Goal: Task Accomplishment & Management: Manage account settings

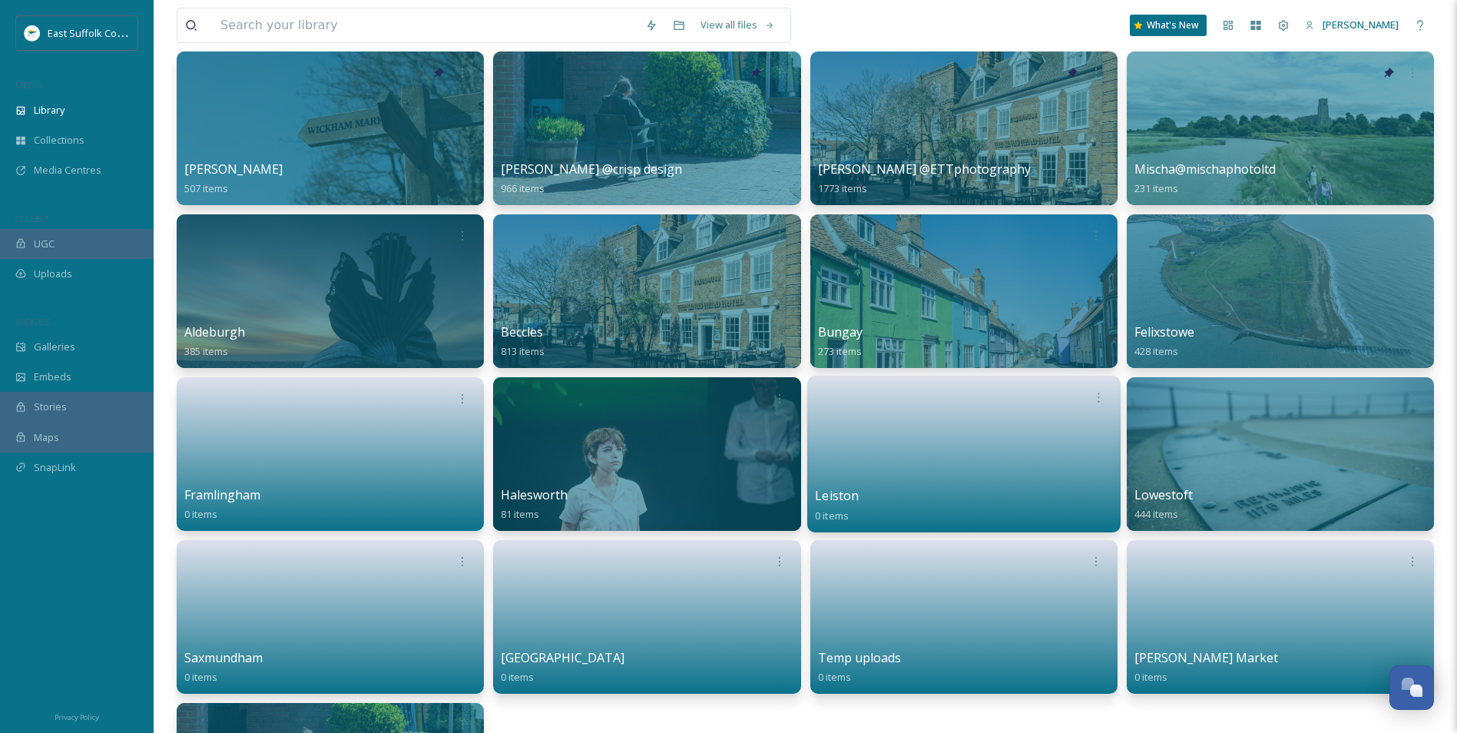
scroll to position [307, 0]
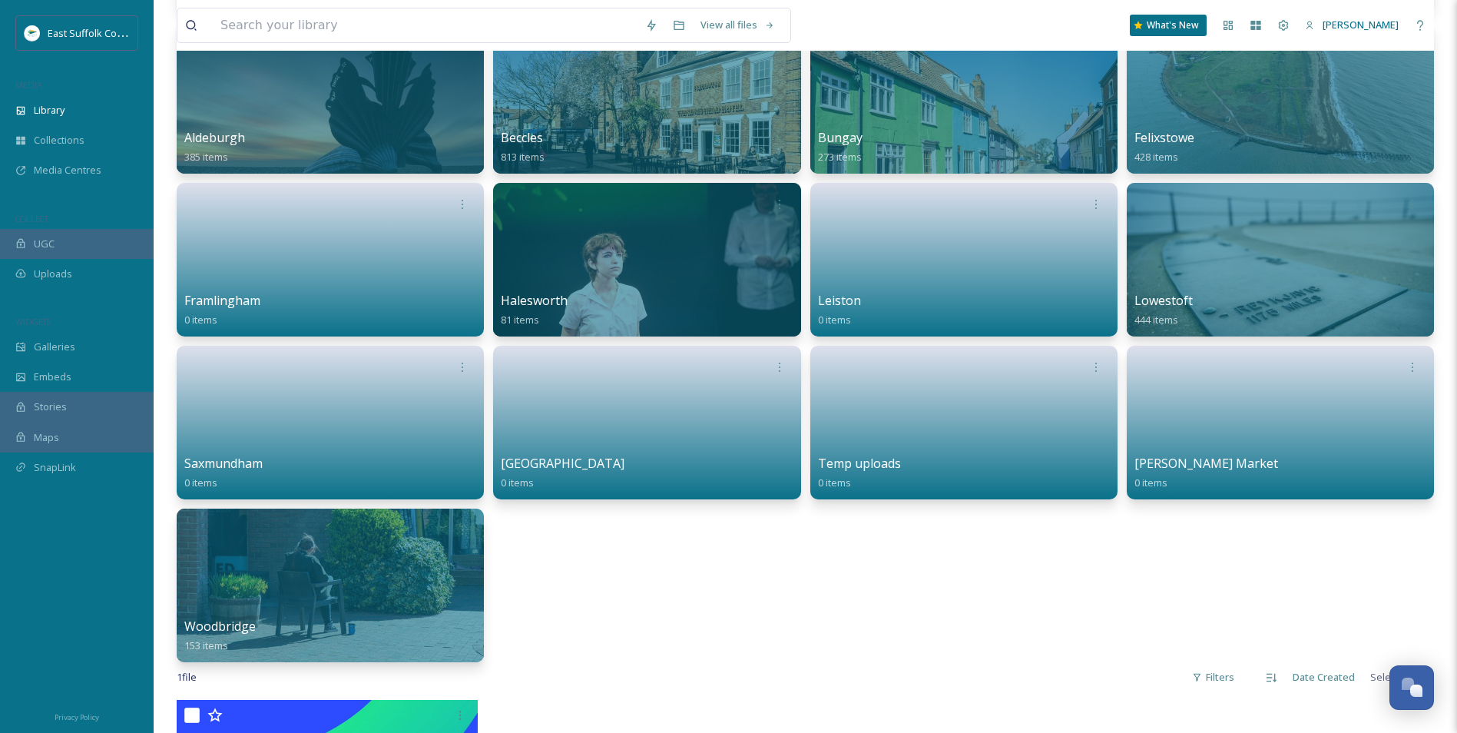
click at [1020, 566] on div "[PERSON_NAME] 507 items [PERSON_NAME] @crisp design 966 items [PERSON_NAME] @ET…" at bounding box center [805, 259] width 1257 height 805
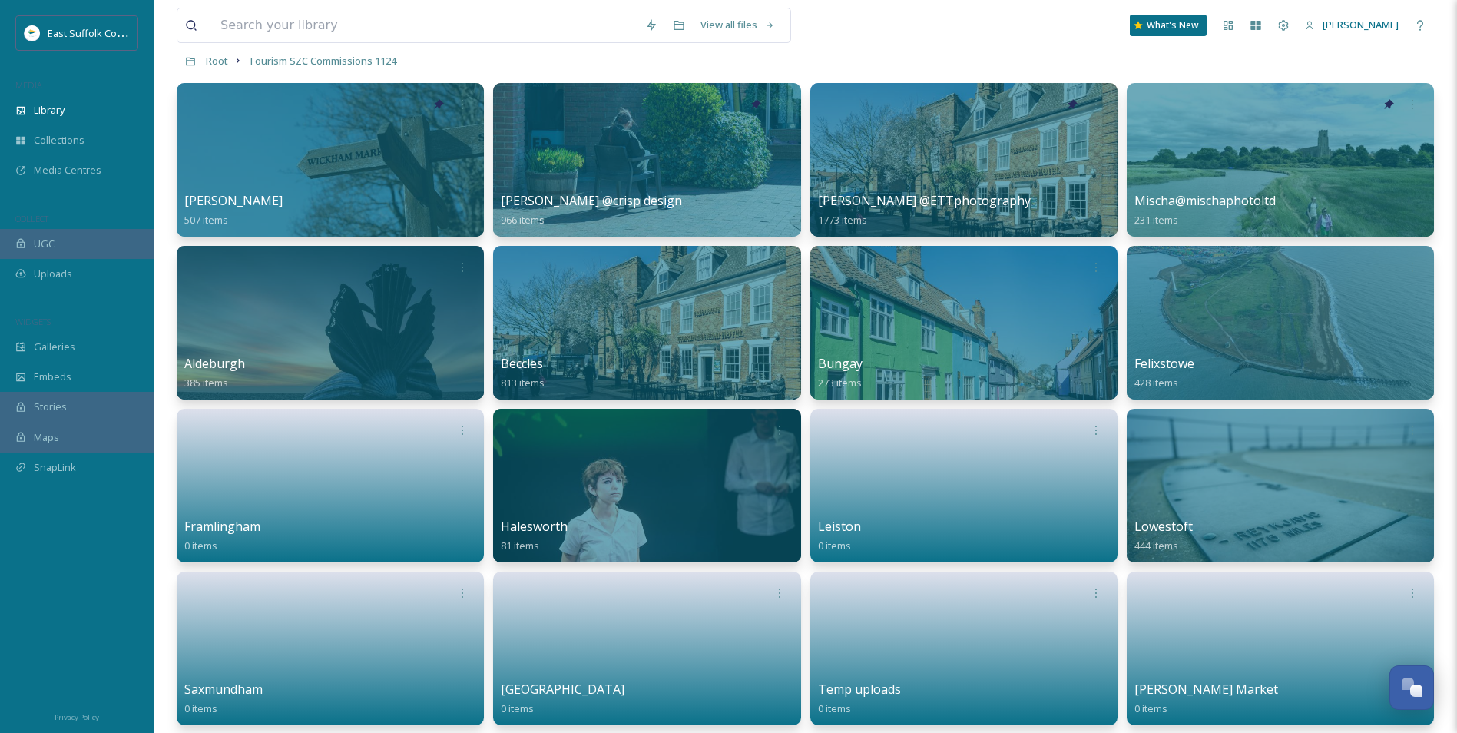
scroll to position [77, 0]
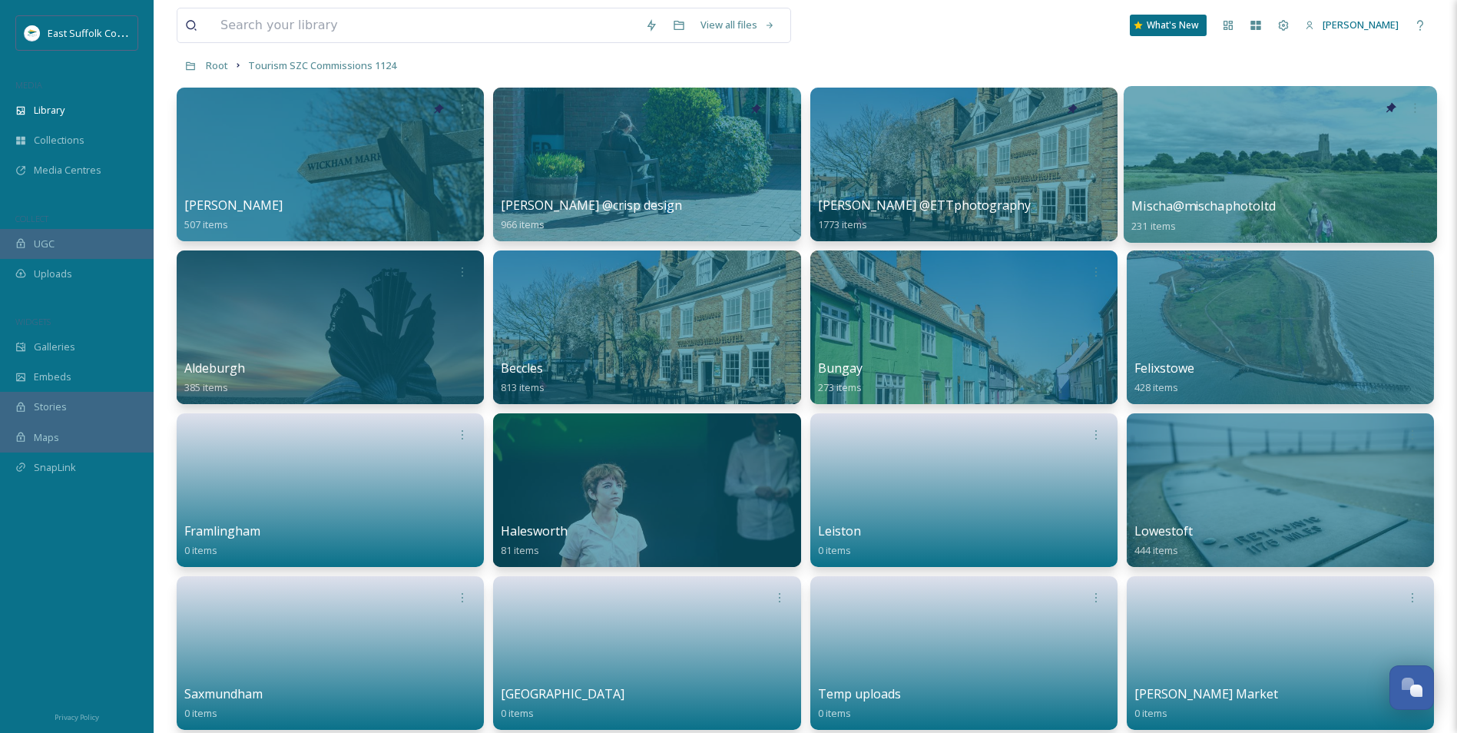
click at [1161, 168] on div at bounding box center [1280, 164] width 313 height 157
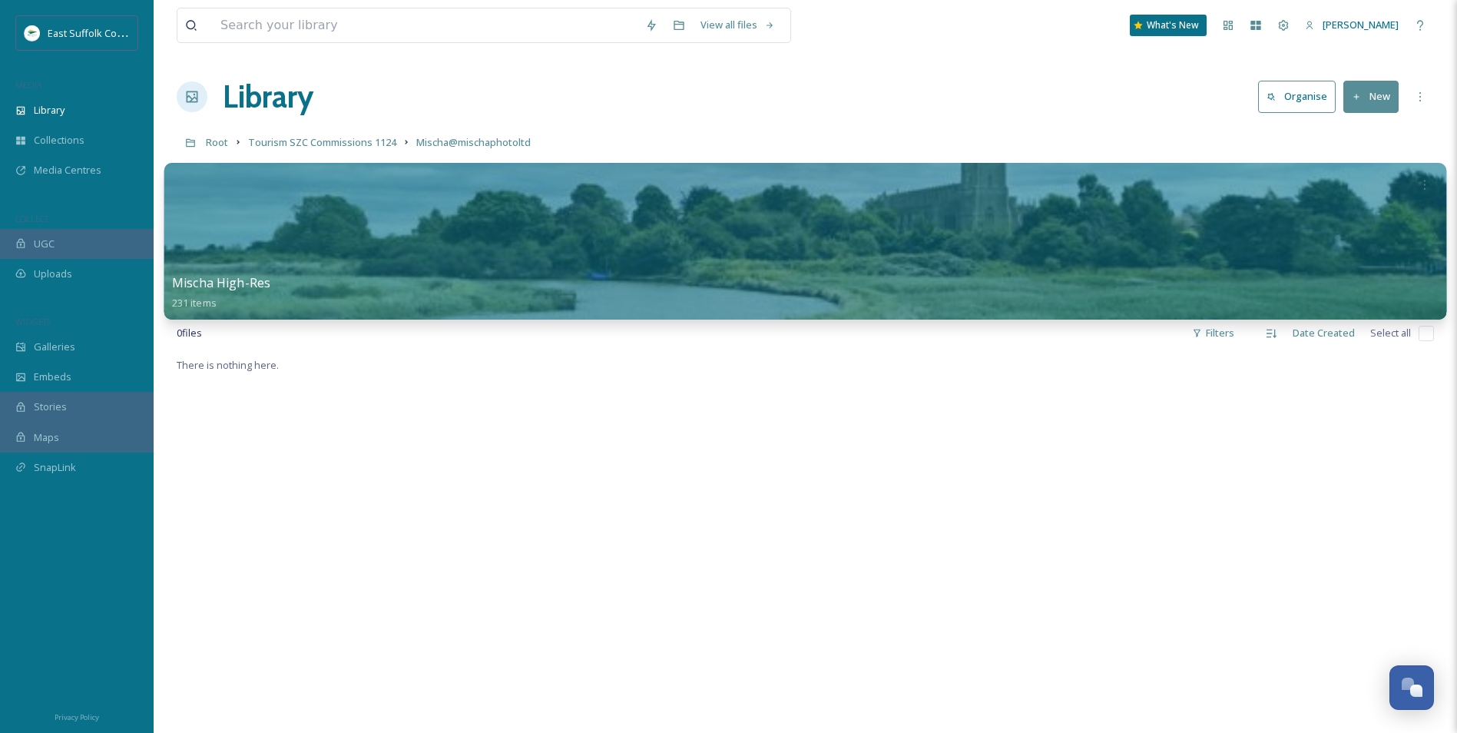
click at [634, 250] on div at bounding box center [805, 241] width 1283 height 157
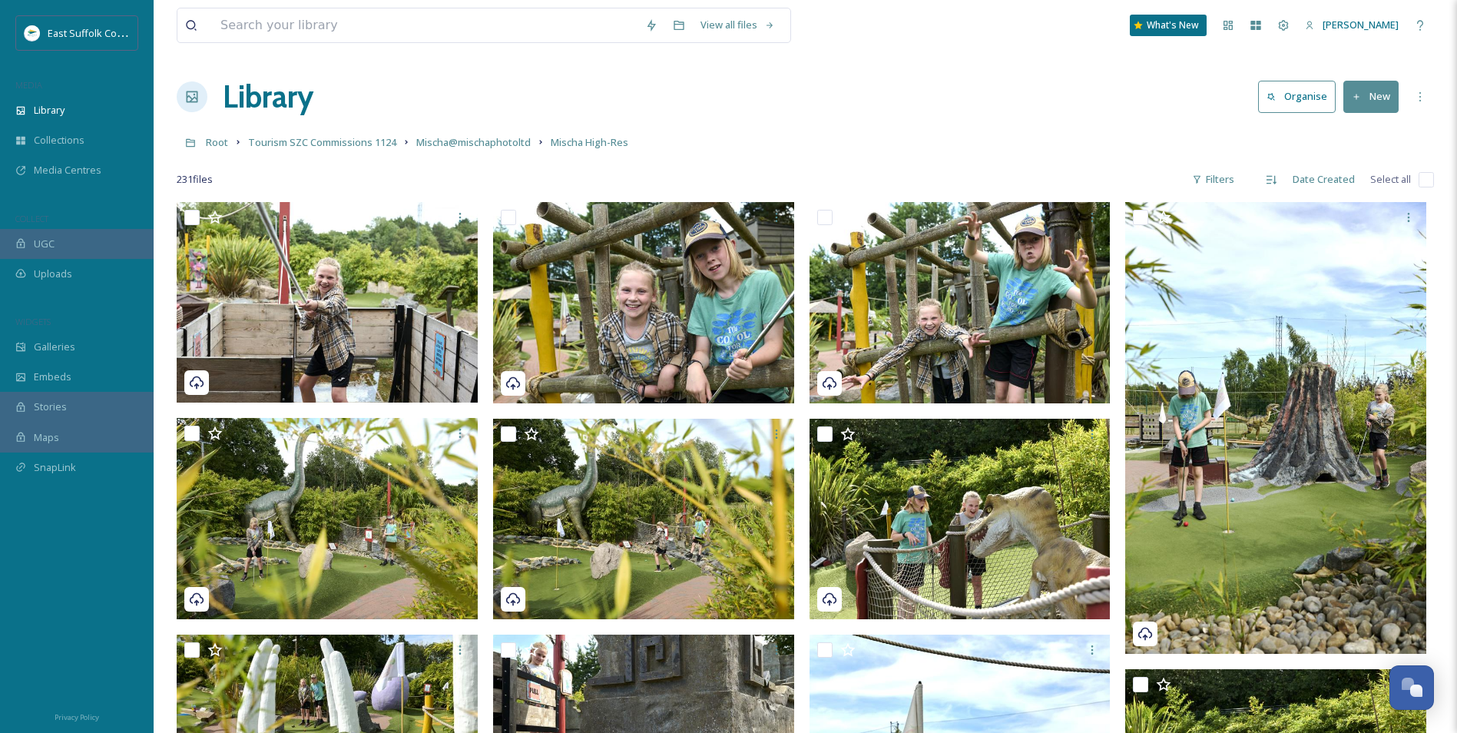
click at [1161, 180] on input "checkbox" at bounding box center [1426, 179] width 15 height 15
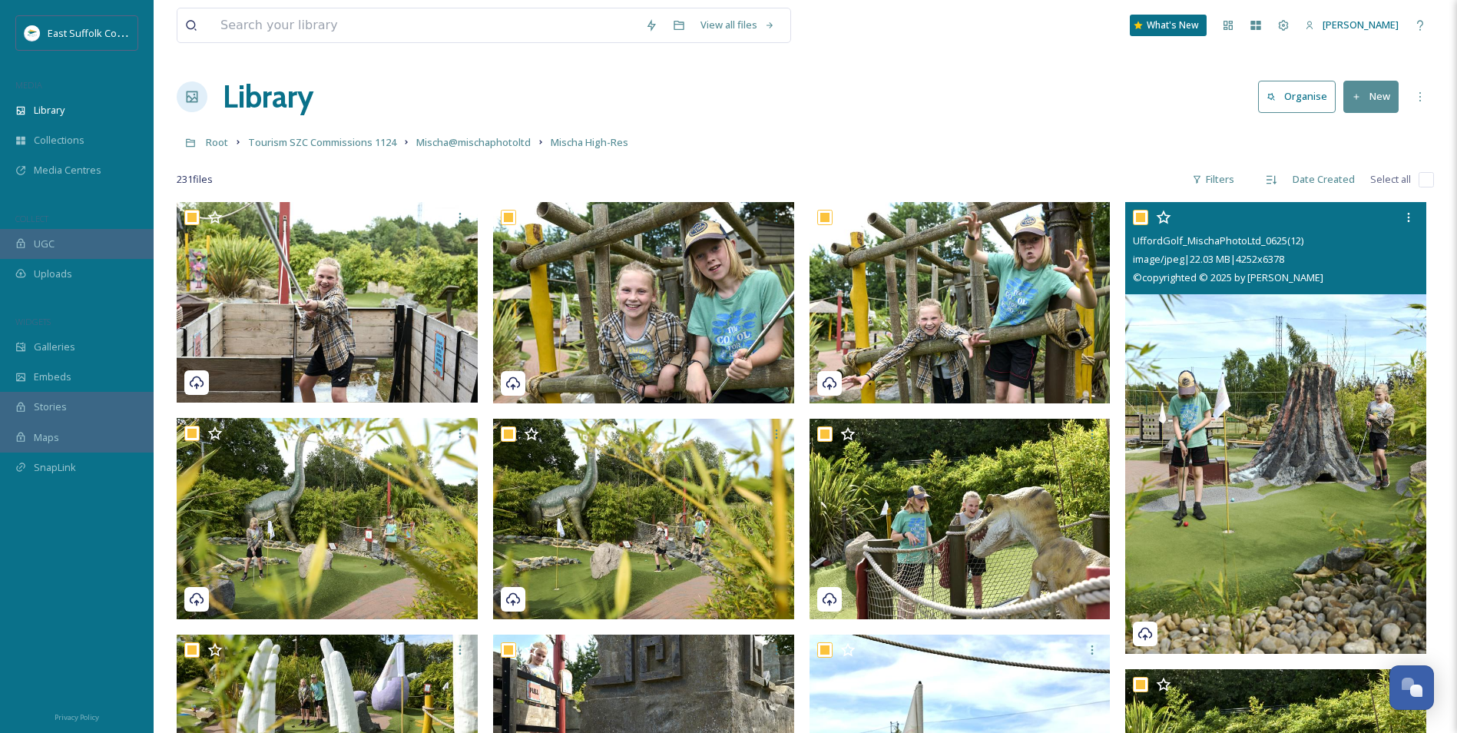
checkbox input "true"
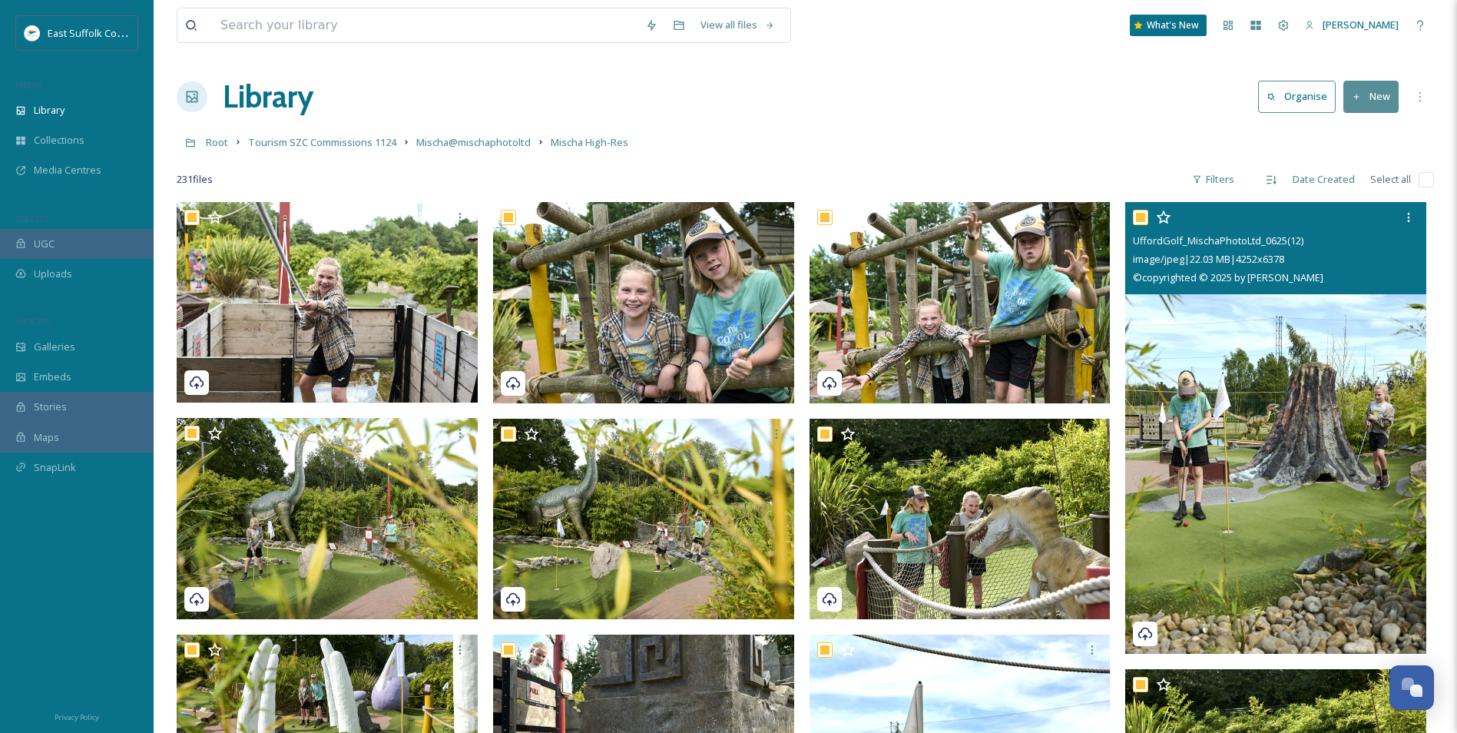
checkbox input "true"
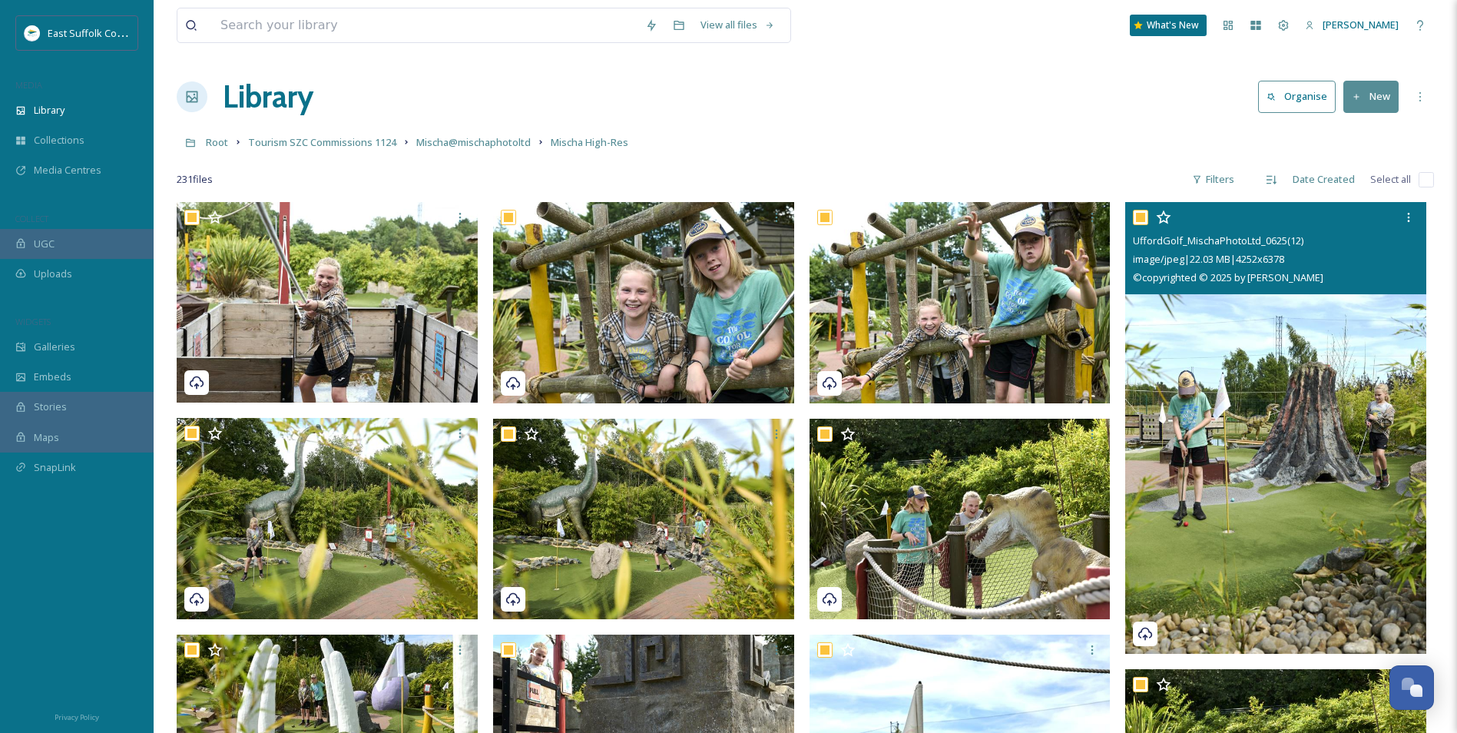
checkbox input "true"
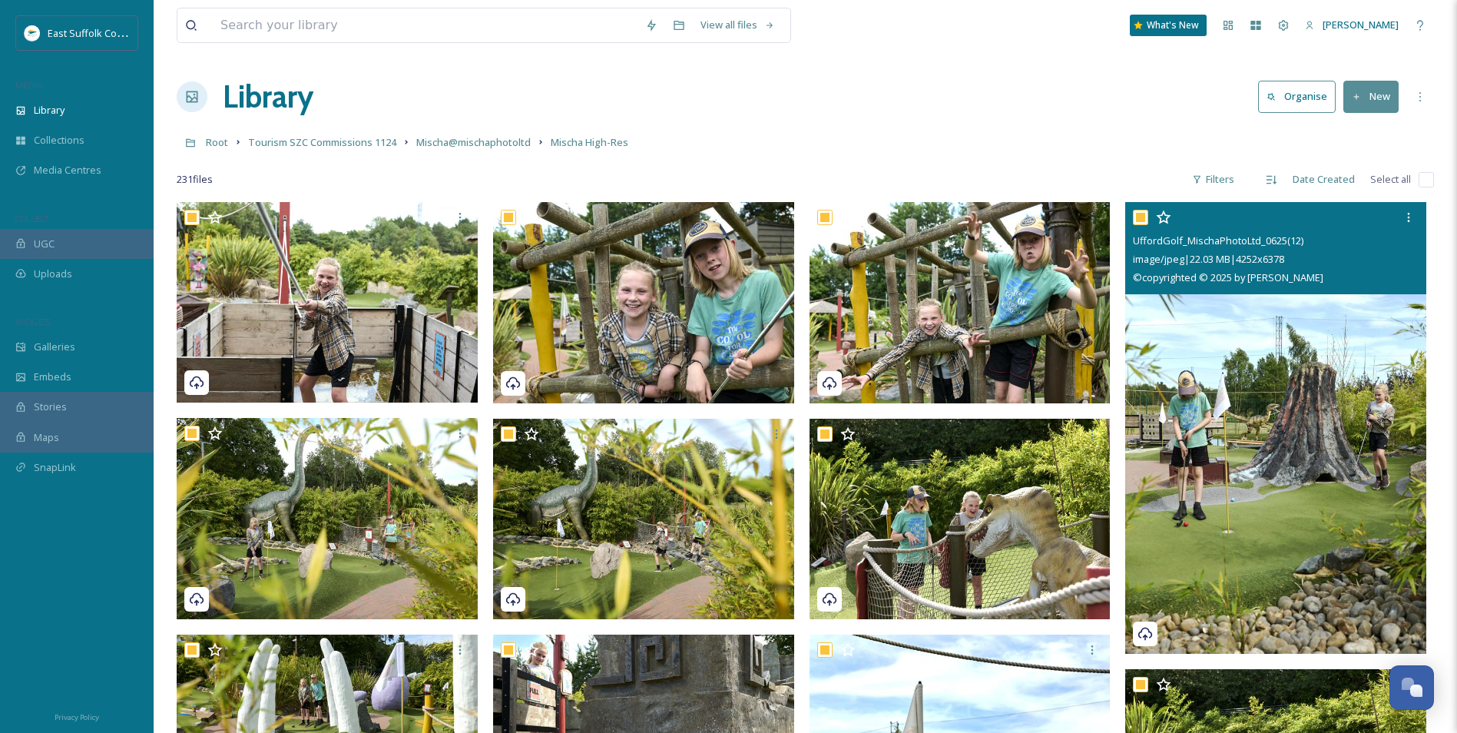
checkbox input "true"
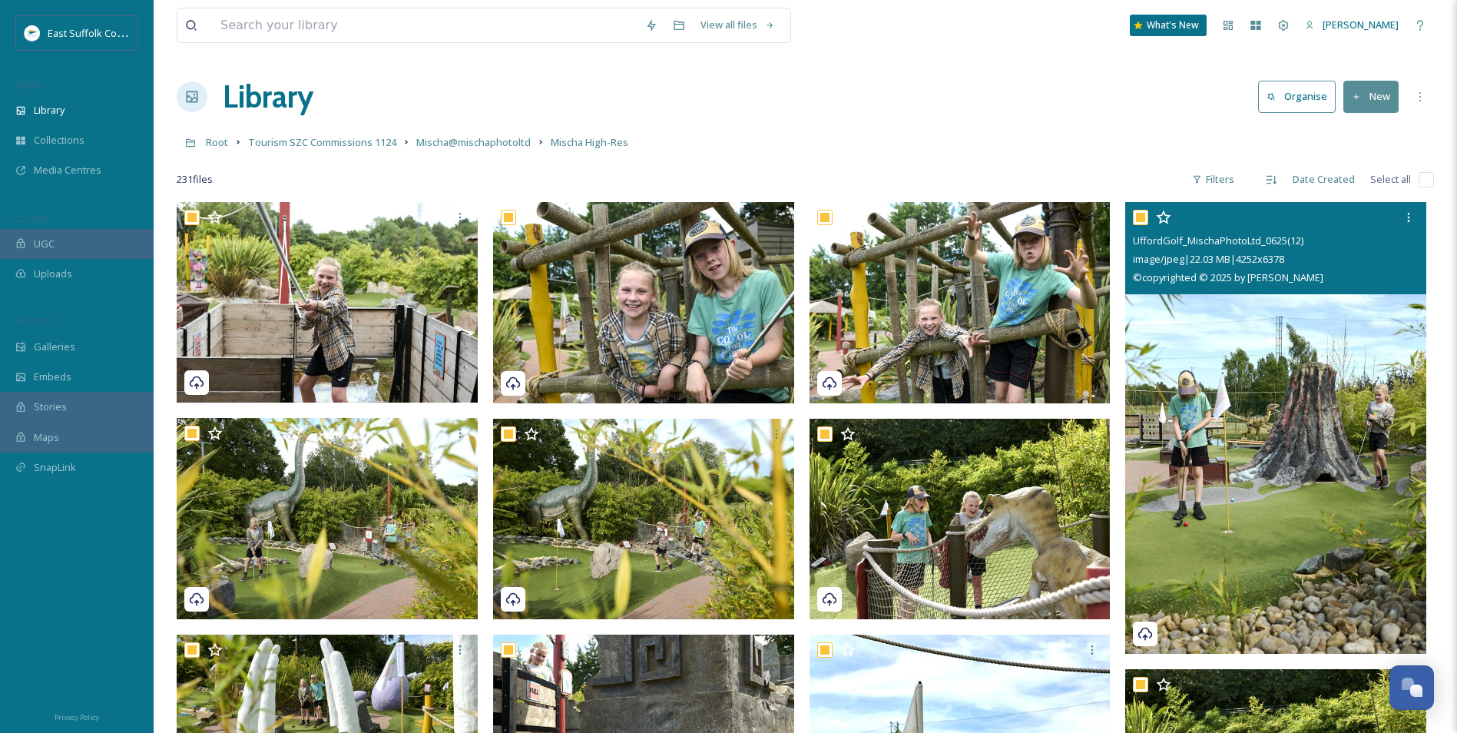
checkbox input "true"
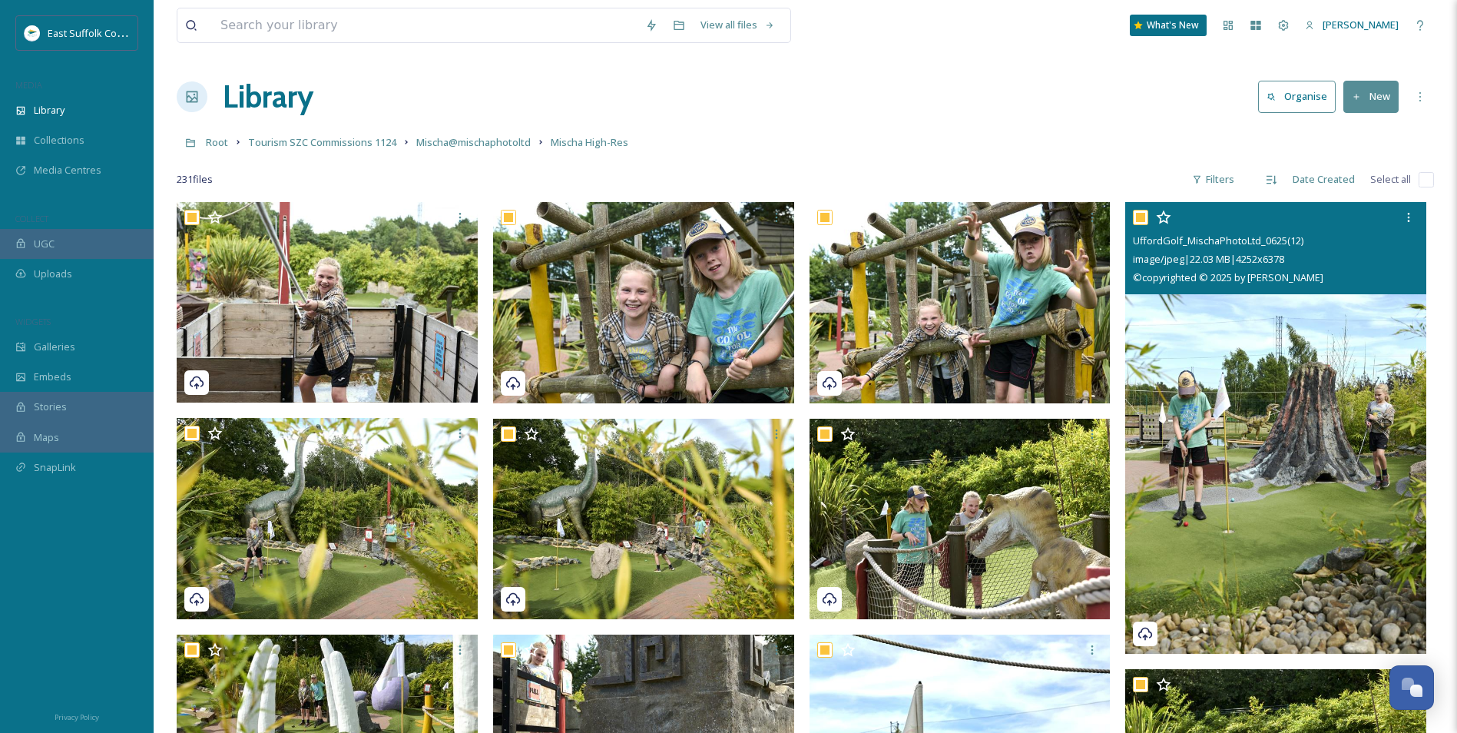
checkbox input "true"
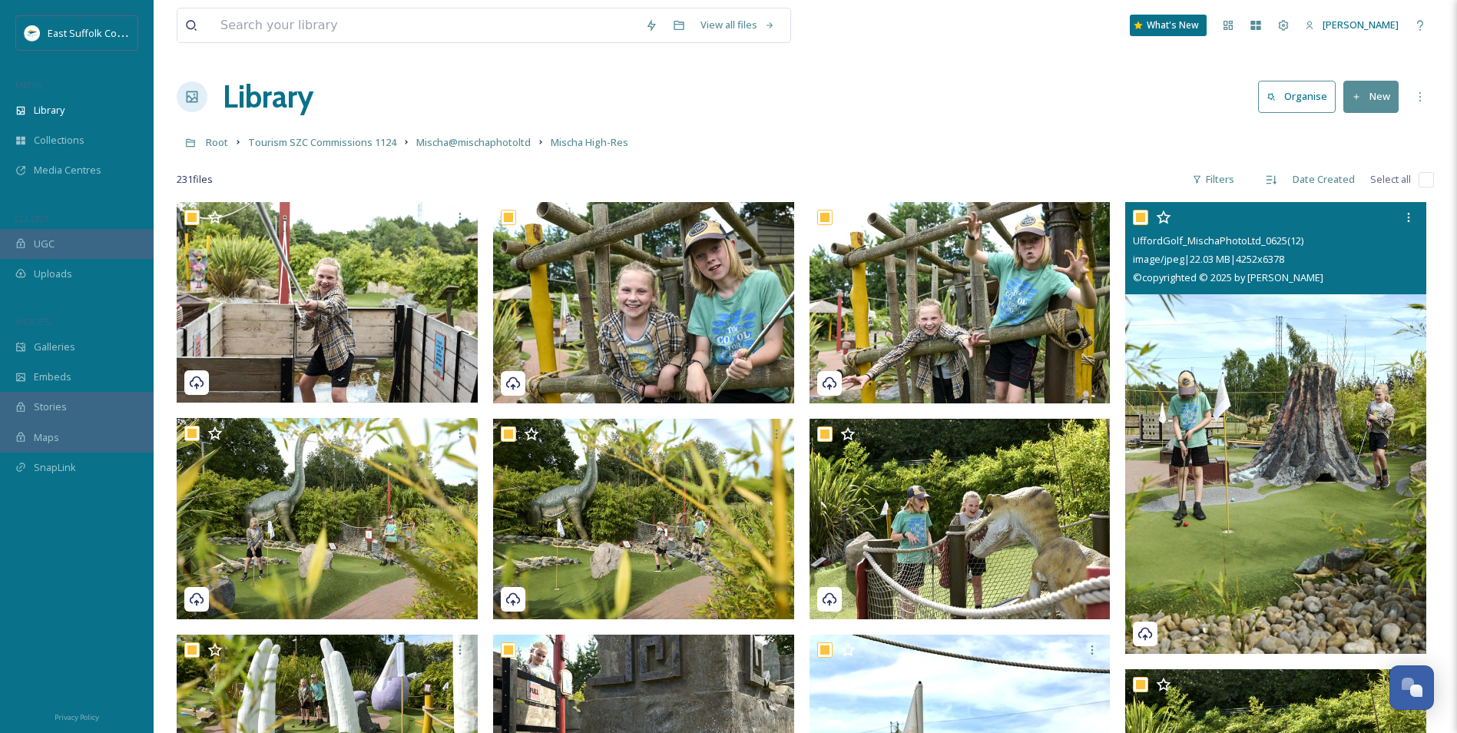
checkbox input "true"
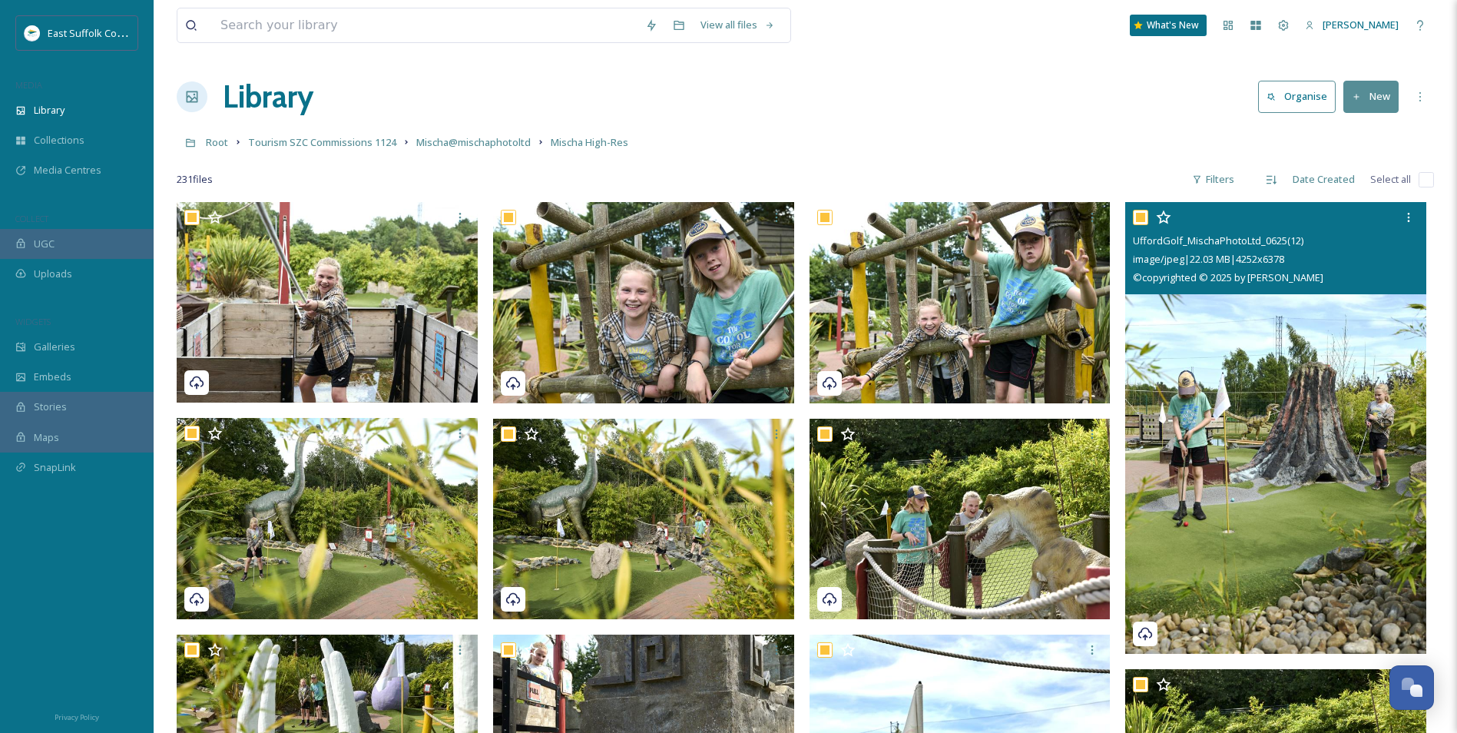
checkbox input "true"
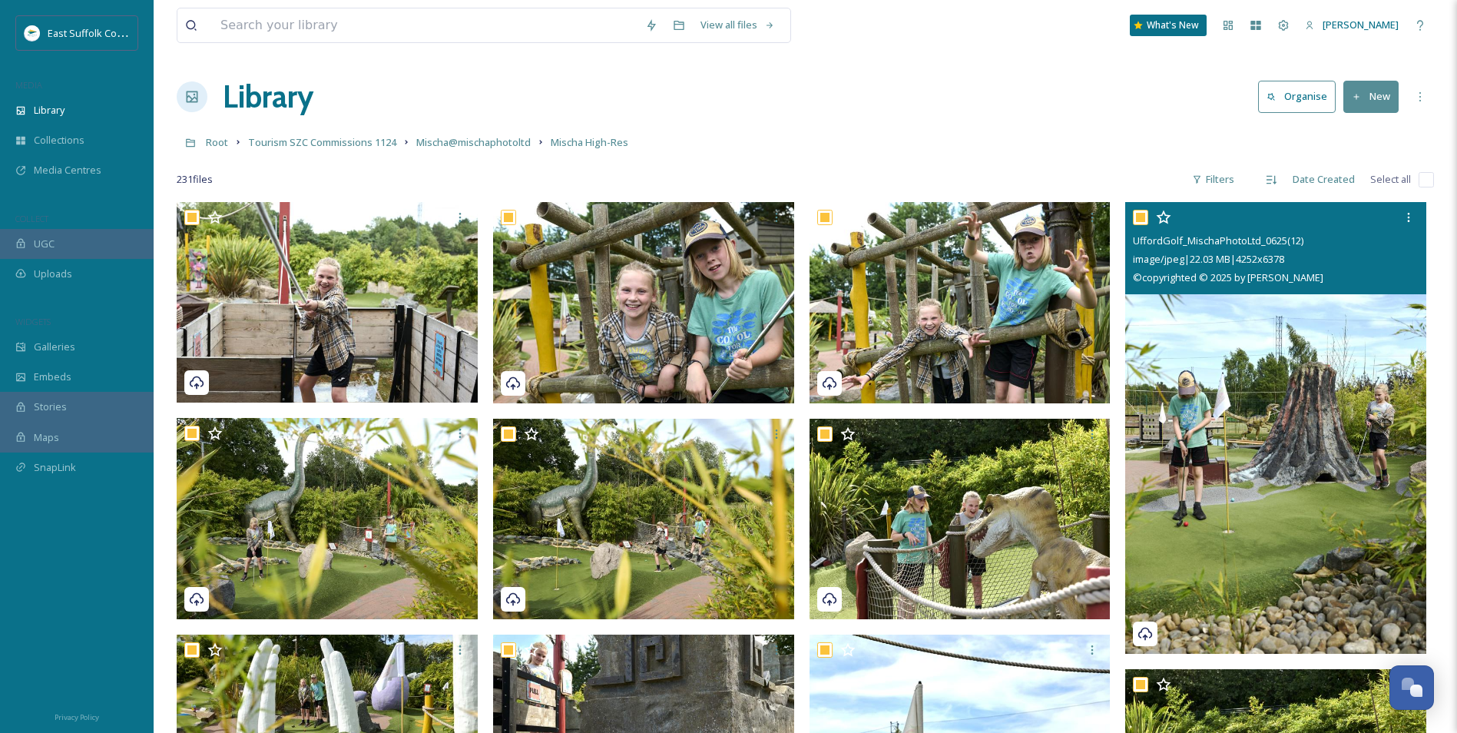
checkbox input "true"
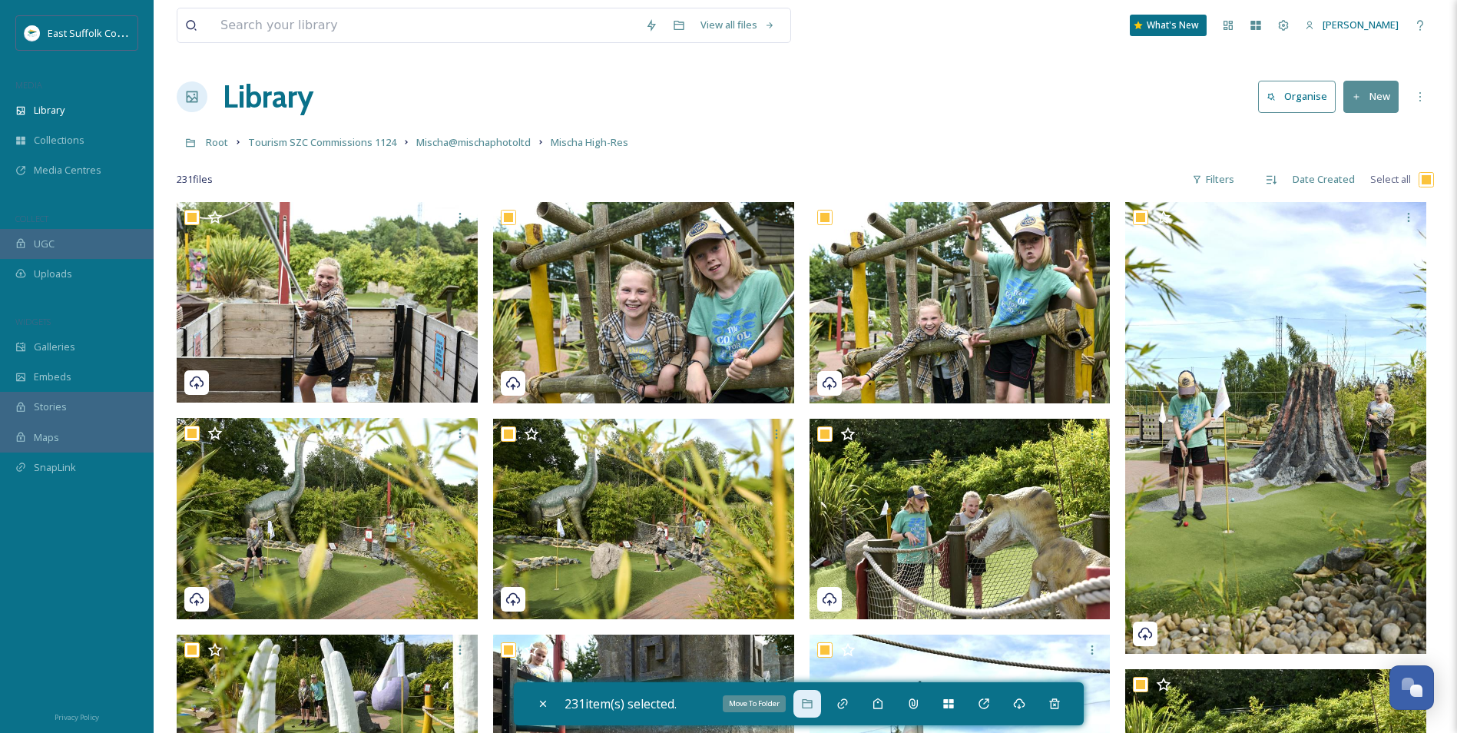
click at [807, 566] on icon at bounding box center [807, 703] width 10 height 9
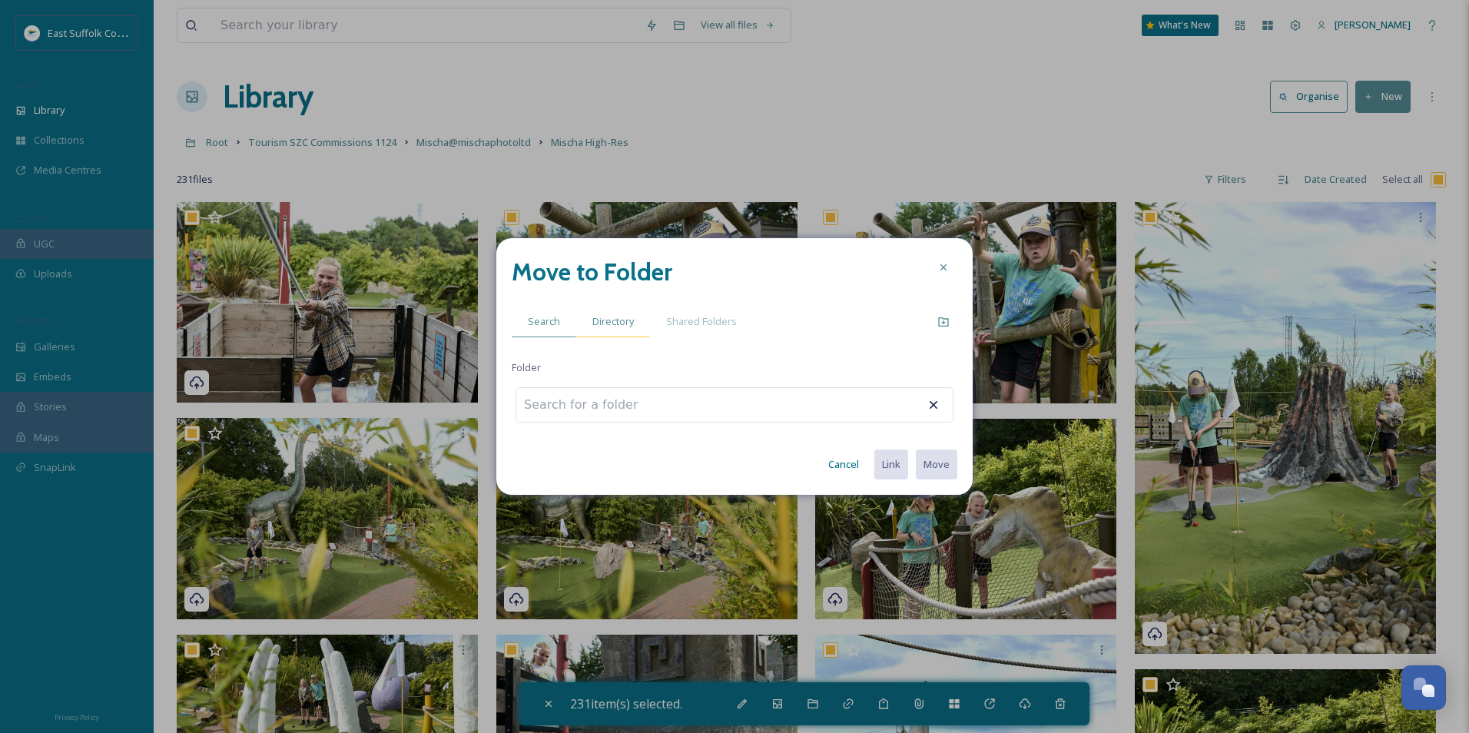
click at [607, 320] on span "Directory" at bounding box center [612, 321] width 41 height 15
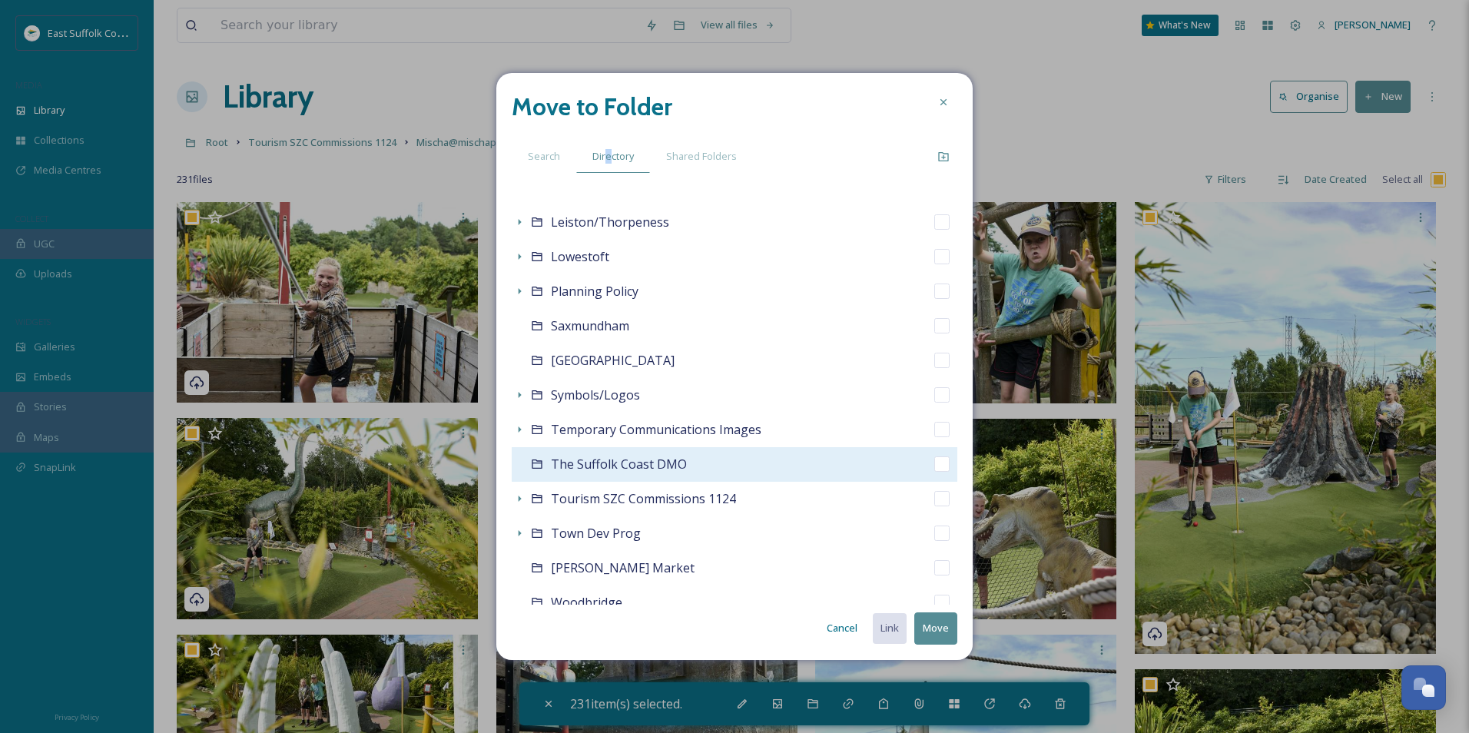
scroll to position [528, 0]
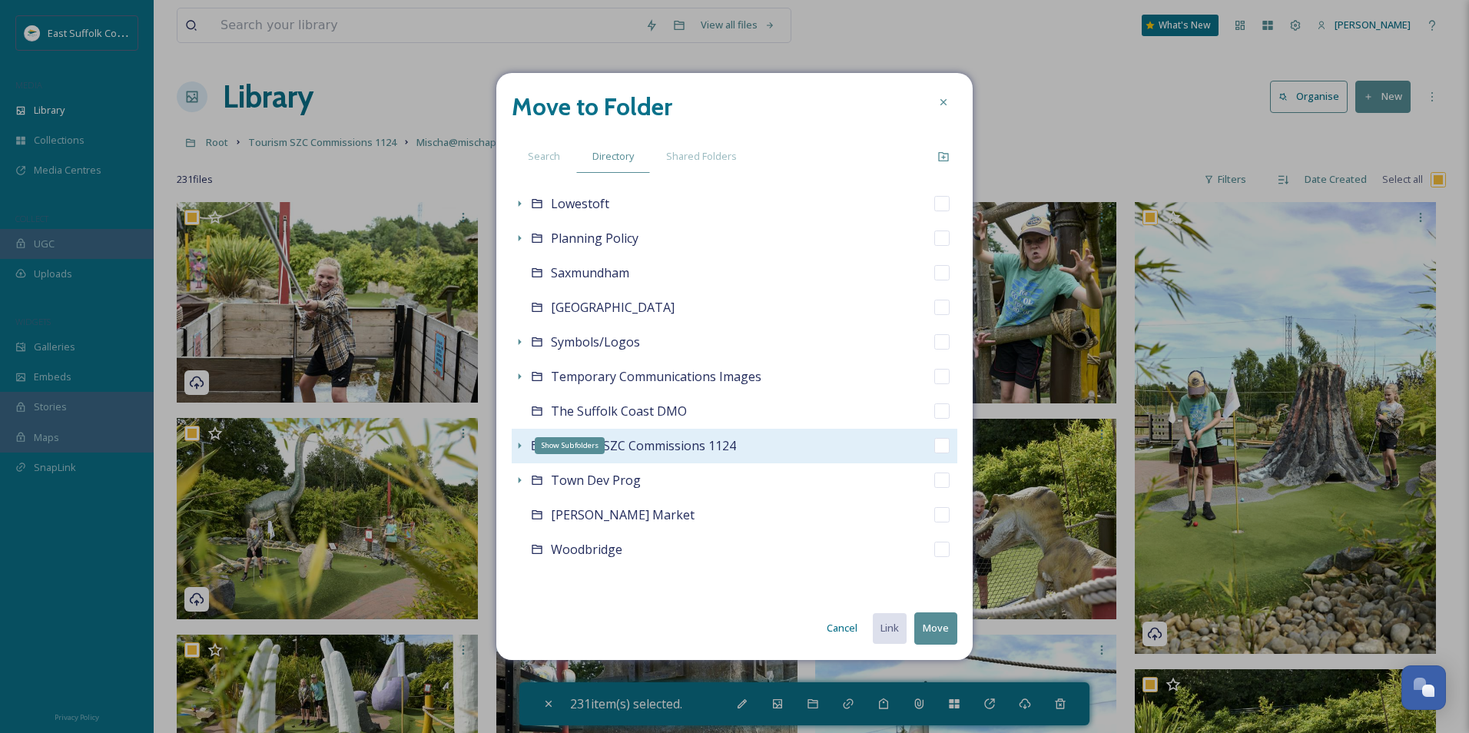
click at [512, 446] on div "Show Subfolders" at bounding box center [519, 445] width 15 height 15
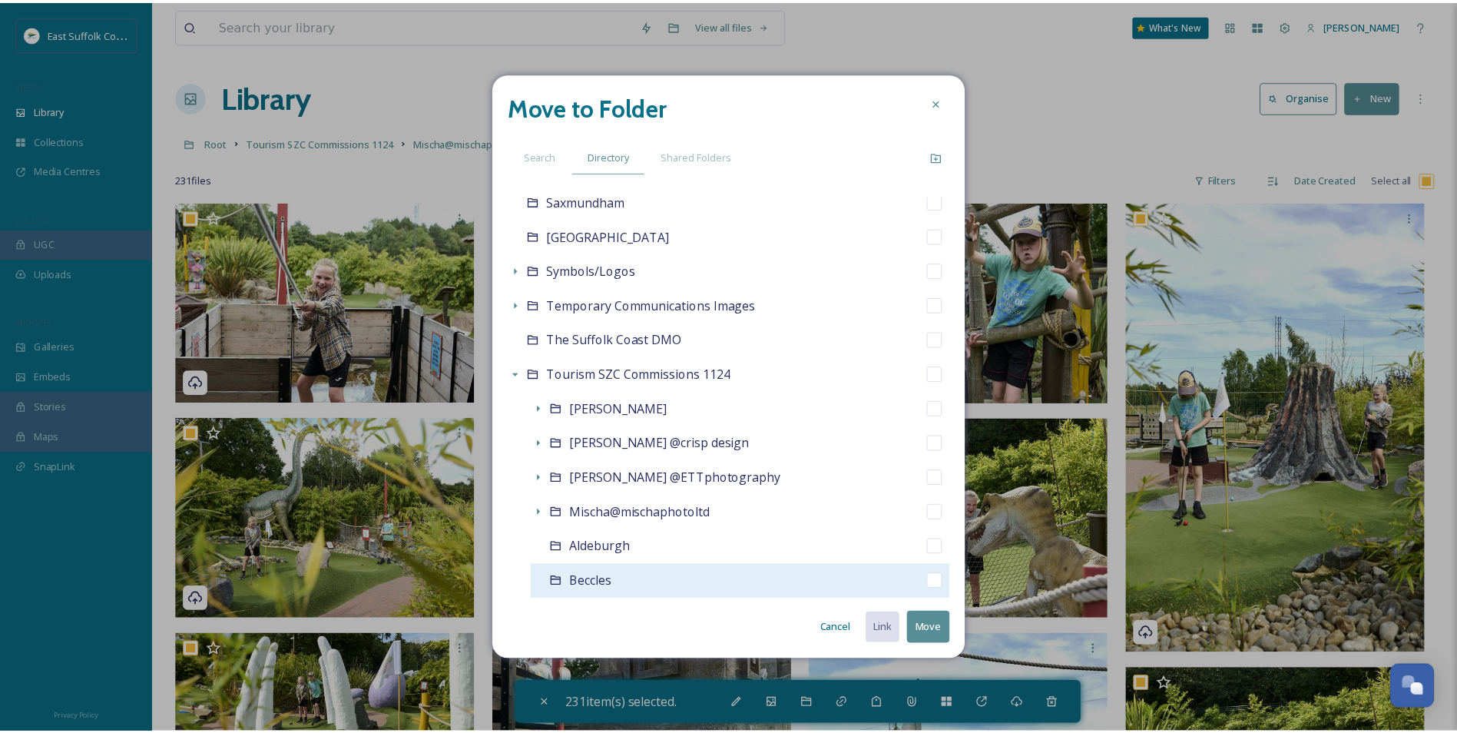
scroll to position [681, 0]
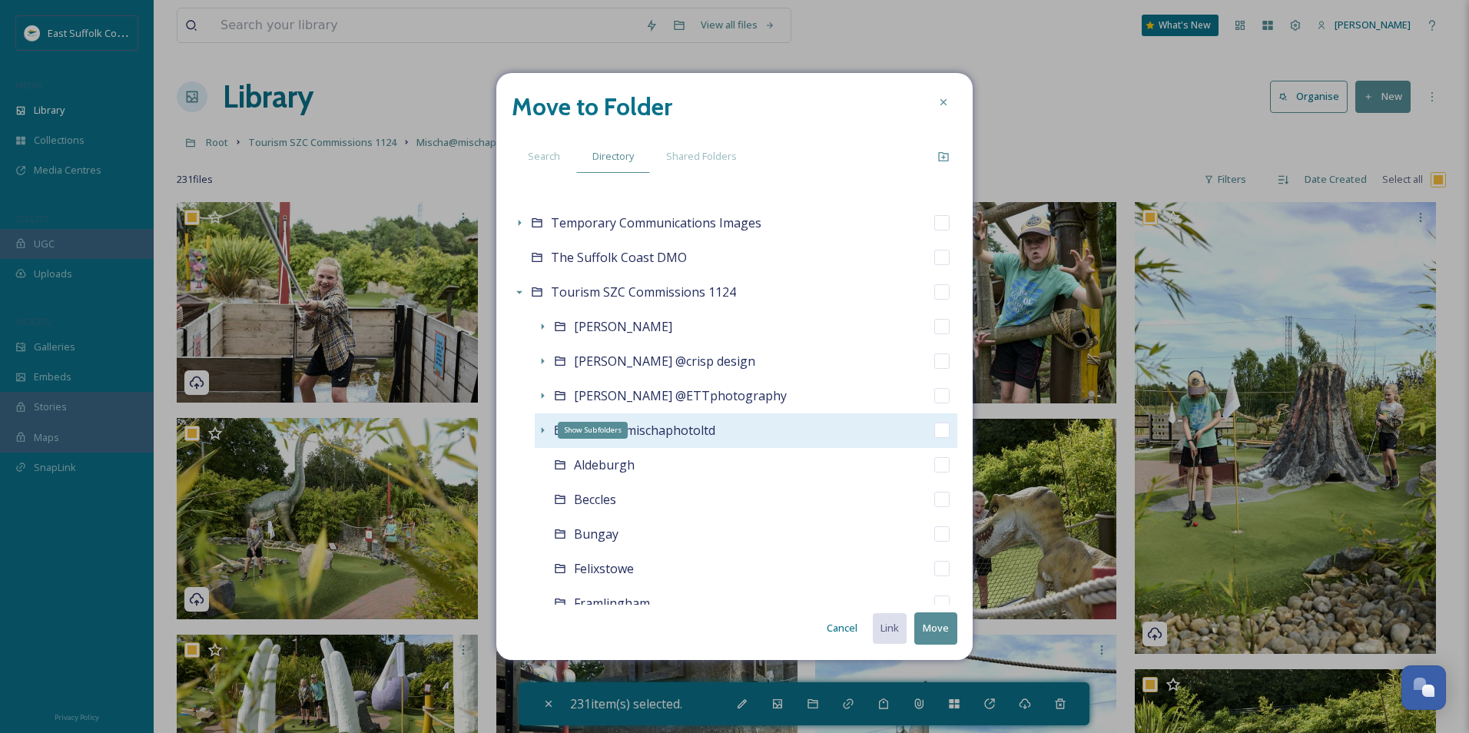
click at [542, 434] on icon at bounding box center [542, 430] width 12 height 12
click at [922, 435] on div "Mischa@mischaphotoltd" at bounding box center [746, 430] width 422 height 35
checkbox input "false"
checkbox input "true"
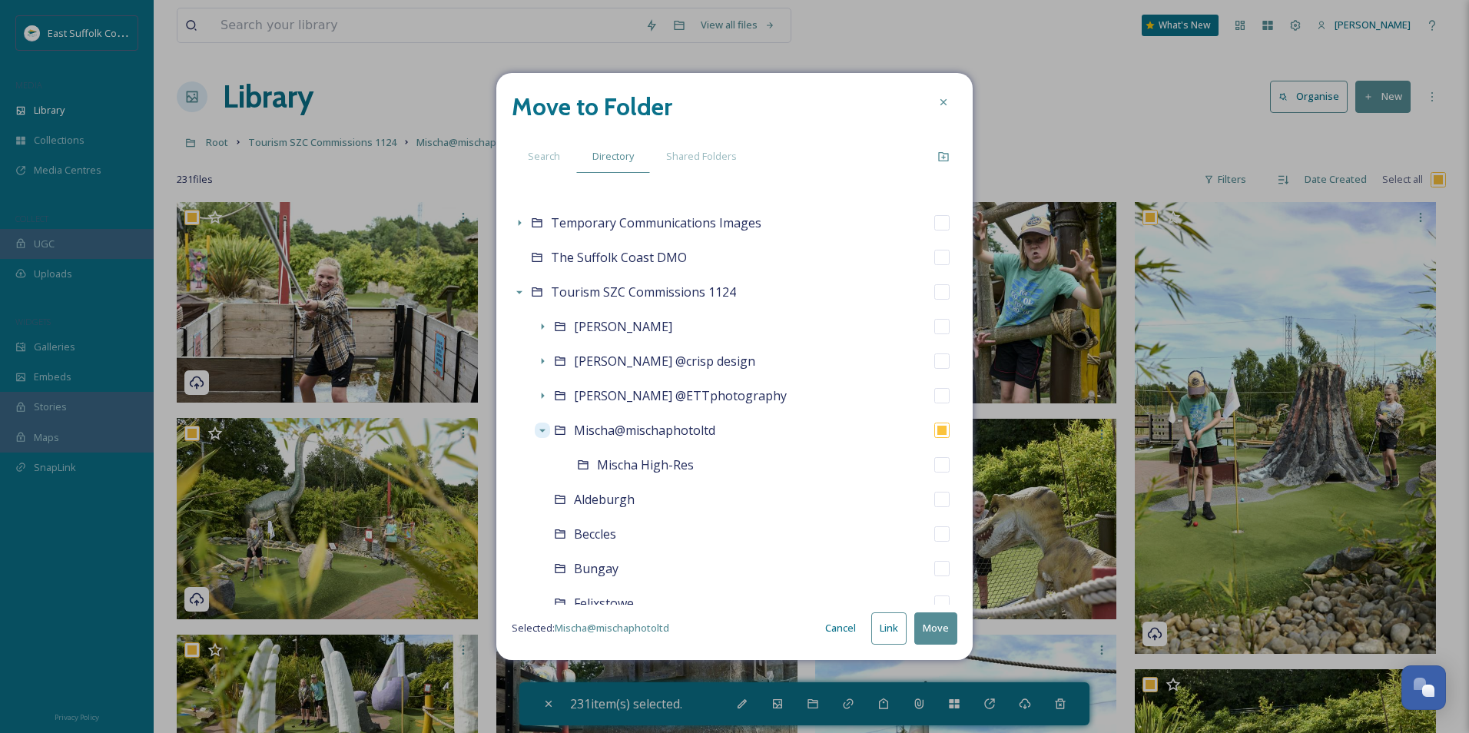
click at [929, 566] on button "Move" at bounding box center [935, 627] width 43 height 31
checkbox input "false"
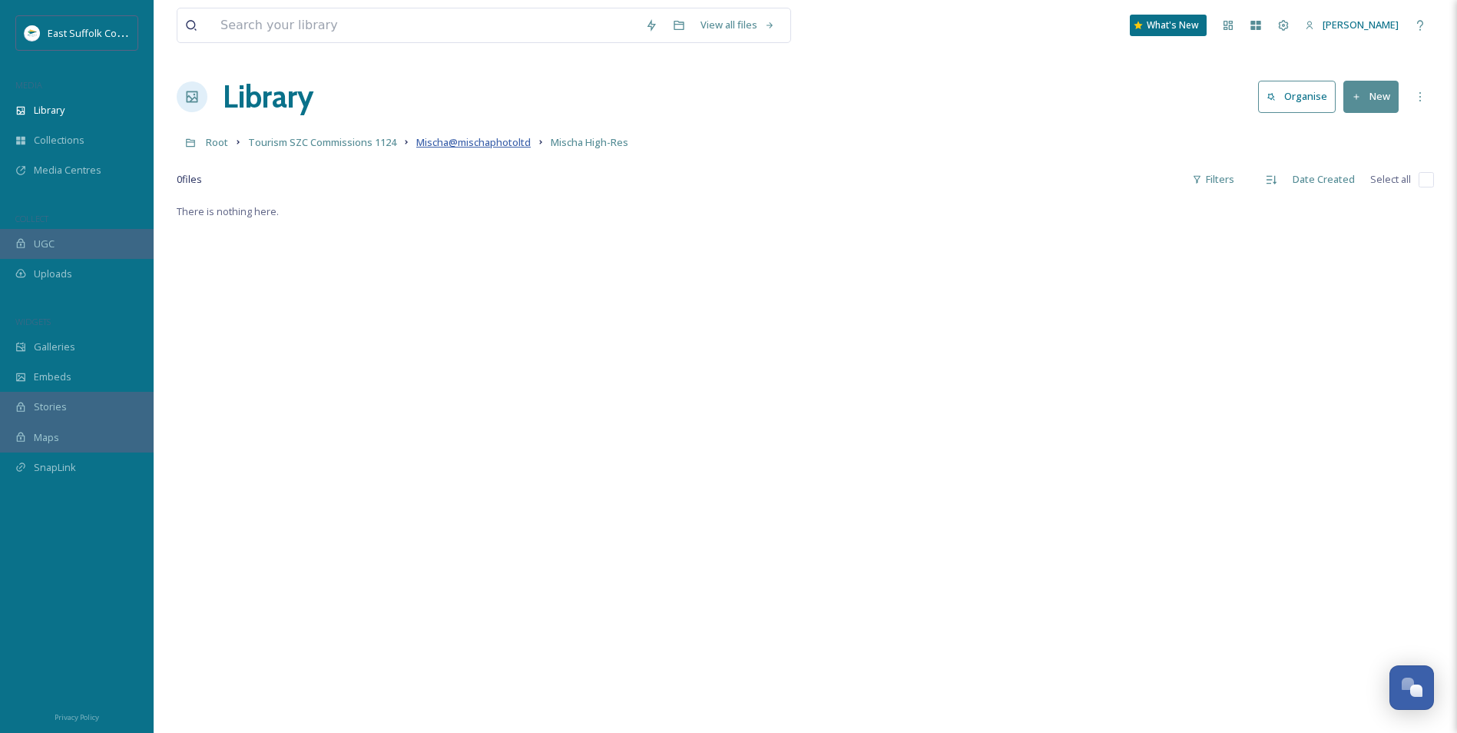
click at [482, 142] on span "Mischa@mischaphotoltd" at bounding box center [473, 142] width 114 height 14
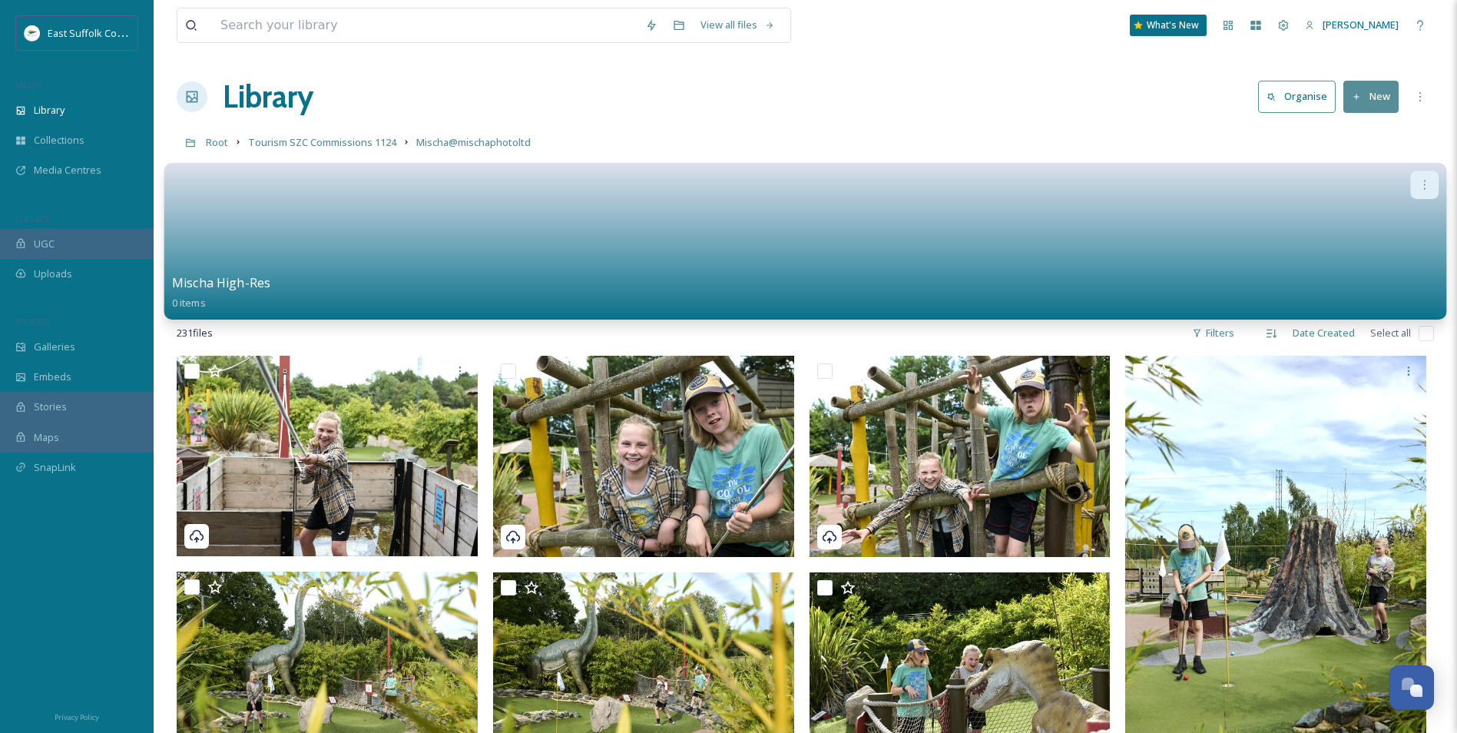
click at [1161, 177] on div at bounding box center [1424, 185] width 28 height 28
click at [1161, 286] on div "Delete" at bounding box center [1395, 296] width 85 height 31
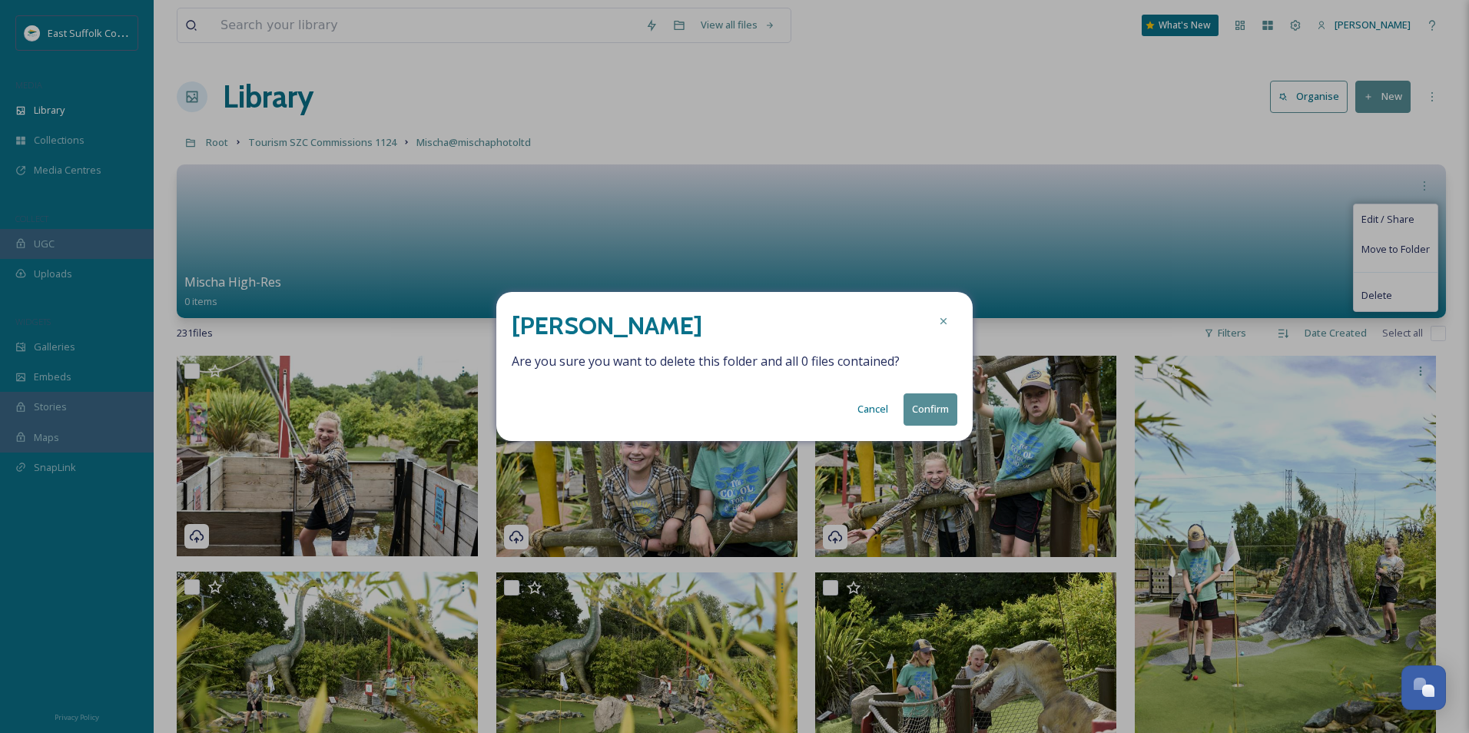
click at [925, 411] on button "Confirm" at bounding box center [930, 408] width 54 height 31
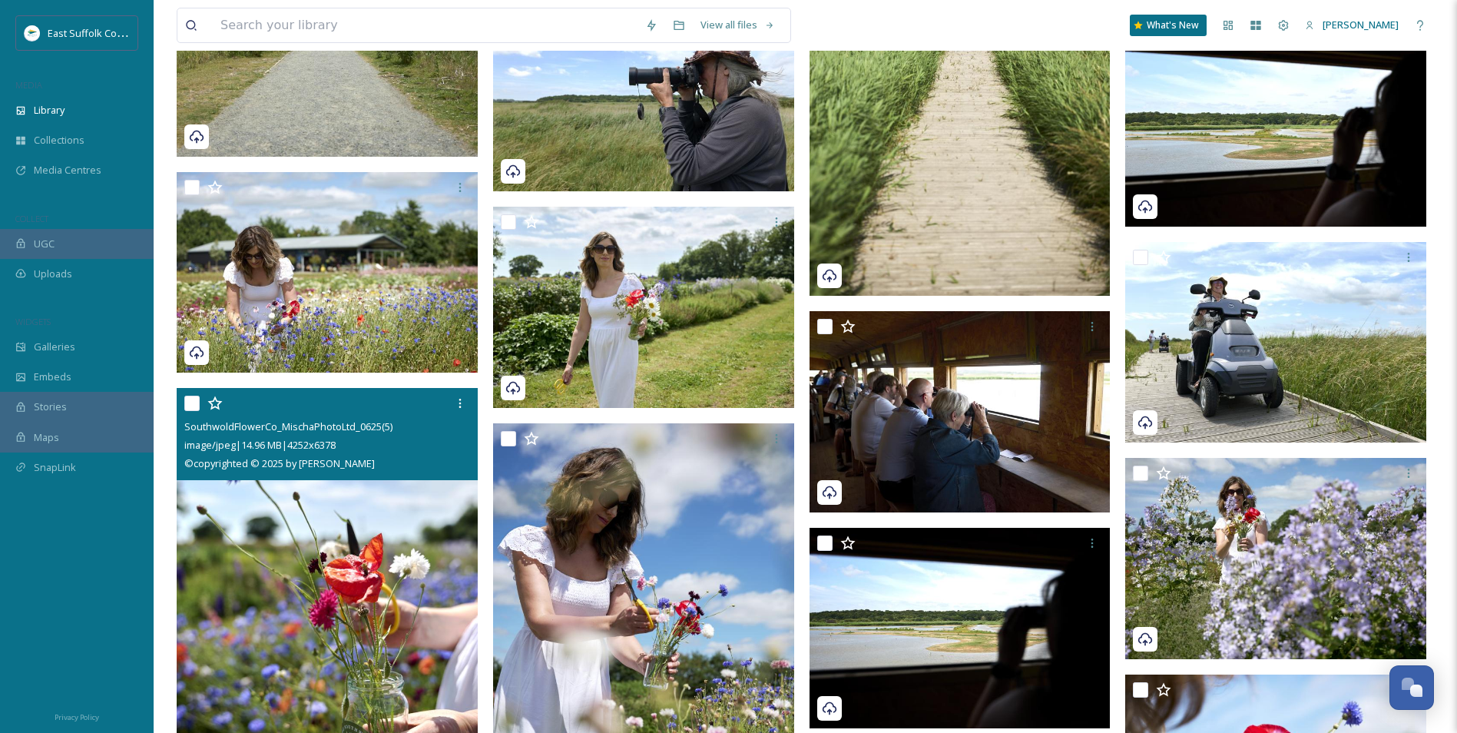
scroll to position [4259, 0]
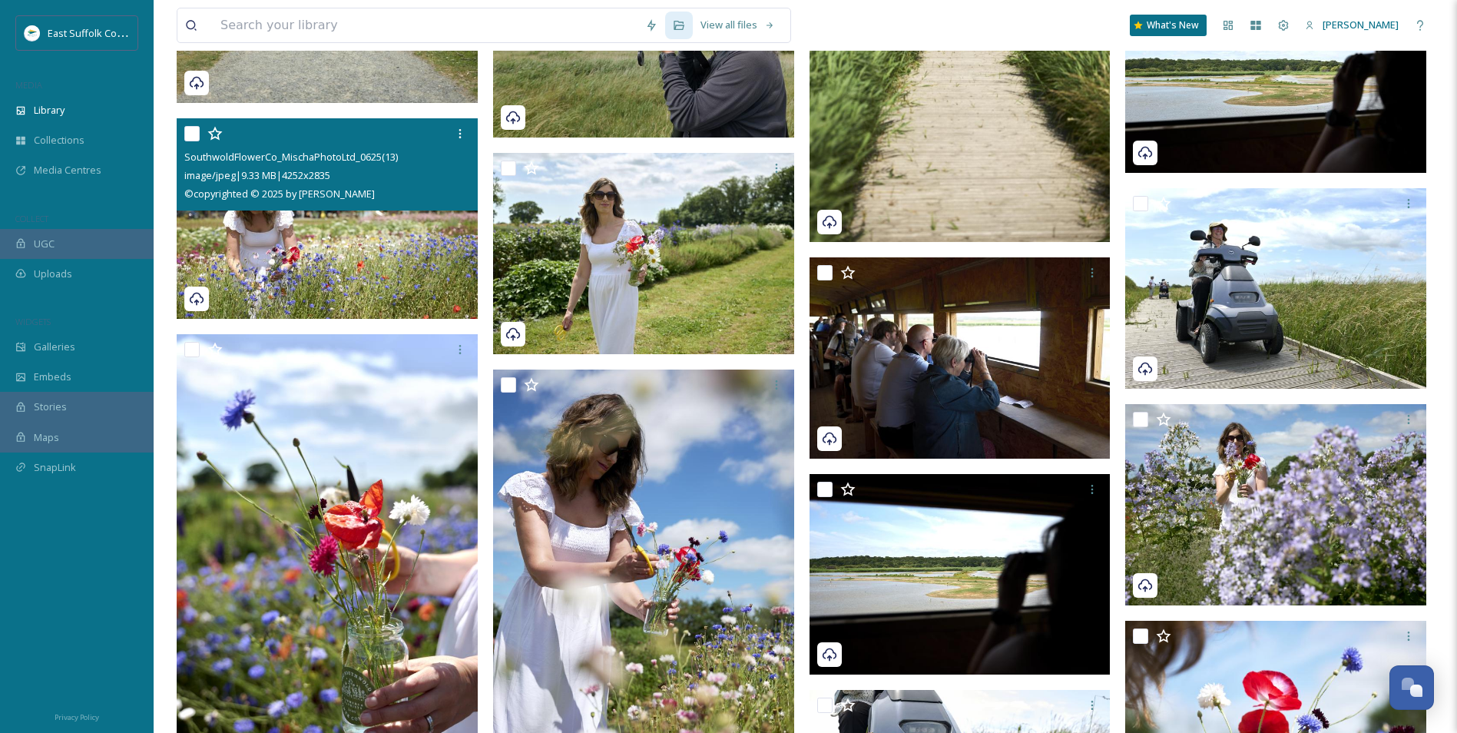
click at [308, 234] on img at bounding box center [327, 218] width 301 height 201
checkbox input "true"
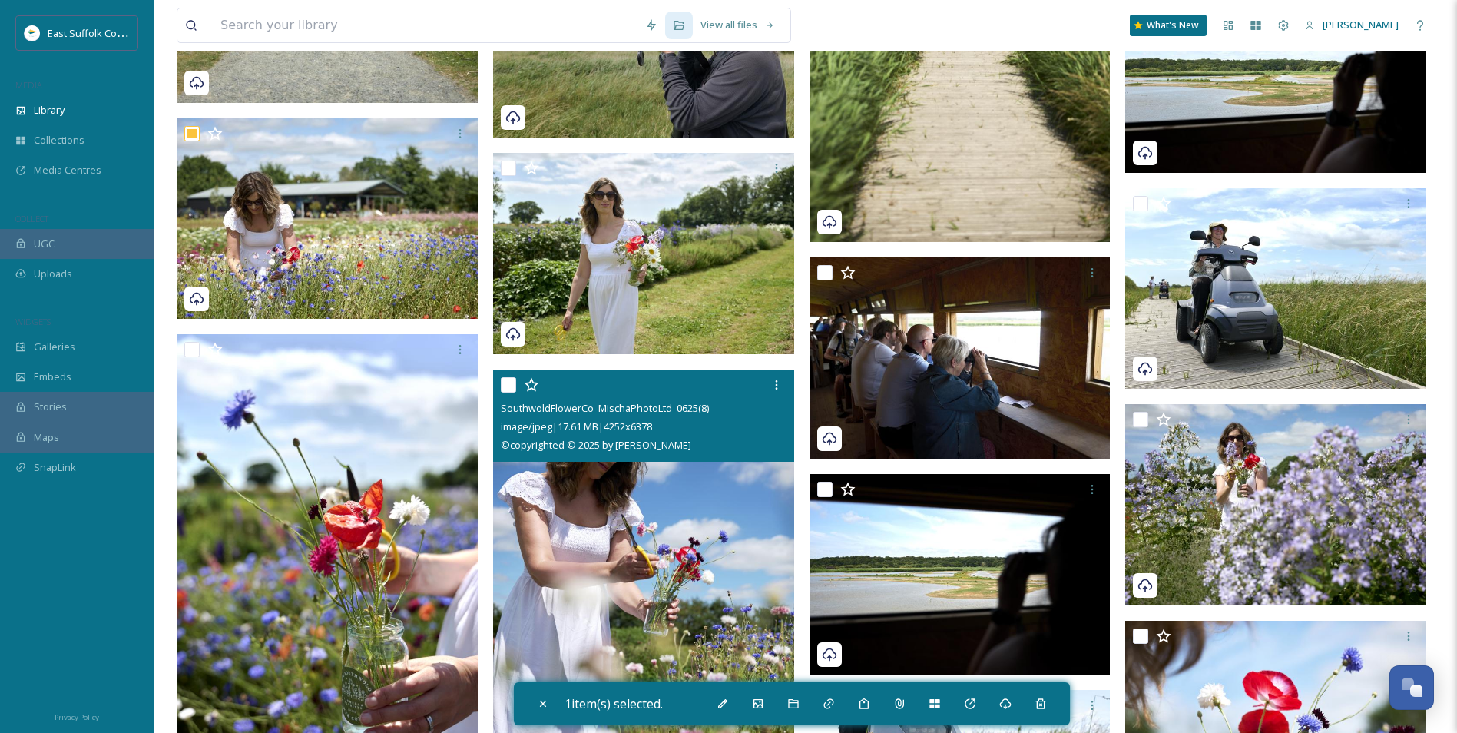
click at [715, 559] on img at bounding box center [643, 595] width 301 height 452
checkbox input "true"
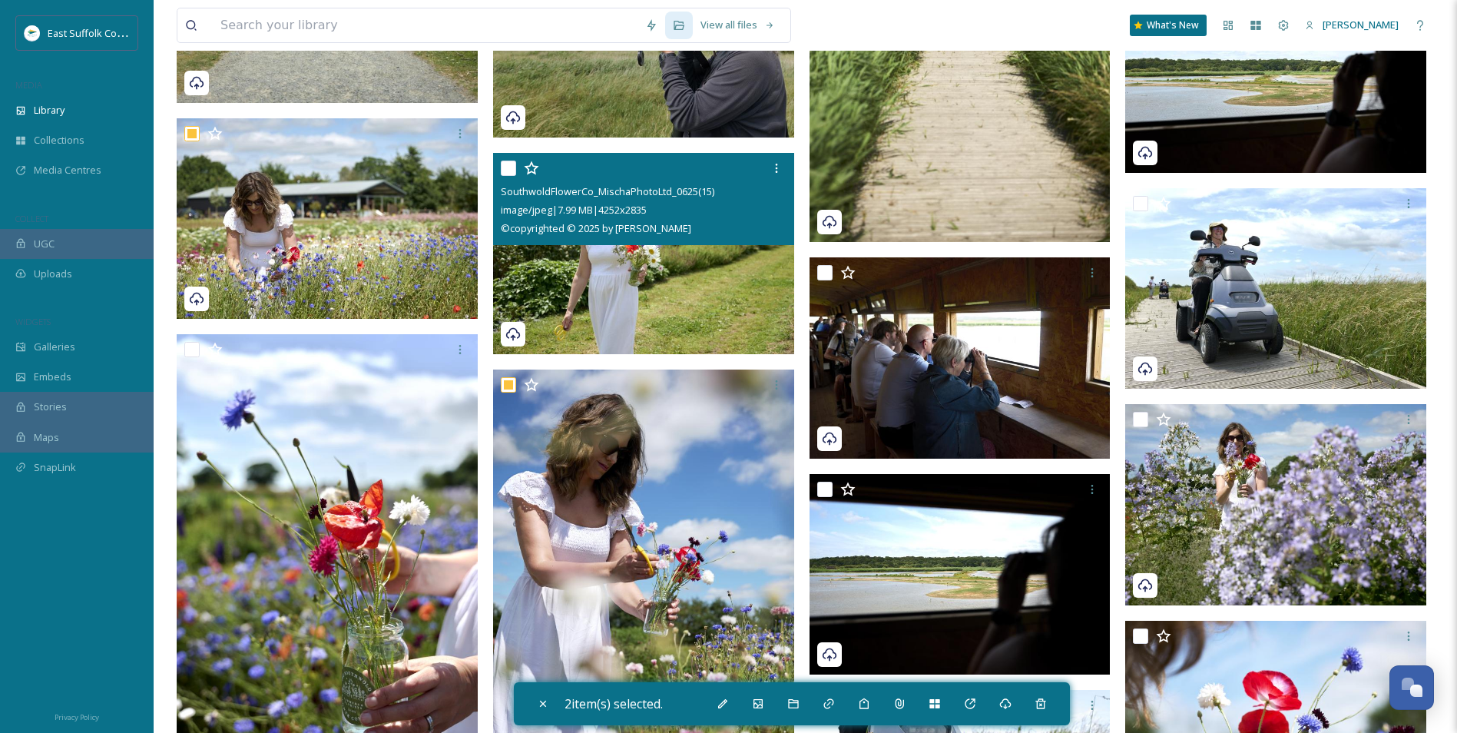
click at [647, 261] on img at bounding box center [643, 253] width 301 height 201
checkbox input "true"
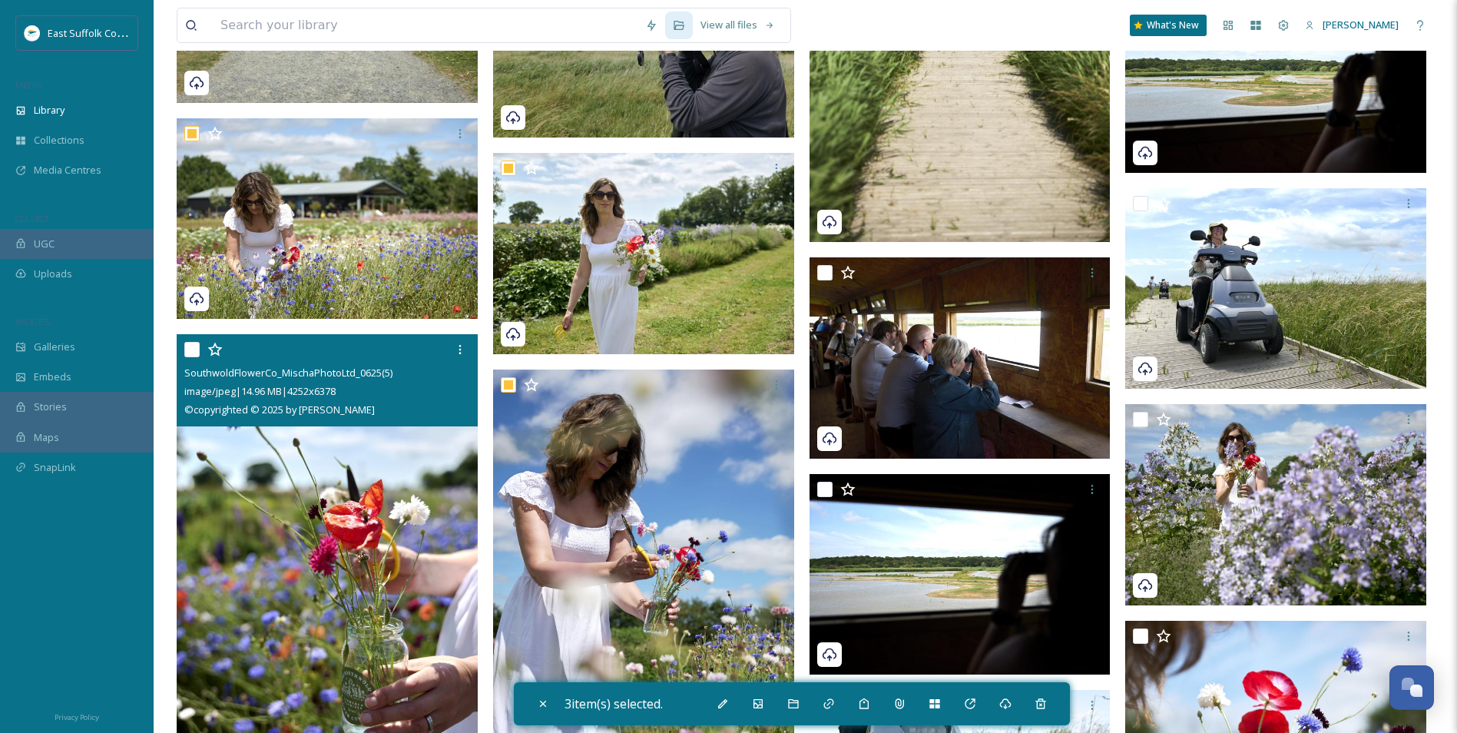
click at [277, 512] on img at bounding box center [327, 560] width 301 height 452
checkbox input "true"
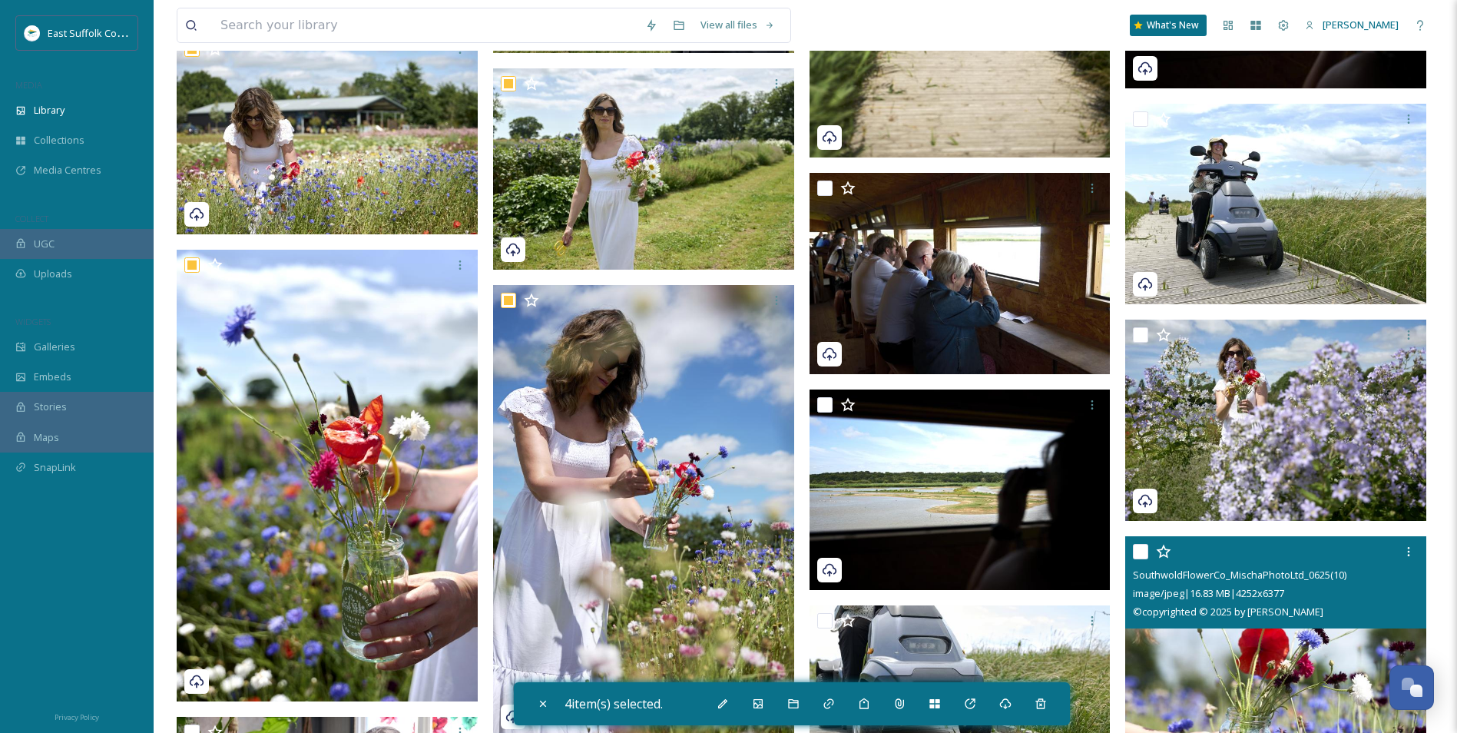
scroll to position [4413, 0]
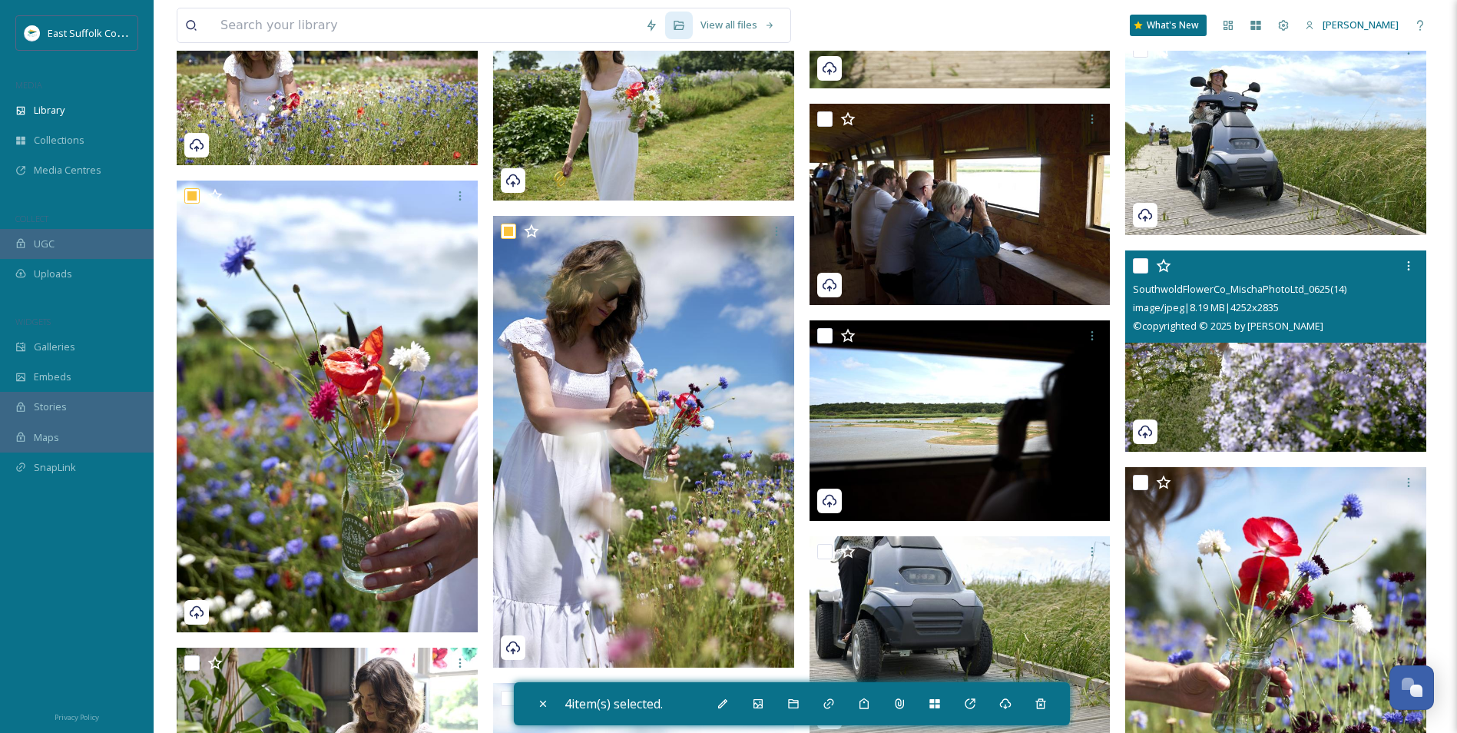
click at [1161, 381] on img at bounding box center [1275, 350] width 301 height 201
checkbox input "true"
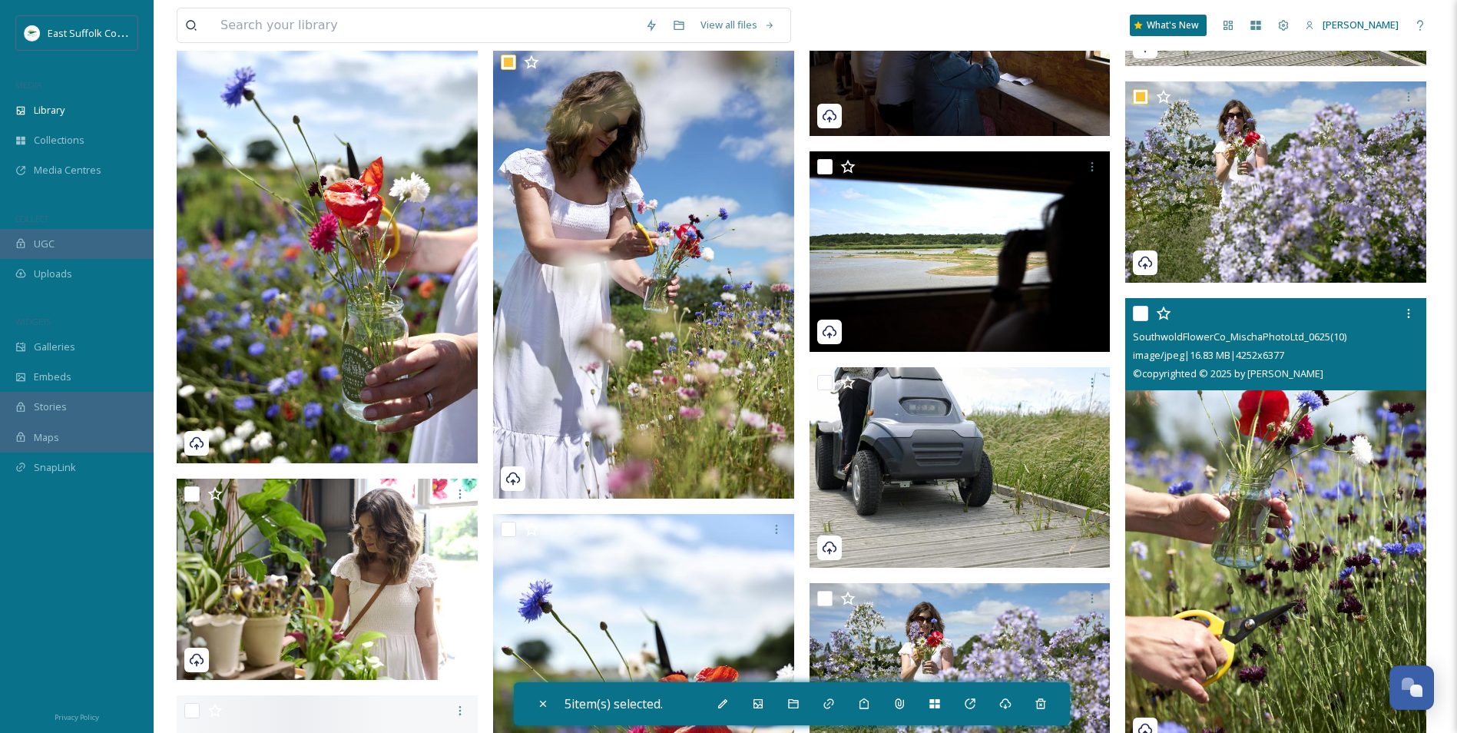
scroll to position [4644, 0]
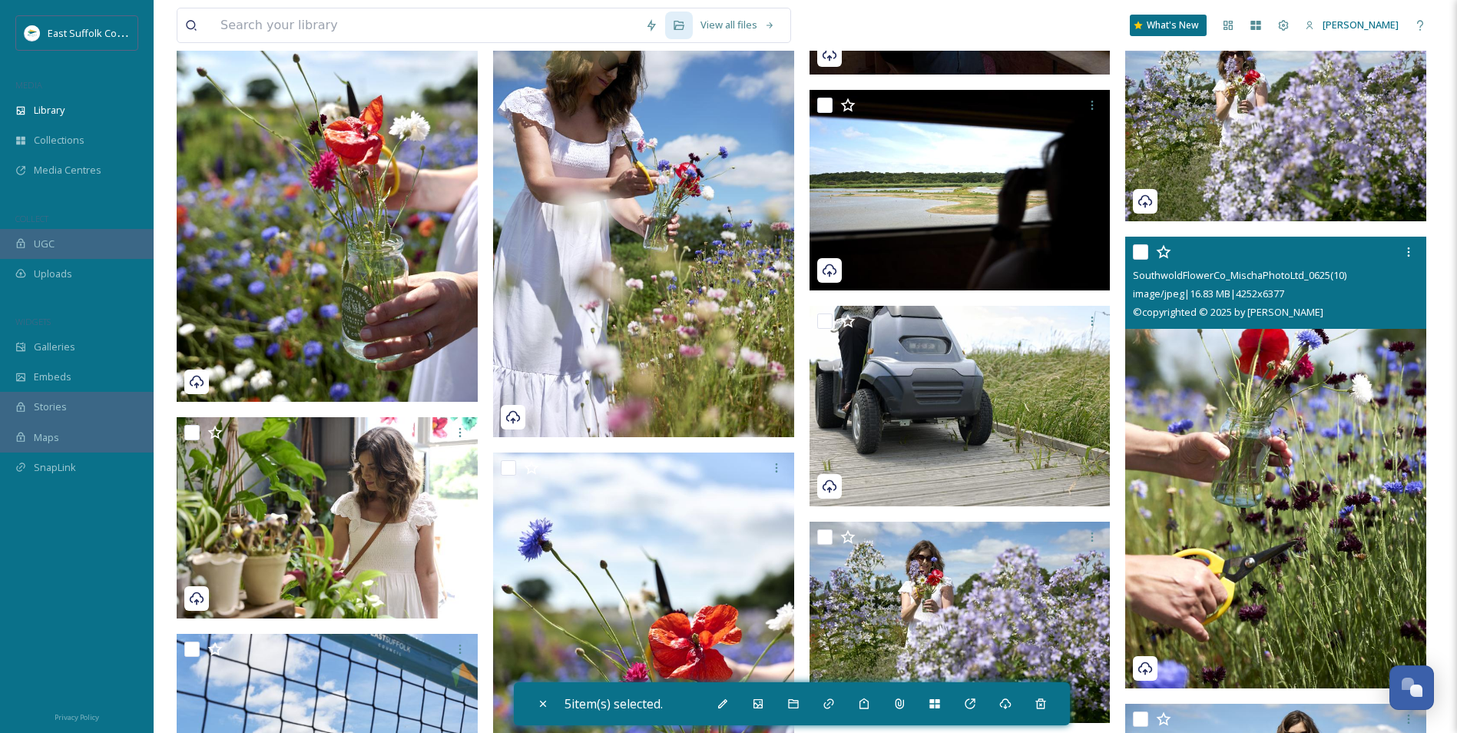
click at [1161, 420] on img at bounding box center [1275, 463] width 301 height 452
checkbox input "true"
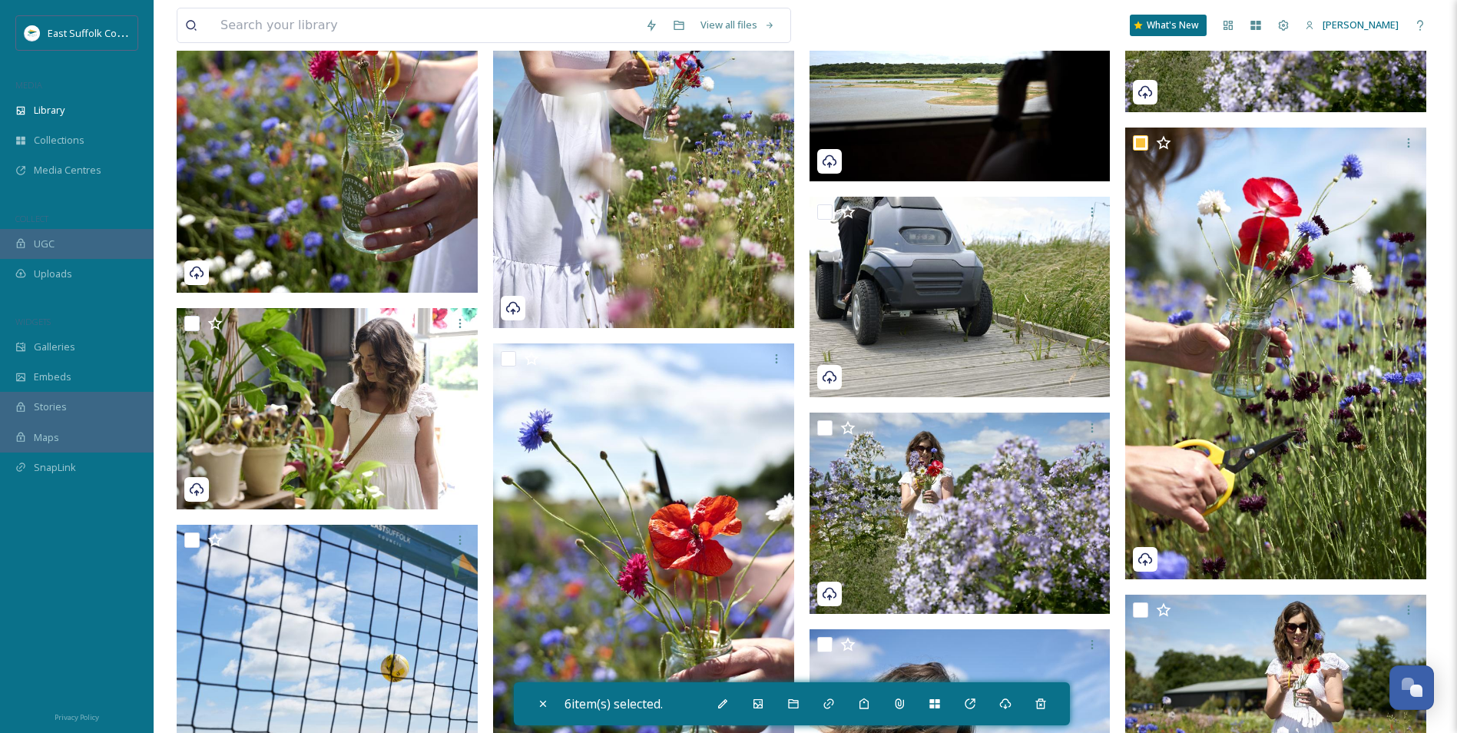
scroll to position [4874, 0]
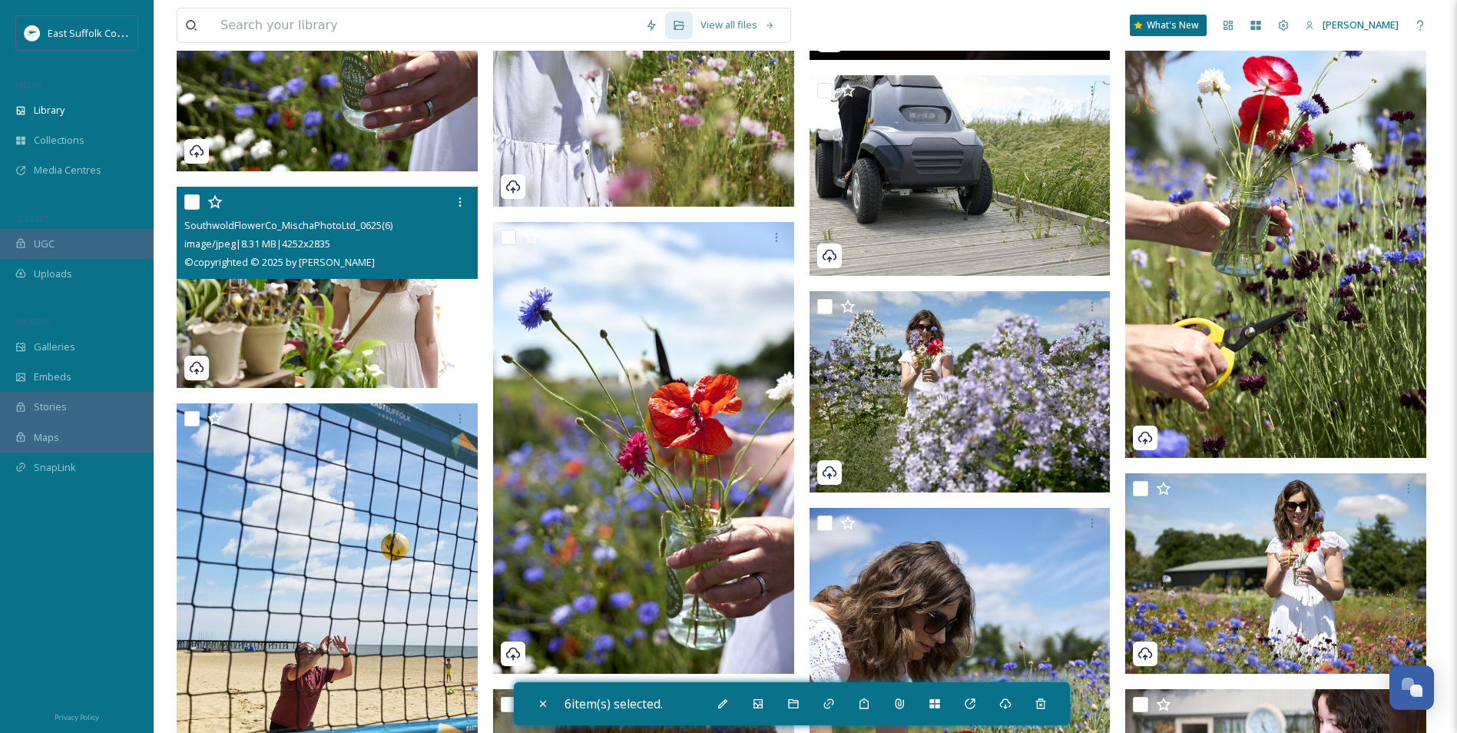
click at [283, 331] on img at bounding box center [327, 287] width 301 height 201
checkbox input "true"
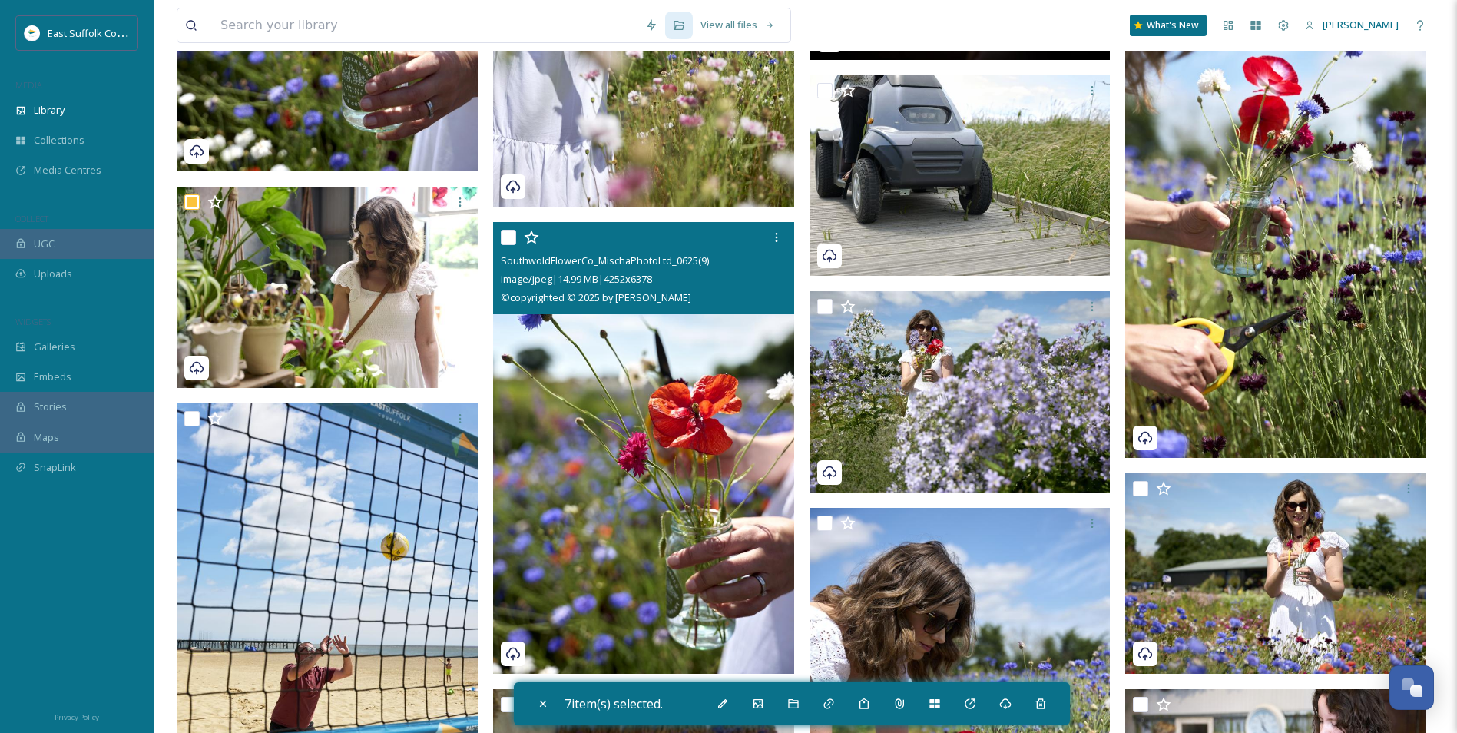
drag, startPoint x: 664, startPoint y: 475, endPoint x: 852, endPoint y: 442, distance: 190.2
click at [664, 474] on img at bounding box center [643, 448] width 301 height 452
checkbox input "true"
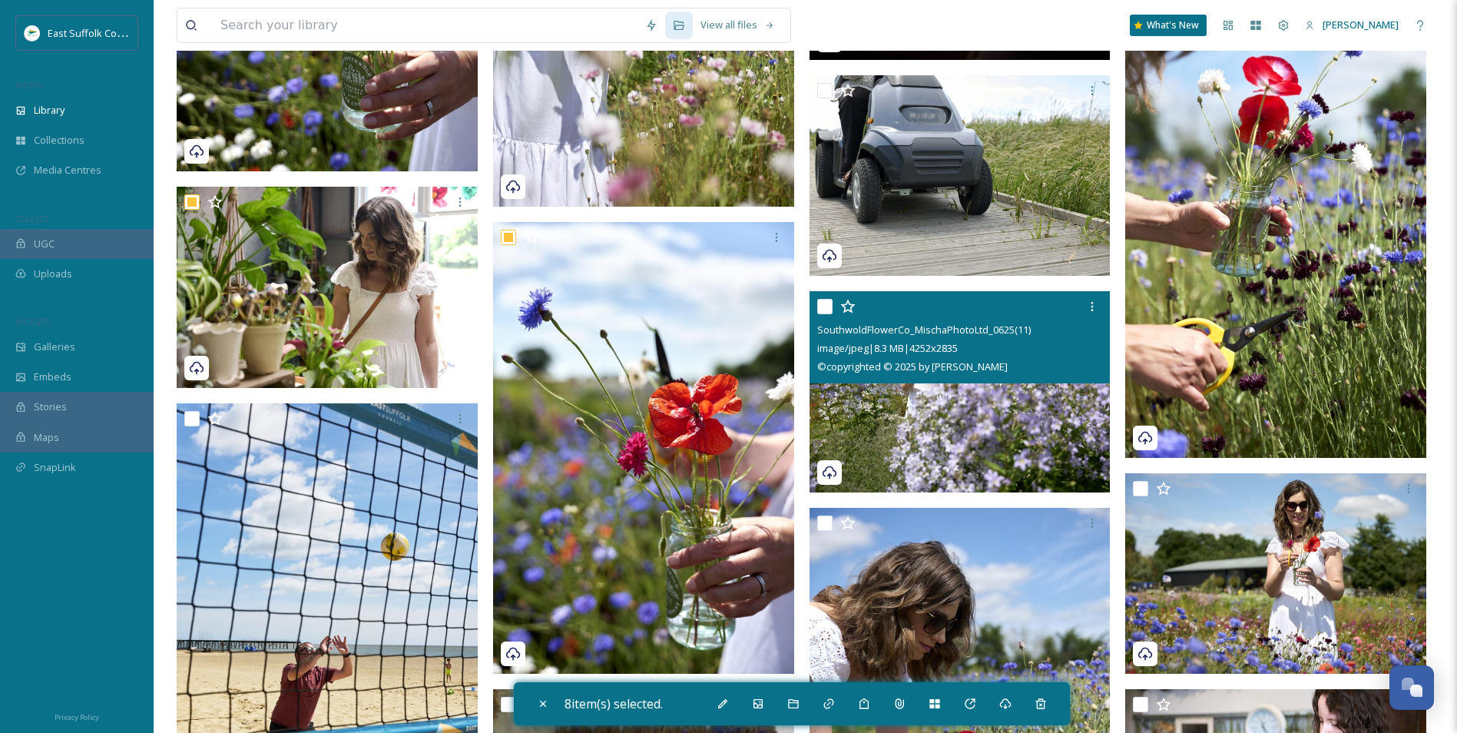
click at [984, 414] on img at bounding box center [960, 391] width 301 height 201
checkbox input "true"
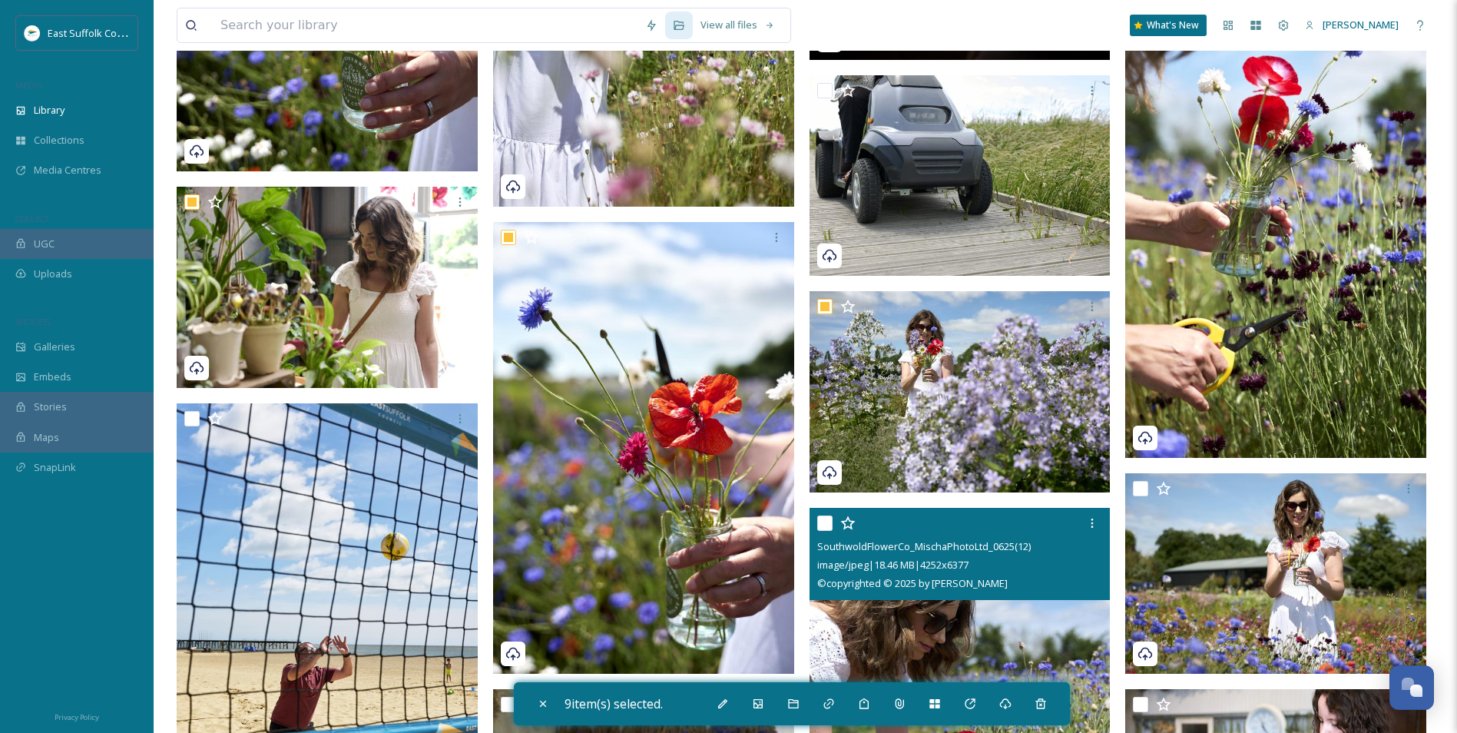
click at [943, 566] on img at bounding box center [960, 733] width 301 height 452
checkbox input "true"
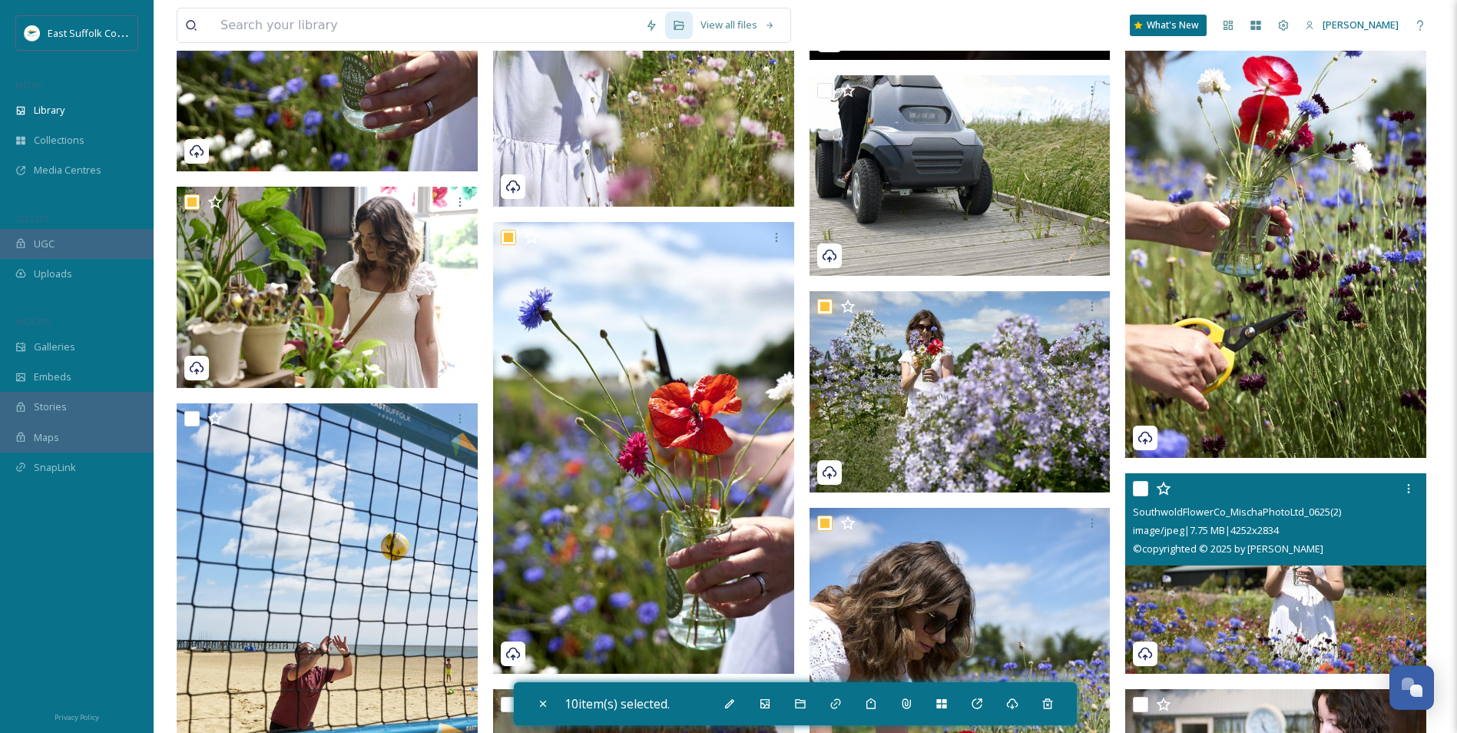
click at [1161, 566] on img at bounding box center [1275, 572] width 301 height 201
checkbox input "true"
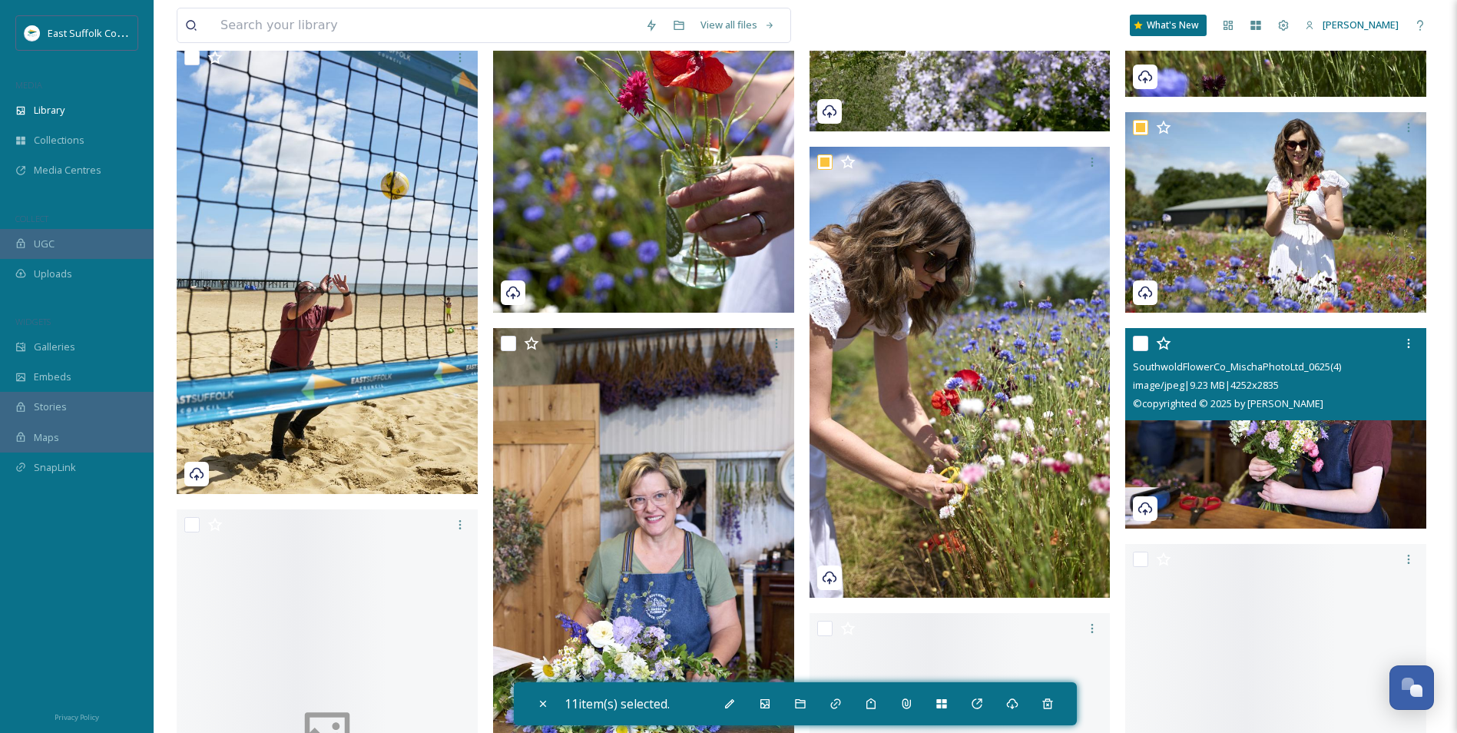
scroll to position [5258, 0]
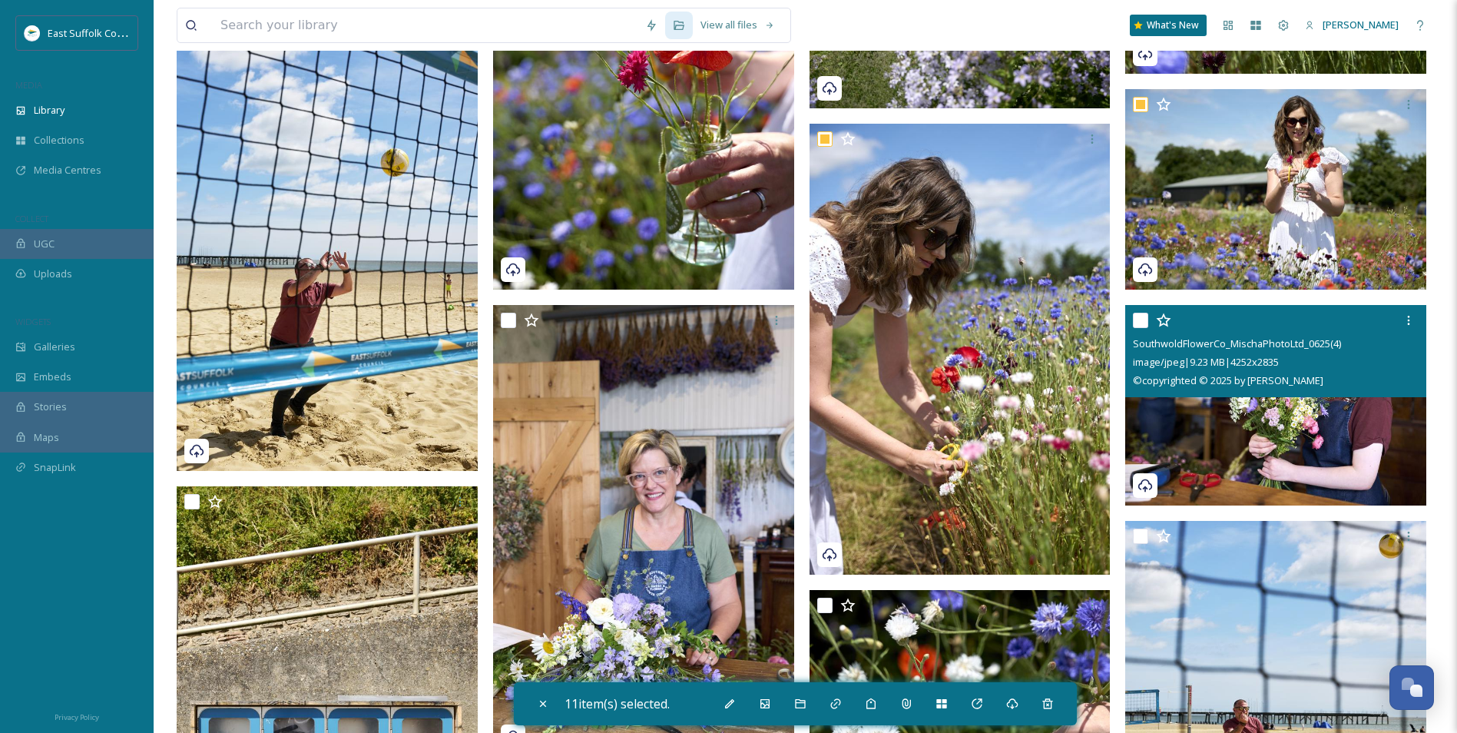
click at [1161, 449] on img at bounding box center [1275, 405] width 301 height 201
checkbox input "true"
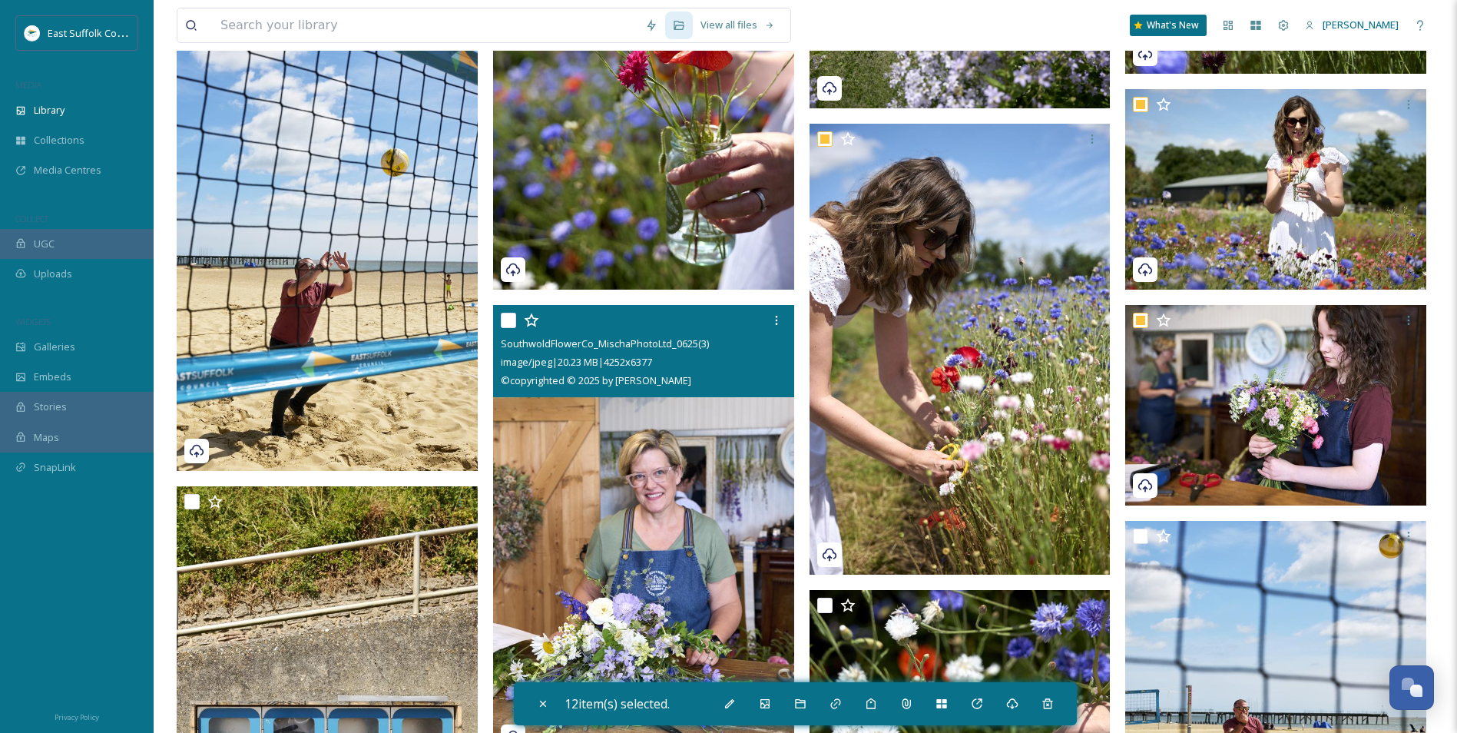
click at [672, 566] on img at bounding box center [643, 531] width 301 height 452
checkbox input "true"
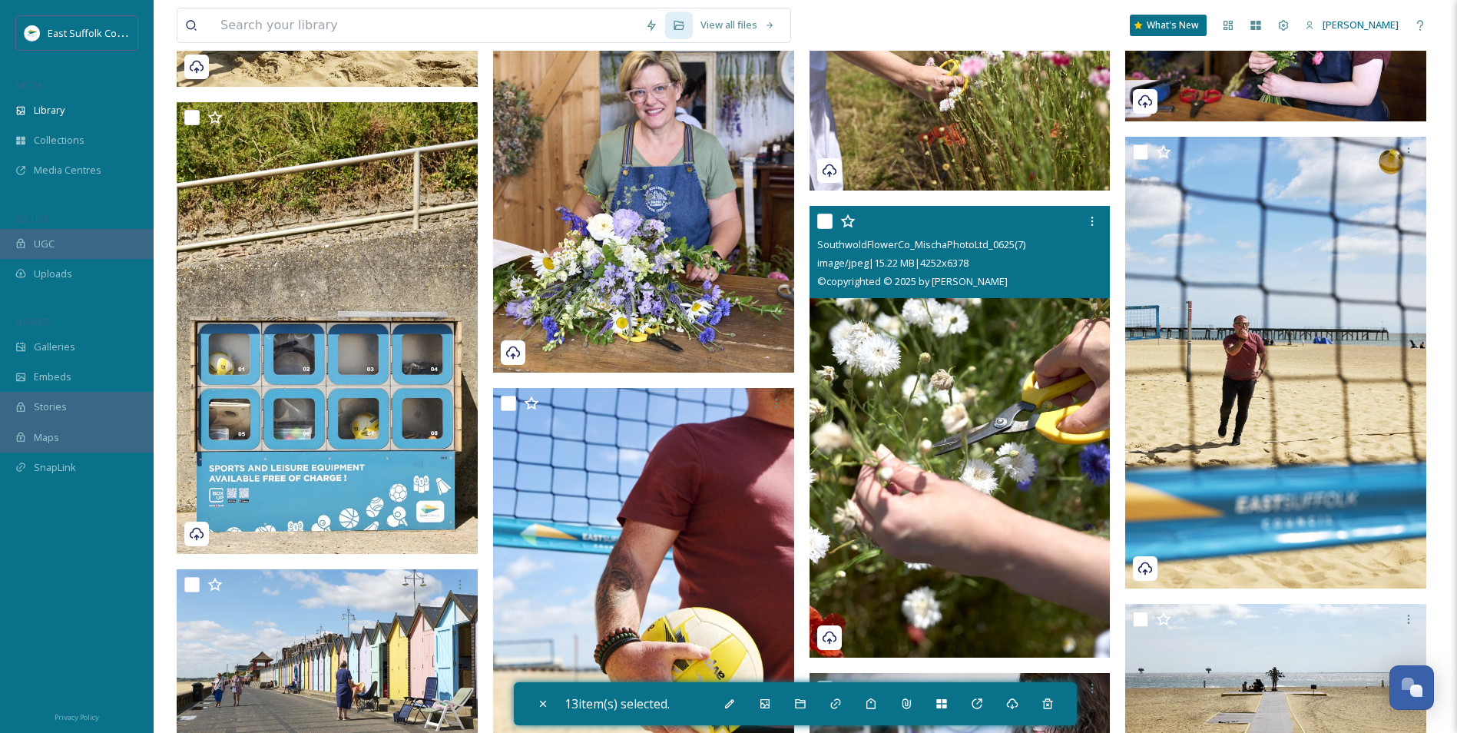
click at [912, 432] on img at bounding box center [960, 432] width 301 height 452
checkbox input "true"
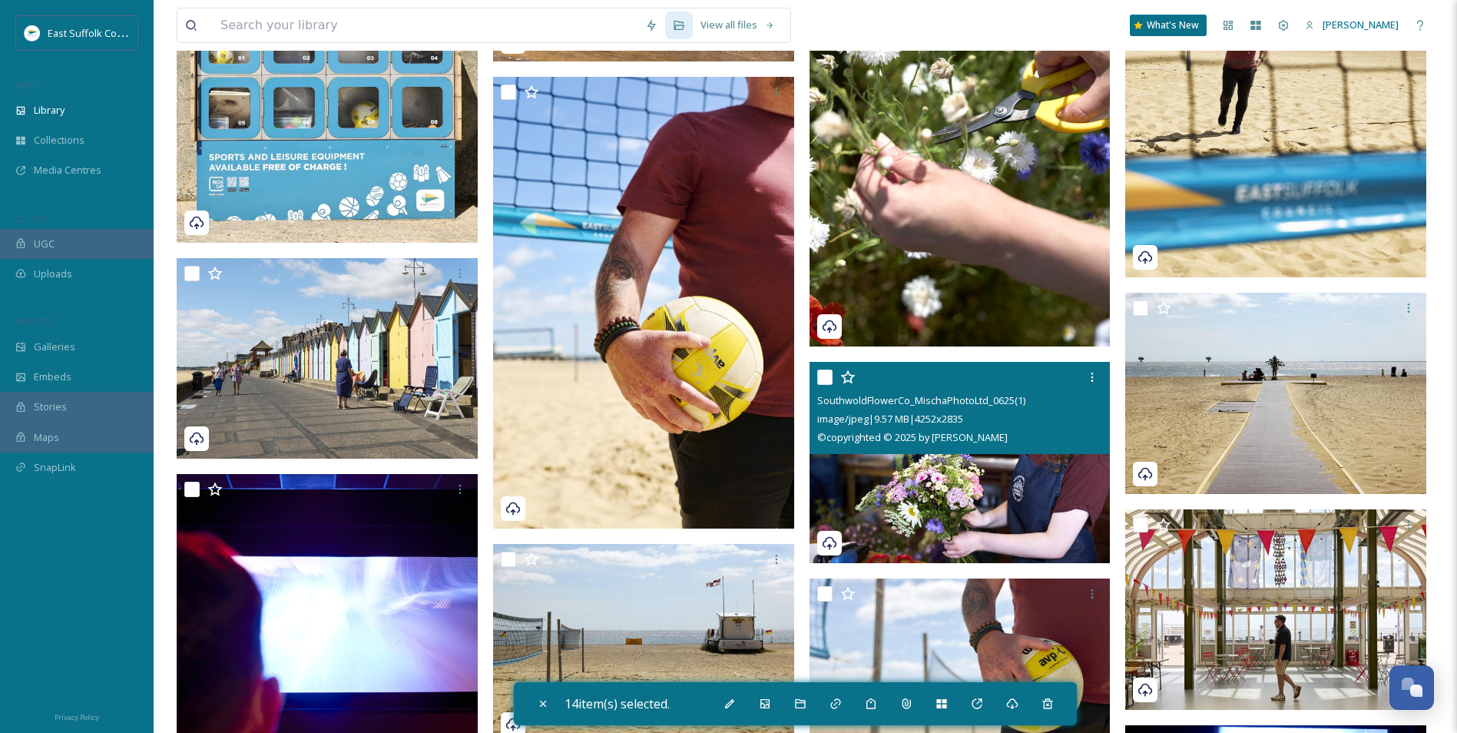
scroll to position [6307, 0]
click at [919, 488] on img at bounding box center [960, 462] width 301 height 201
checkbox input "true"
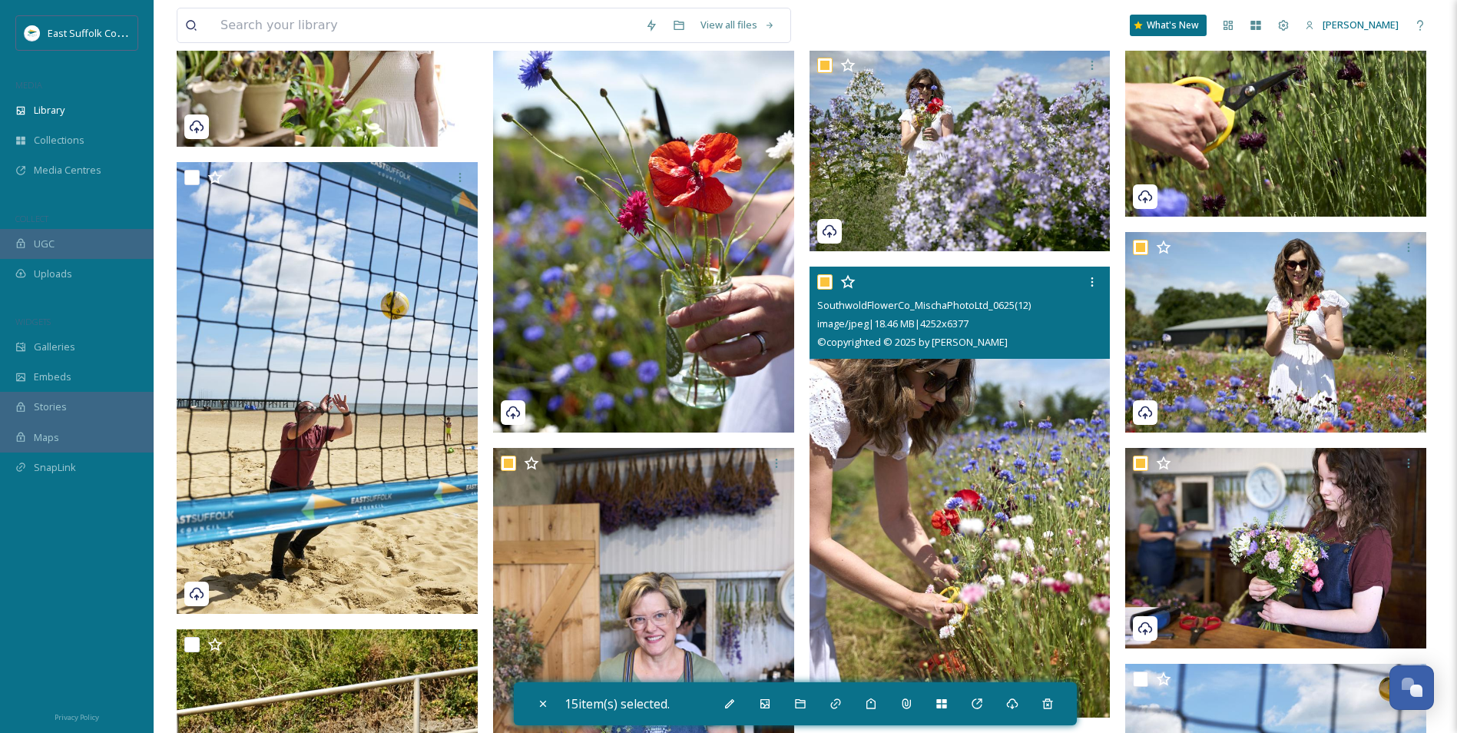
scroll to position [5108, 0]
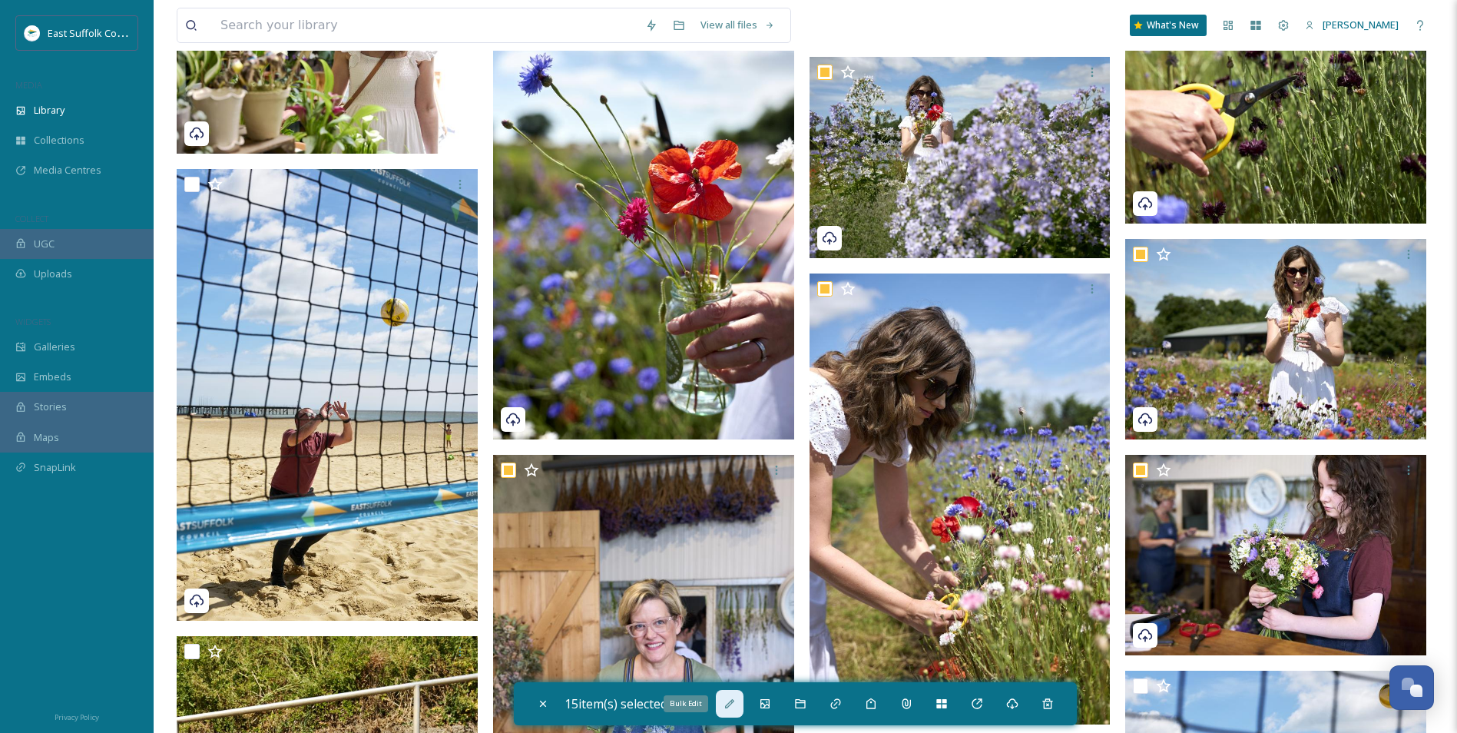
click at [734, 566] on icon at bounding box center [729, 703] width 9 height 9
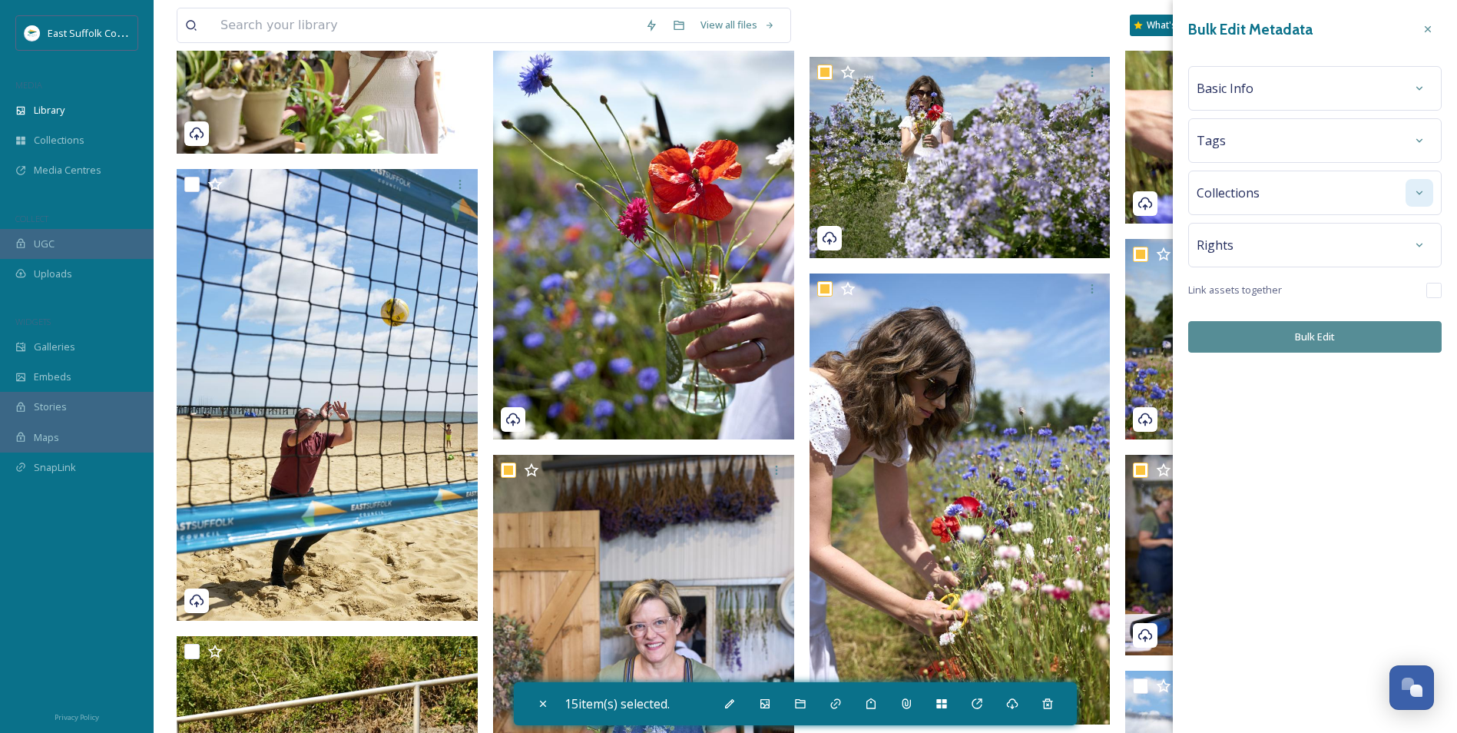
click at [1161, 195] on div at bounding box center [1420, 193] width 28 height 28
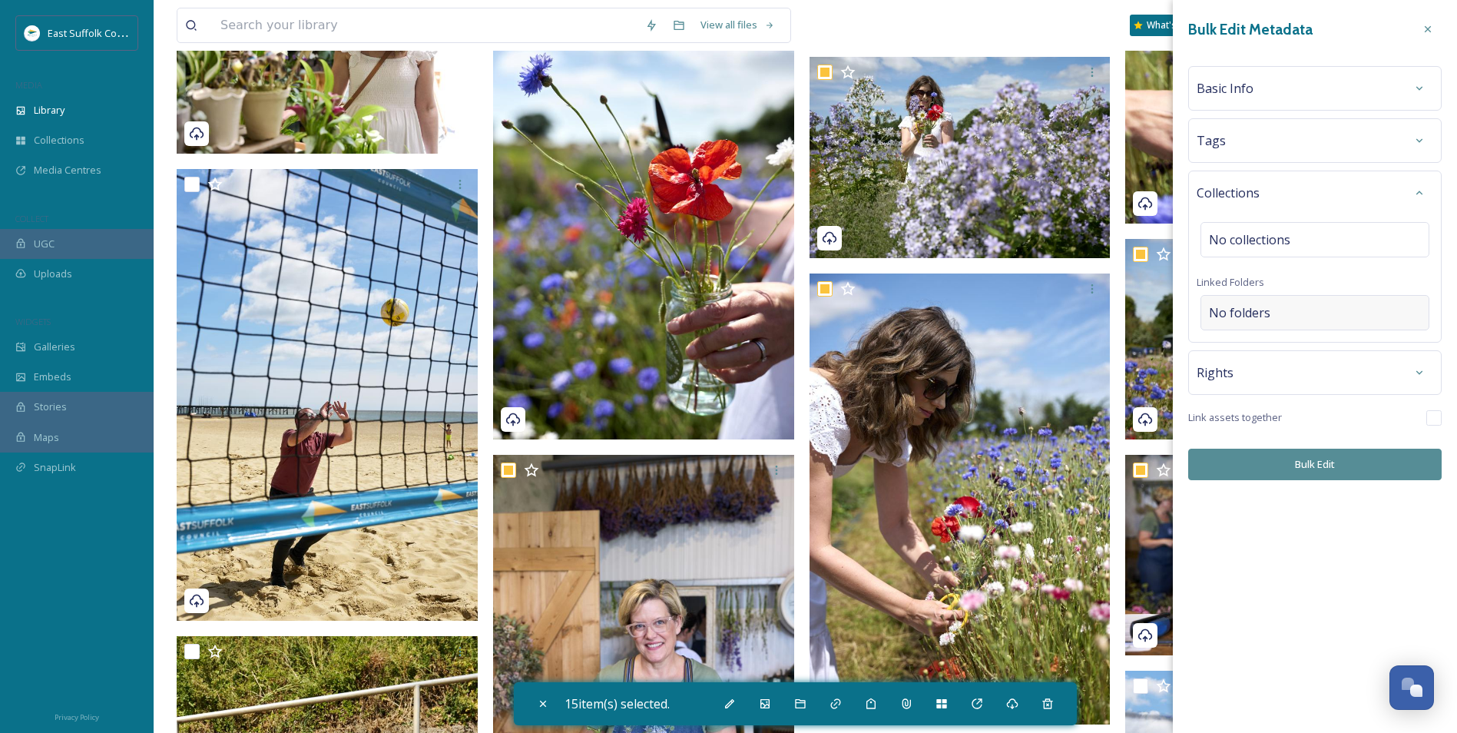
click at [1161, 302] on div "No folders" at bounding box center [1315, 312] width 229 height 35
click at [1161, 303] on input at bounding box center [1318, 313] width 235 height 34
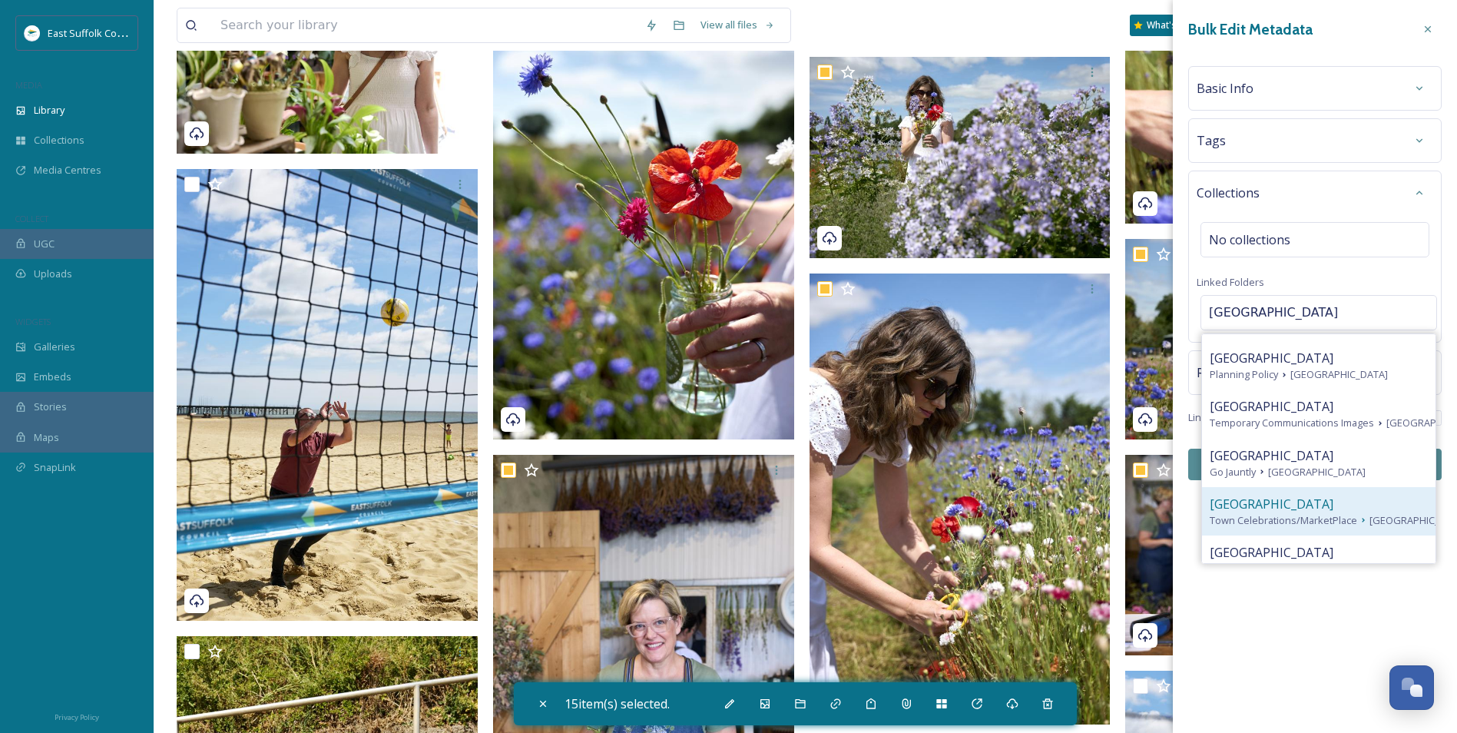
scroll to position [77, 0]
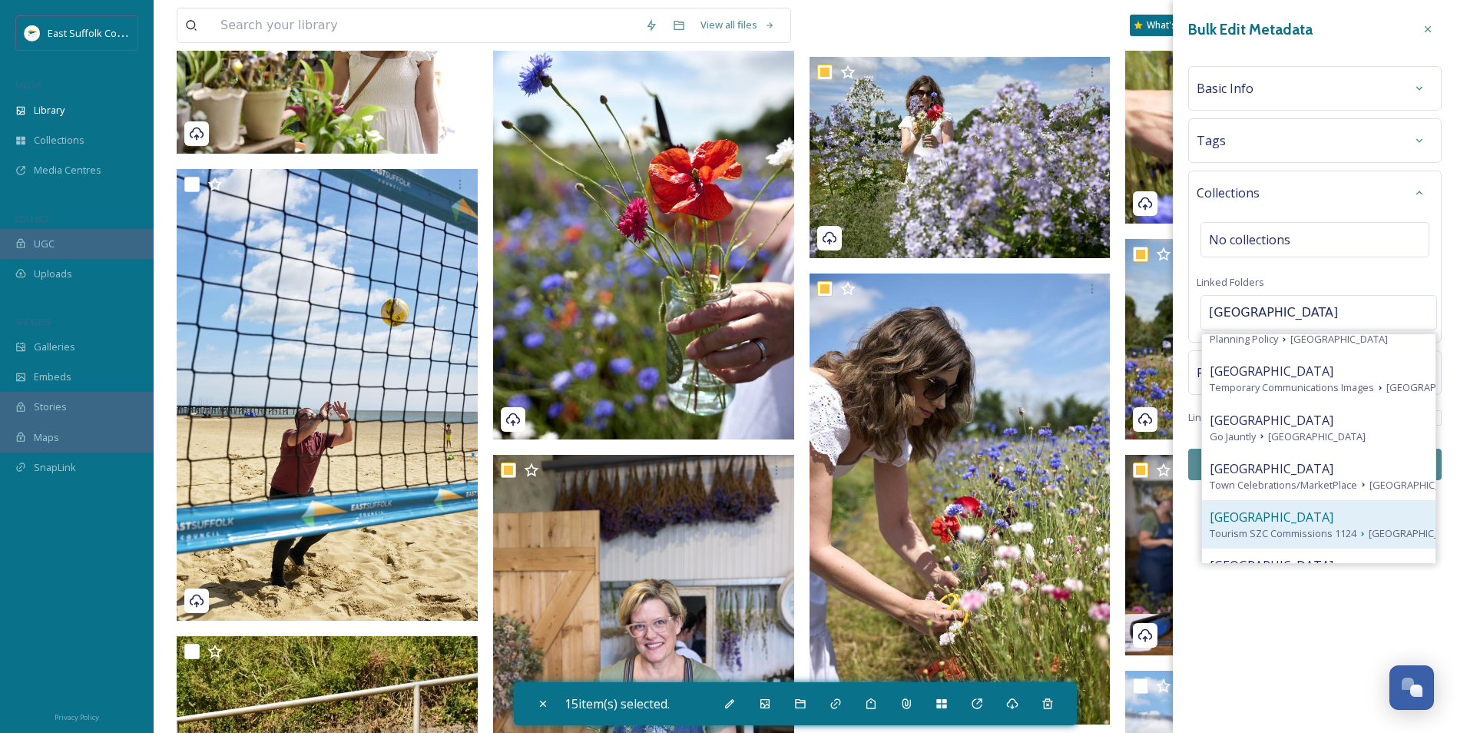
type input "[GEOGRAPHIC_DATA]"
click at [1161, 526] on div "[GEOGRAPHIC_DATA]" at bounding box center [1319, 517] width 218 height 18
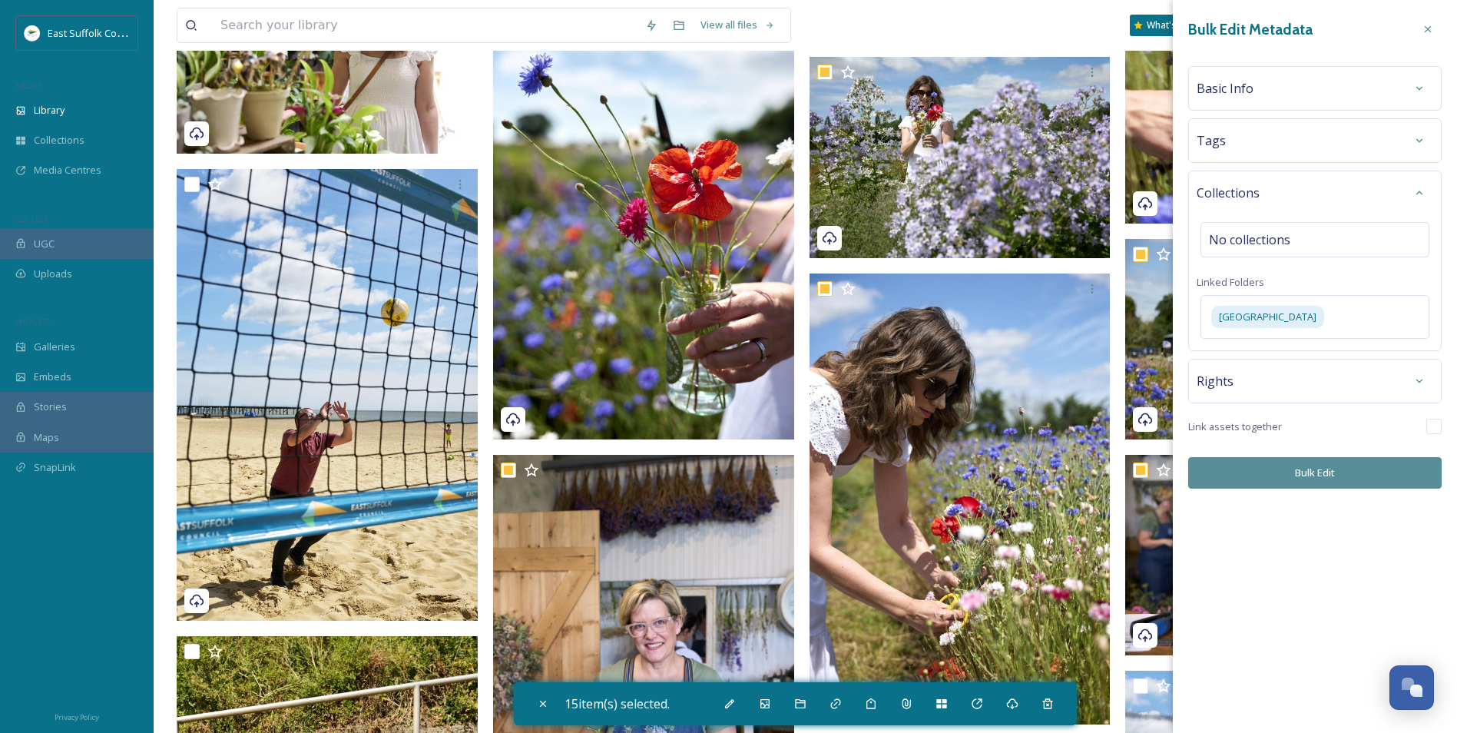
click at [1161, 496] on div "Bulk Edit Metadata Basic Info Tags Collections No collections Linked Folders So…" at bounding box center [1315, 252] width 284 height 504
click at [1161, 468] on button "Bulk Edit" at bounding box center [1314, 472] width 253 height 31
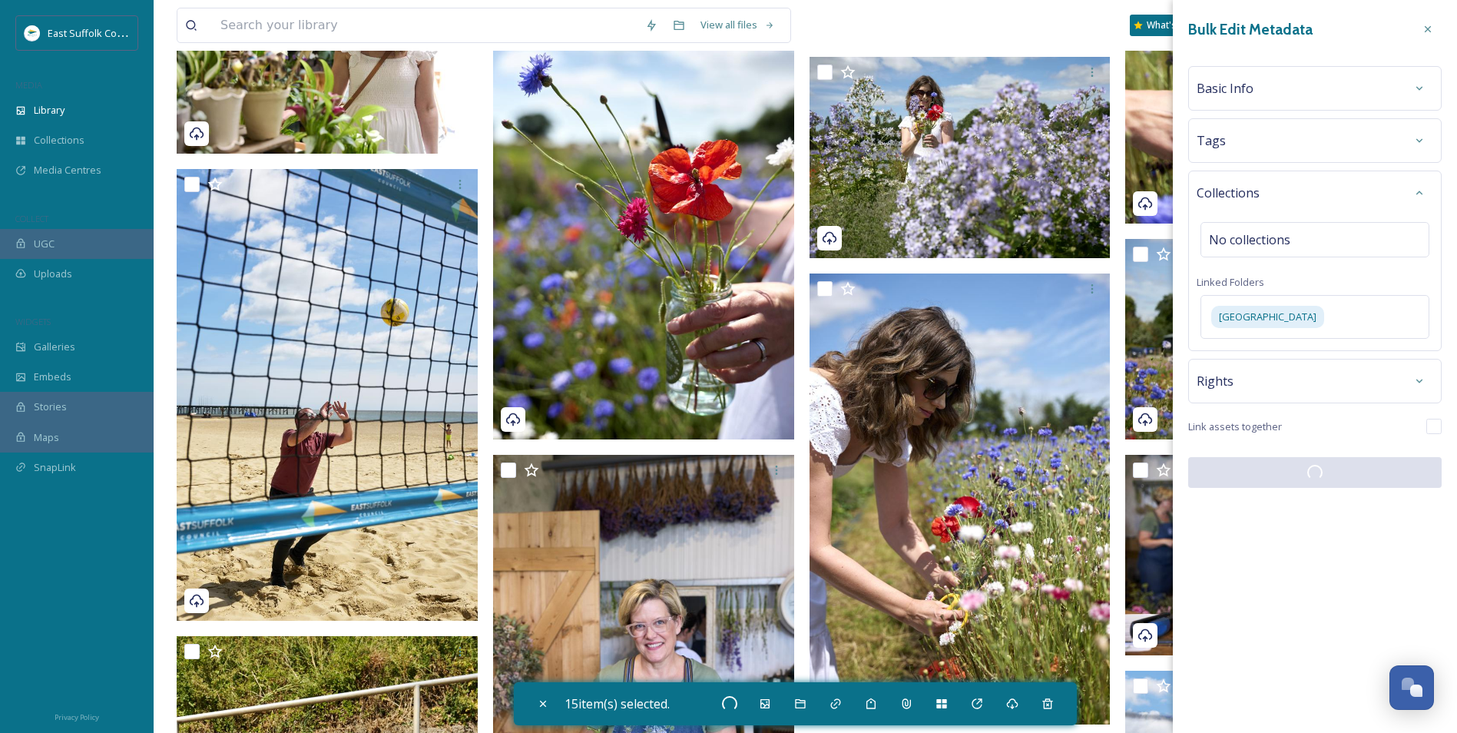
checkbox input "false"
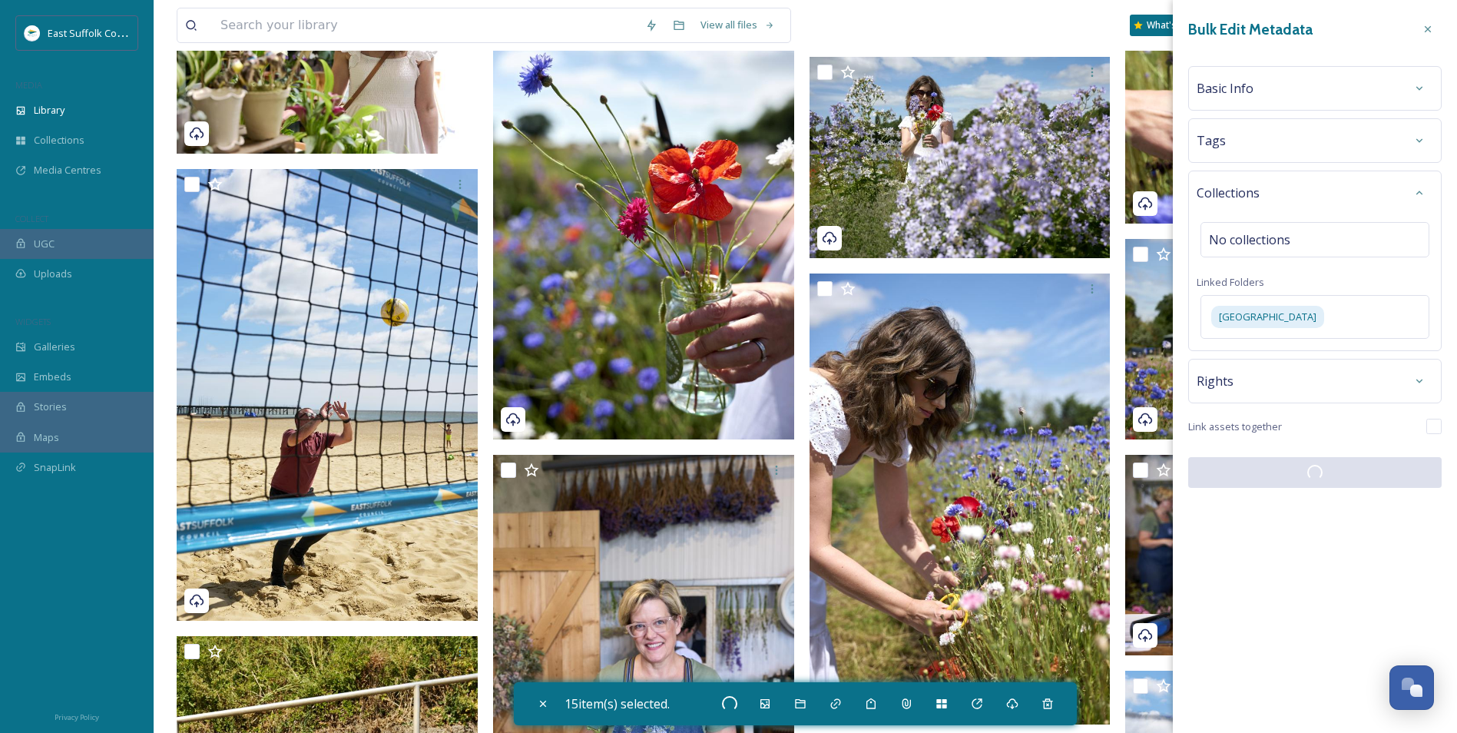
checkbox input "false"
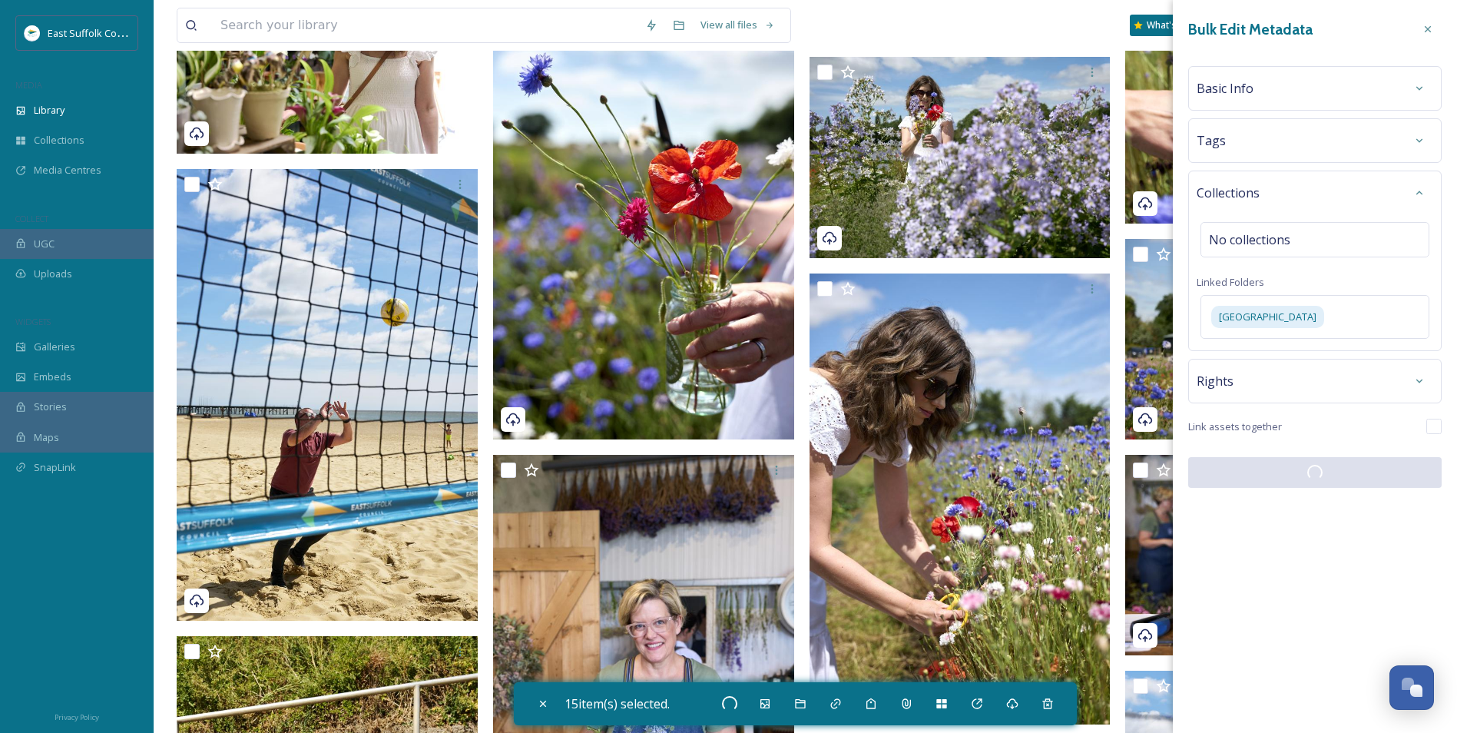
checkbox input "false"
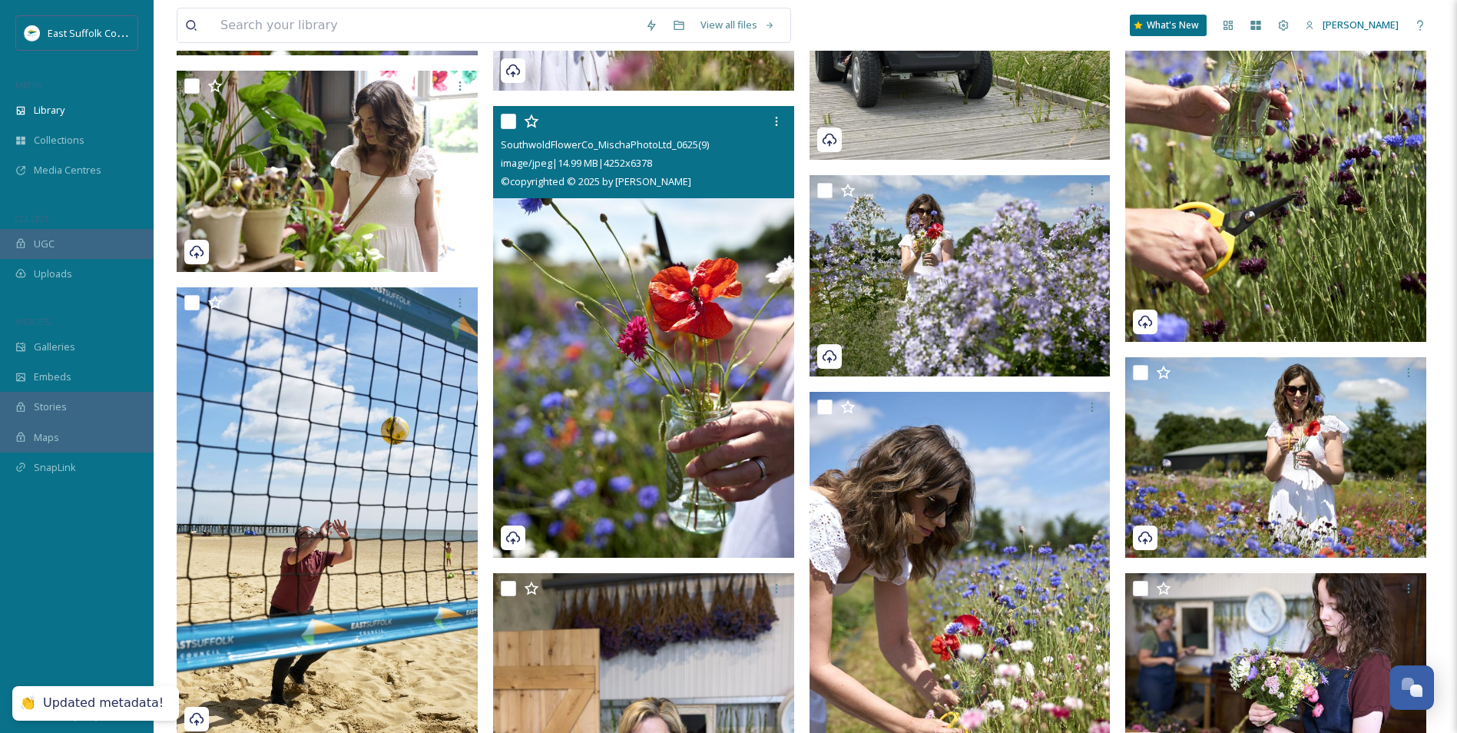
scroll to position [4922, 0]
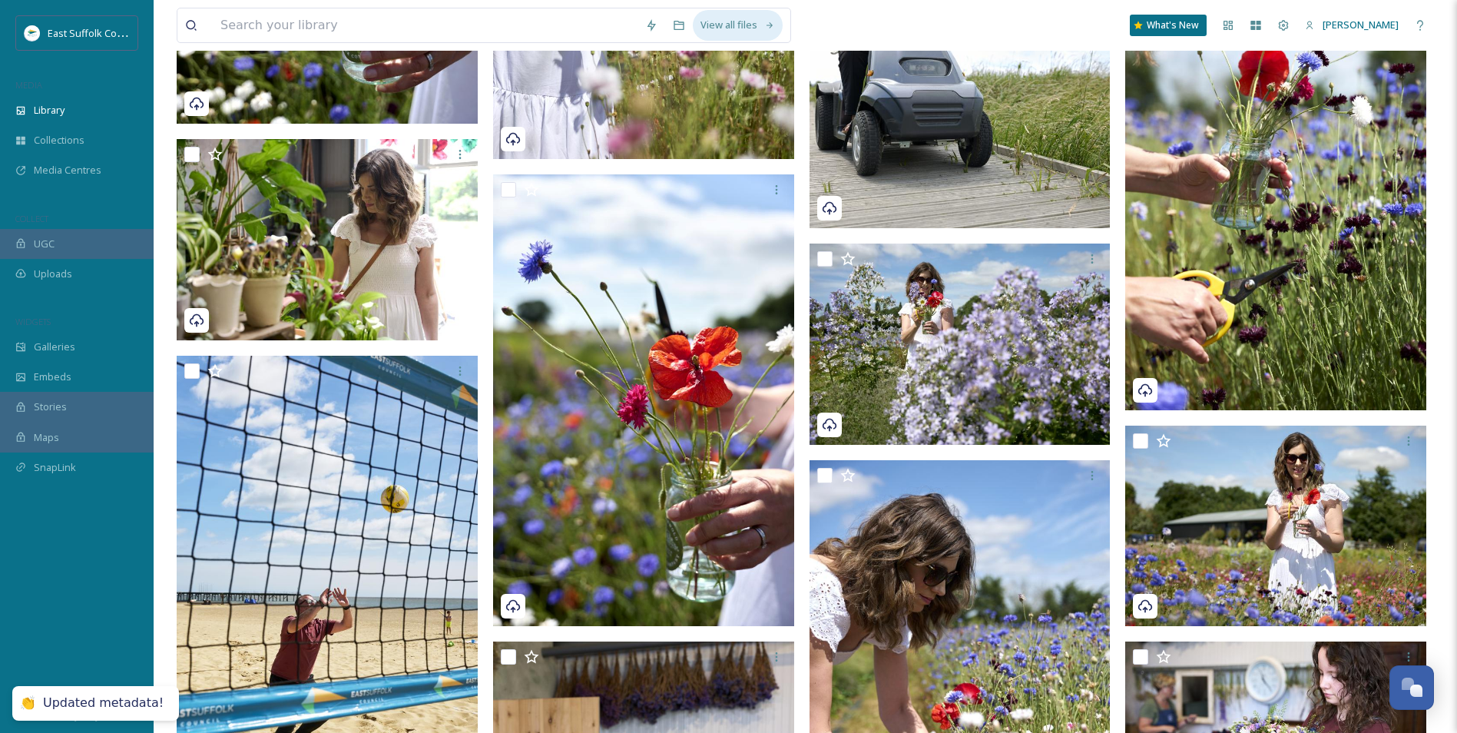
drag, startPoint x: 814, startPoint y: 396, endPoint x: 699, endPoint y: 23, distance: 390.0
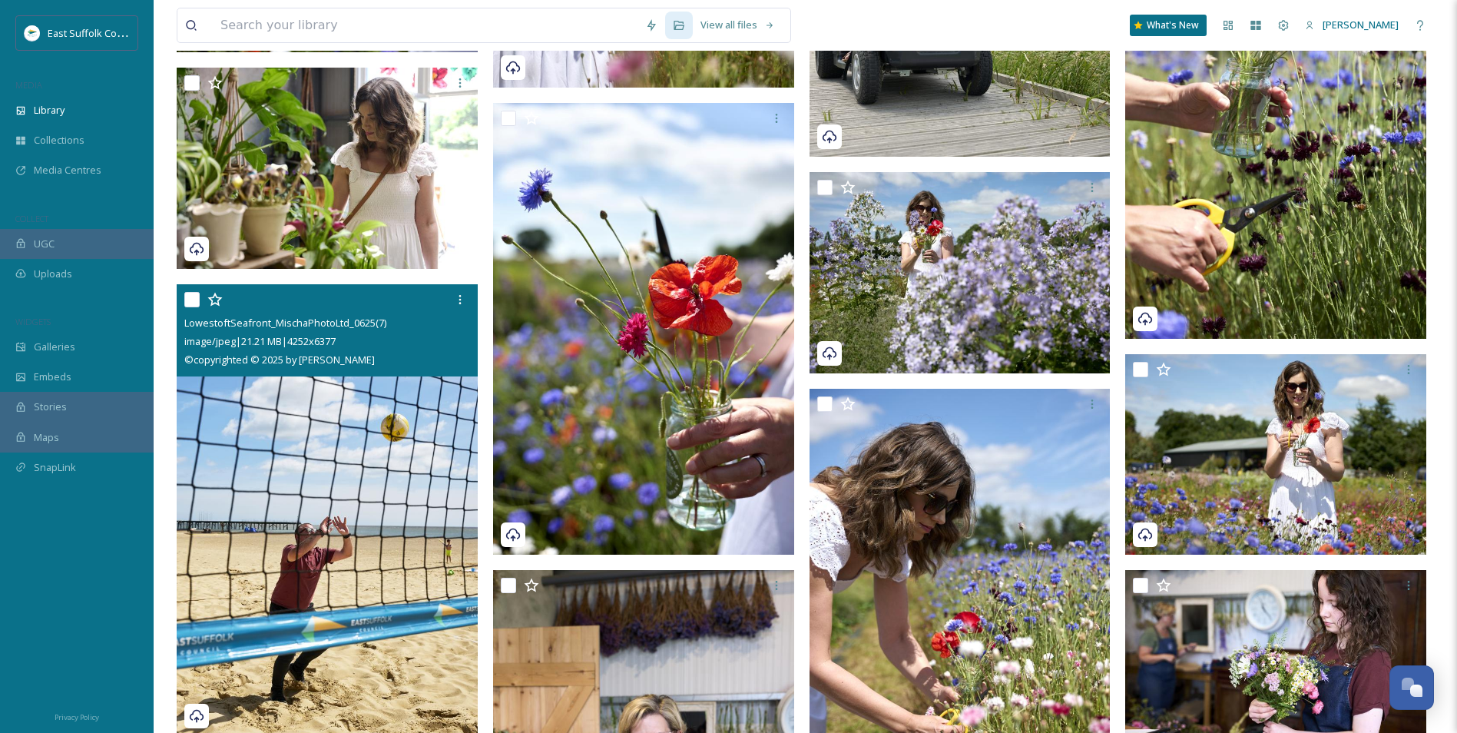
click at [339, 512] on img at bounding box center [327, 509] width 301 height 452
checkbox input "true"
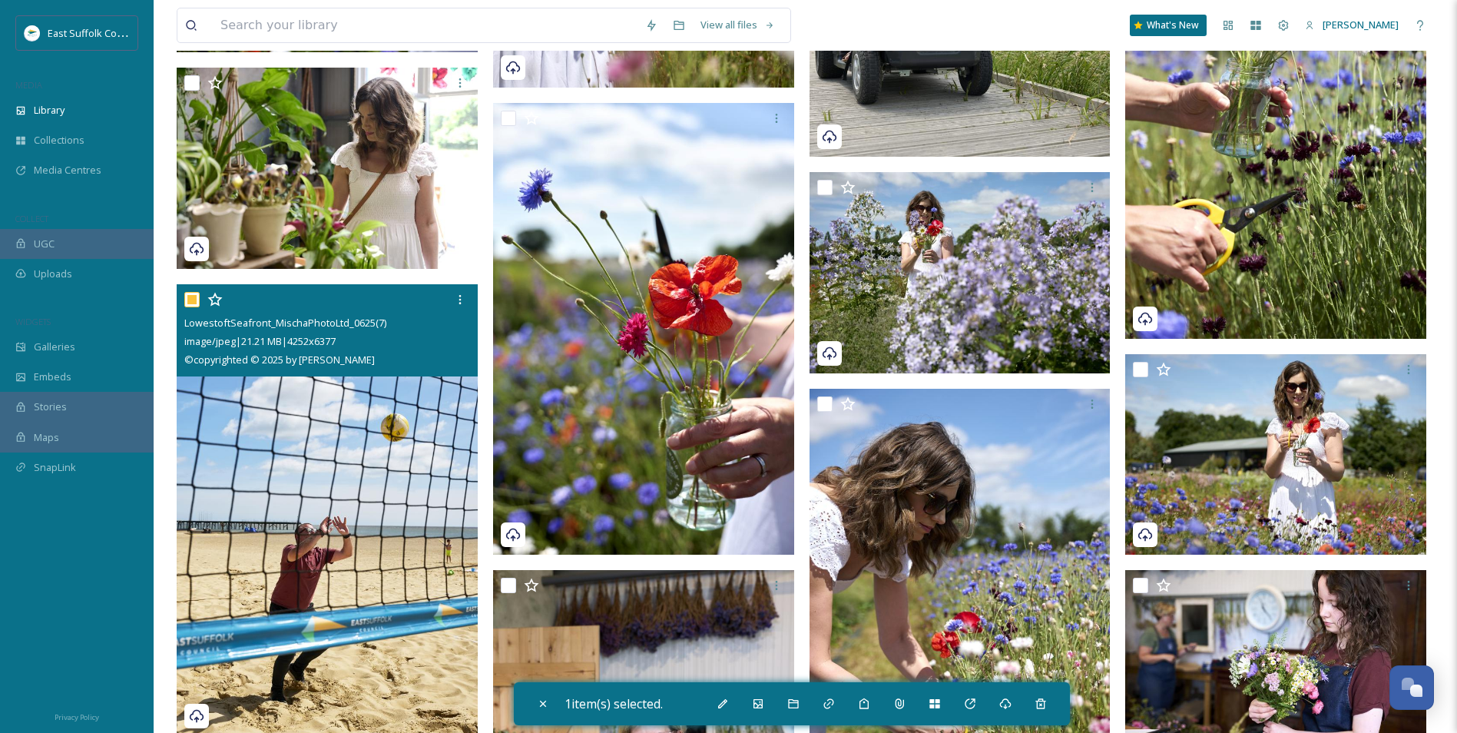
scroll to position [5608, 0]
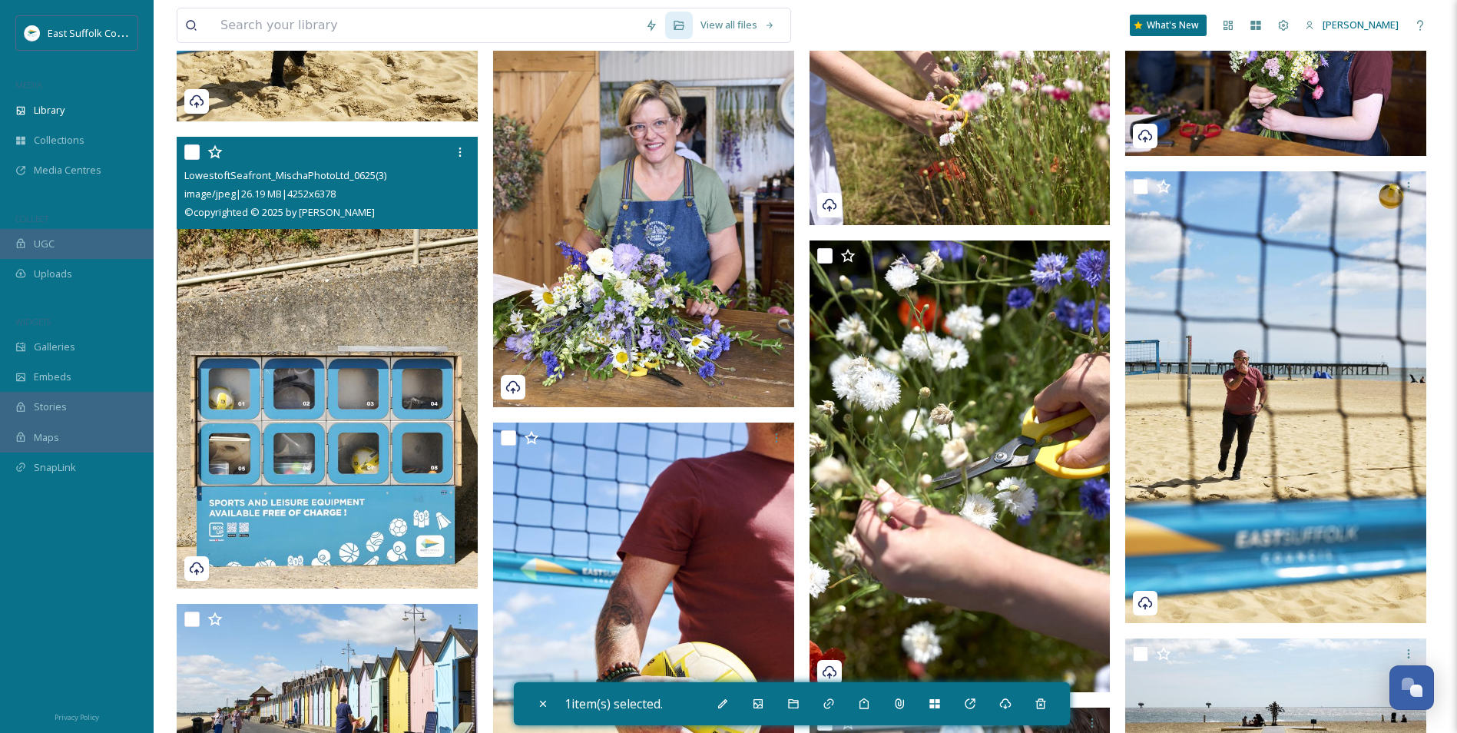
click at [333, 419] on img at bounding box center [327, 363] width 301 height 452
checkbox input "true"
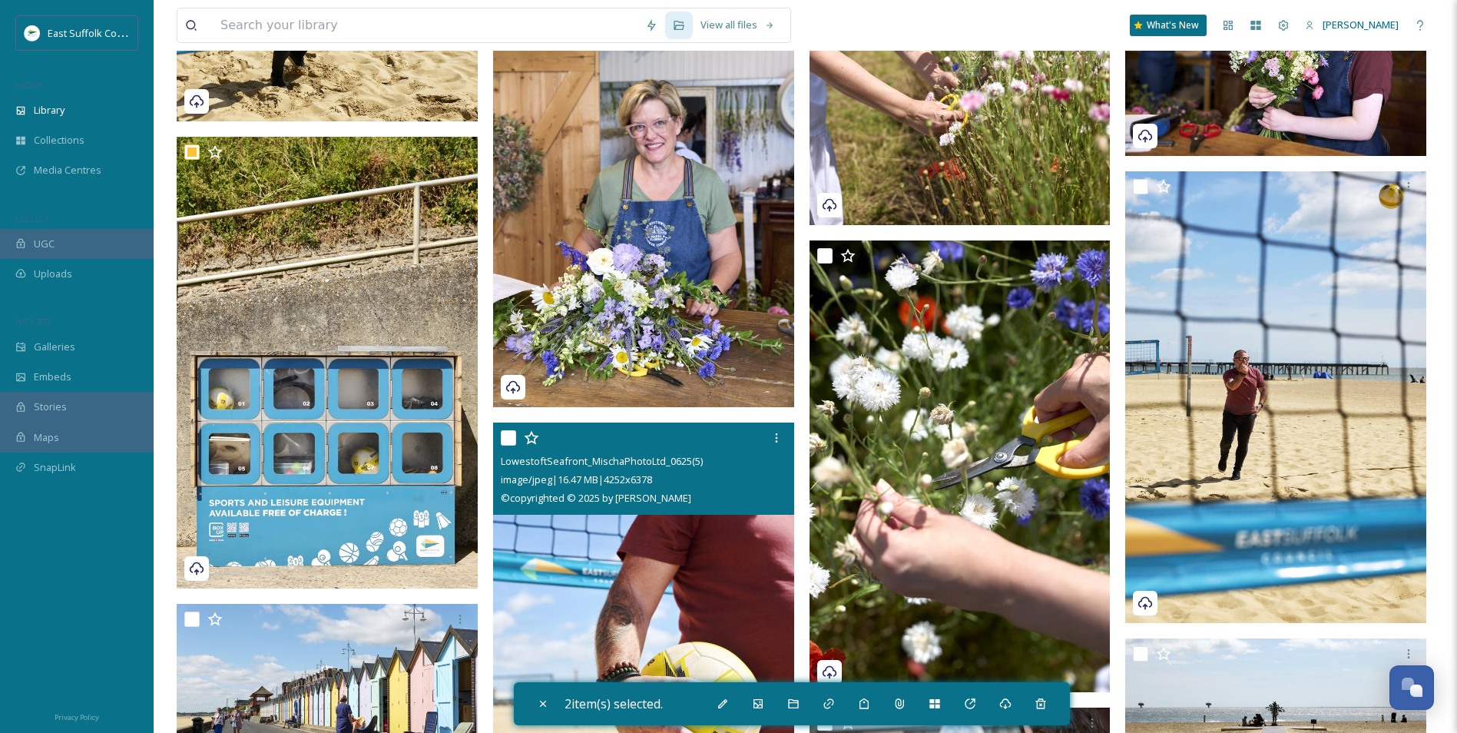
click at [591, 566] on img at bounding box center [643, 648] width 301 height 452
checkbox input "true"
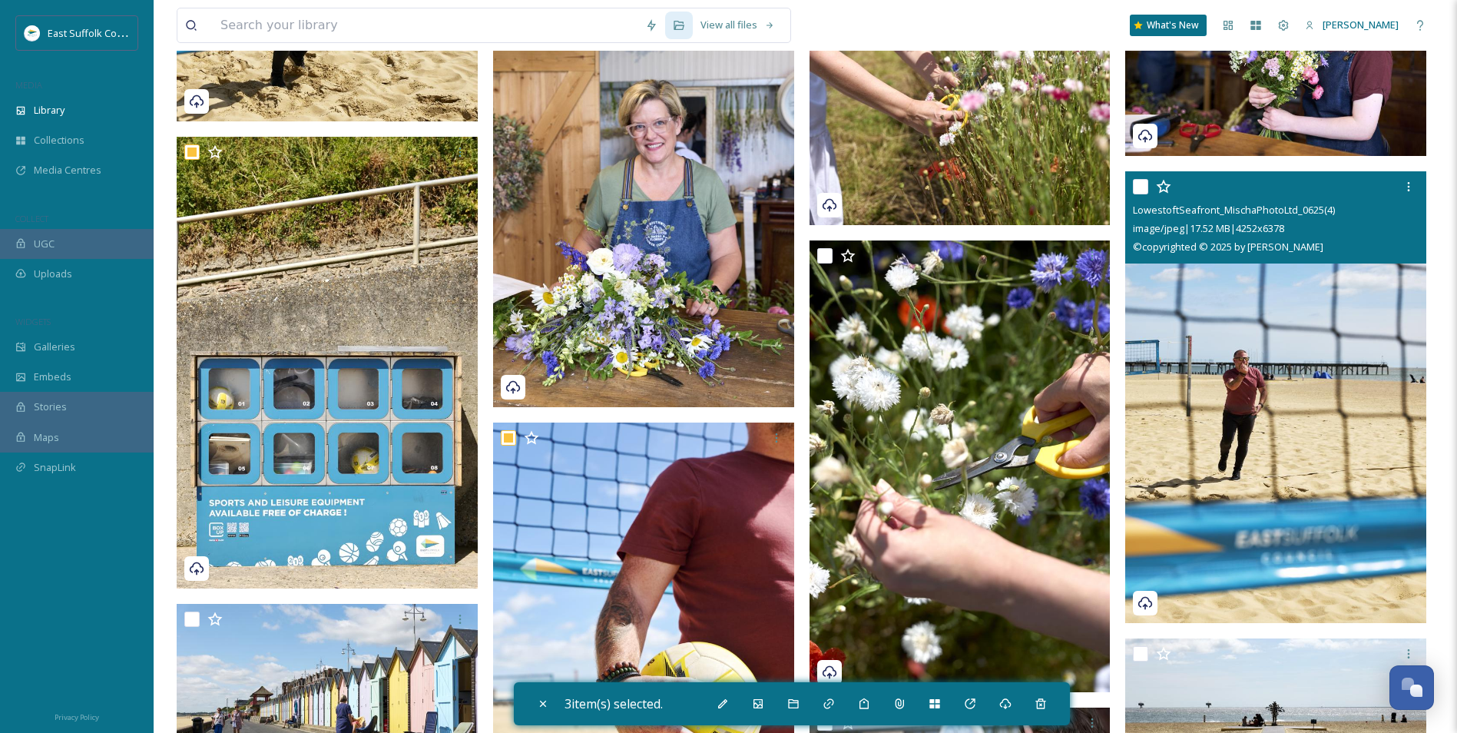
click at [1161, 456] on img at bounding box center [1275, 397] width 301 height 452
checkbox input "true"
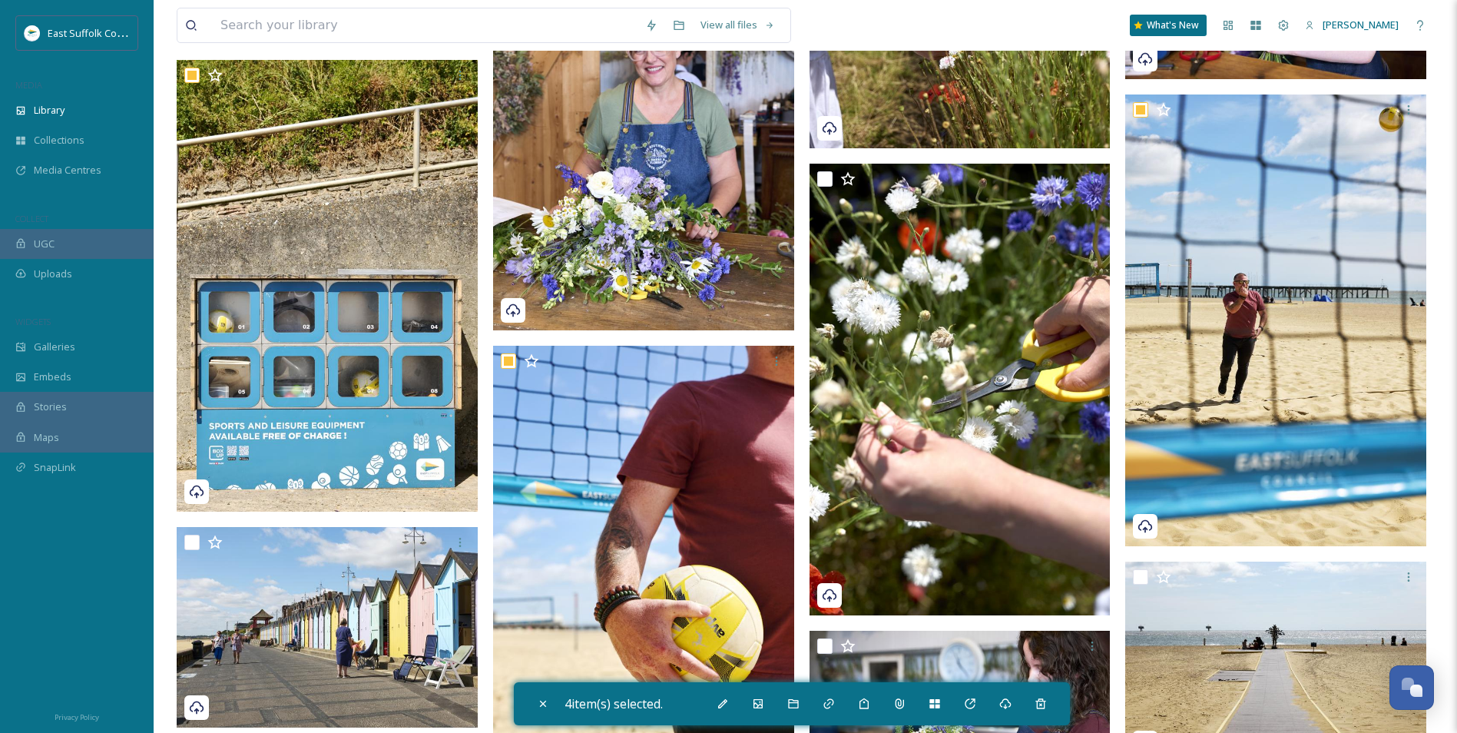
scroll to position [6068, 0]
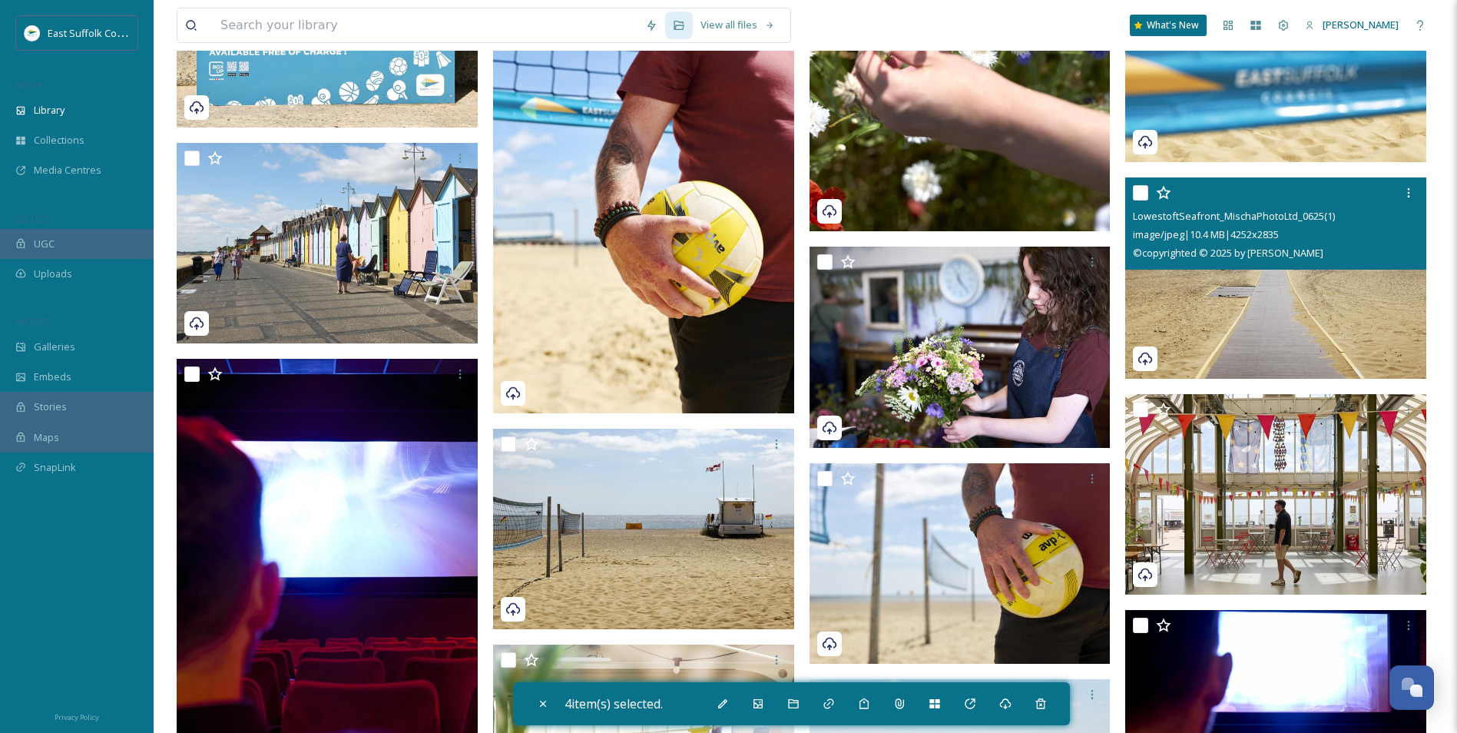
click at [1161, 311] on img at bounding box center [1275, 277] width 301 height 201
checkbox input "true"
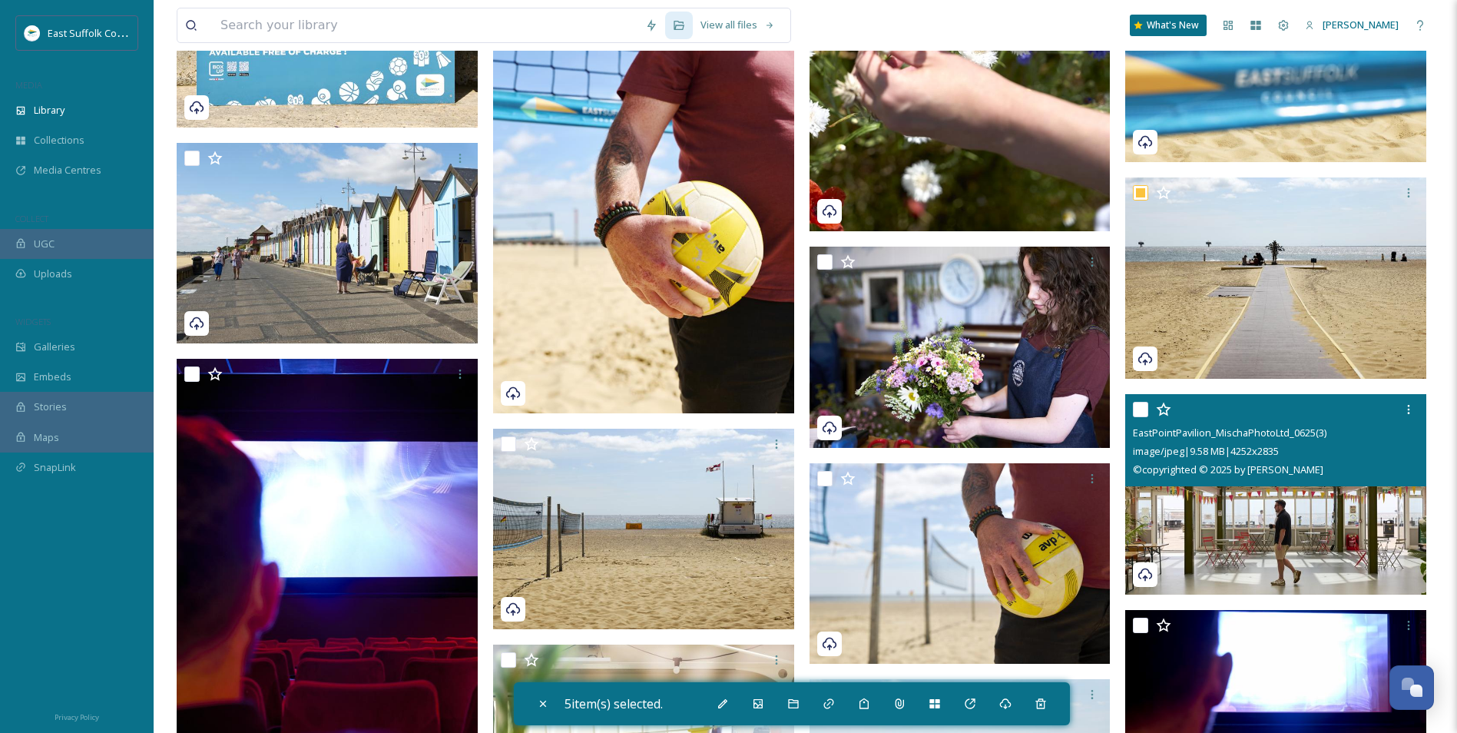
click at [1161, 482] on div "EastPointPavilion_MischaPhotoLtd_0625(3) image/jpeg | 9.58 MB | 4252 x 2835 © c…" at bounding box center [1275, 440] width 301 height 92
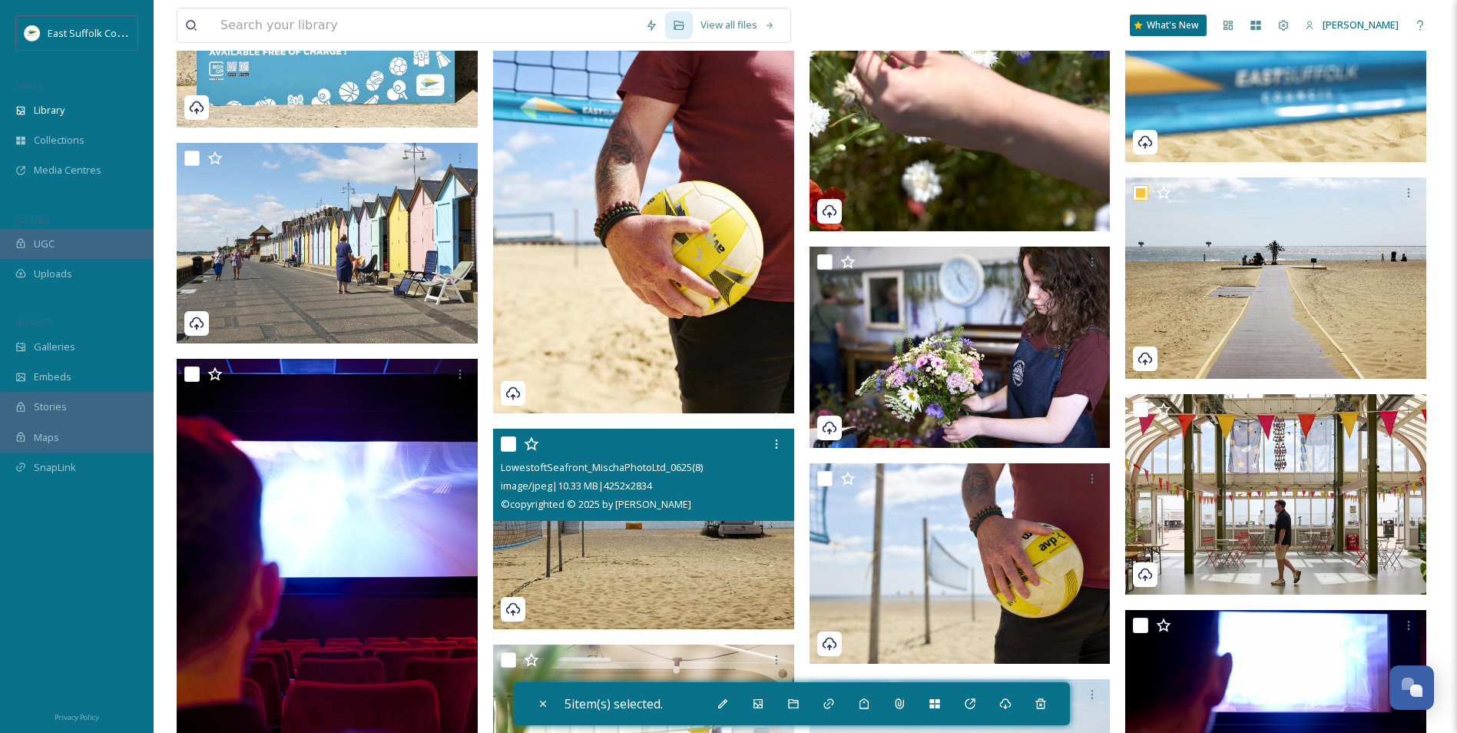
click at [714, 555] on img at bounding box center [643, 529] width 301 height 201
checkbox input "true"
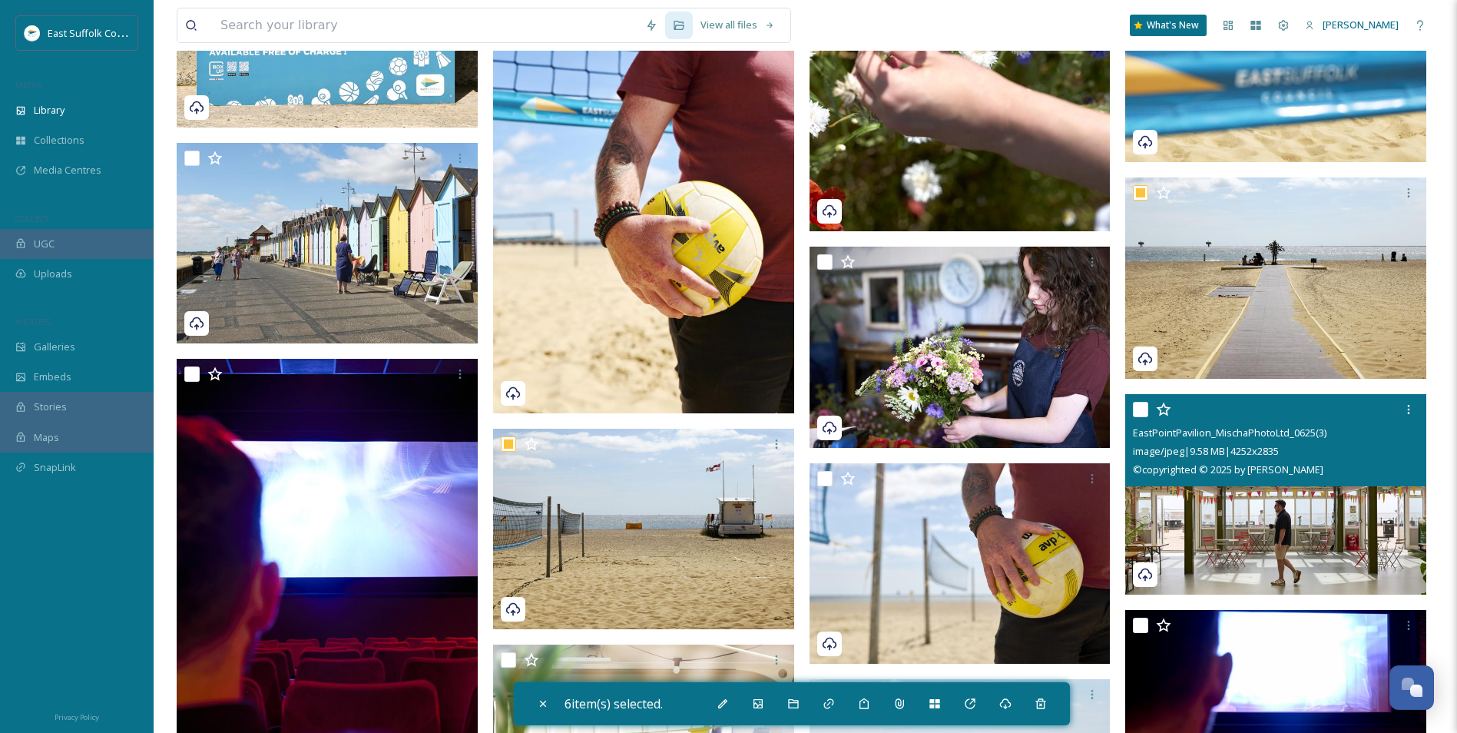
click at [1161, 553] on img at bounding box center [1275, 493] width 301 height 201
checkbox input "true"
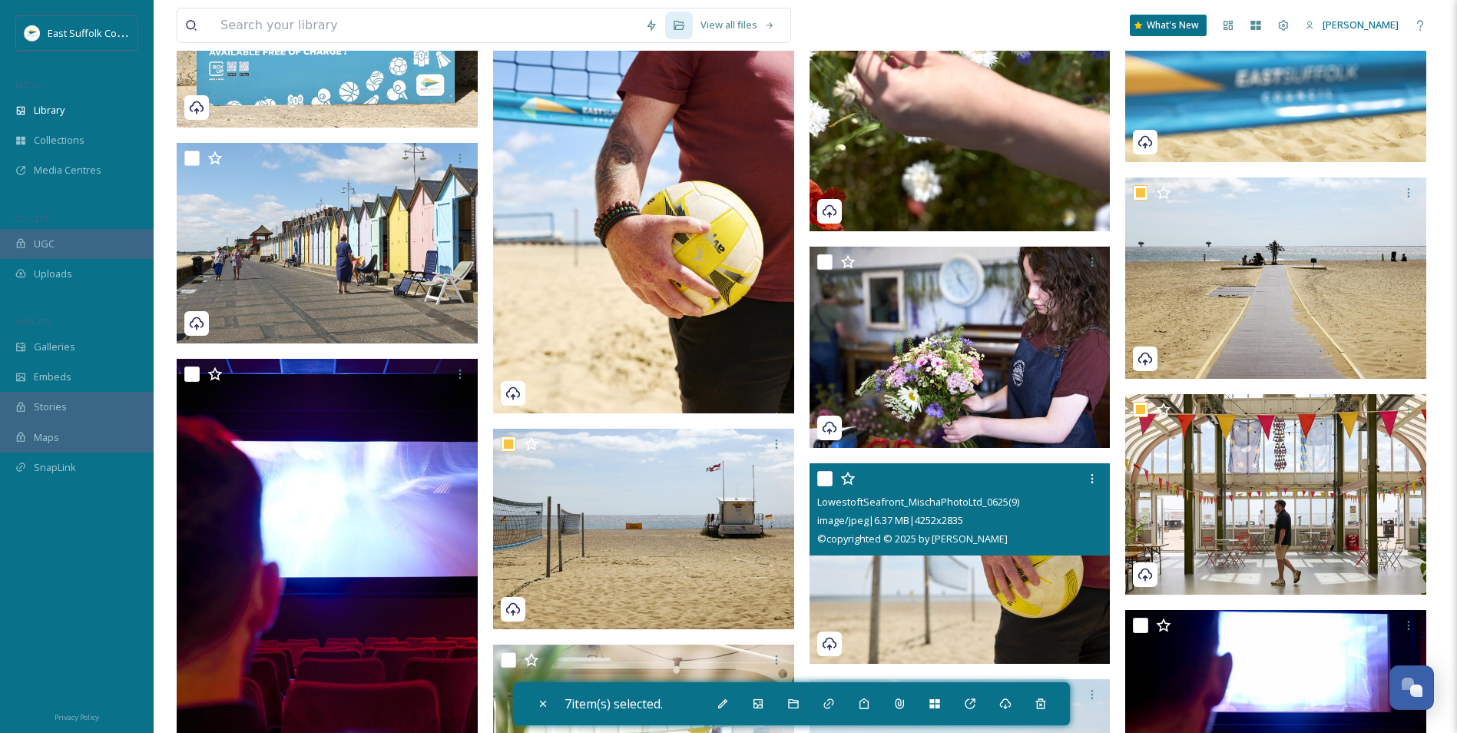
click at [944, 566] on img at bounding box center [960, 563] width 301 height 201
checkbox input "true"
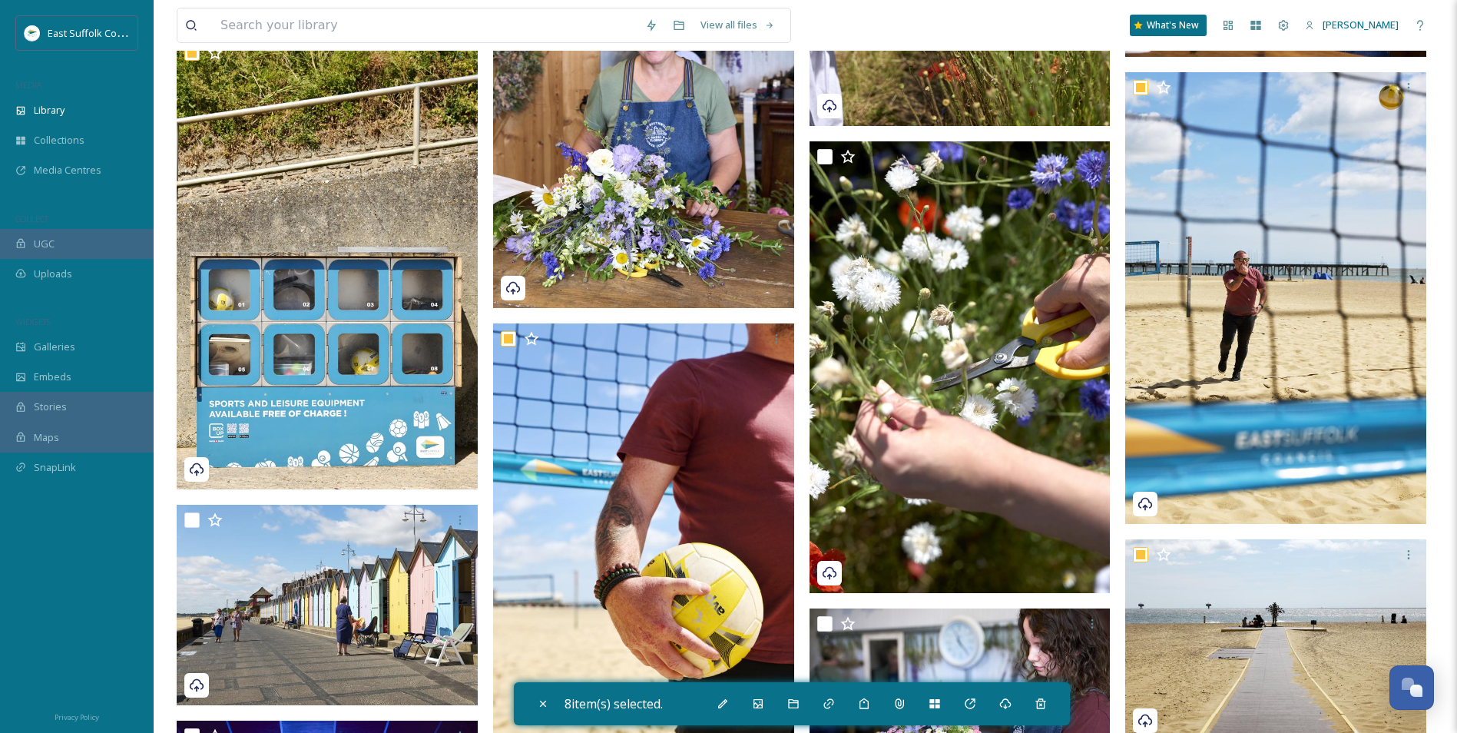
scroll to position [5684, 0]
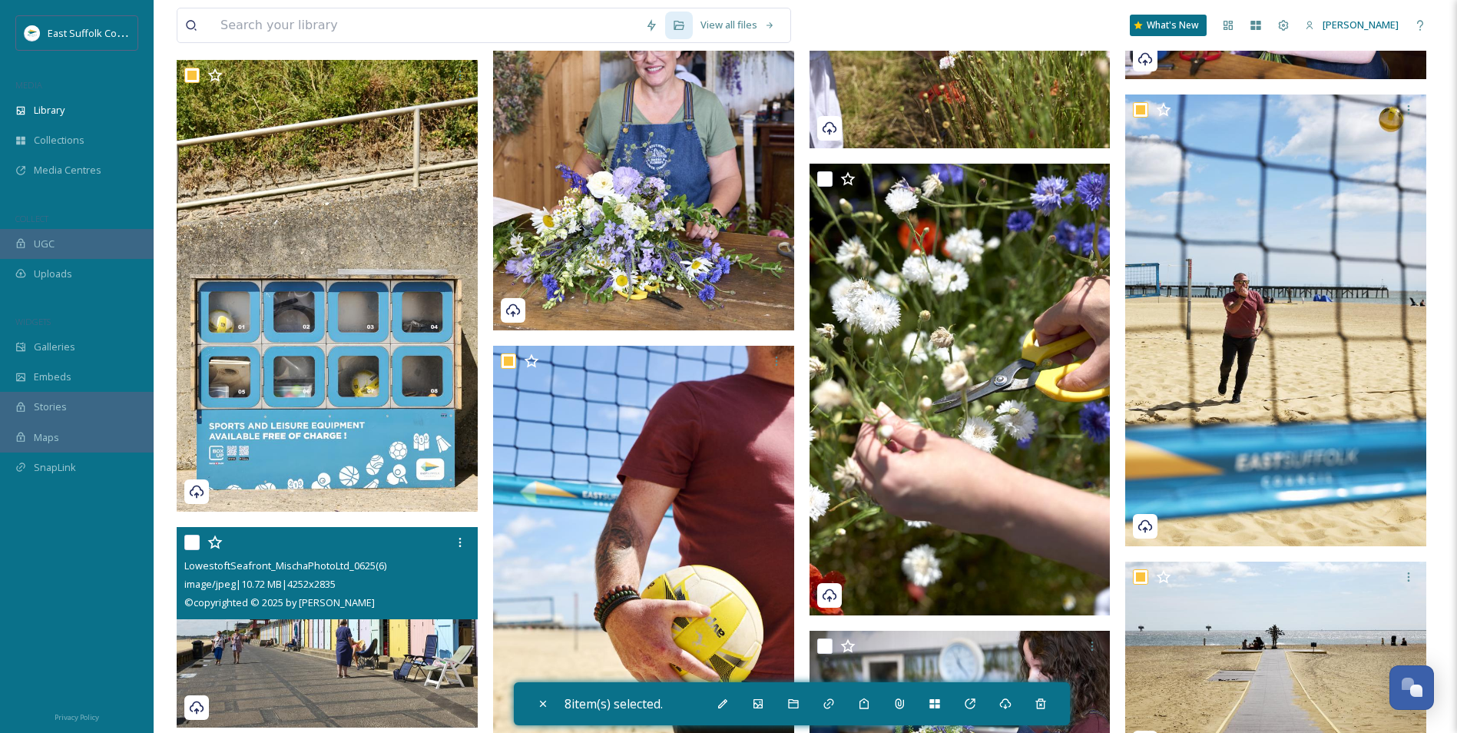
click at [280, 566] on img at bounding box center [327, 626] width 301 height 201
checkbox input "true"
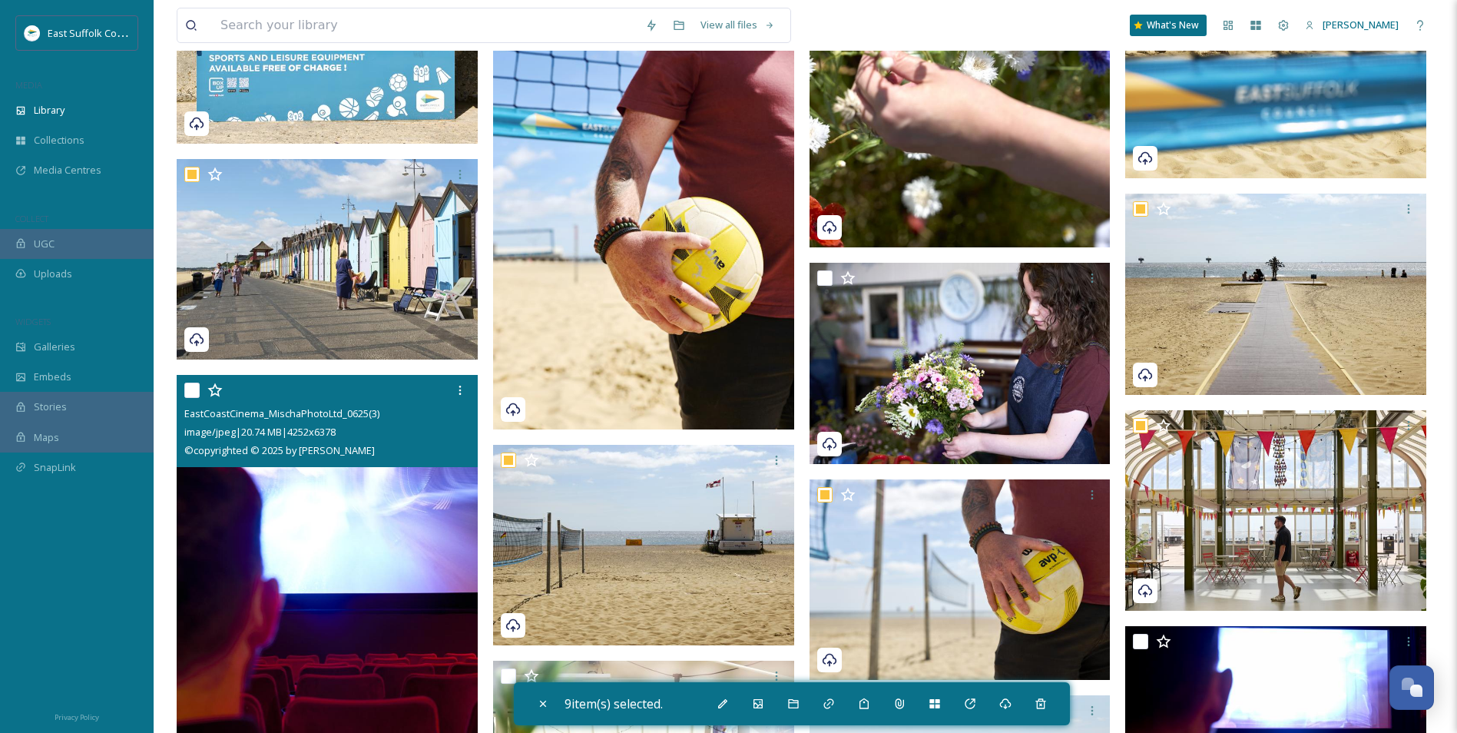
scroll to position [6222, 0]
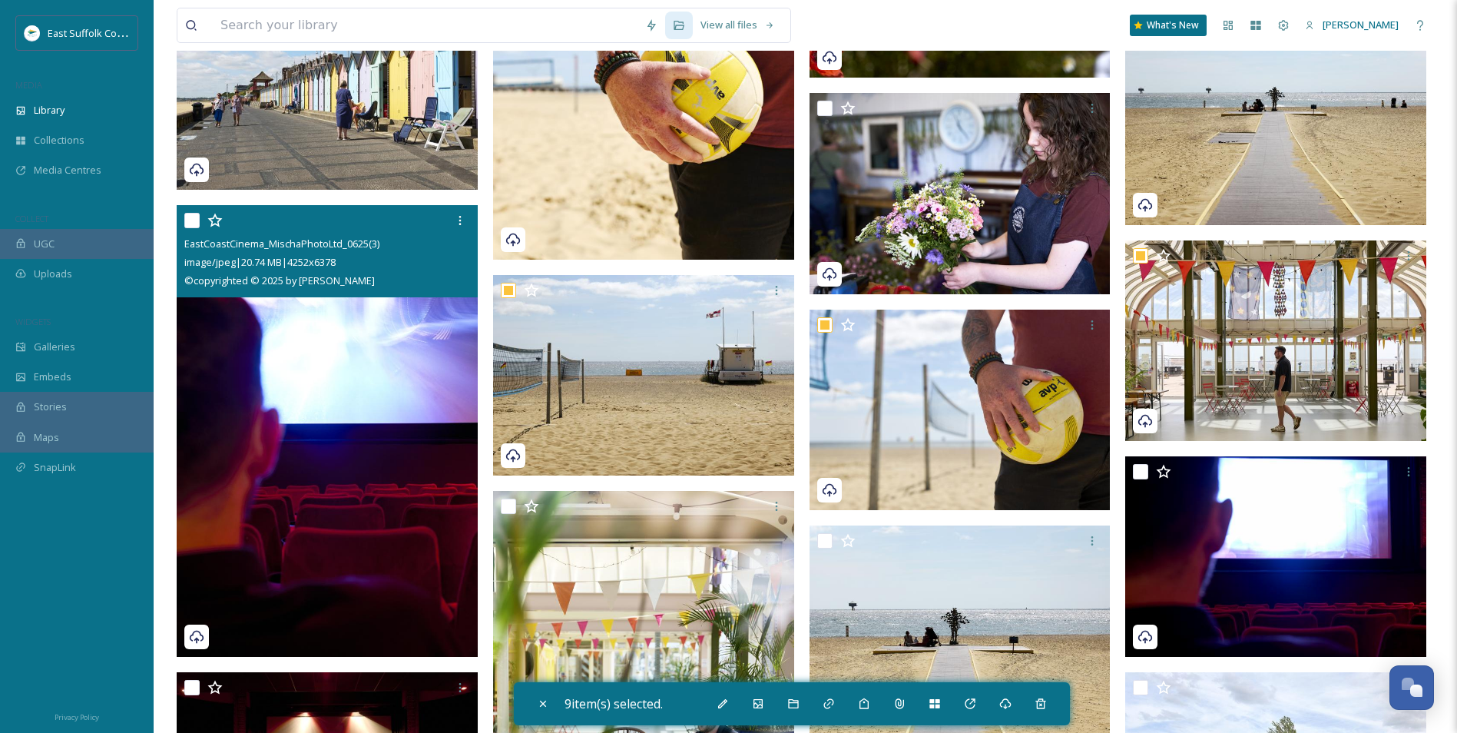
click at [334, 489] on img at bounding box center [327, 431] width 301 height 452
checkbox input "true"
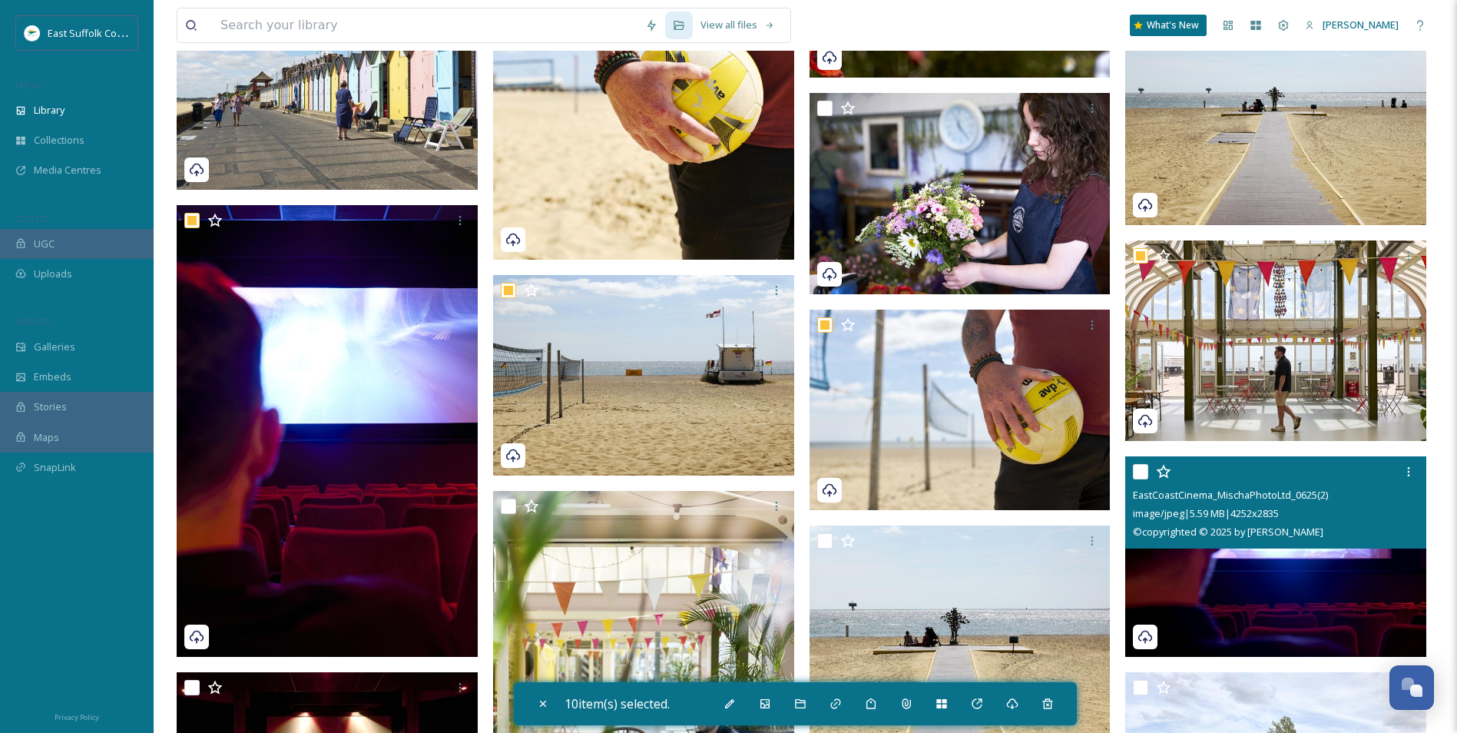
click at [1161, 566] on img at bounding box center [1275, 556] width 301 height 201
checkbox input "true"
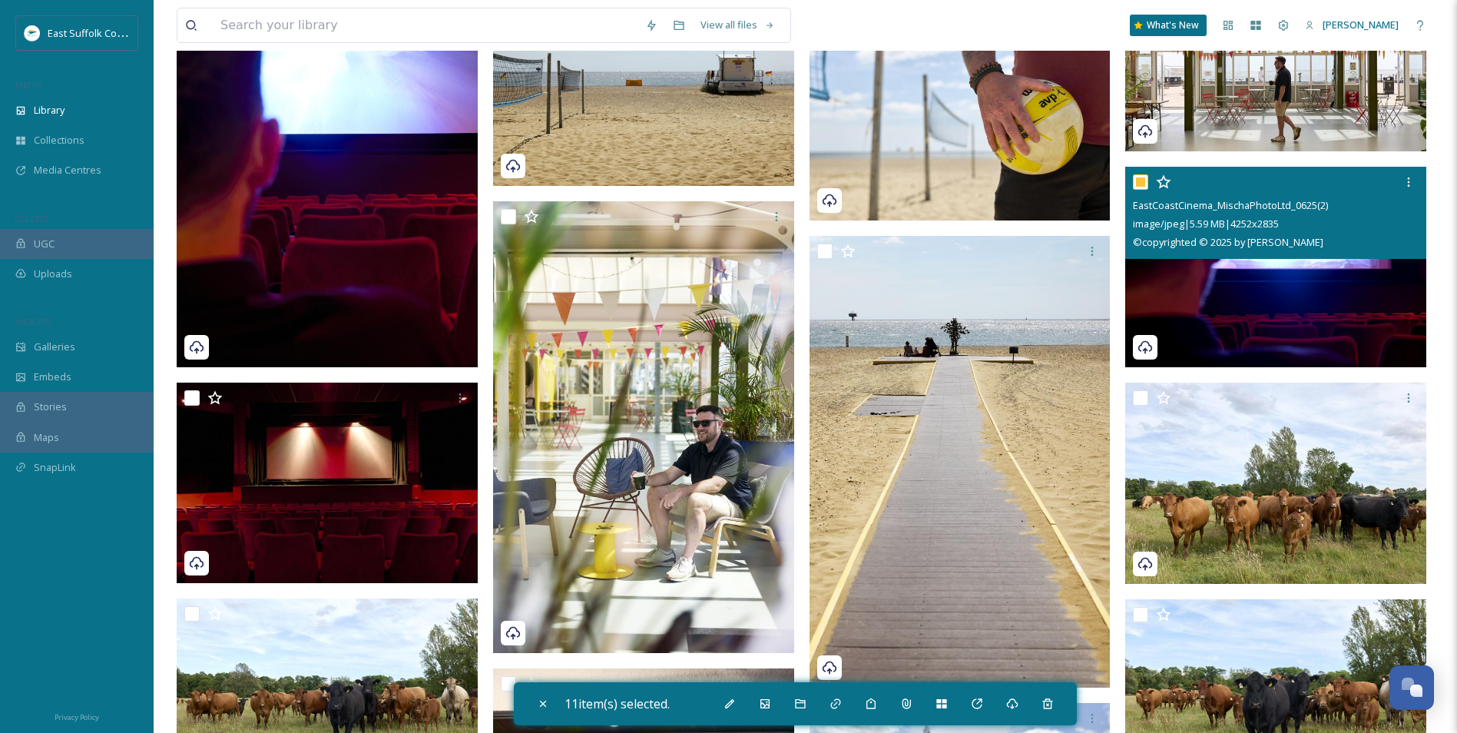
scroll to position [6606, 0]
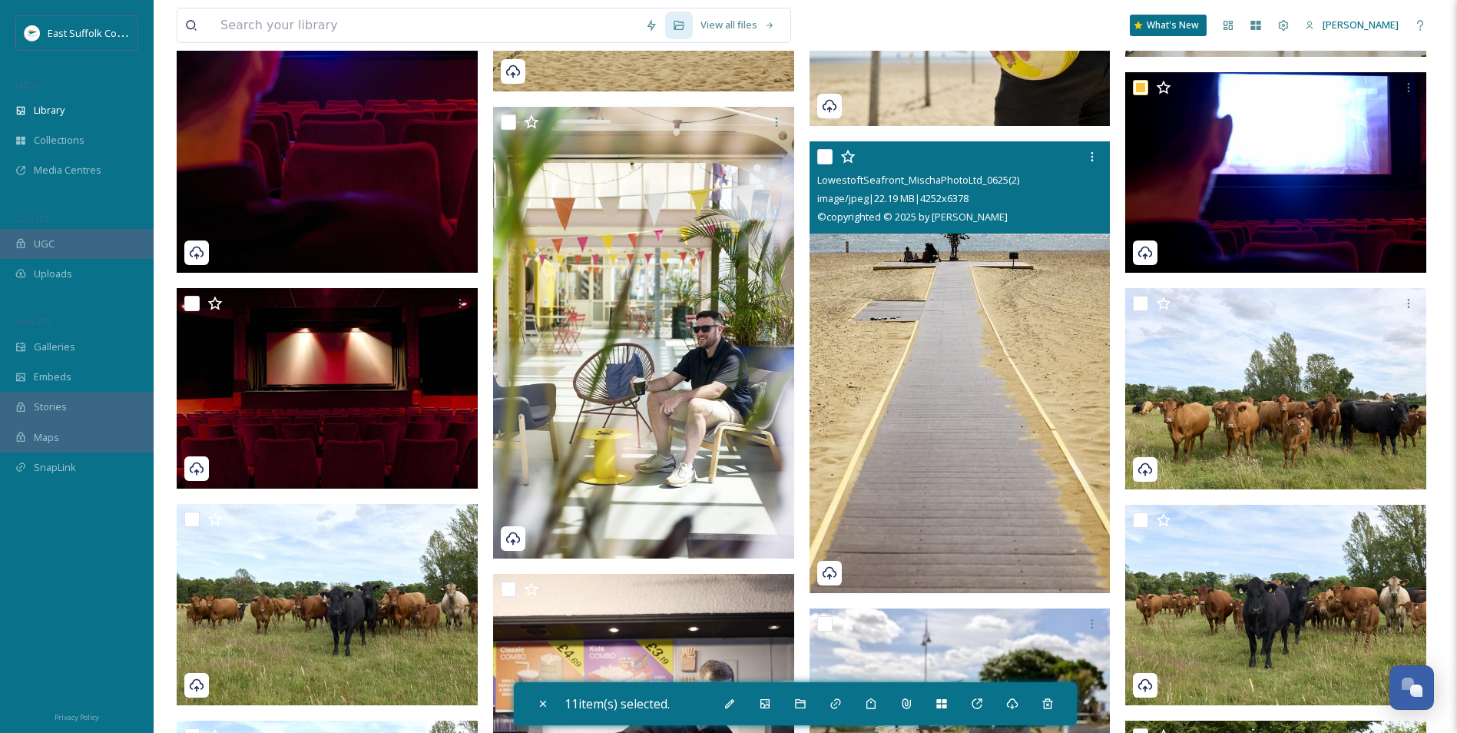
click at [893, 436] on img at bounding box center [960, 367] width 301 height 452
checkbox input "true"
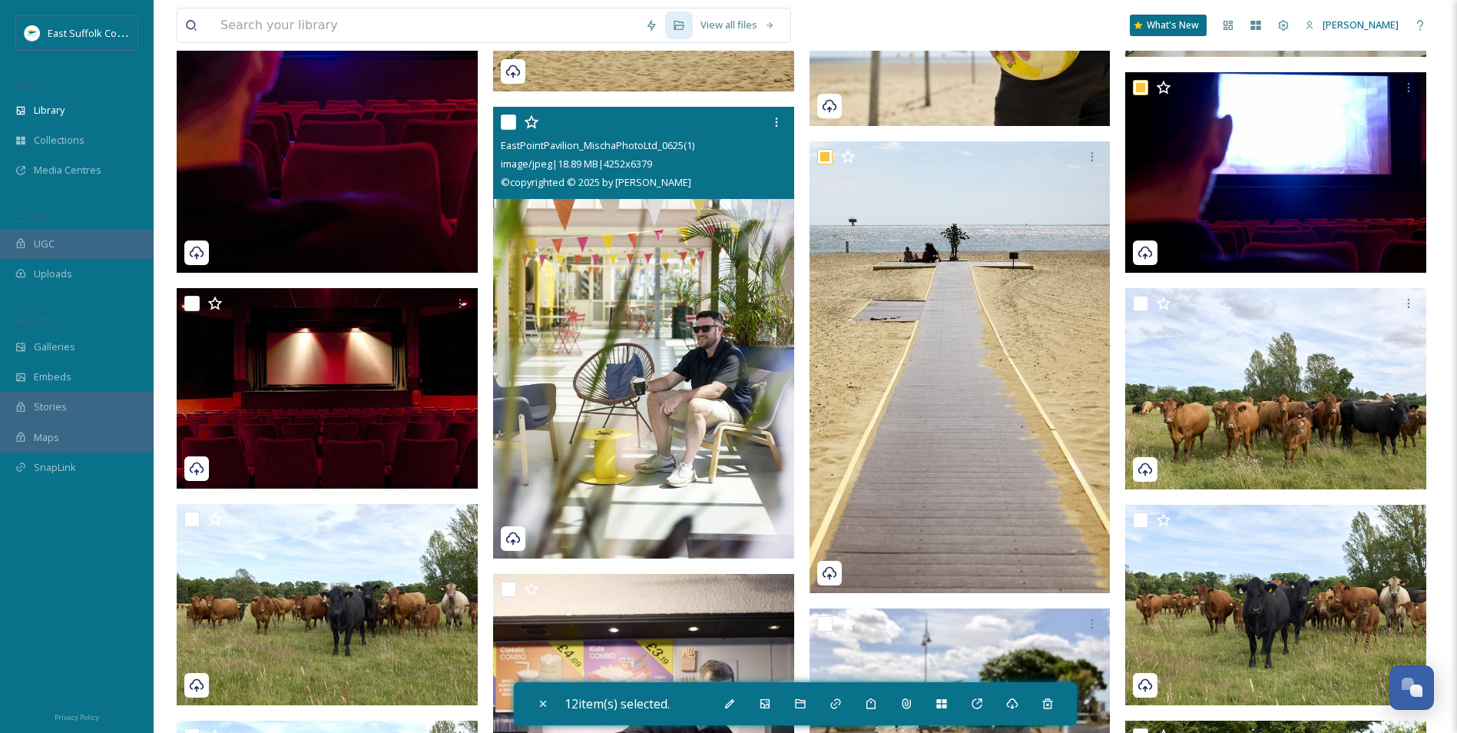
click at [656, 444] on img at bounding box center [643, 333] width 301 height 452
checkbox input "true"
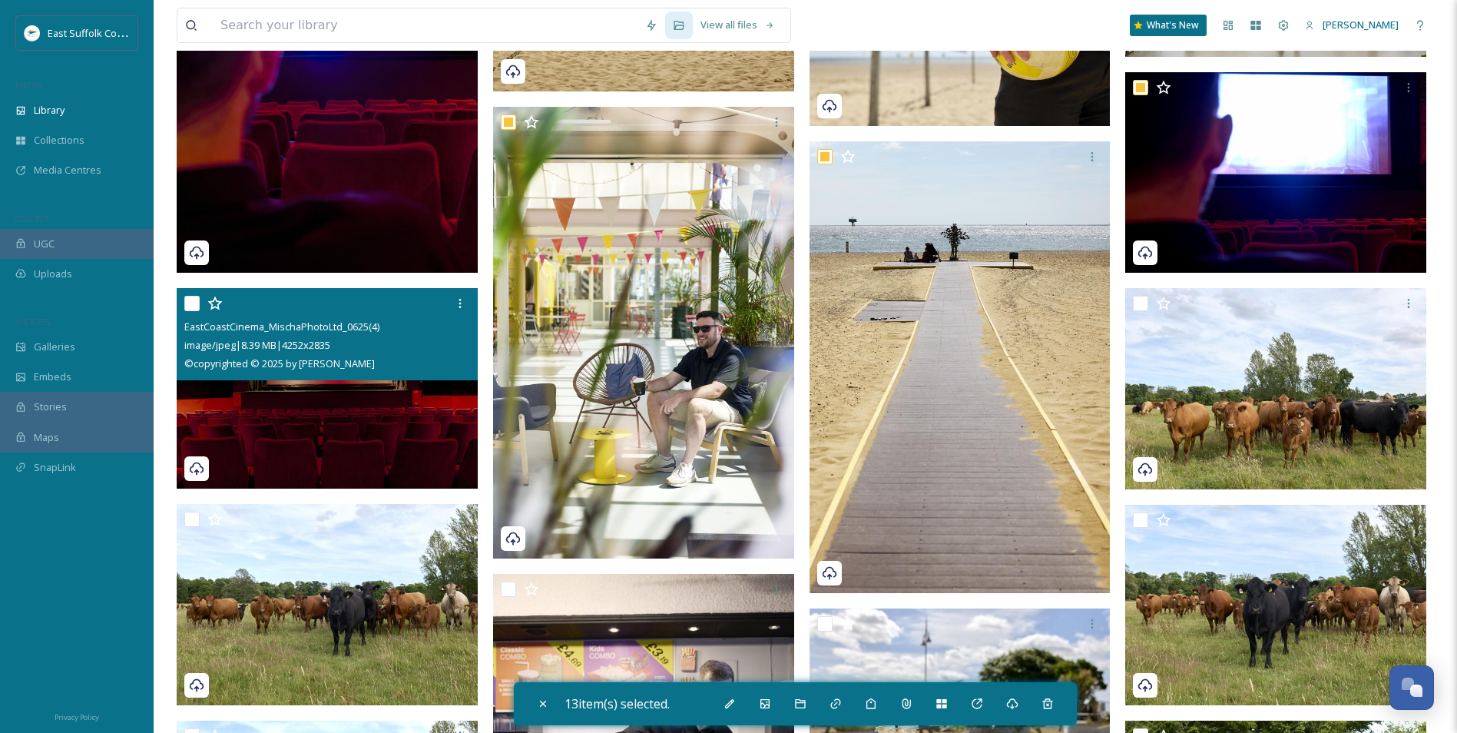
click at [343, 432] on img at bounding box center [327, 388] width 301 height 201
checkbox input "true"
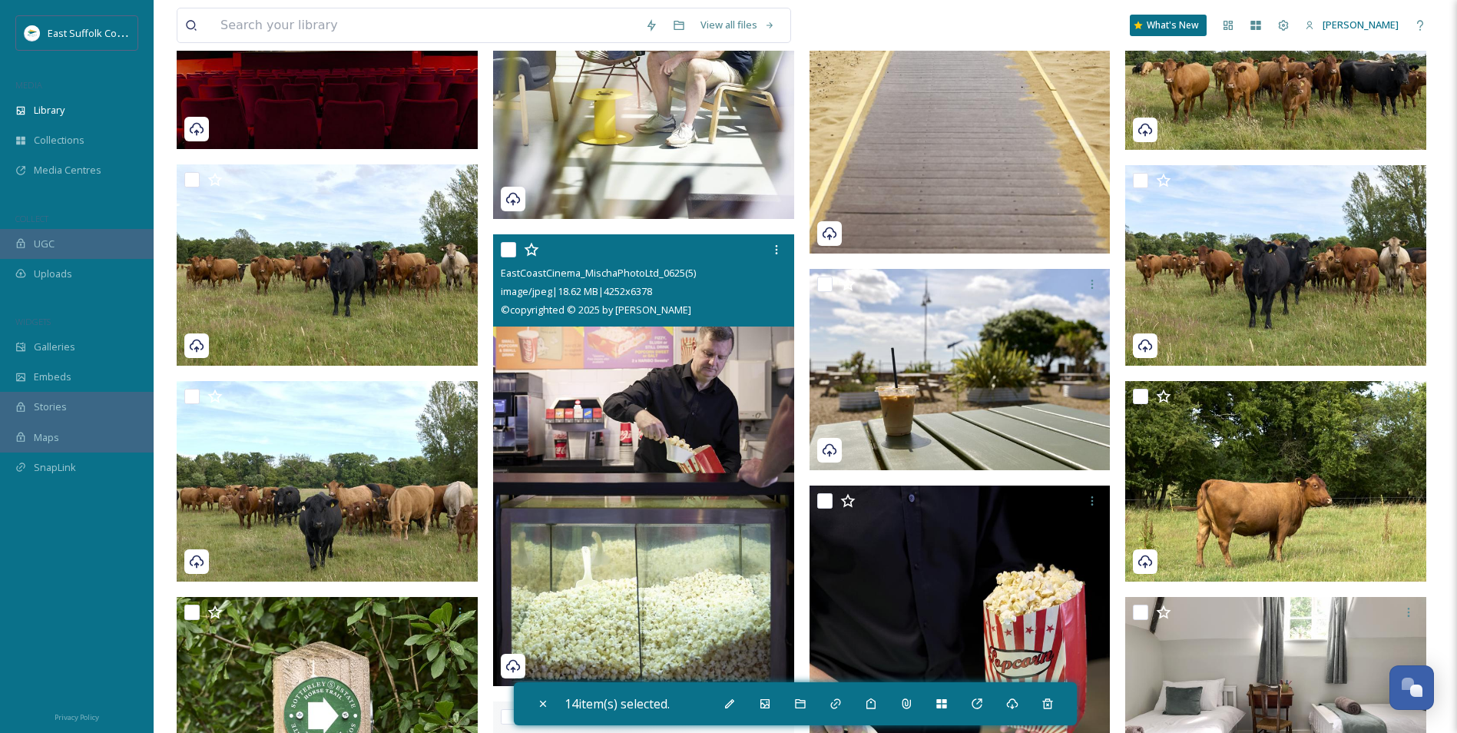
scroll to position [6990, 0]
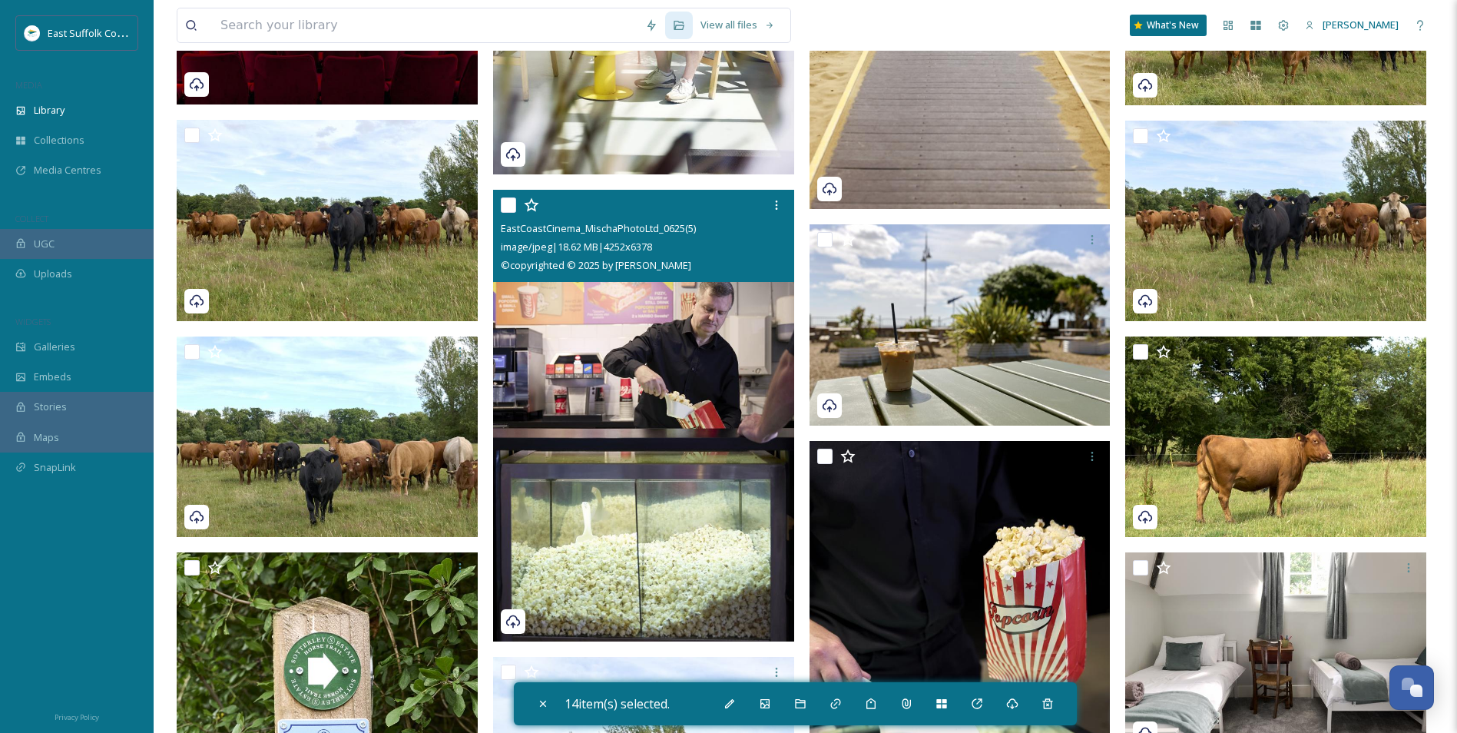
click at [607, 339] on img at bounding box center [643, 416] width 301 height 452
checkbox input "true"
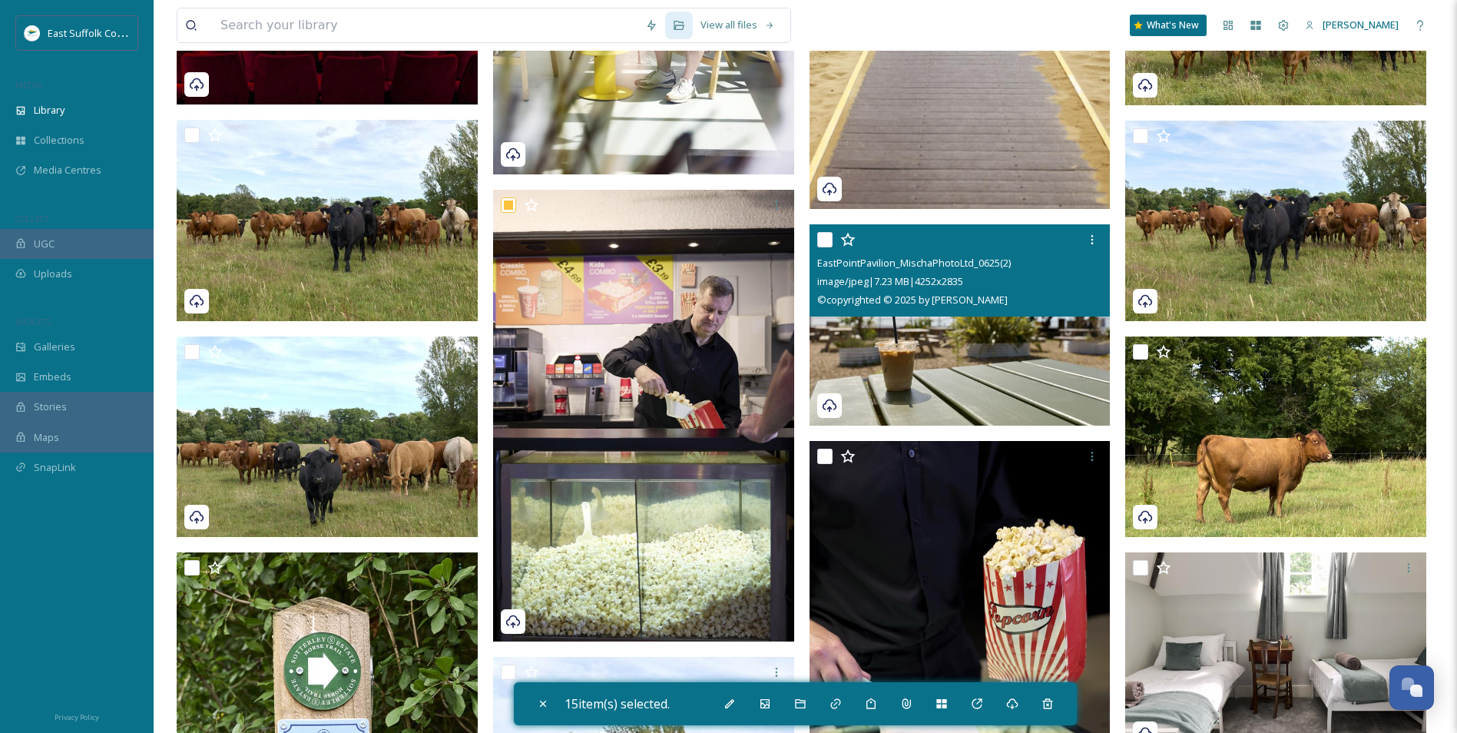
click at [924, 321] on img at bounding box center [960, 324] width 301 height 201
checkbox input "true"
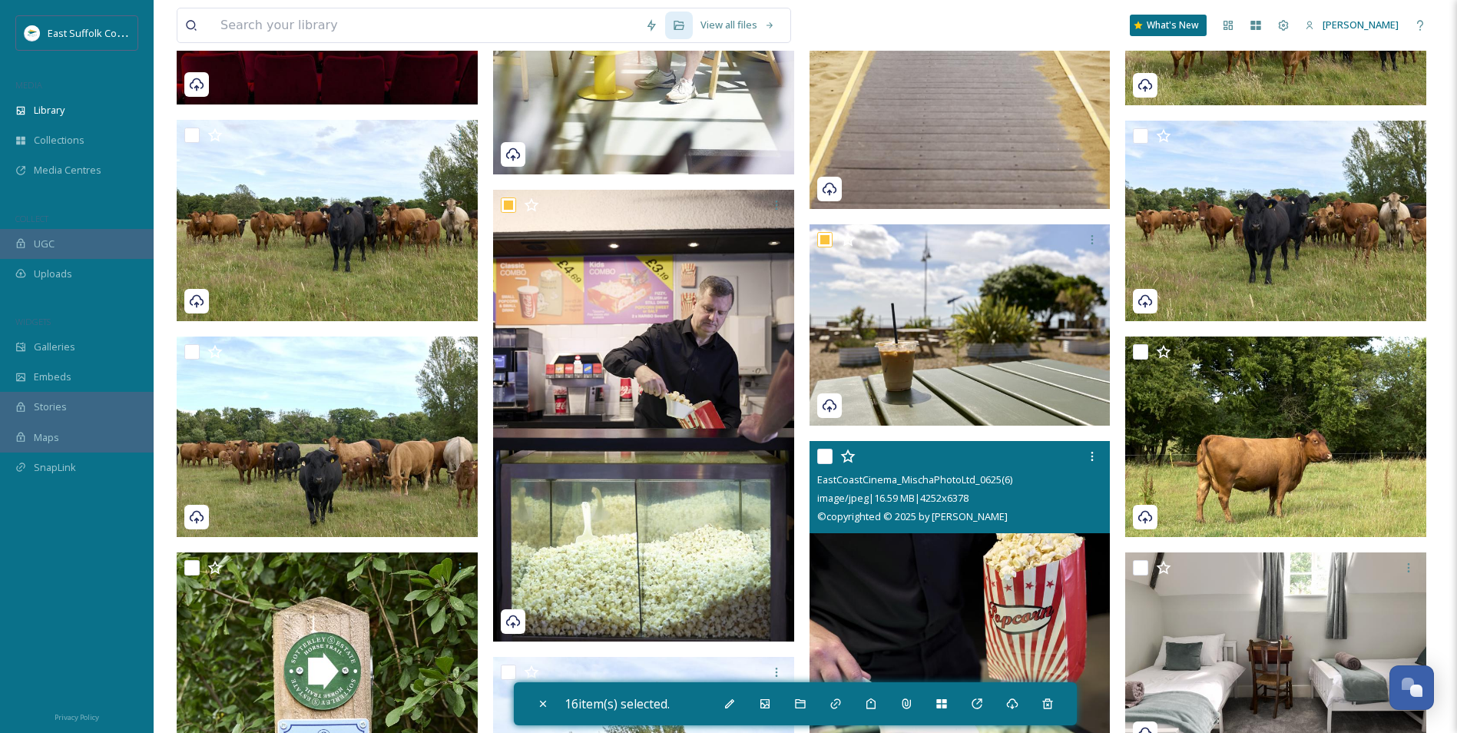
click at [966, 560] on img at bounding box center [960, 667] width 301 height 452
checkbox input "true"
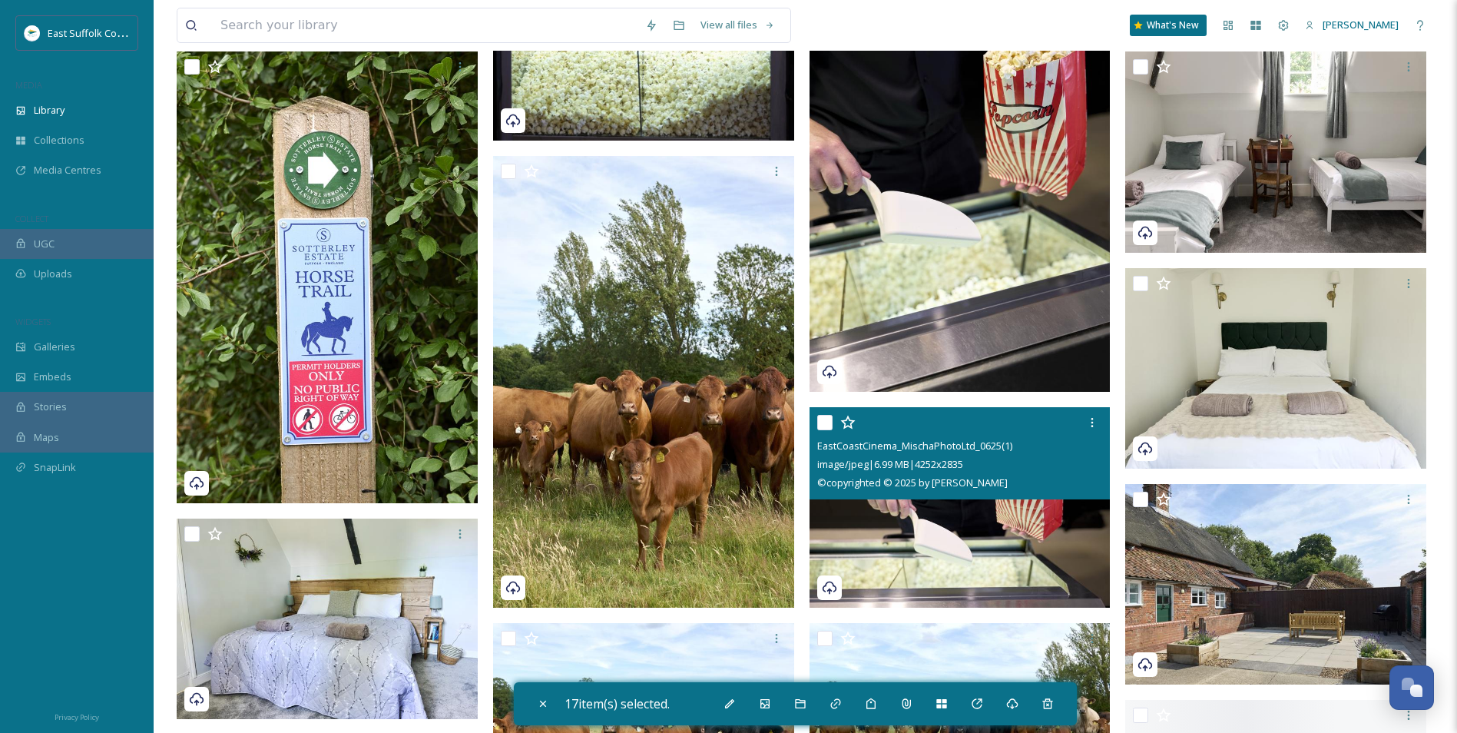
scroll to position [7528, 0]
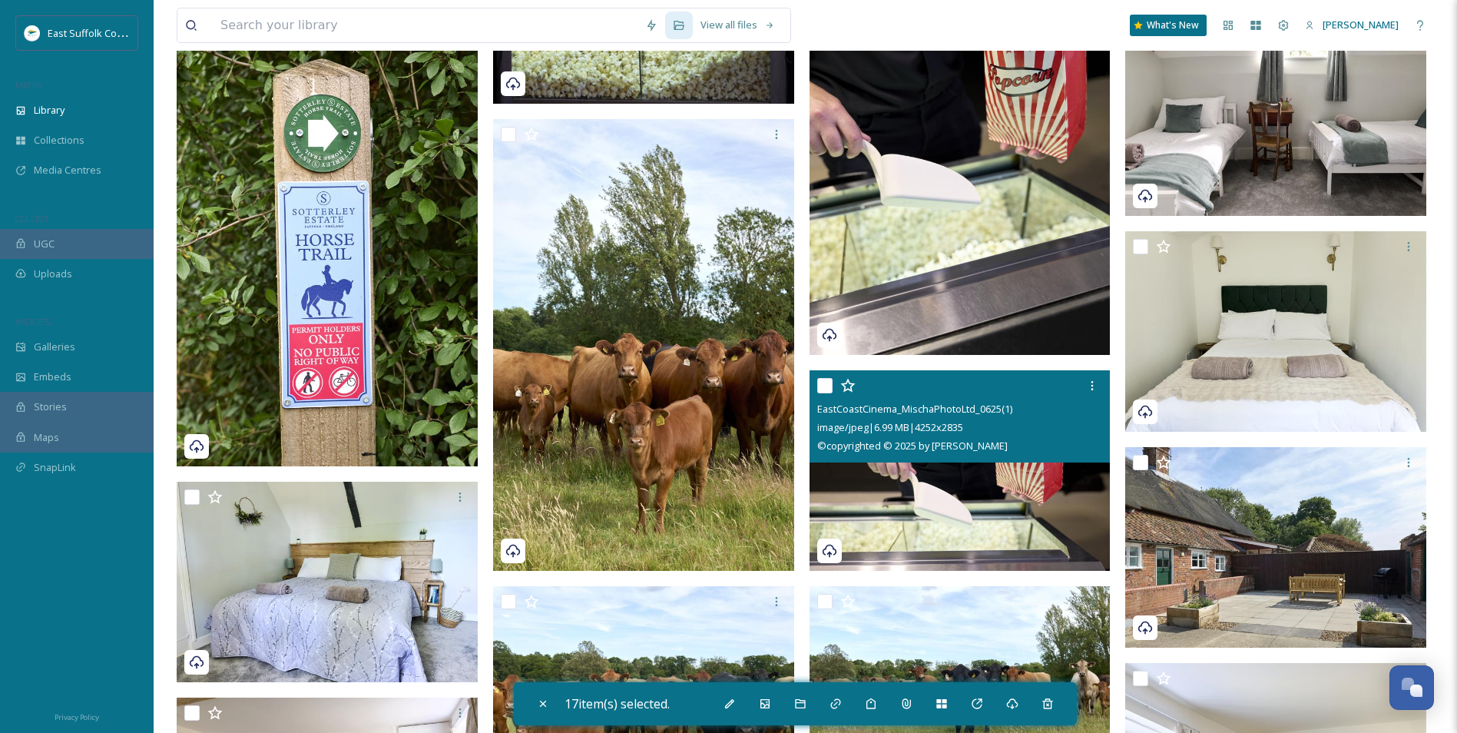
click at [913, 497] on img at bounding box center [960, 469] width 301 height 201
checkbox input "true"
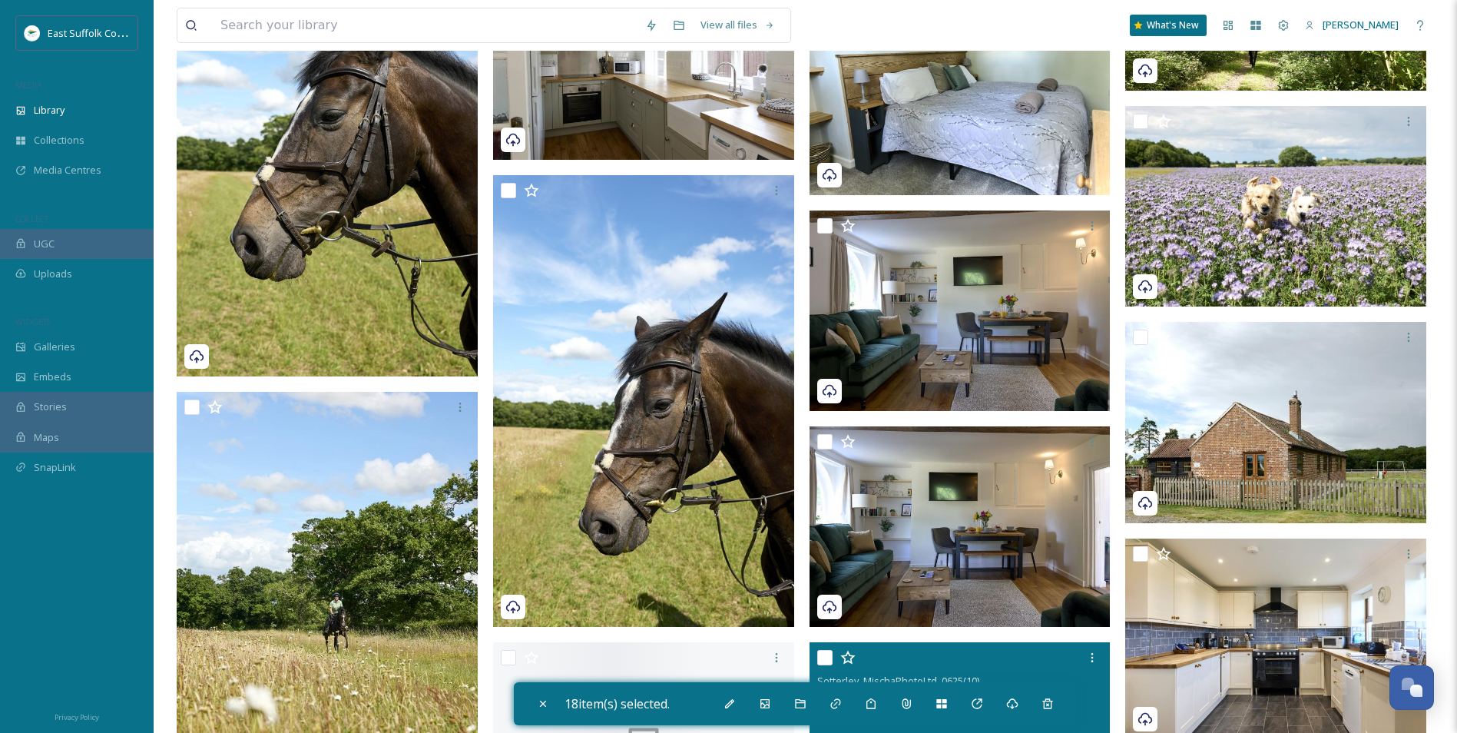
scroll to position [9756, 0]
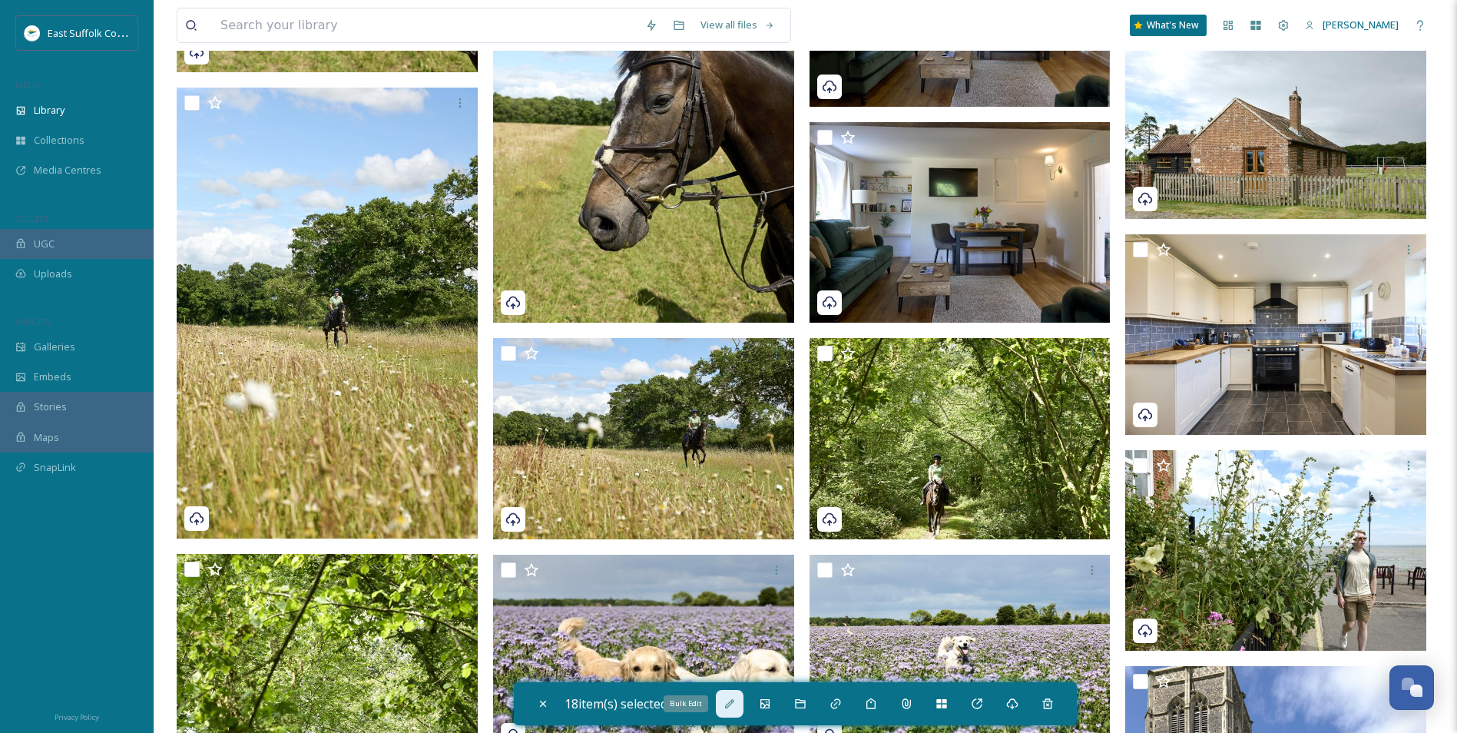
click at [734, 566] on icon at bounding box center [729, 703] width 9 height 9
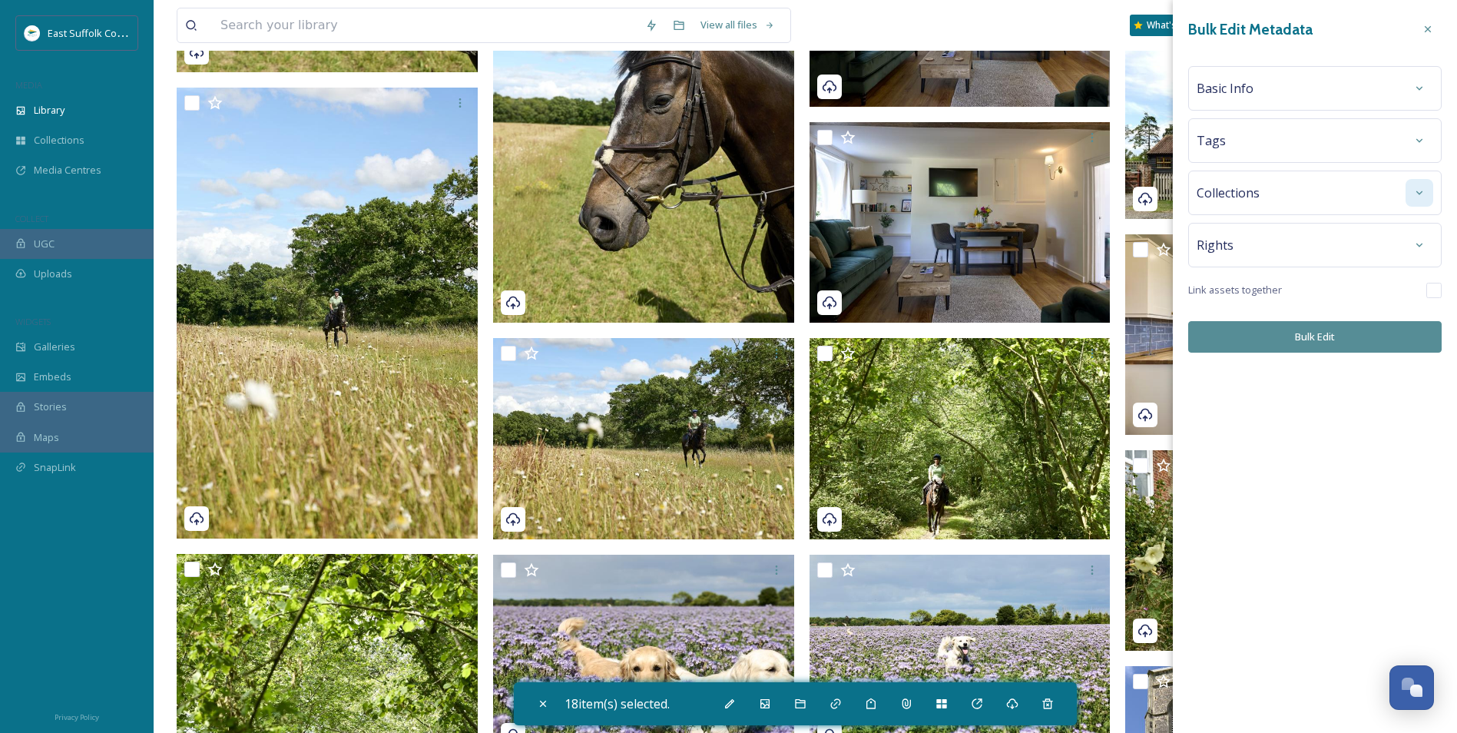
click at [1161, 197] on div at bounding box center [1420, 193] width 28 height 28
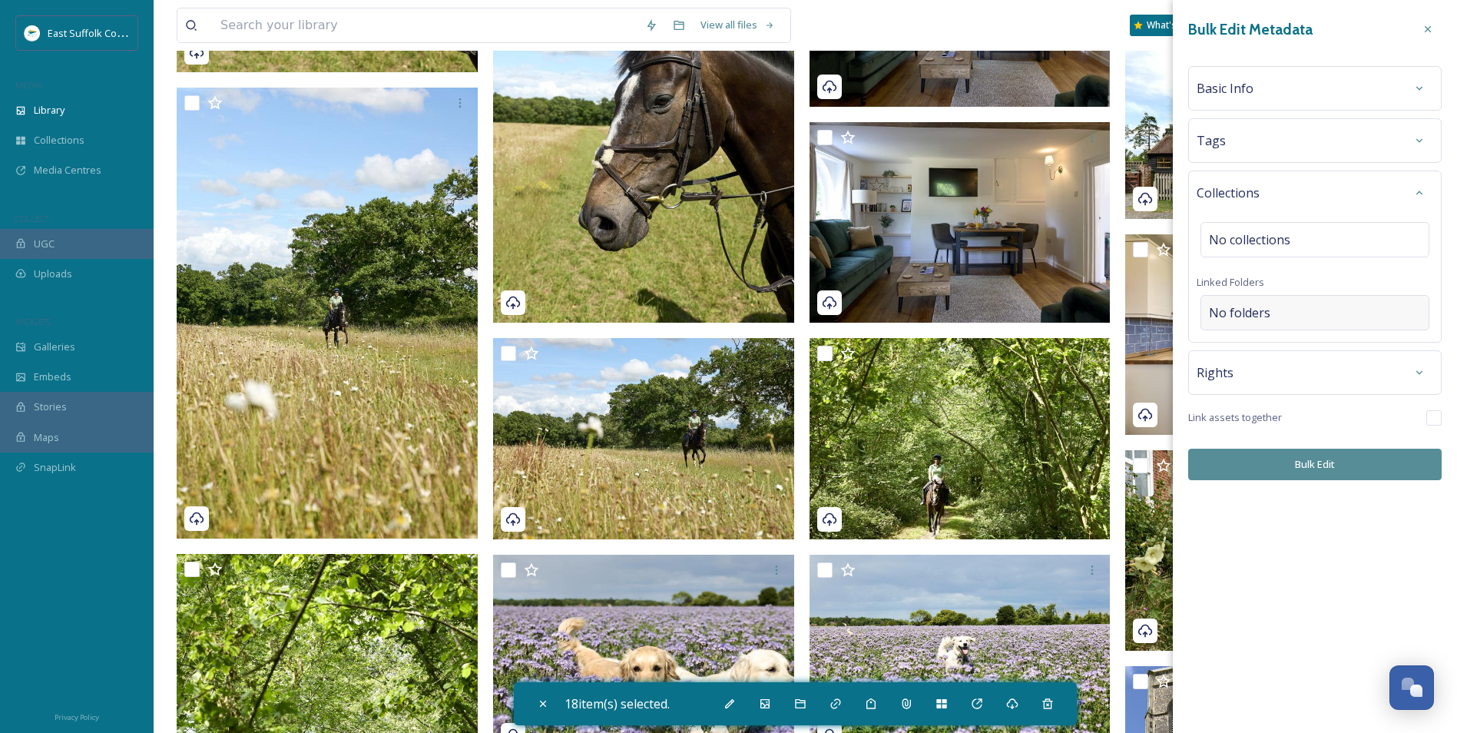
click at [1161, 308] on div "No folders" at bounding box center [1315, 312] width 229 height 35
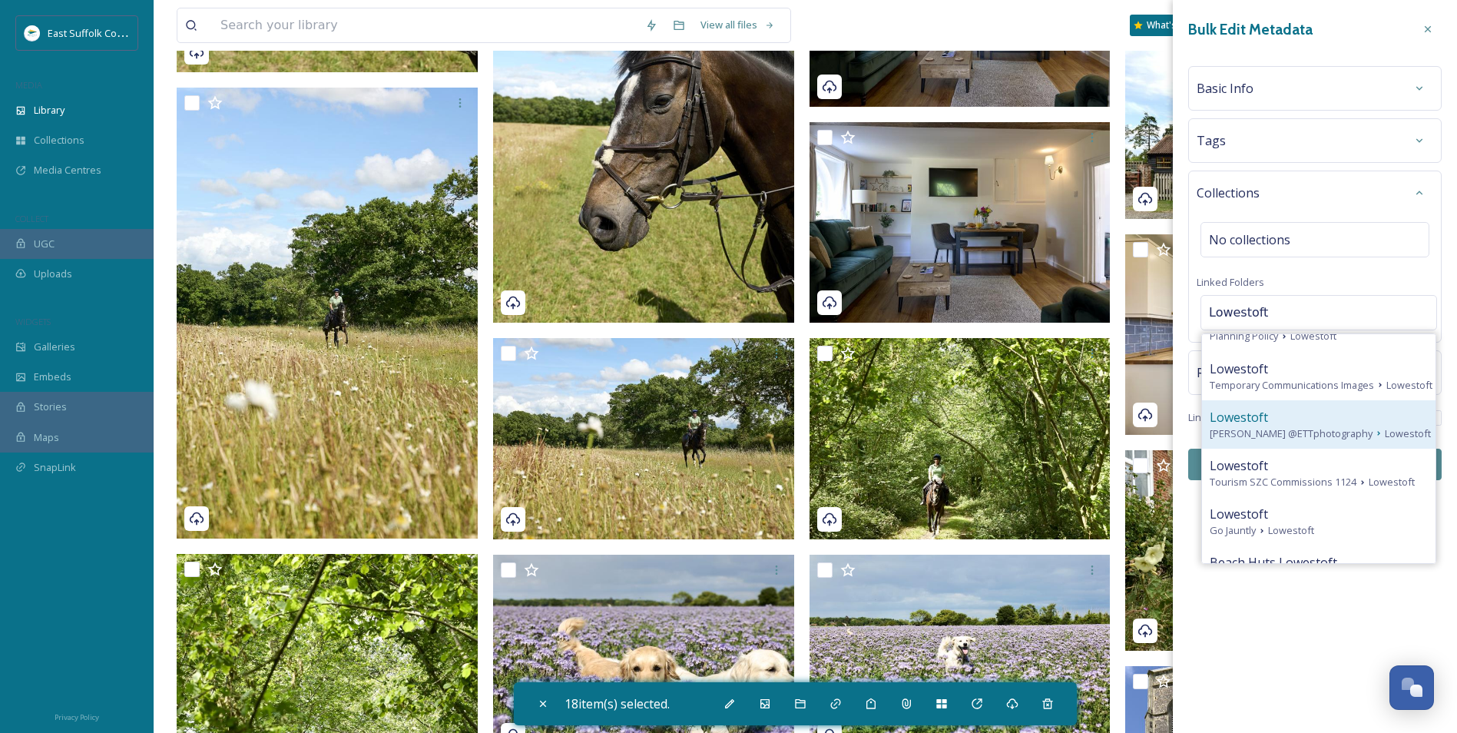
scroll to position [154, 0]
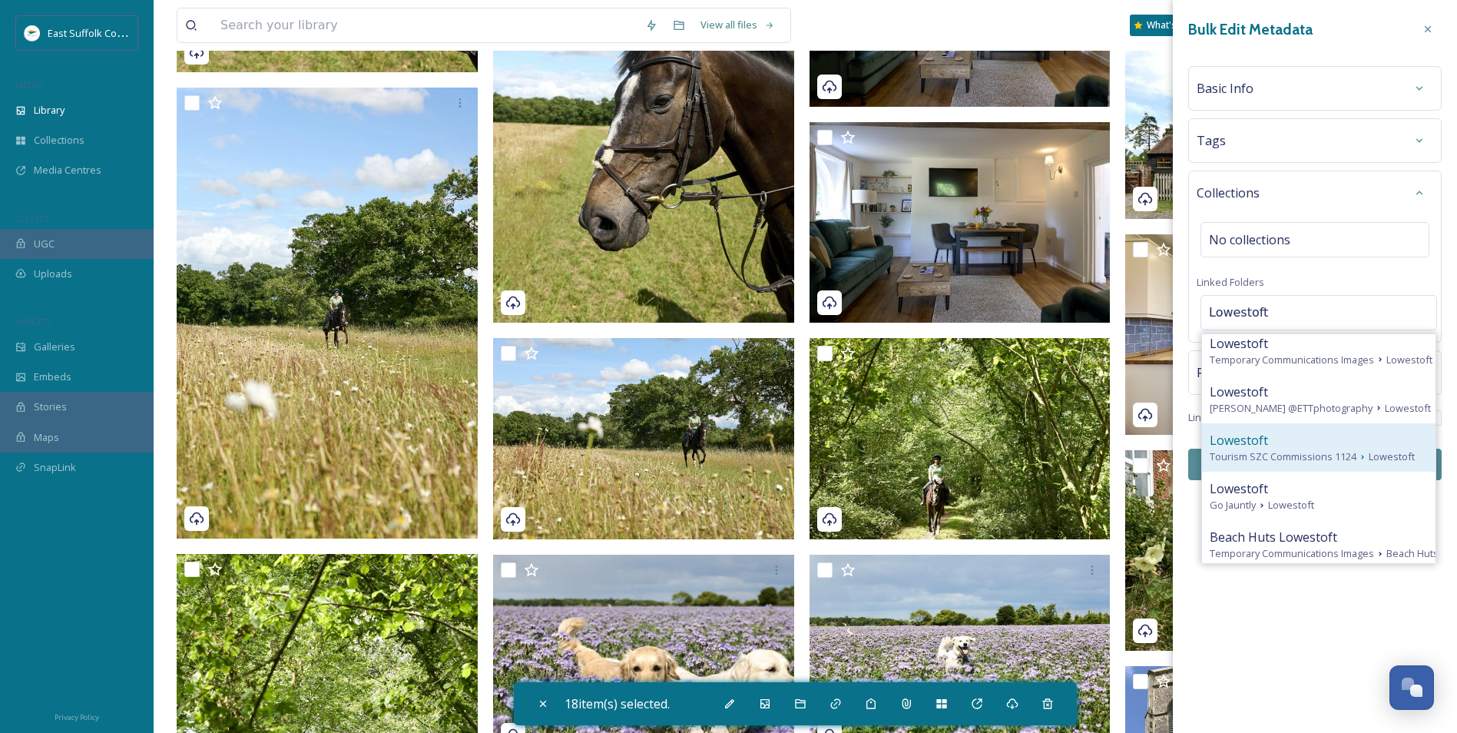
type input "Lowestoft"
click at [1161, 464] on span "Tourism SZC Commissions 1124" at bounding box center [1283, 456] width 147 height 15
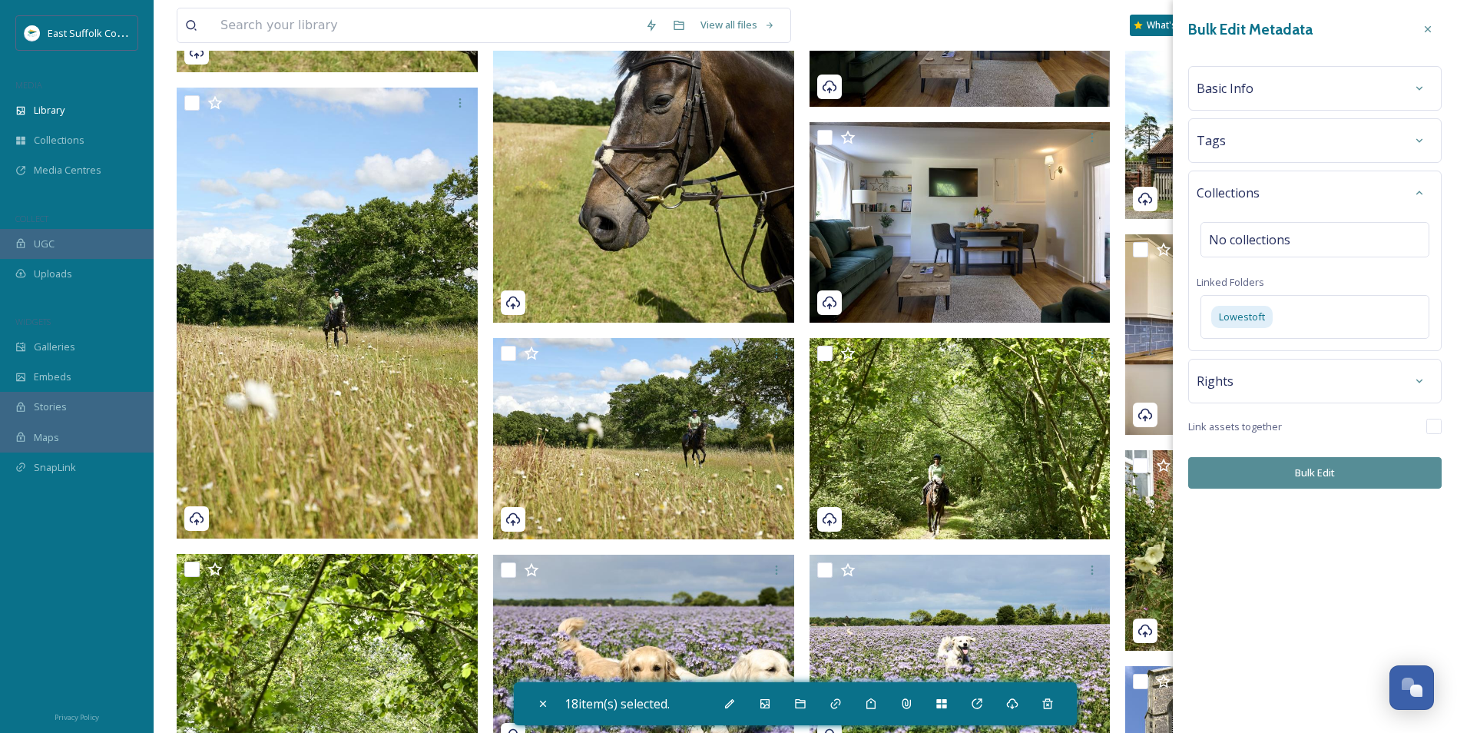
click at [1161, 495] on div "Bulk Edit Metadata Basic Info Tags Collections No collections Linked Folders Lo…" at bounding box center [1315, 252] width 284 height 504
click at [1161, 473] on button "Bulk Edit" at bounding box center [1314, 472] width 253 height 31
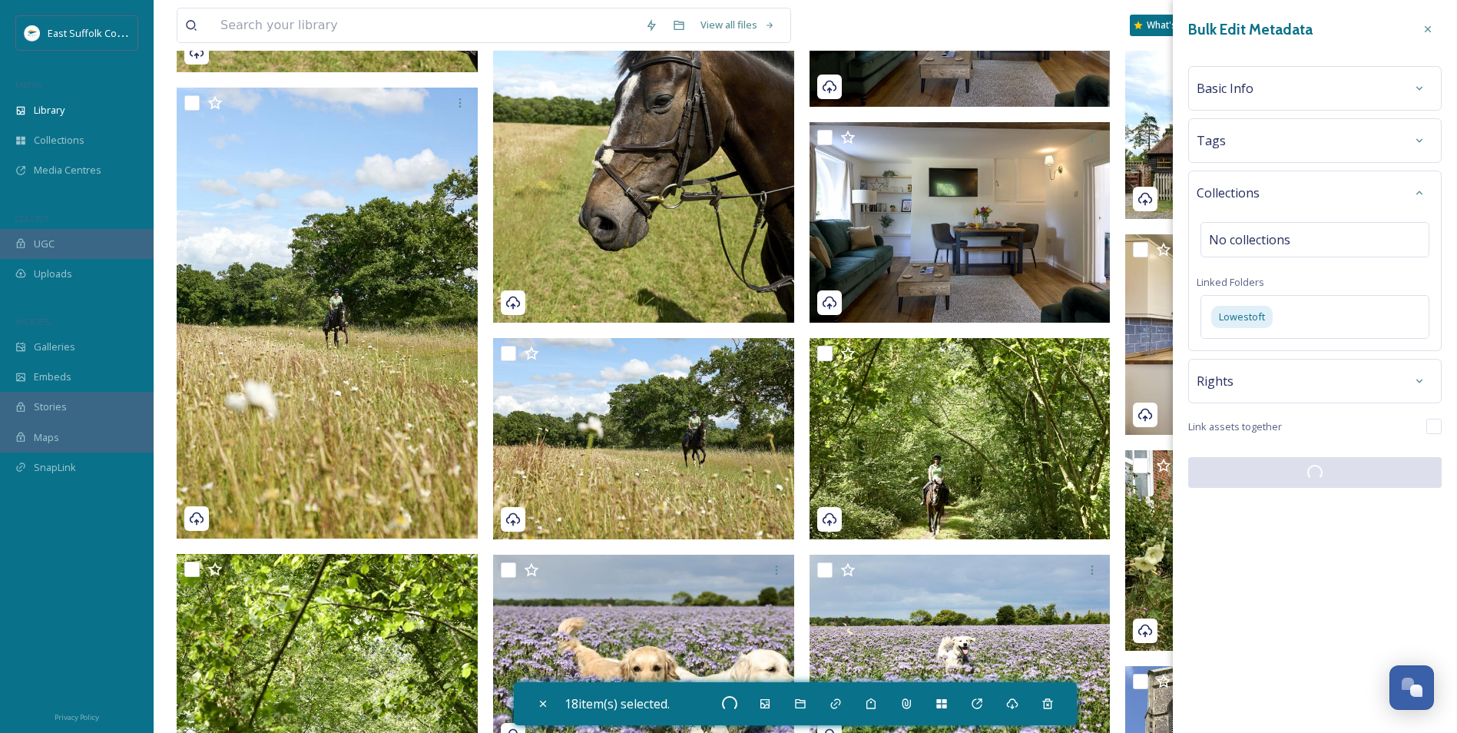
checkbox input "false"
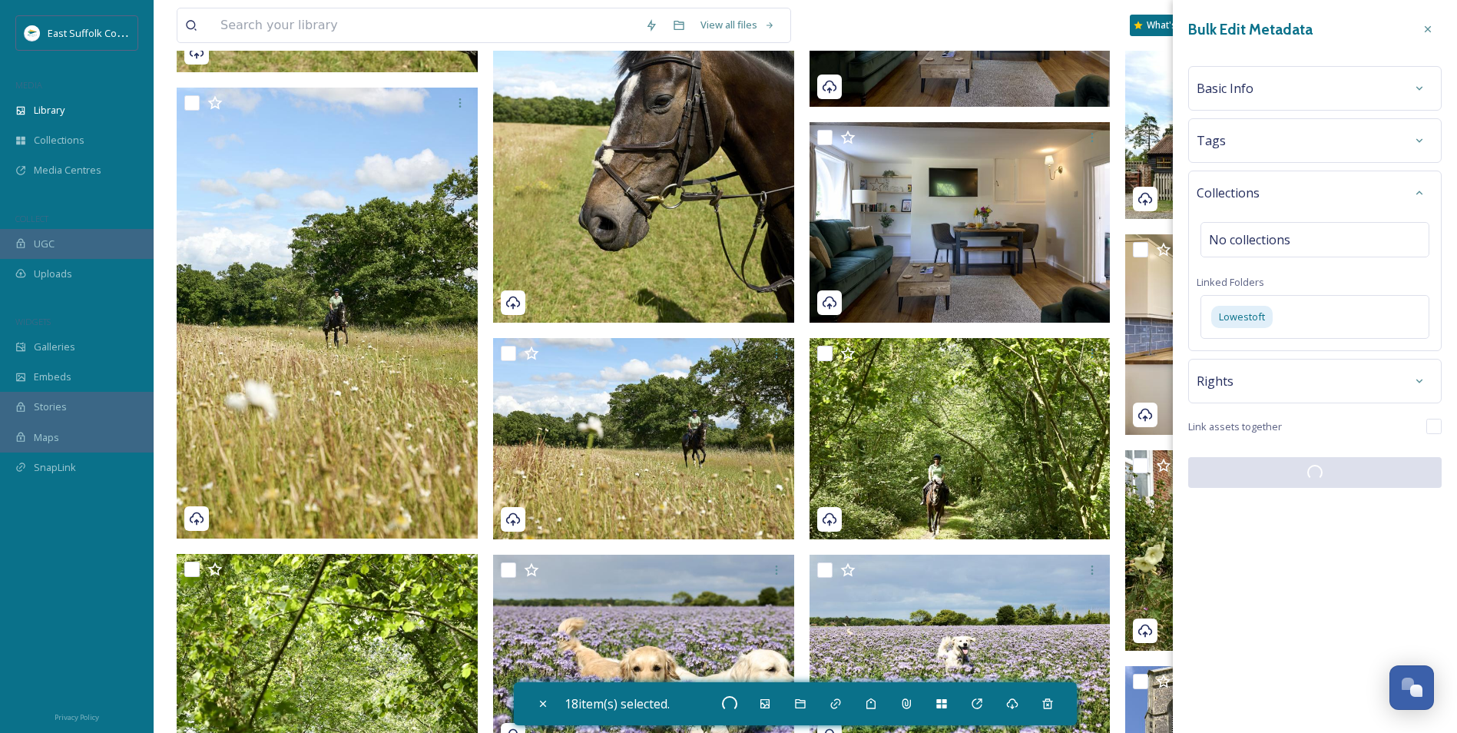
checkbox input "false"
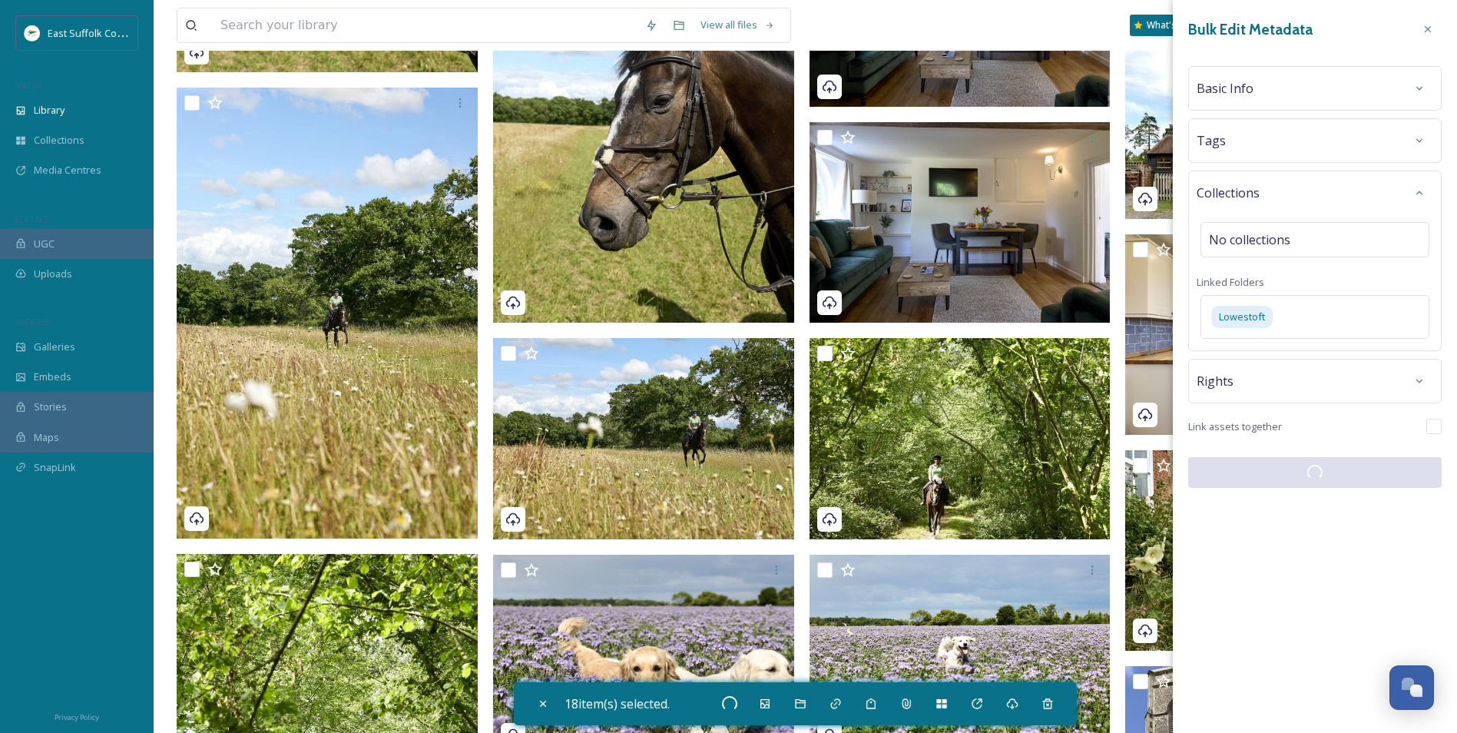
checkbox input "false"
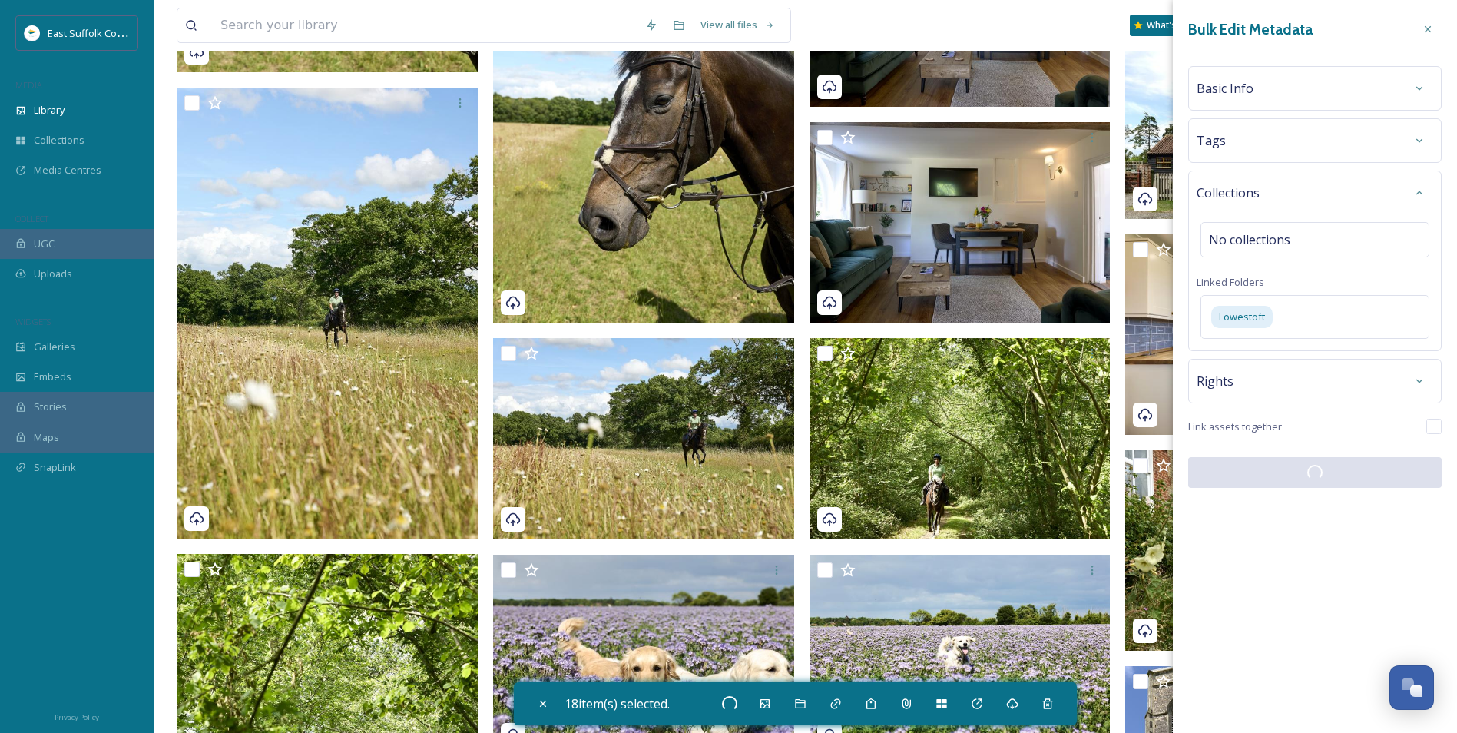
checkbox input "false"
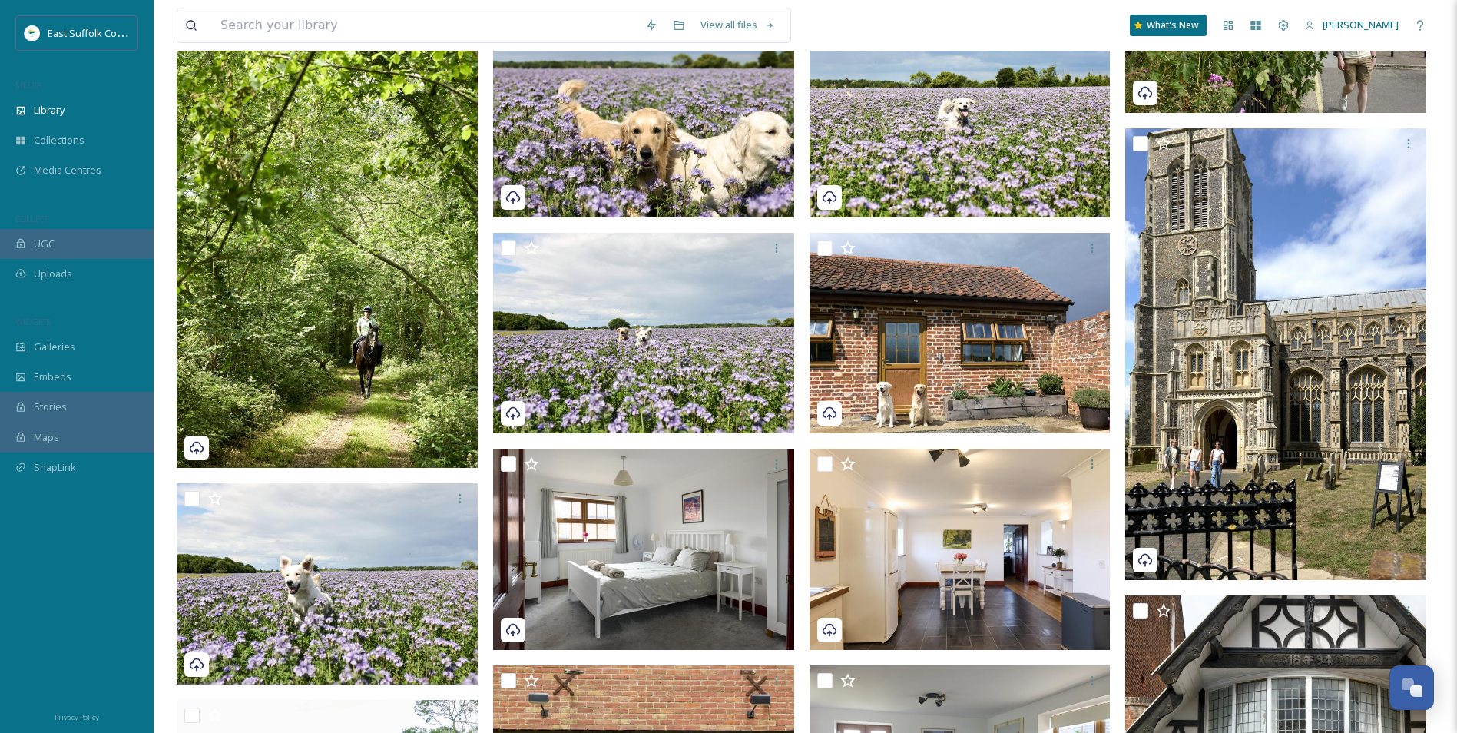
scroll to position [9832, 0]
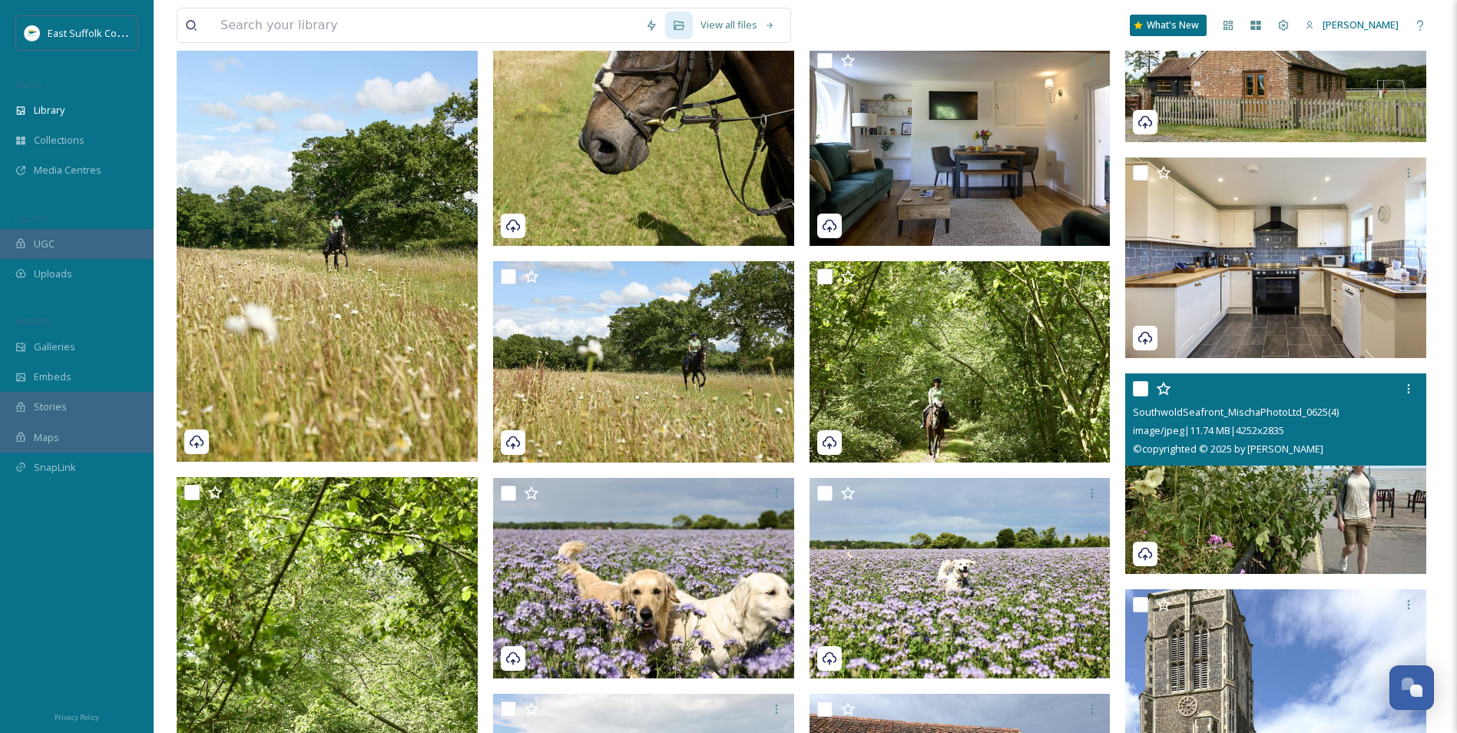
click at [1161, 496] on img at bounding box center [1275, 473] width 301 height 201
checkbox input "true"
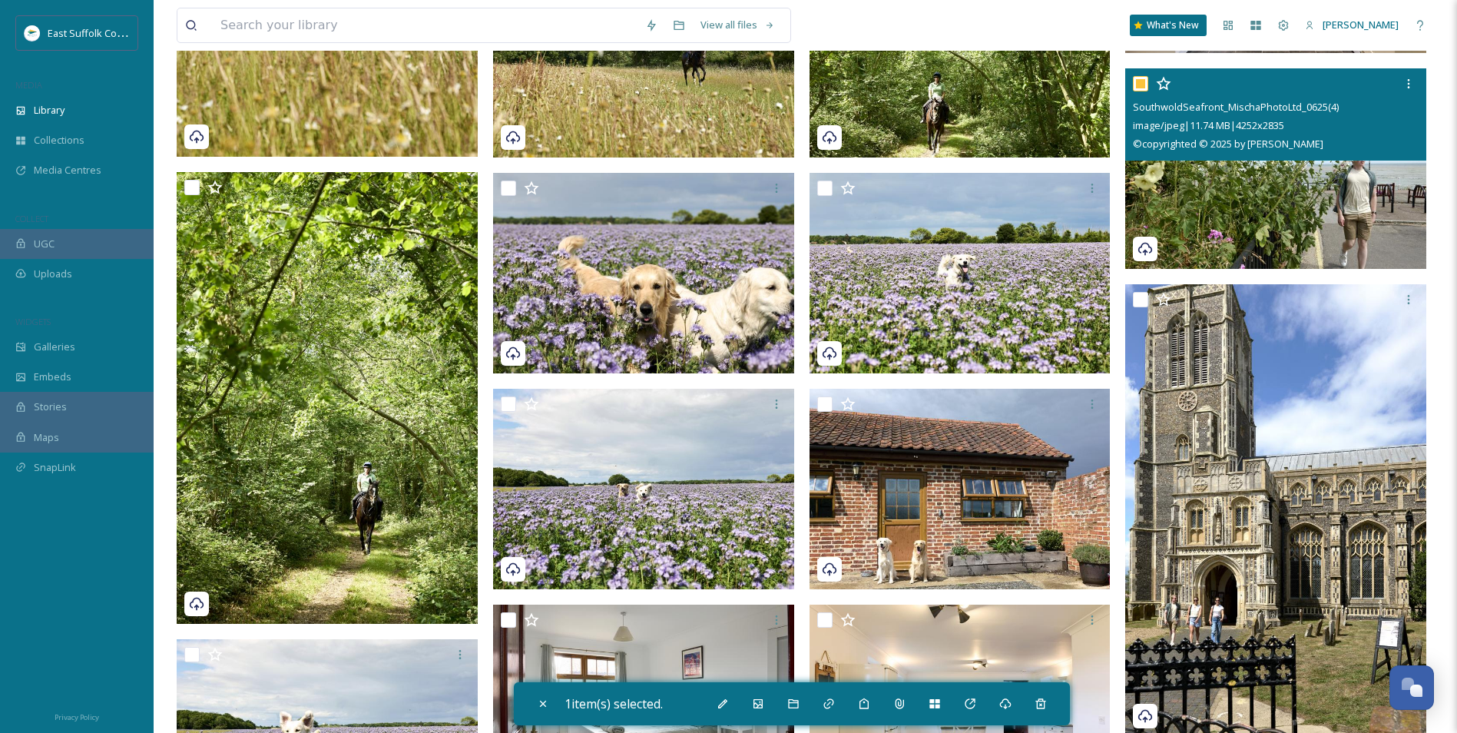
scroll to position [10140, 0]
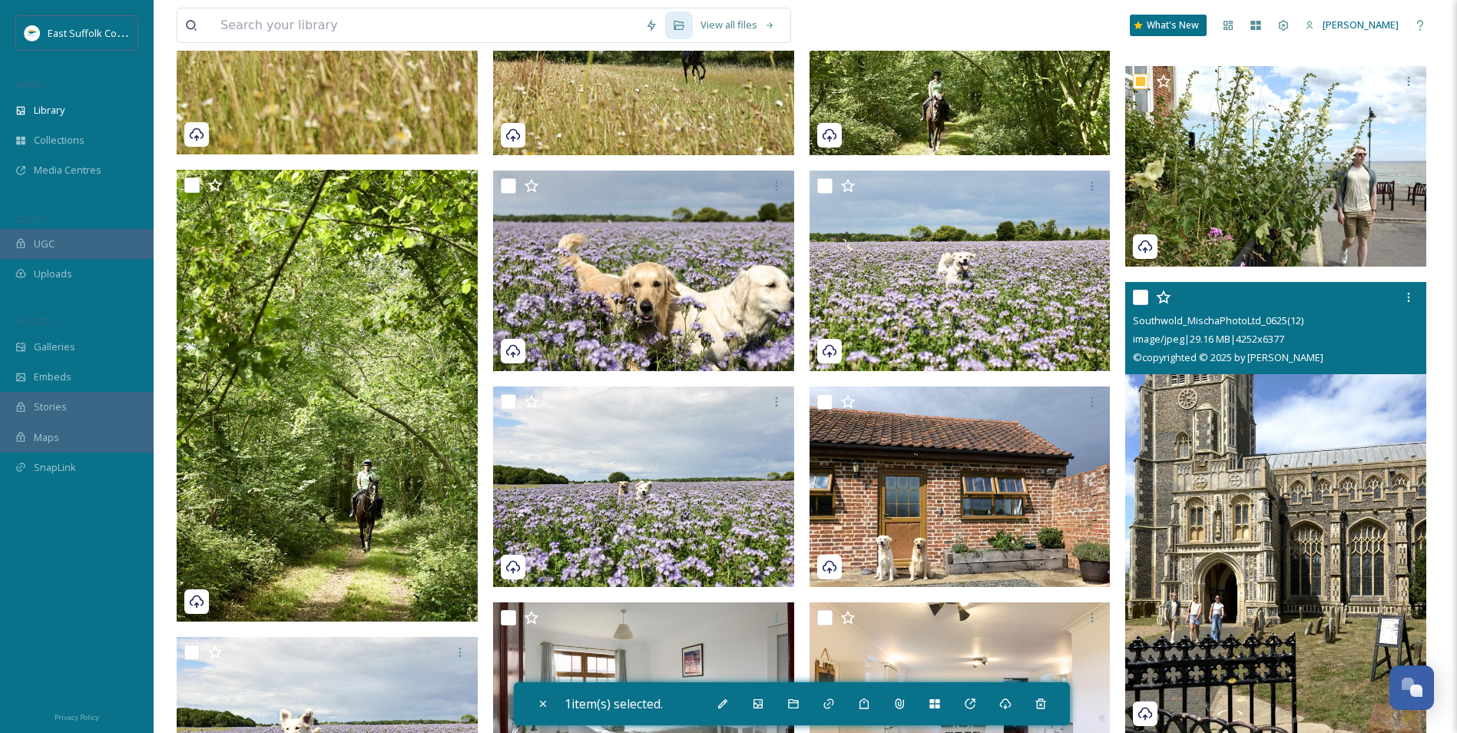
click at [1161, 472] on img at bounding box center [1275, 508] width 301 height 452
checkbox input "true"
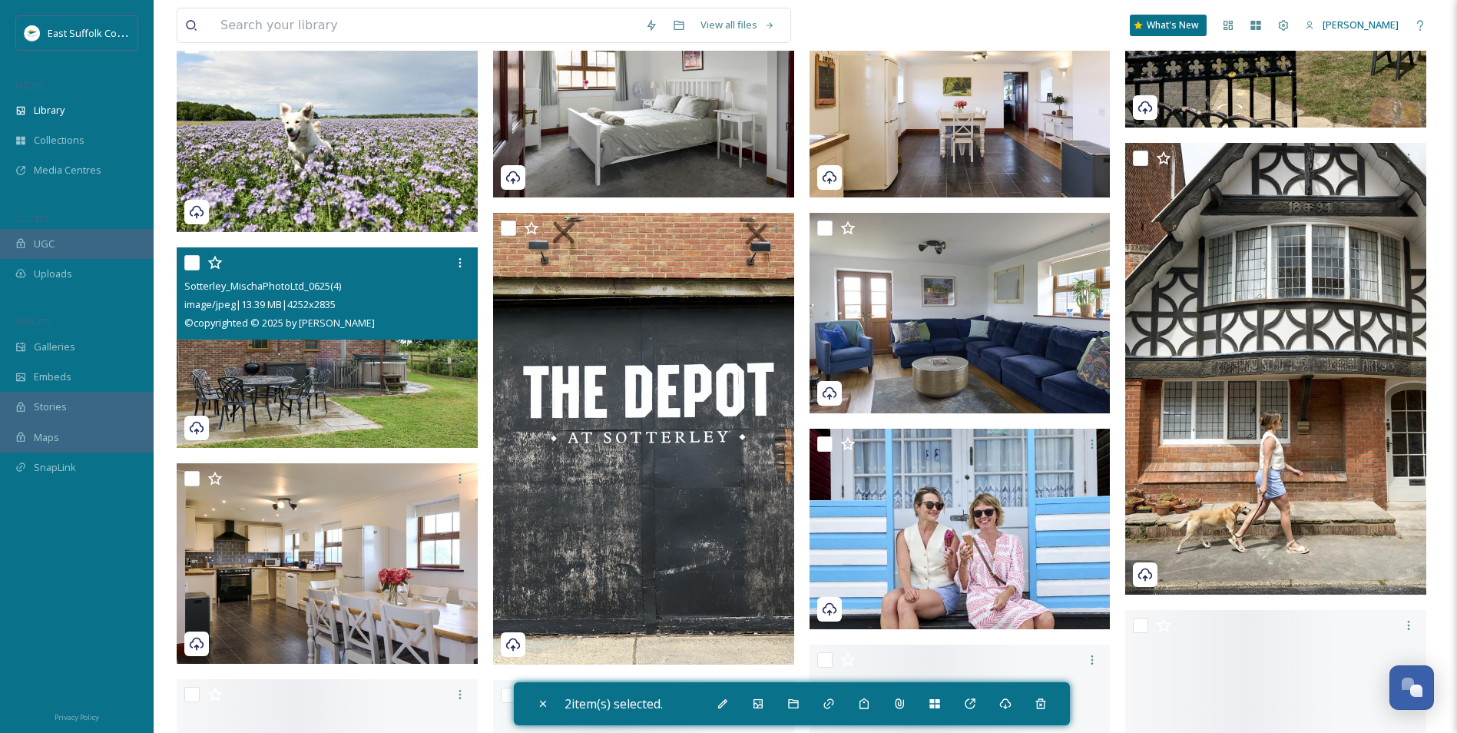
scroll to position [10754, 0]
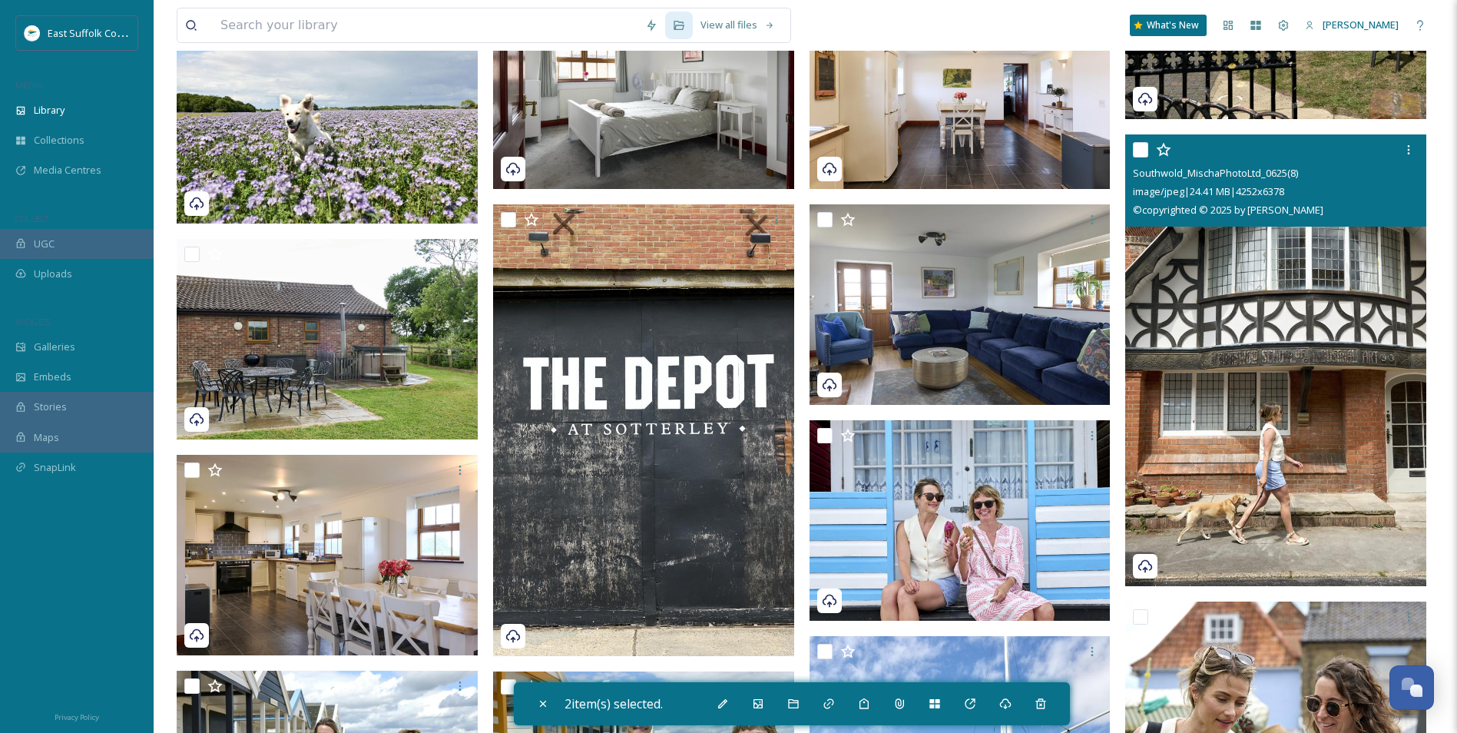
click at [1161, 373] on img at bounding box center [1275, 360] width 301 height 452
checkbox input "true"
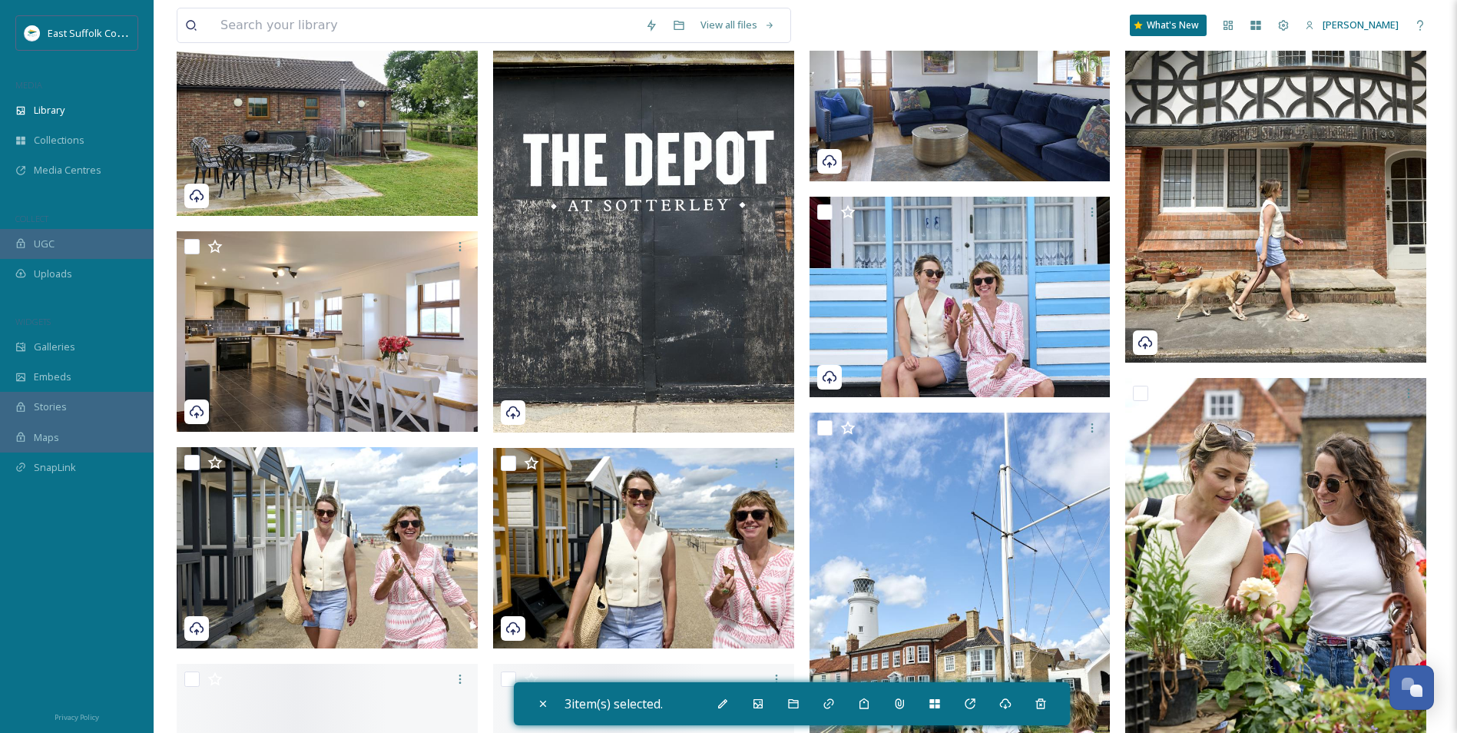
scroll to position [10985, 0]
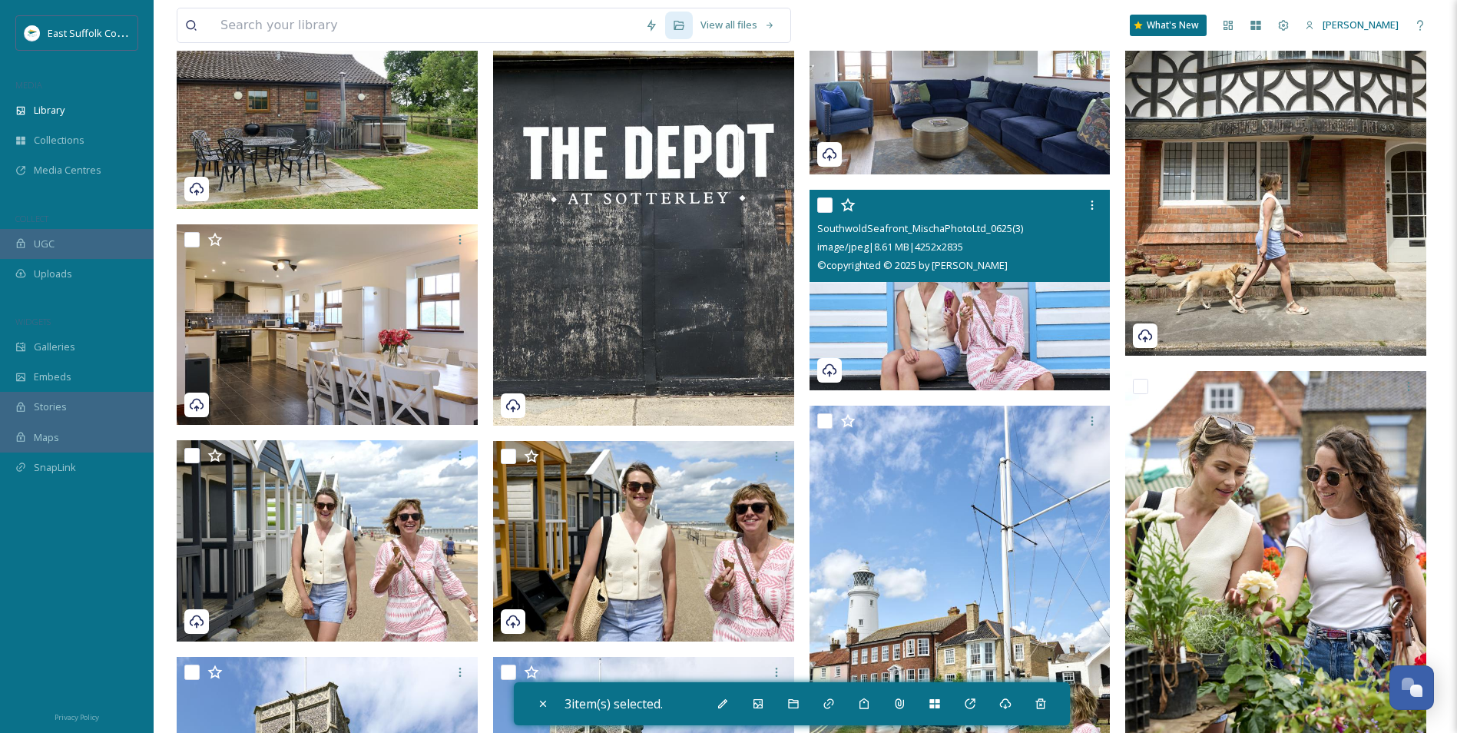
click at [893, 310] on img at bounding box center [960, 290] width 301 height 201
checkbox input "true"
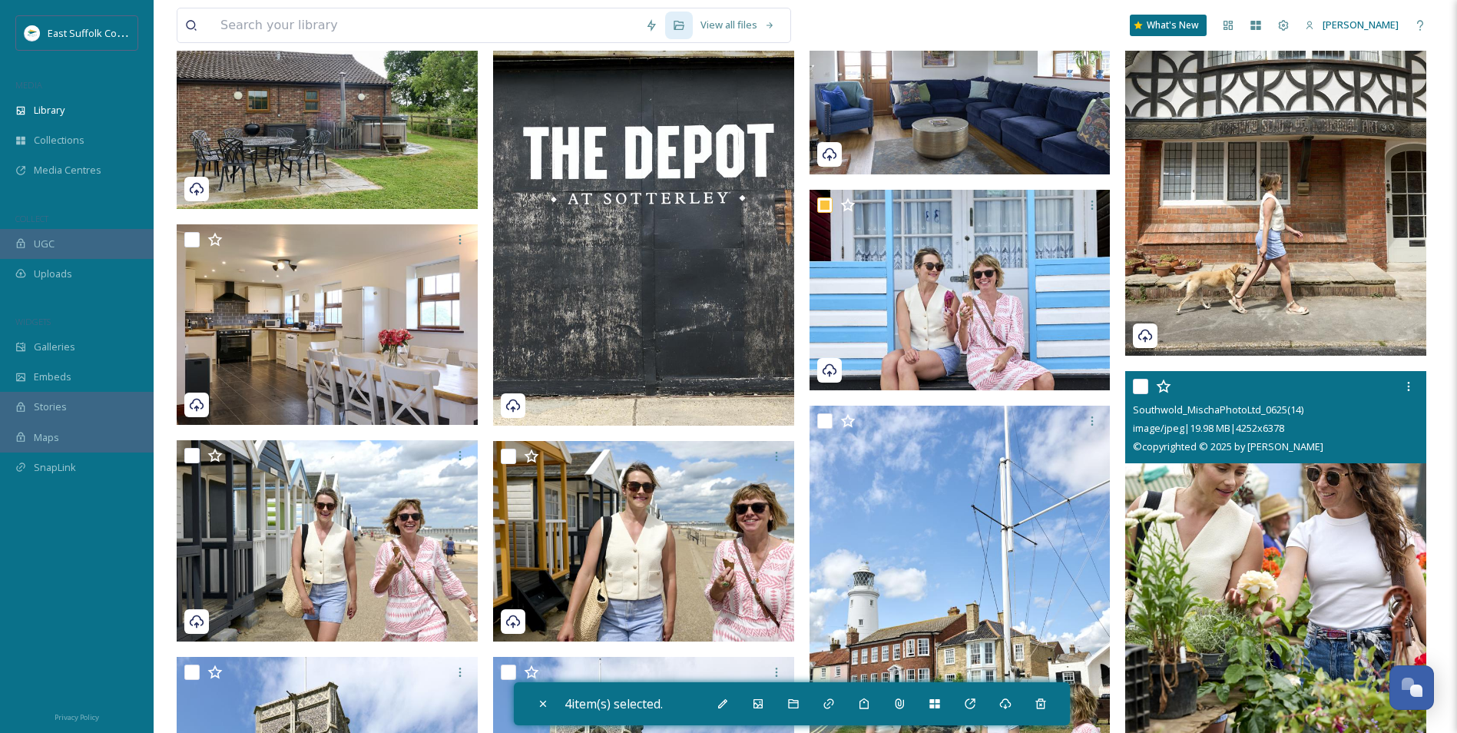
click at [1161, 539] on img at bounding box center [1275, 597] width 301 height 452
checkbox input "true"
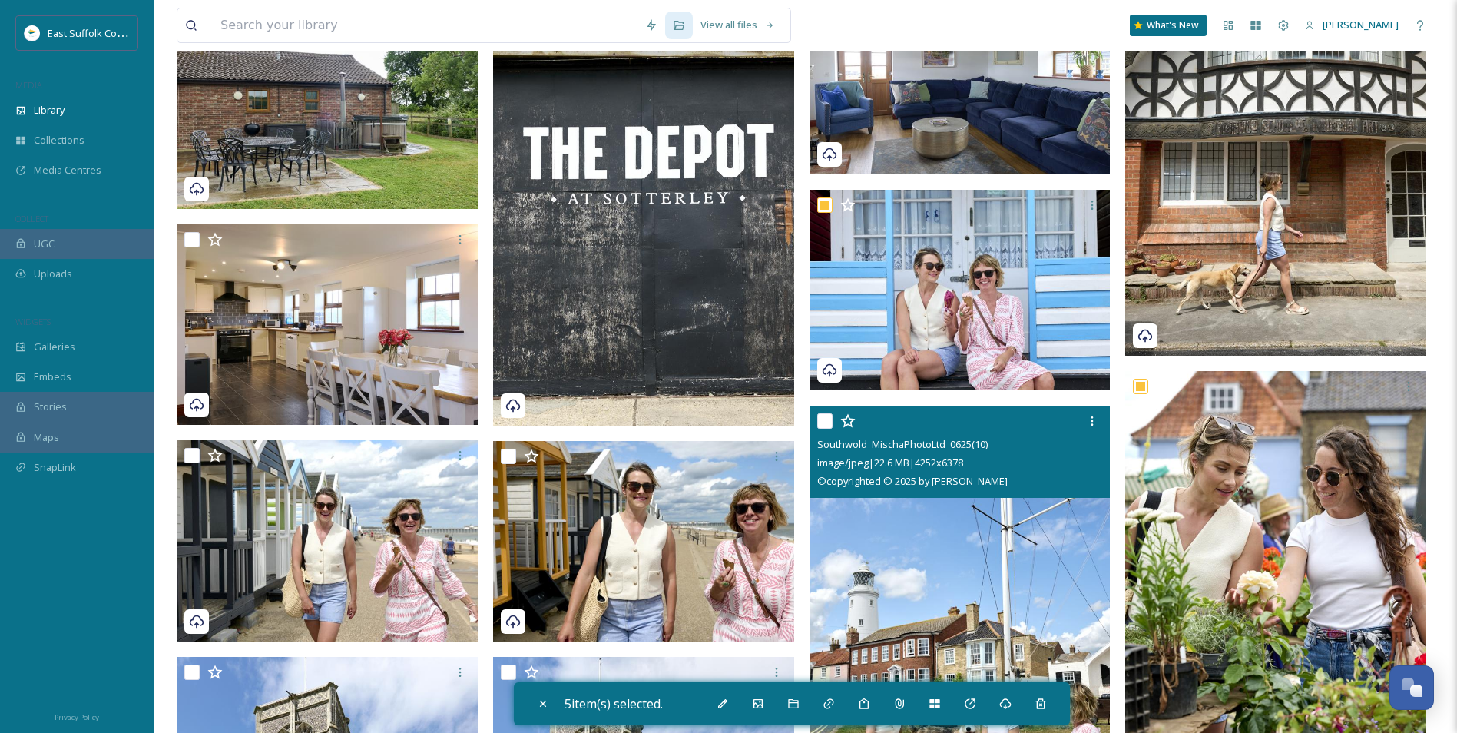
click at [959, 566] on img at bounding box center [960, 632] width 301 height 452
checkbox input "true"
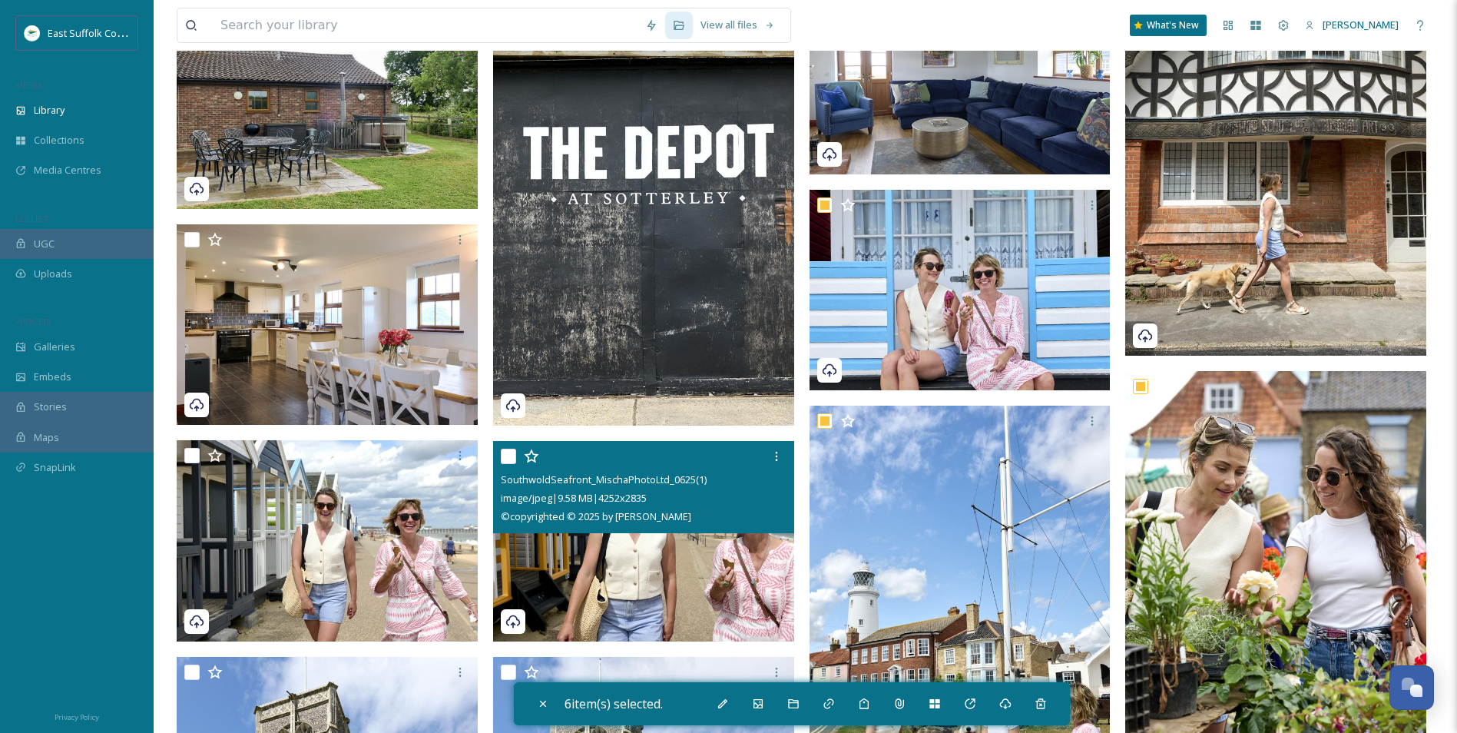
click at [695, 565] on img at bounding box center [643, 541] width 301 height 201
checkbox input "true"
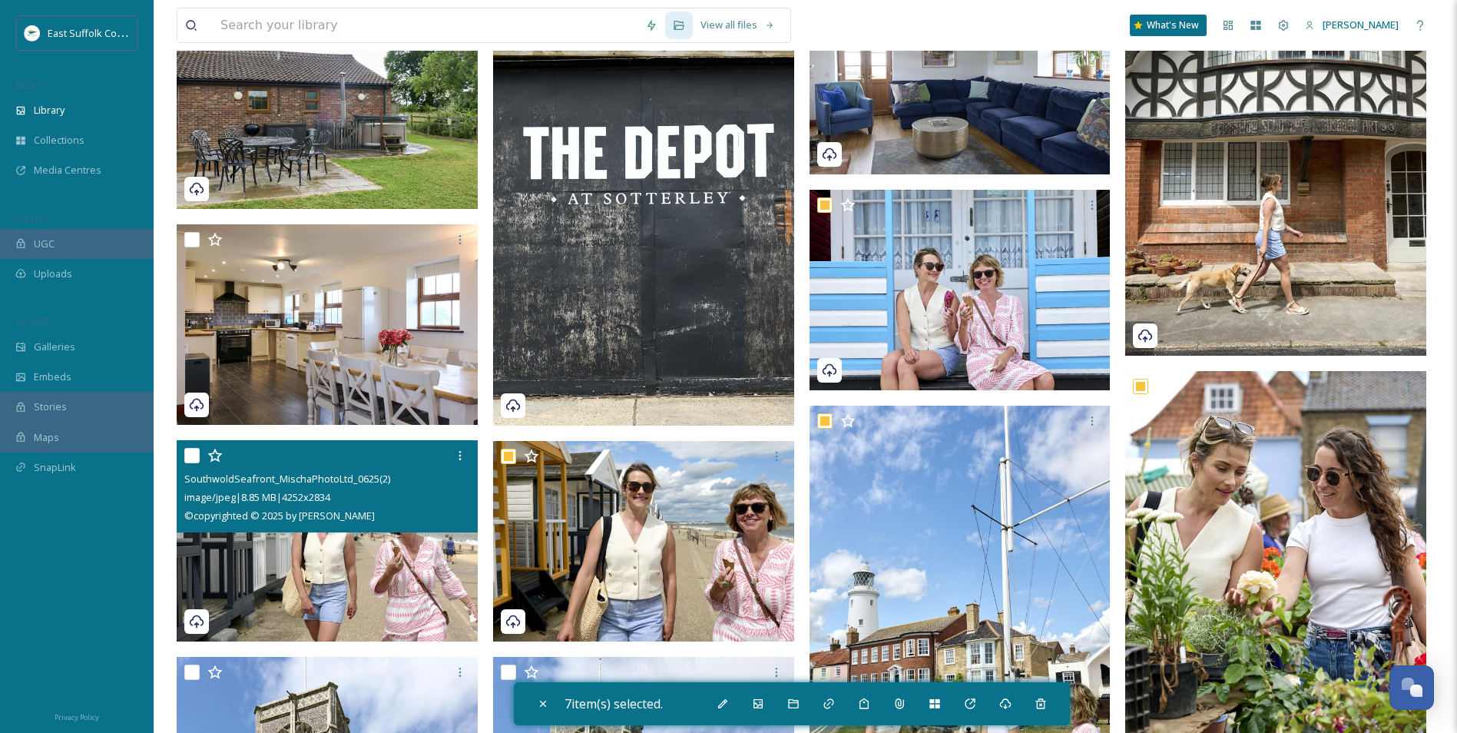
click at [392, 549] on img at bounding box center [327, 540] width 301 height 201
checkbox input "true"
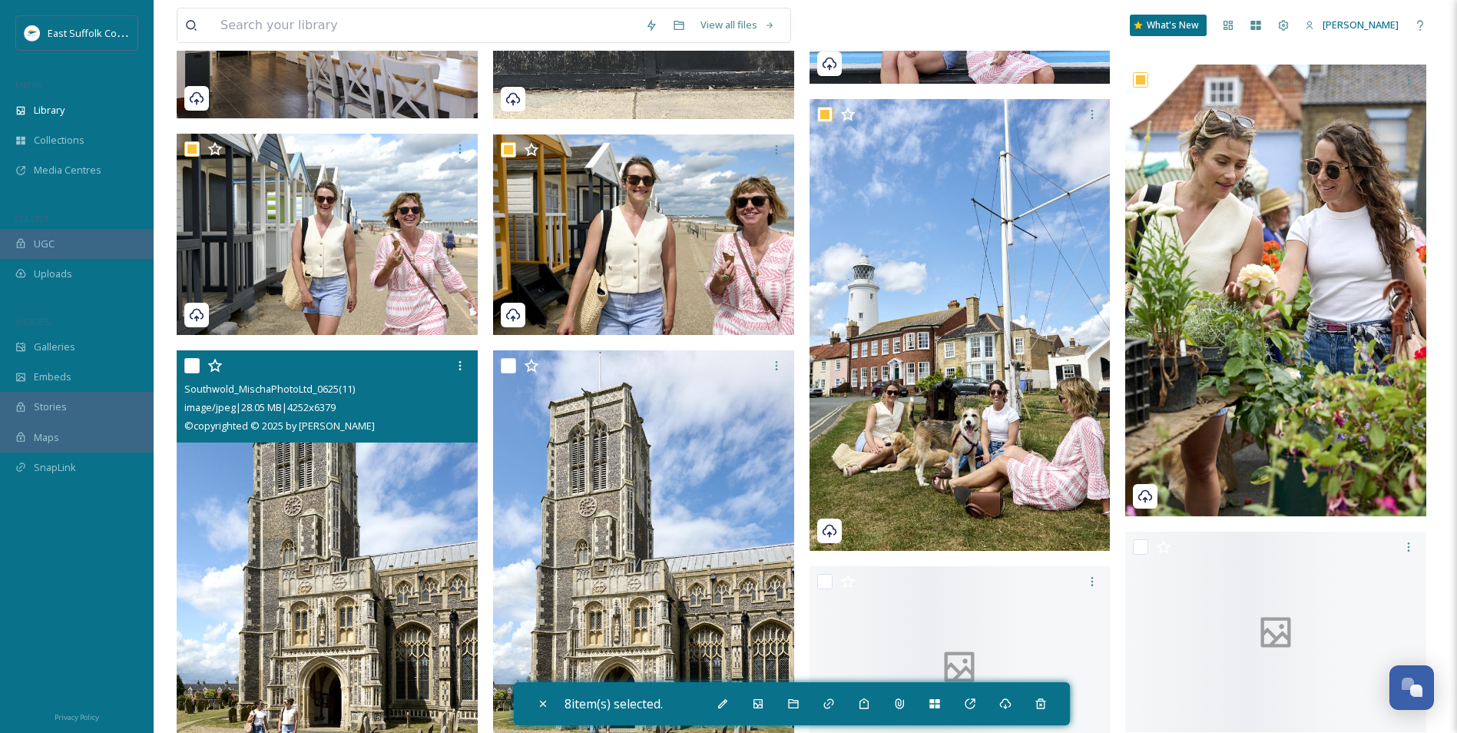
scroll to position [11292, 0]
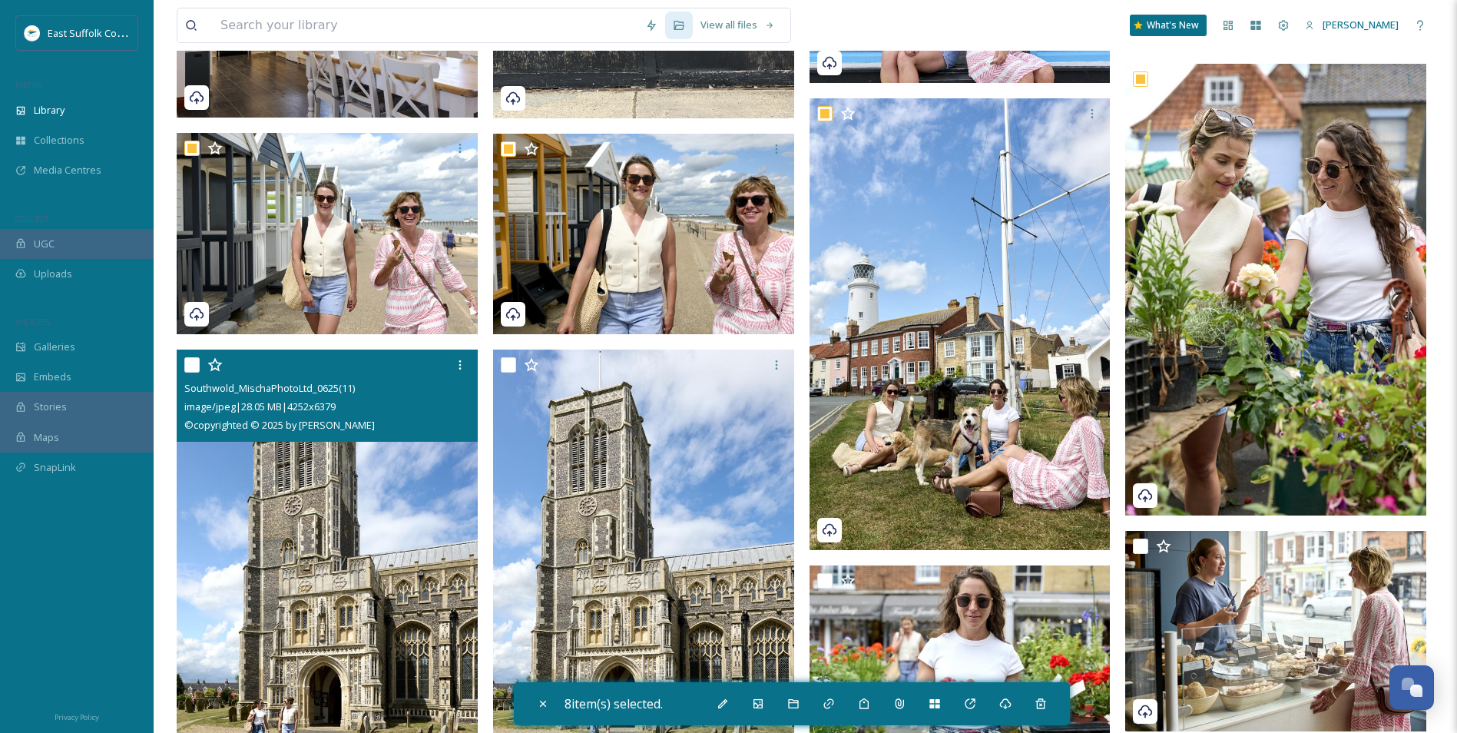
click at [314, 558] on img at bounding box center [327, 576] width 301 height 452
checkbox input "true"
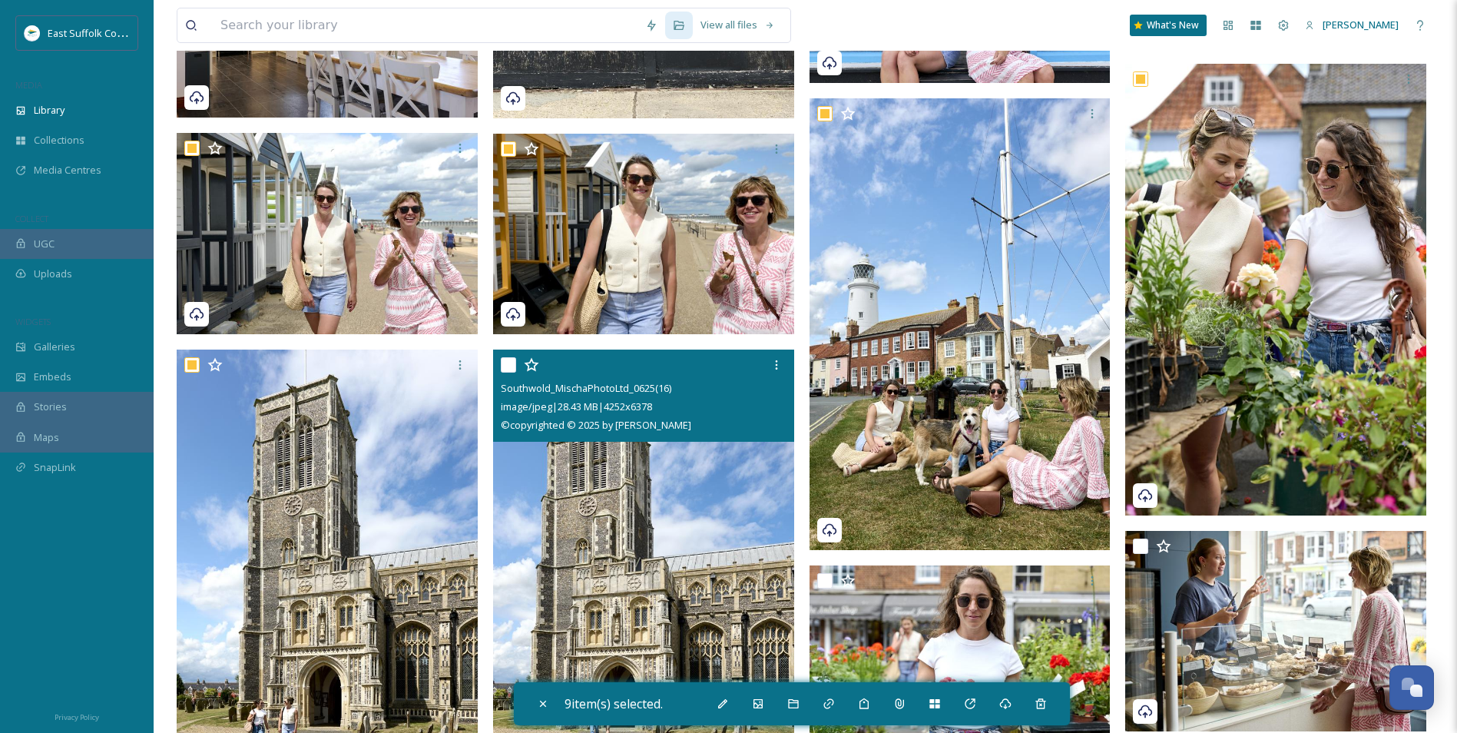
click at [666, 526] on img at bounding box center [643, 576] width 301 height 452
checkbox input "true"
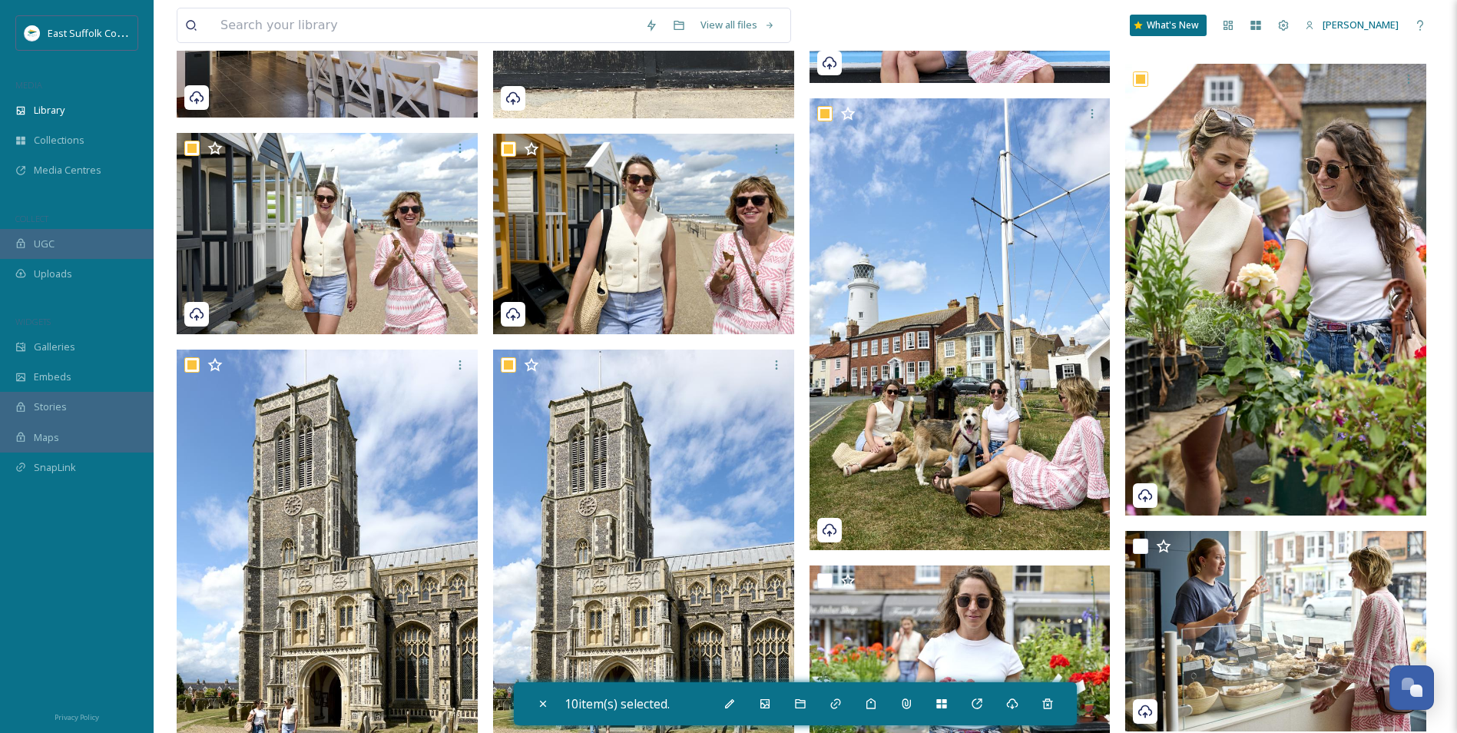
scroll to position [11522, 0]
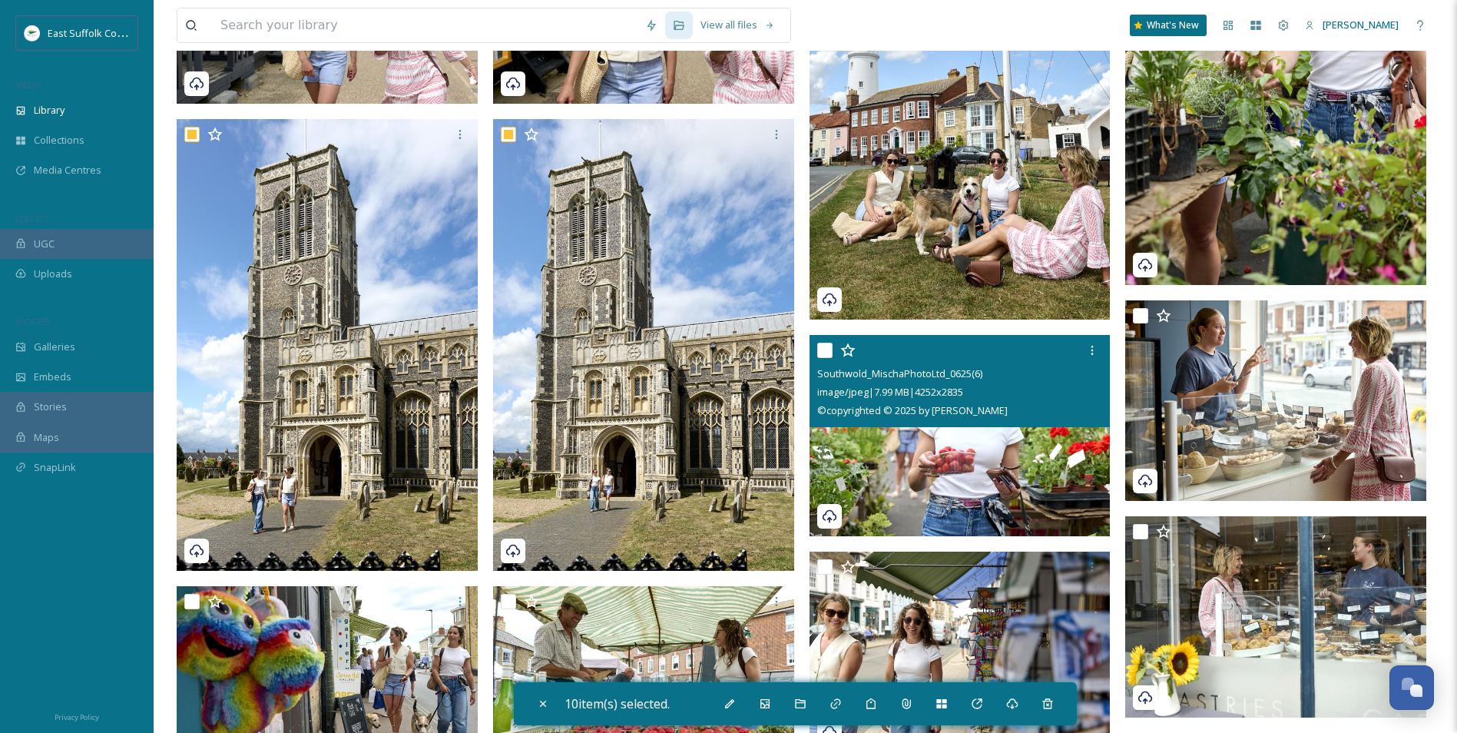
click at [971, 481] on img at bounding box center [960, 435] width 301 height 201
checkbox input "true"
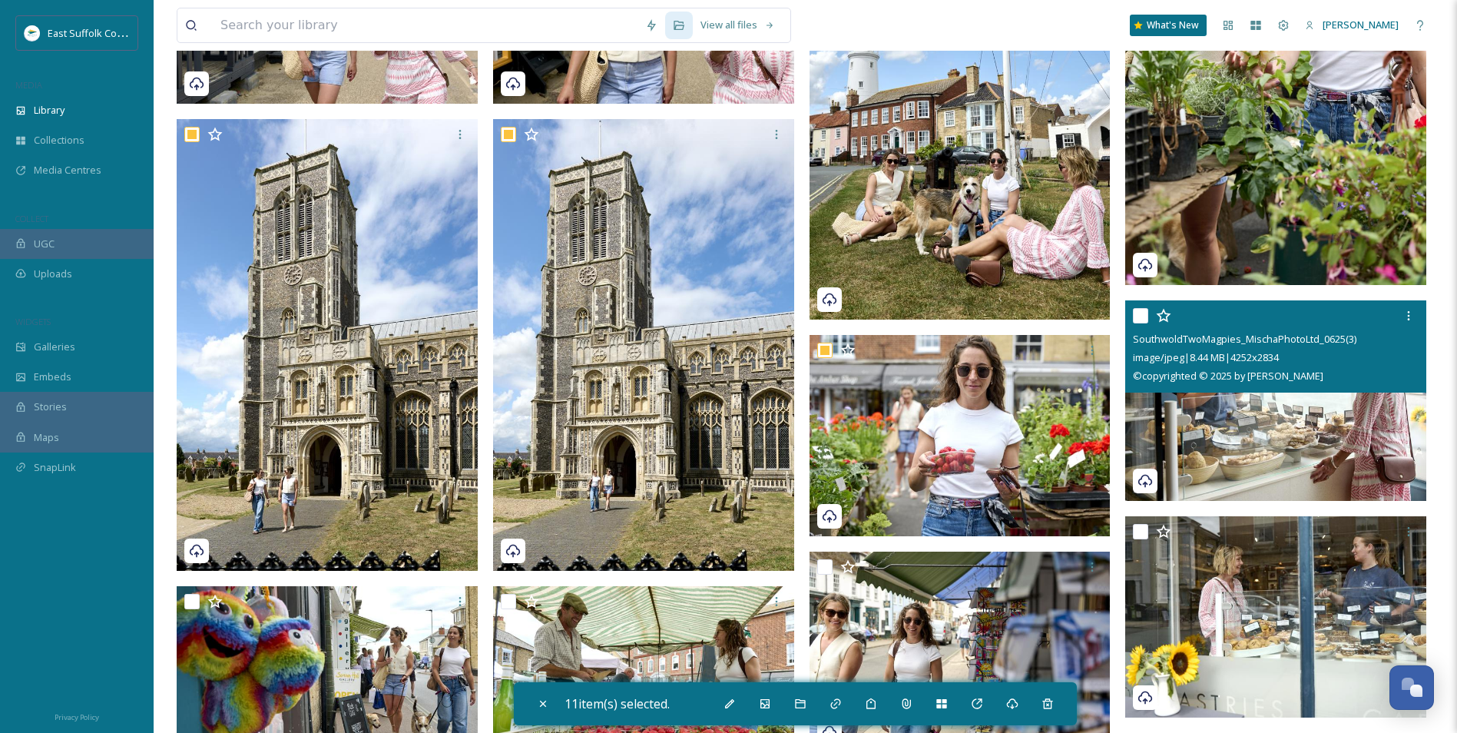
click at [1161, 435] on img at bounding box center [1275, 400] width 301 height 201
checkbox input "true"
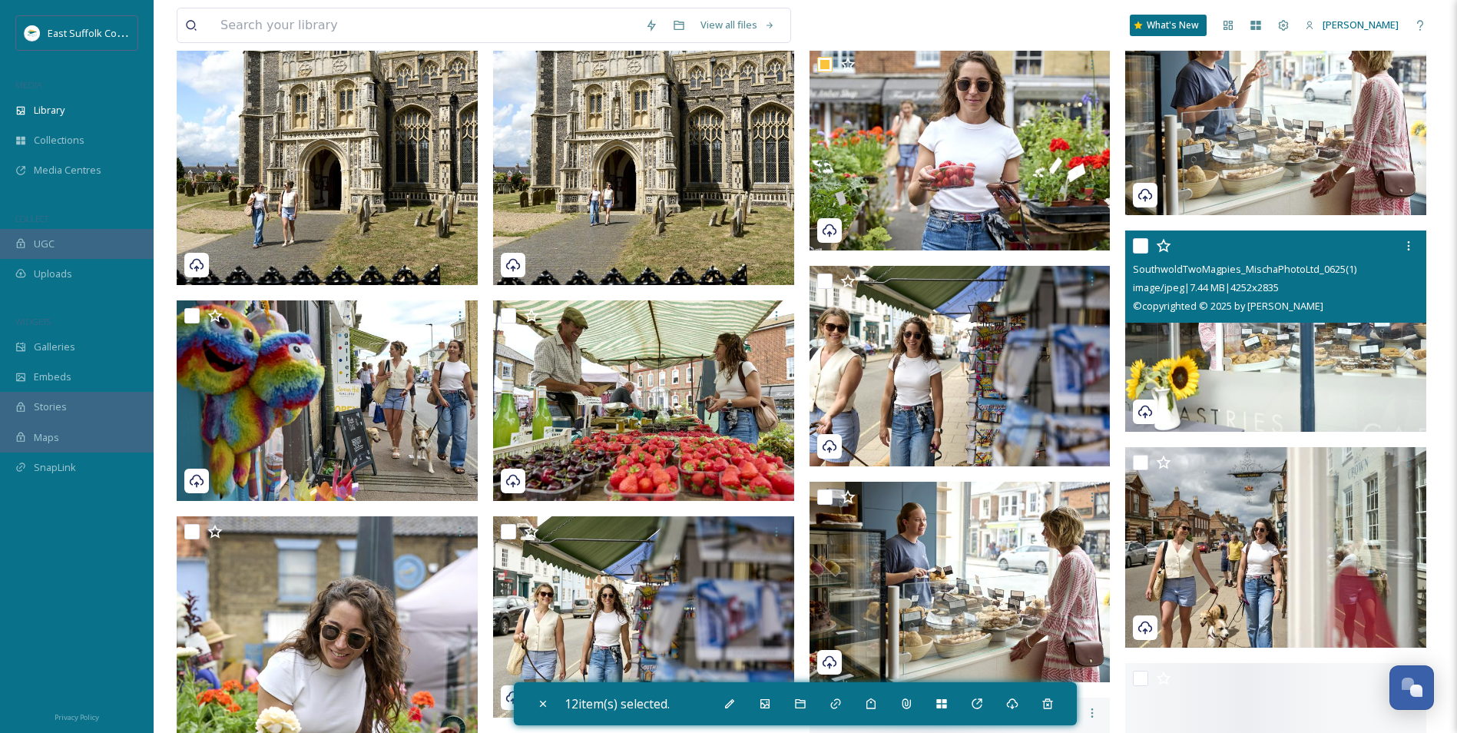
scroll to position [11830, 0]
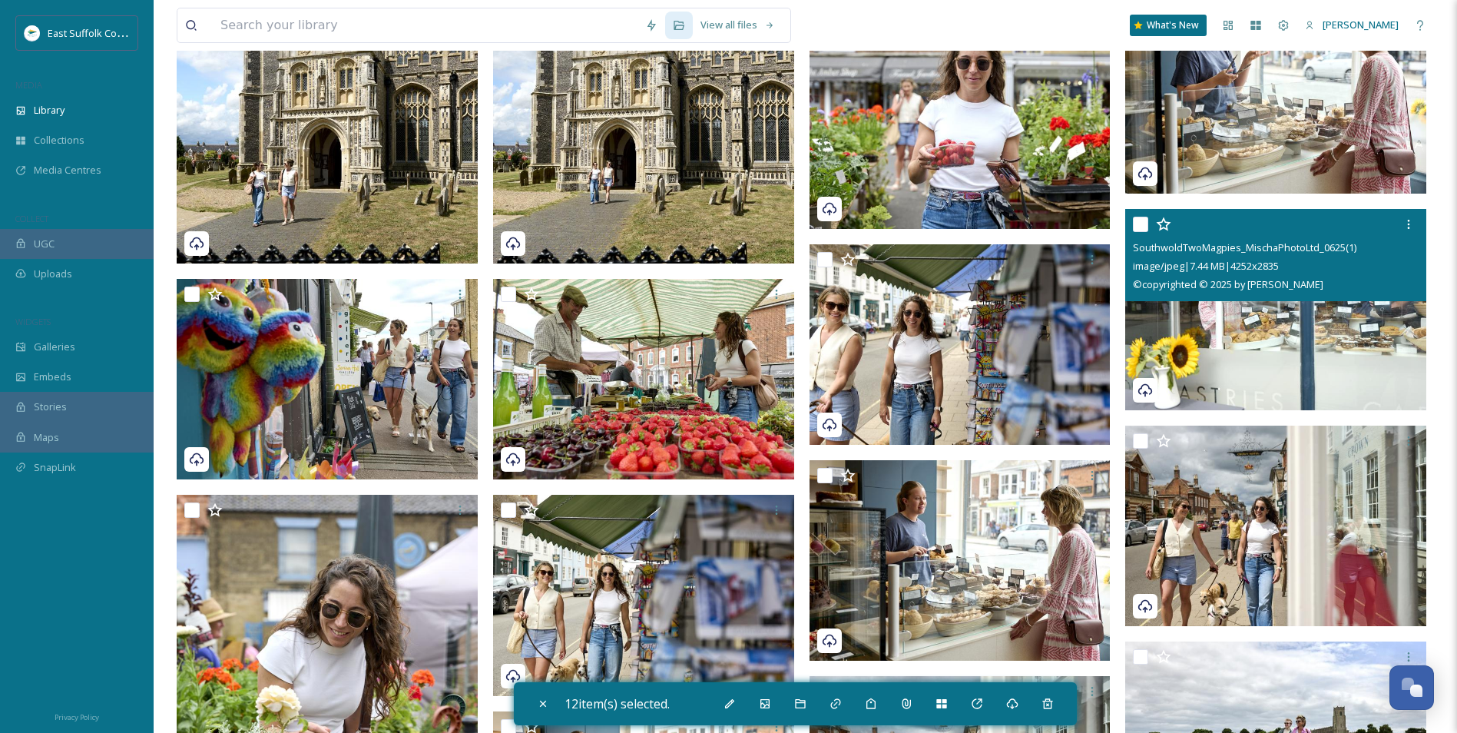
click at [1161, 335] on img at bounding box center [1275, 309] width 301 height 201
checkbox input "true"
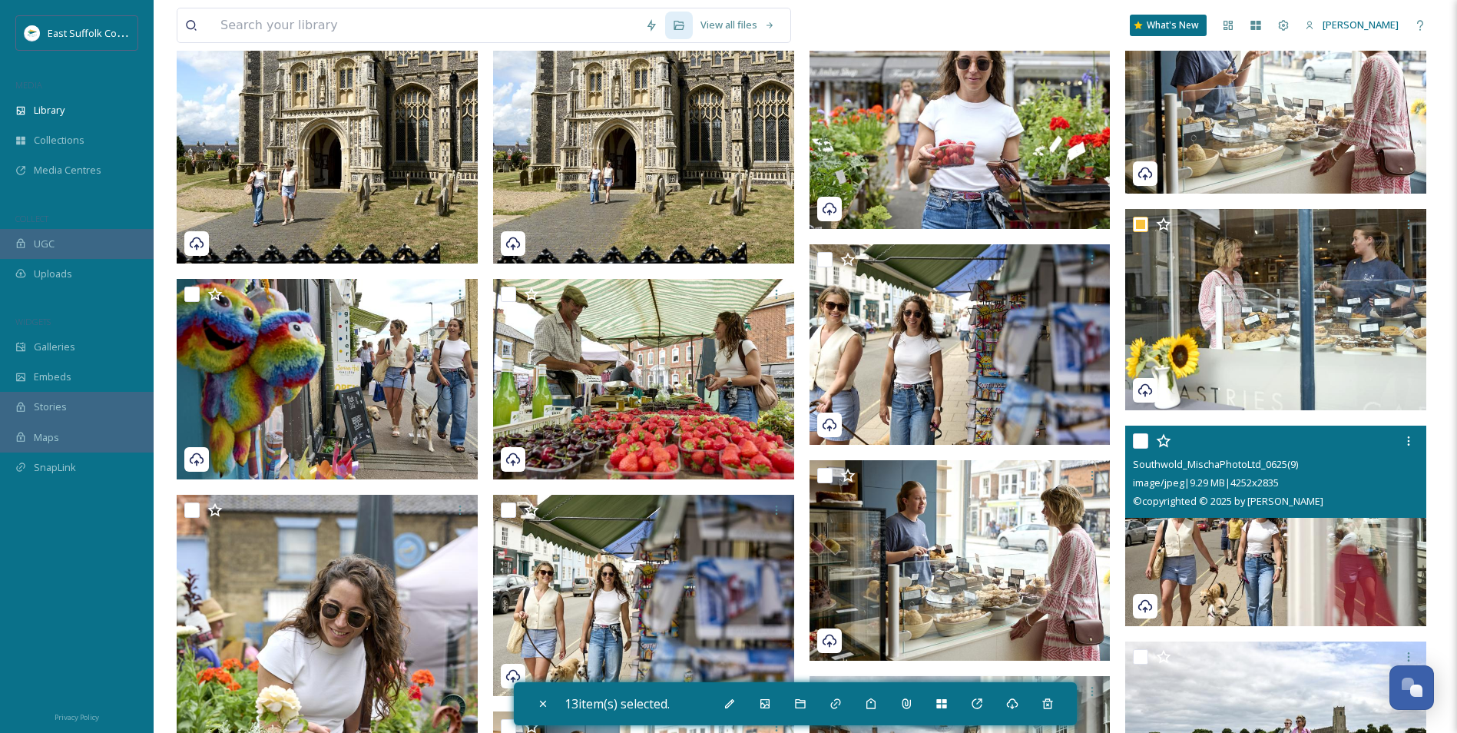
click at [1161, 542] on img at bounding box center [1275, 526] width 301 height 201
checkbox input "true"
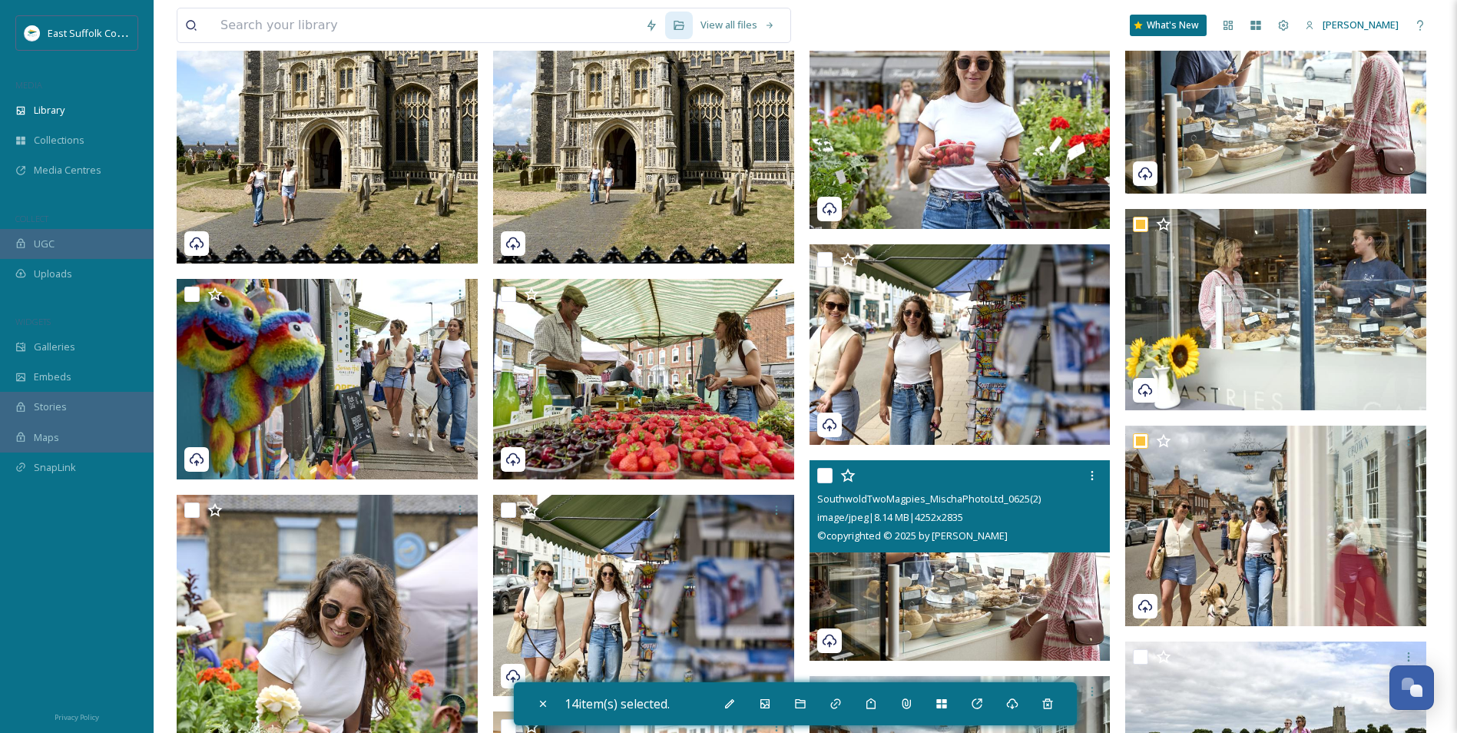
click at [966, 566] on img at bounding box center [960, 560] width 301 height 201
checkbox input "true"
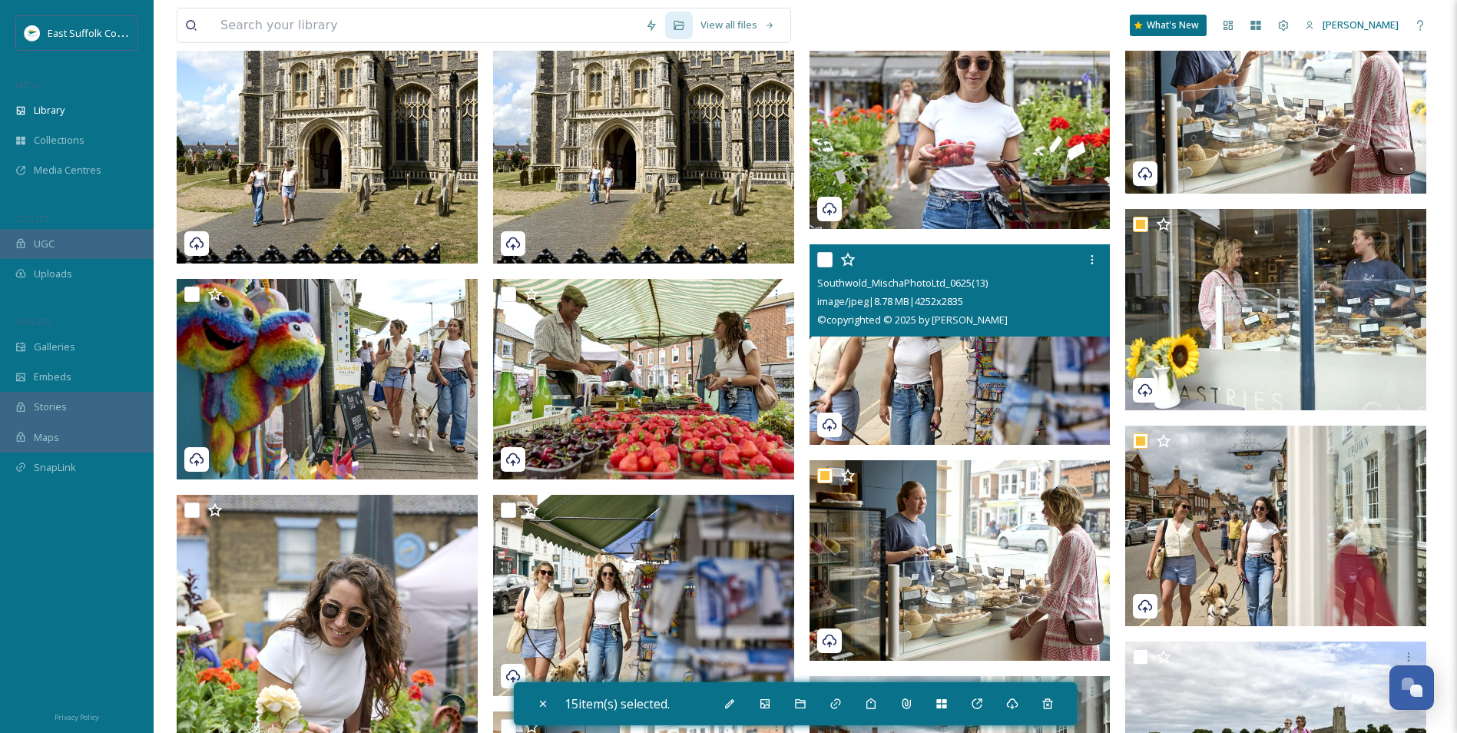
click at [949, 381] on img at bounding box center [960, 344] width 301 height 201
checkbox input "true"
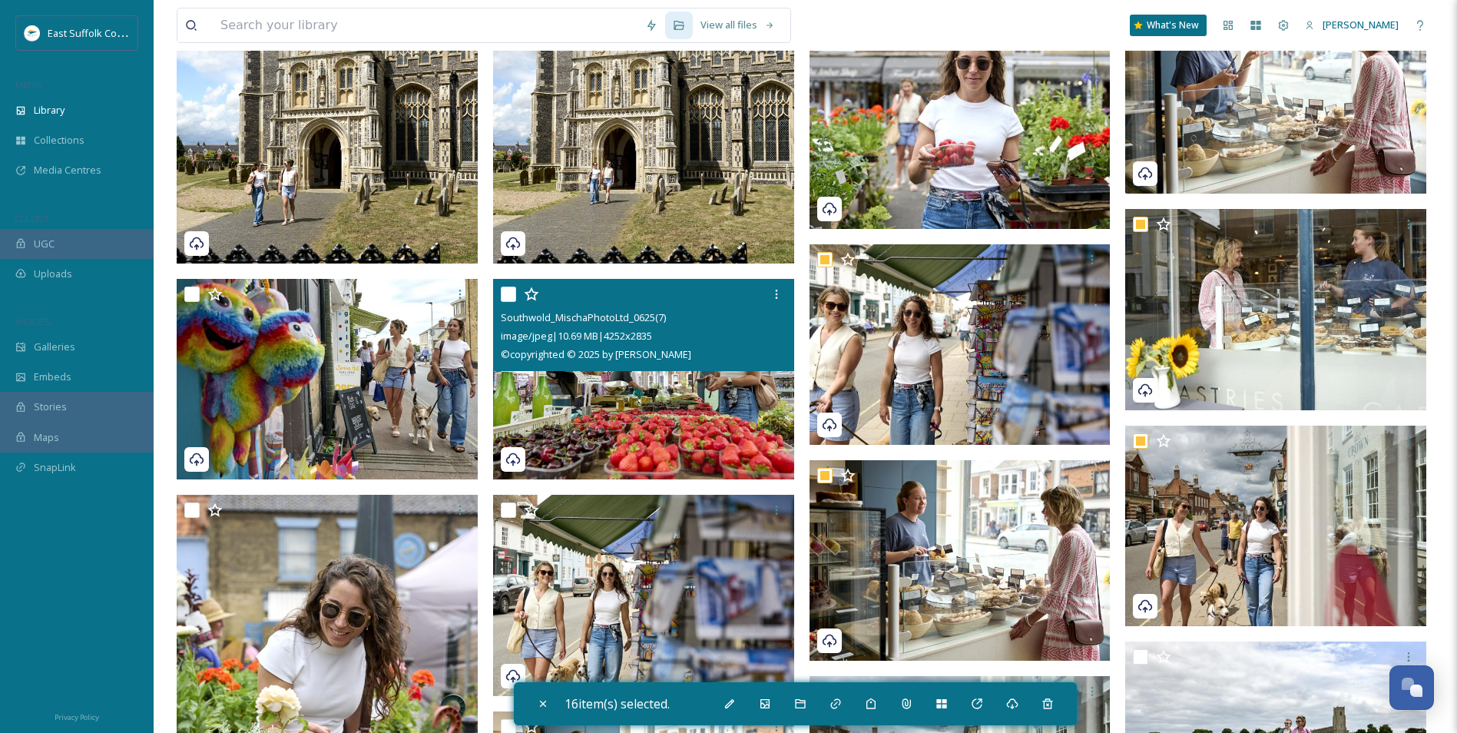
click at [655, 411] on img at bounding box center [643, 379] width 301 height 201
checkbox input "true"
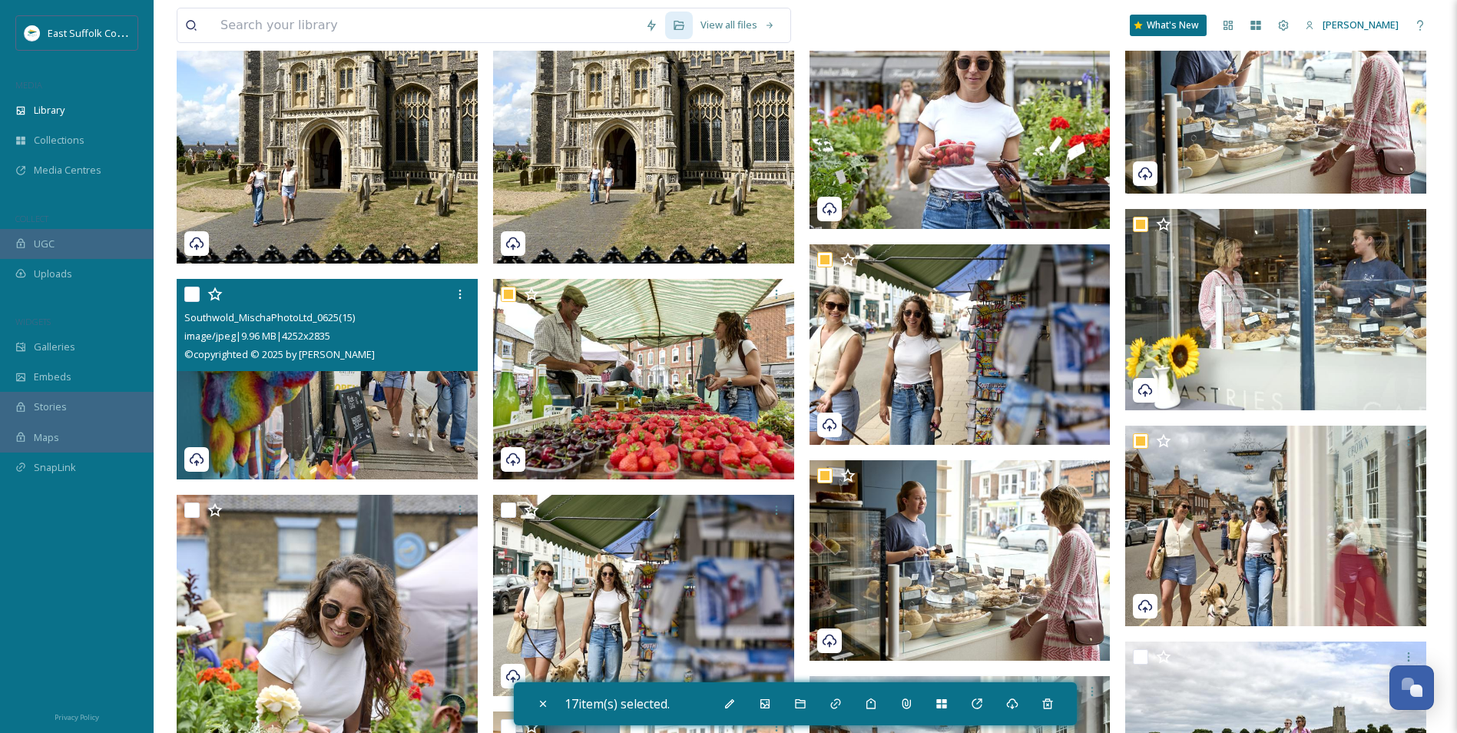
click at [354, 411] on img at bounding box center [327, 379] width 301 height 201
checkbox input "true"
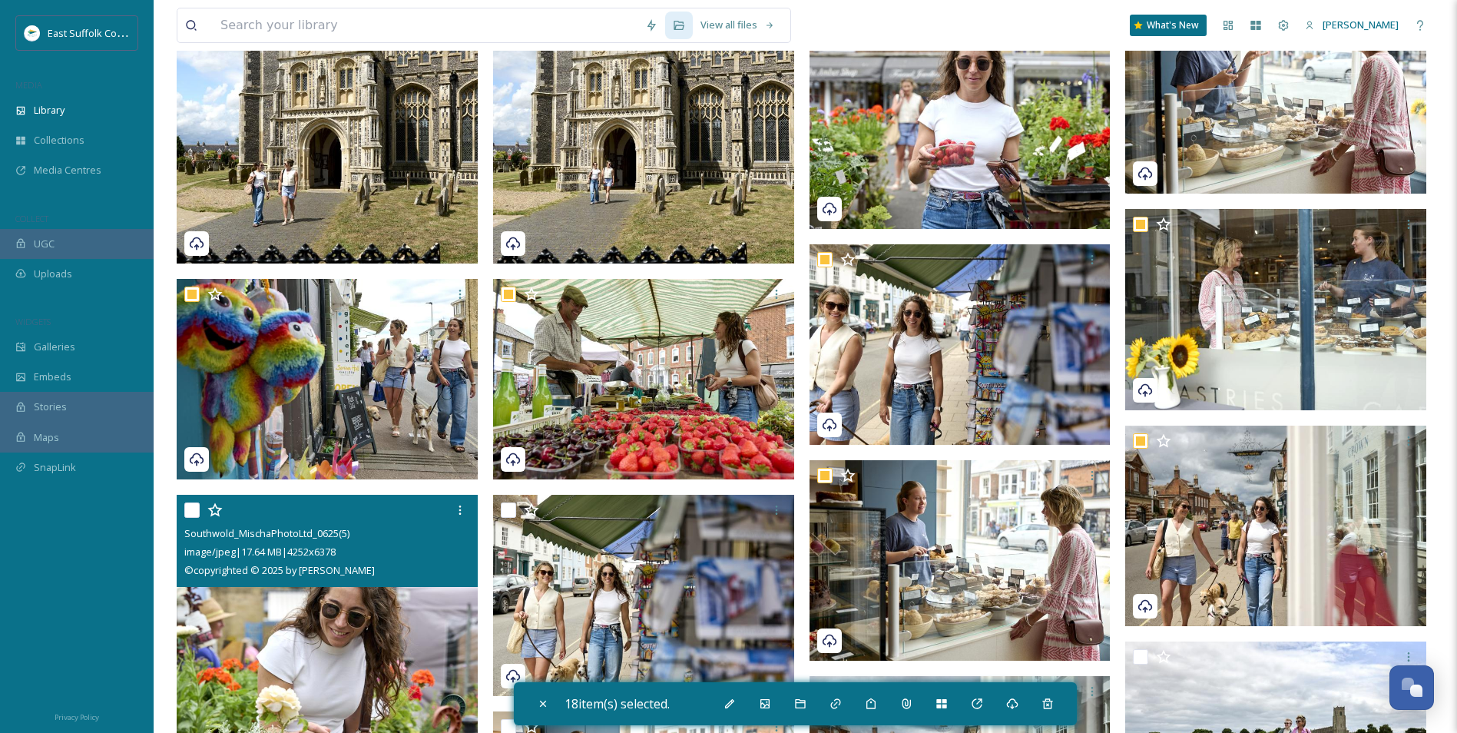
click at [362, 566] on img at bounding box center [327, 721] width 301 height 452
checkbox input "true"
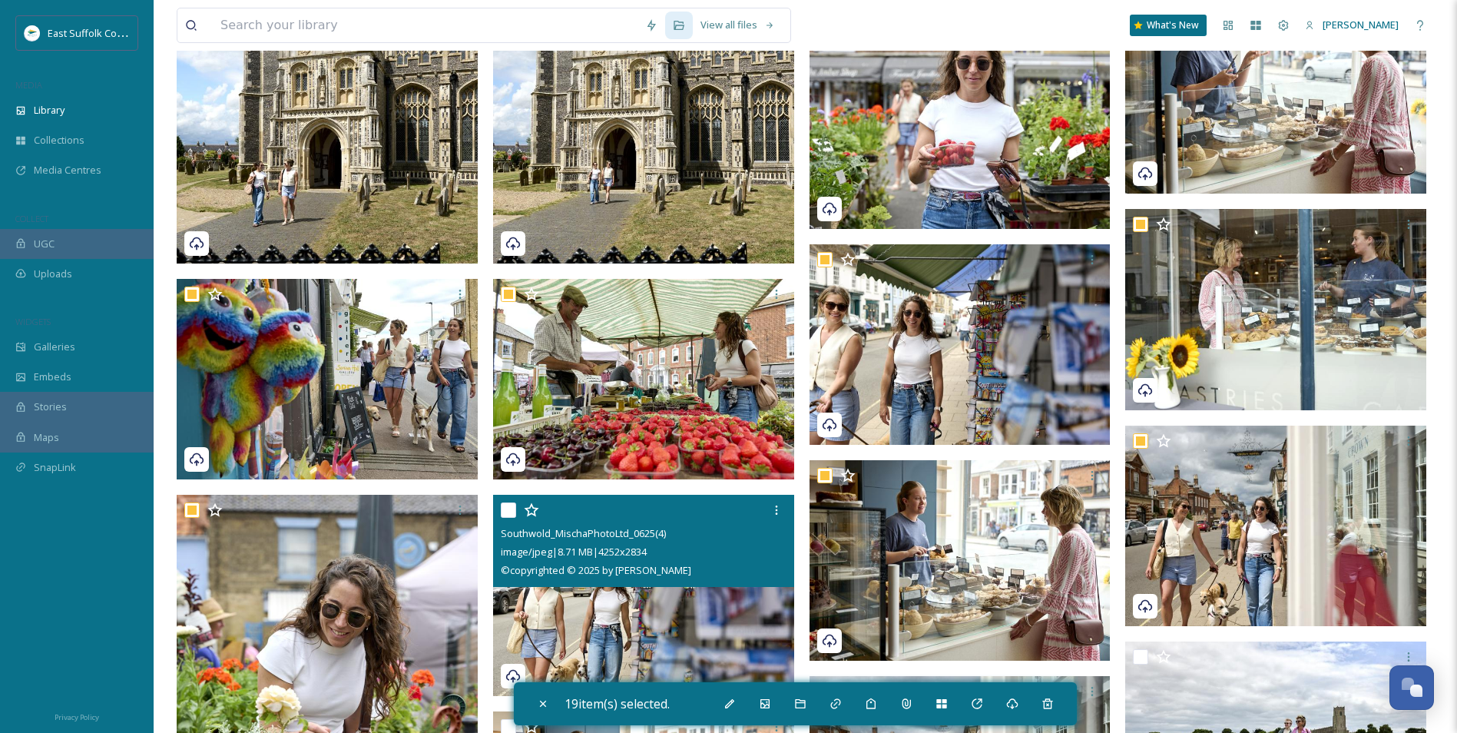
click at [608, 566] on img at bounding box center [643, 595] width 301 height 201
checkbox input "true"
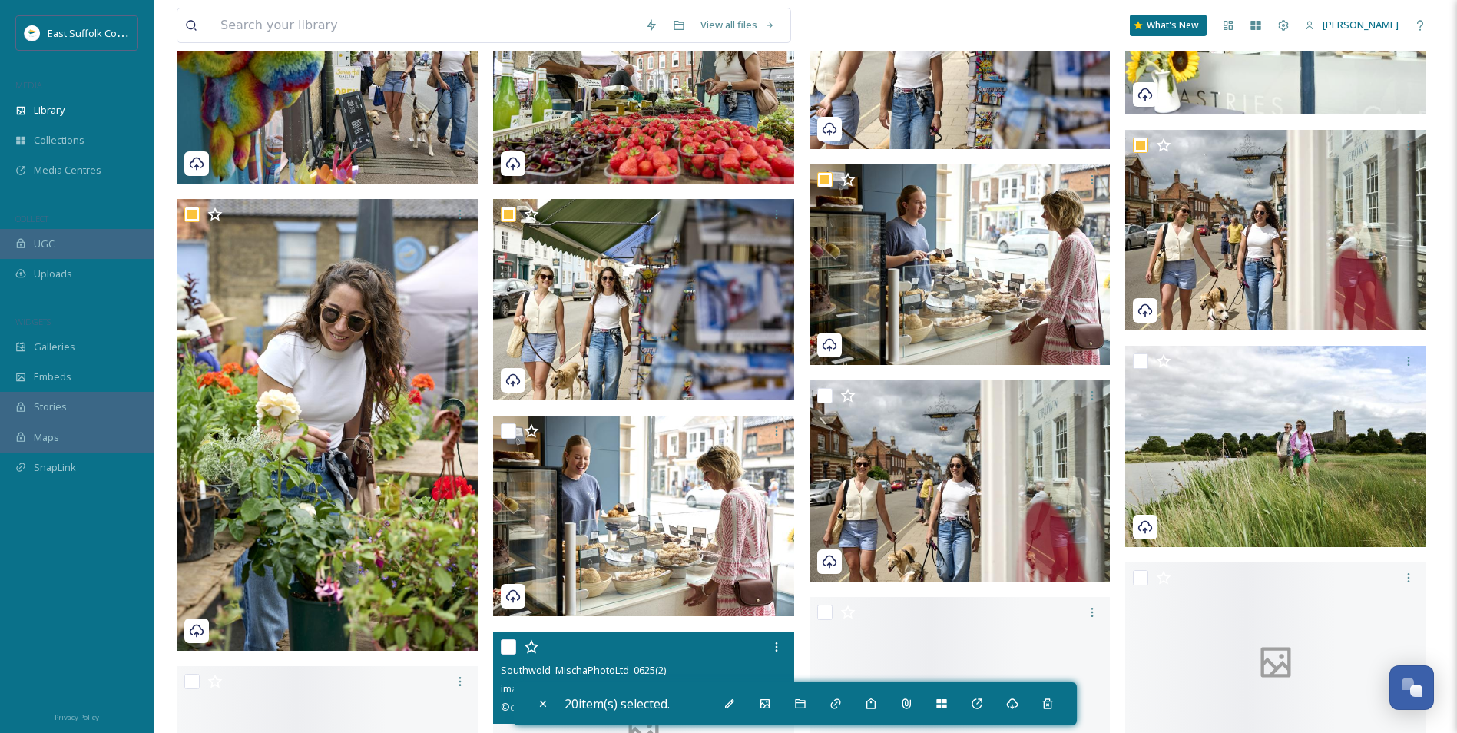
scroll to position [12137, 0]
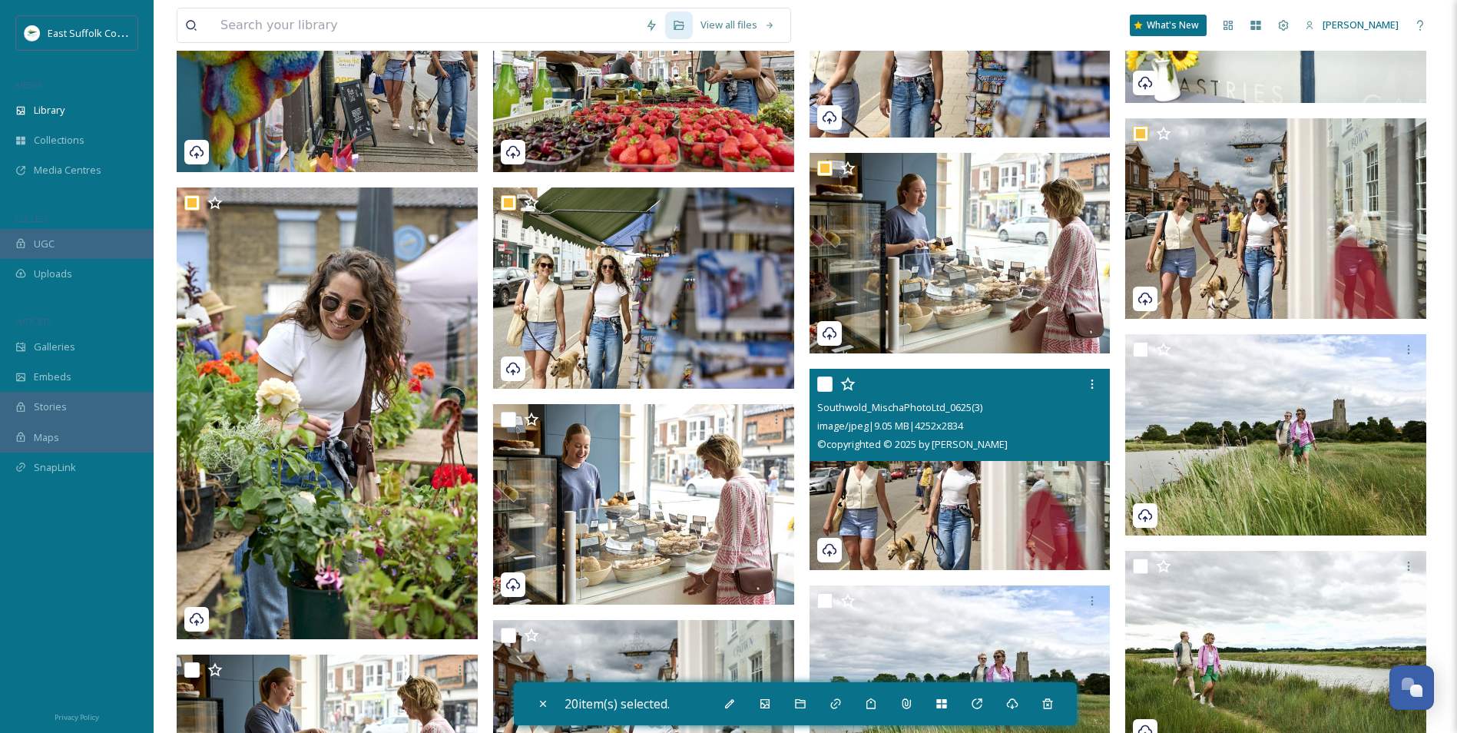
click at [990, 453] on div "© copyrighted © 2025 by [PERSON_NAME]" at bounding box center [962, 444] width 290 height 18
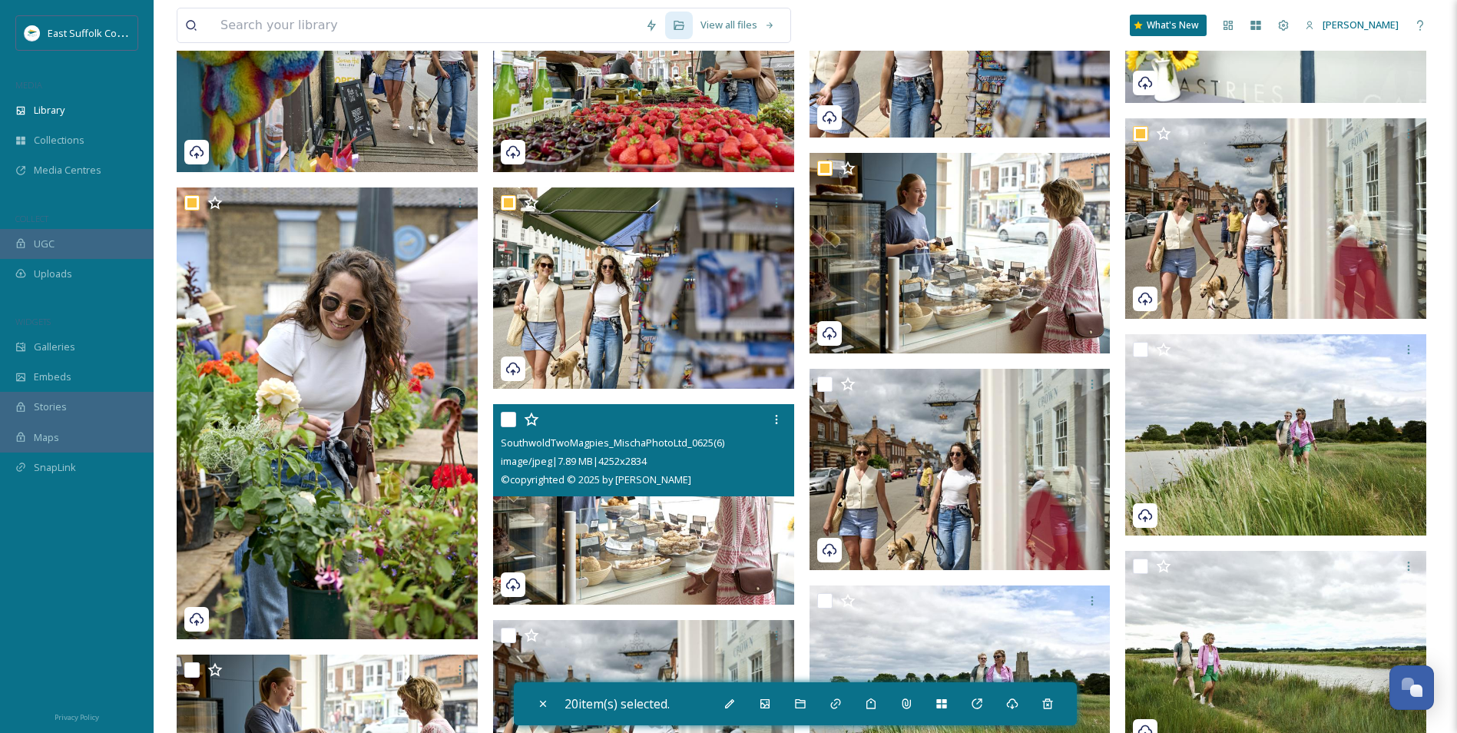
click at [613, 521] on img at bounding box center [643, 504] width 301 height 201
checkbox input "true"
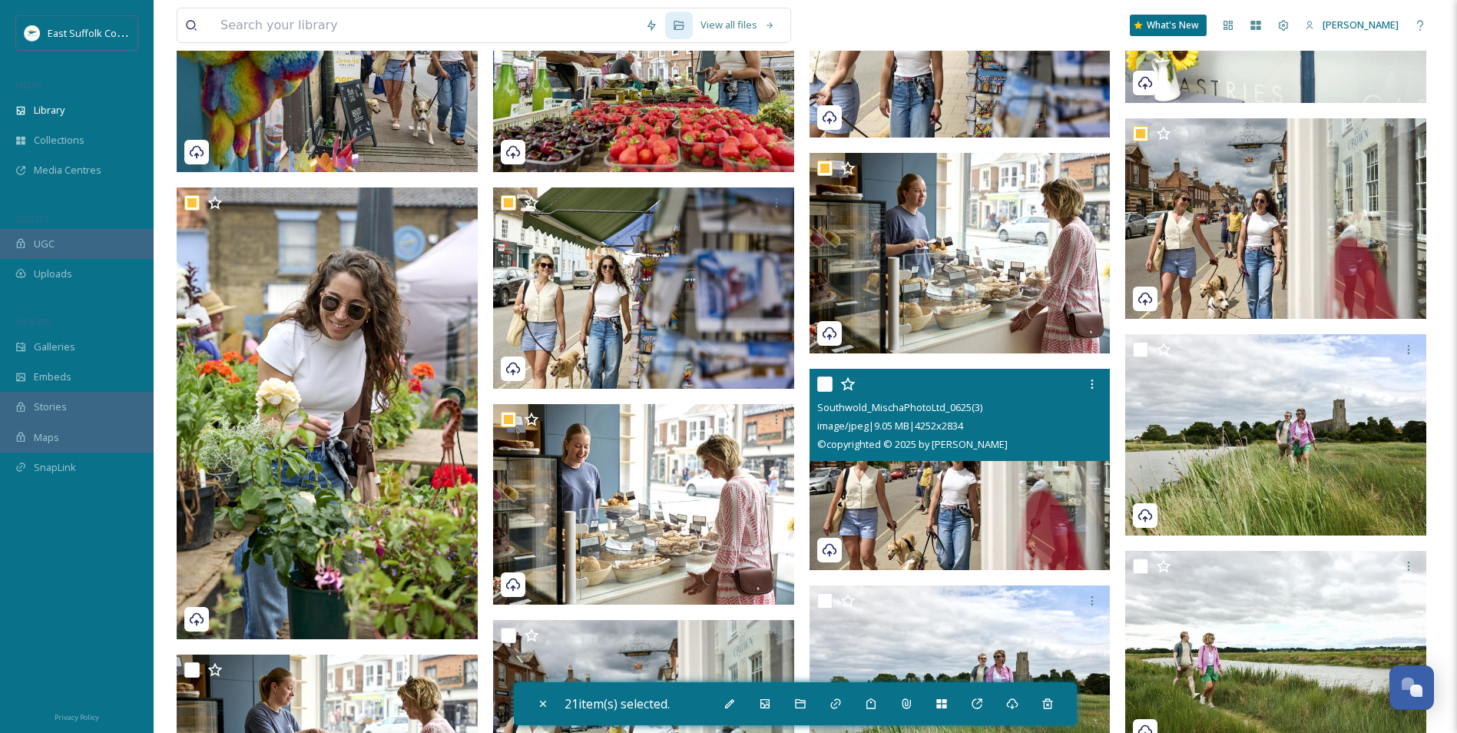
click at [943, 530] on img at bounding box center [960, 469] width 301 height 201
checkbox input "true"
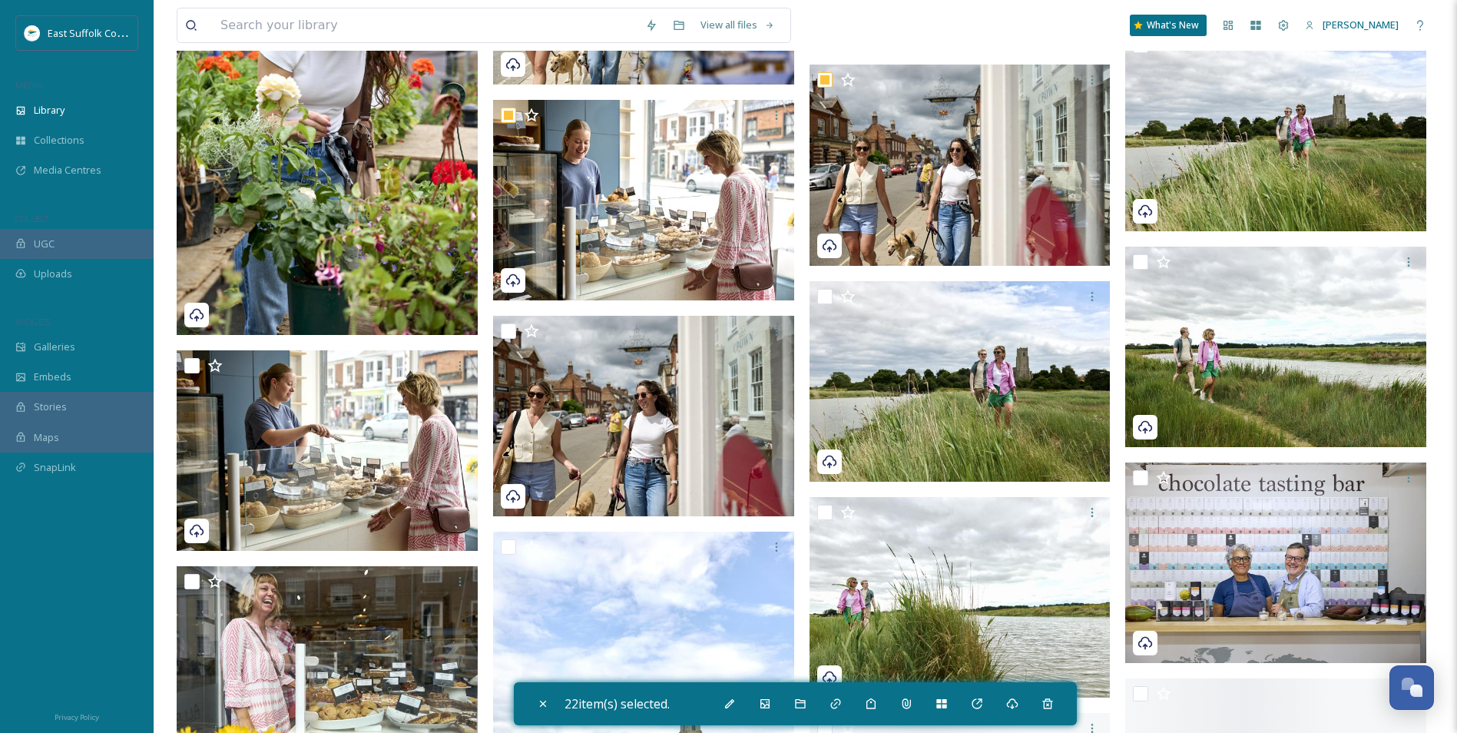
scroll to position [12444, 0]
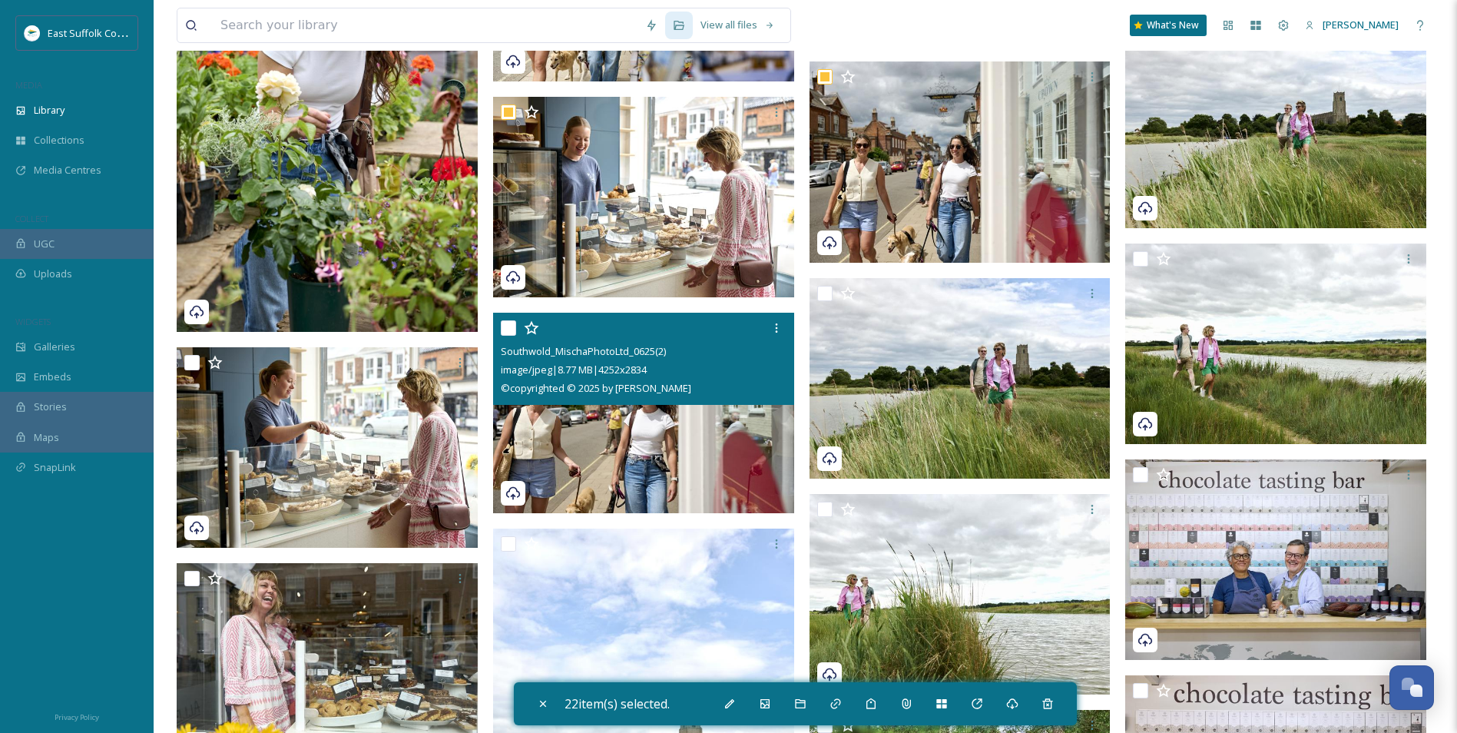
click at [591, 446] on img at bounding box center [643, 413] width 301 height 201
checkbox input "true"
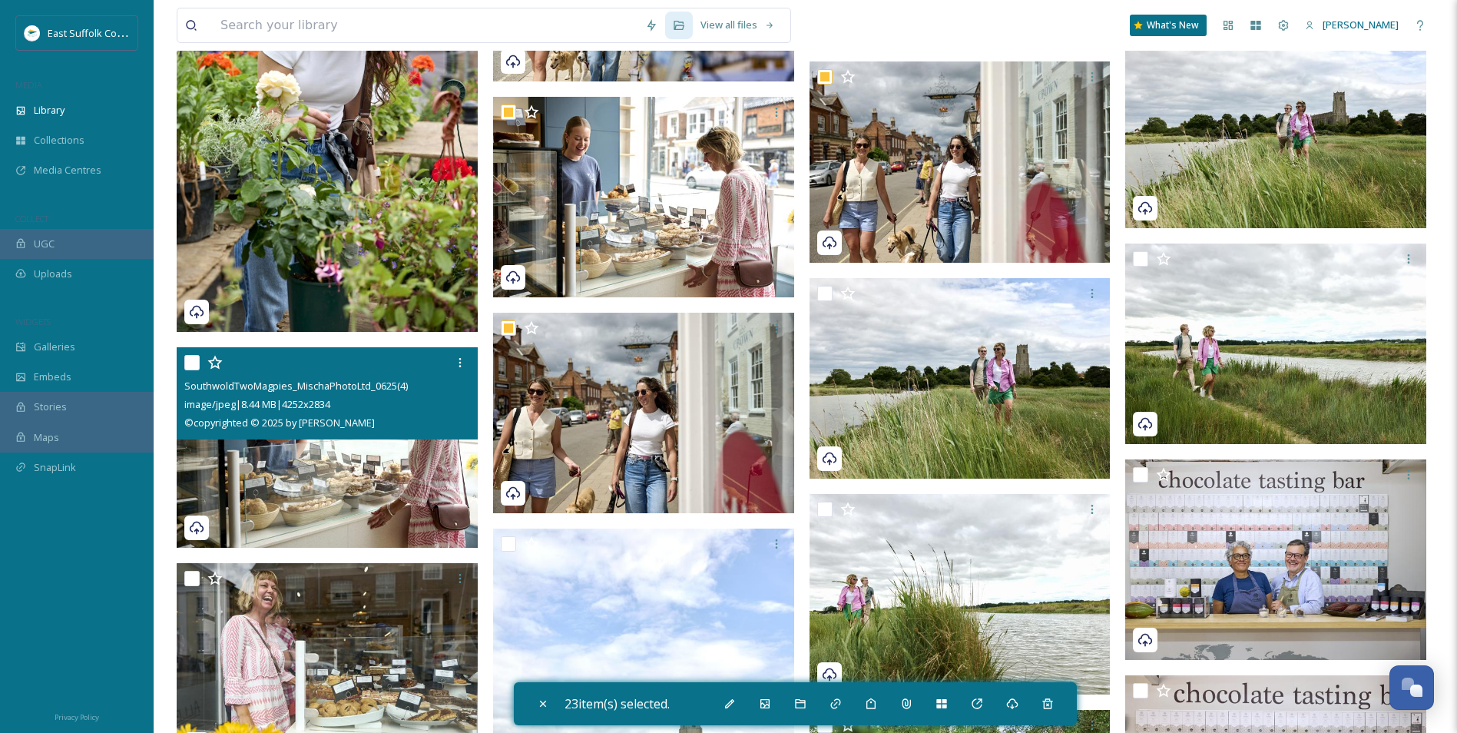
click at [312, 444] on img at bounding box center [327, 447] width 301 height 201
checkbox input "true"
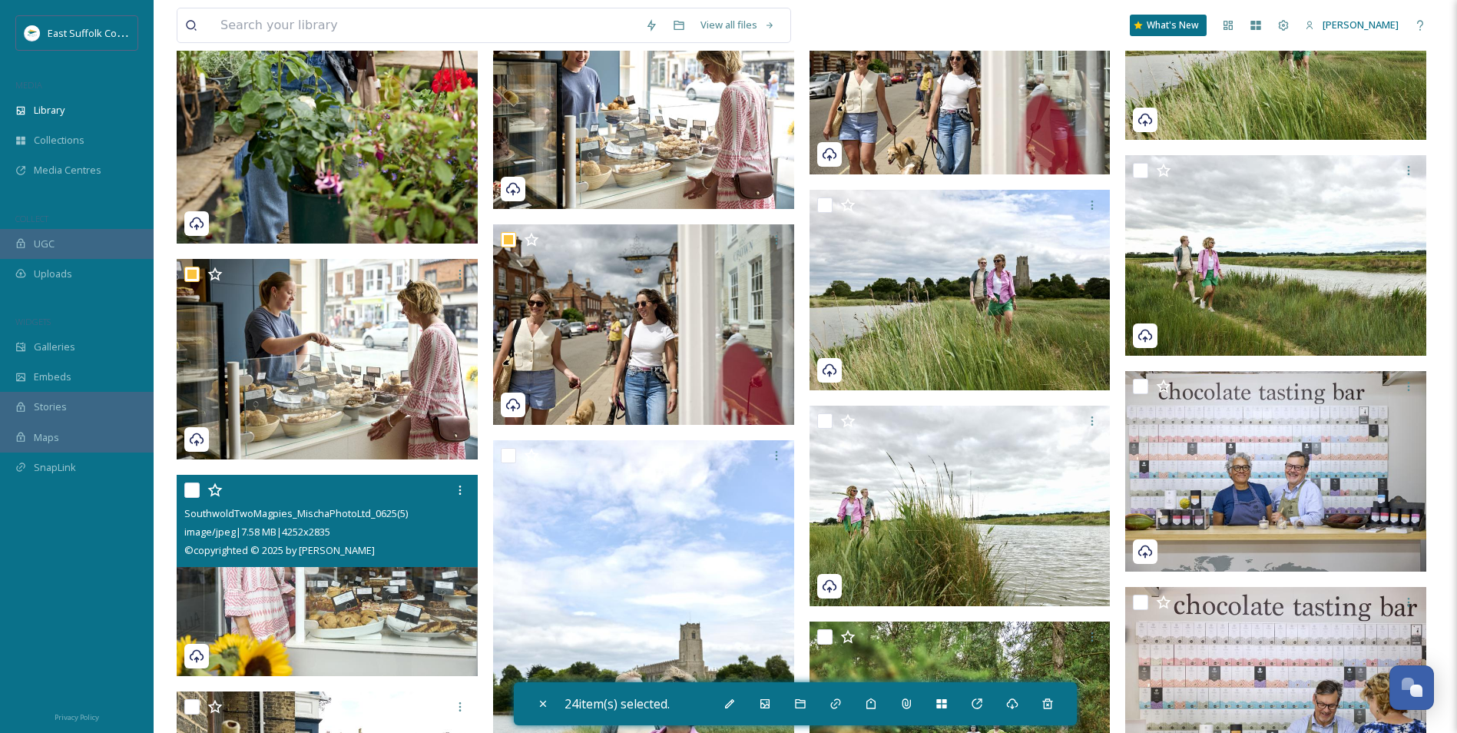
scroll to position [12675, 0]
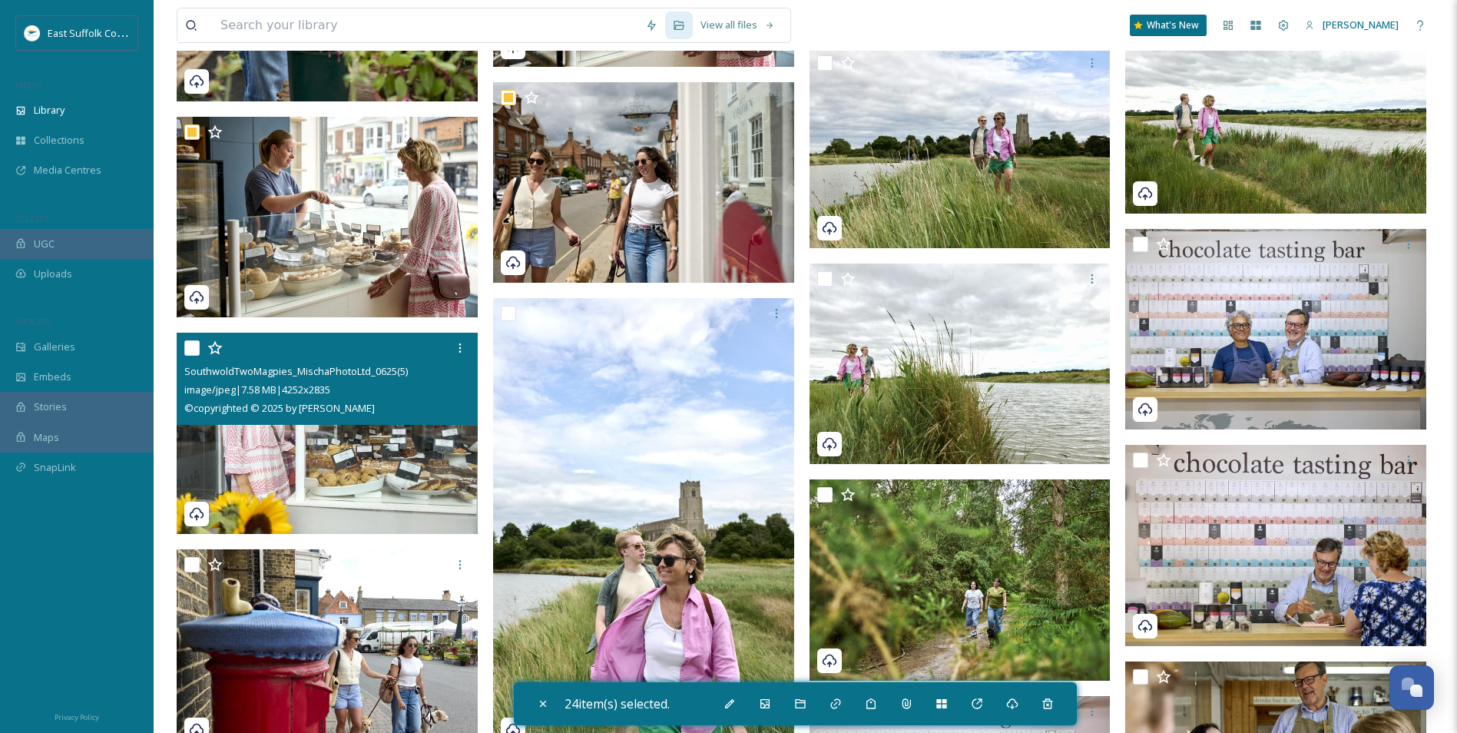
click at [346, 469] on img at bounding box center [327, 433] width 301 height 201
checkbox input "true"
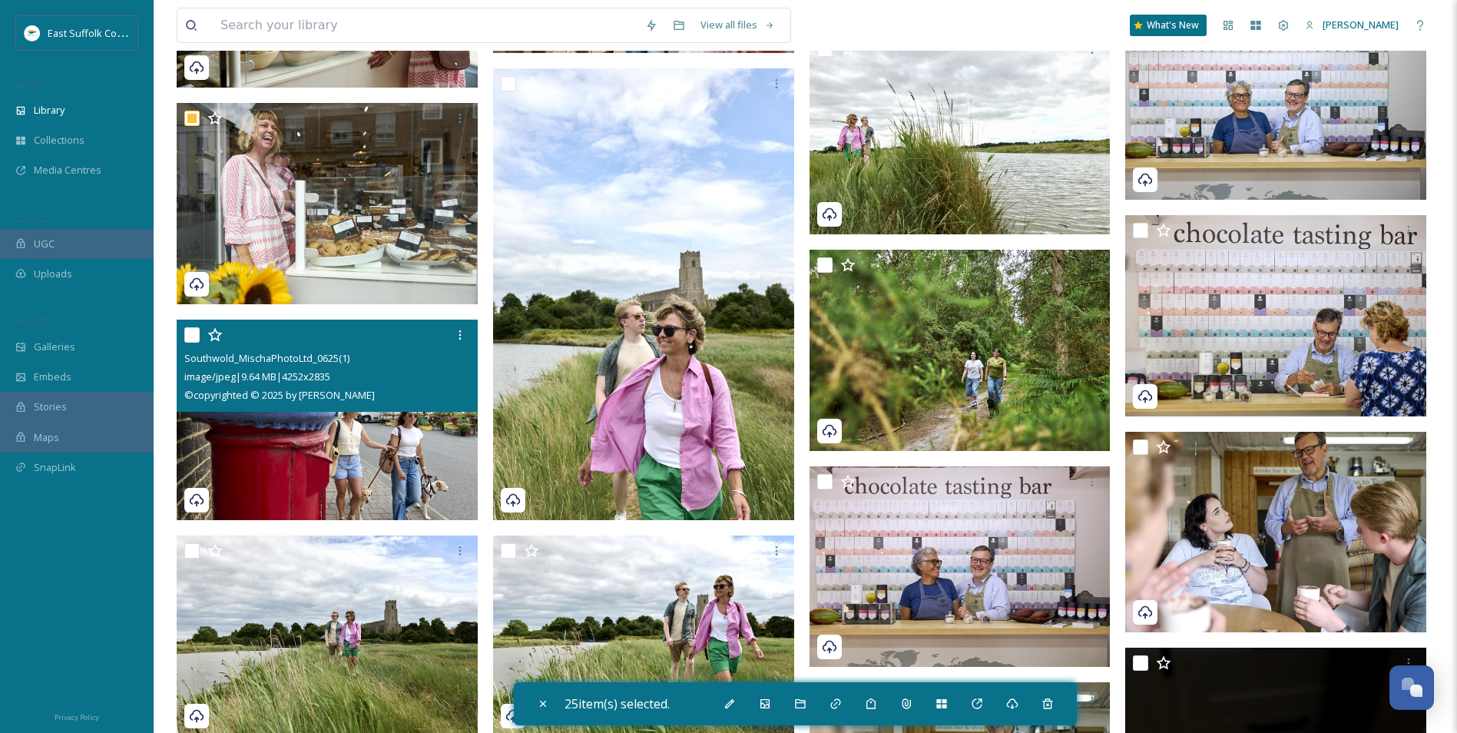
scroll to position [12905, 0]
click at [356, 465] on img at bounding box center [327, 419] width 301 height 201
checkbox input "true"
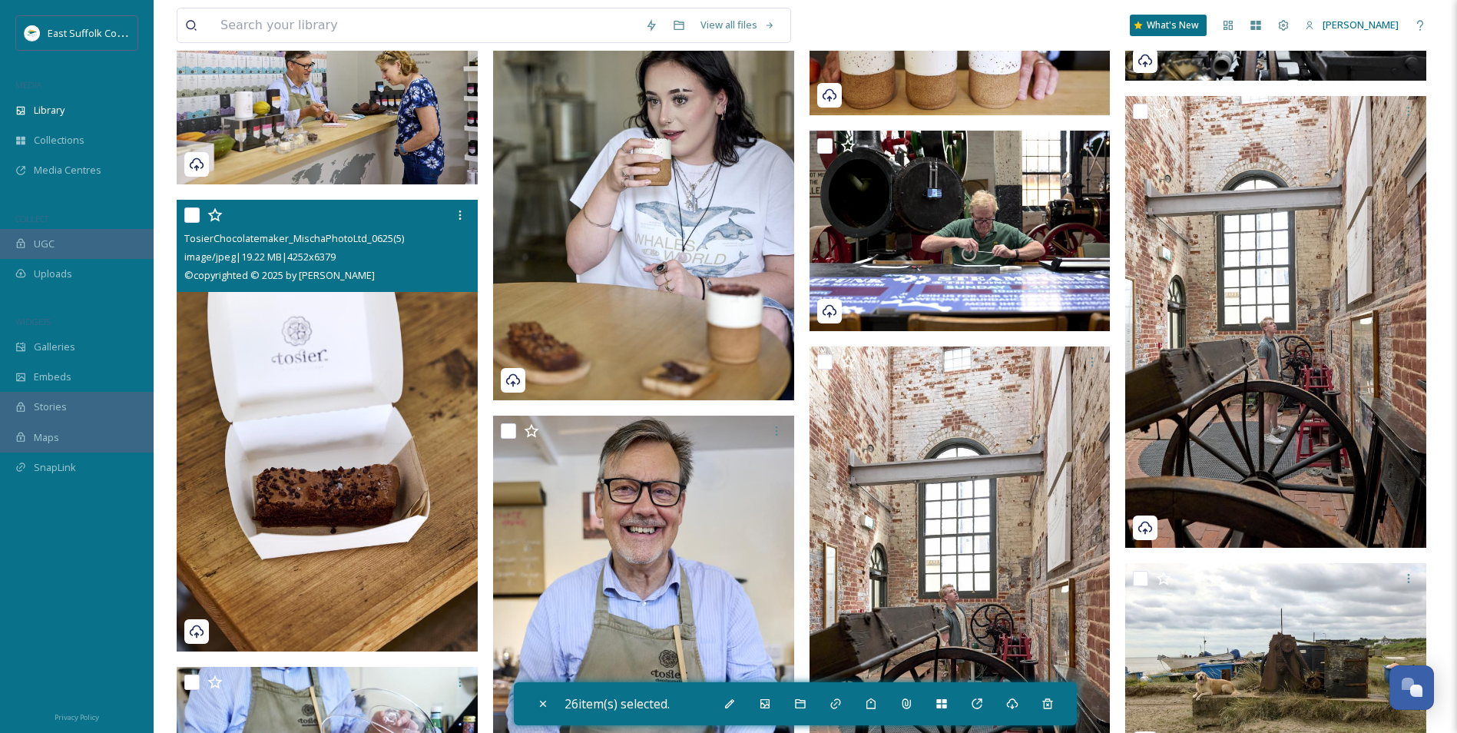
scroll to position [14441, 0]
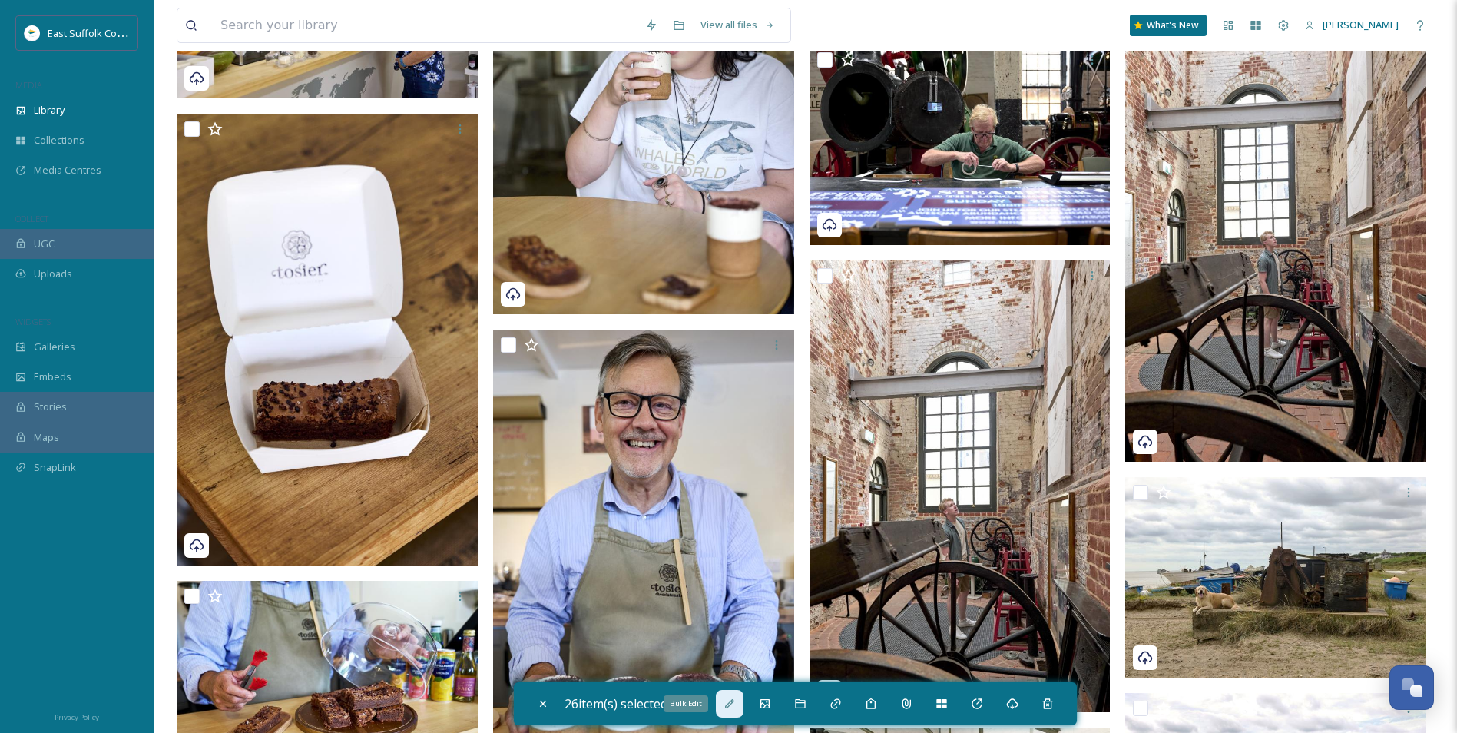
click at [734, 566] on icon at bounding box center [730, 703] width 12 height 12
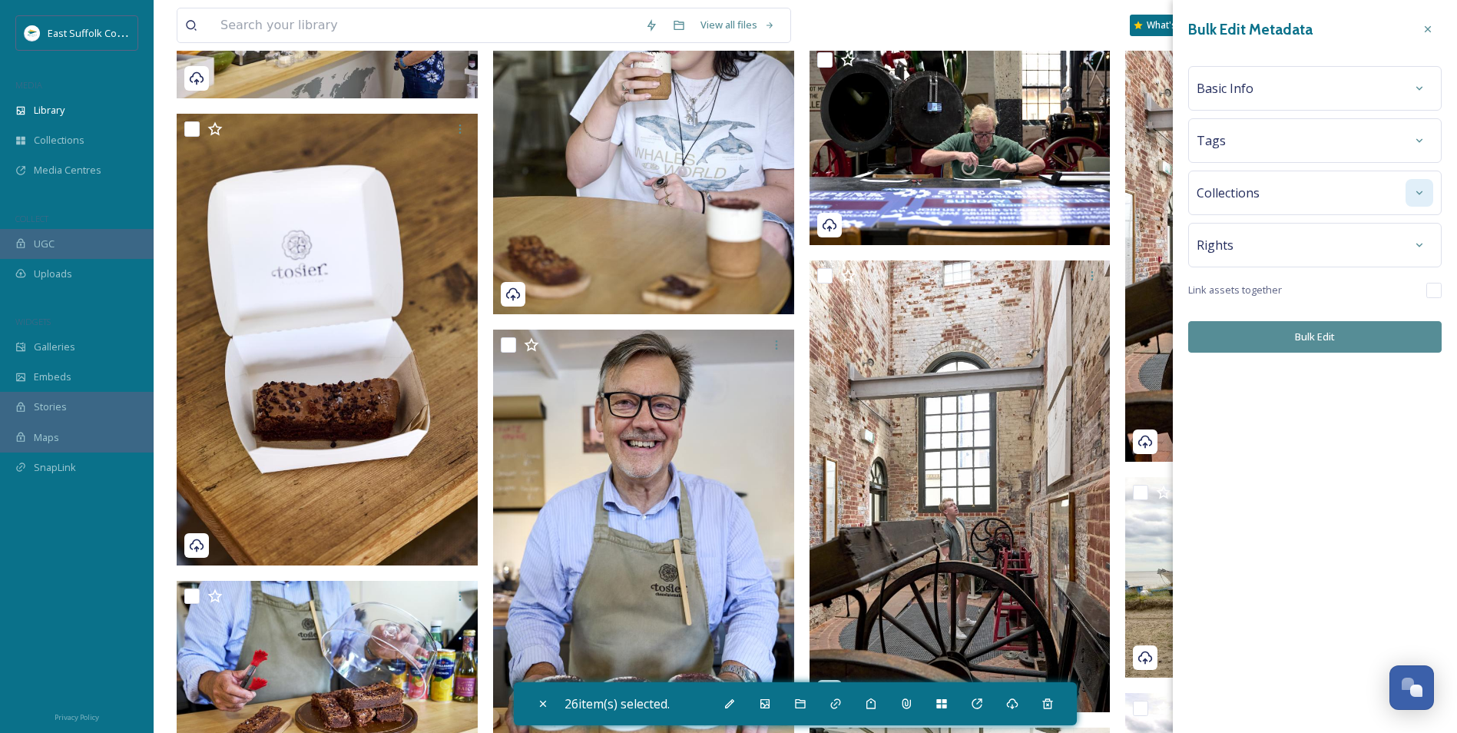
click at [1161, 206] on div at bounding box center [1420, 193] width 28 height 28
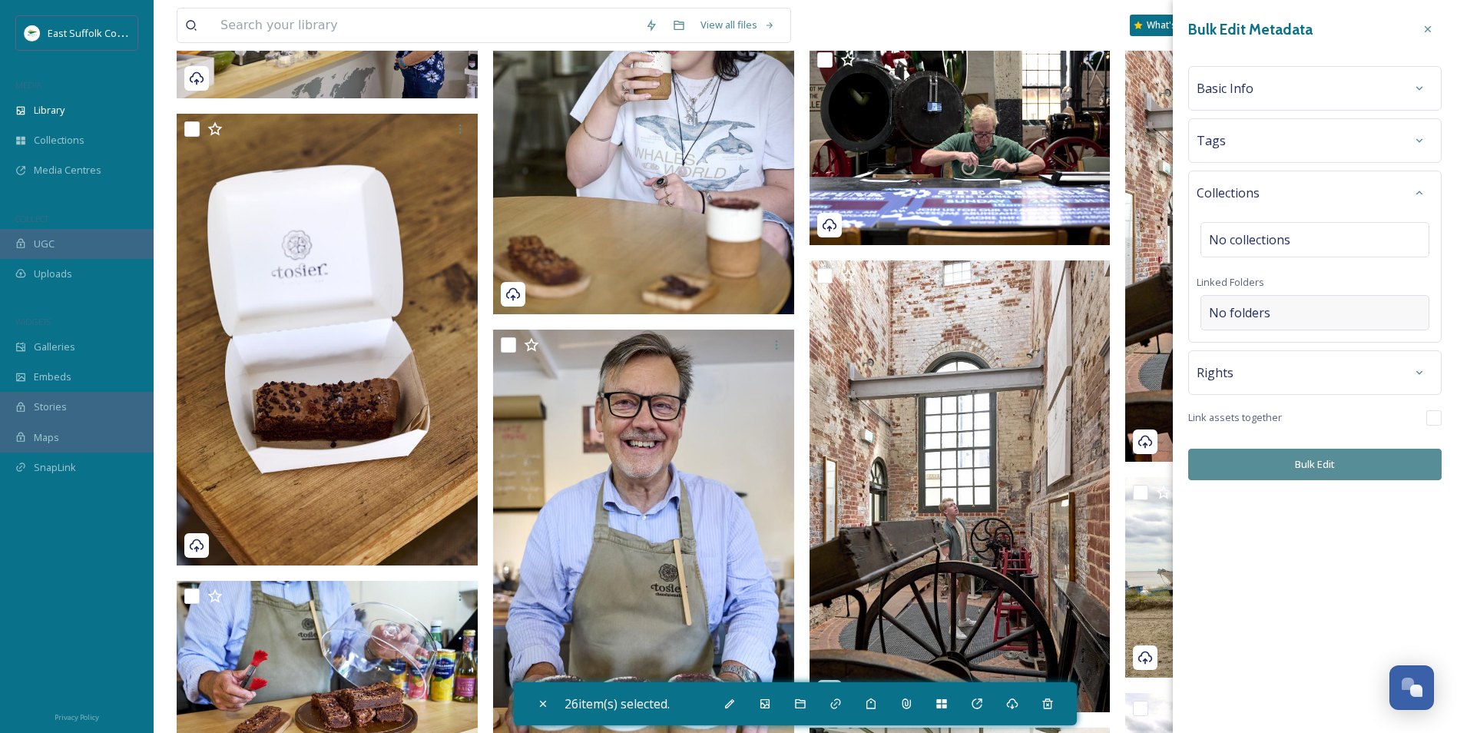
click at [1161, 303] on div "No folders" at bounding box center [1315, 312] width 229 height 35
click at [1161, 303] on input at bounding box center [1318, 313] width 235 height 34
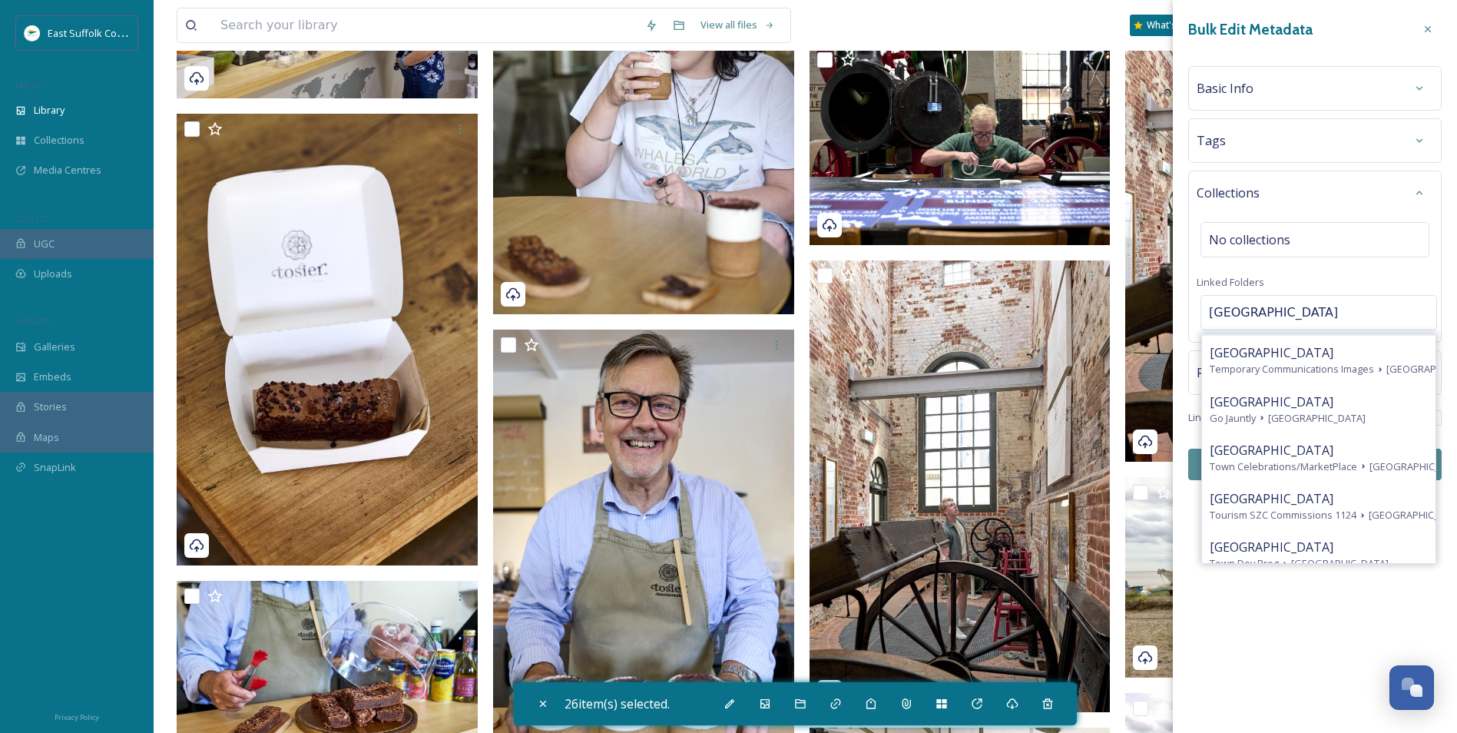
scroll to position [230, 0]
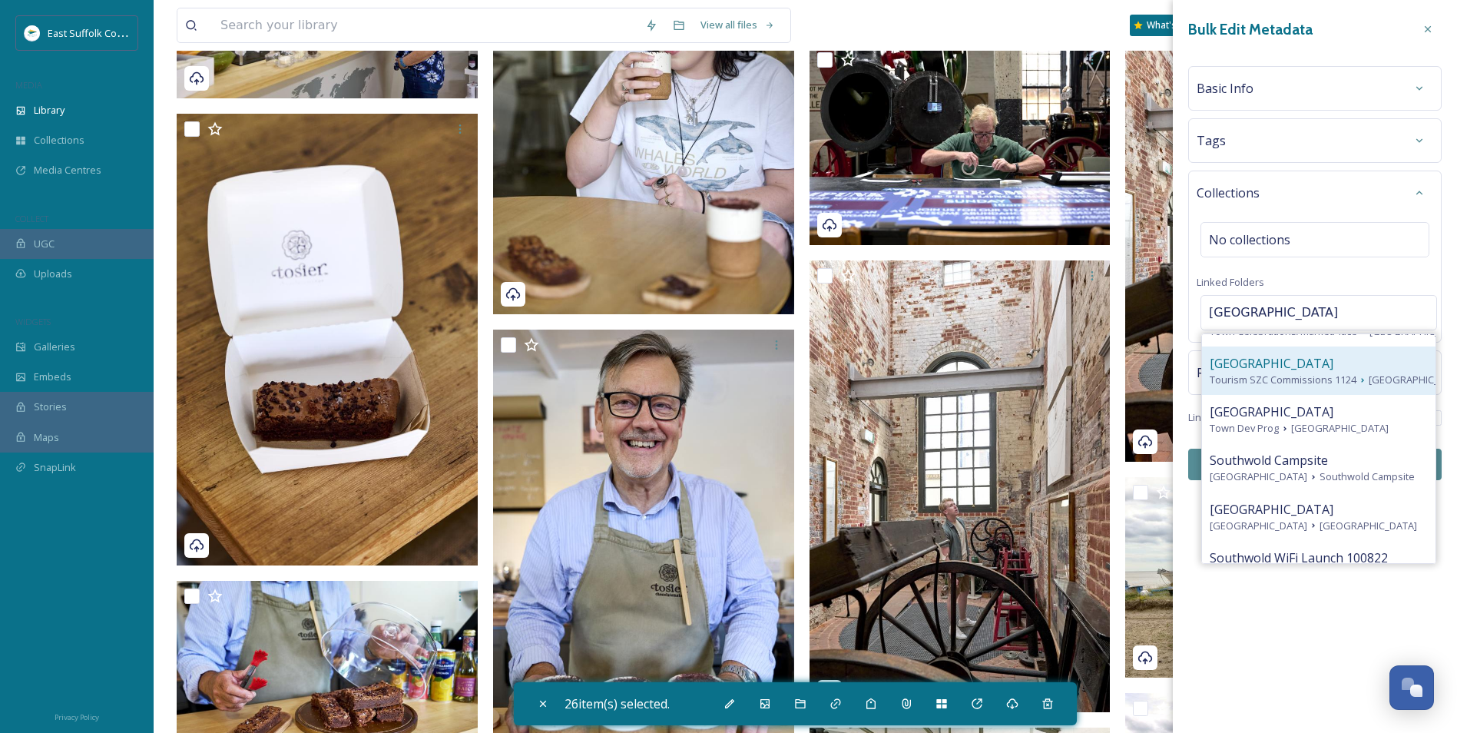
type input "[GEOGRAPHIC_DATA]"
click at [1161, 387] on span "Tourism SZC Commissions 1124" at bounding box center [1283, 380] width 147 height 15
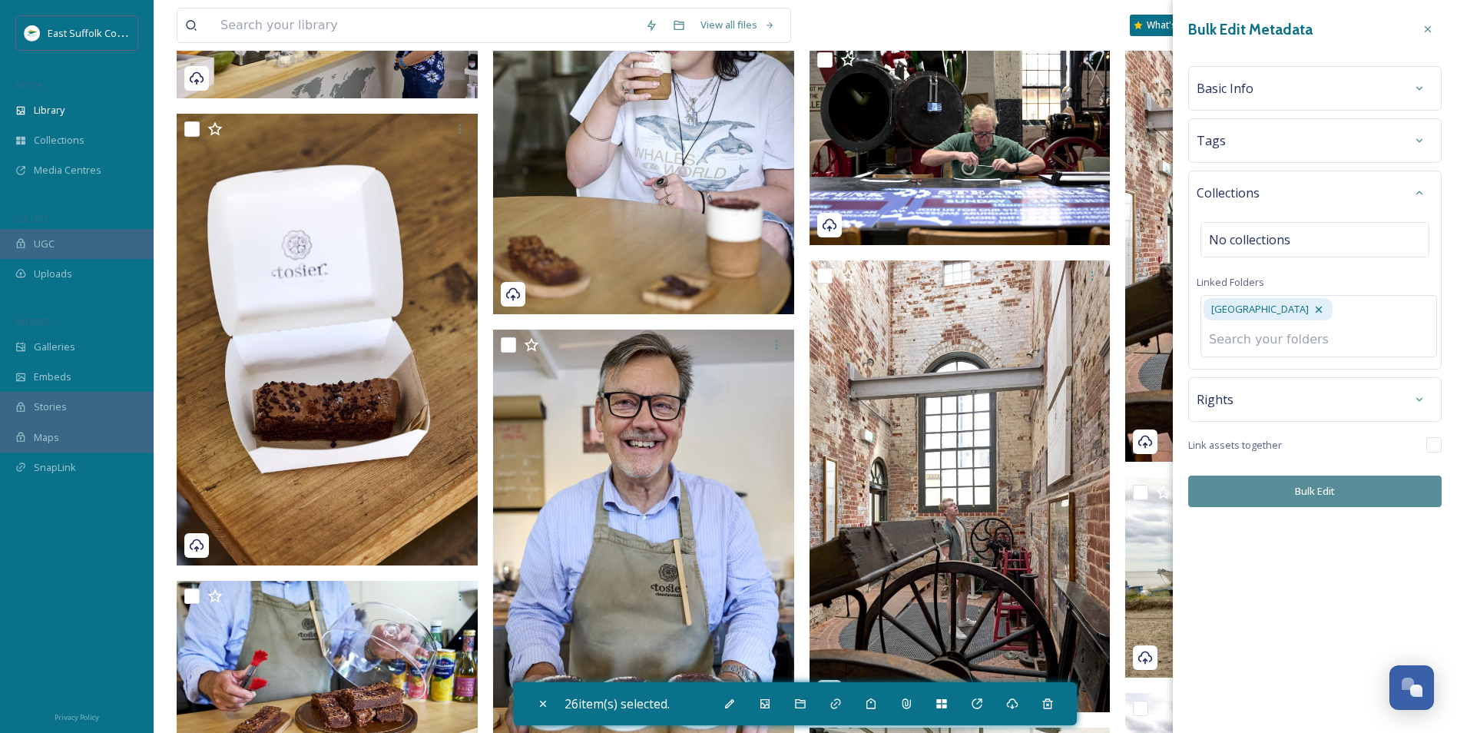
click at [1161, 483] on button "Bulk Edit" at bounding box center [1314, 490] width 253 height 31
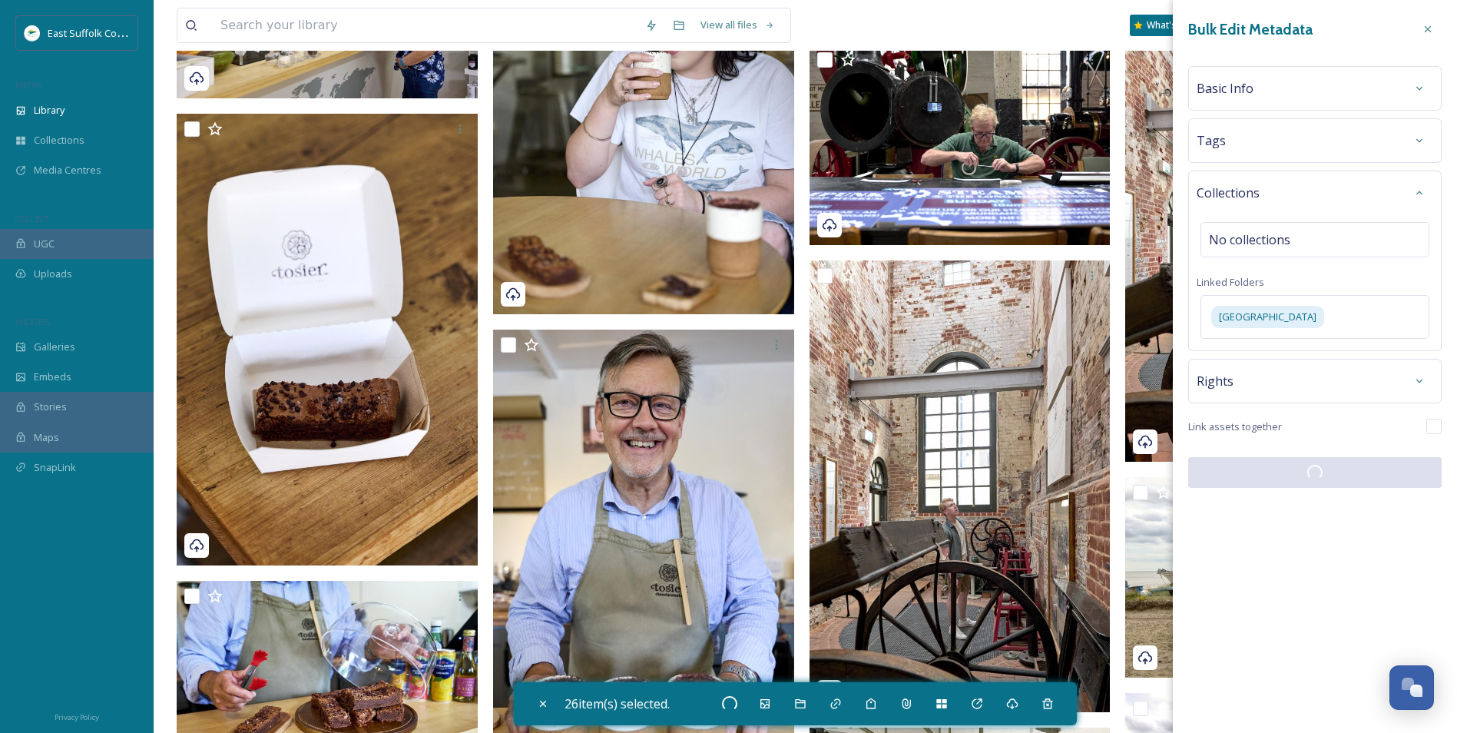
checkbox input "false"
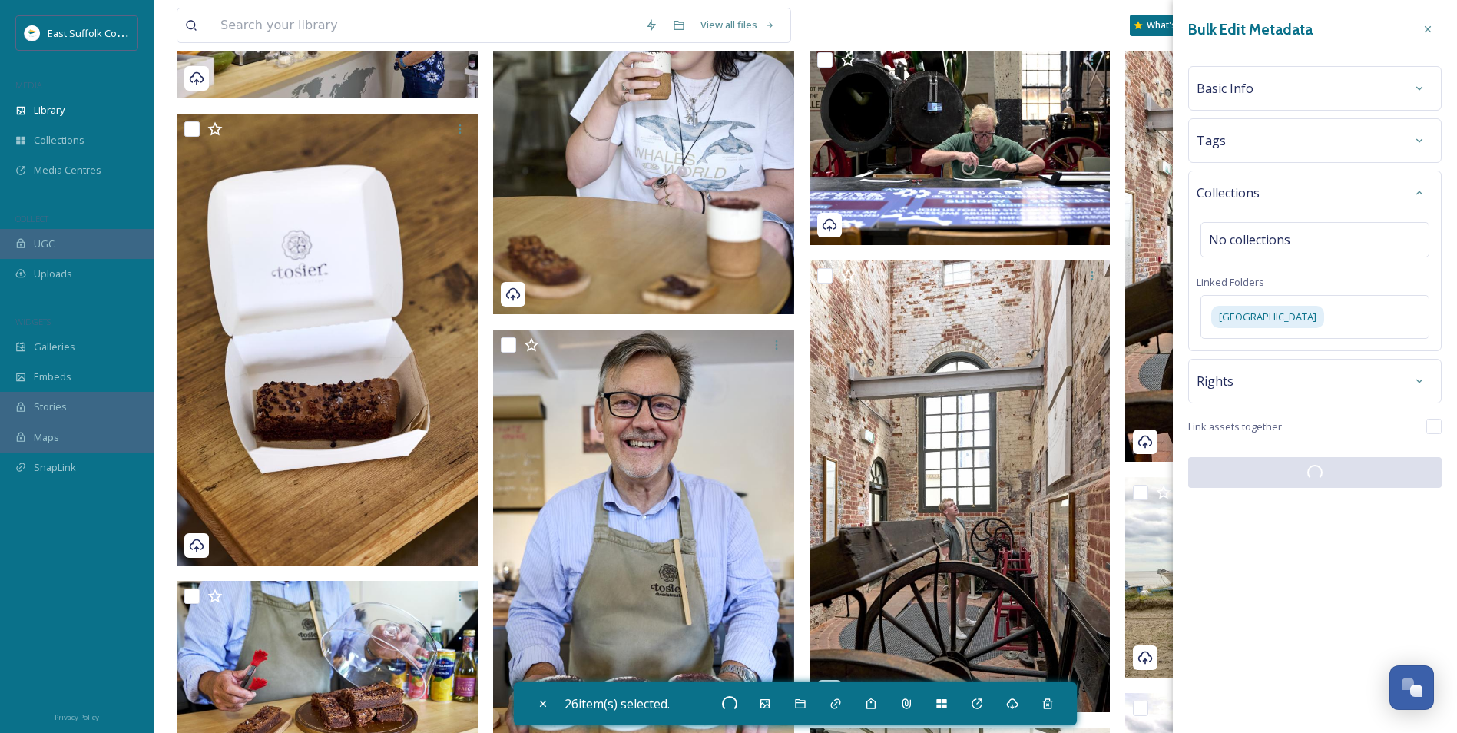
checkbox input "false"
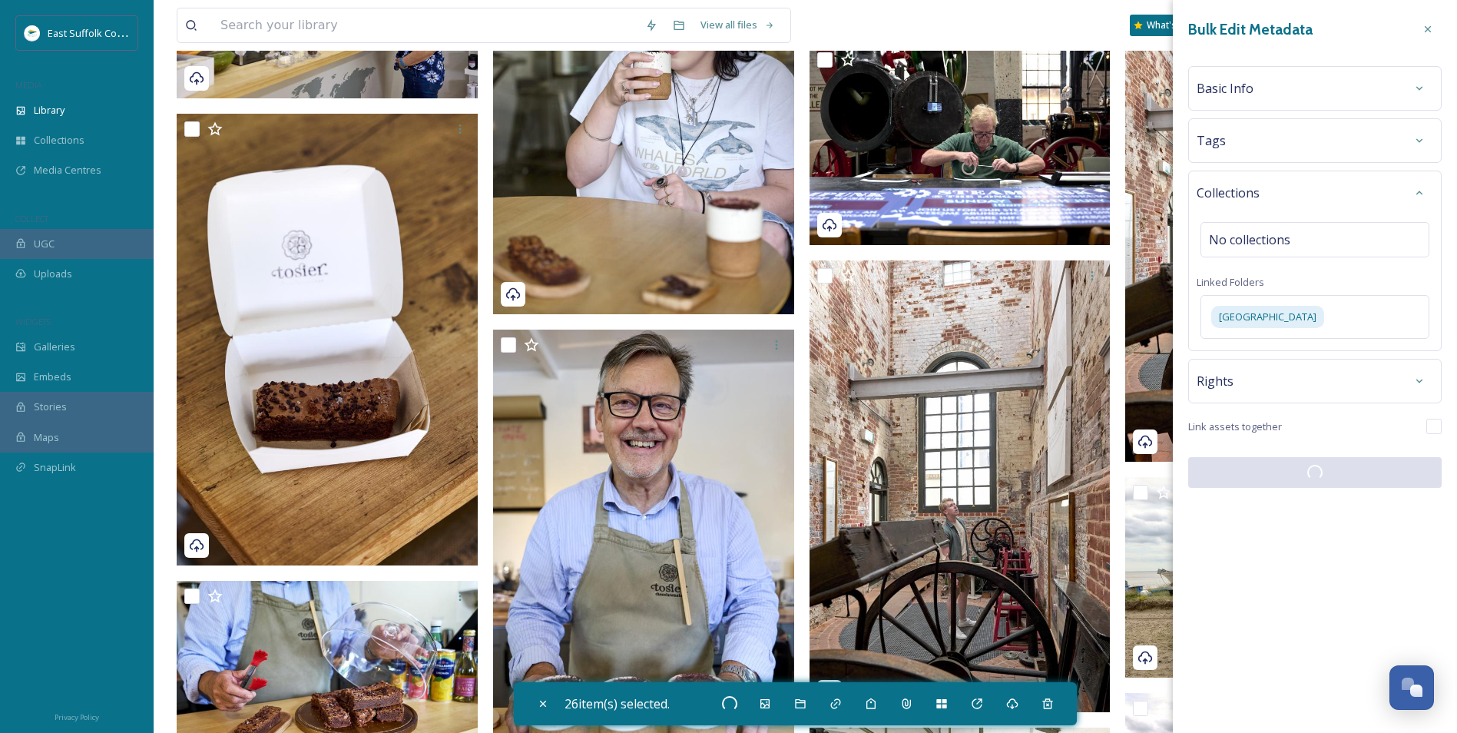
checkbox input "false"
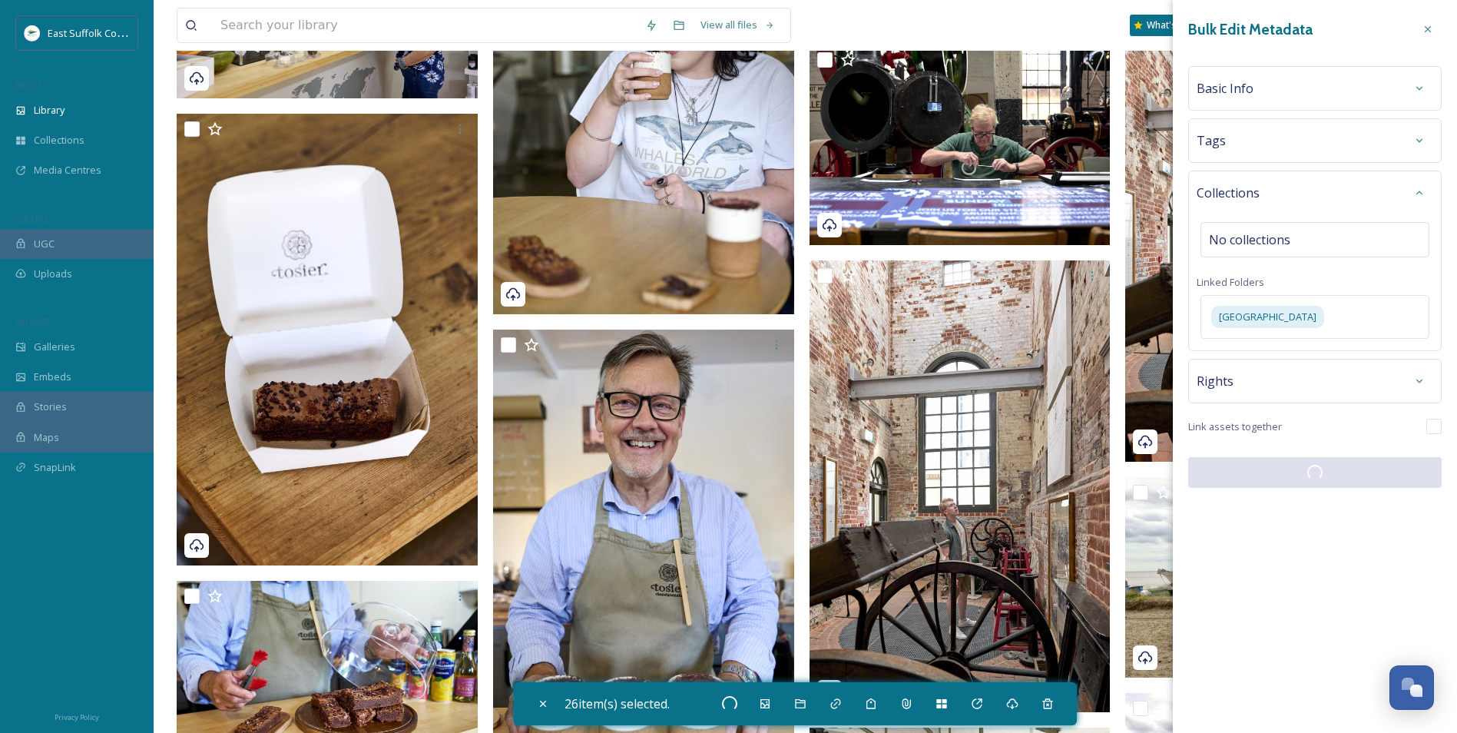
checkbox input "false"
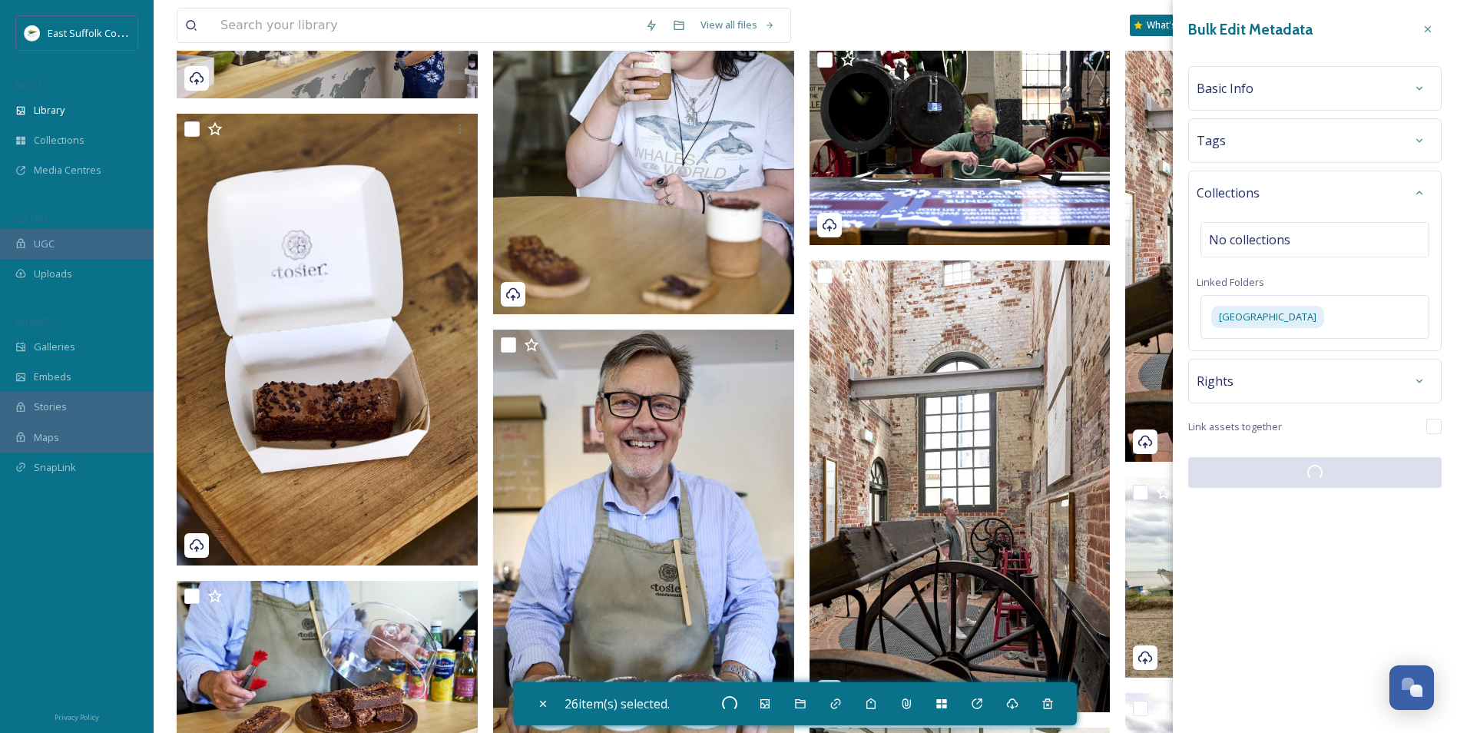
checkbox input "false"
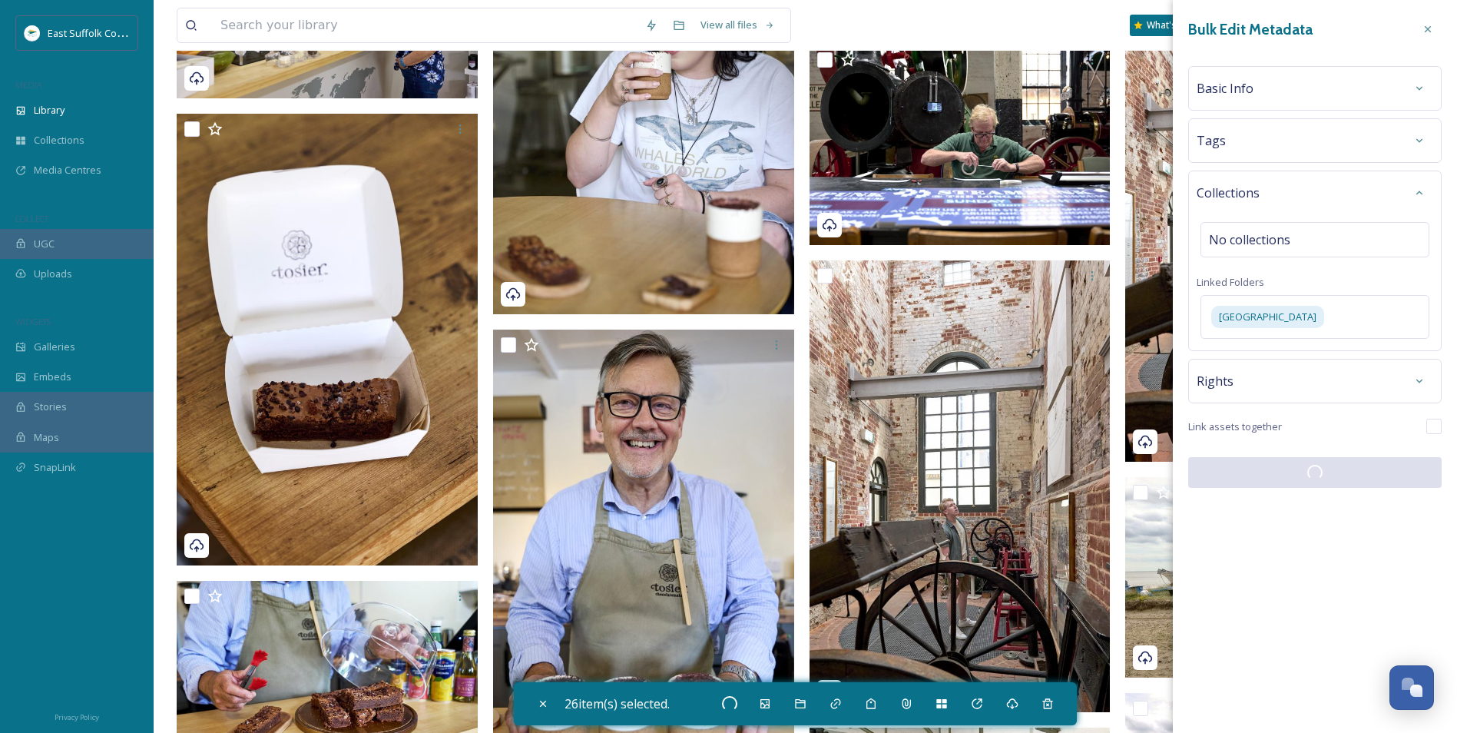
checkbox input "false"
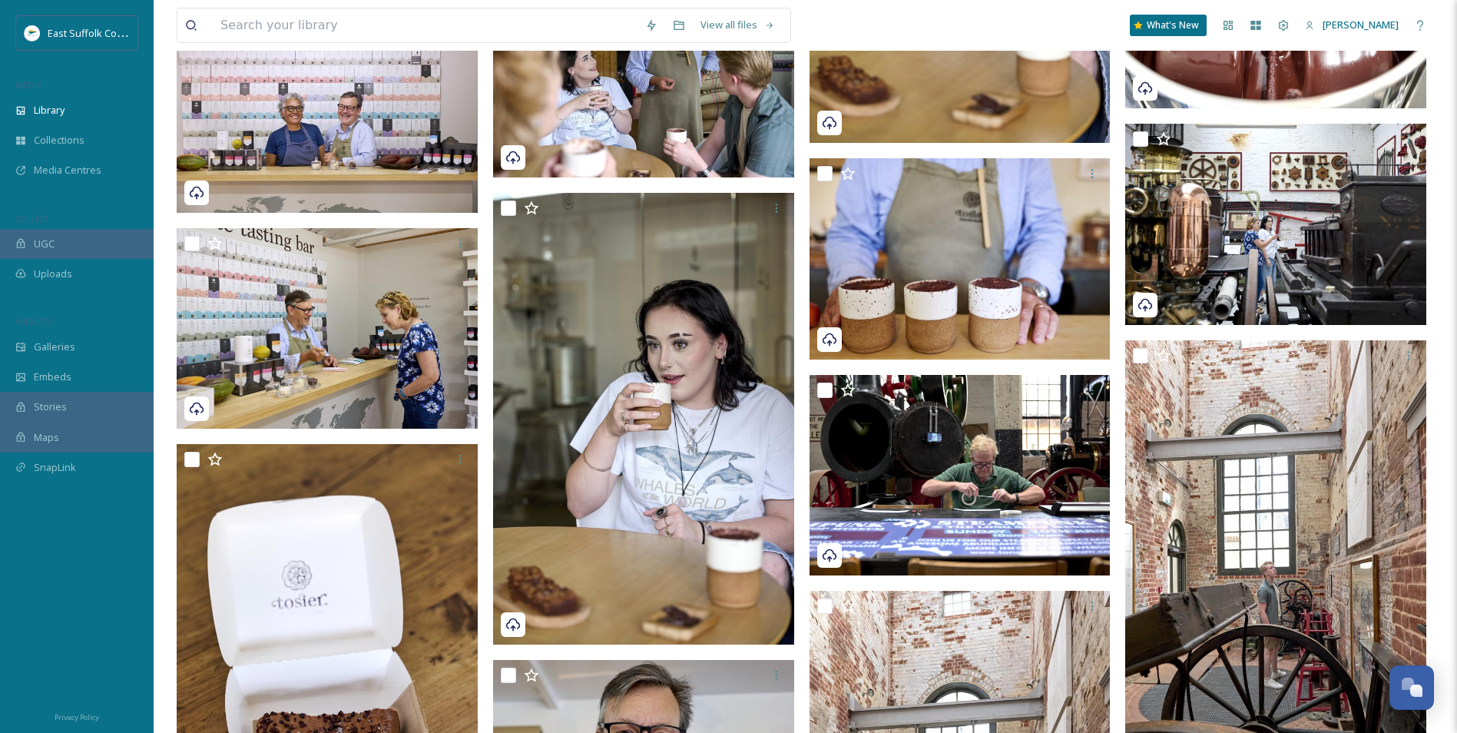
scroll to position [0, 0]
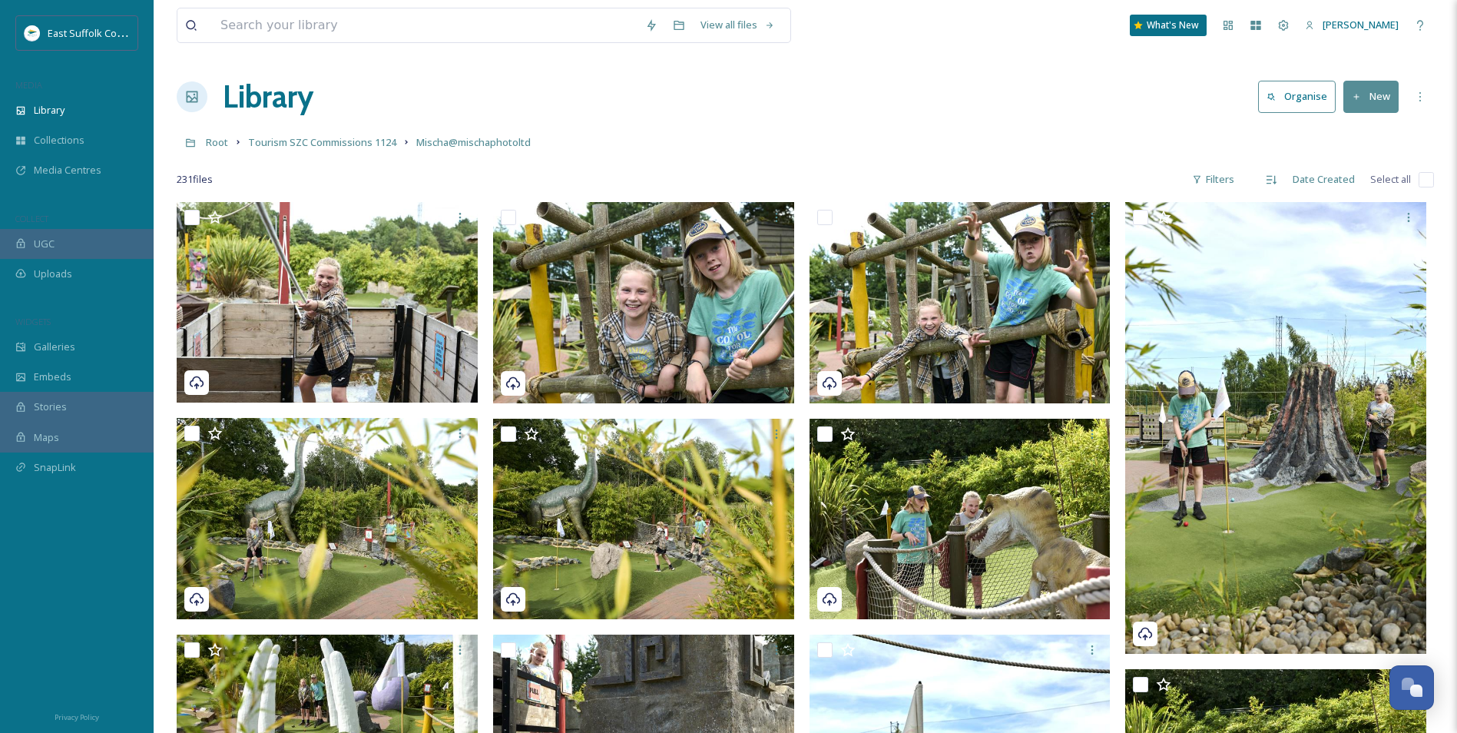
drag, startPoint x: 1067, startPoint y: 572, endPoint x: 972, endPoint y: 66, distance: 514.2
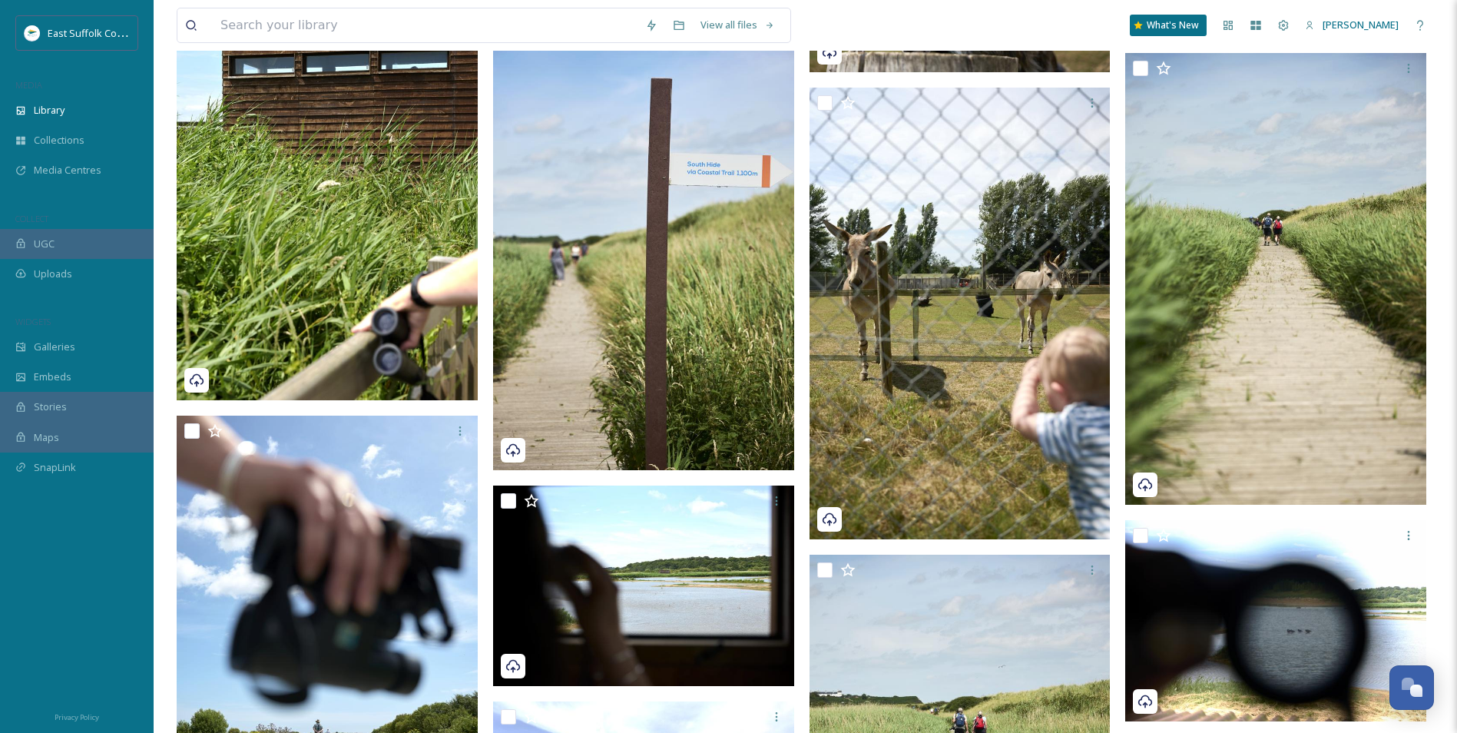
drag, startPoint x: 604, startPoint y: 254, endPoint x: 578, endPoint y: 450, distance: 197.5
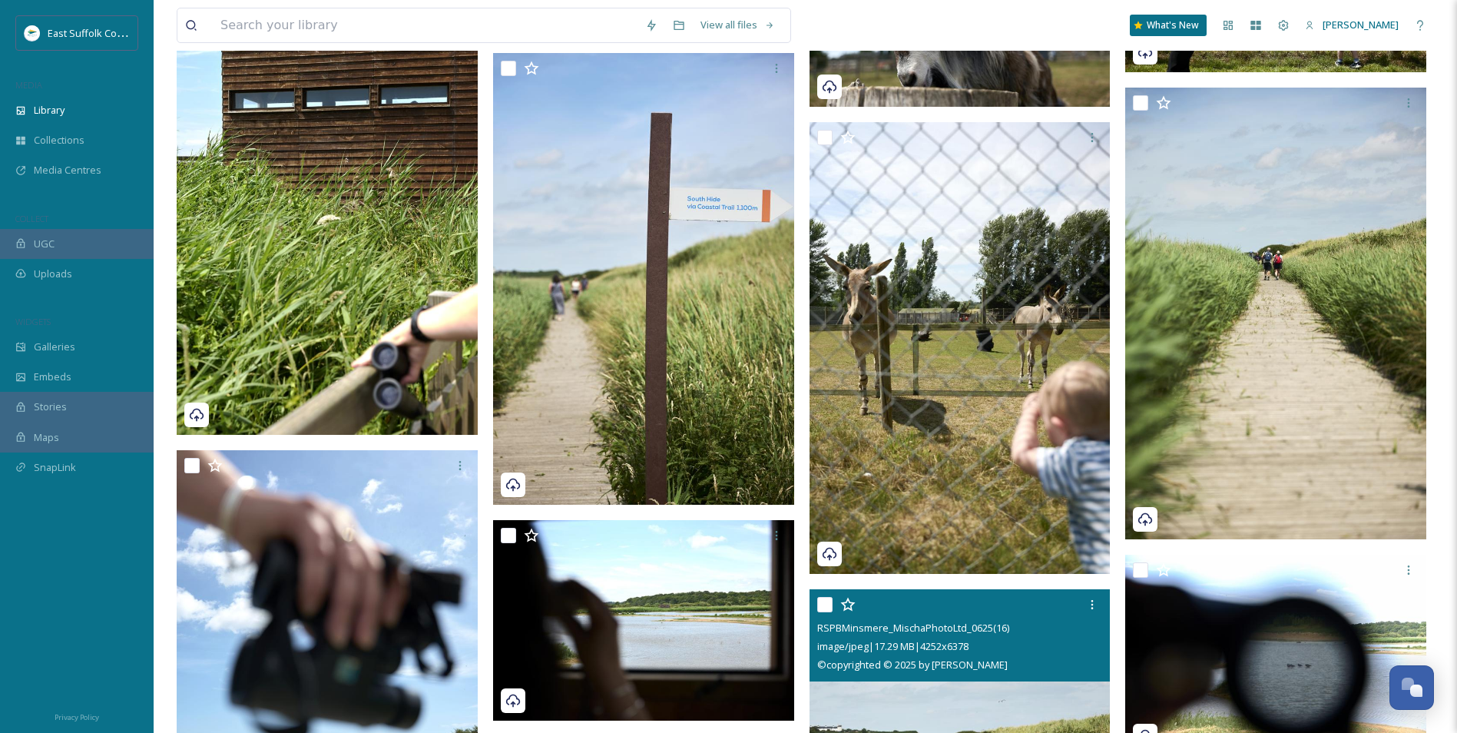
scroll to position [3235, 0]
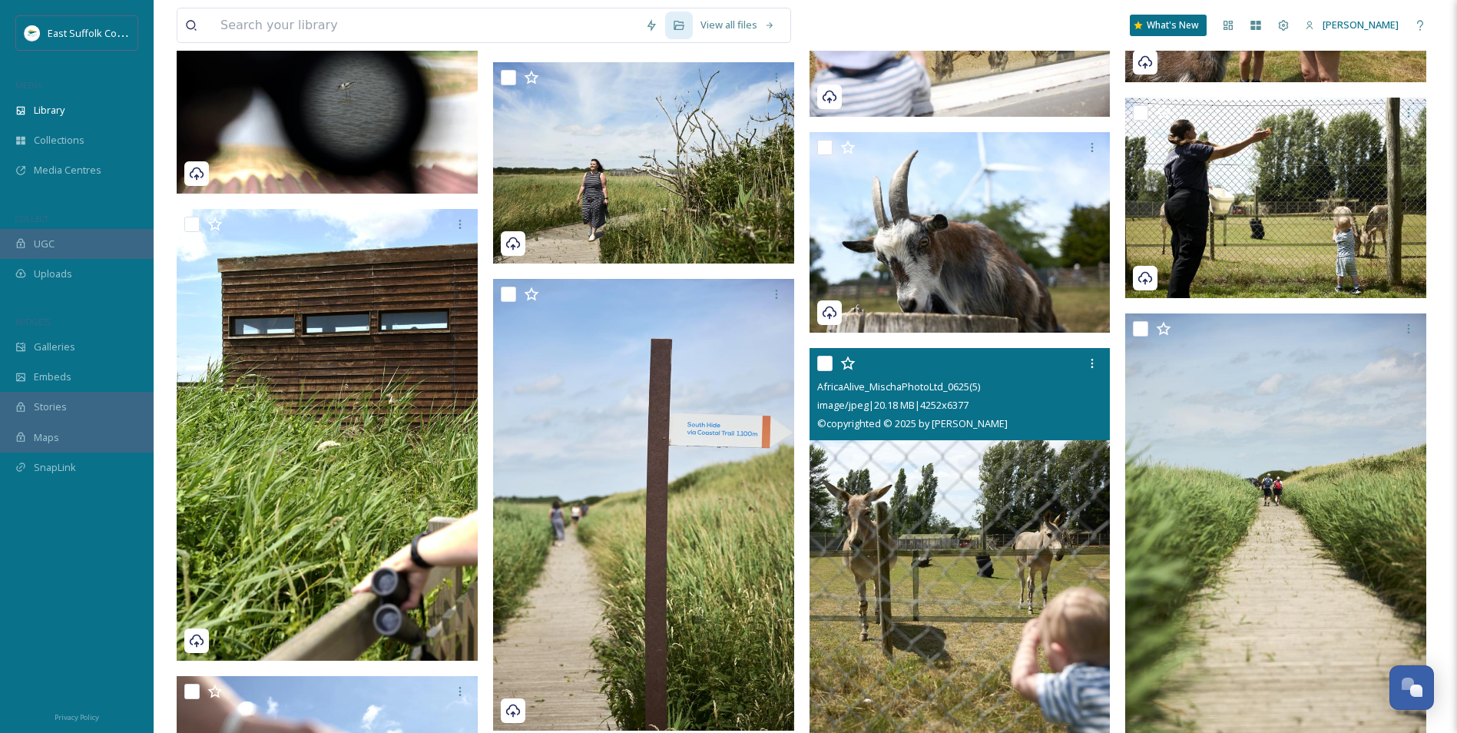
click at [939, 556] on img at bounding box center [960, 574] width 301 height 452
checkbox input "true"
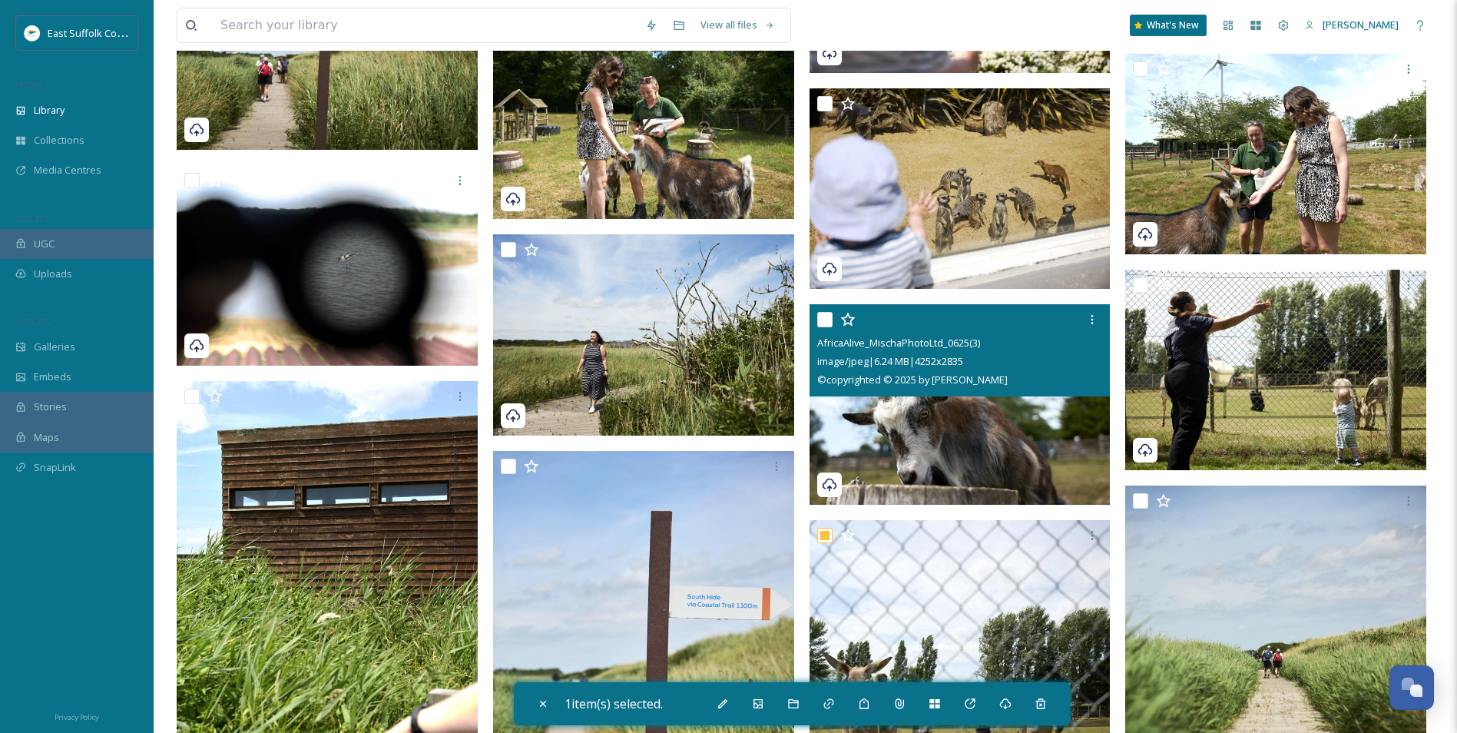
scroll to position [3004, 0]
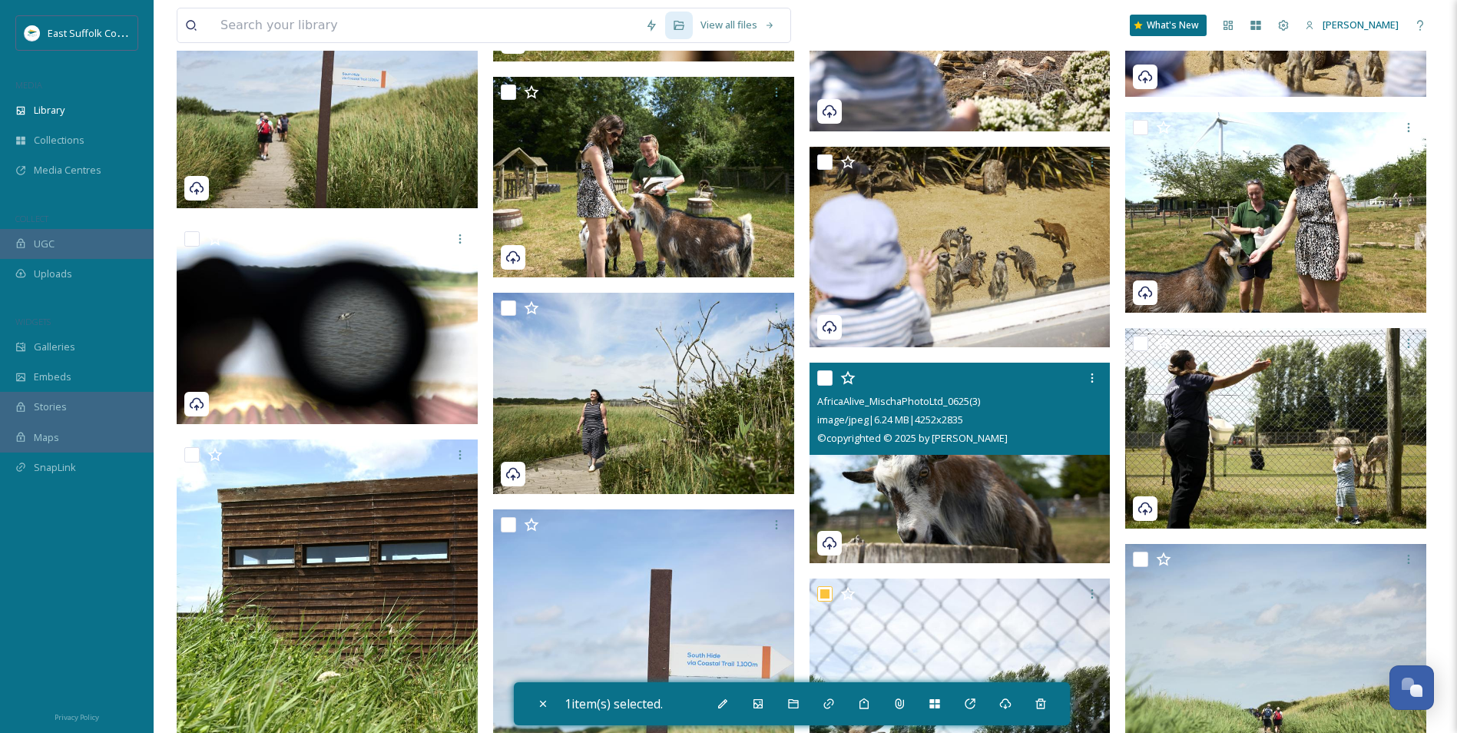
click at [930, 510] on img at bounding box center [960, 463] width 301 height 201
checkbox input "true"
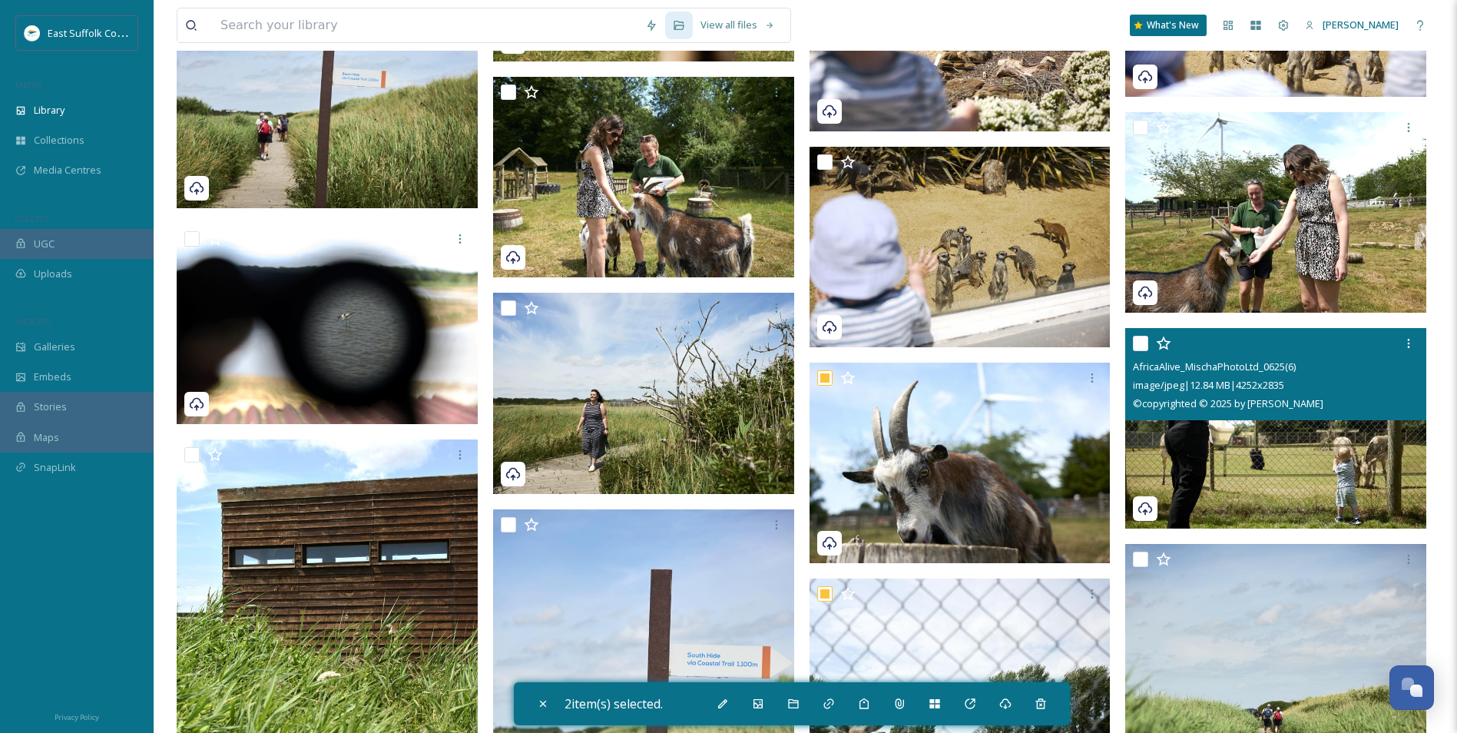
click at [1161, 450] on img at bounding box center [1275, 428] width 301 height 201
checkbox input "true"
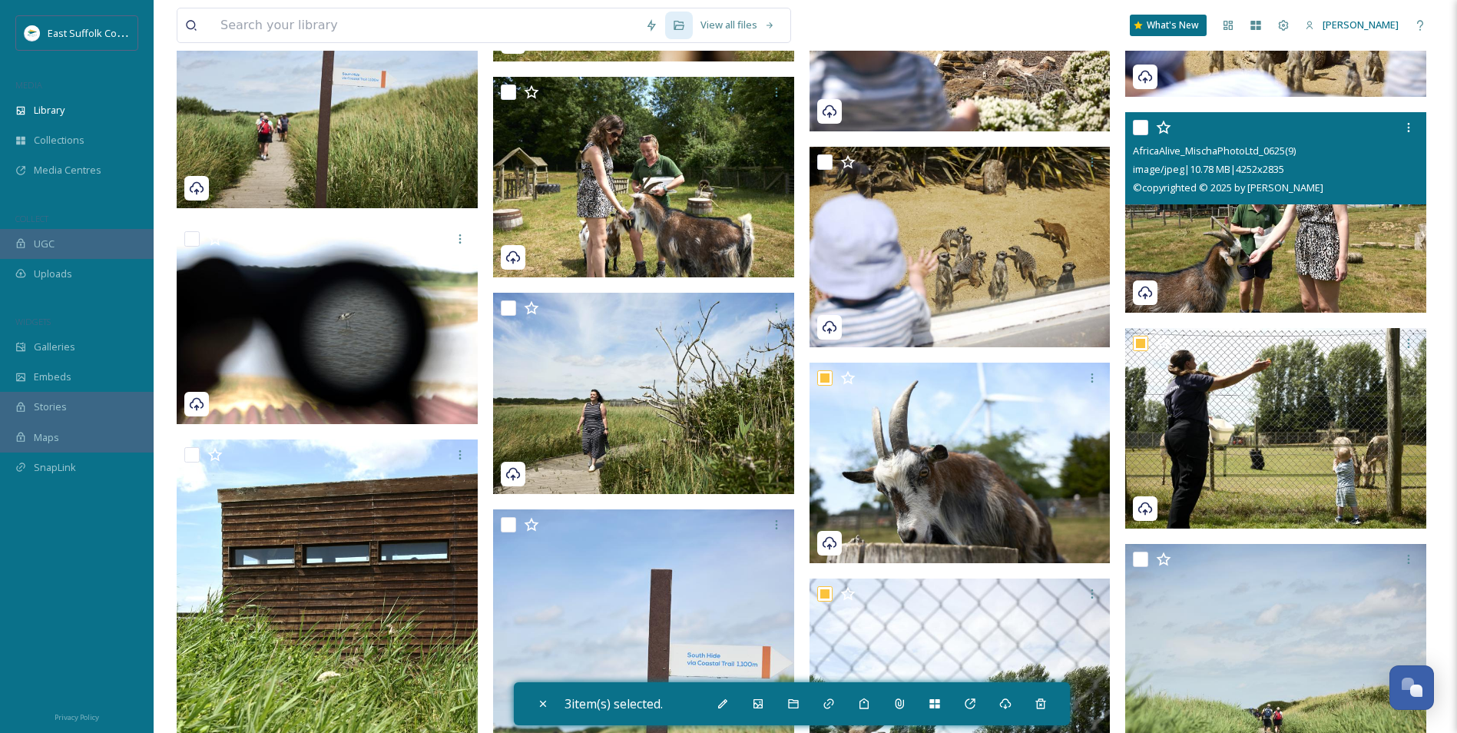
click at [1161, 239] on img at bounding box center [1275, 212] width 301 height 201
checkbox input "true"
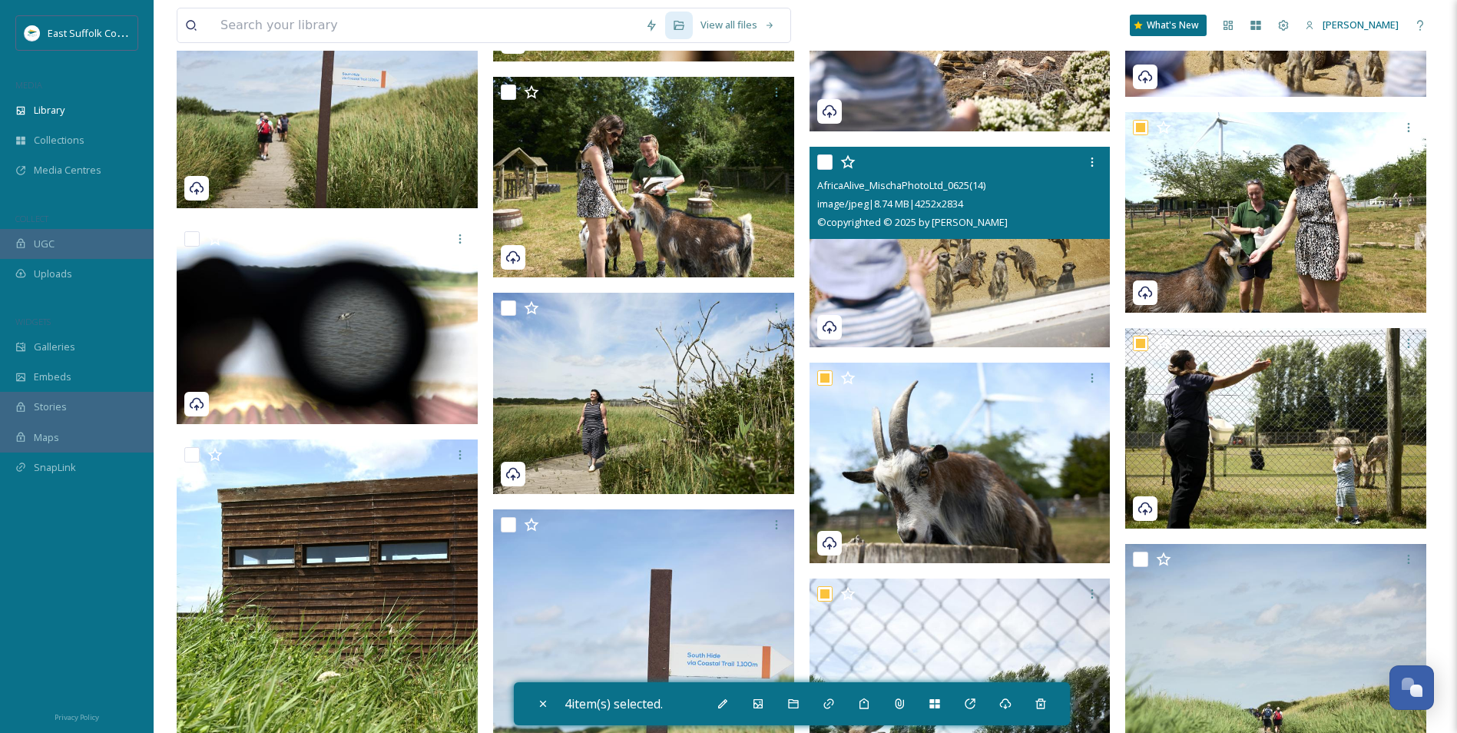
click at [998, 283] on img at bounding box center [960, 247] width 301 height 201
checkbox input "true"
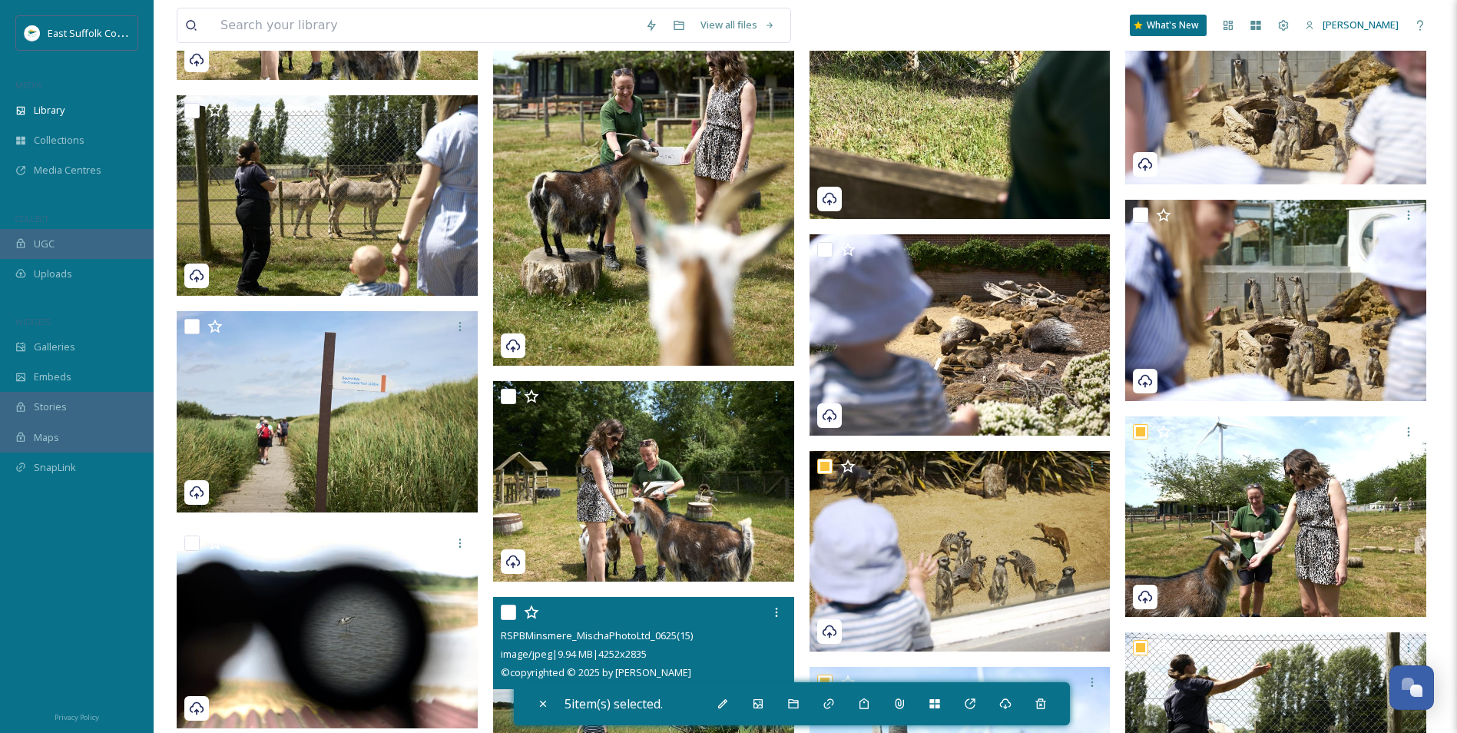
scroll to position [2697, 0]
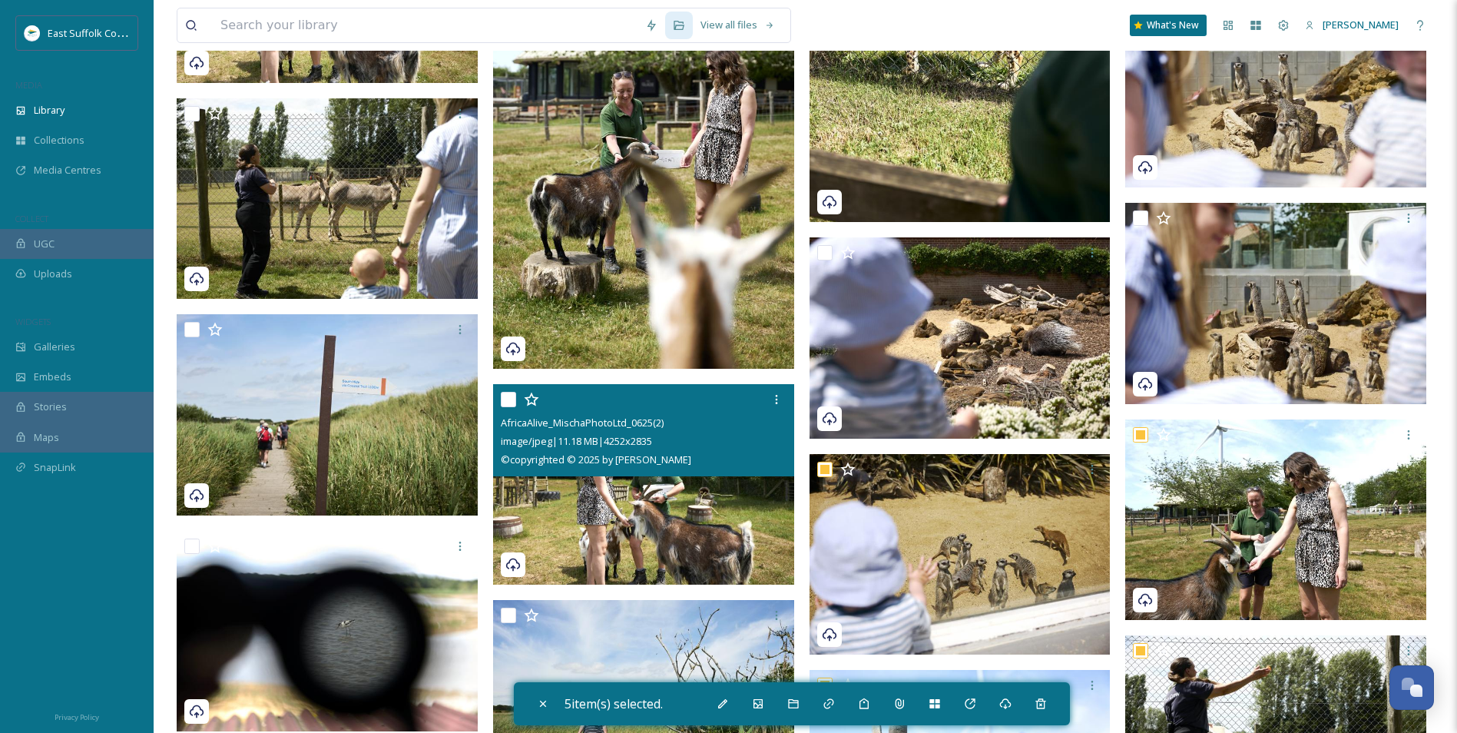
click at [680, 519] on img at bounding box center [643, 484] width 301 height 201
checkbox input "true"
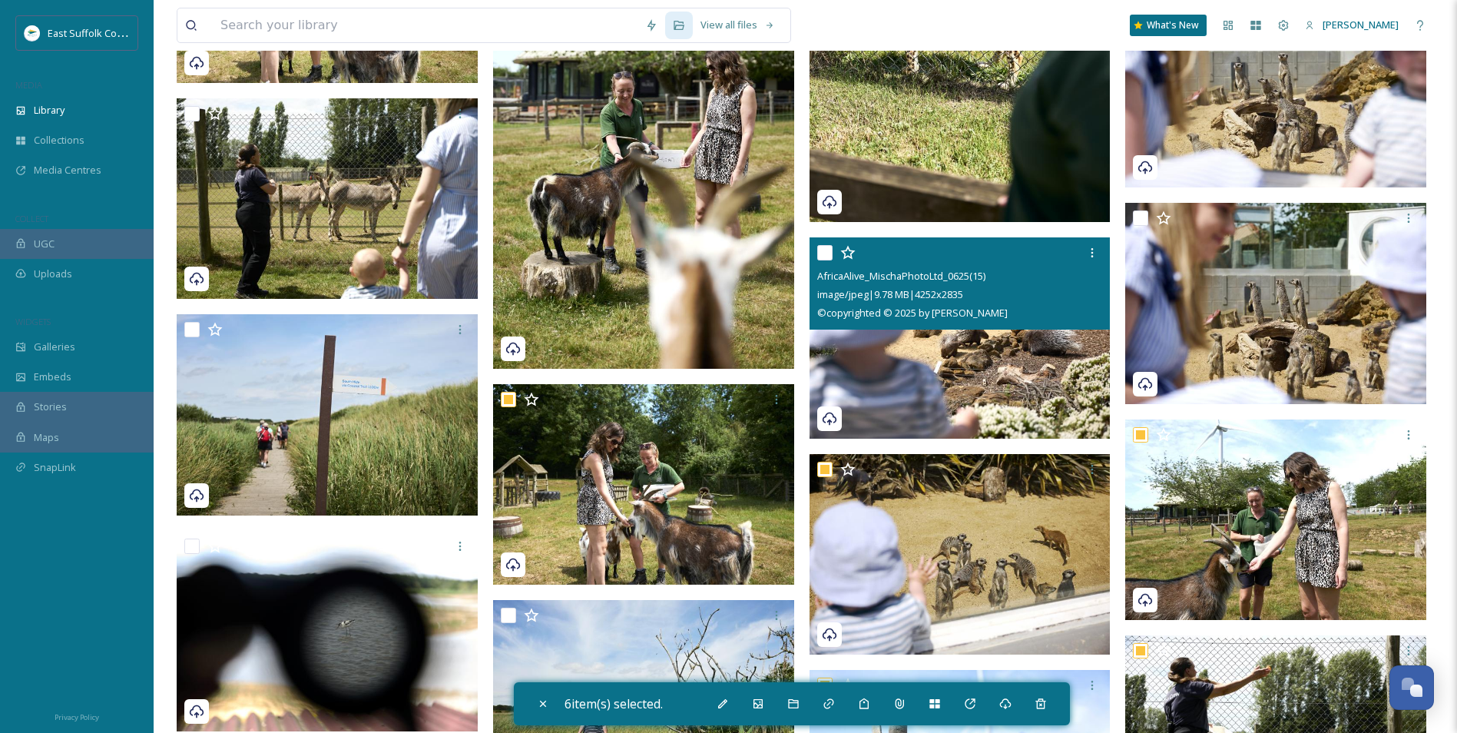
drag, startPoint x: 939, startPoint y: 351, endPoint x: 1304, endPoint y: 349, distance: 364.9
click at [939, 351] on img at bounding box center [960, 337] width 301 height 201
checkbox input "true"
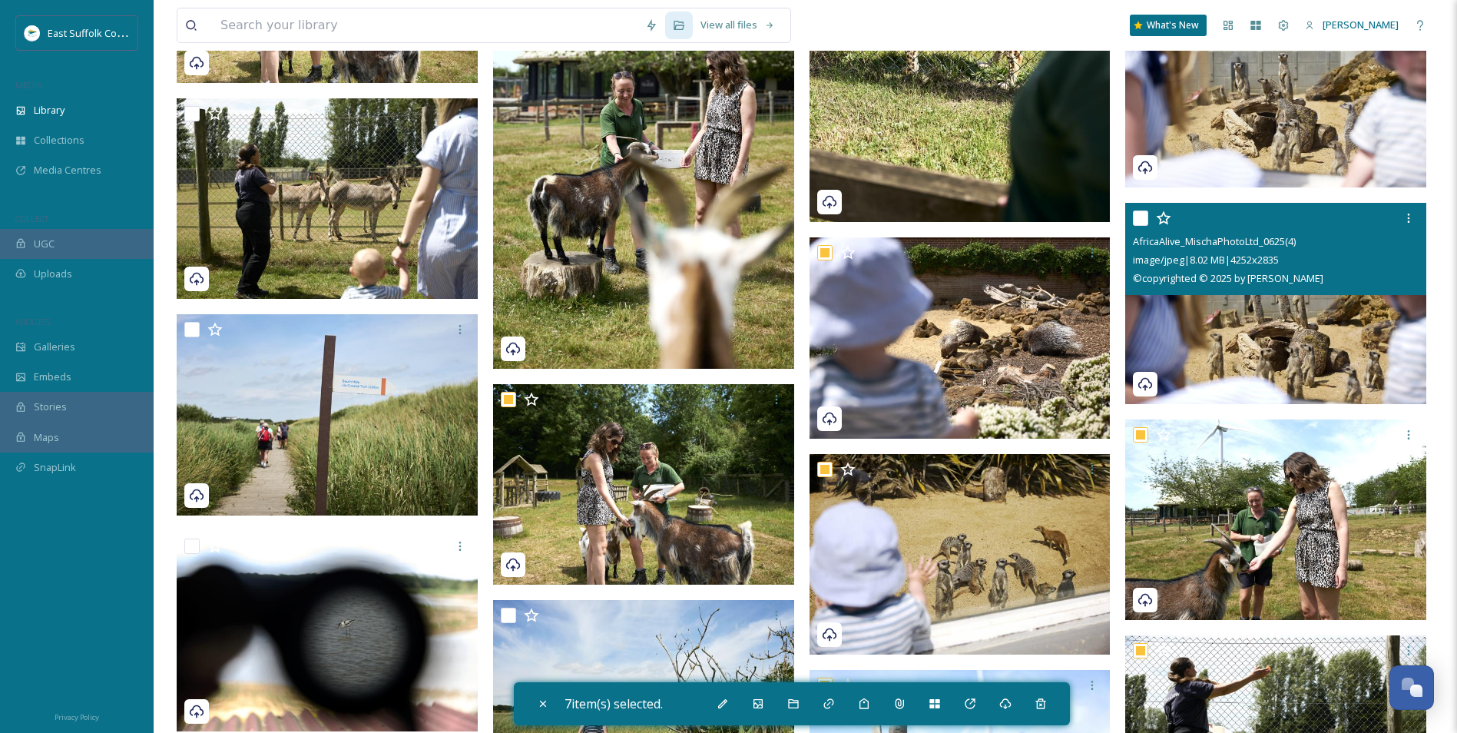
click at [1161, 345] on img at bounding box center [1275, 303] width 301 height 201
checkbox input "true"
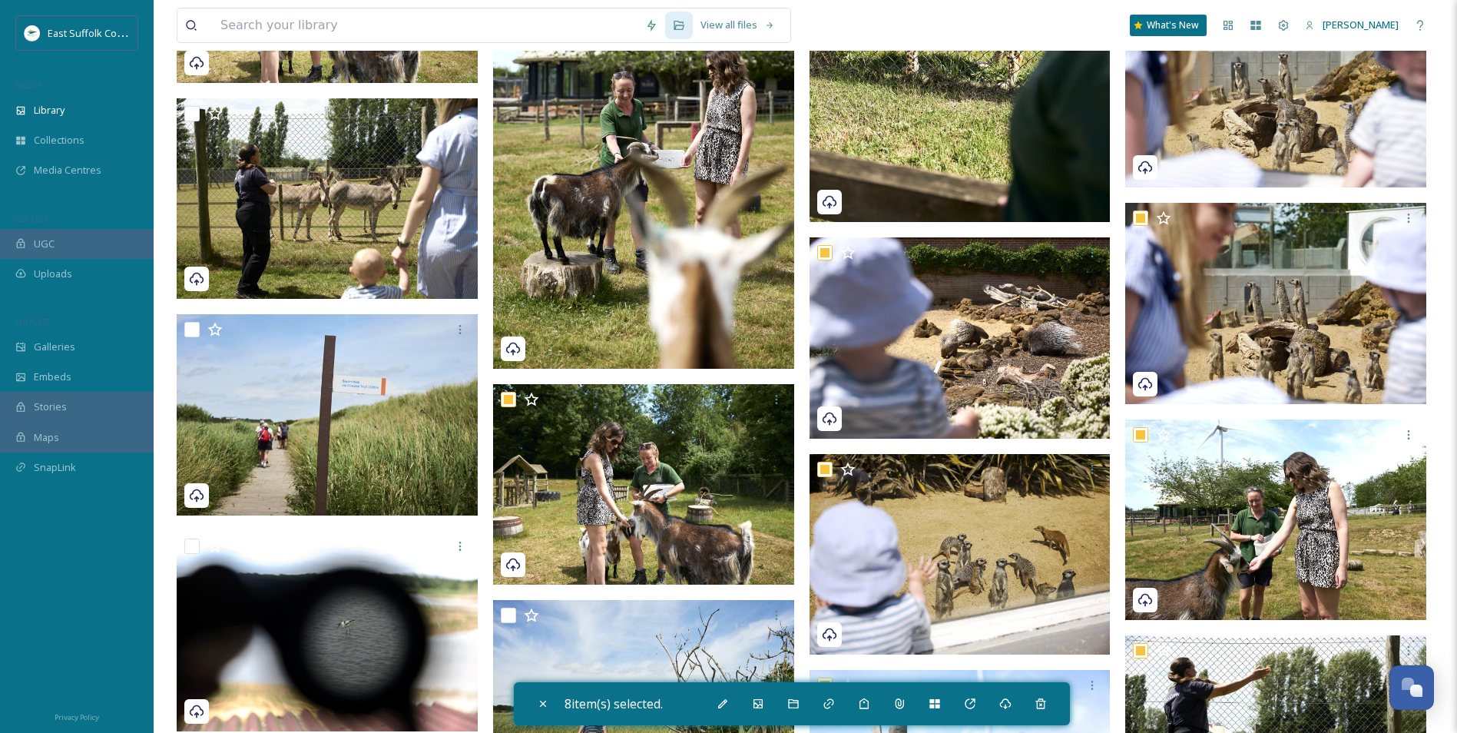
click at [621, 244] on img at bounding box center [643, 143] width 301 height 452
checkbox input "true"
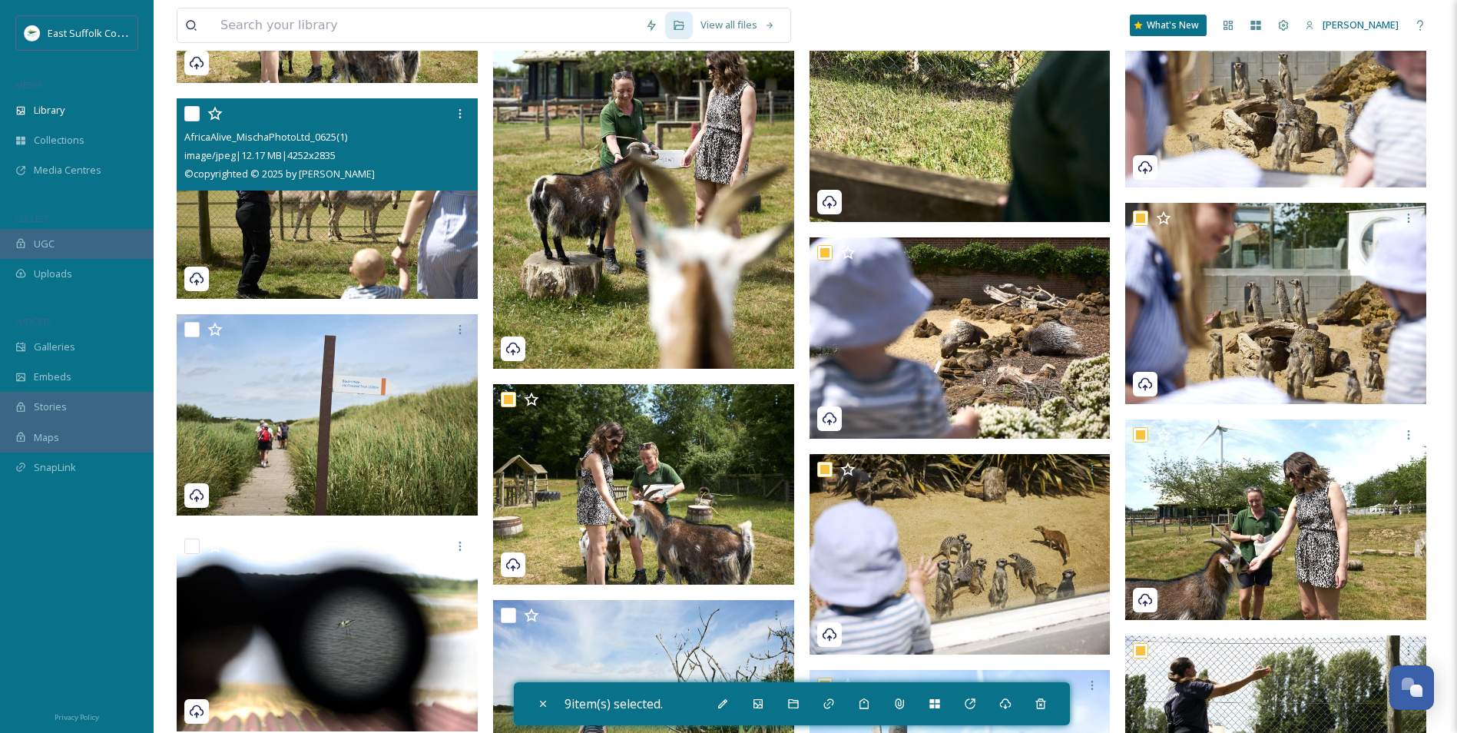
click at [269, 243] on img at bounding box center [327, 198] width 301 height 201
checkbox input "true"
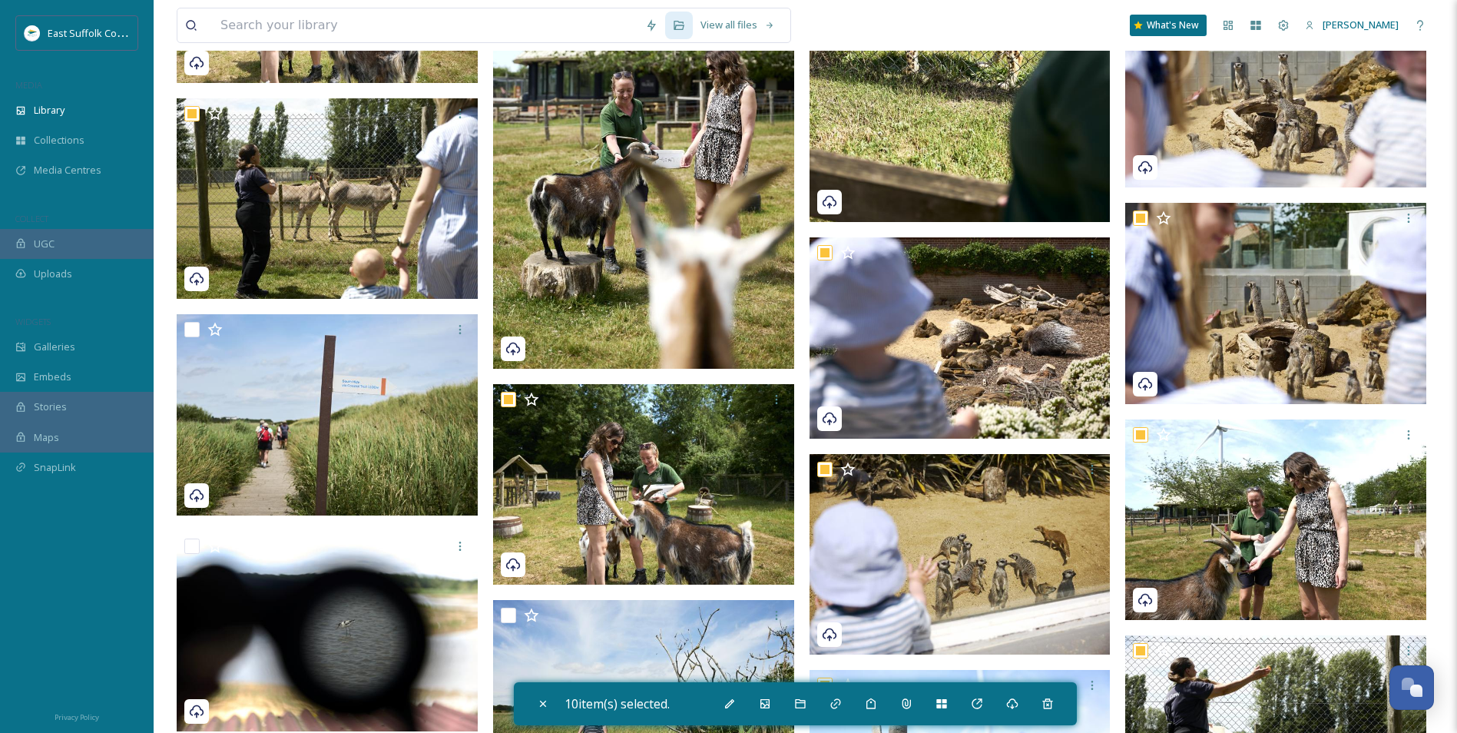
checkbox input "true"
click at [1161, 148] on img at bounding box center [1275, 87] width 301 height 201
checkbox input "true"
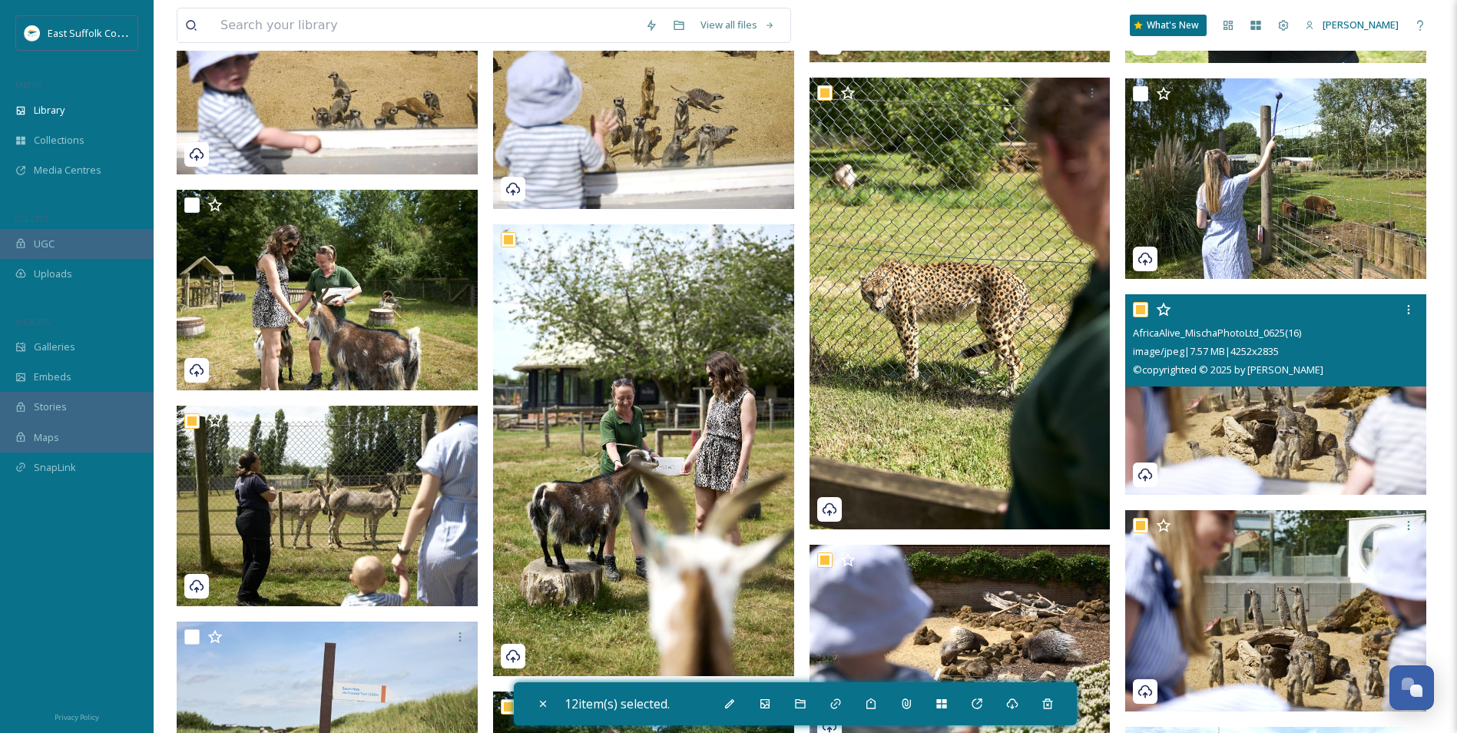
scroll to position [2159, 0]
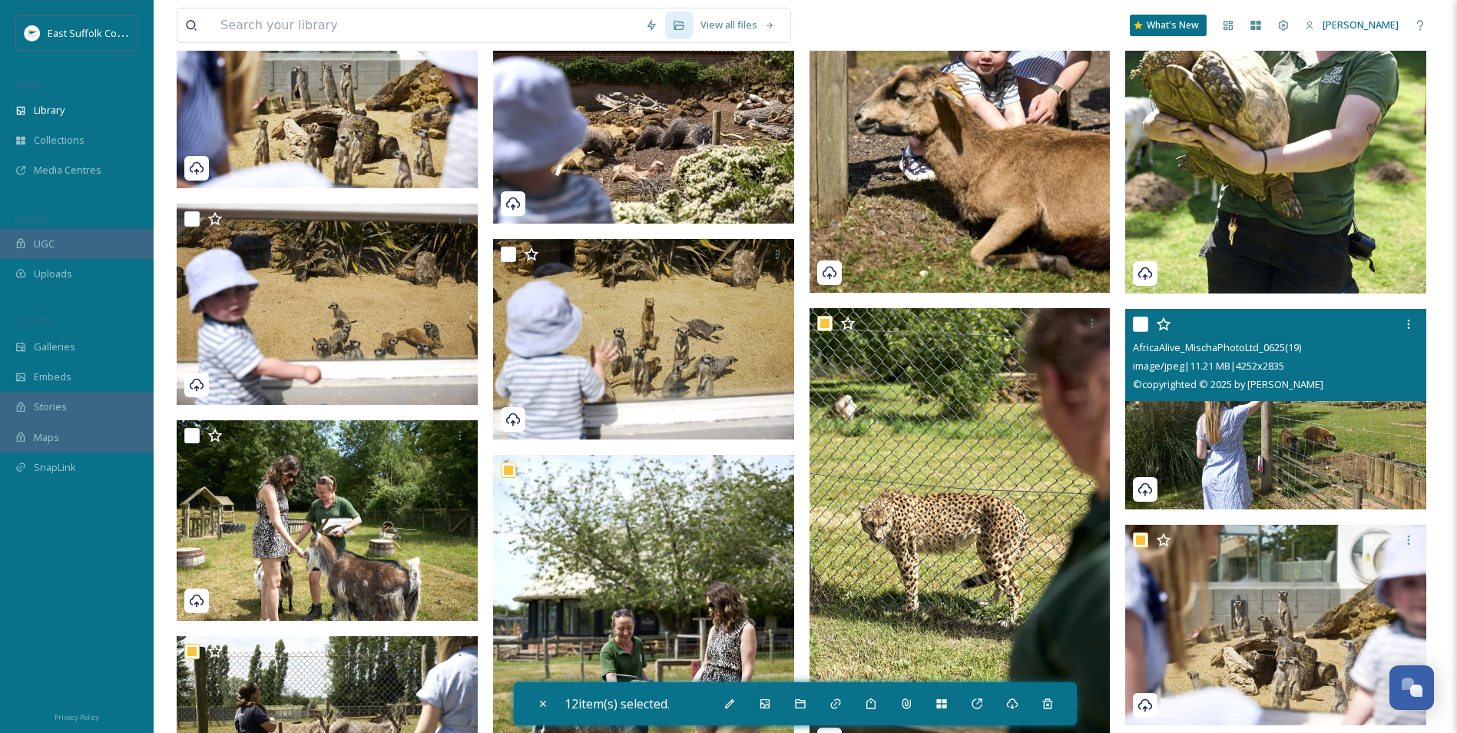
click at [1161, 459] on img at bounding box center [1275, 408] width 301 height 201
checkbox input "true"
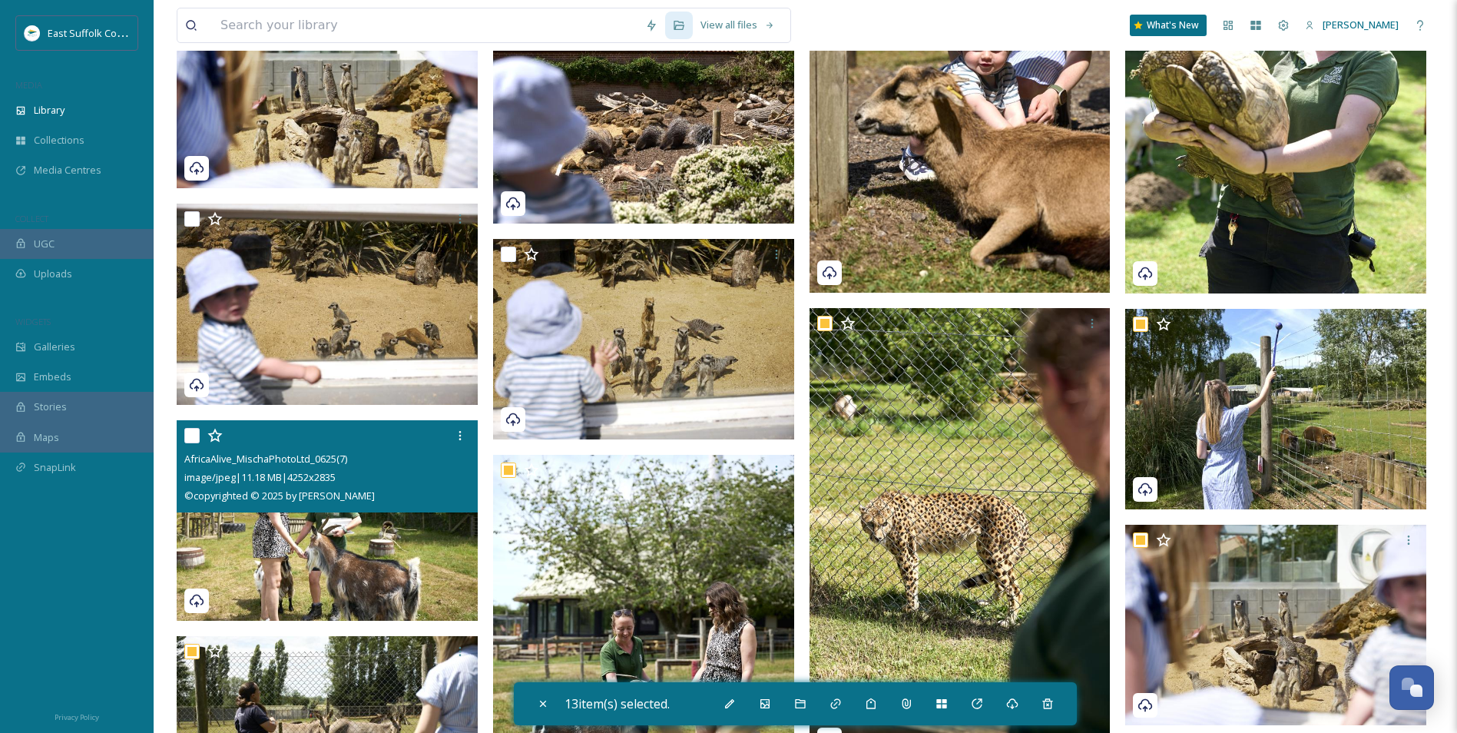
click at [332, 566] on img at bounding box center [327, 520] width 301 height 201
checkbox input "true"
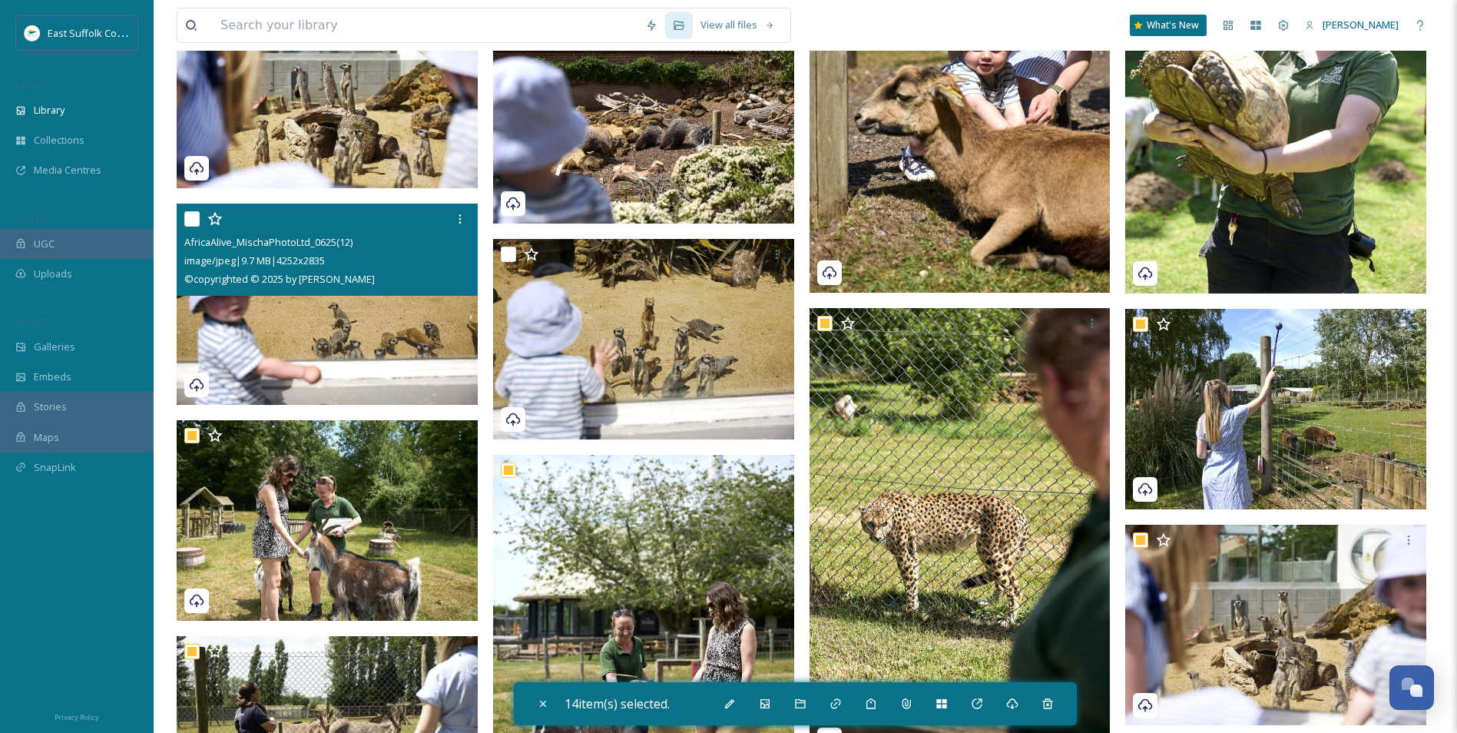
click at [275, 322] on img at bounding box center [327, 304] width 301 height 201
checkbox input "true"
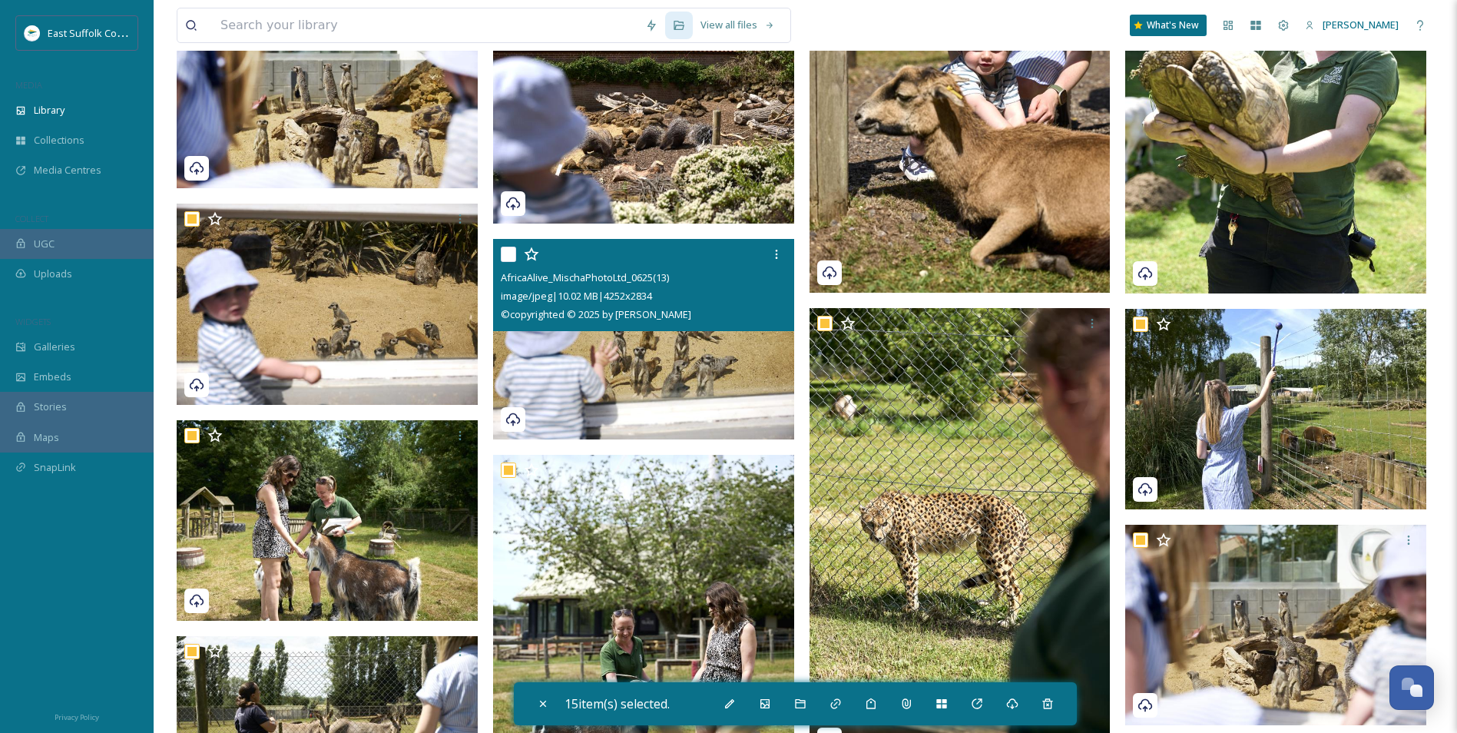
click at [640, 374] on img at bounding box center [643, 339] width 301 height 201
checkbox input "true"
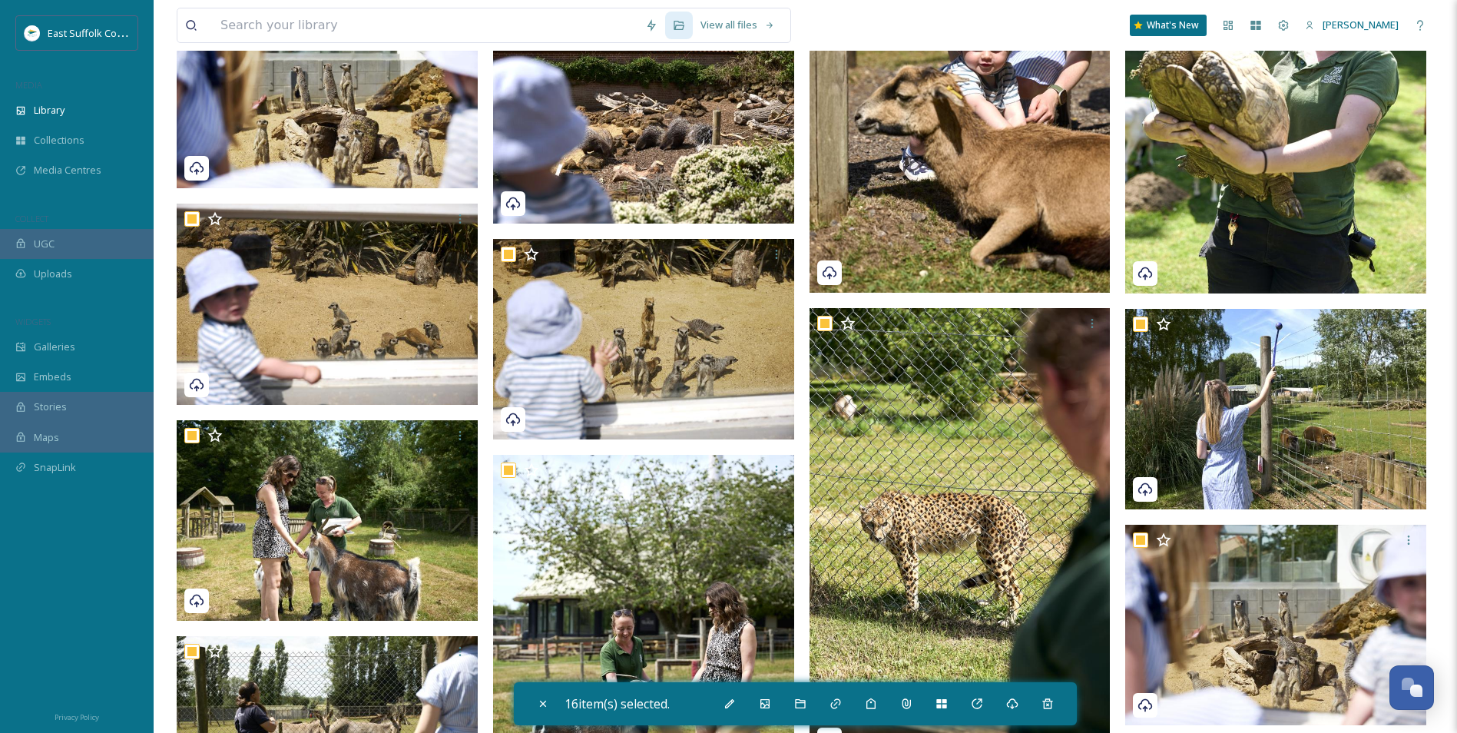
click at [1009, 180] on img at bounding box center [960, 67] width 301 height 452
checkbox input "true"
click at [1161, 168] on img at bounding box center [1275, 68] width 301 height 452
checkbox input "true"
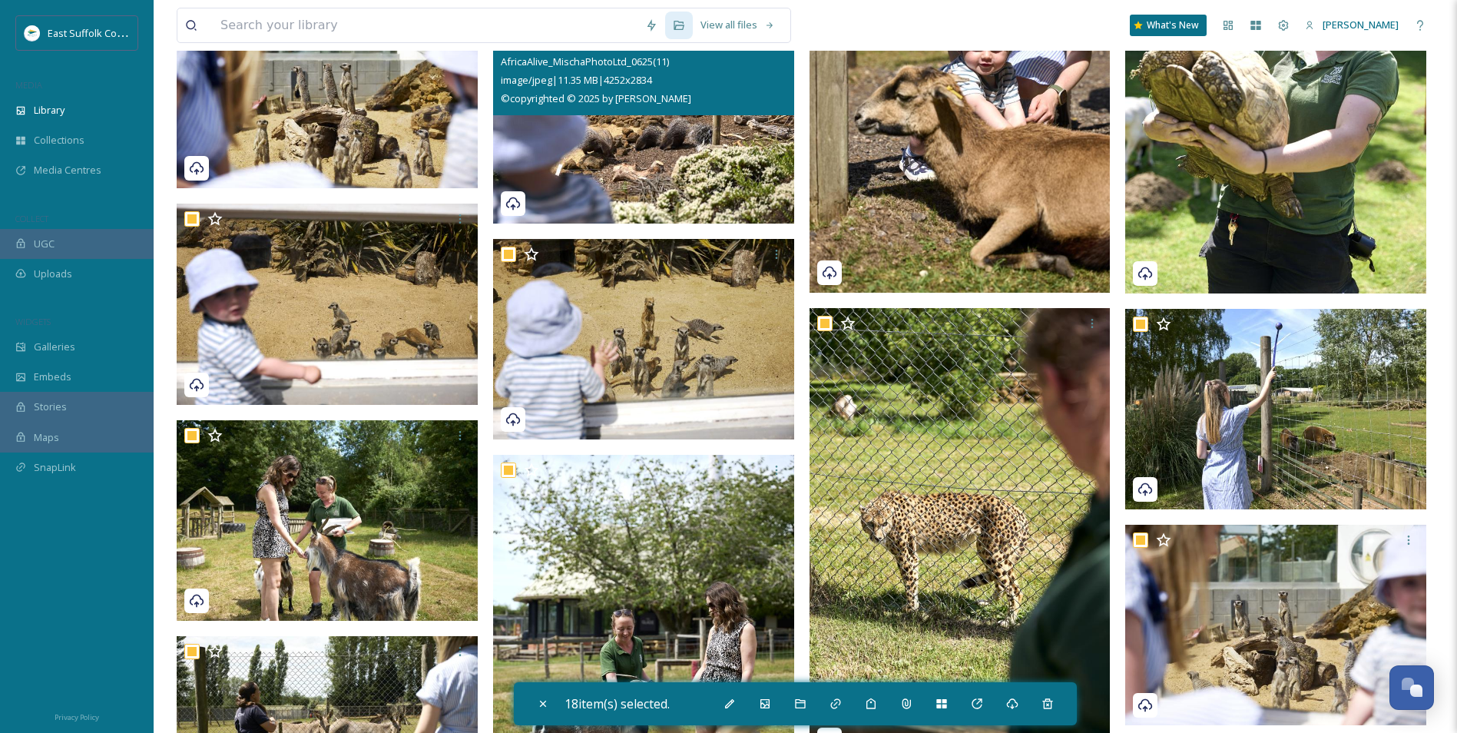
click at [616, 188] on img at bounding box center [643, 122] width 301 height 201
checkbox input "true"
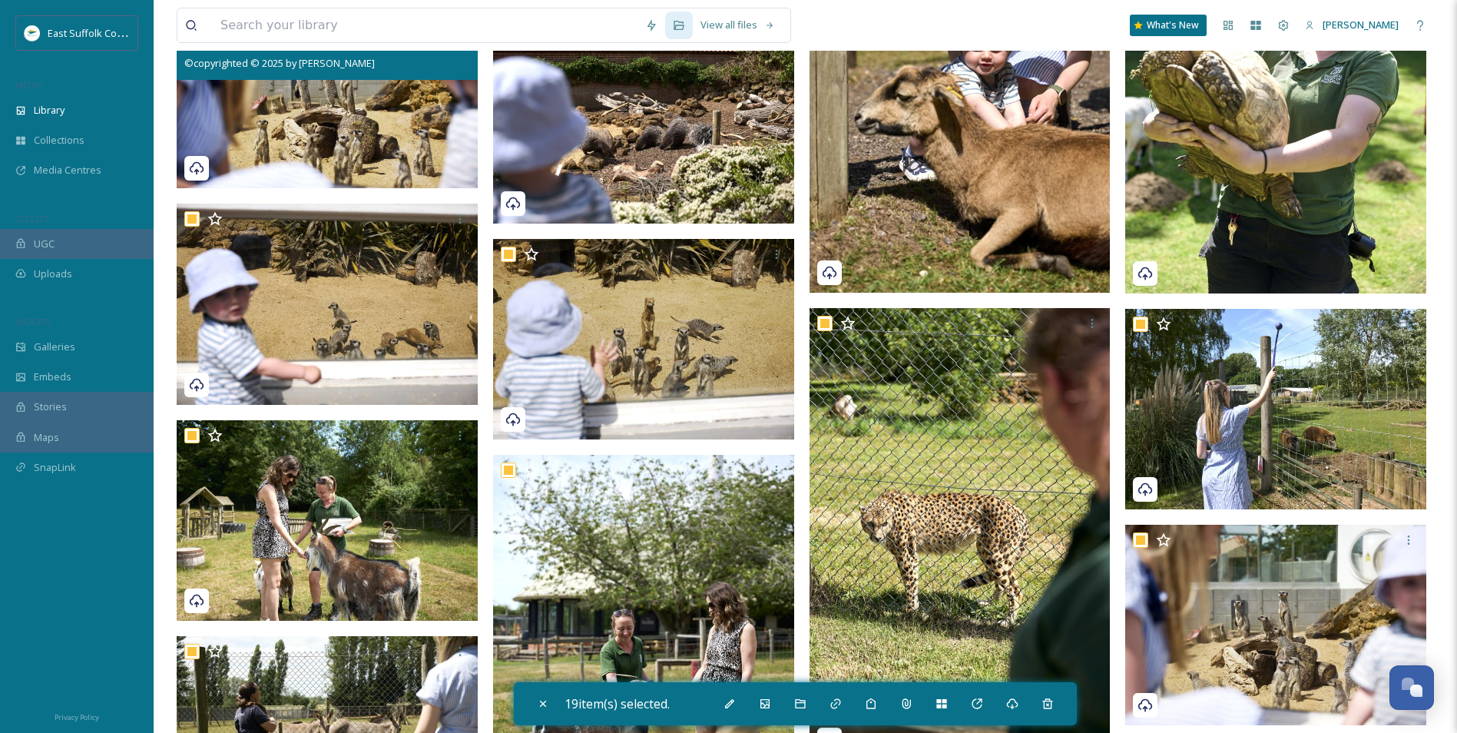
click at [373, 159] on img at bounding box center [327, 88] width 301 height 201
checkbox input "true"
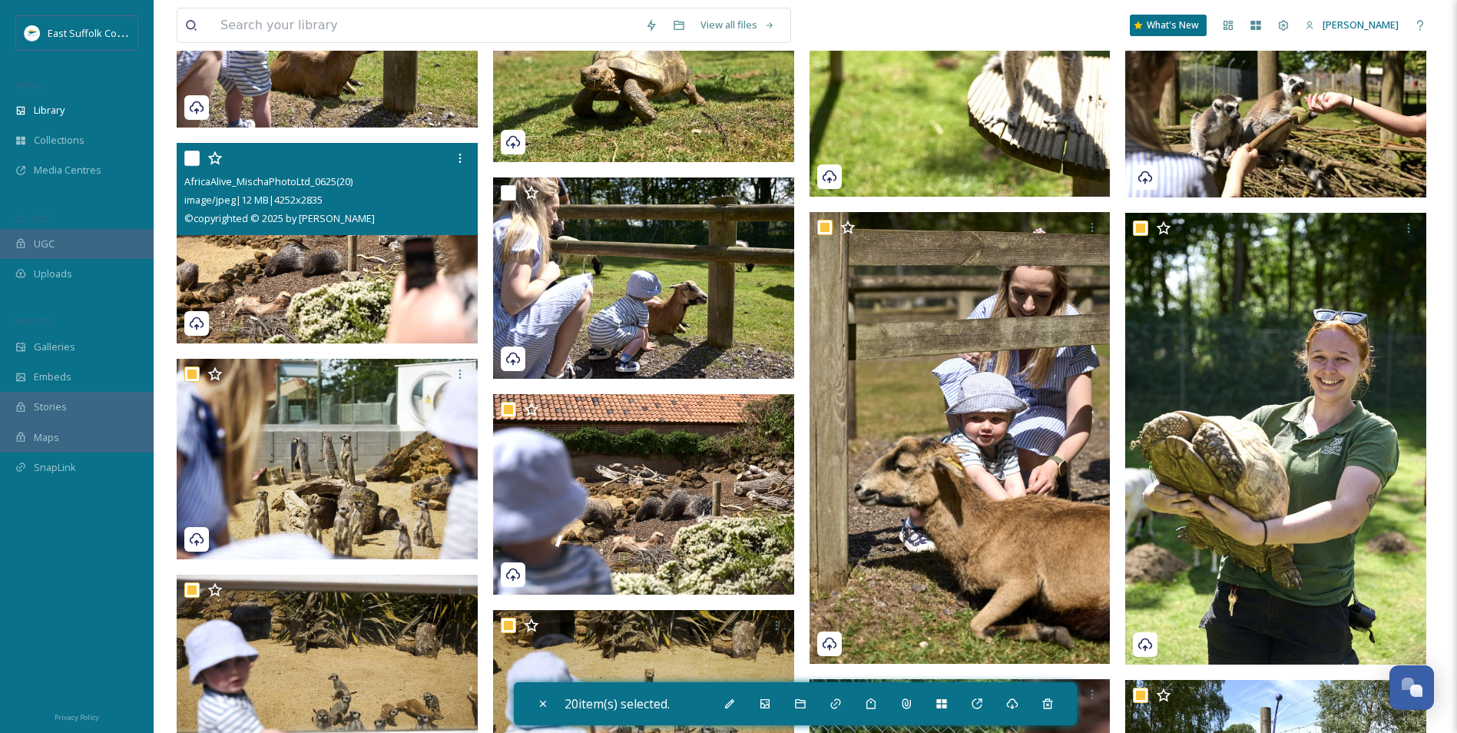
scroll to position [1775, 0]
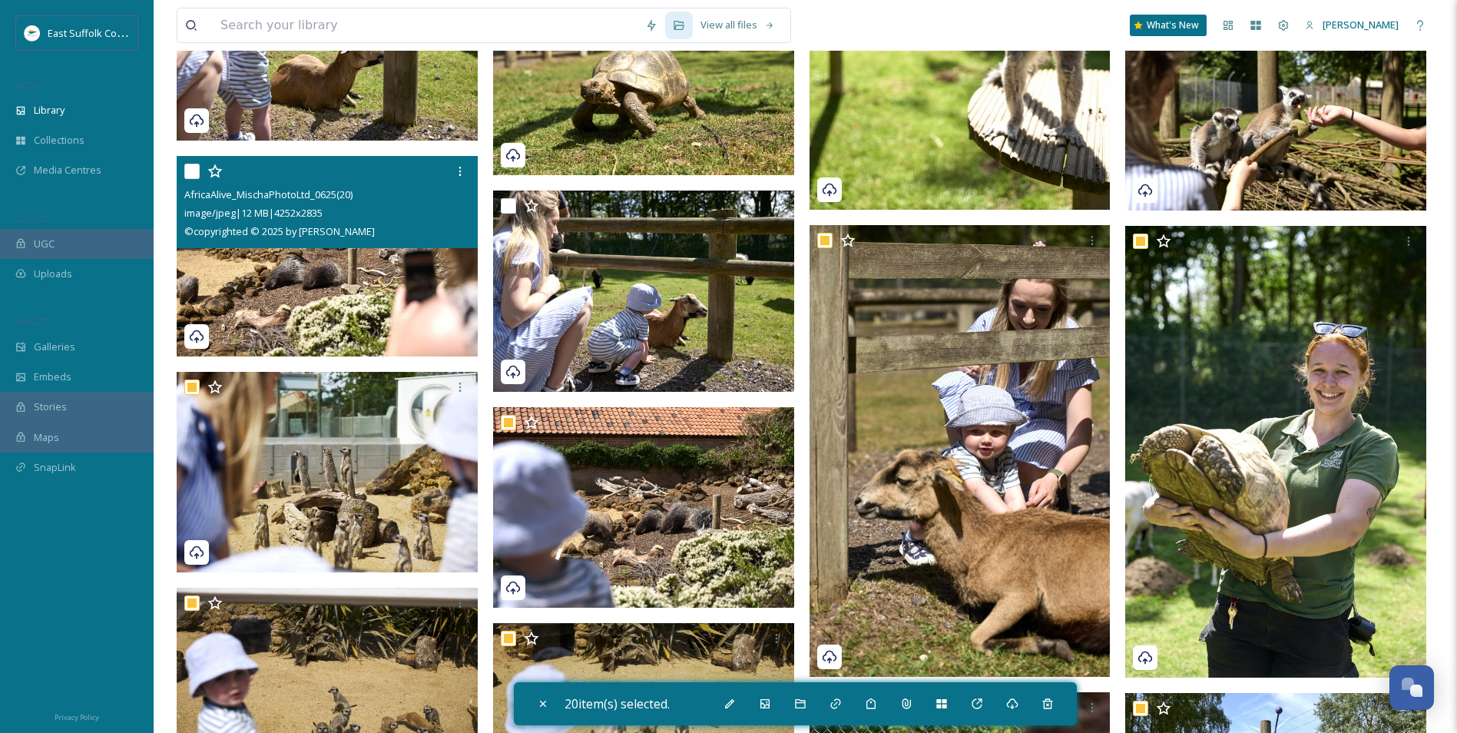
click at [313, 261] on img at bounding box center [327, 256] width 301 height 201
checkbox input "true"
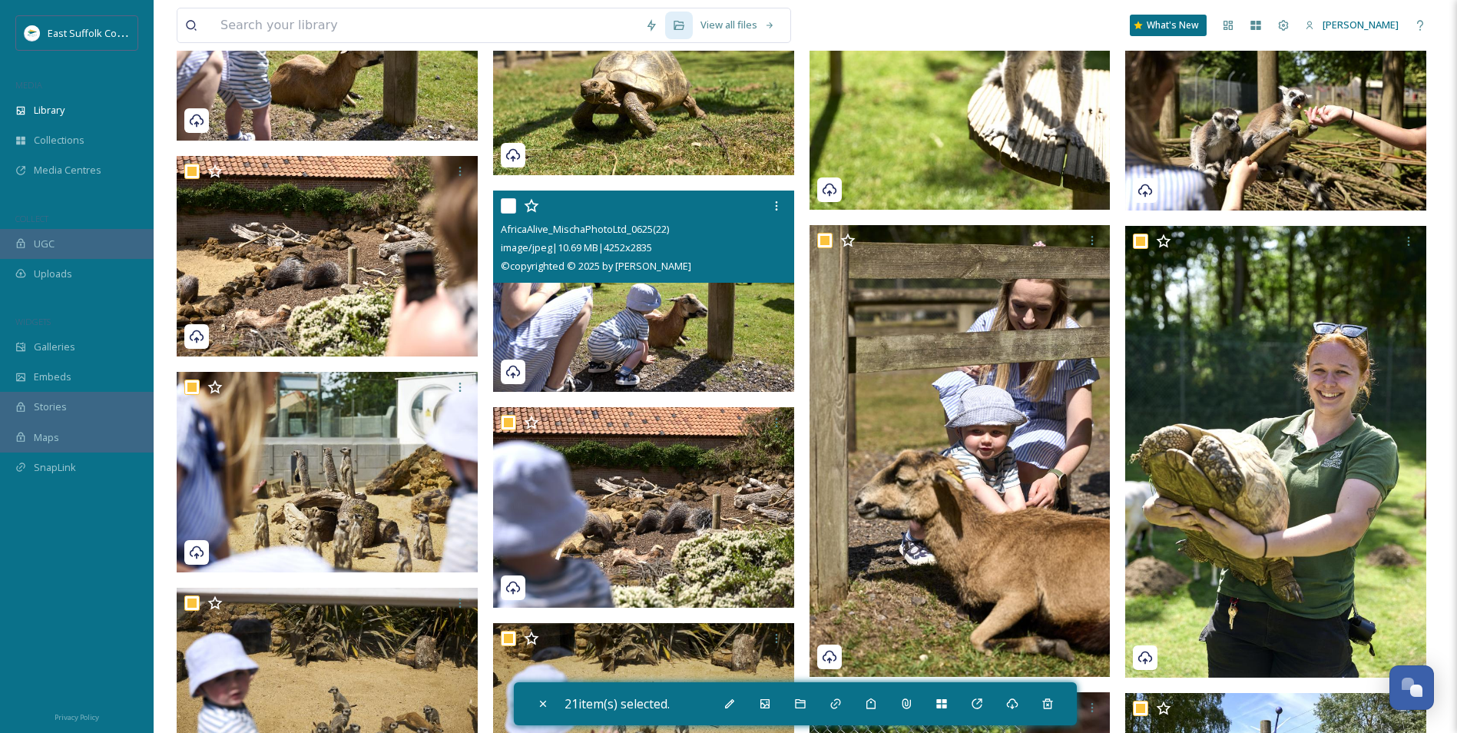
click at [615, 302] on img at bounding box center [643, 291] width 301 height 201
checkbox input "true"
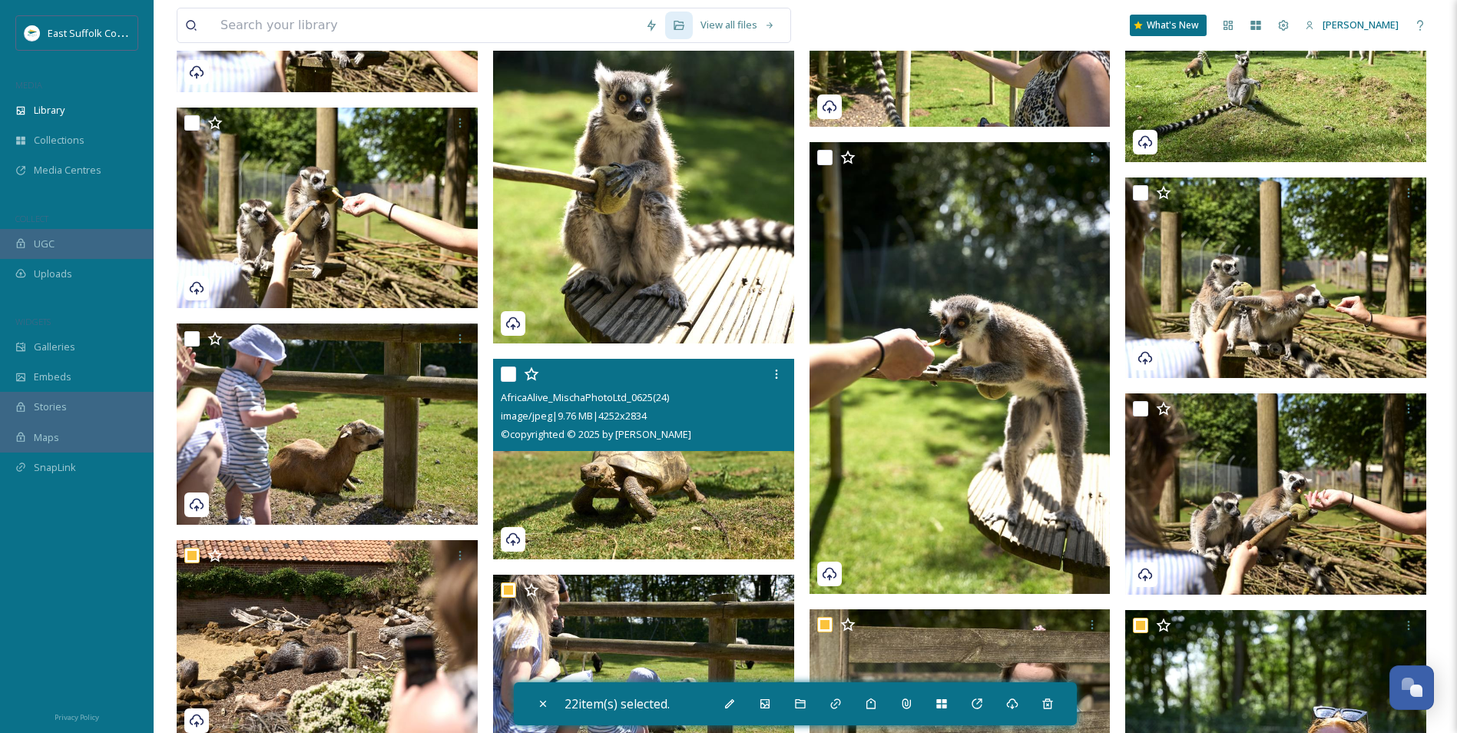
click at [611, 419] on span "image/jpeg | 9.76 MB | 4252 x 2834" at bounding box center [574, 416] width 146 height 14
click at [608, 475] on img at bounding box center [643, 459] width 301 height 201
checkbox input "true"
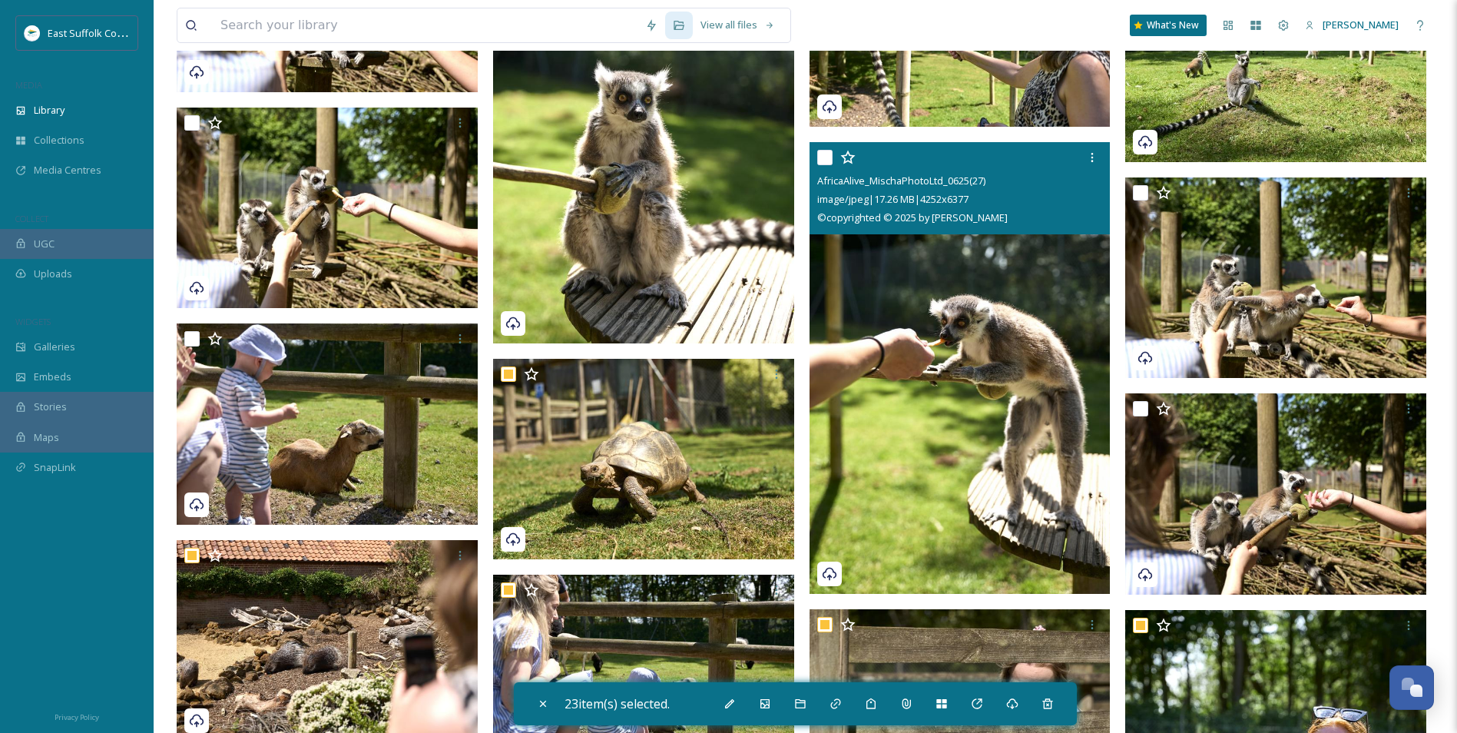
click at [961, 402] on img at bounding box center [960, 368] width 301 height 452
checkbox input "true"
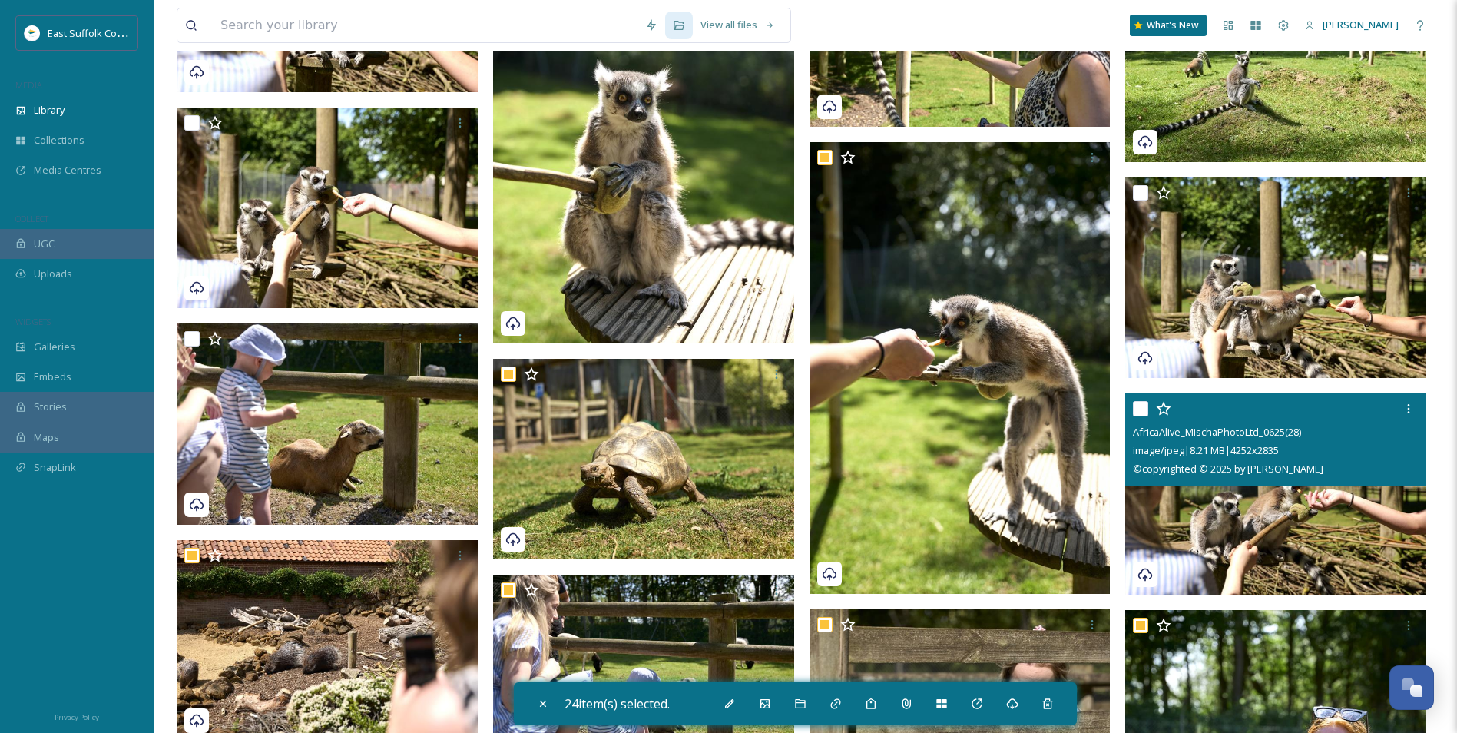
click at [1161, 503] on img at bounding box center [1275, 493] width 301 height 201
checkbox input "true"
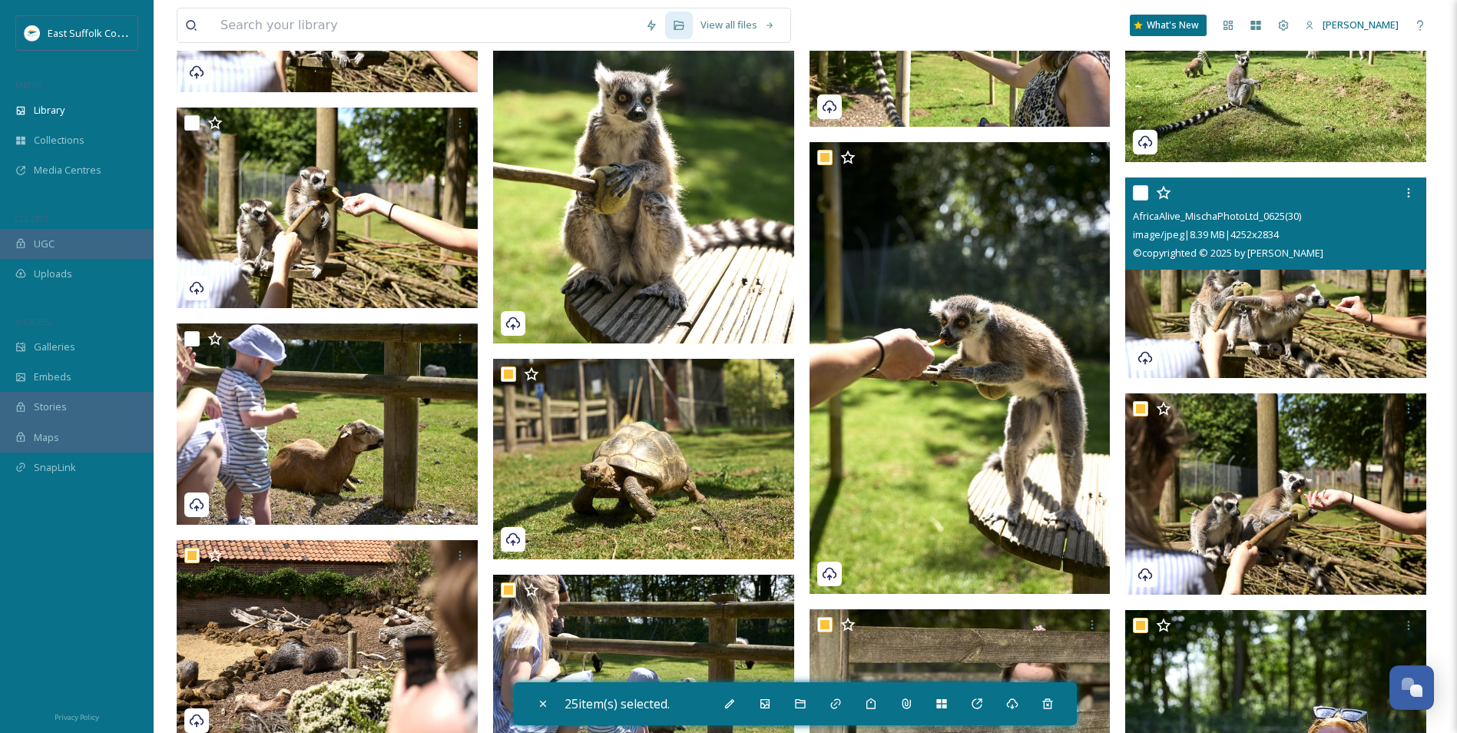
click at [1161, 333] on img at bounding box center [1275, 277] width 301 height 201
checkbox input "true"
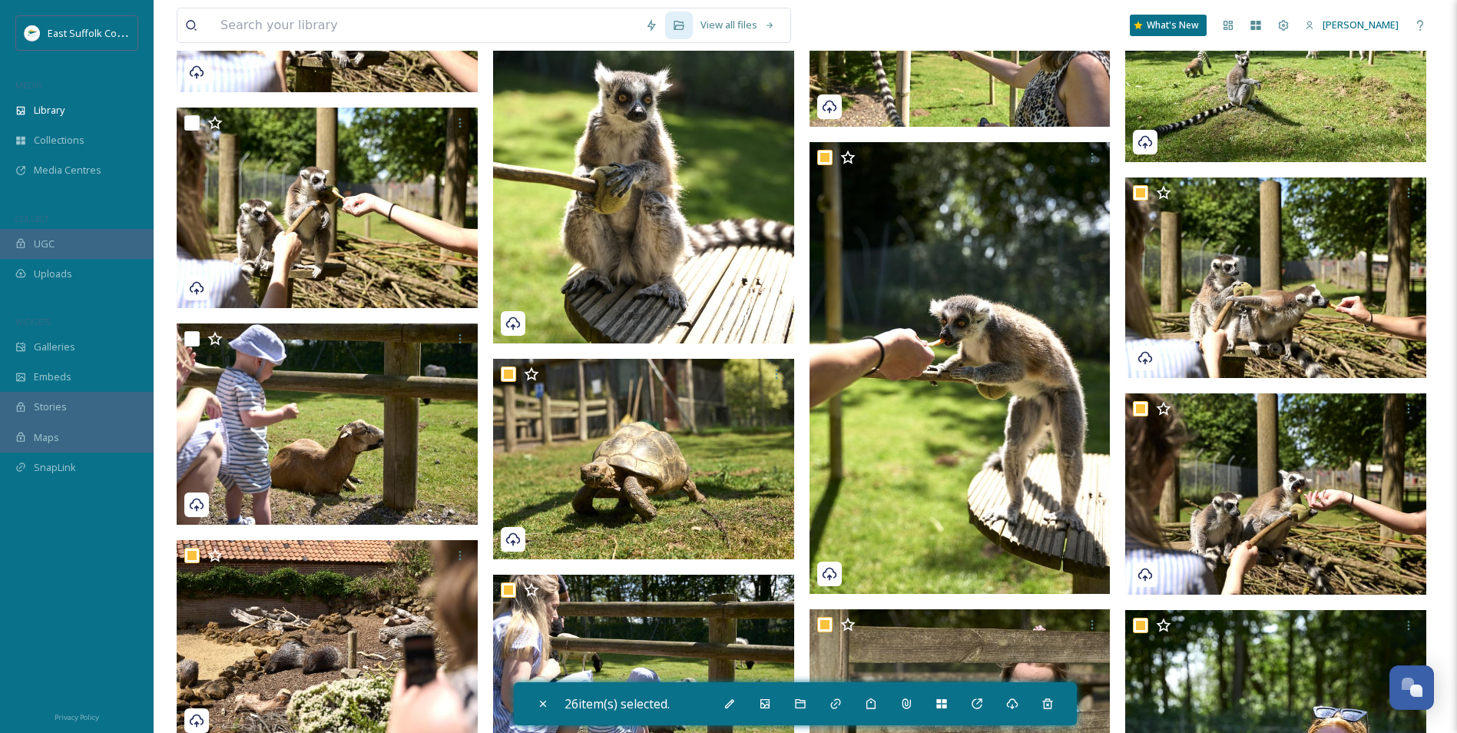
drag, startPoint x: 635, startPoint y: 201, endPoint x: 471, endPoint y: 219, distance: 165.3
click at [634, 199] on img at bounding box center [643, 118] width 301 height 452
checkbox input "true"
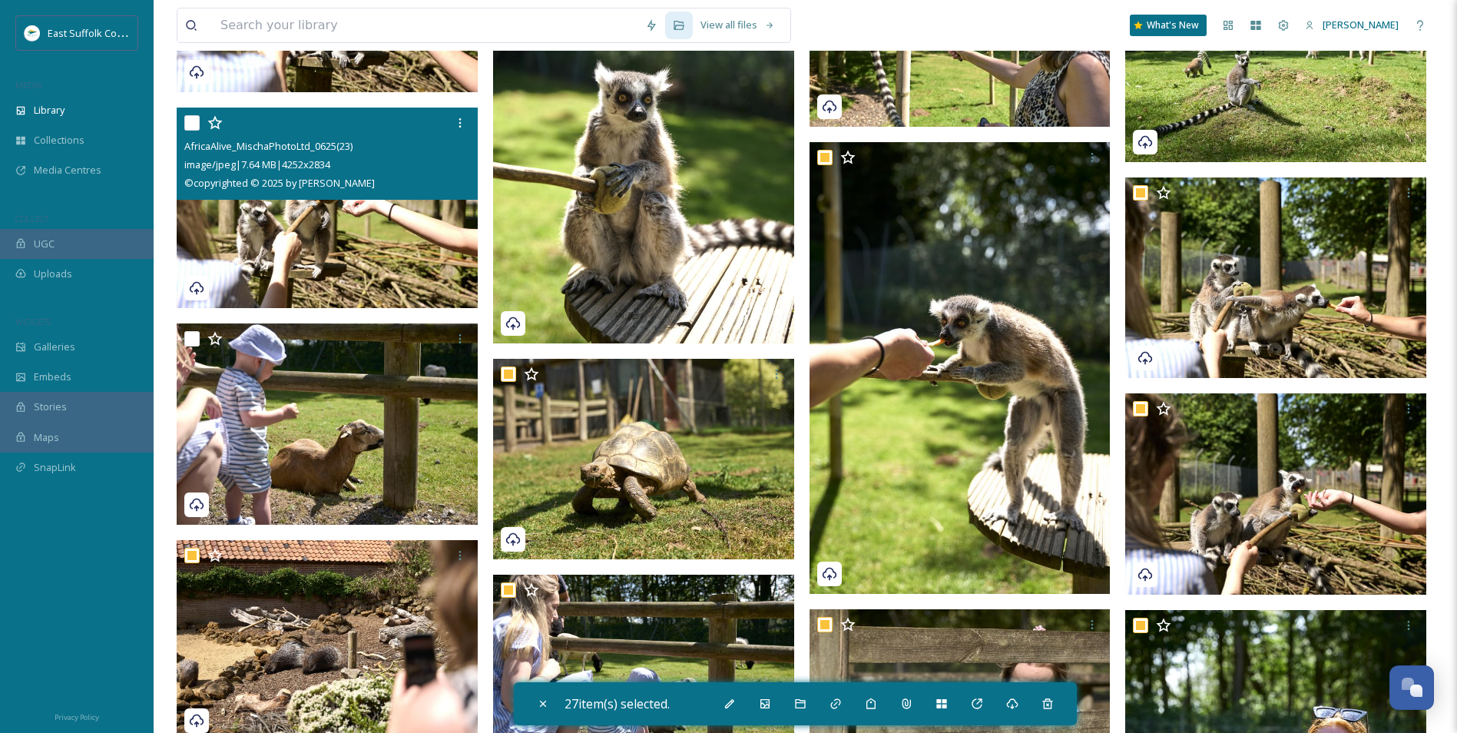
click at [376, 226] on img at bounding box center [327, 208] width 301 height 201
checkbox input "true"
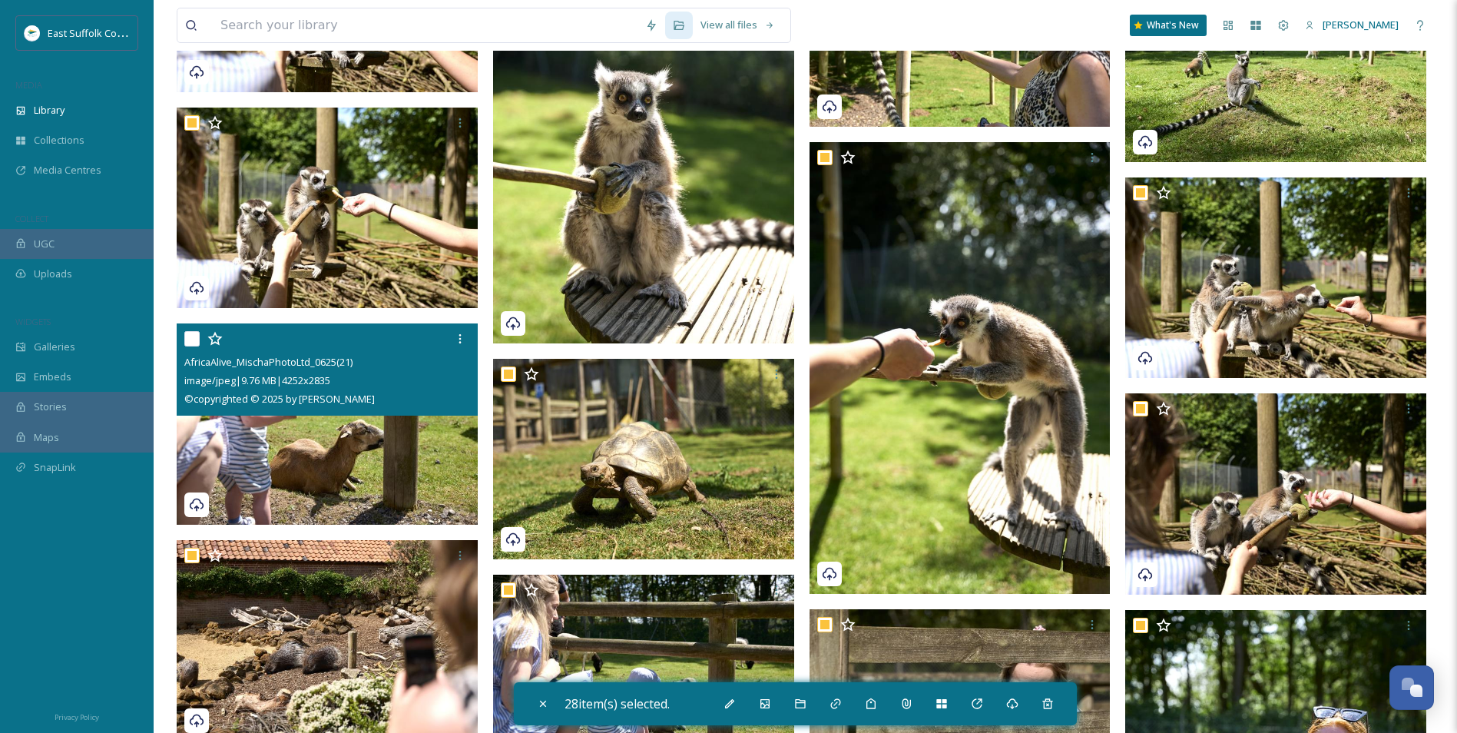
click at [303, 456] on img at bounding box center [327, 423] width 301 height 201
checkbox input "true"
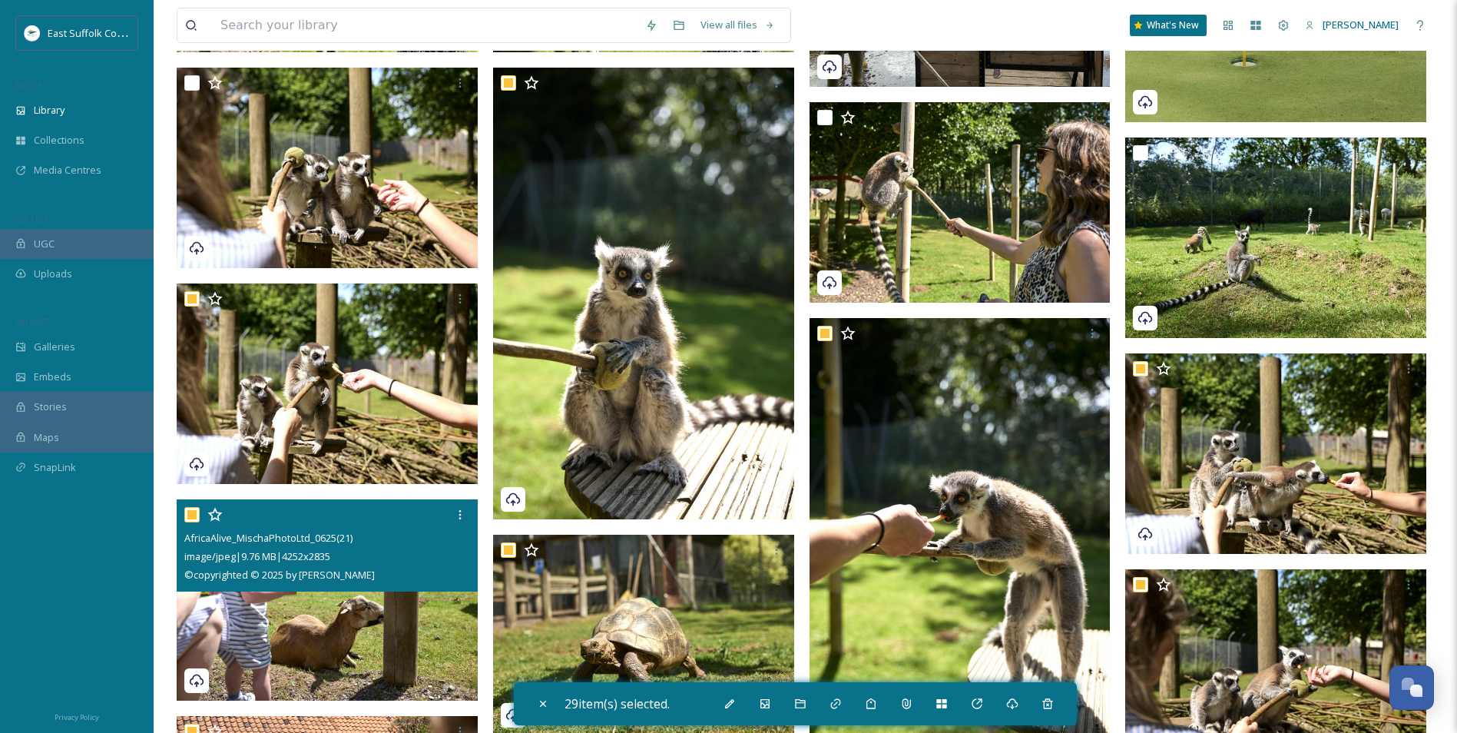
scroll to position [1007, 0]
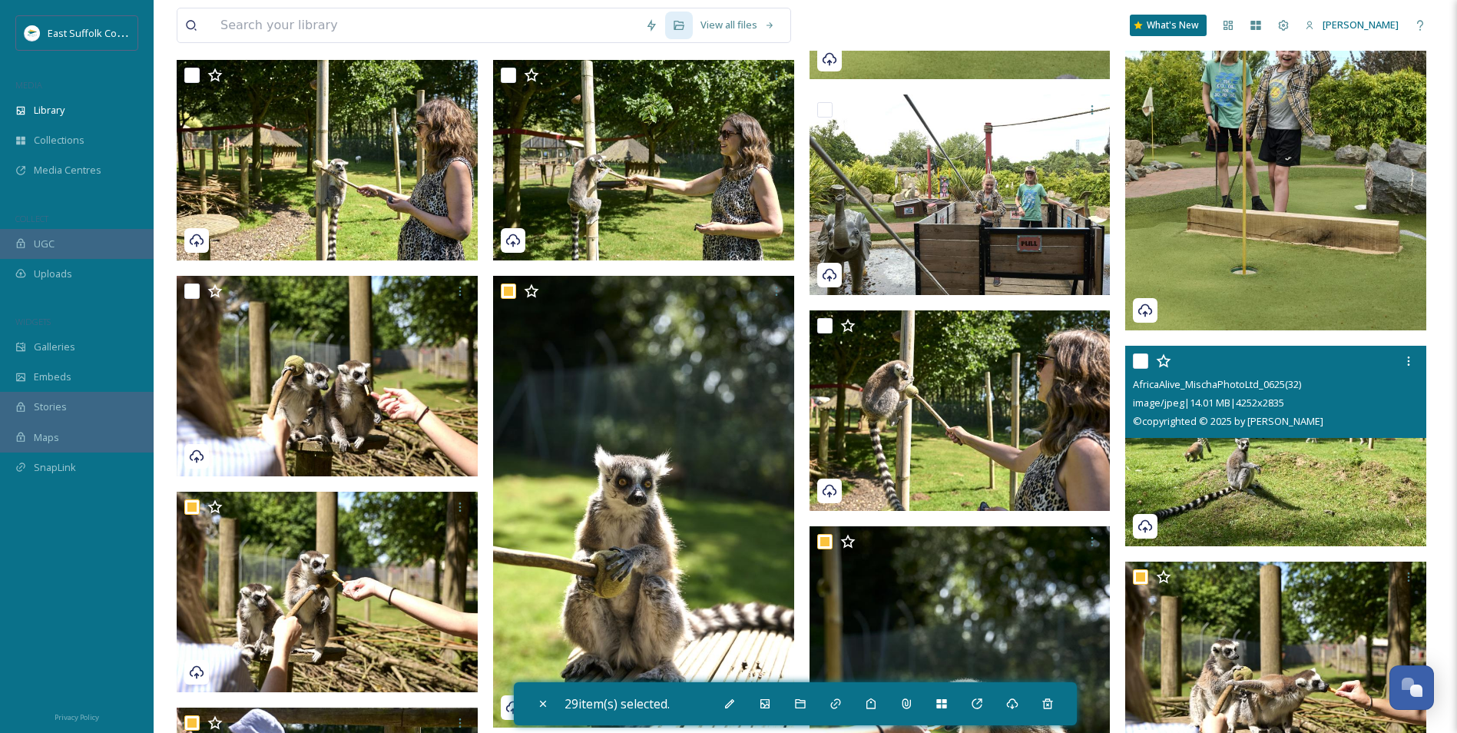
click at [1161, 486] on img at bounding box center [1275, 445] width 301 height 201
checkbox input "true"
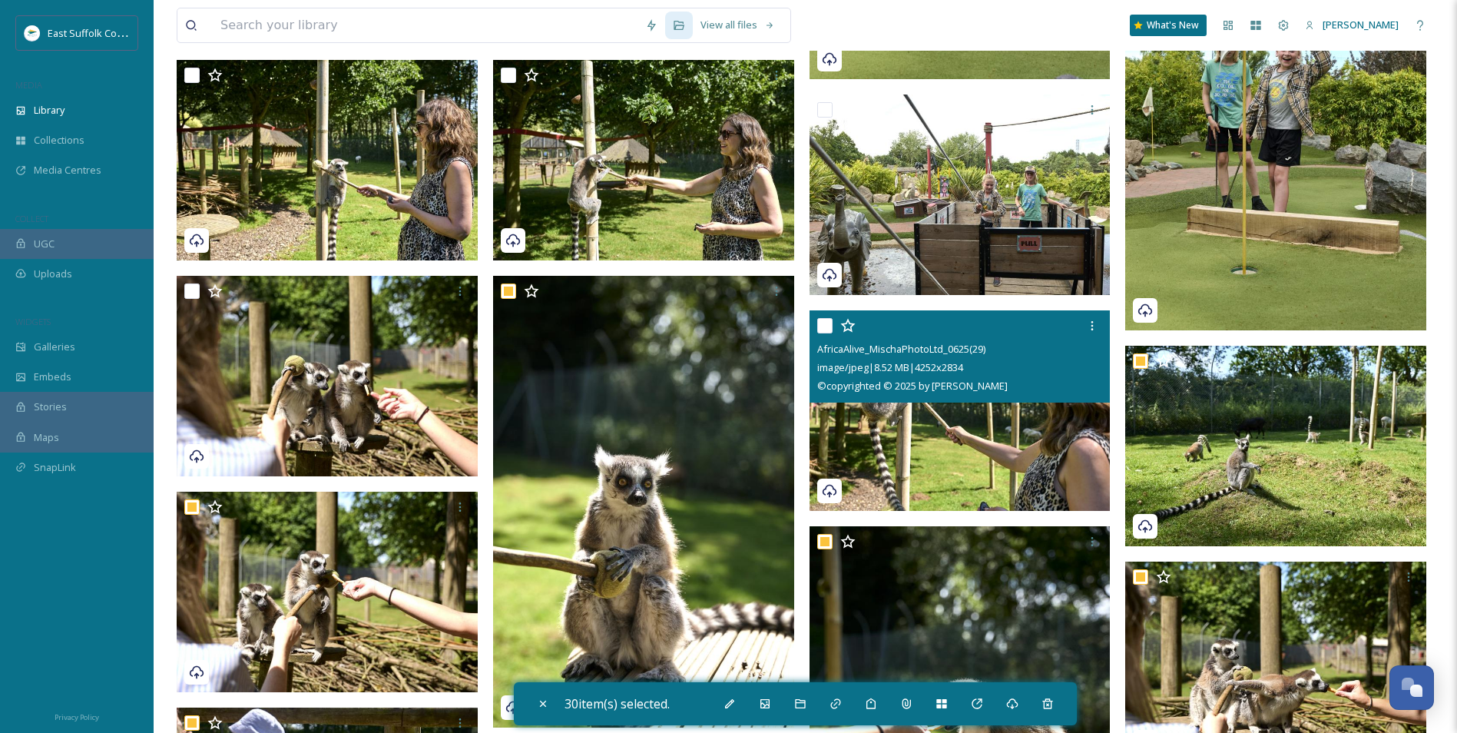
drag, startPoint x: 953, startPoint y: 466, endPoint x: 942, endPoint y: 462, distance: 12.1
click at [953, 465] on img at bounding box center [960, 410] width 301 height 201
checkbox input "true"
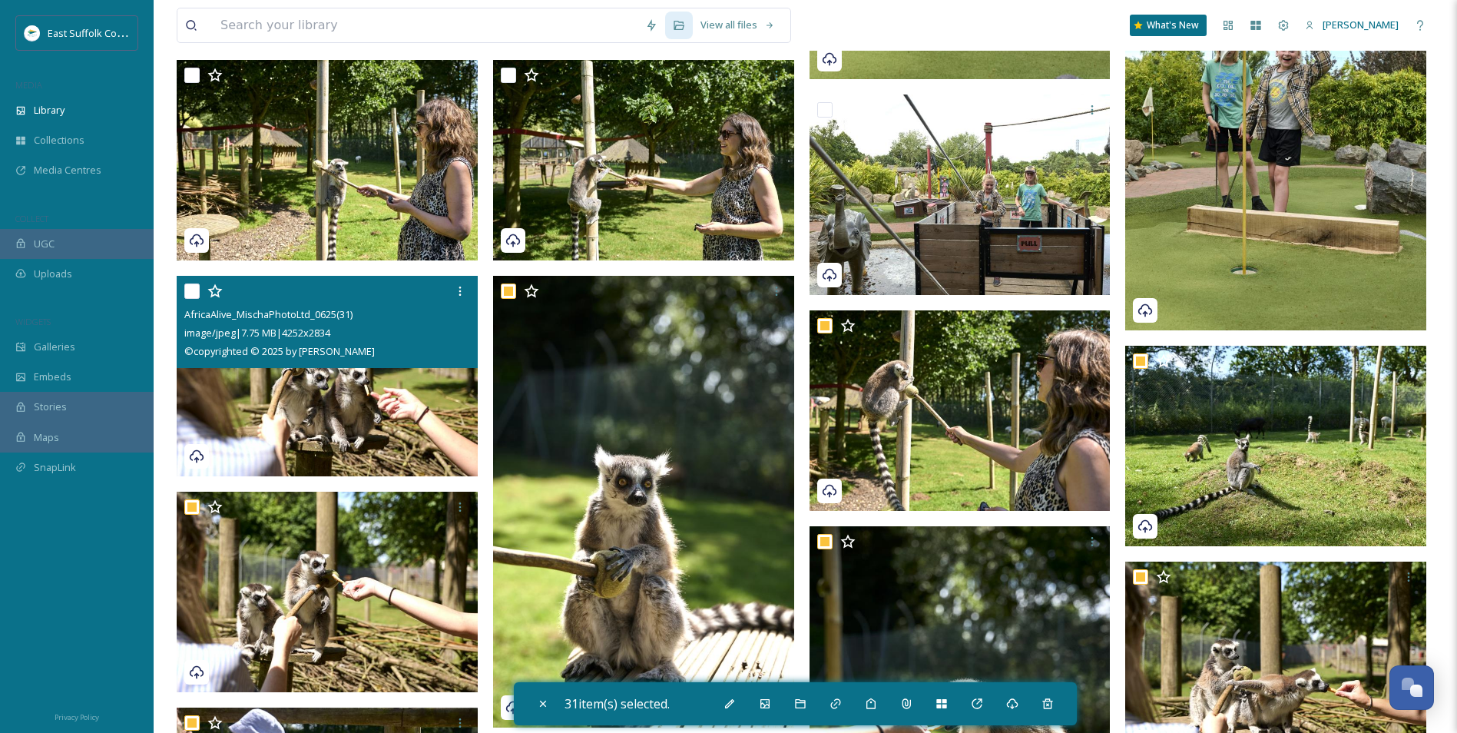
click at [315, 412] on img at bounding box center [327, 376] width 301 height 201
checkbox input "true"
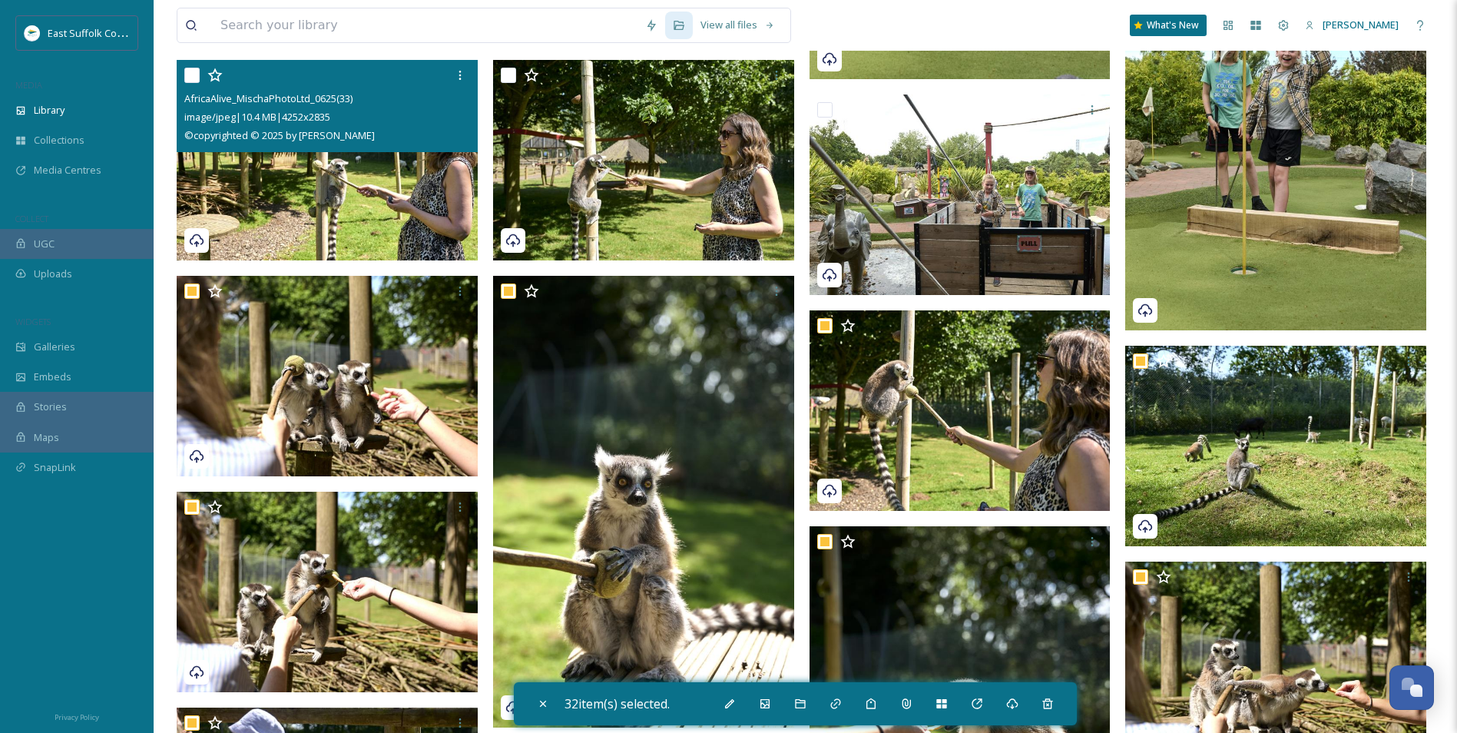
click at [328, 241] on img at bounding box center [327, 159] width 301 height 201
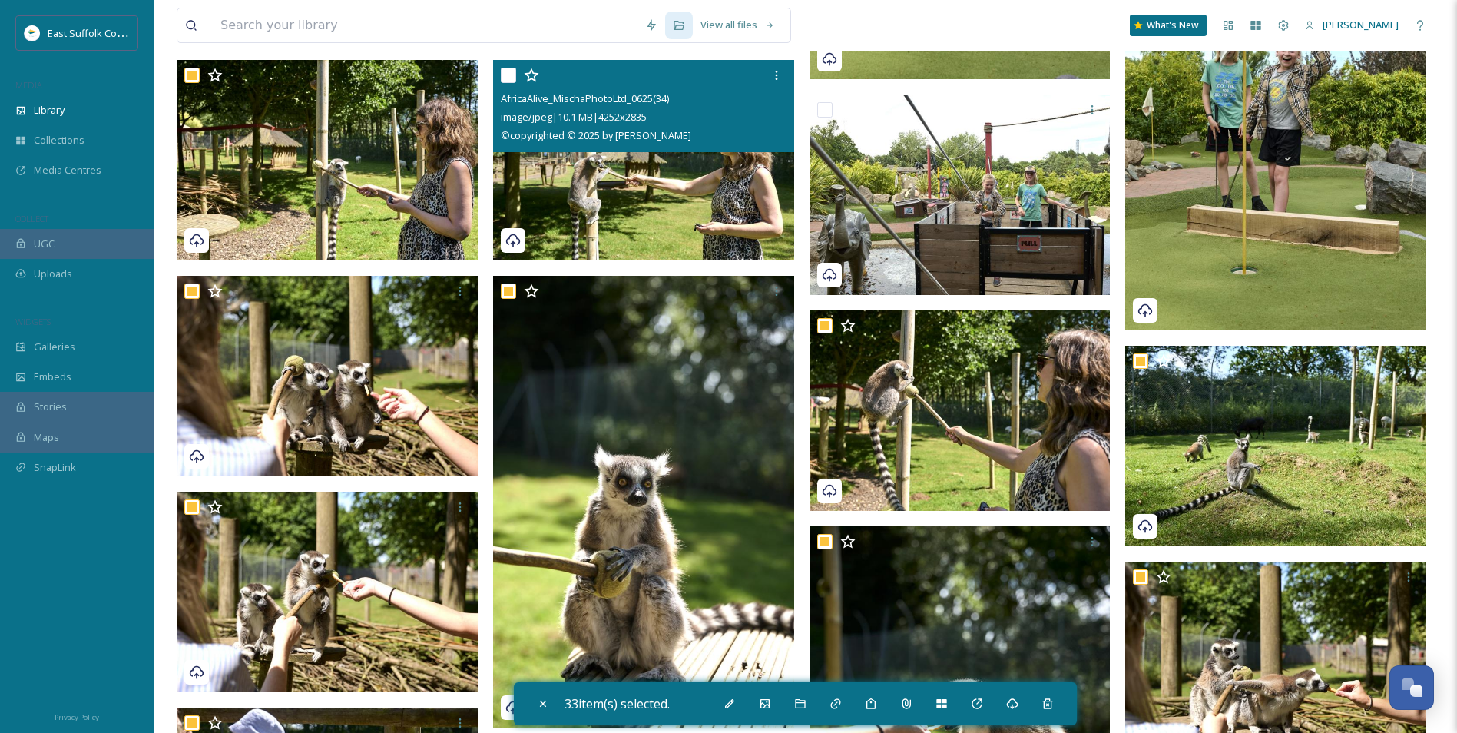
click at [648, 180] on img at bounding box center [643, 160] width 301 height 201
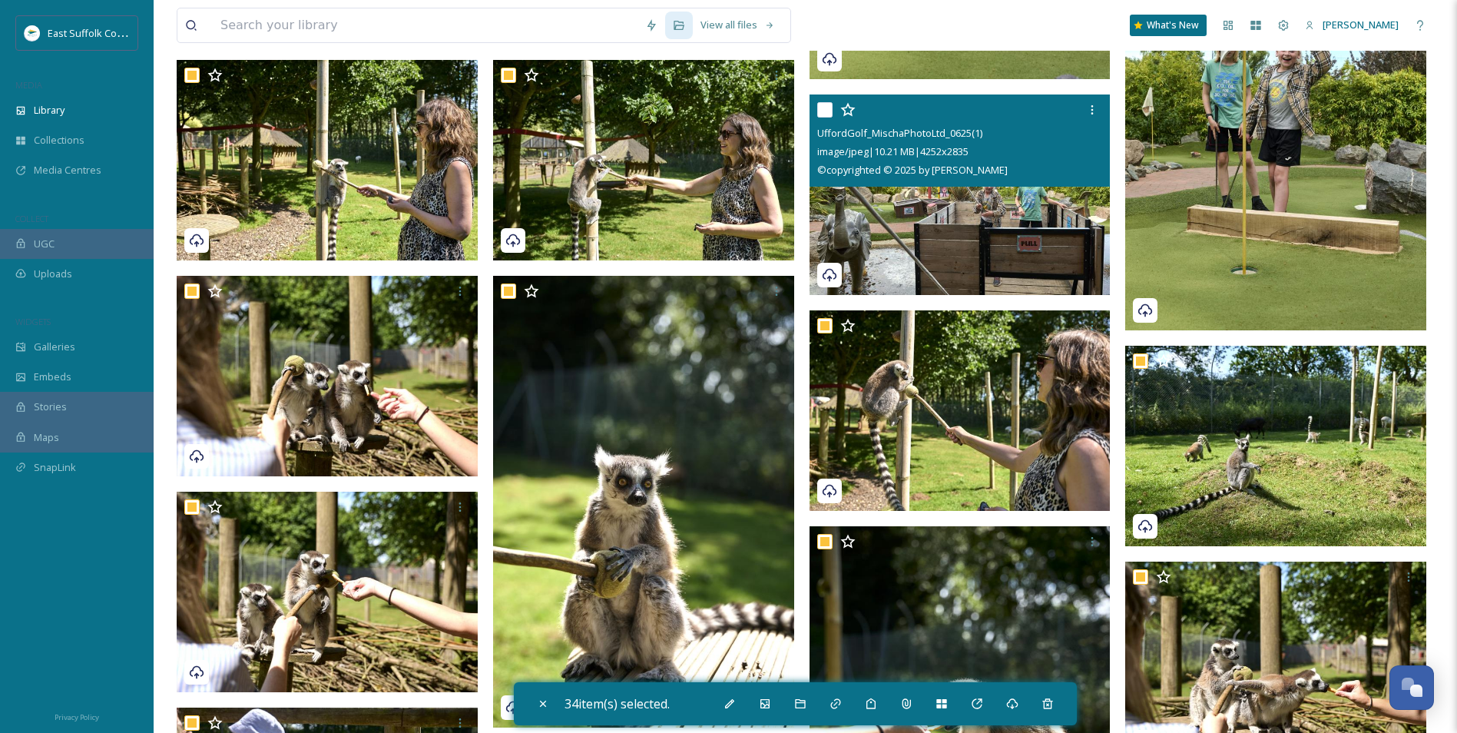
click at [904, 207] on img at bounding box center [960, 194] width 301 height 201
click at [865, 231] on img at bounding box center [960, 194] width 301 height 201
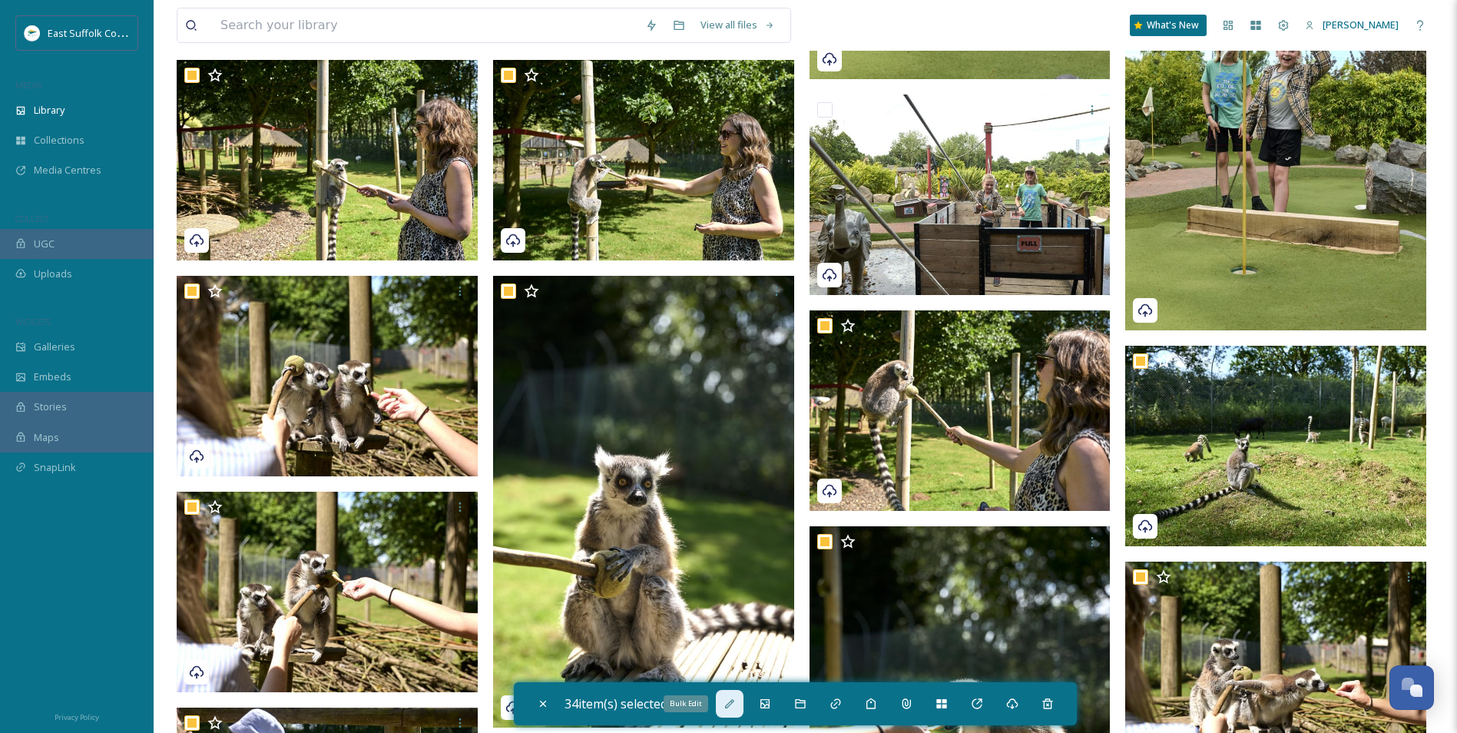
click at [728, 566] on icon at bounding box center [730, 703] width 12 height 12
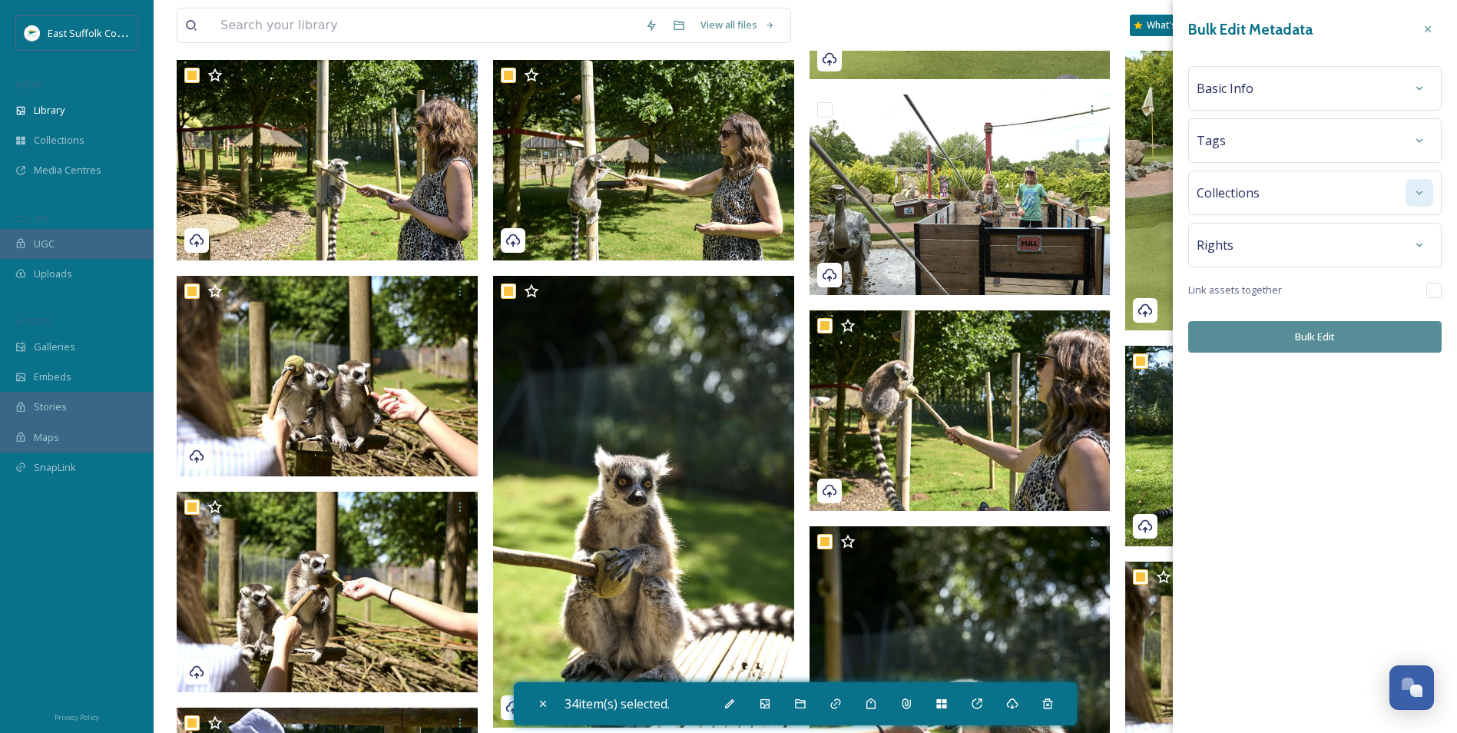
click at [1161, 198] on div at bounding box center [1420, 193] width 28 height 28
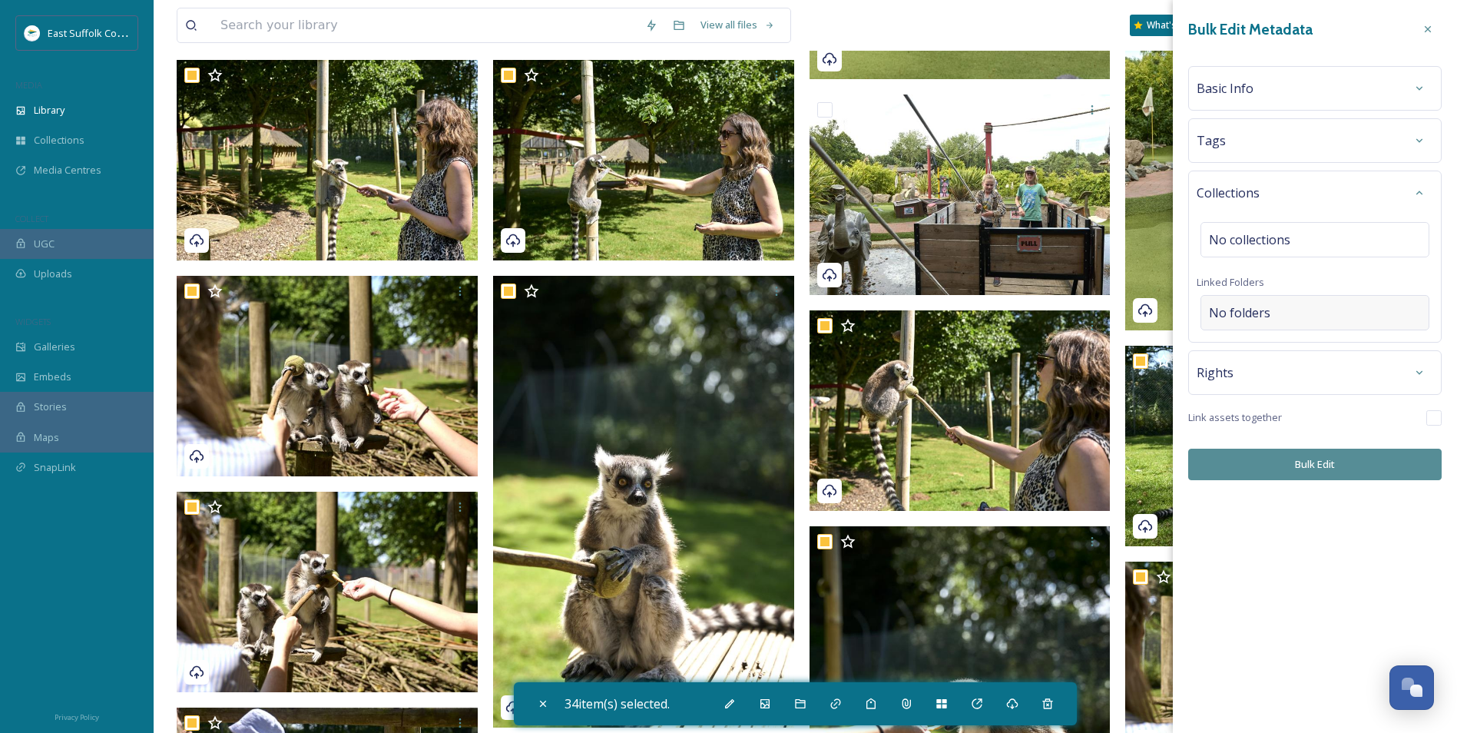
drag, startPoint x: 1277, startPoint y: 331, endPoint x: 1280, endPoint y: 322, distance: 9.7
click at [1161, 328] on div "Collections No collections Linked Folders No folders" at bounding box center [1314, 257] width 253 height 172
click at [1161, 322] on div "No folders" at bounding box center [1315, 312] width 229 height 35
click at [1161, 316] on input at bounding box center [1318, 313] width 235 height 34
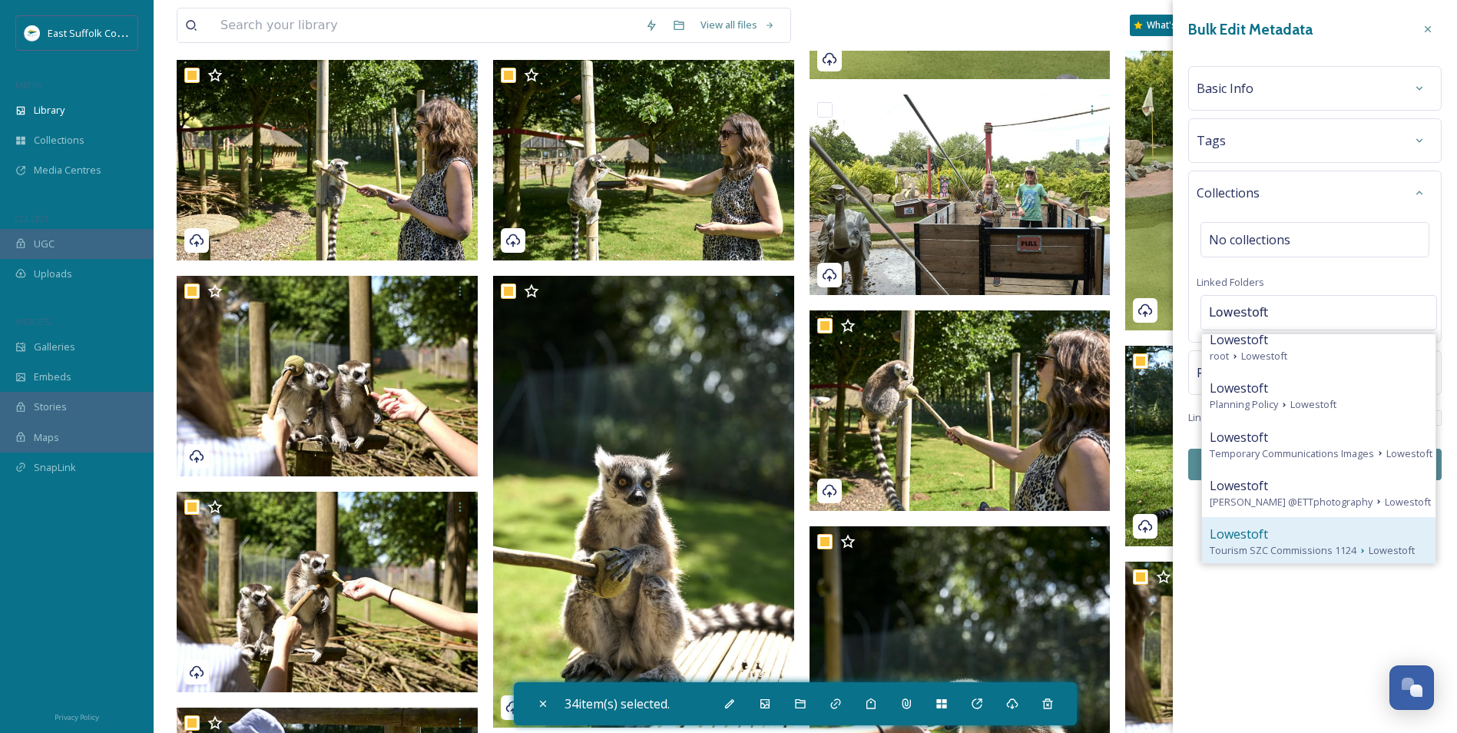
scroll to position [230, 0]
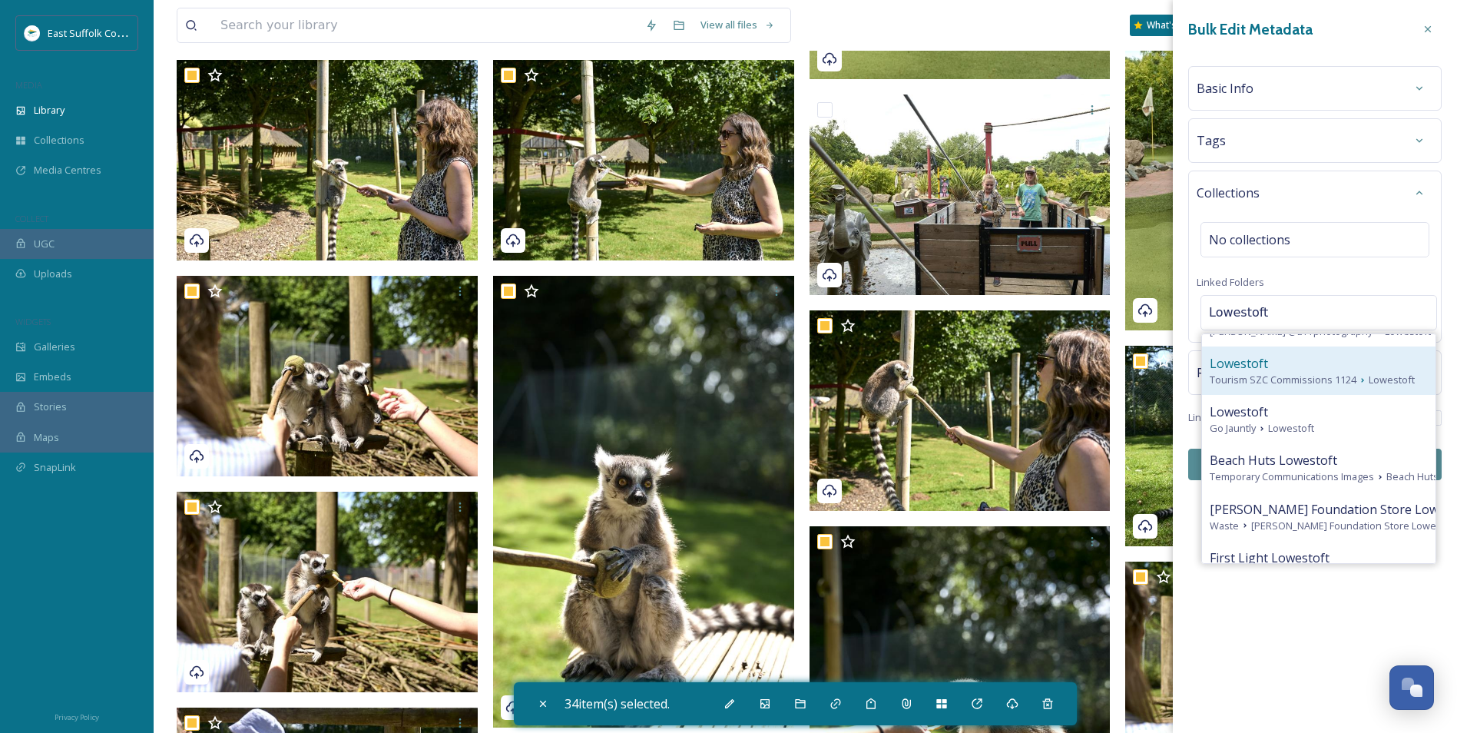
click at [1161, 387] on span "Tourism SZC Commissions 1124" at bounding box center [1283, 380] width 147 height 15
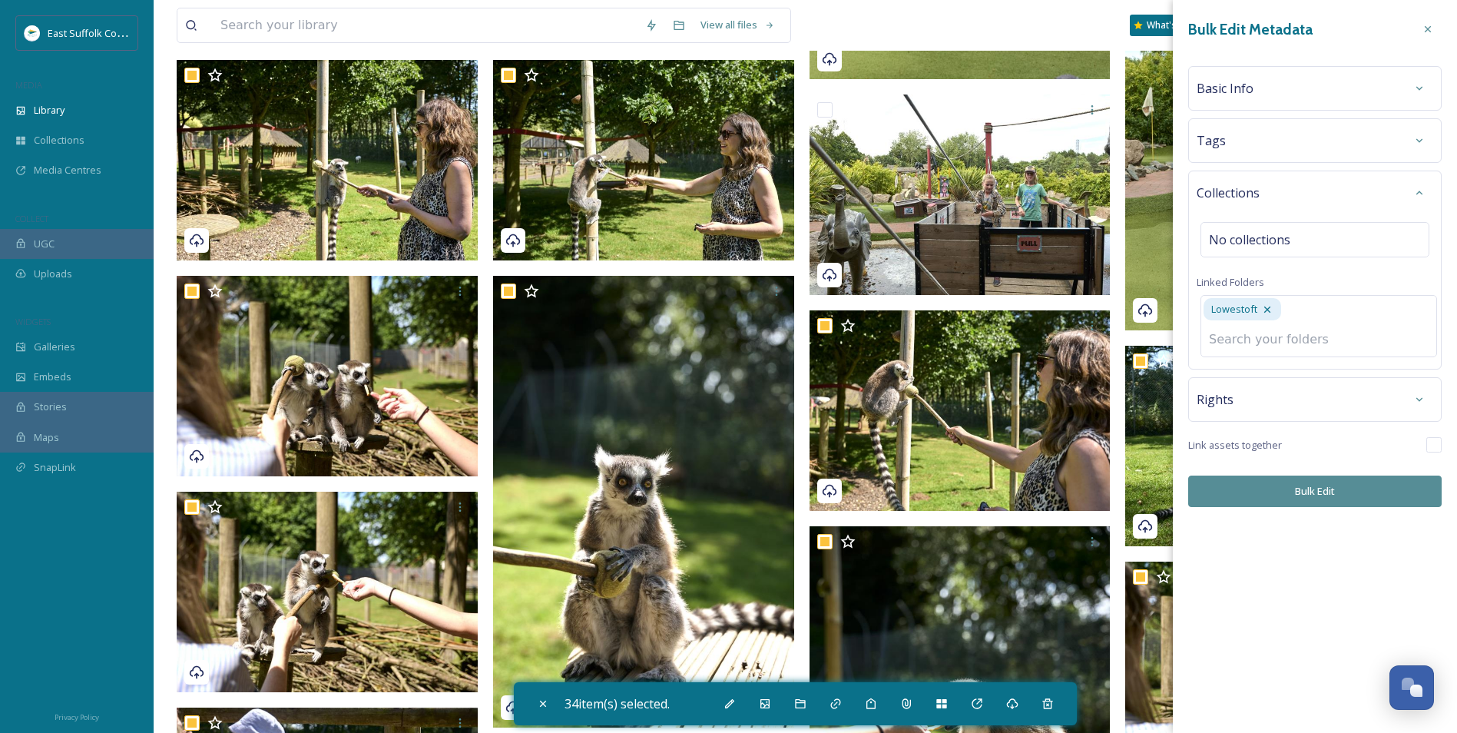
click at [1161, 490] on div "Bulk Edit Metadata Basic Info Tags Collections No collections Linked Folders Lo…" at bounding box center [1315, 261] width 284 height 522
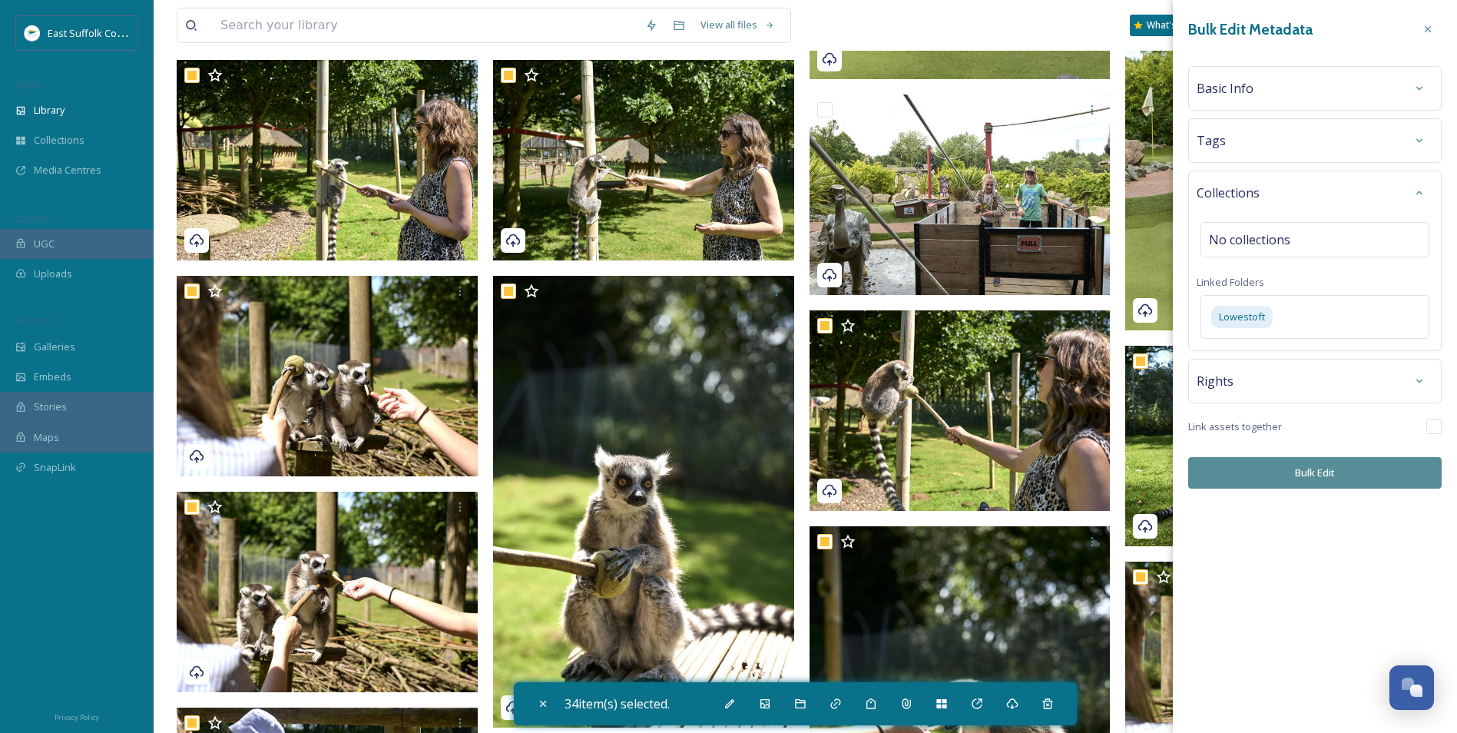
click at [1161, 472] on button "Bulk Edit" at bounding box center [1314, 472] width 253 height 31
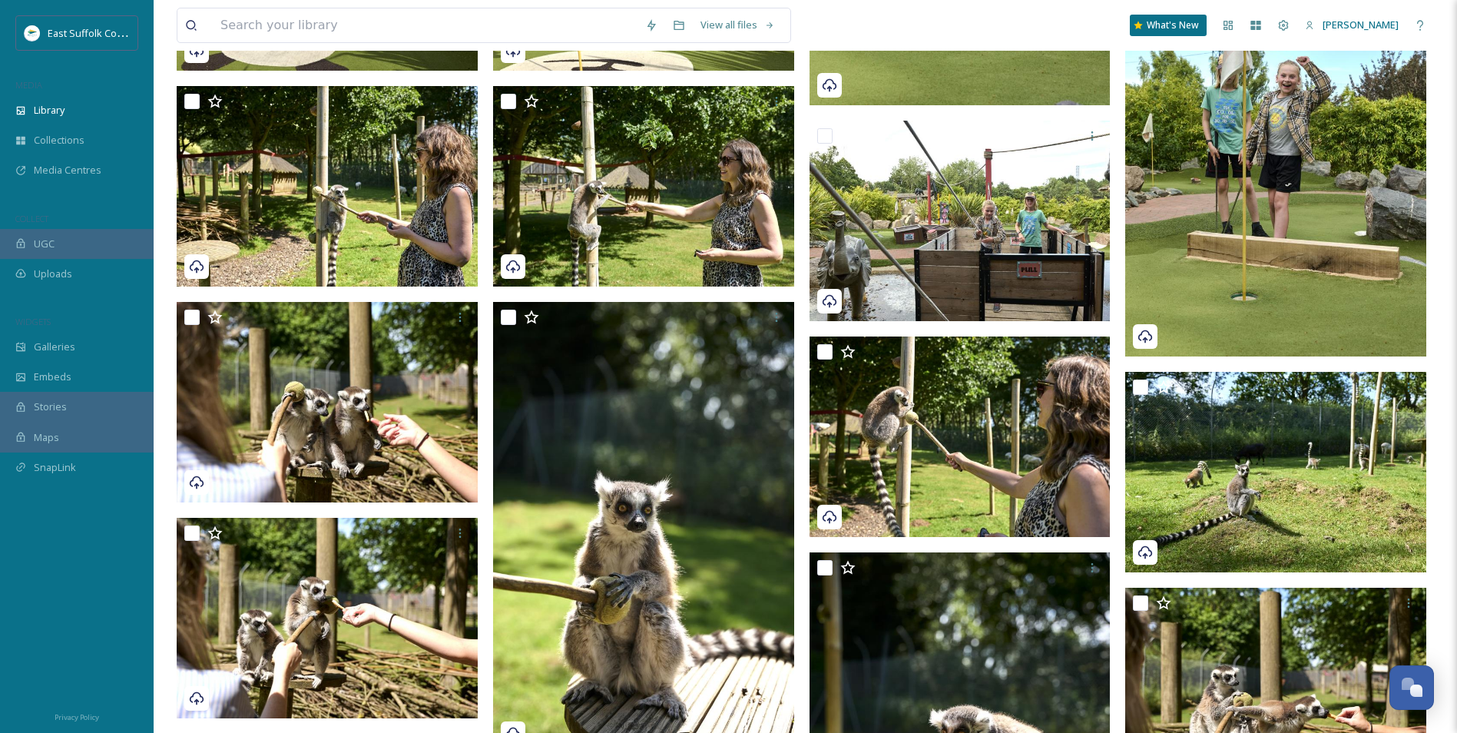
scroll to position [0, 0]
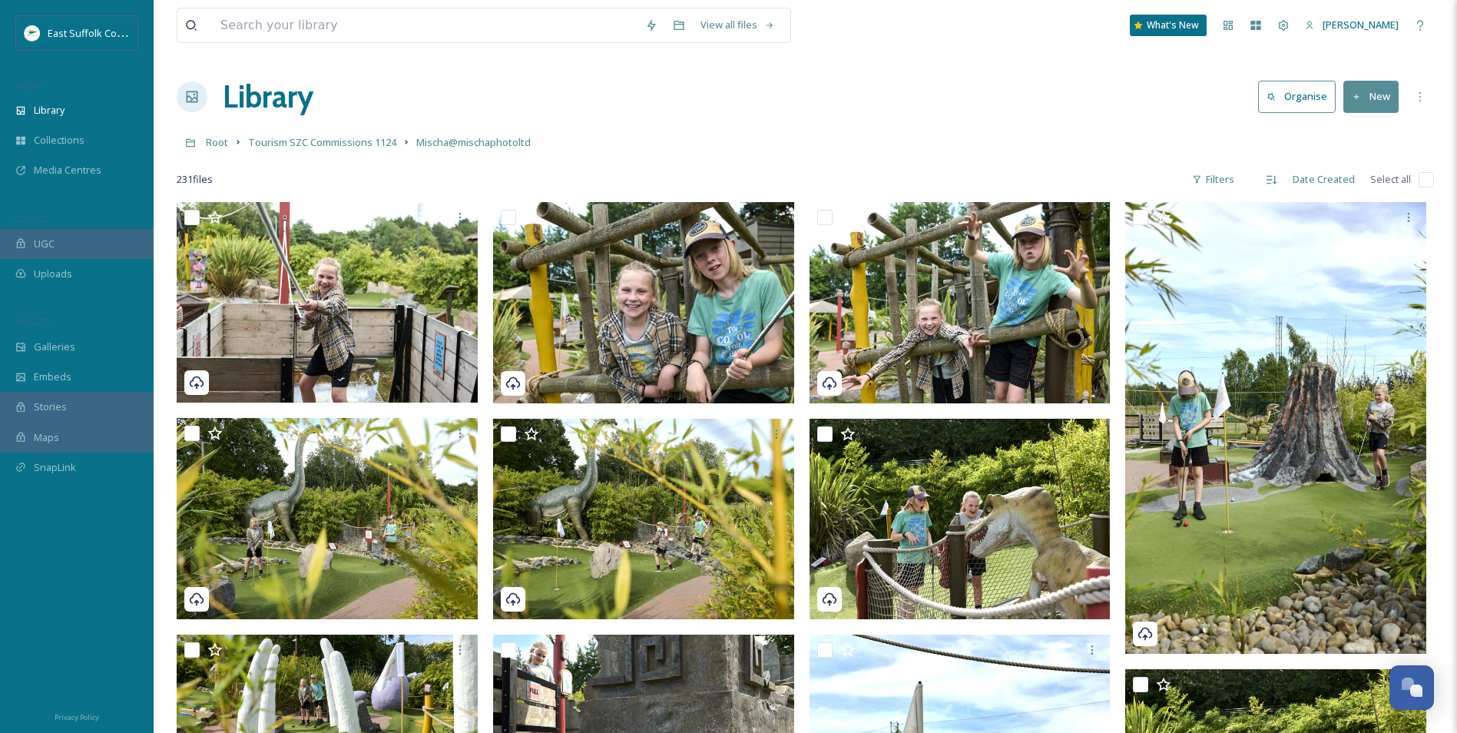
drag, startPoint x: 1040, startPoint y: 449, endPoint x: 791, endPoint y: -57, distance: 564.1
click at [268, 146] on span "Tourism SZC Commissions 1124" at bounding box center [322, 142] width 148 height 14
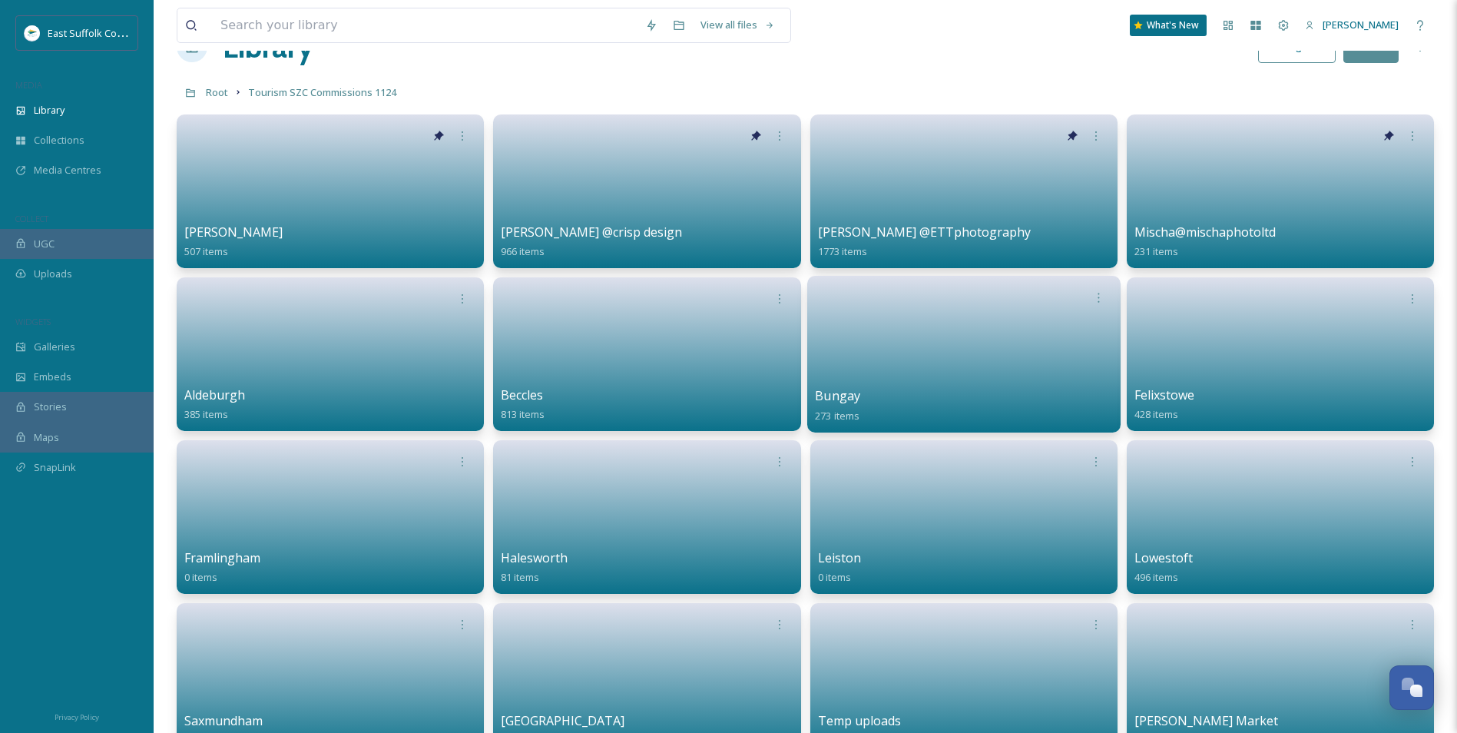
scroll to position [77, 0]
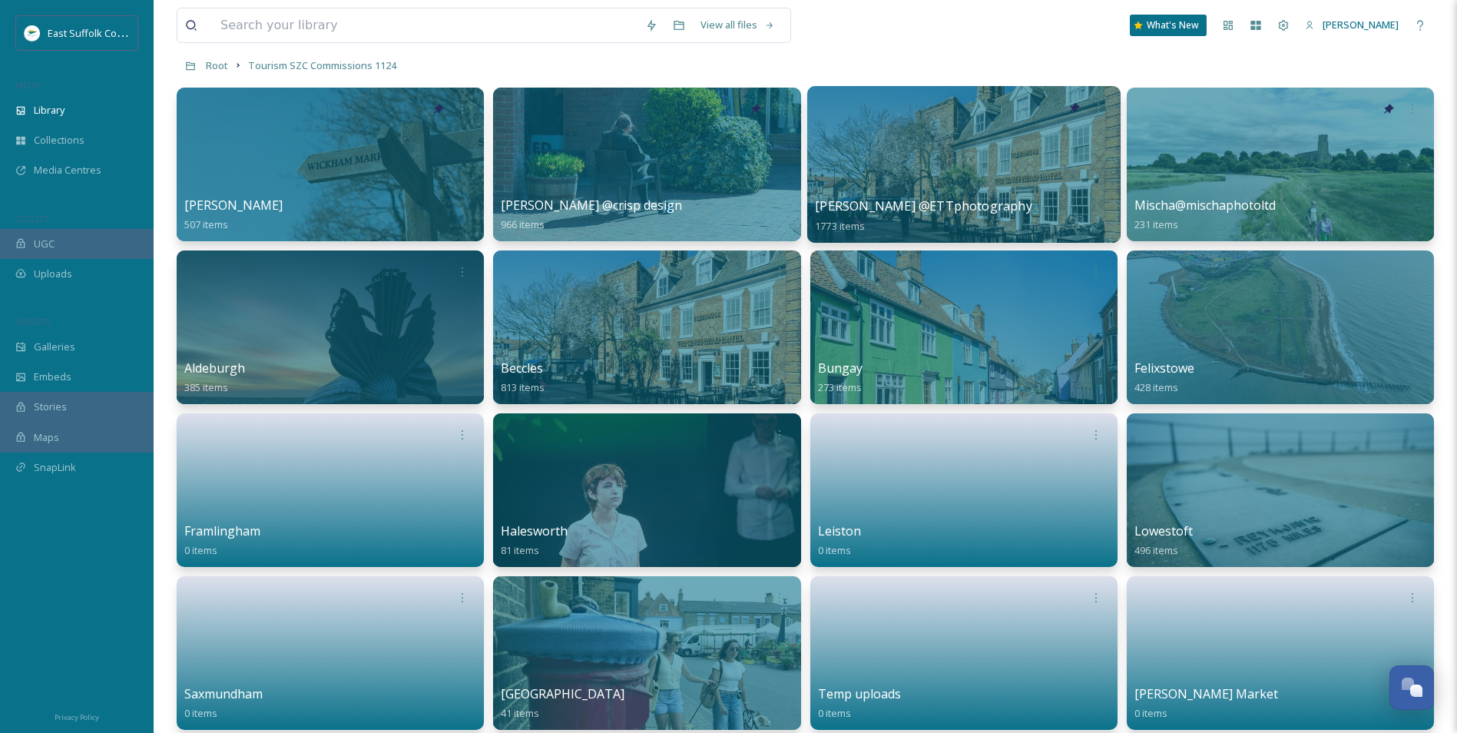
click at [931, 166] on div at bounding box center [963, 164] width 313 height 157
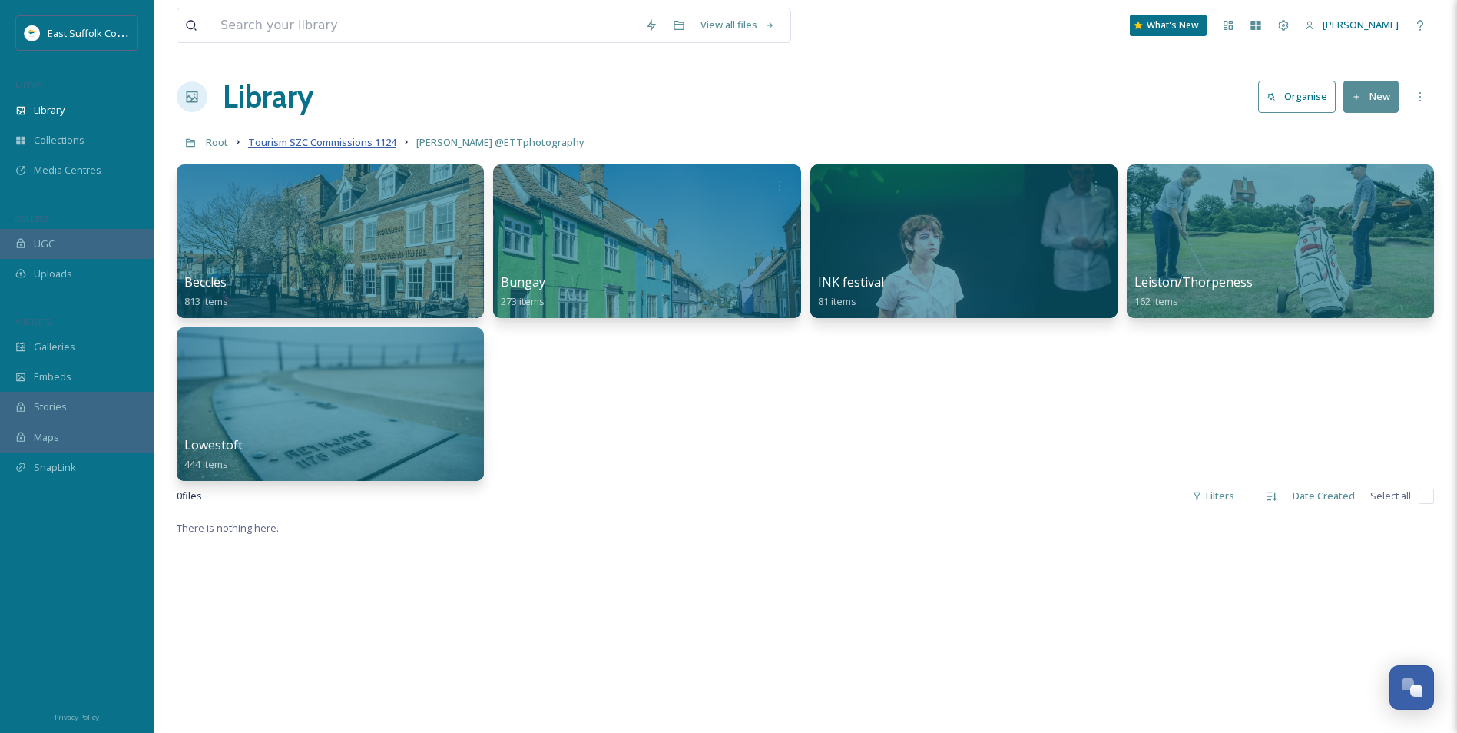
click at [334, 142] on span "Tourism SZC Commissions 1124" at bounding box center [322, 142] width 148 height 14
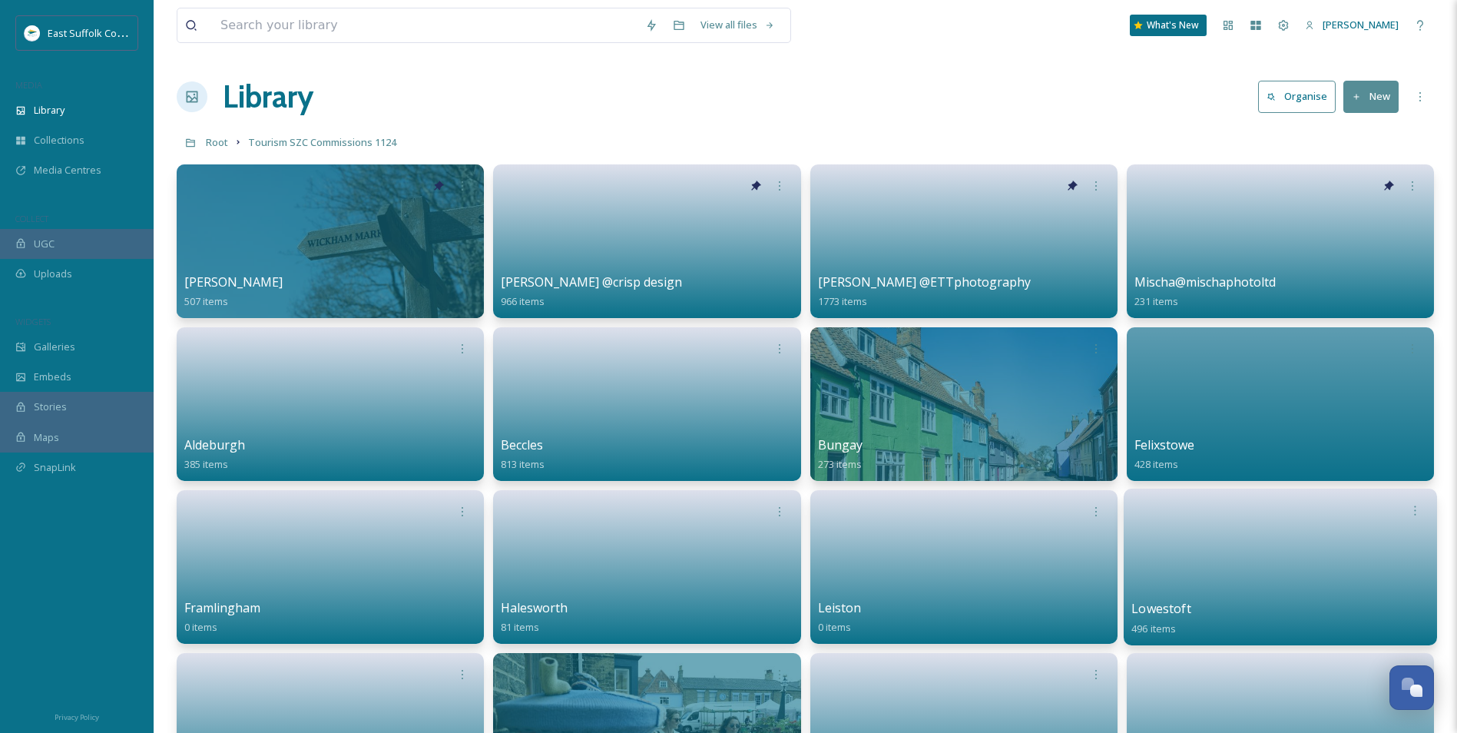
click at [1161, 566] on link at bounding box center [1280, 562] width 298 height 75
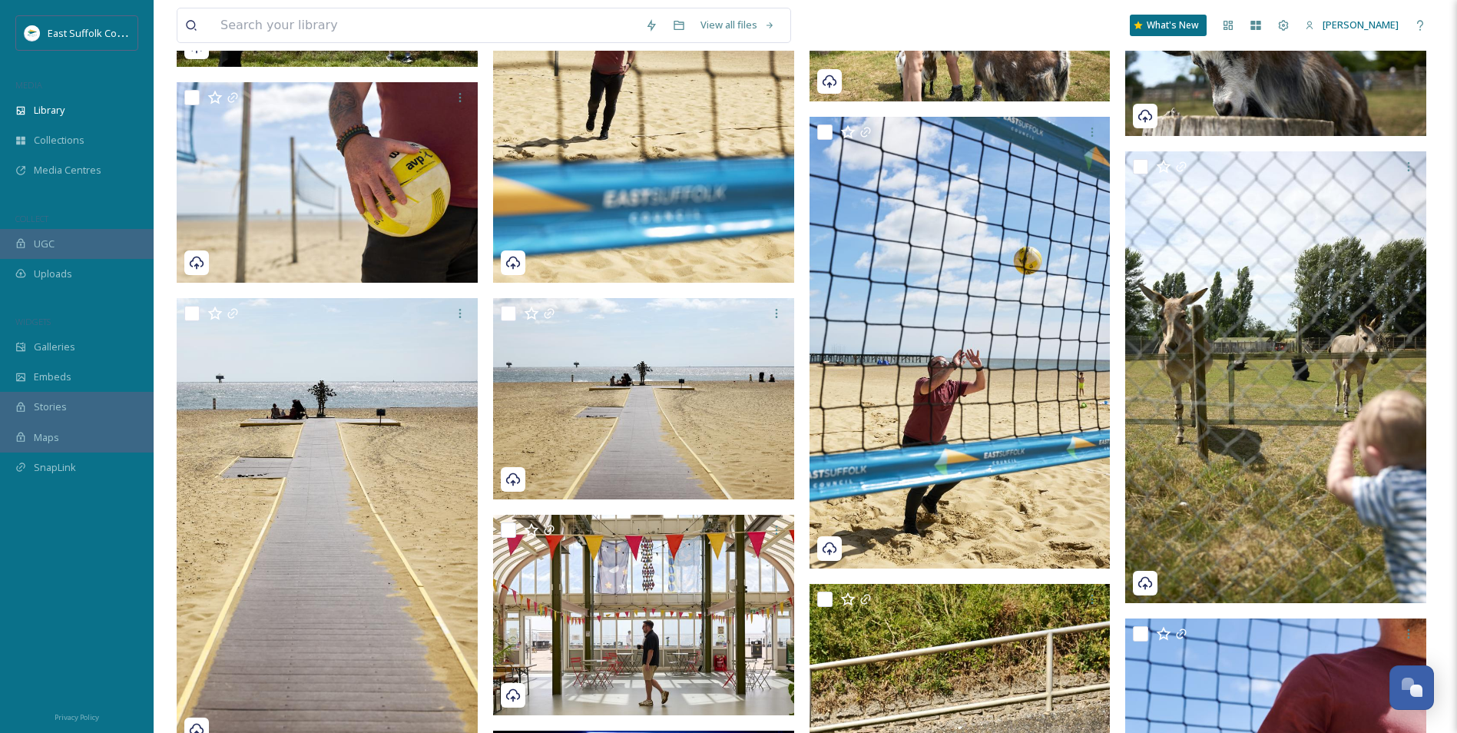
scroll to position [2873, 0]
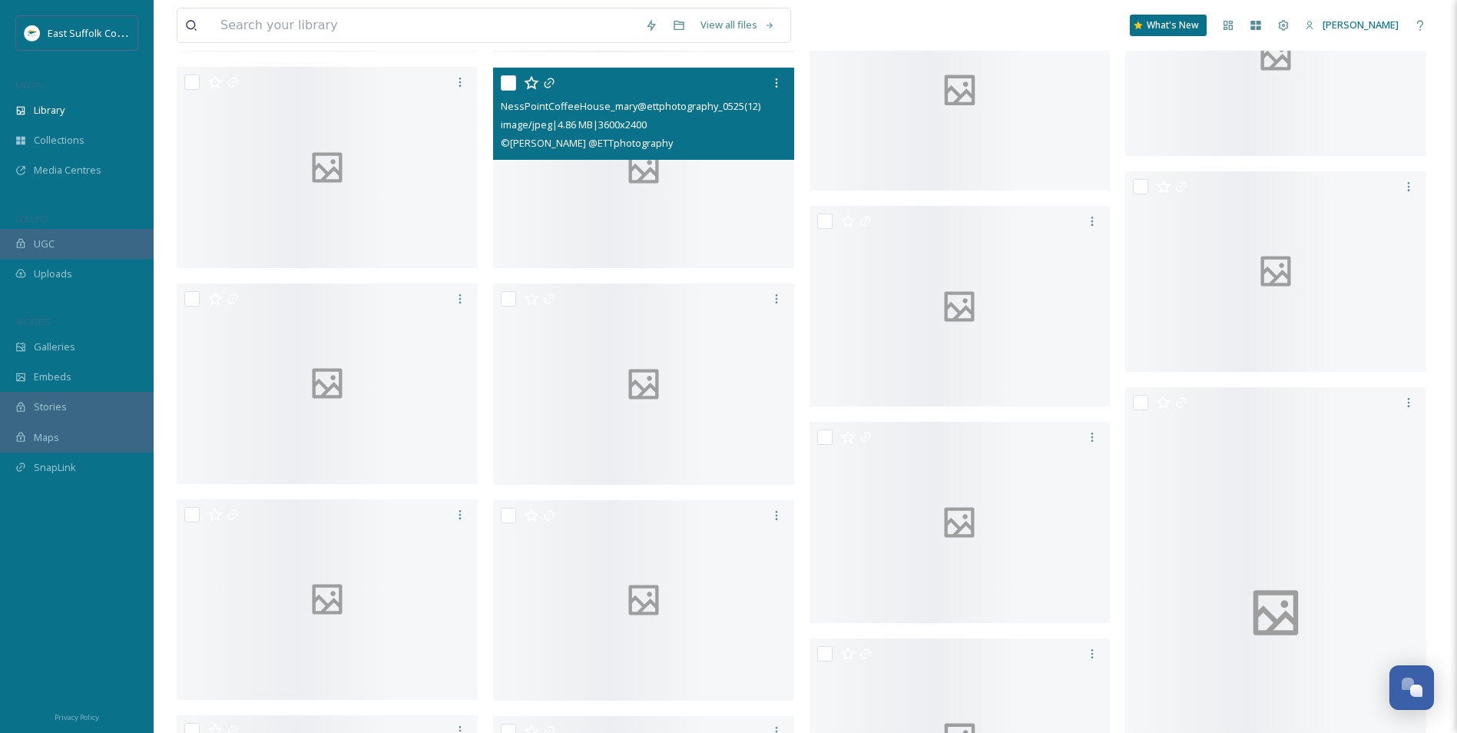
drag, startPoint x: 737, startPoint y: 462, endPoint x: 746, endPoint y: 654, distance: 192.3
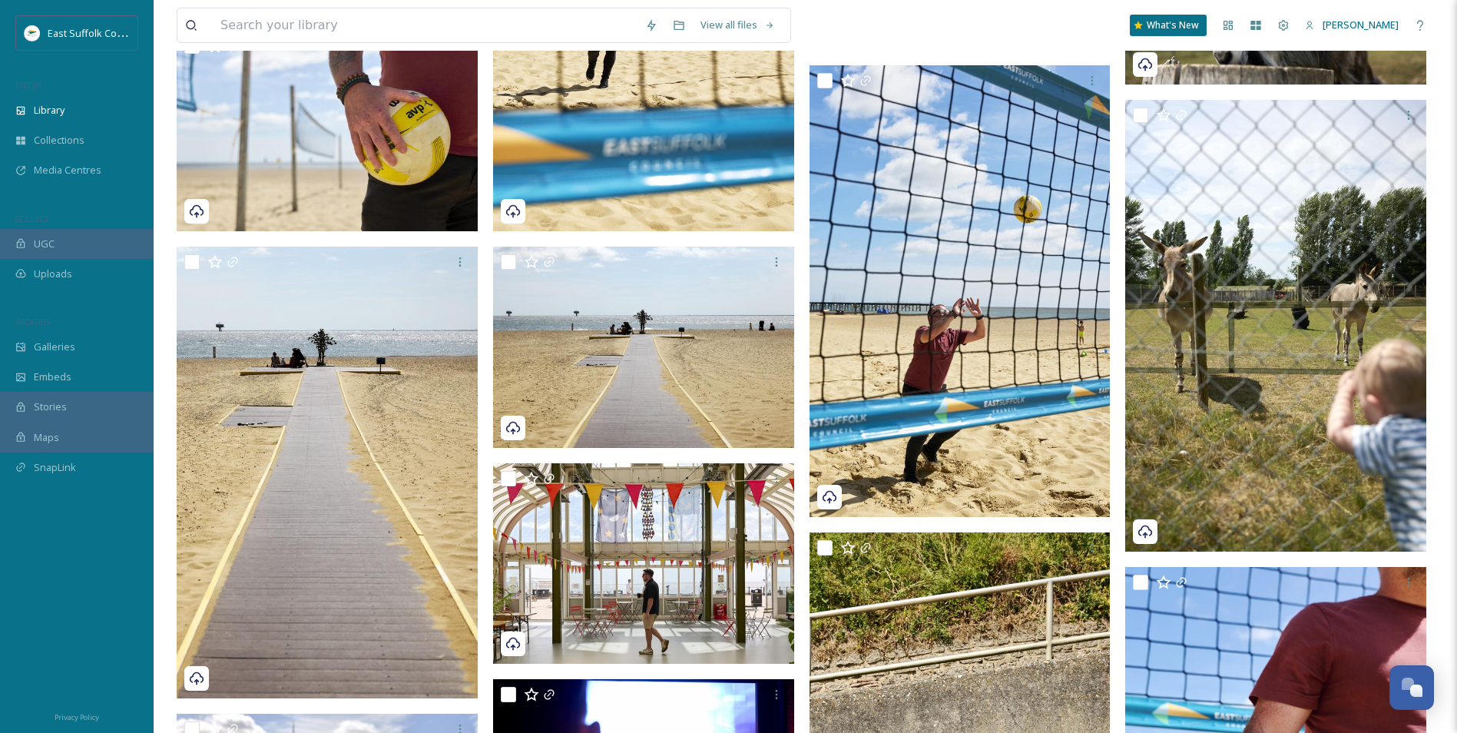
scroll to position [0, 0]
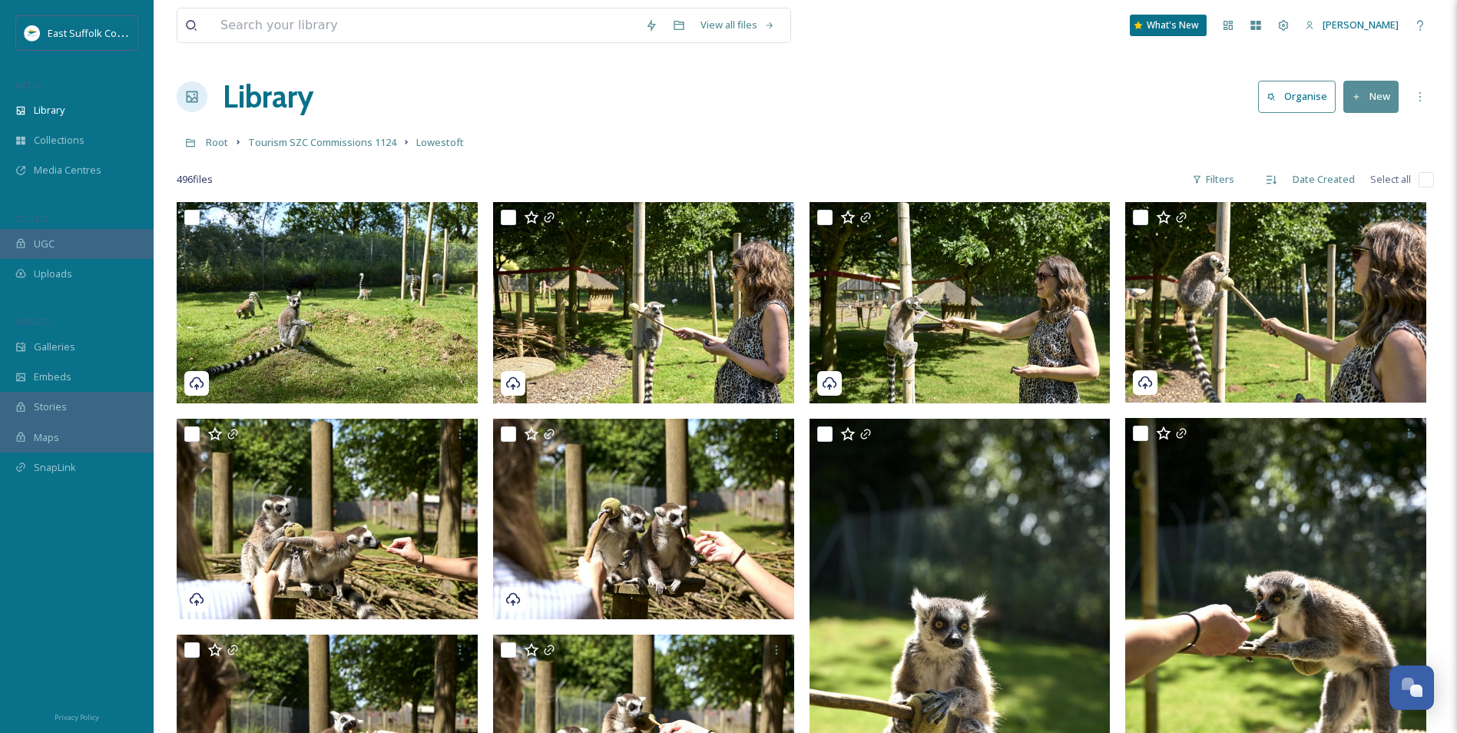
drag, startPoint x: 763, startPoint y: 634, endPoint x: 688, endPoint y: 200, distance: 440.4
click at [222, 143] on span "Root" at bounding box center [217, 142] width 22 height 14
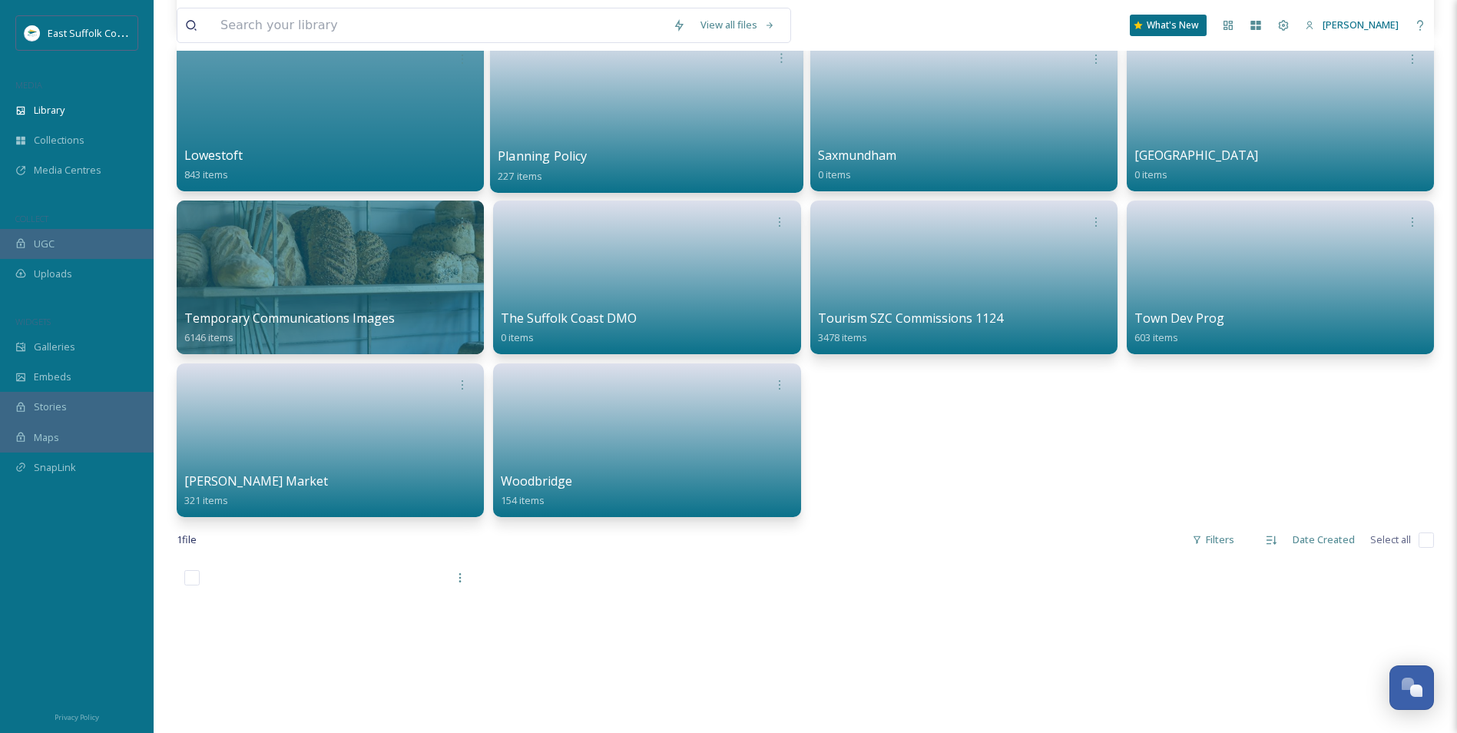
scroll to position [922, 0]
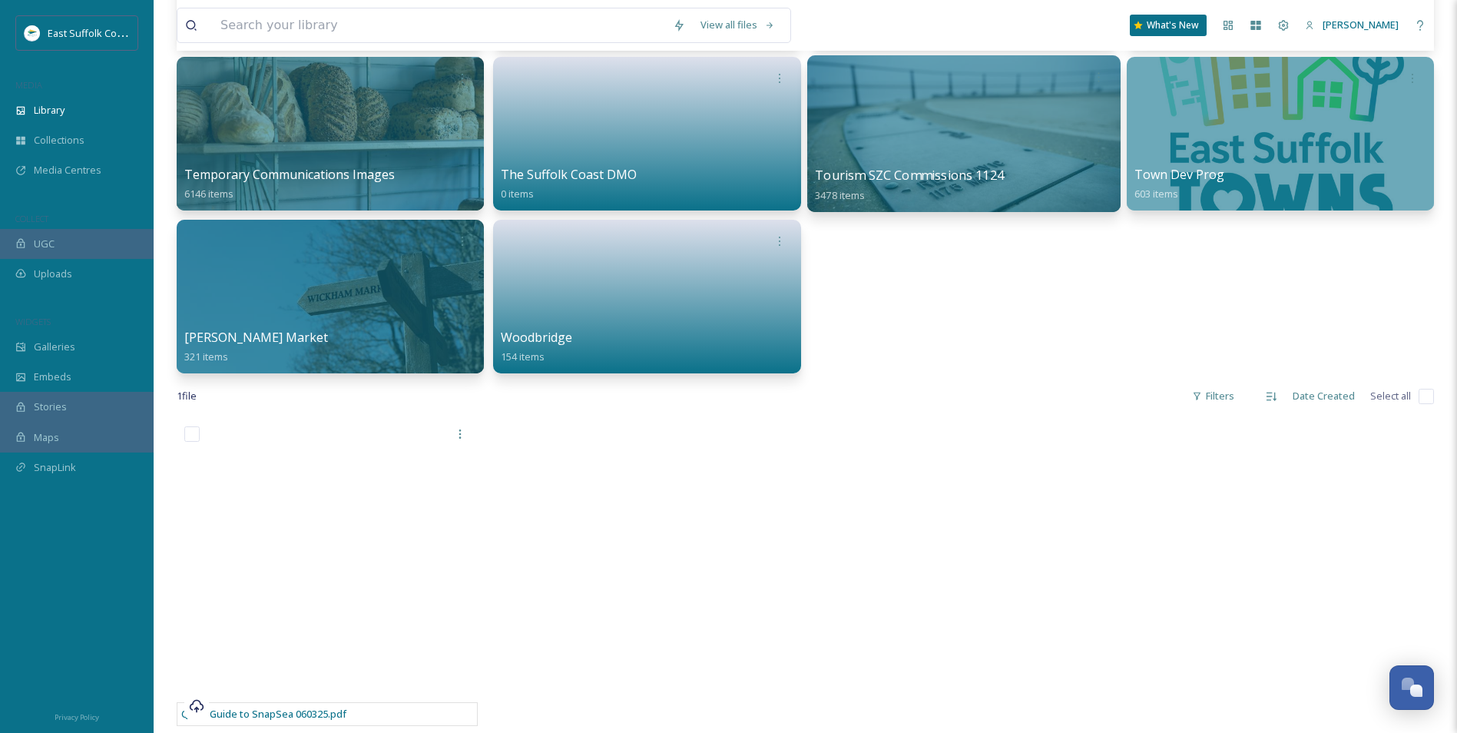
click at [919, 128] on div at bounding box center [963, 133] width 313 height 157
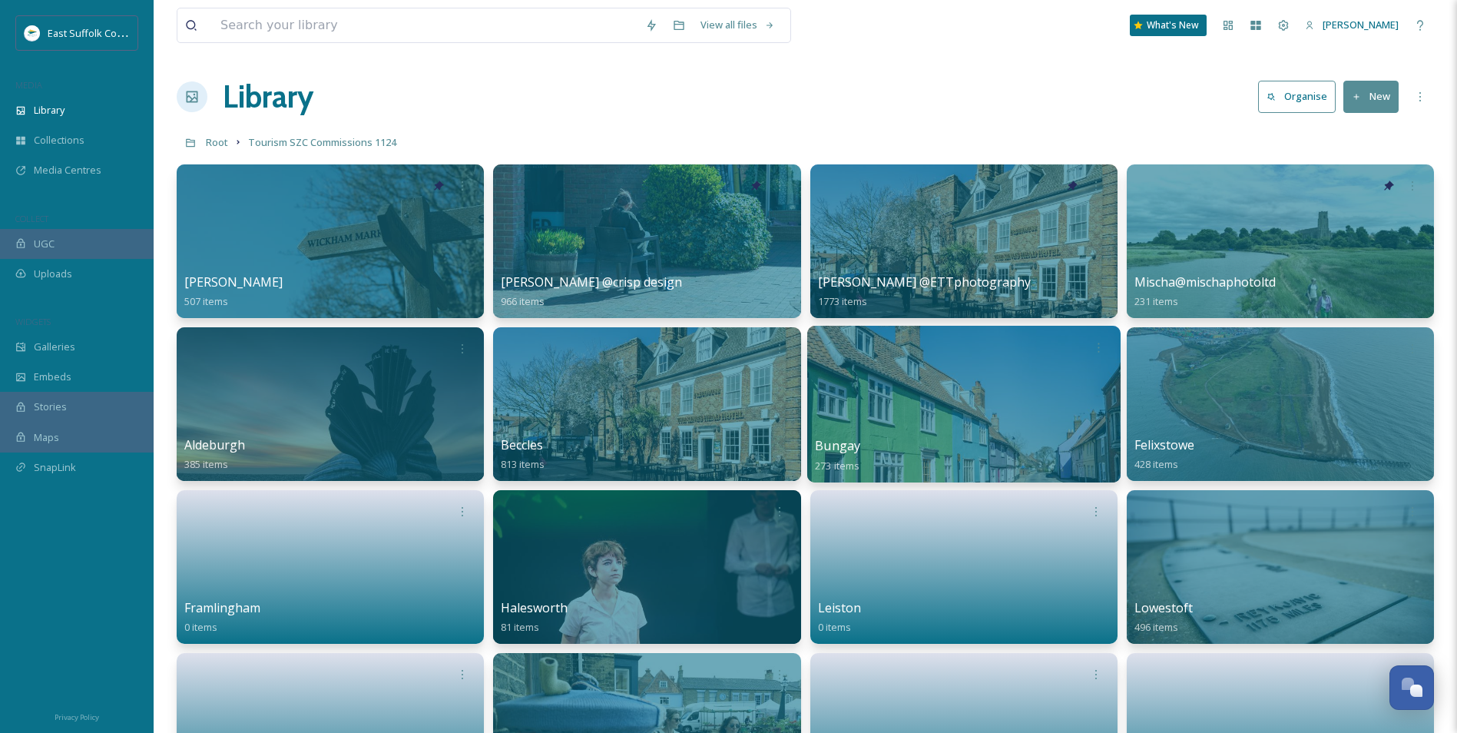
scroll to position [77, 0]
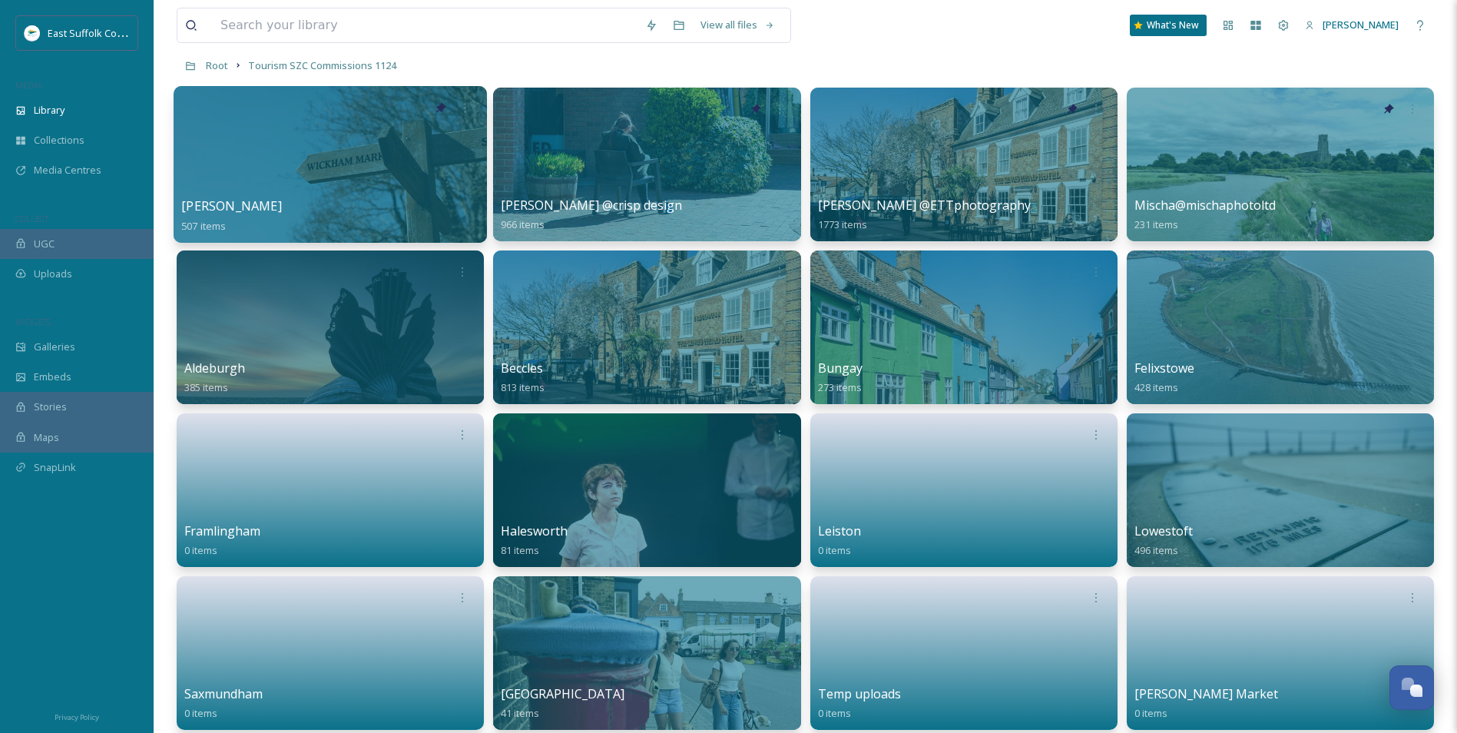
click at [447, 182] on div at bounding box center [330, 164] width 313 height 157
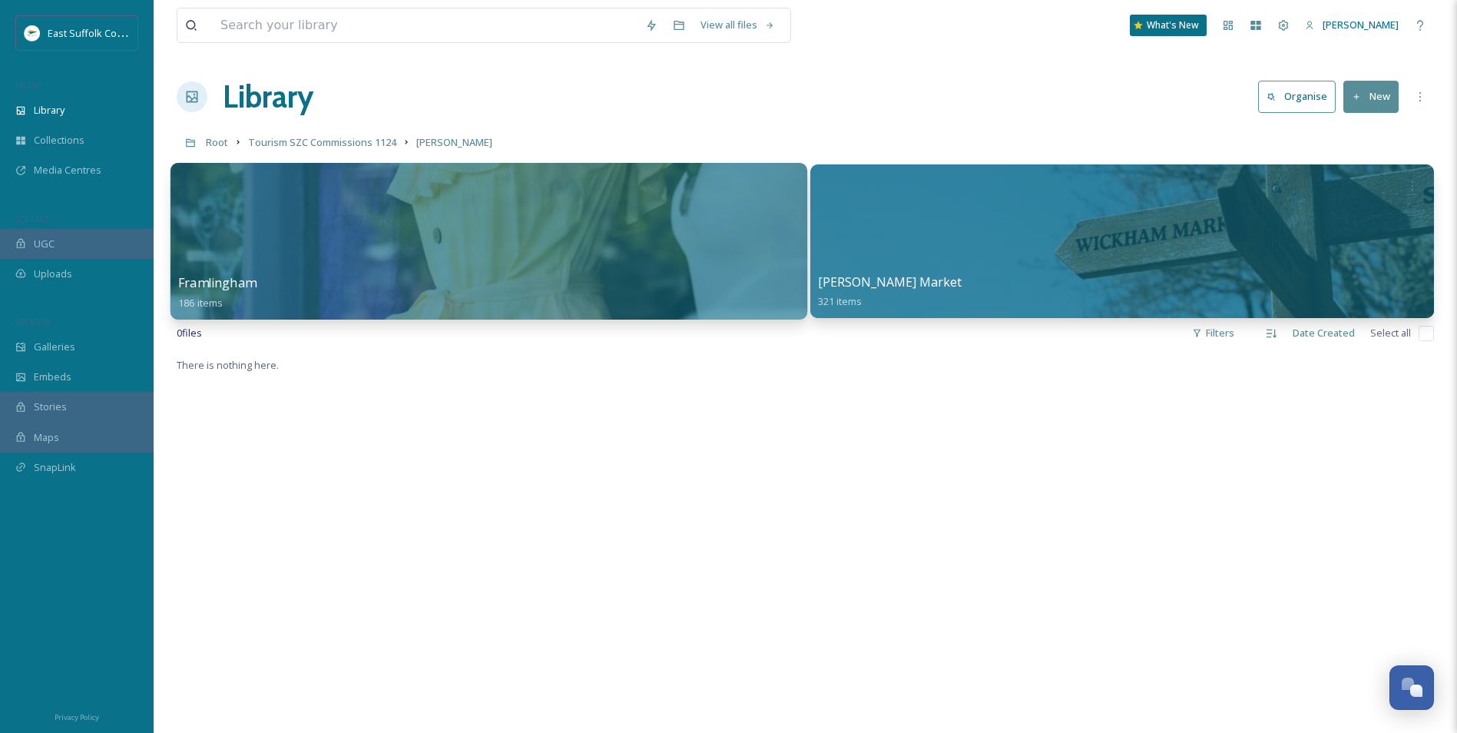
click at [455, 256] on div at bounding box center [489, 241] width 637 height 157
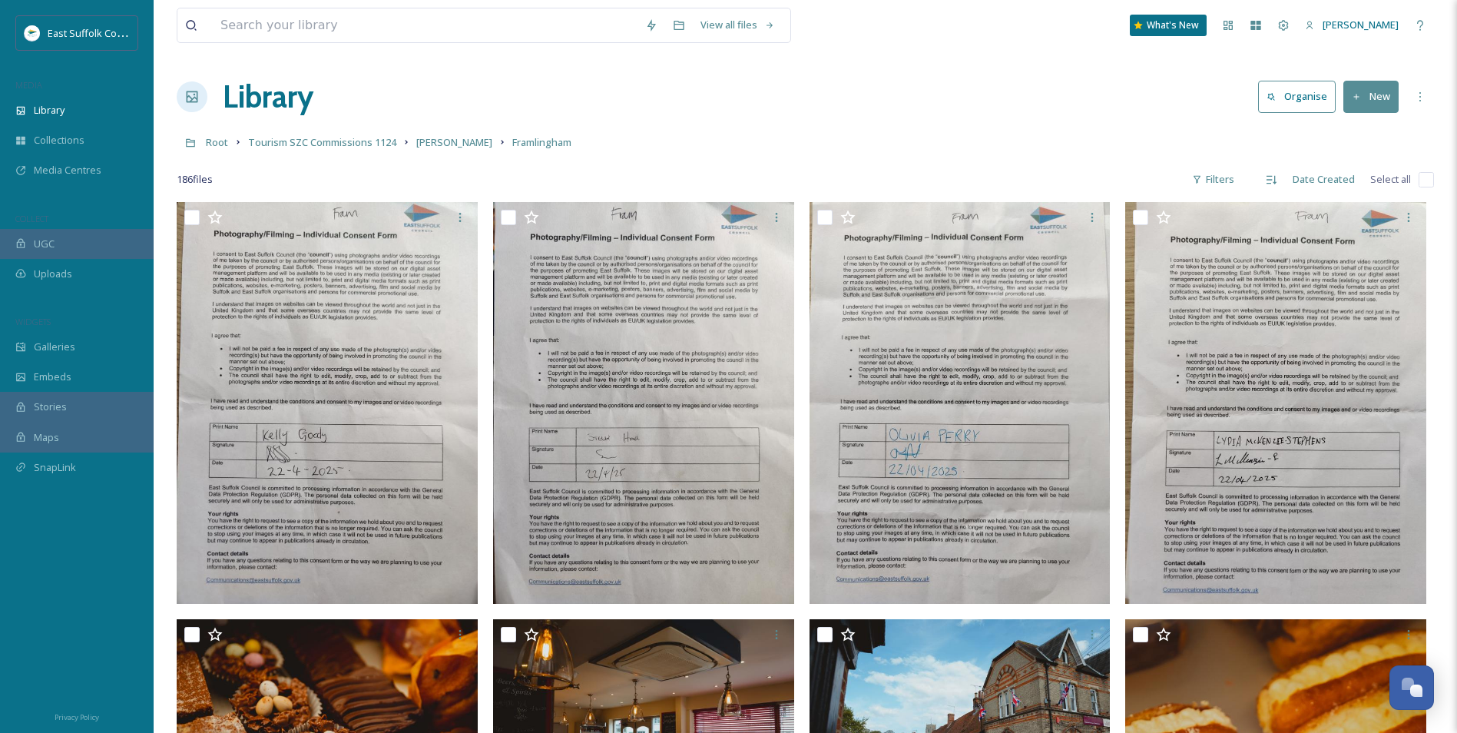
click at [1161, 185] on input "checkbox" at bounding box center [1426, 179] width 15 height 15
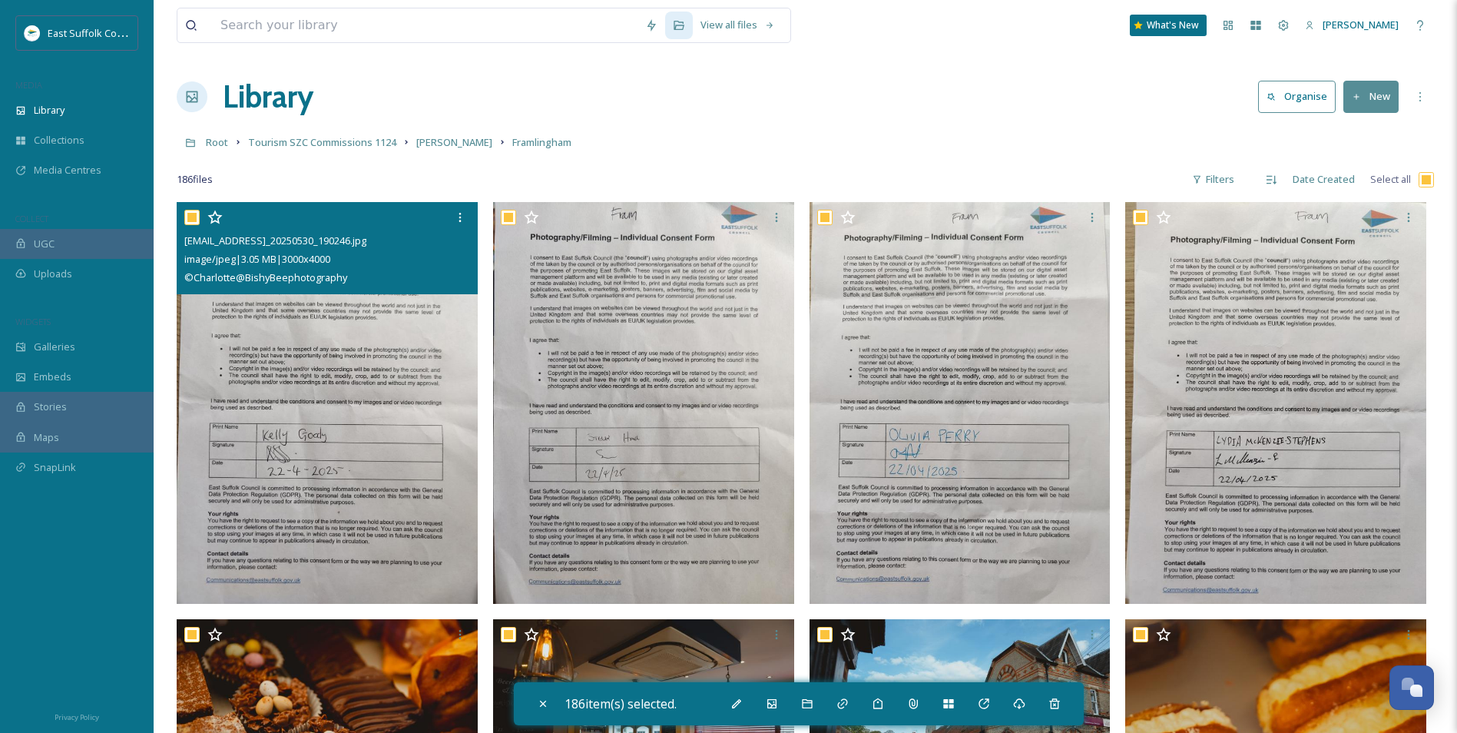
click at [317, 472] on img at bounding box center [327, 402] width 301 height 401
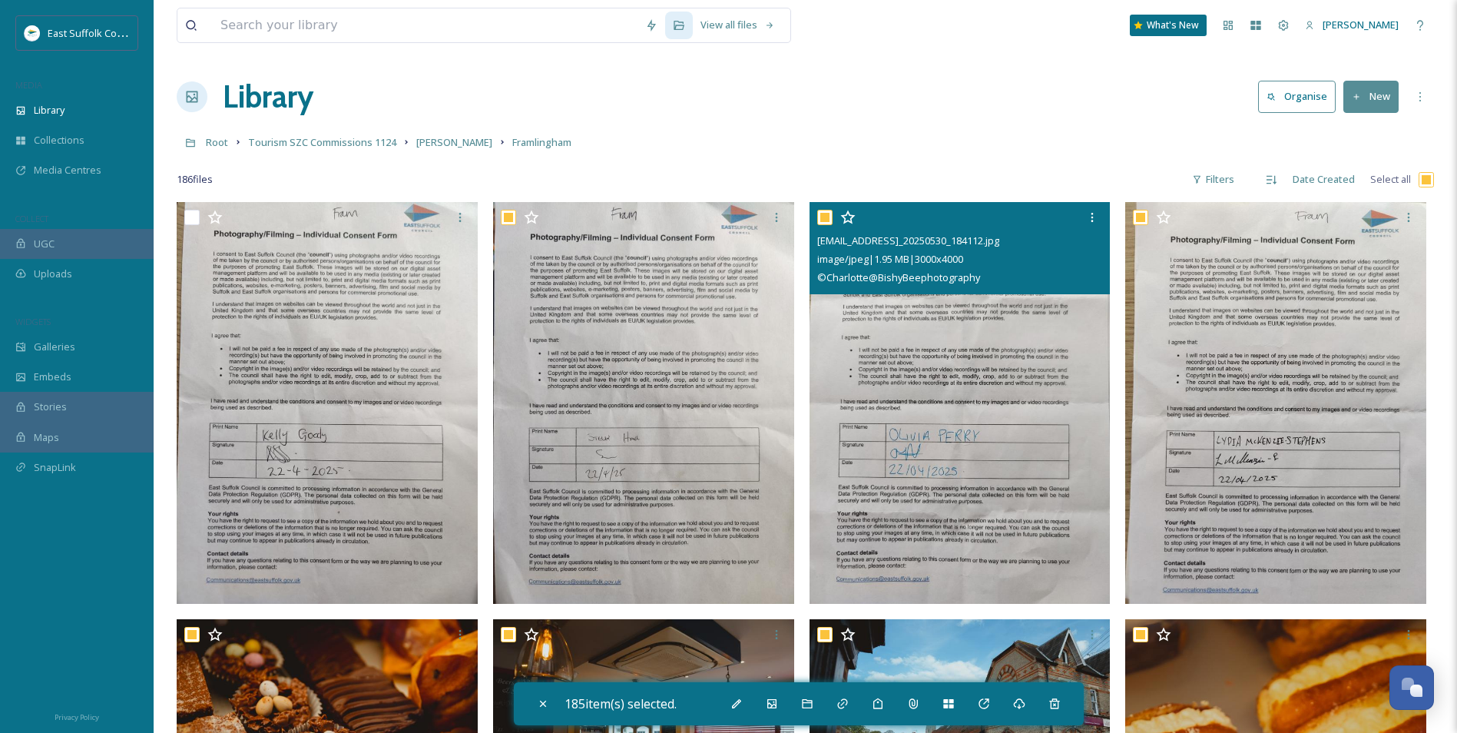
click at [620, 449] on img at bounding box center [643, 402] width 301 height 401
click at [1006, 445] on img at bounding box center [960, 402] width 301 height 401
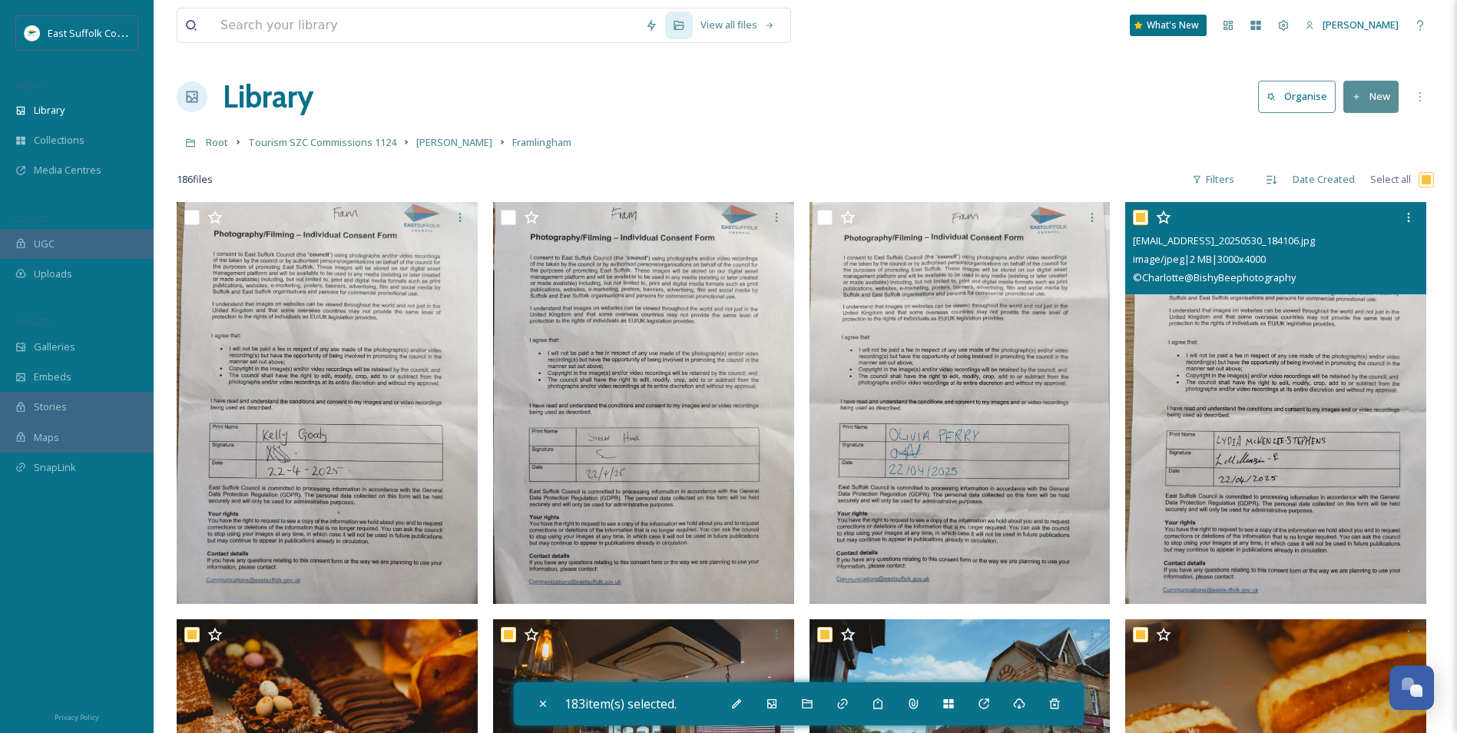
click at [1161, 436] on img at bounding box center [1275, 402] width 301 height 401
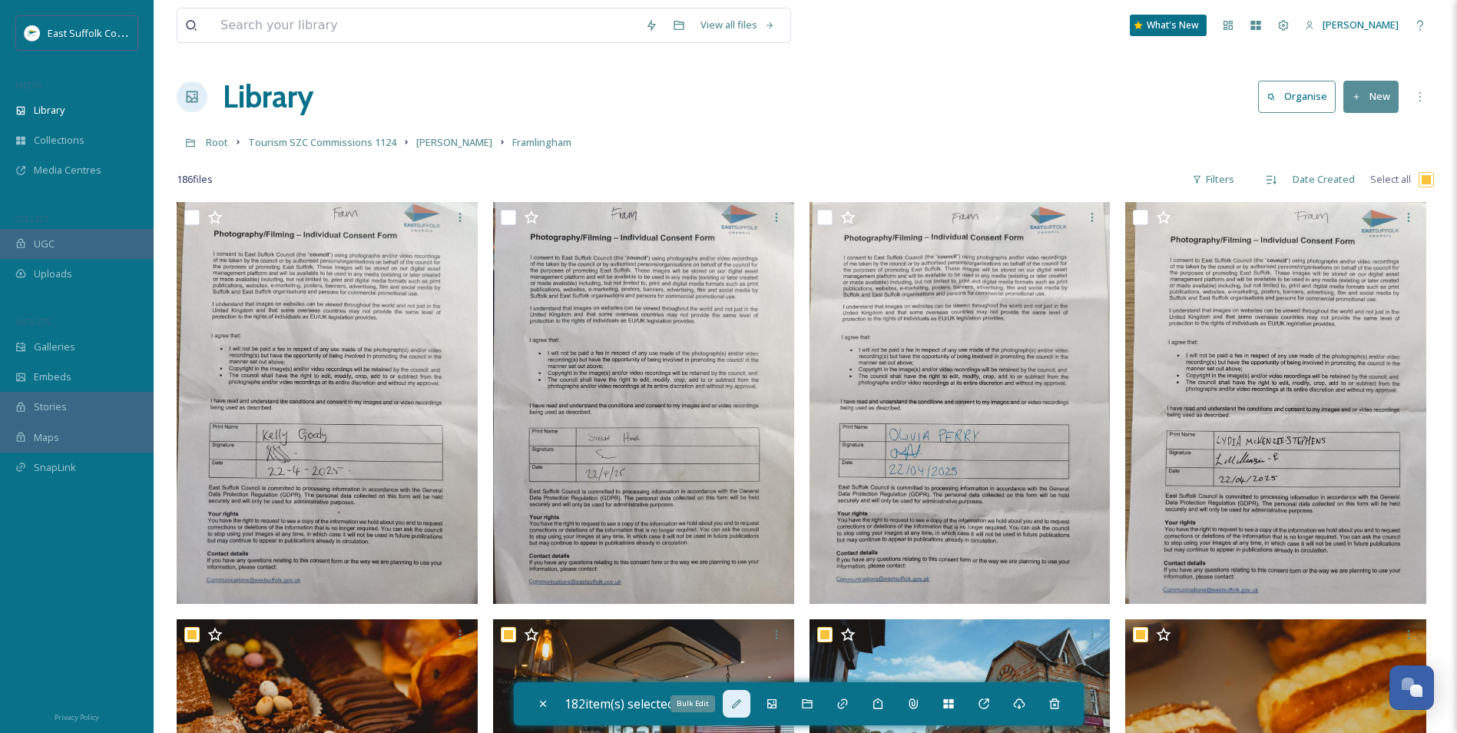
click at [747, 566] on div "Bulk Edit" at bounding box center [737, 704] width 28 height 28
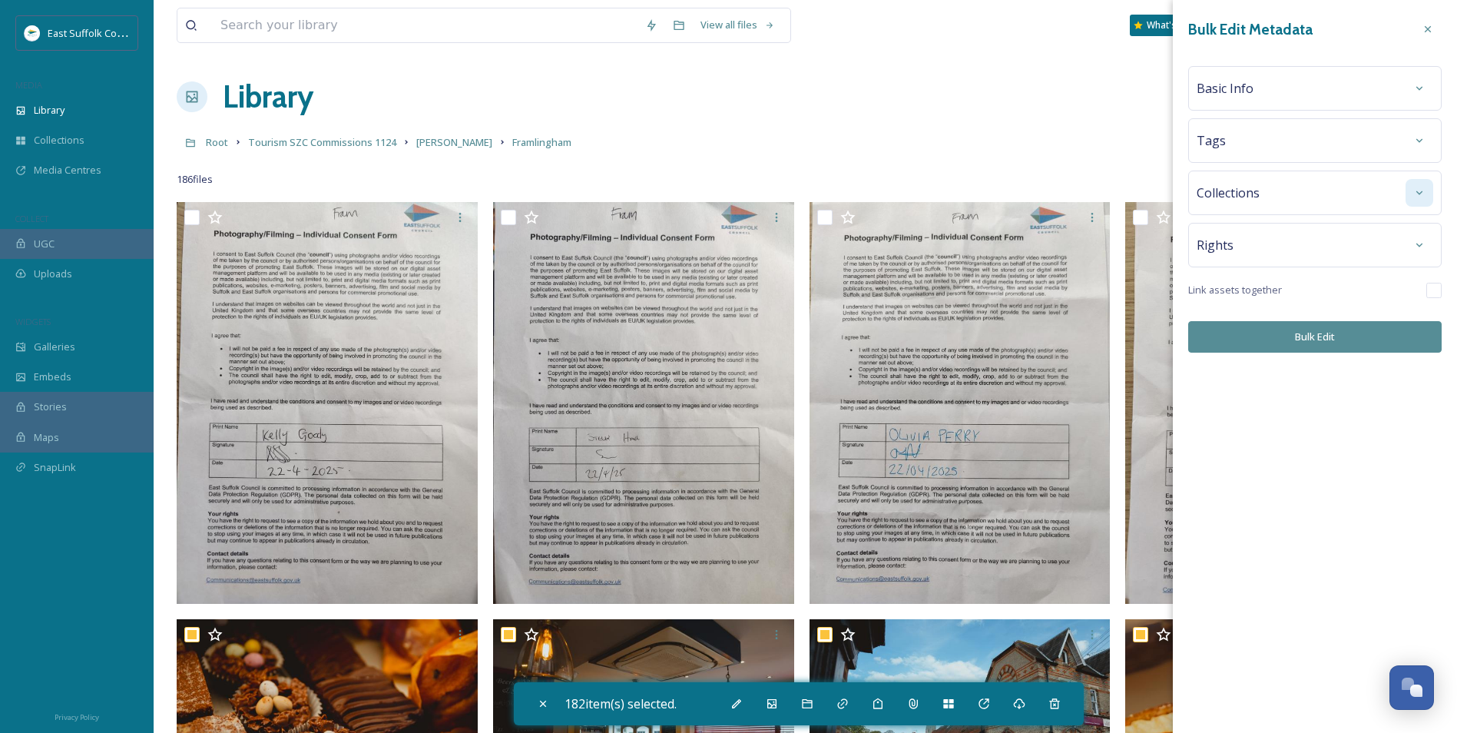
click at [1161, 196] on icon at bounding box center [1419, 193] width 12 height 12
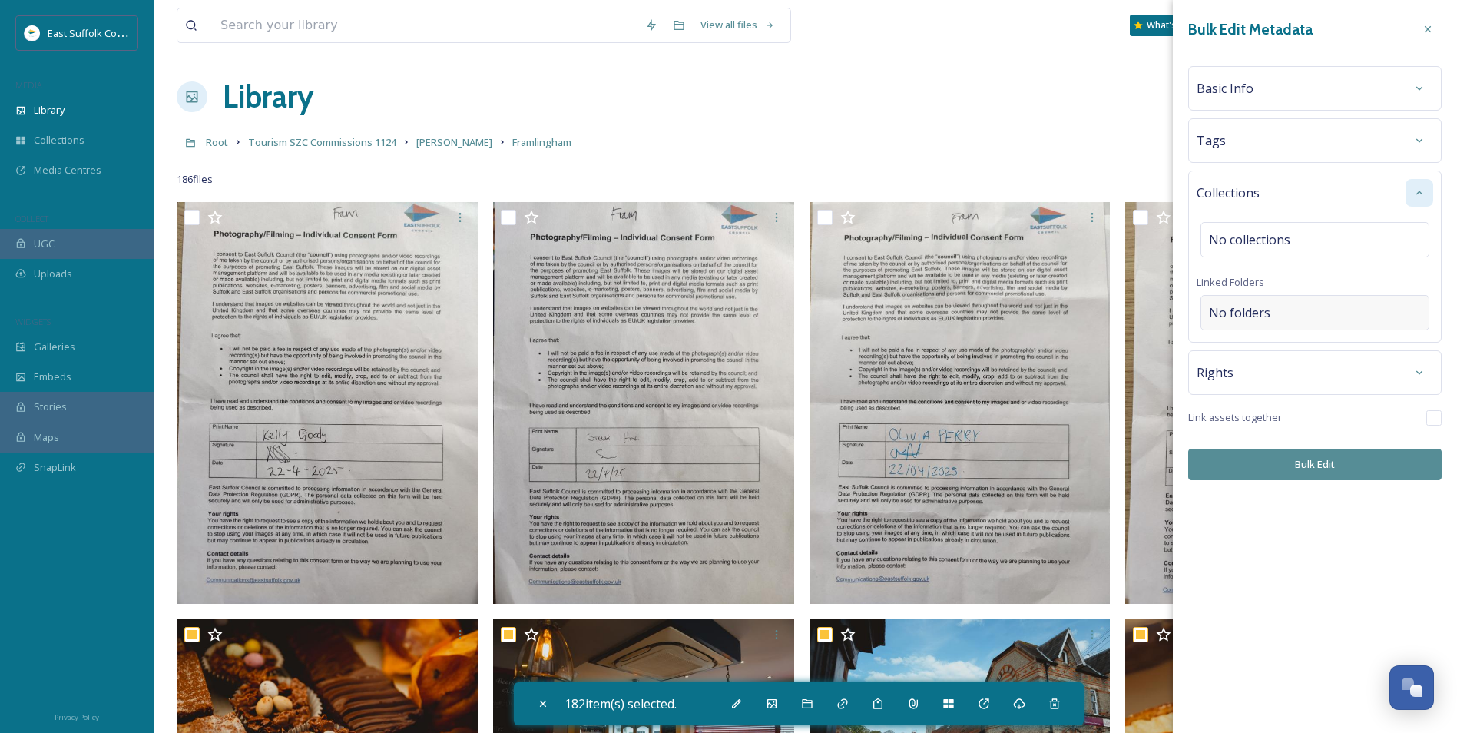
click at [1161, 303] on div "No folders" at bounding box center [1315, 312] width 229 height 35
click at [1161, 303] on input at bounding box center [1318, 313] width 235 height 34
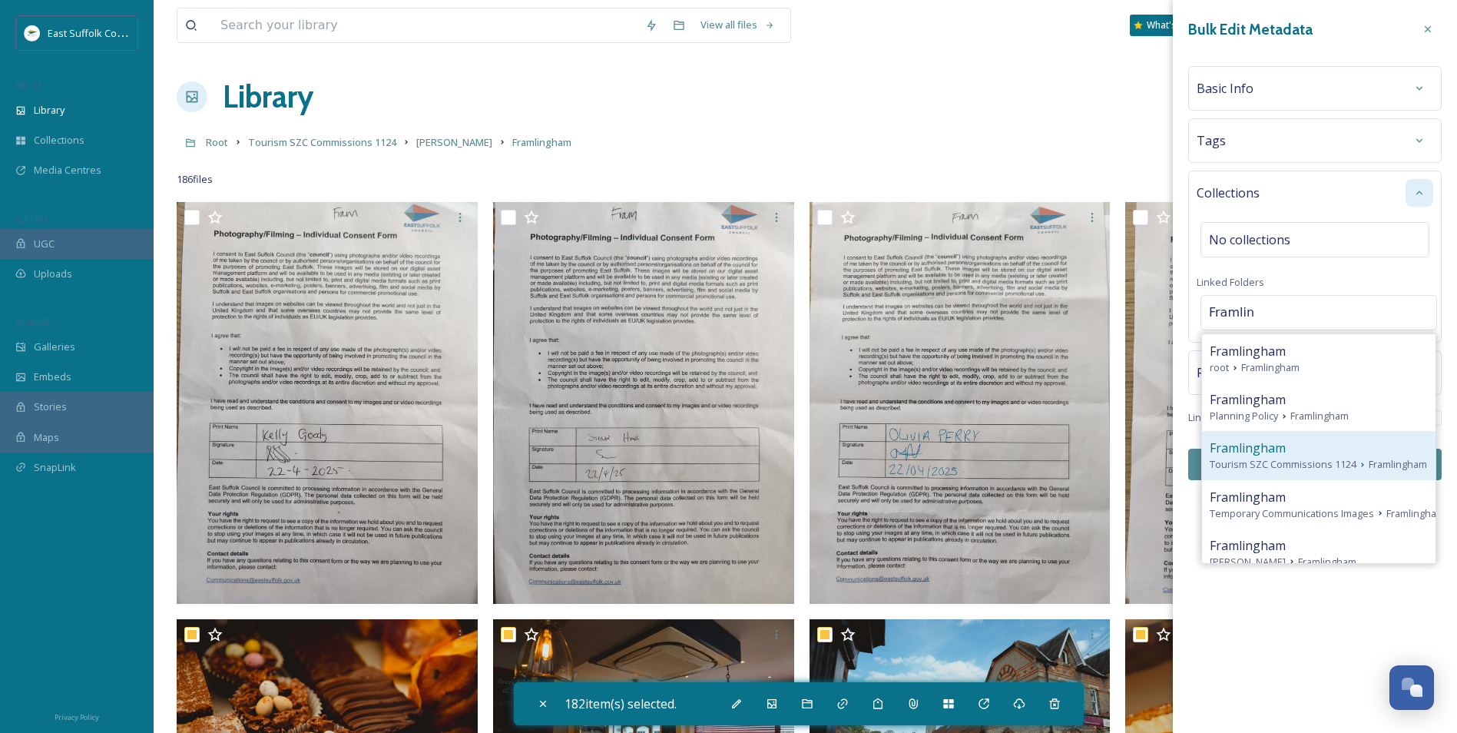
click at [1161, 461] on span "Tourism SZC Commissions 1124" at bounding box center [1283, 464] width 147 height 15
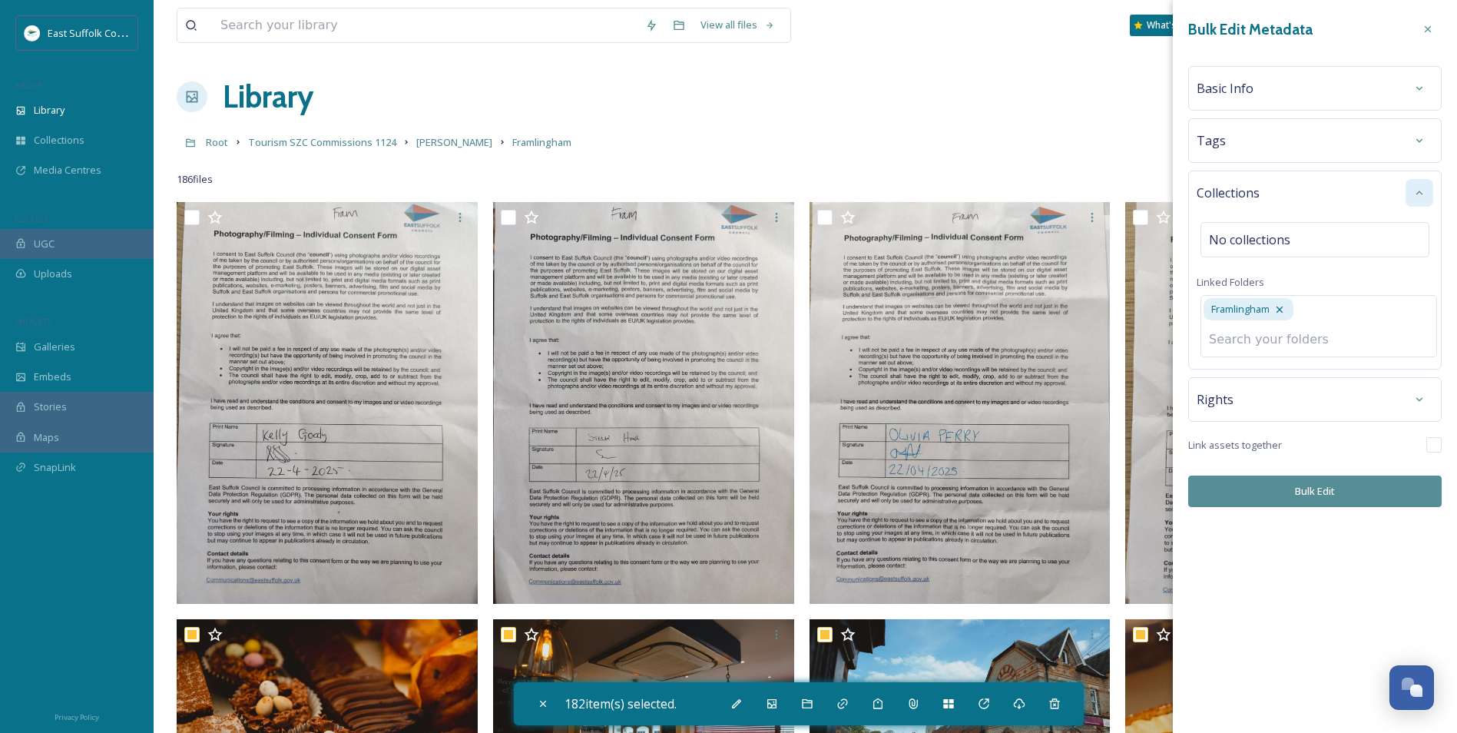
click at [1161, 494] on div "Bulk Edit Metadata Basic Info Tags Collections No collections Linked Folders Fr…" at bounding box center [1315, 261] width 284 height 522
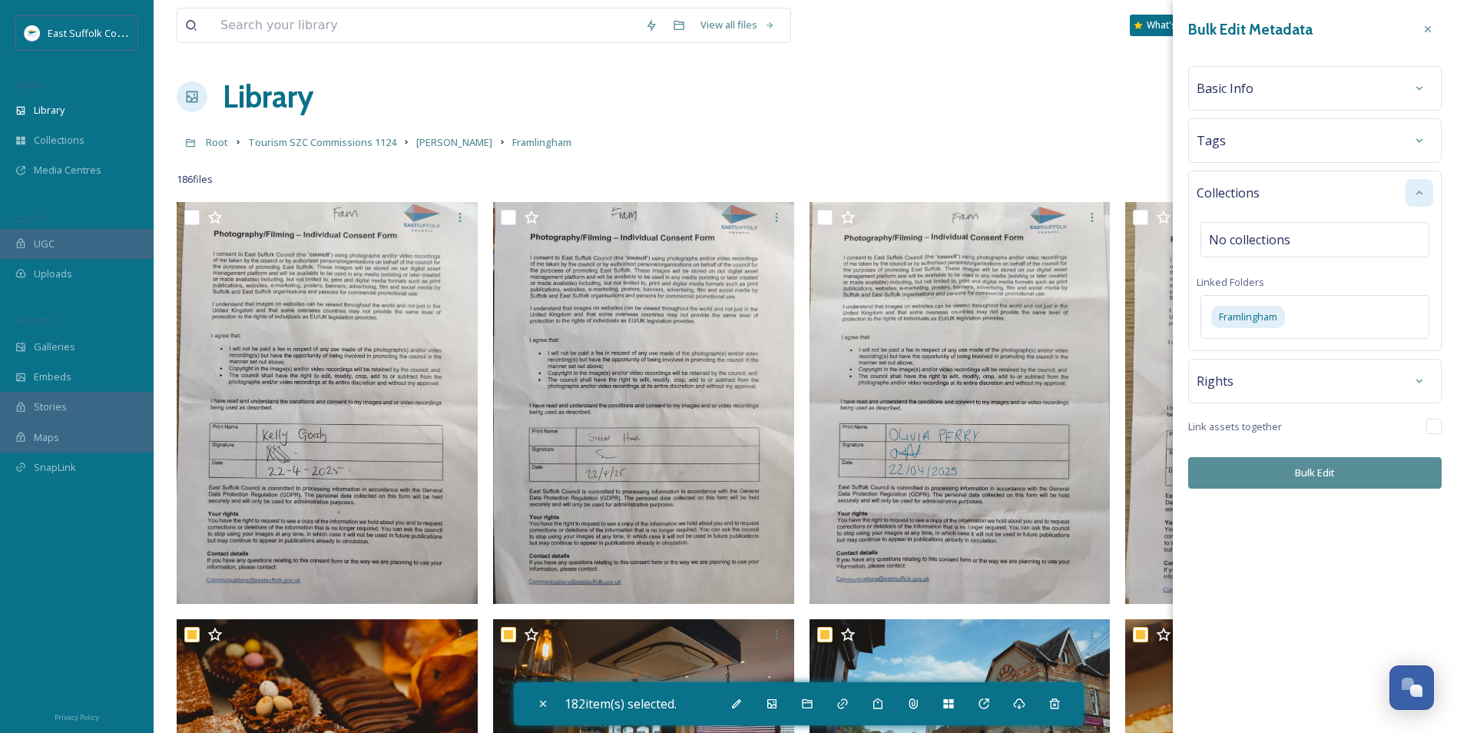
click at [1161, 464] on button "Bulk Edit" at bounding box center [1314, 472] width 253 height 31
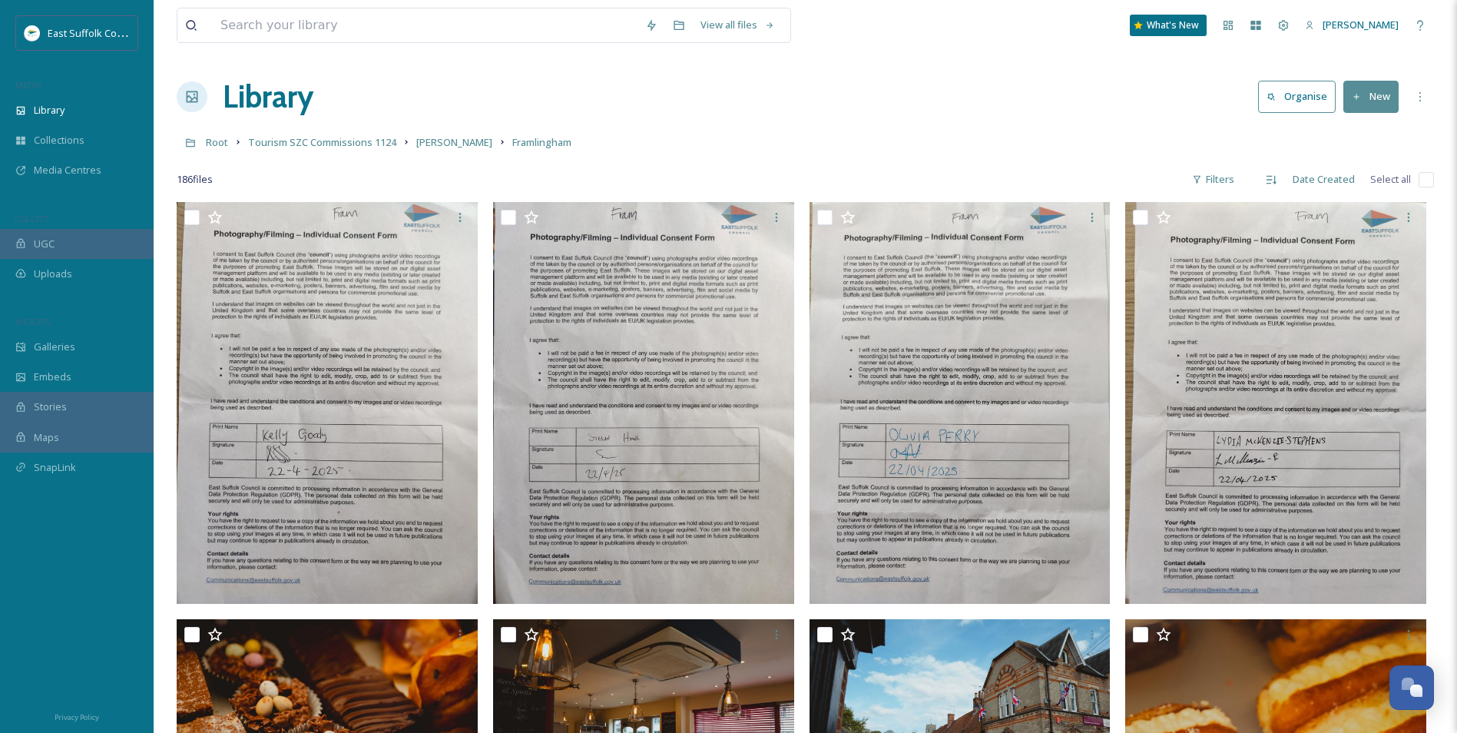
click at [476, 135] on link "[PERSON_NAME]" at bounding box center [454, 142] width 76 height 18
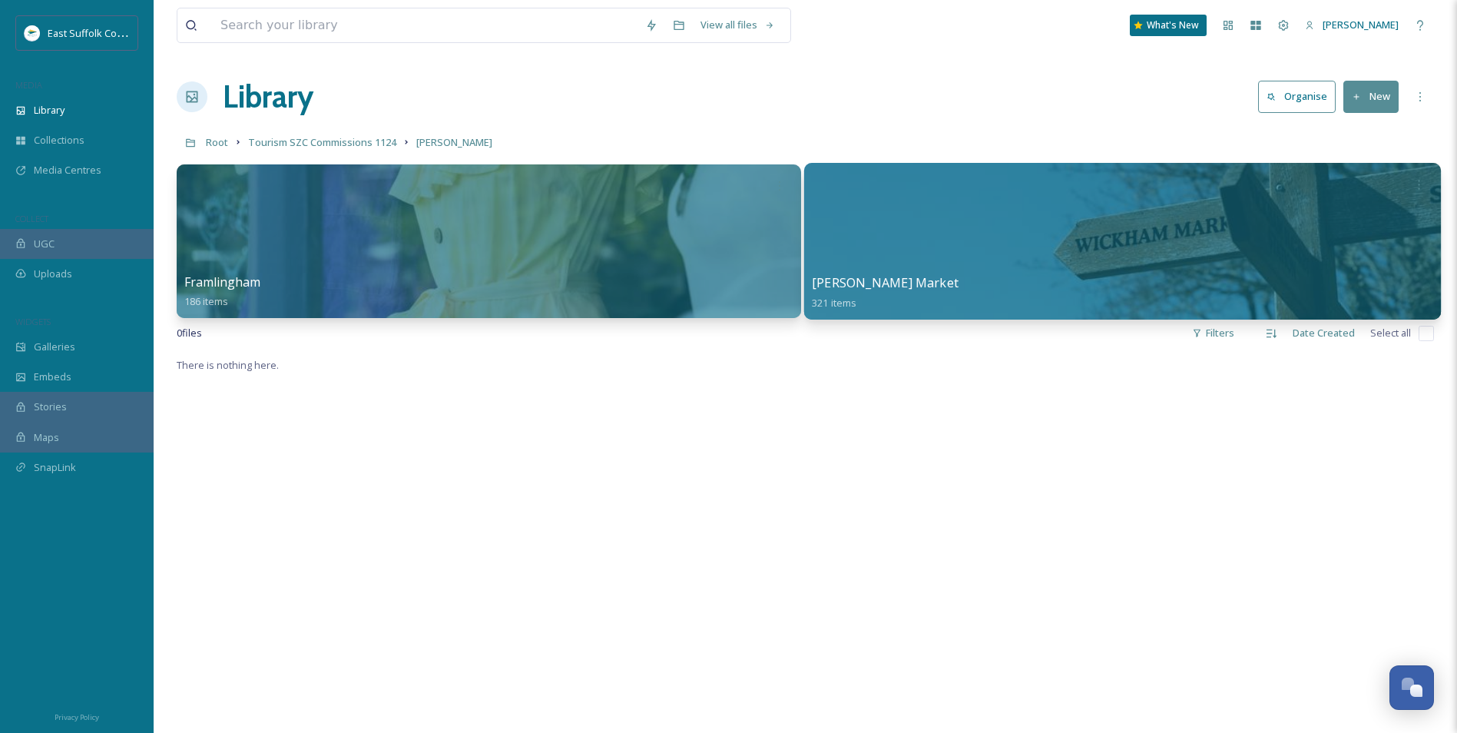
click at [943, 237] on div at bounding box center [1121, 241] width 637 height 157
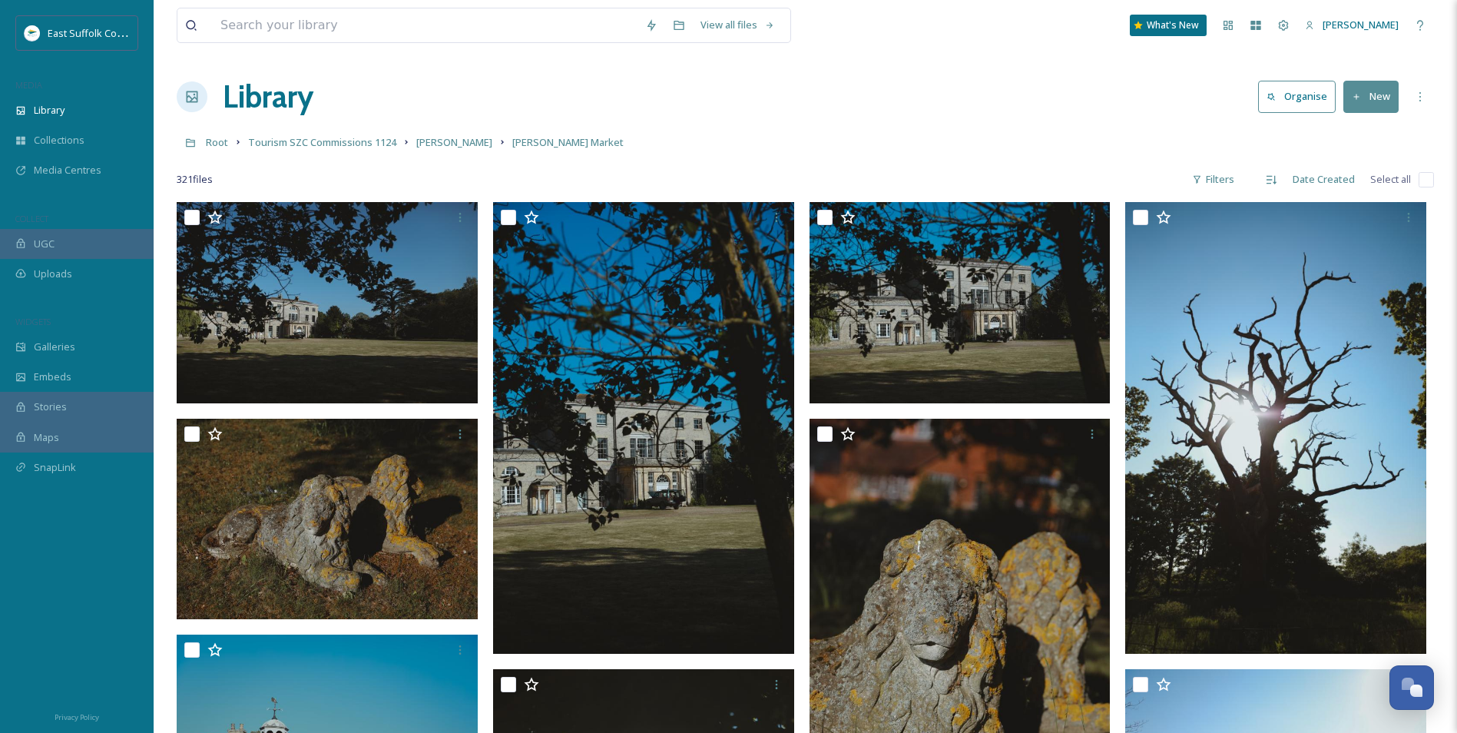
click at [1161, 176] on input "checkbox" at bounding box center [1426, 179] width 15 height 15
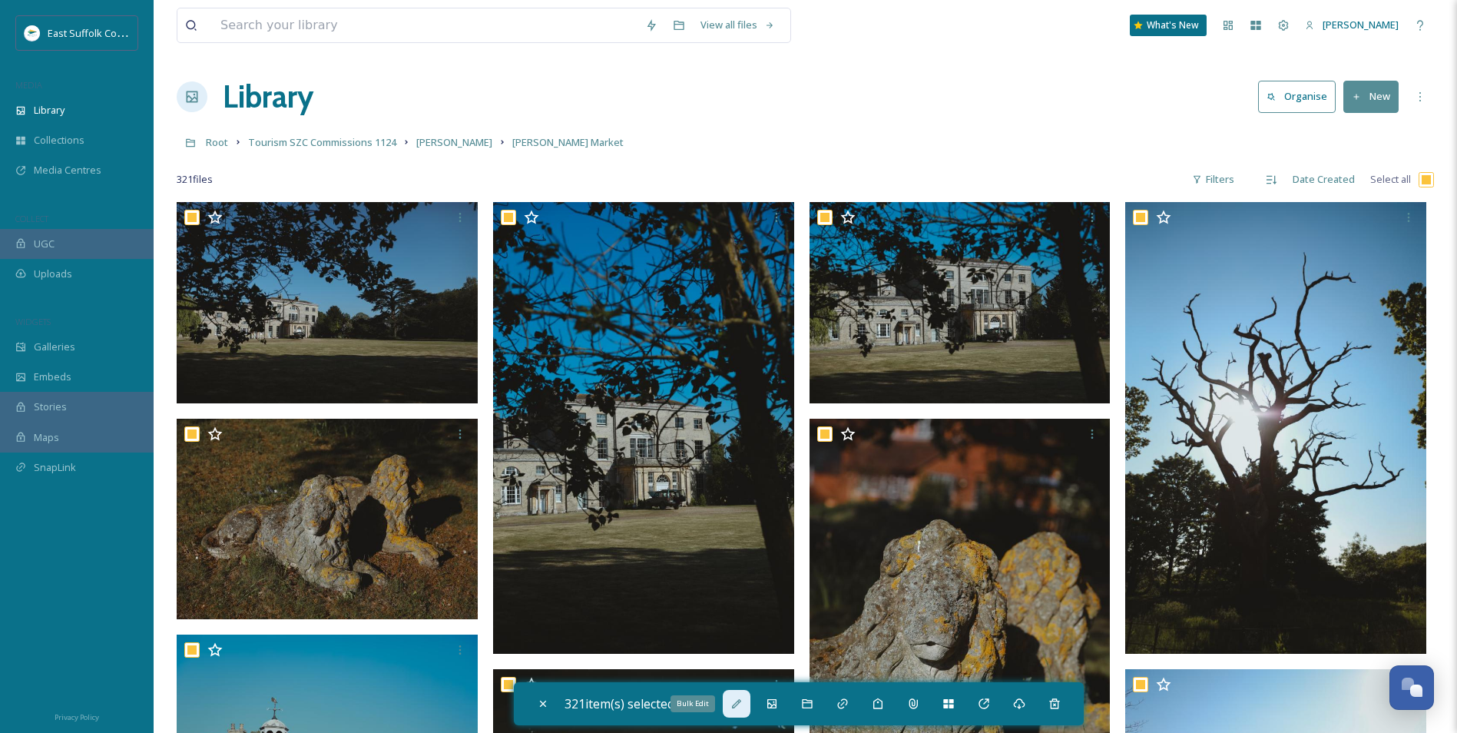
click at [734, 566] on div "Bulk Edit" at bounding box center [737, 704] width 28 height 28
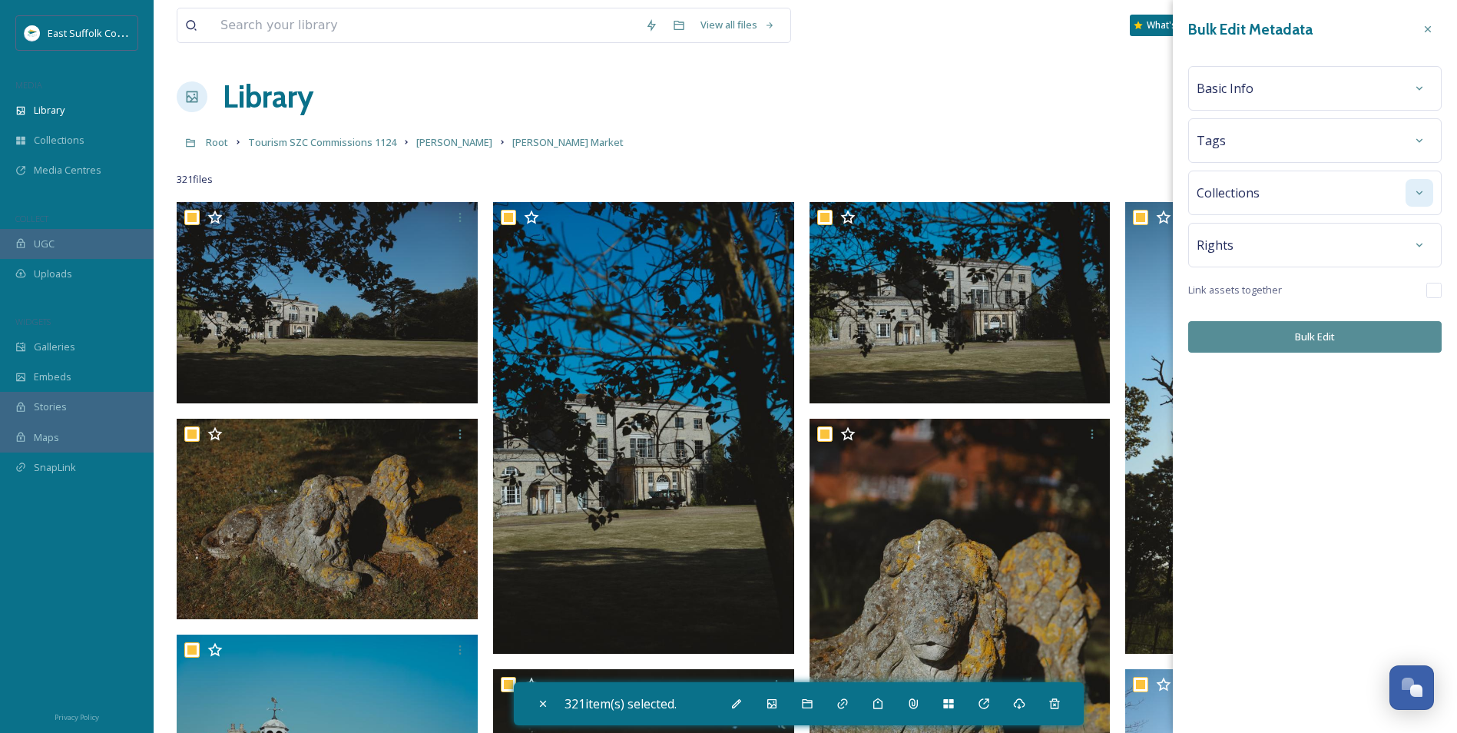
click at [1161, 194] on icon at bounding box center [1419, 193] width 6 height 4
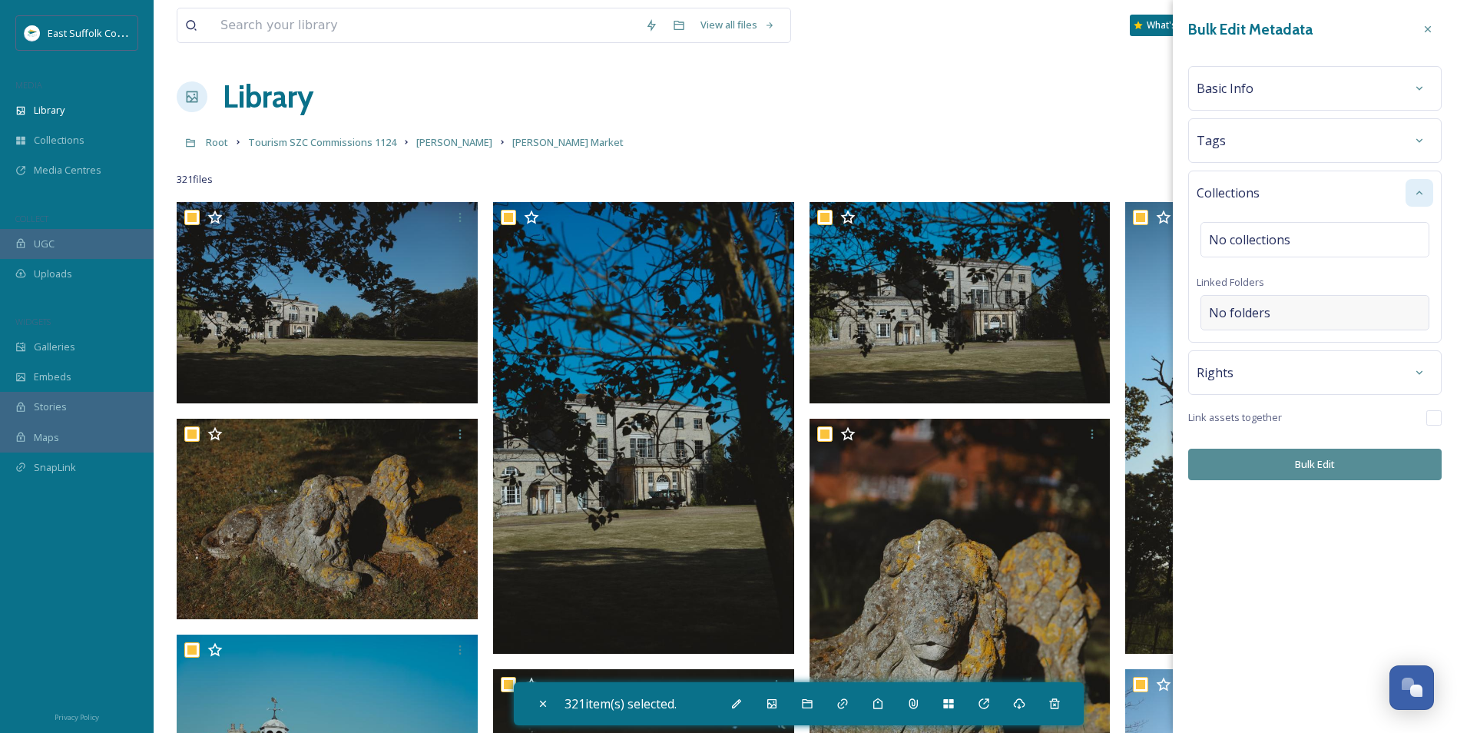
click at [1161, 314] on div "No folders" at bounding box center [1315, 312] width 229 height 35
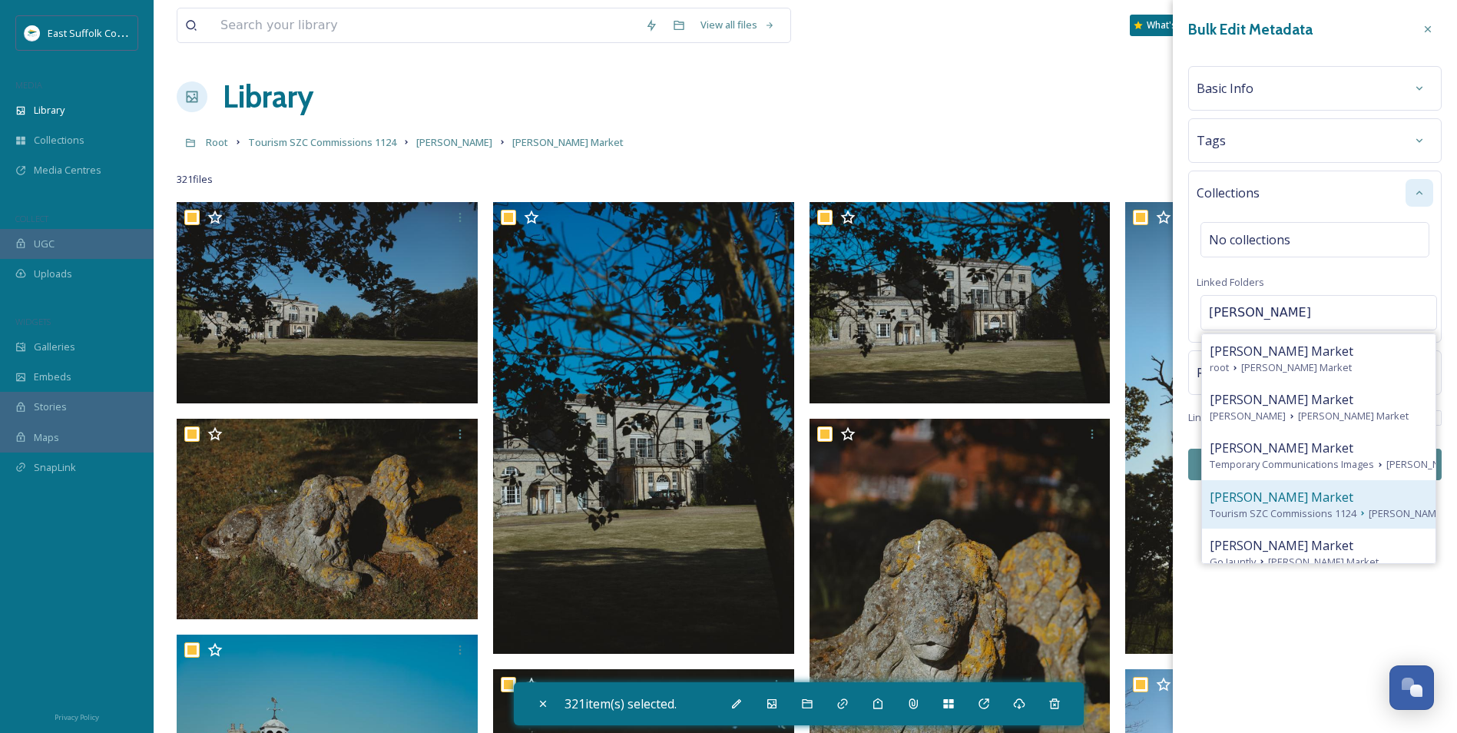
click at [1161, 506] on span "[PERSON_NAME] Market" at bounding box center [1282, 497] width 144 height 18
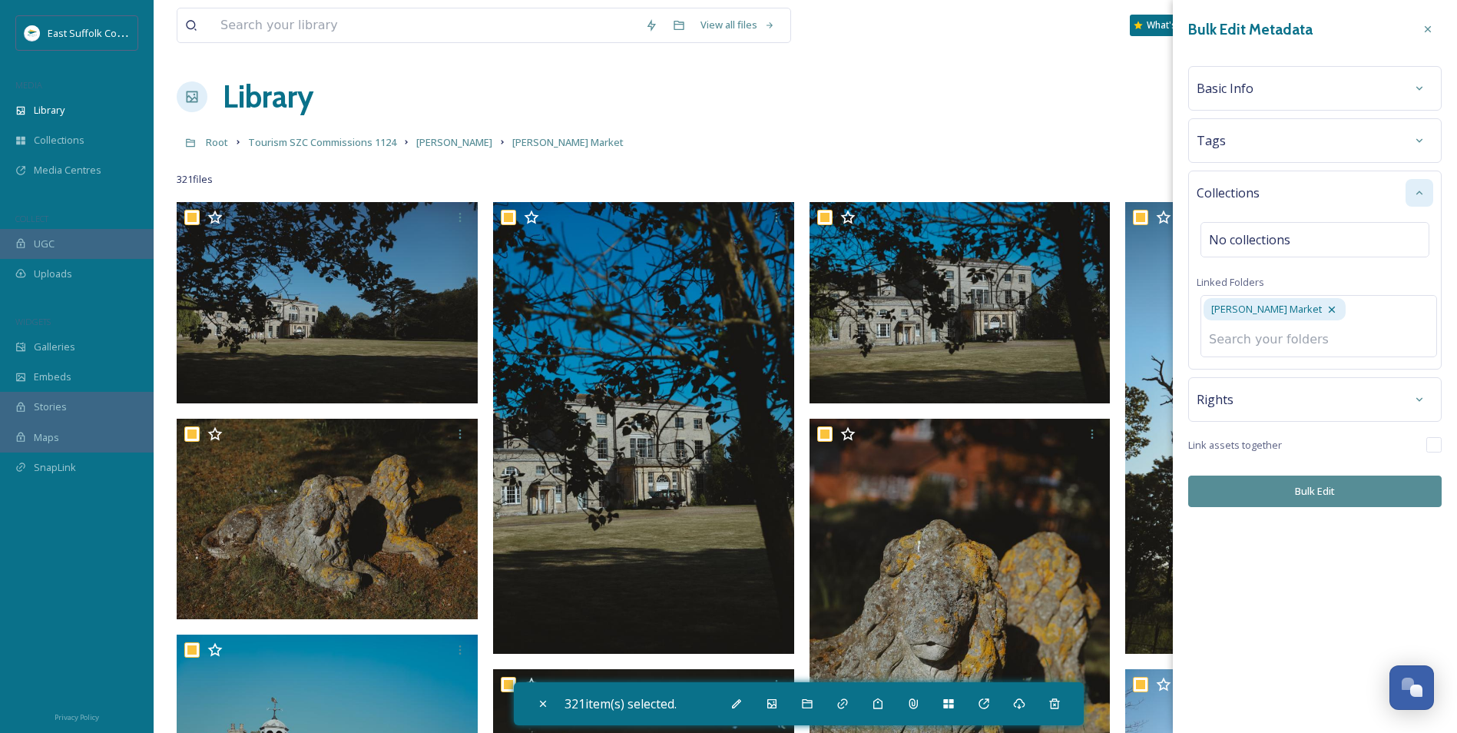
click at [1161, 483] on button "Bulk Edit" at bounding box center [1314, 490] width 253 height 31
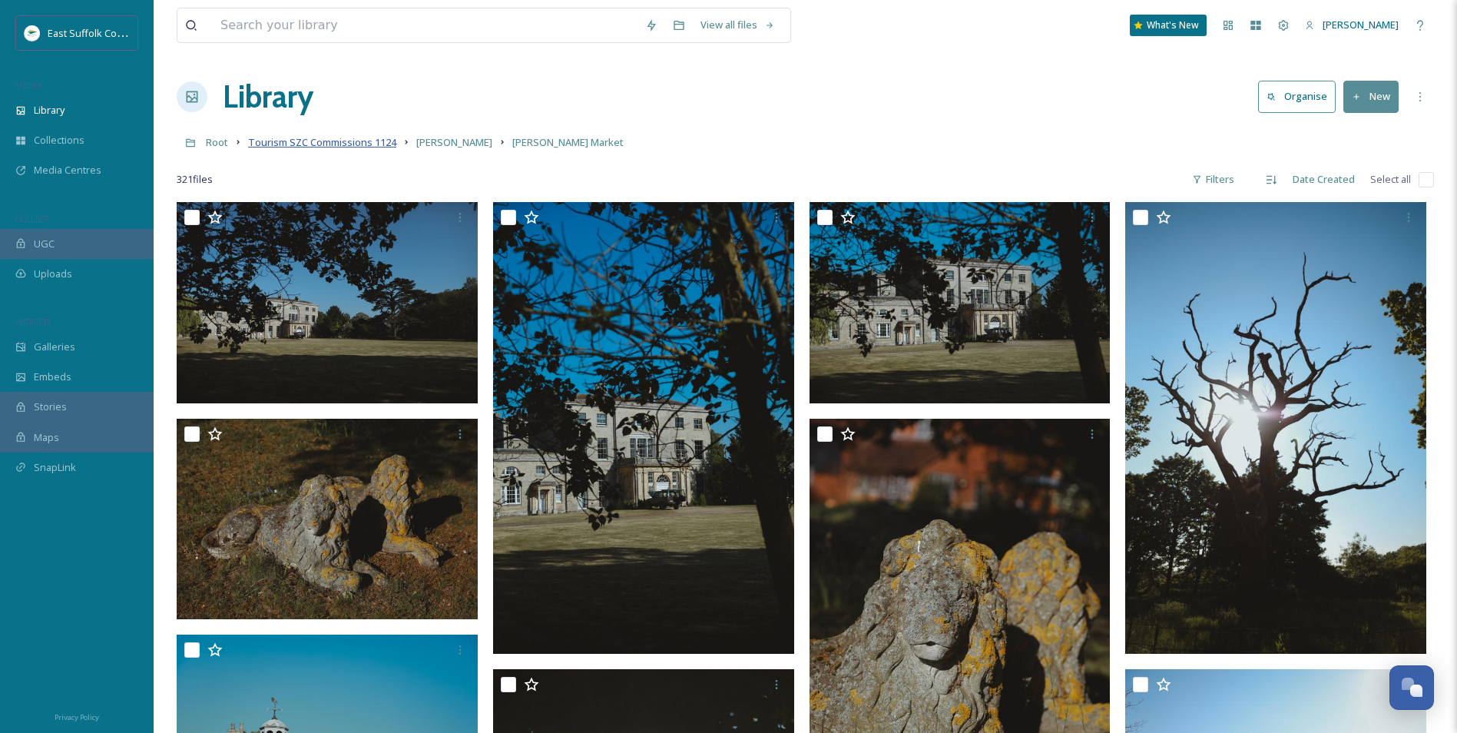
click at [323, 144] on span "Tourism SZC Commissions 1124" at bounding box center [322, 142] width 148 height 14
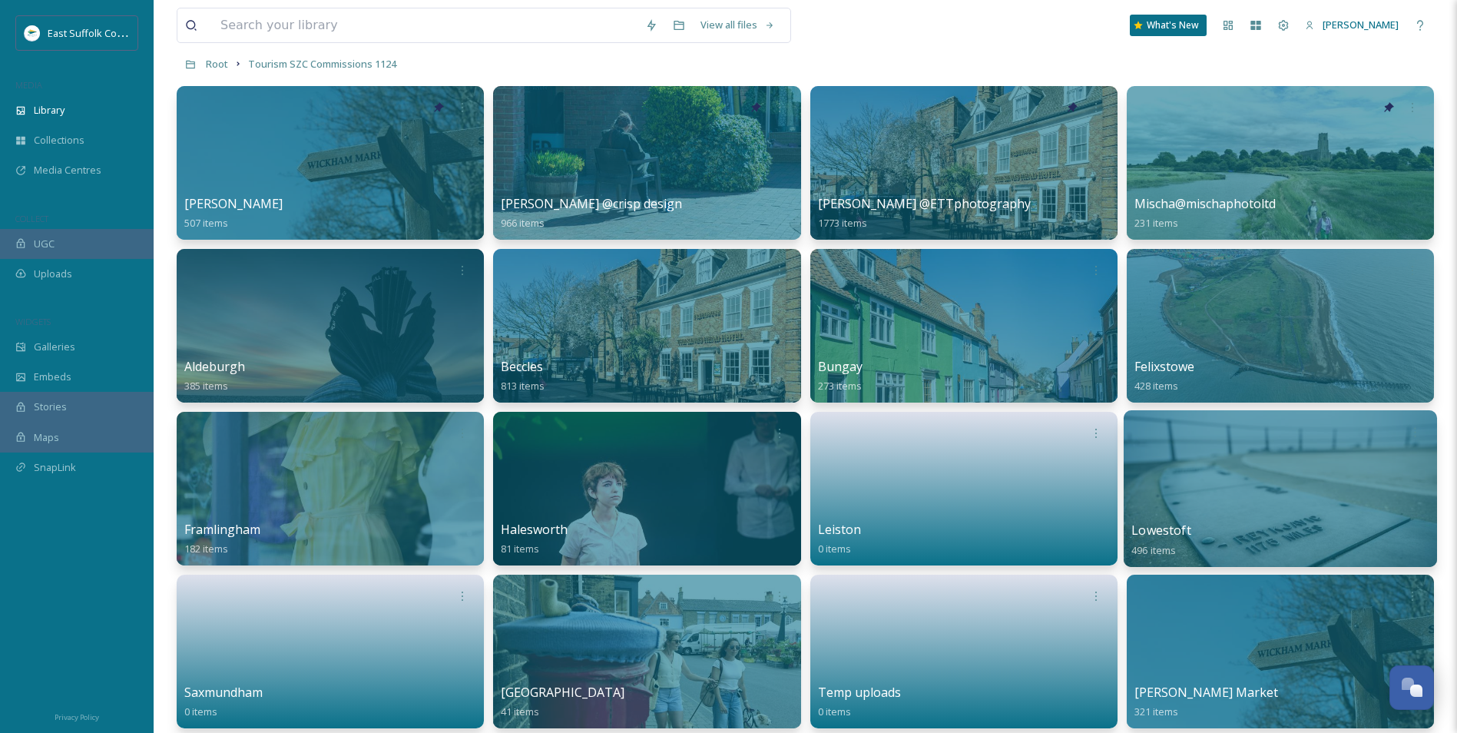
scroll to position [77, 0]
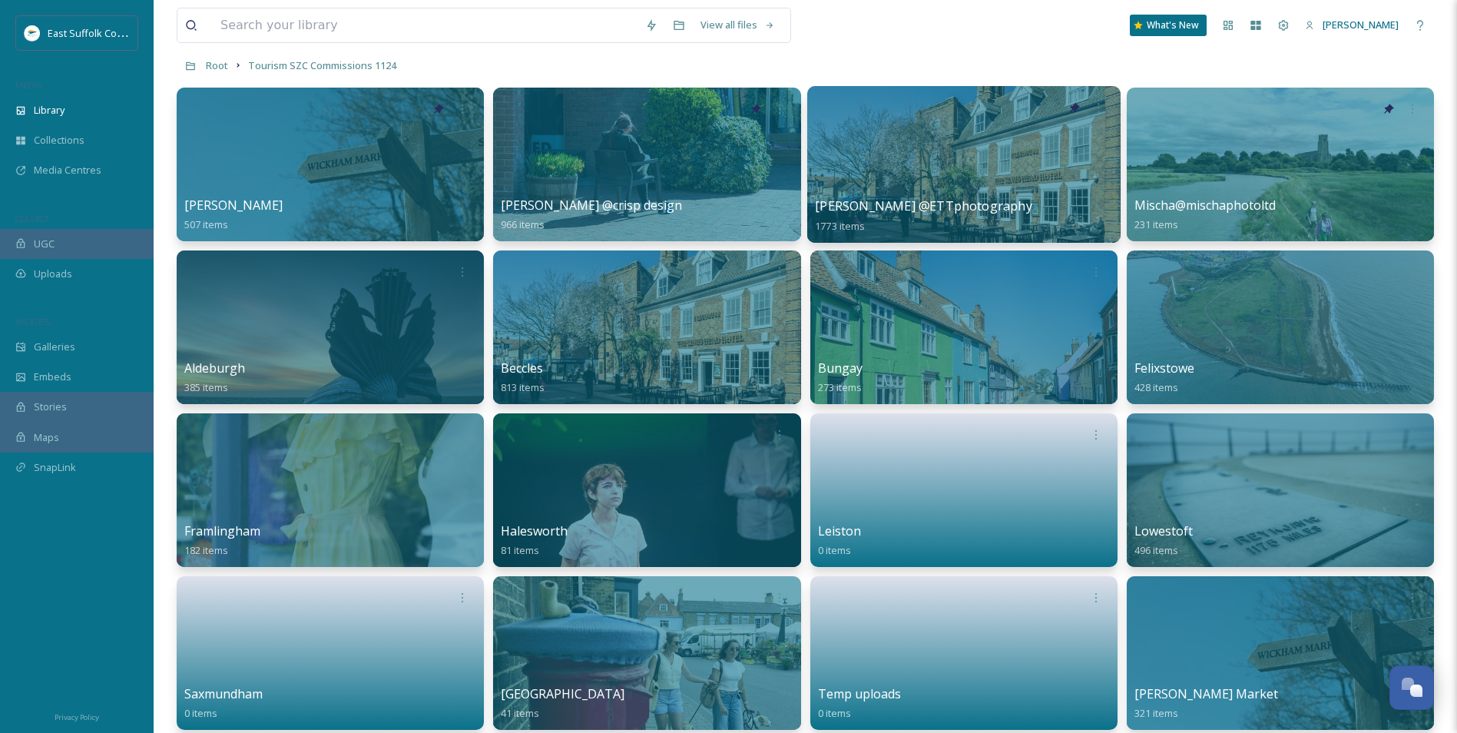
click at [951, 171] on div at bounding box center [963, 164] width 313 height 157
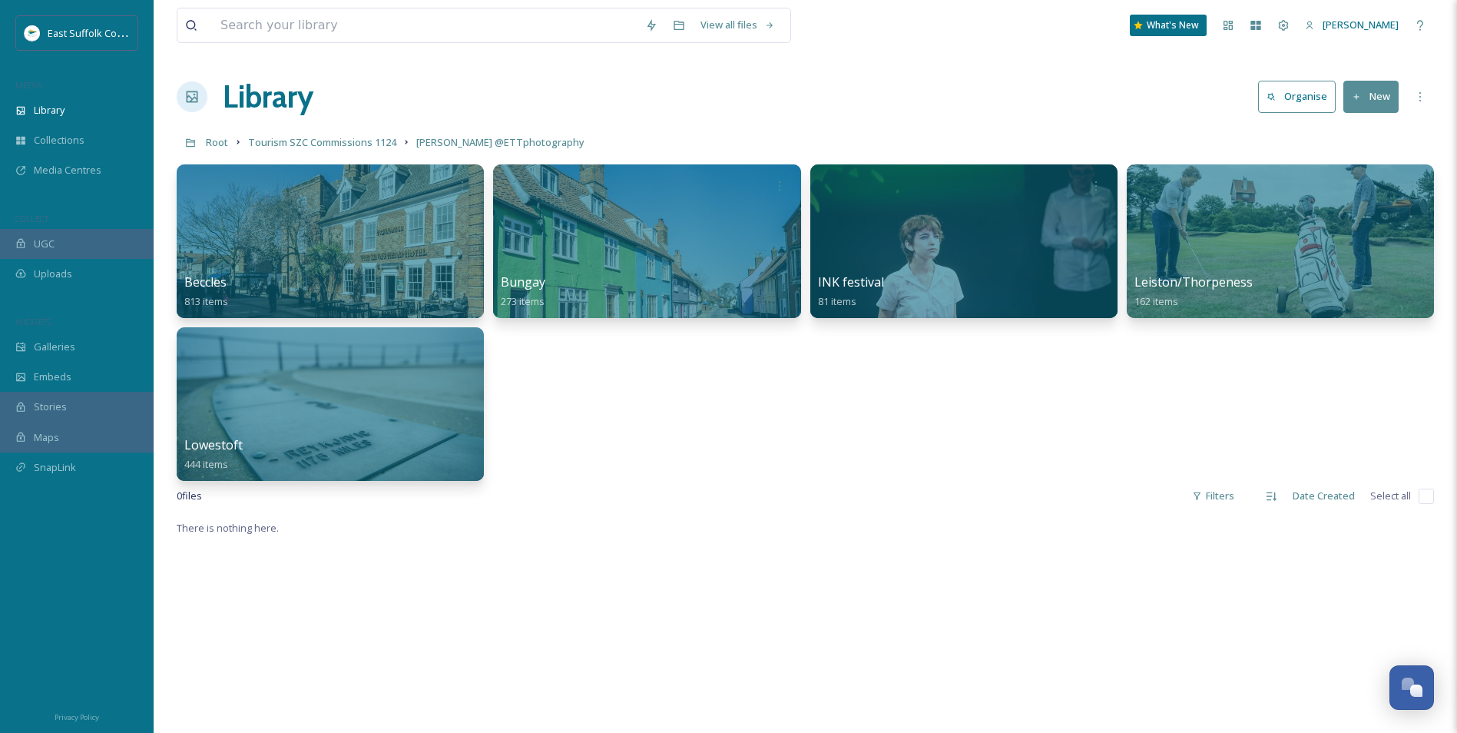
click at [1095, 156] on div "Root Tourism SZC Commissions 1124 [PERSON_NAME] @ETTphotography" at bounding box center [805, 142] width 1257 height 29
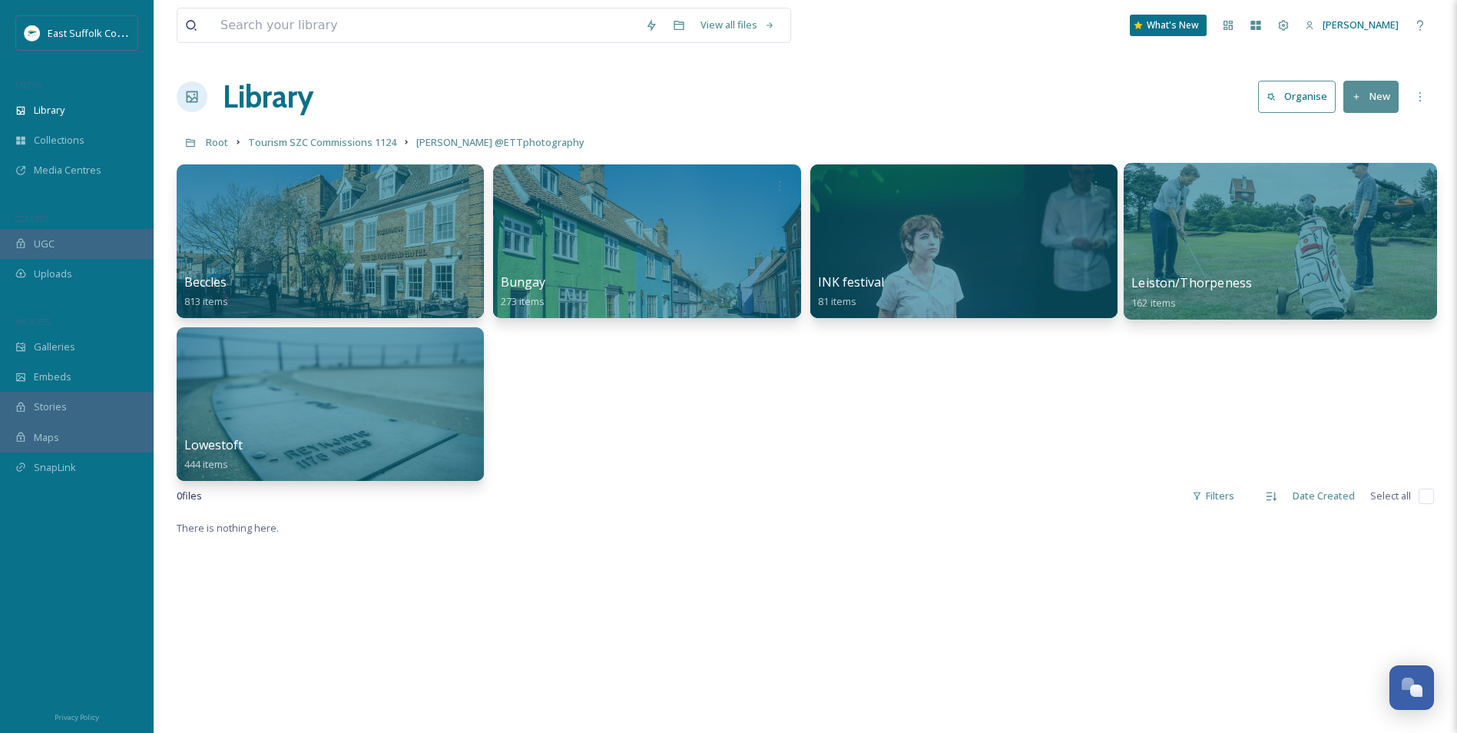
click at [1161, 199] on div "Leiston/Thorpeness 162 items" at bounding box center [1280, 241] width 313 height 157
click at [1161, 243] on div at bounding box center [1280, 241] width 313 height 157
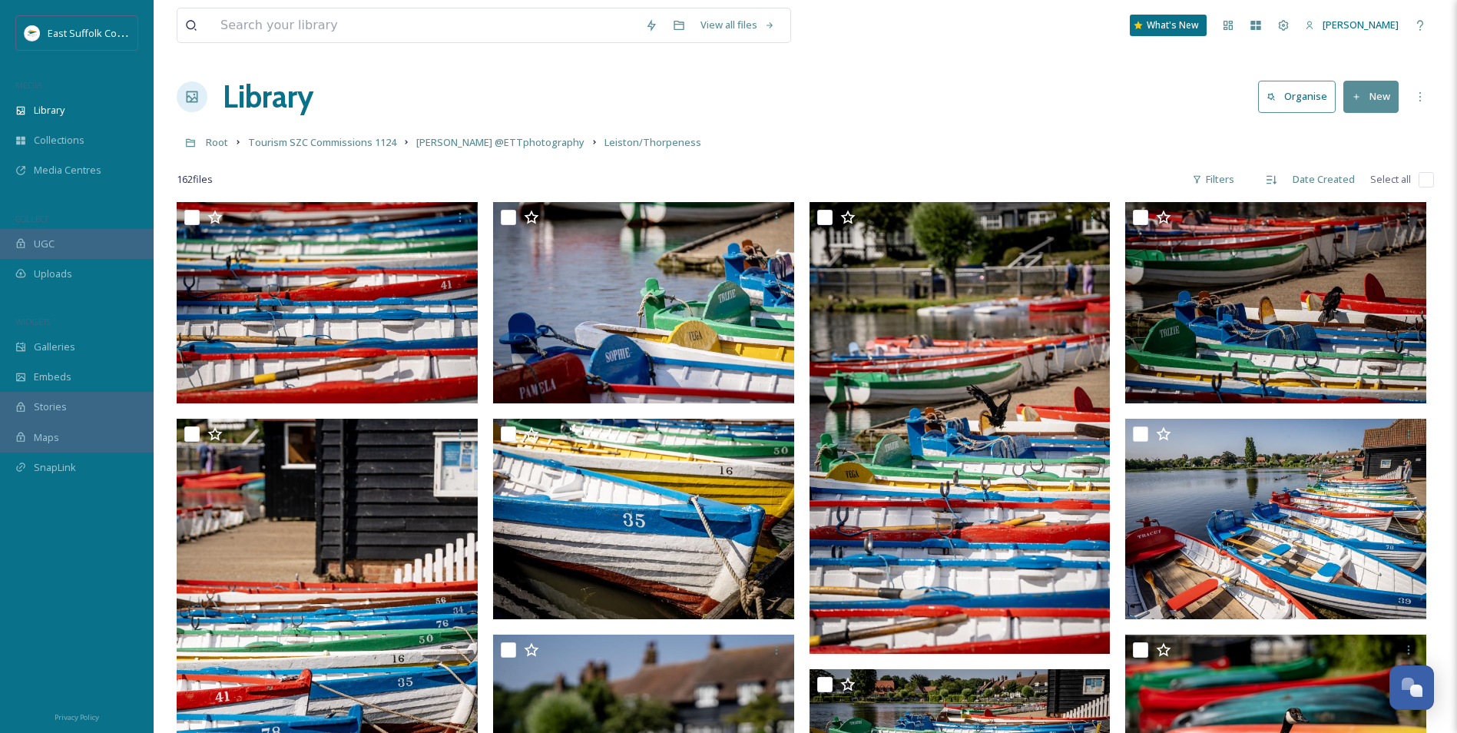
click at [1161, 180] on input "checkbox" at bounding box center [1426, 179] width 15 height 15
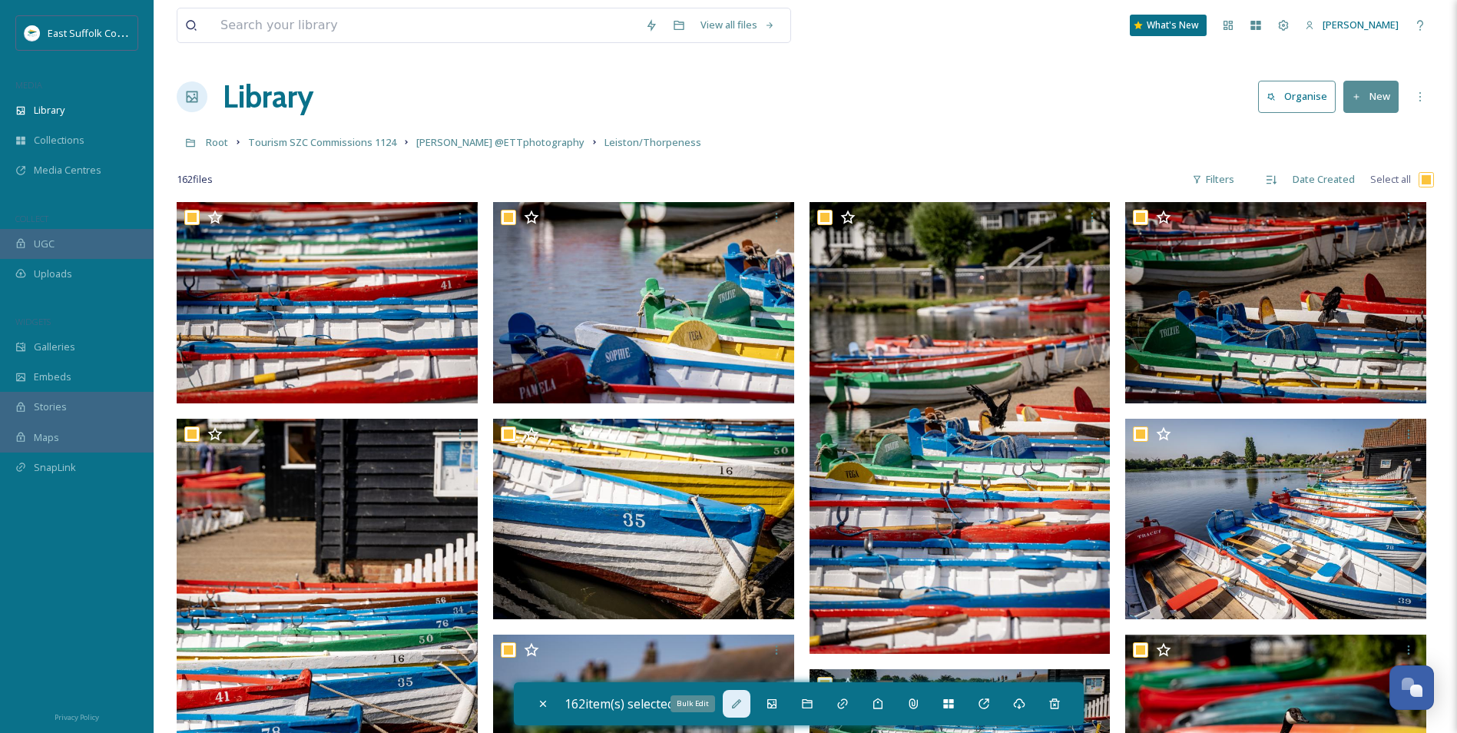
click at [735, 566] on icon at bounding box center [737, 703] width 12 height 12
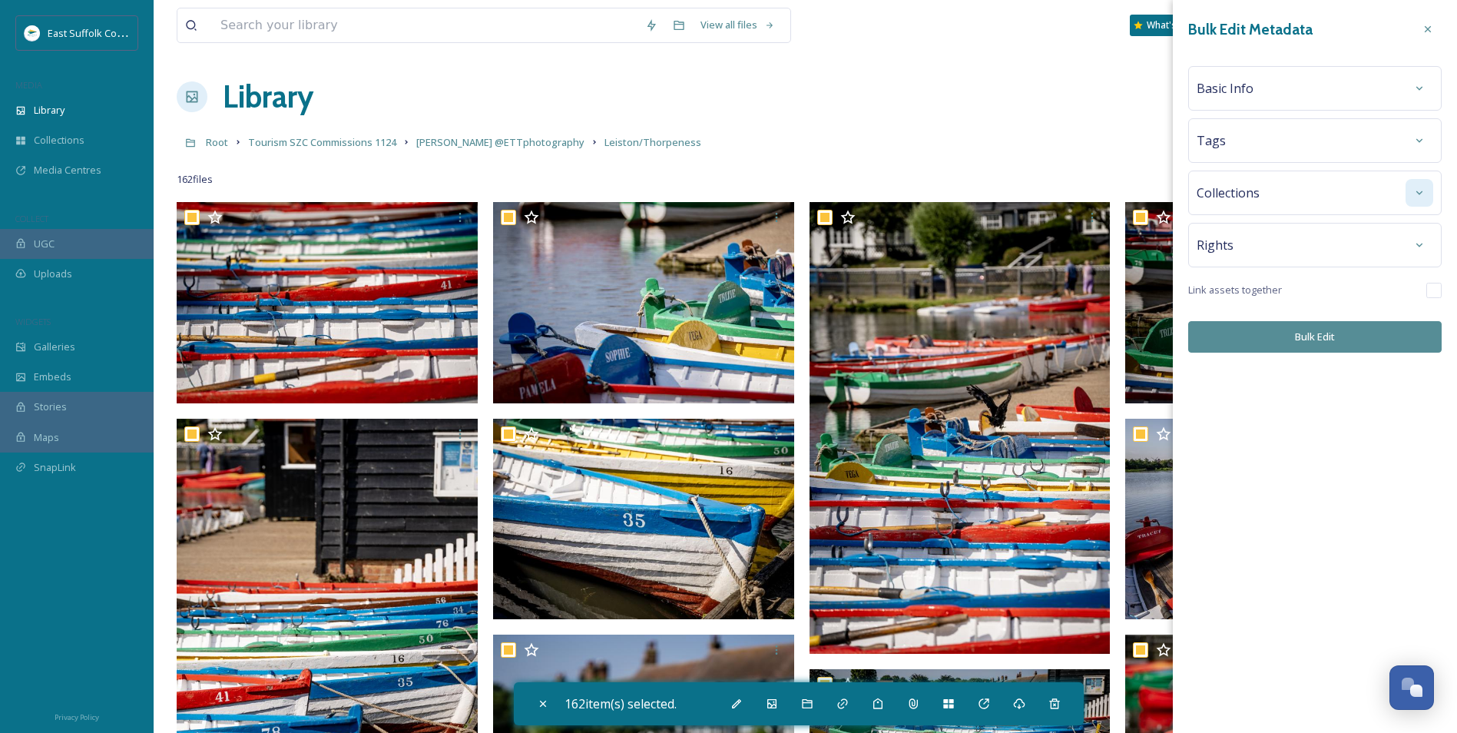
click at [1161, 200] on div at bounding box center [1420, 193] width 28 height 28
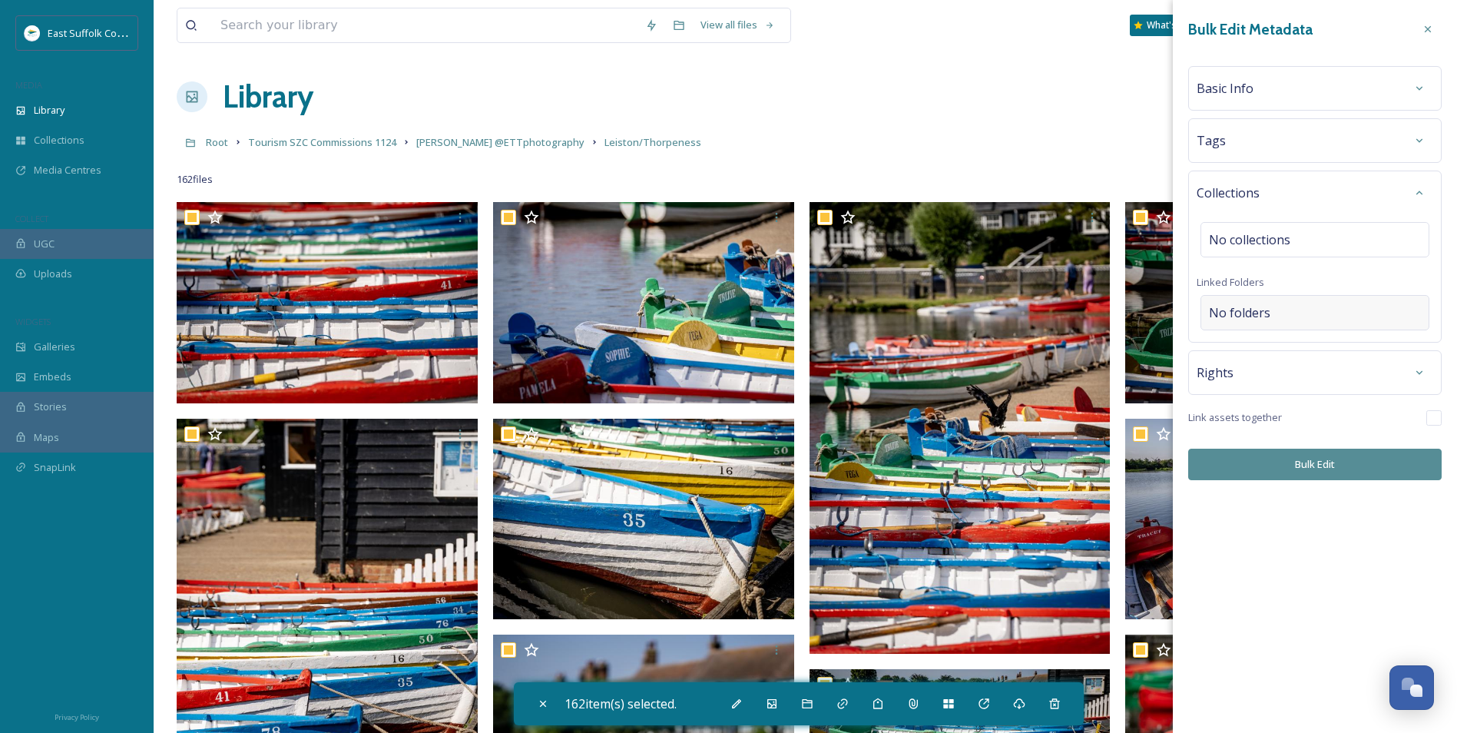
click at [1161, 315] on div "No folders" at bounding box center [1315, 312] width 229 height 35
click at [1161, 315] on input at bounding box center [1318, 313] width 235 height 34
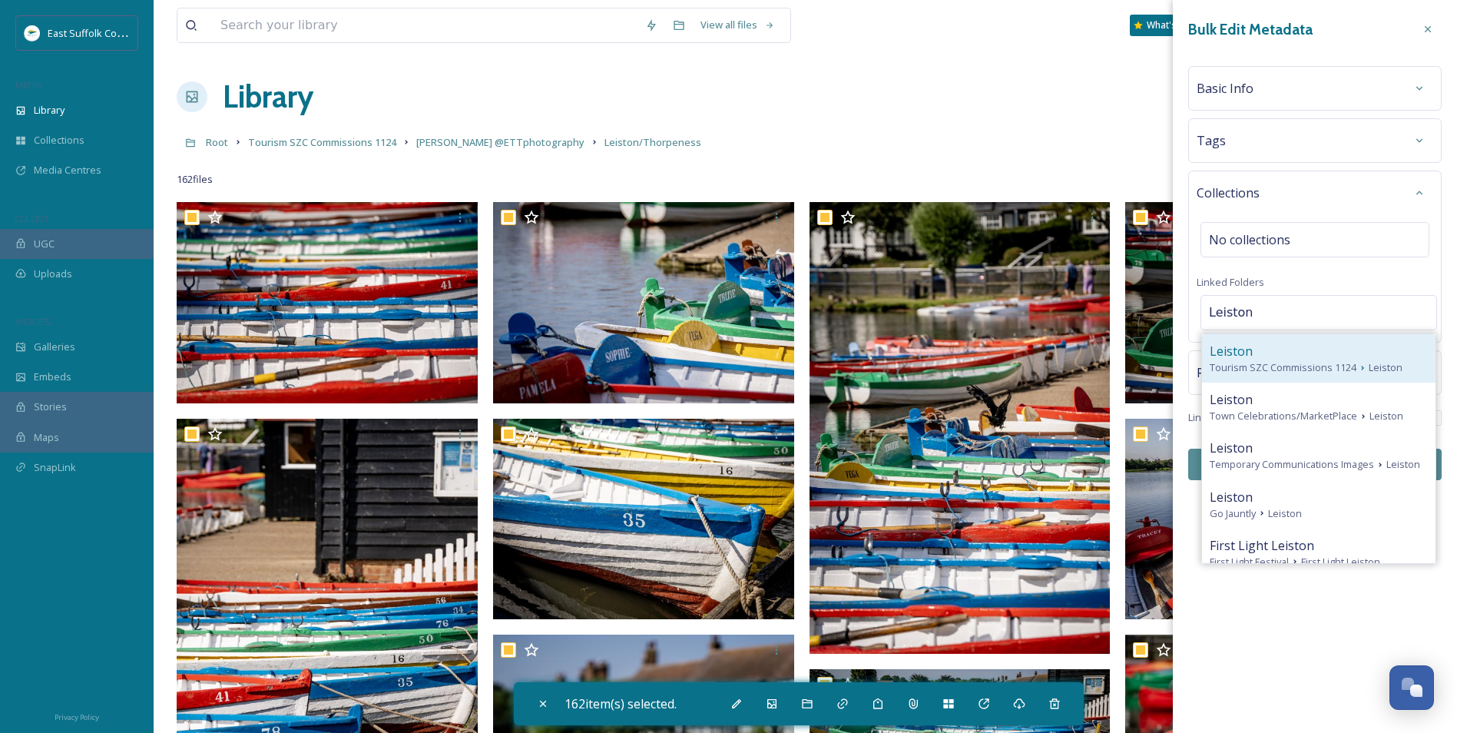
click at [1161, 376] on div "Leiston Tourism SZC Commissions 1124 [GEOGRAPHIC_DATA]" at bounding box center [1319, 358] width 234 height 48
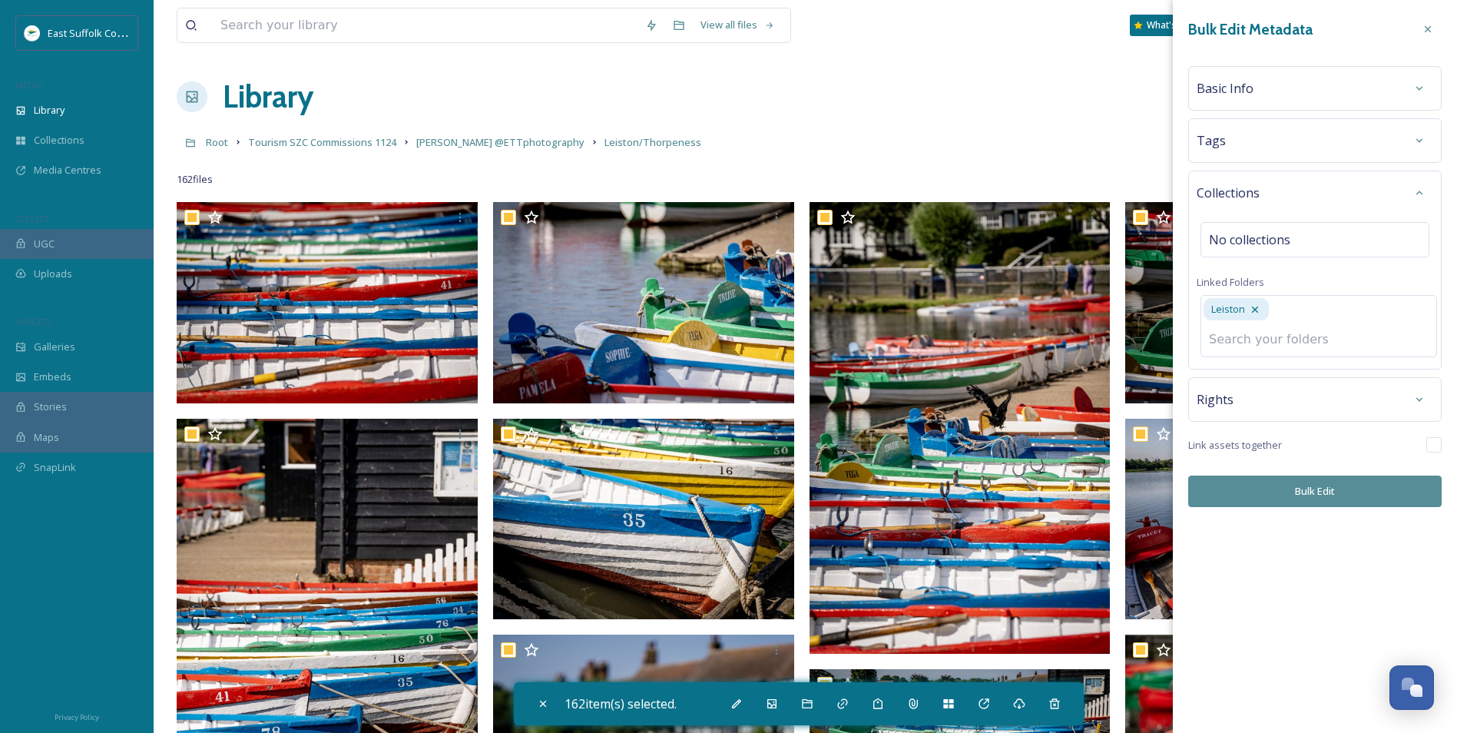
click at [1161, 491] on div "Bulk Edit Metadata Basic Info Tags Collections No collections Linked Folders Le…" at bounding box center [1315, 261] width 284 height 522
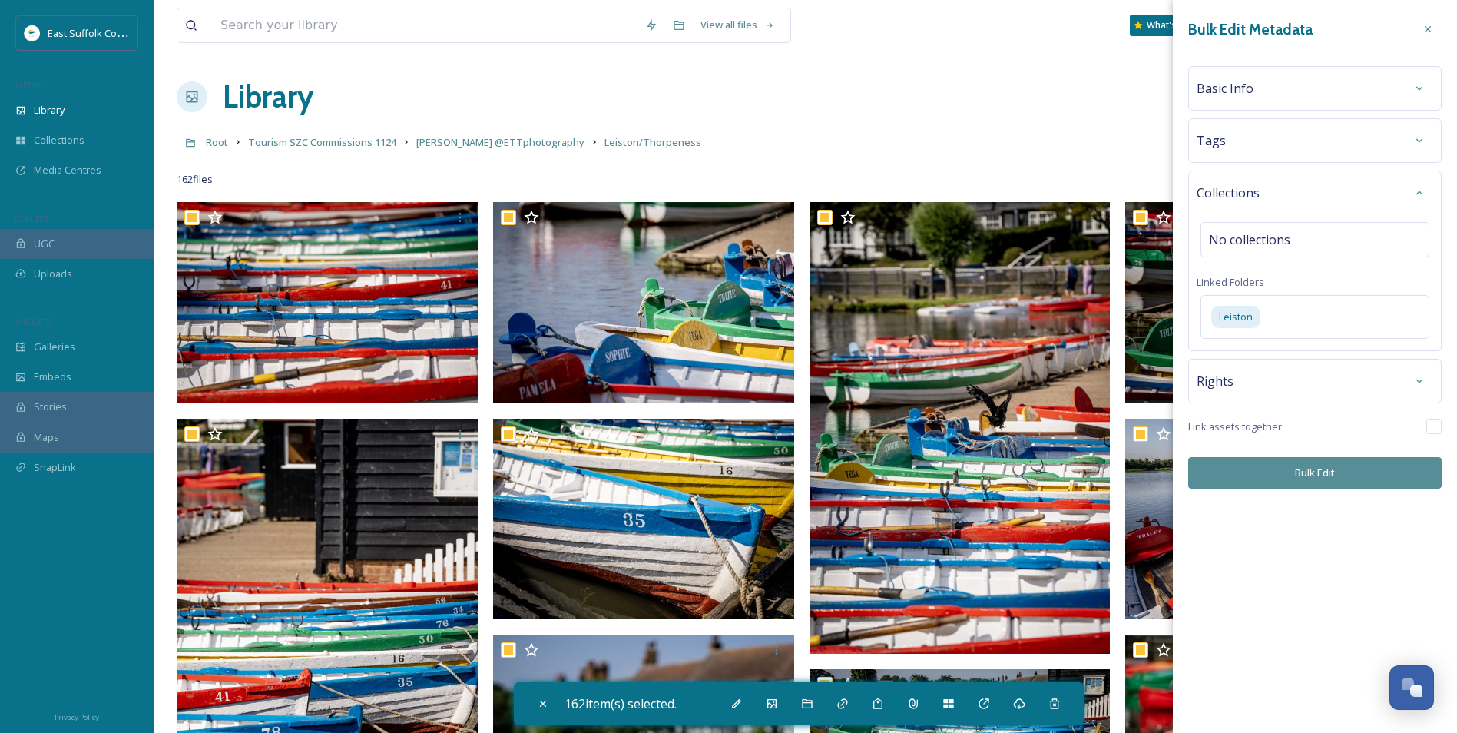
click at [1161, 482] on button "Bulk Edit" at bounding box center [1314, 472] width 253 height 31
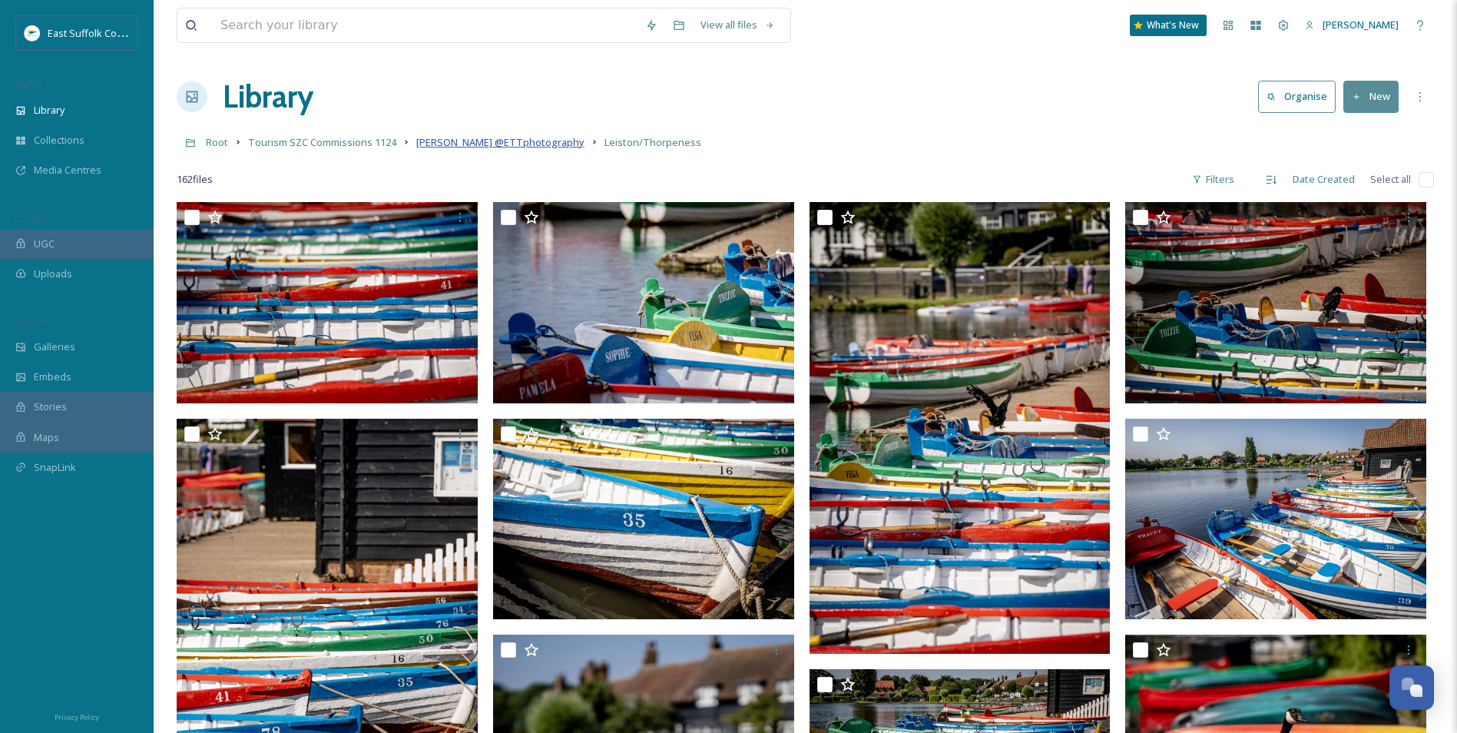
click at [516, 147] on span "[PERSON_NAME] @ETTphotography" at bounding box center [500, 142] width 168 height 14
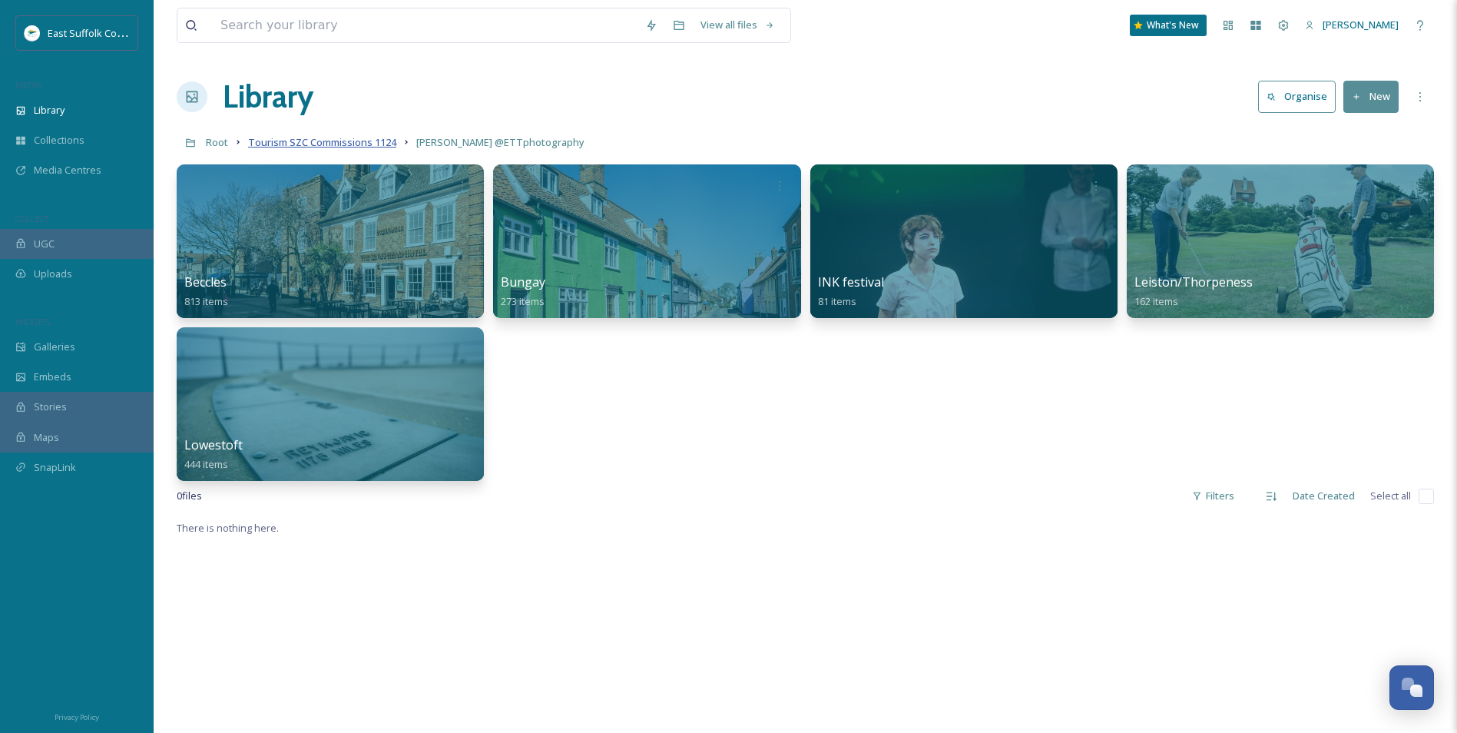
click at [297, 137] on span "Tourism SZC Commissions 1124" at bounding box center [322, 142] width 148 height 14
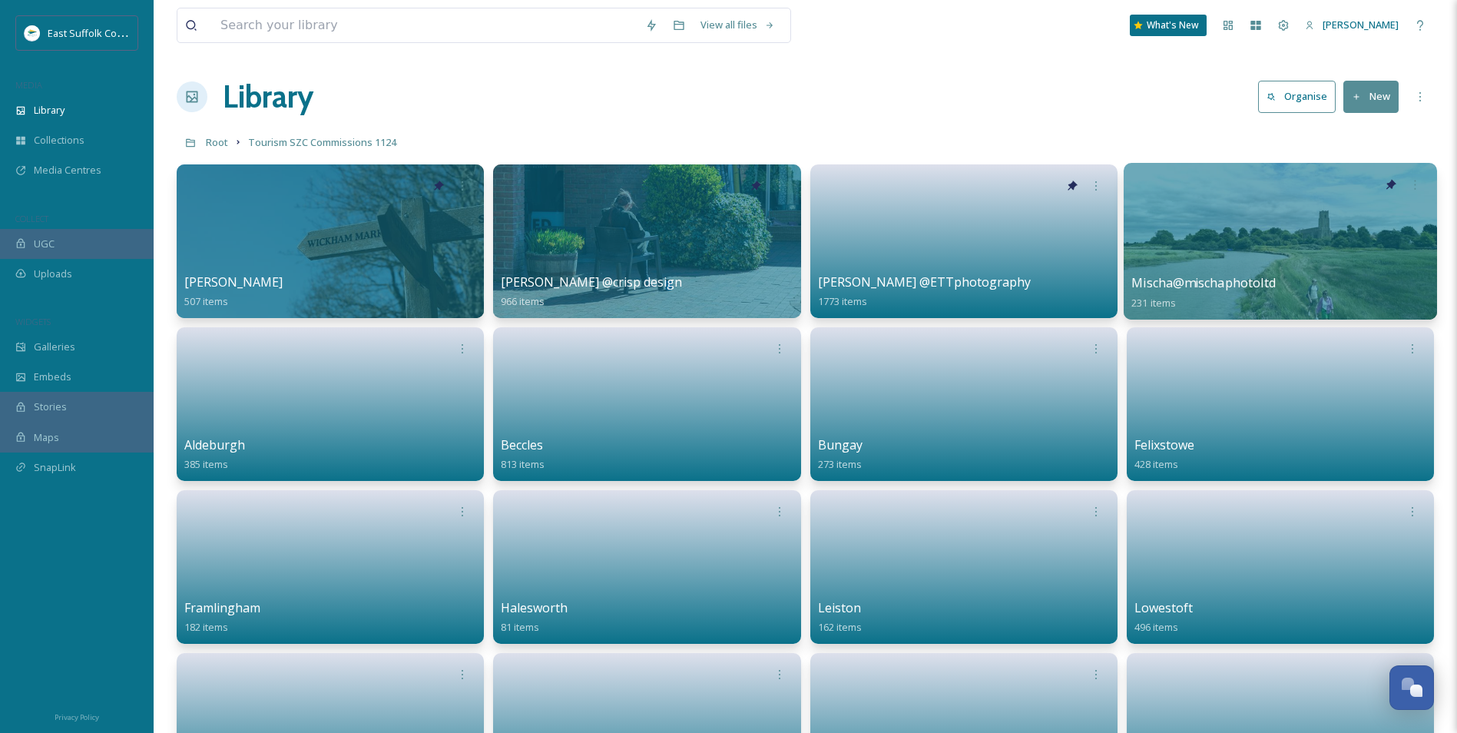
click at [1161, 239] on div at bounding box center [1280, 241] width 313 height 157
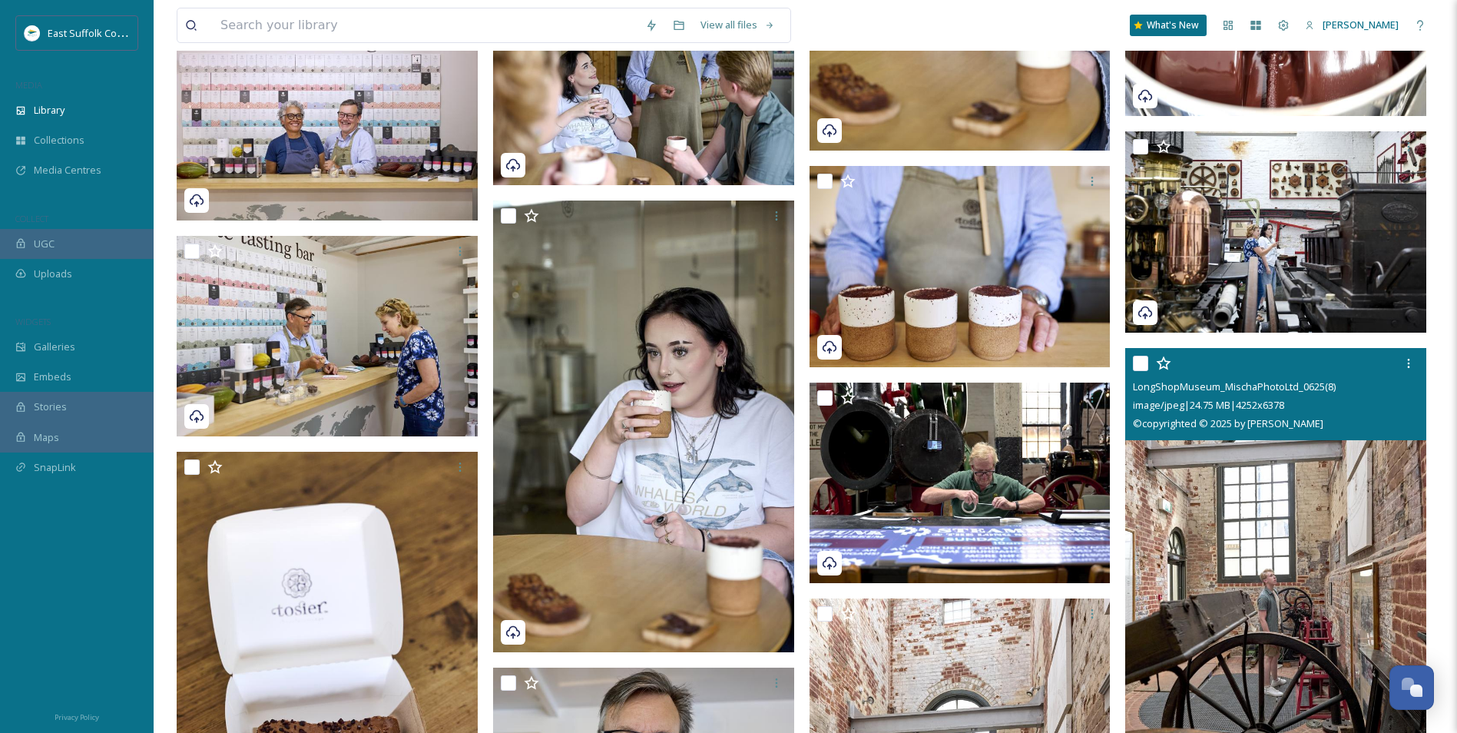
scroll to position [13987, 0]
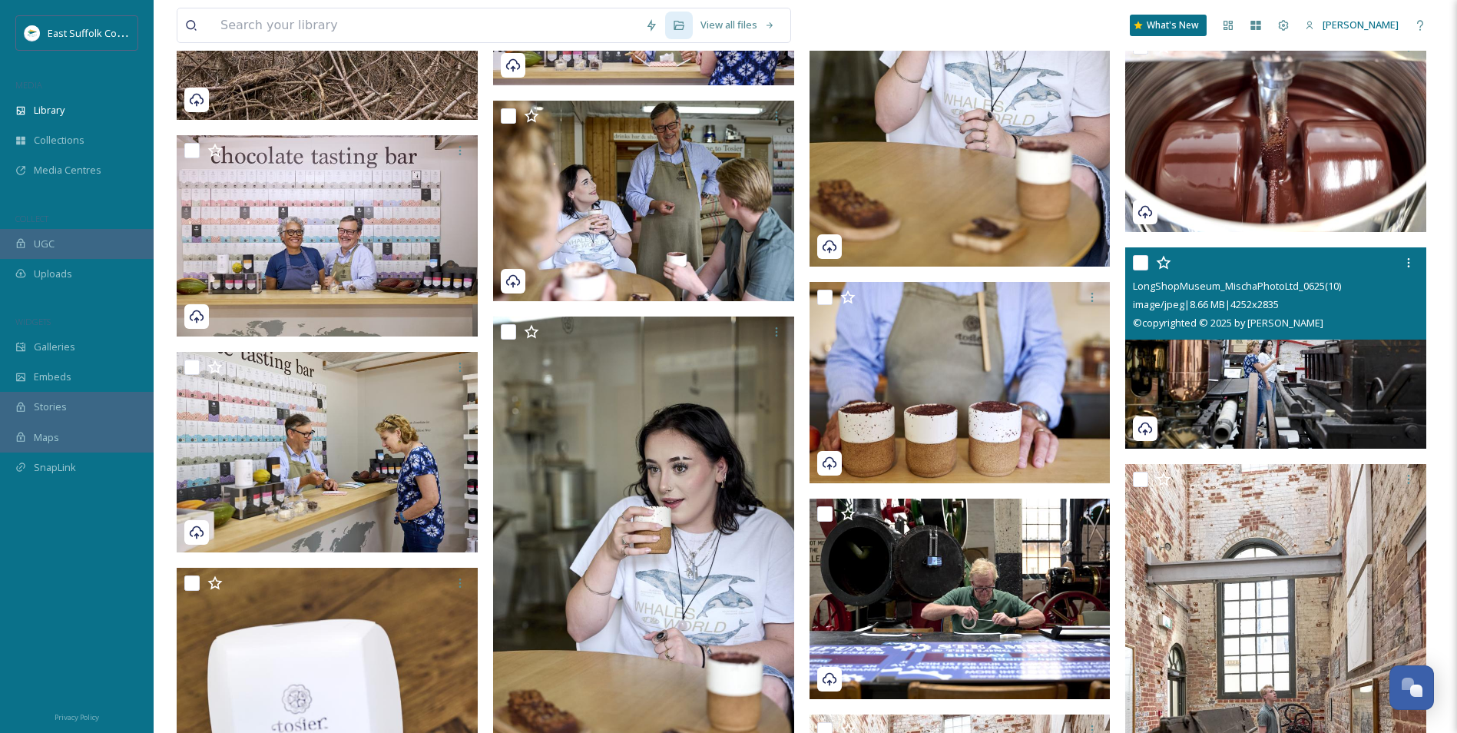
click at [1161, 390] on img at bounding box center [1275, 347] width 301 height 201
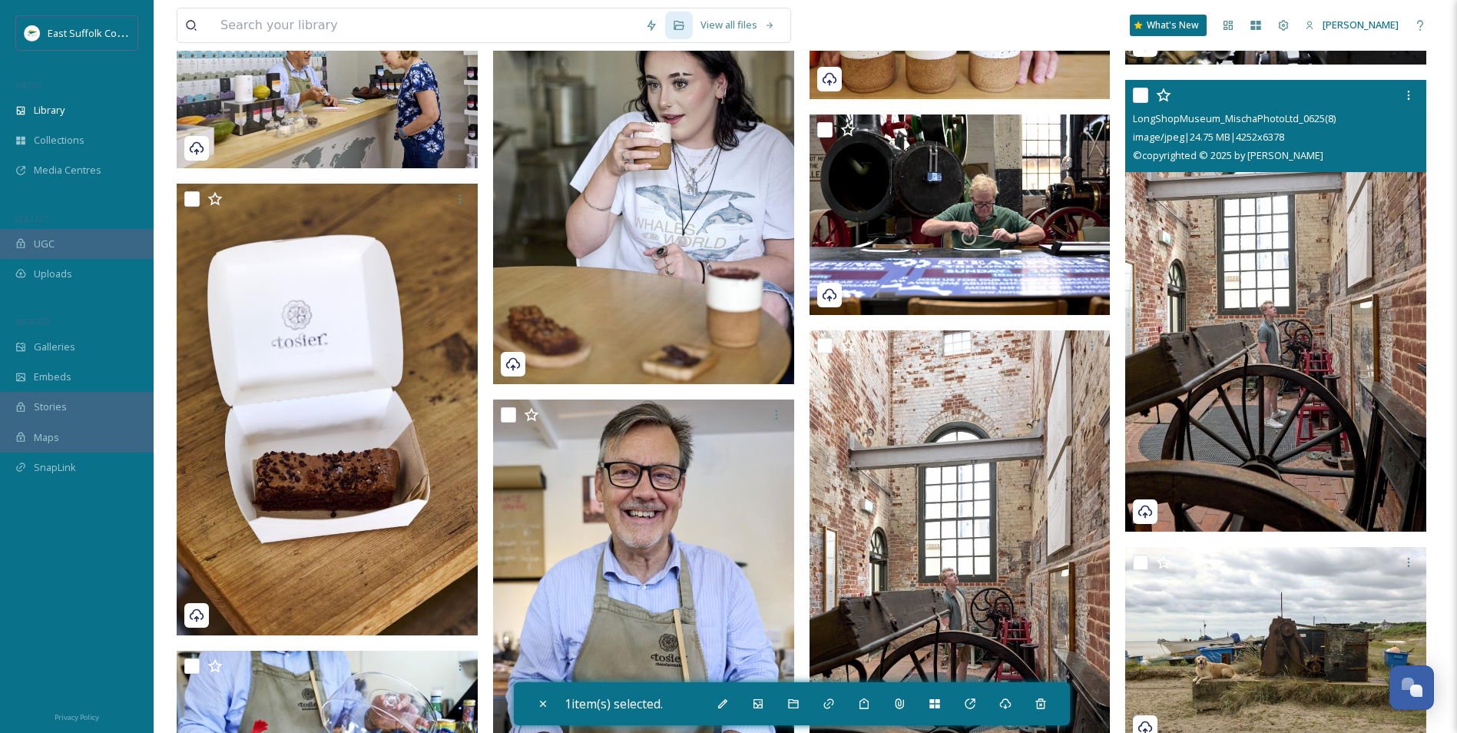
click at [1161, 353] on img at bounding box center [1275, 306] width 301 height 452
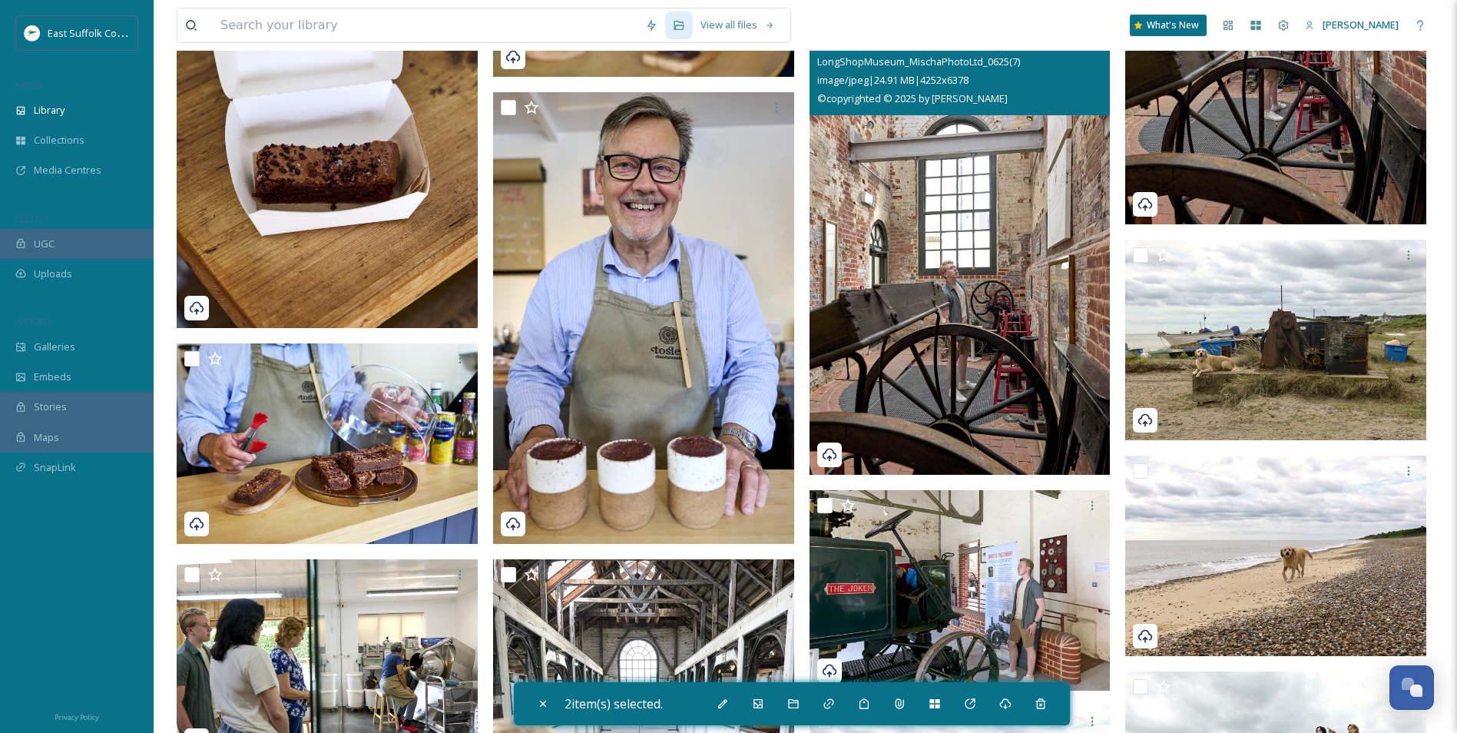
click at [1043, 317] on img at bounding box center [960, 249] width 301 height 452
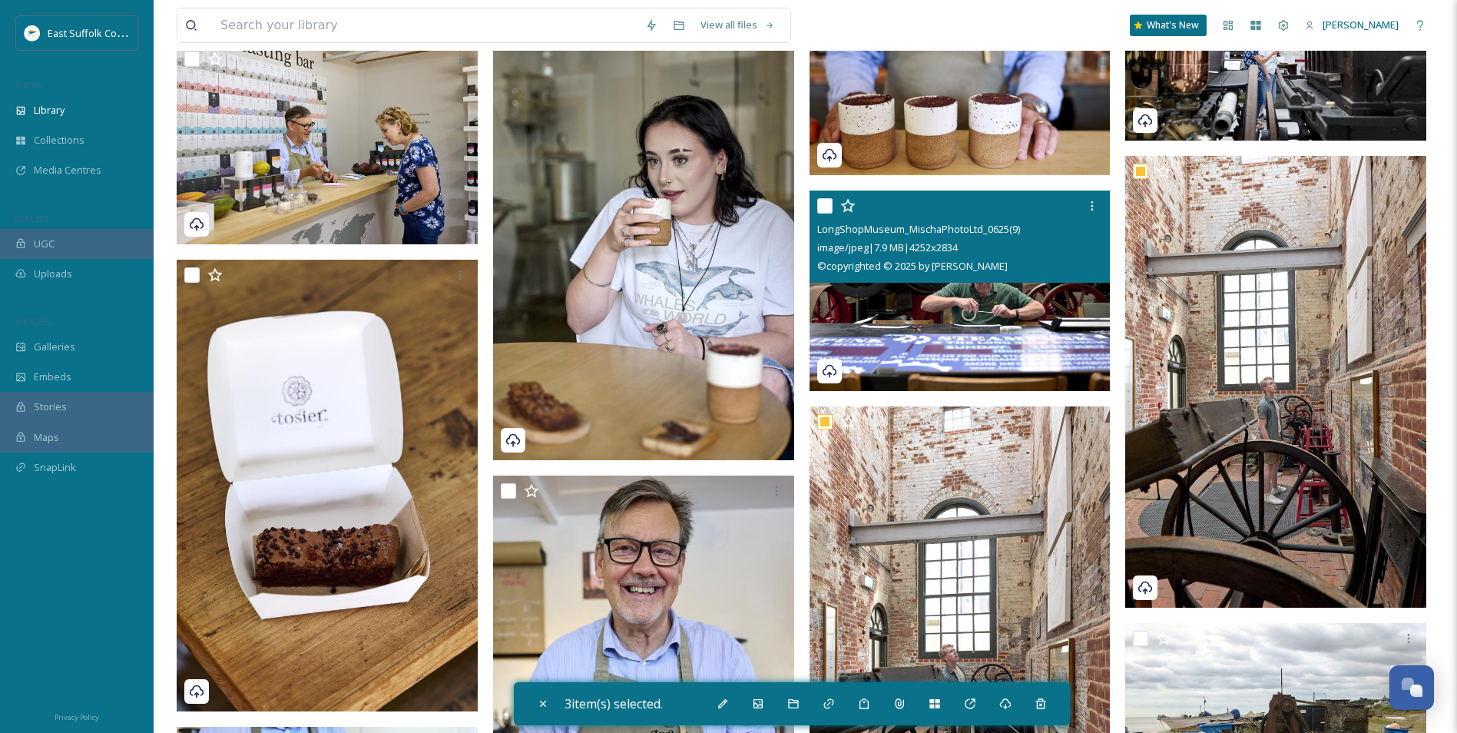
scroll to position [14295, 0]
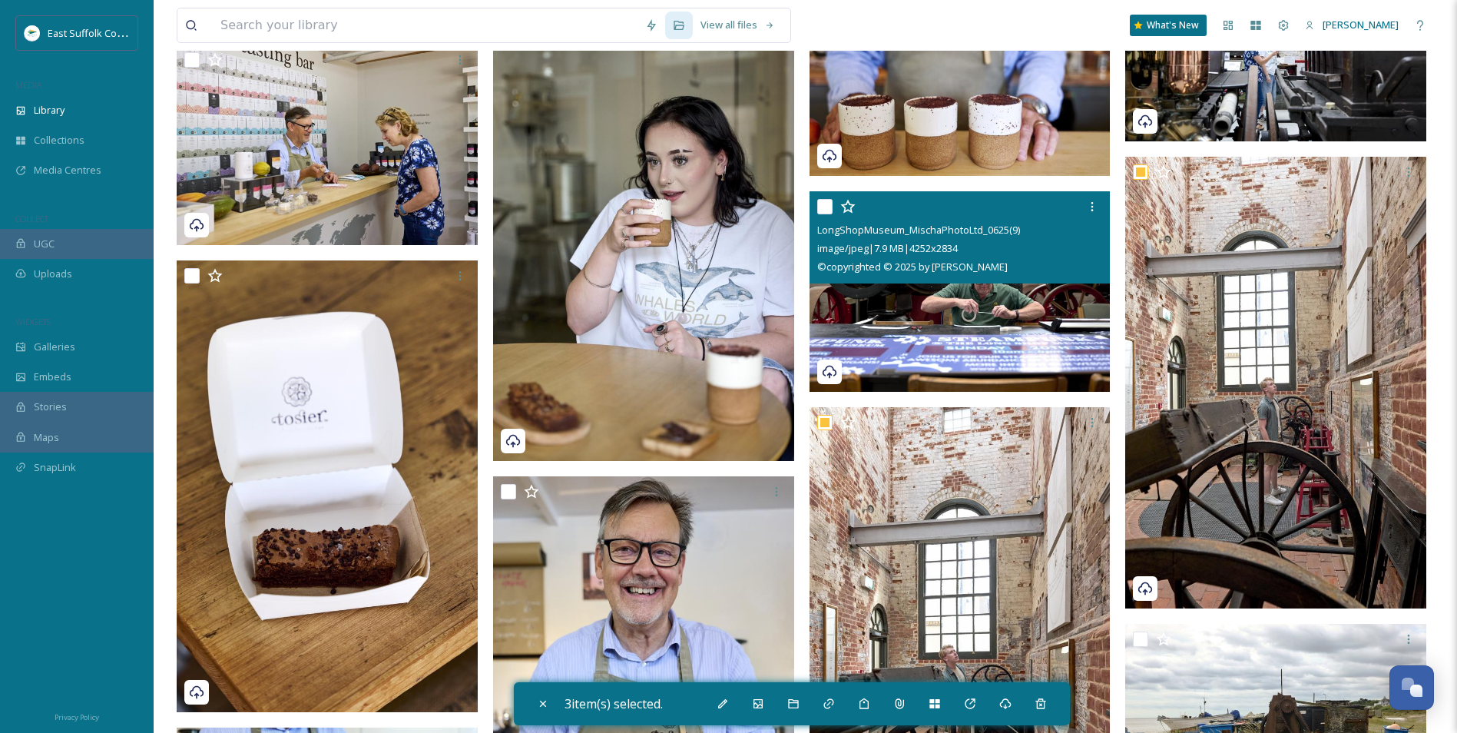
click at [942, 338] on img at bounding box center [960, 291] width 301 height 201
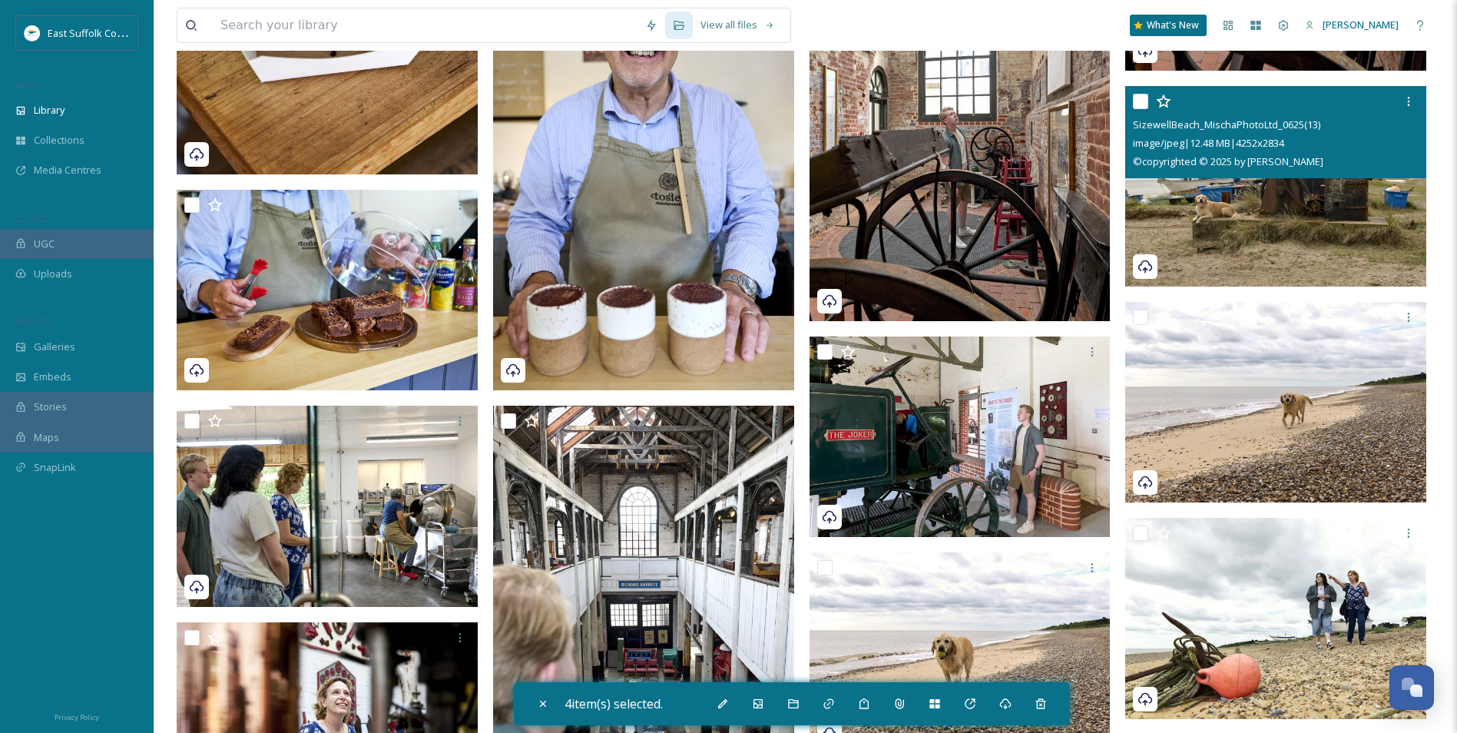
click at [1161, 208] on img at bounding box center [1275, 186] width 301 height 201
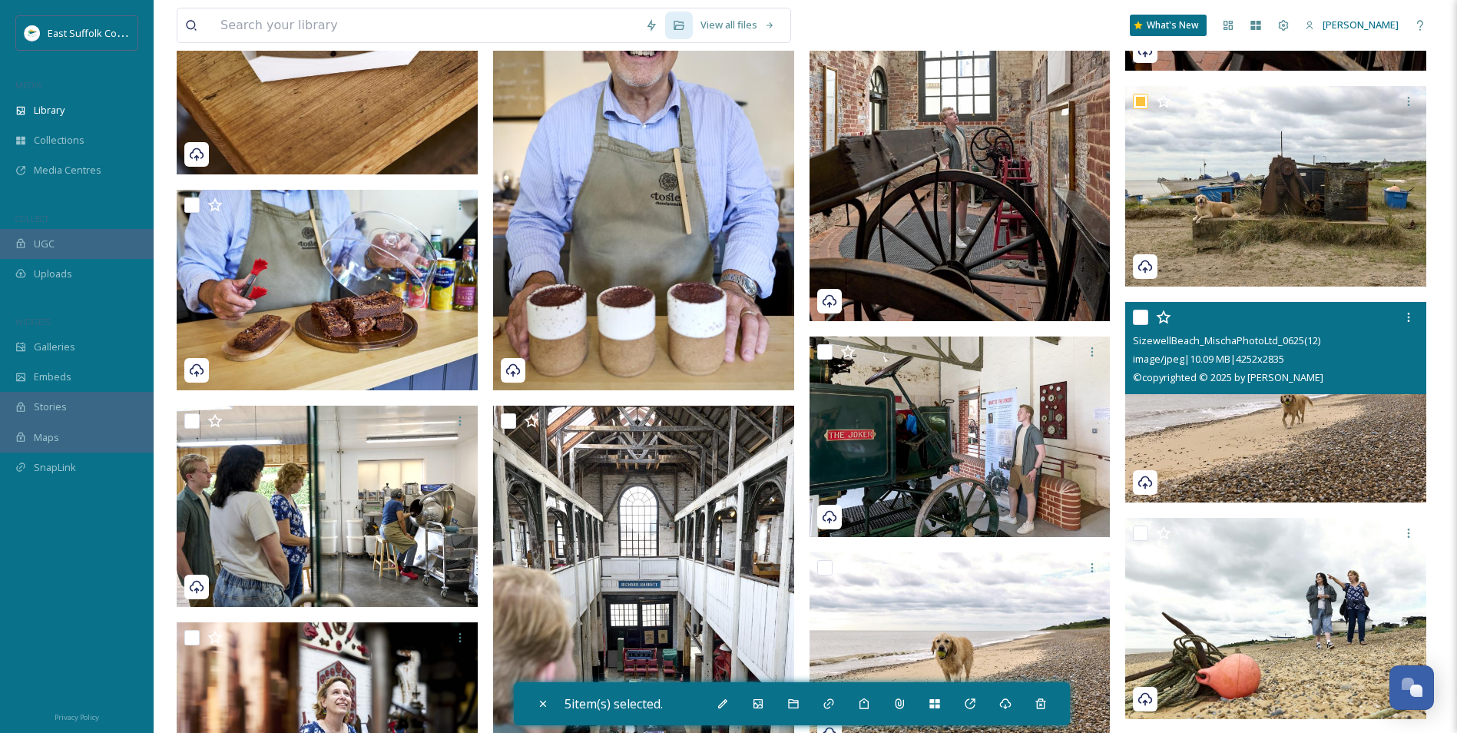
click at [1161, 425] on img at bounding box center [1275, 402] width 301 height 201
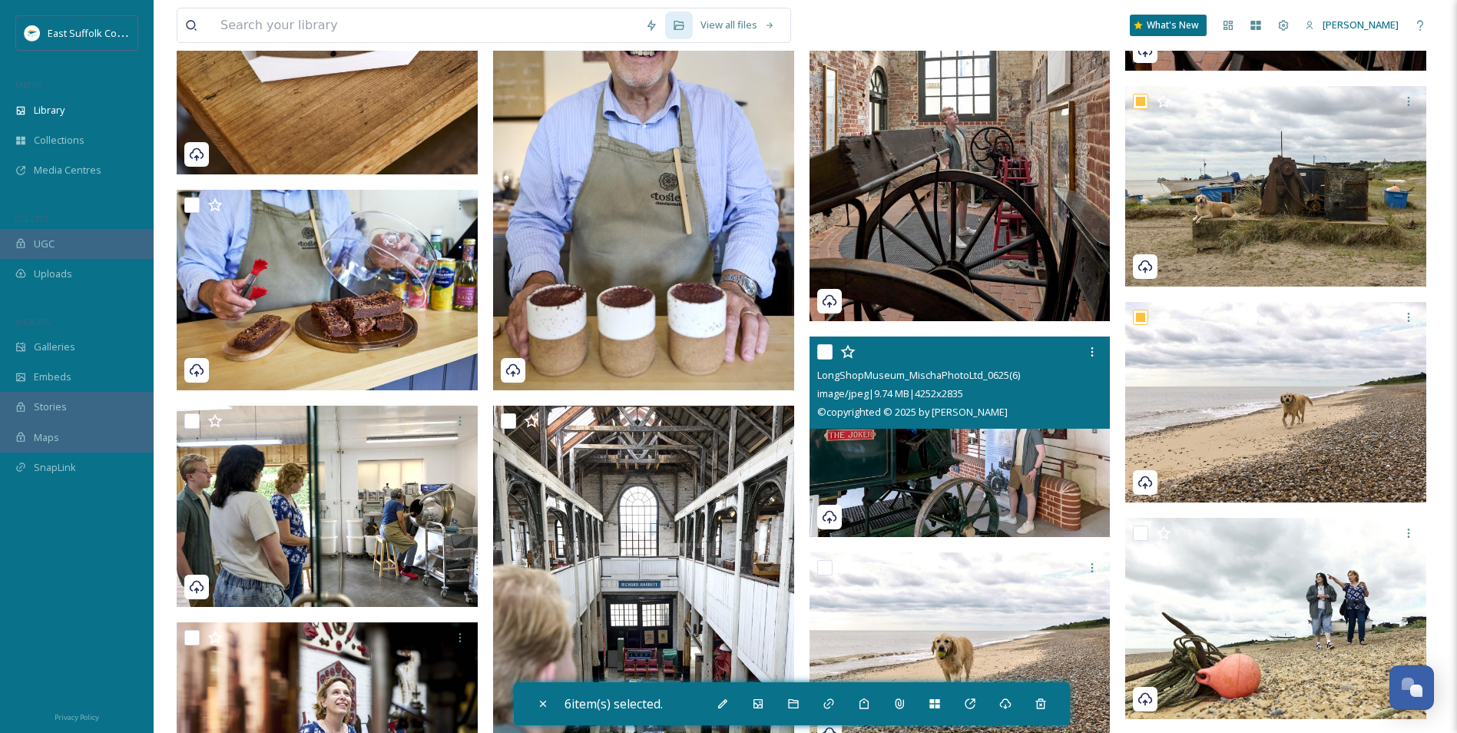
click at [900, 485] on img at bounding box center [960, 436] width 301 height 201
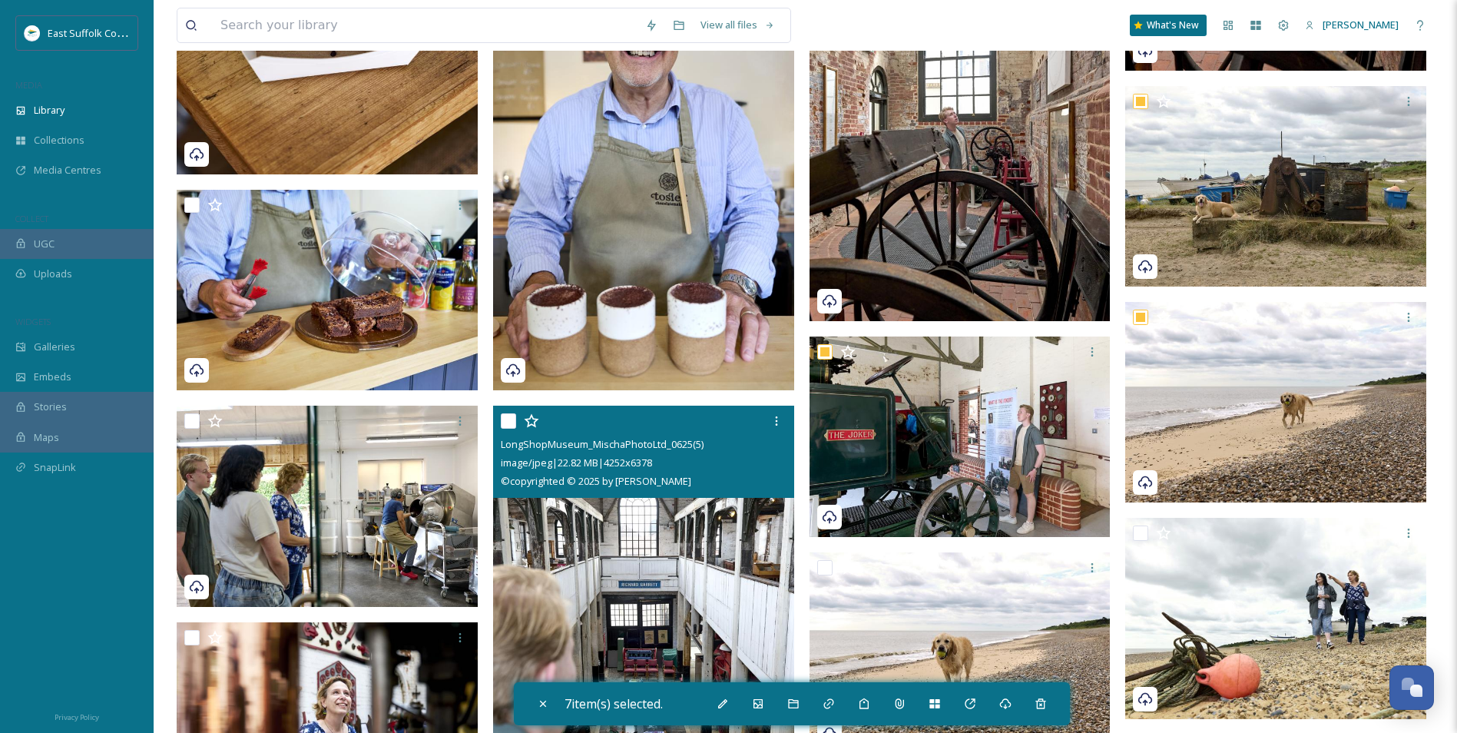
click at [571, 566] on img at bounding box center [643, 632] width 301 height 452
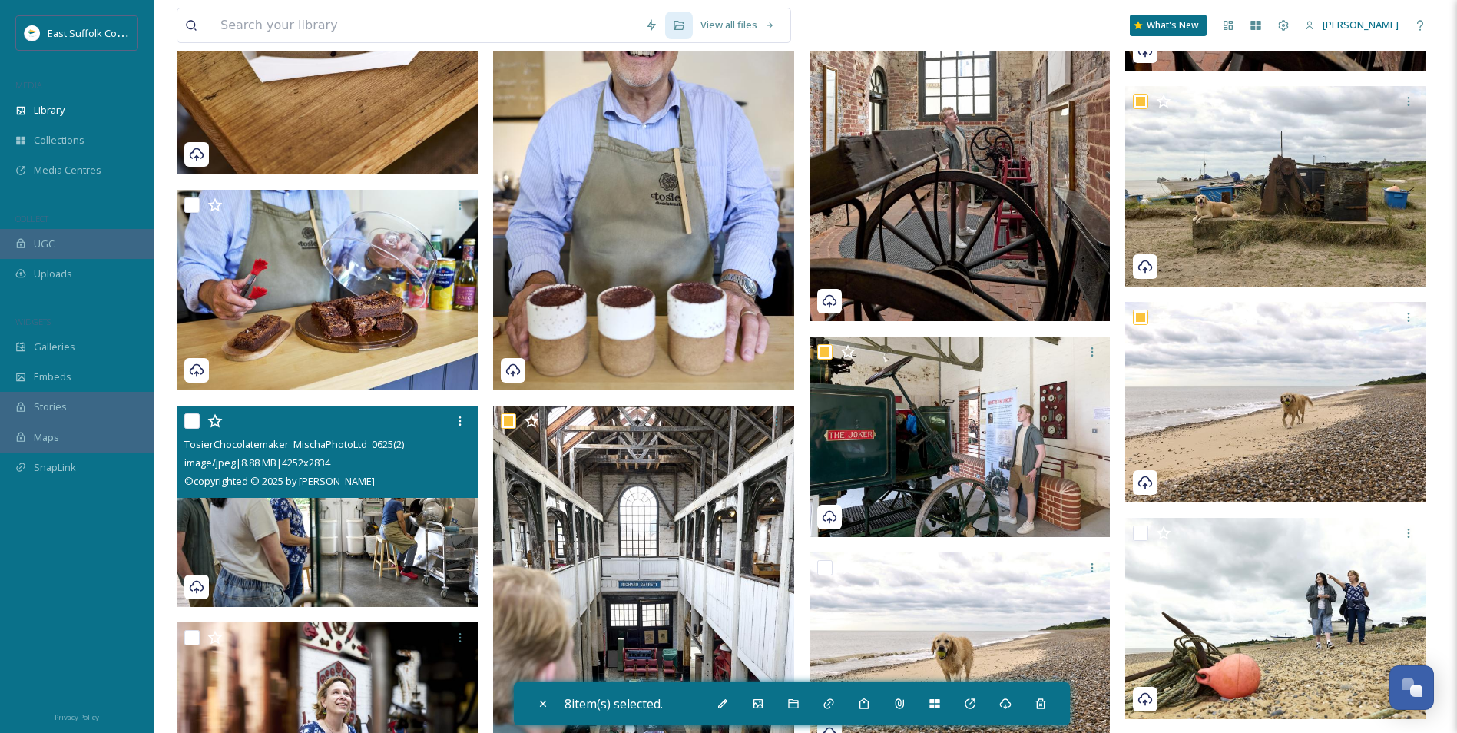
click at [369, 535] on img at bounding box center [327, 506] width 301 height 201
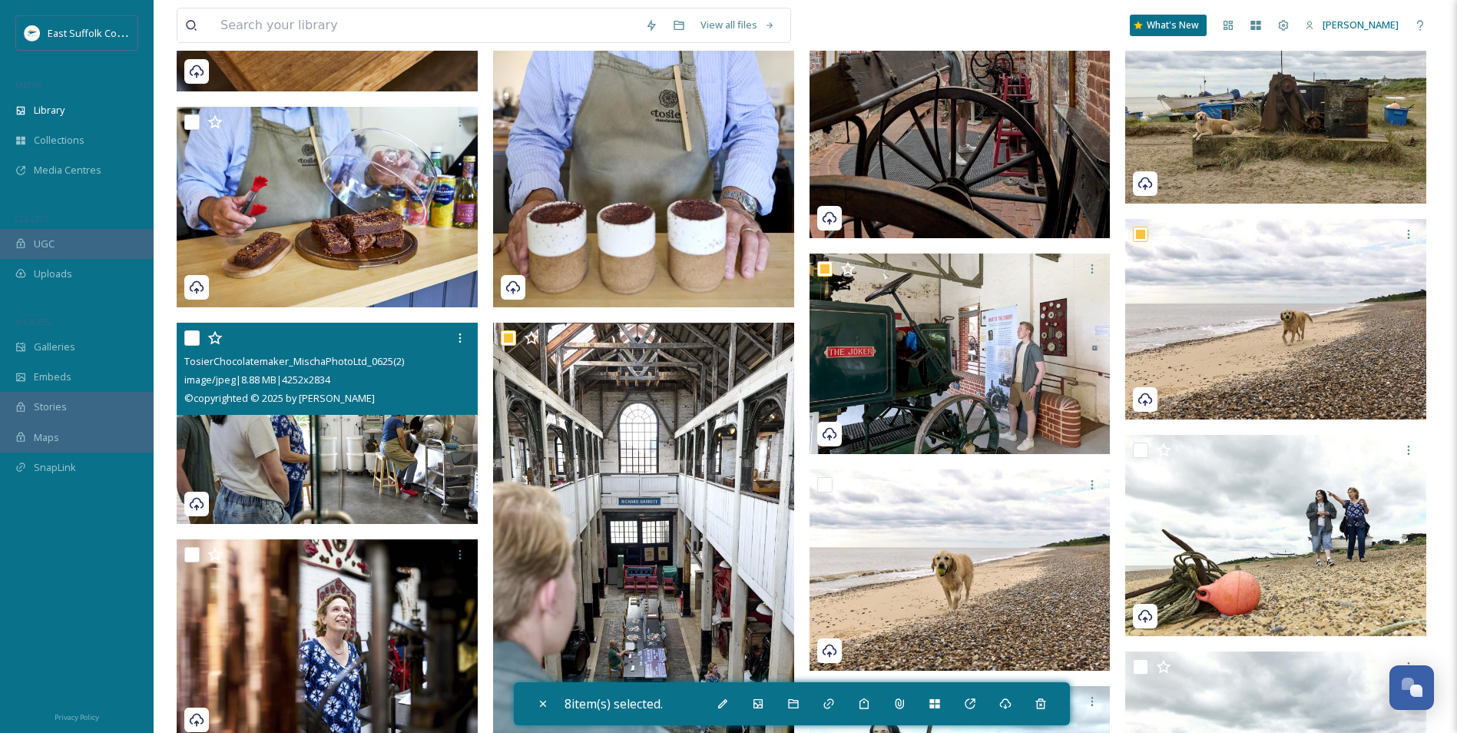
scroll to position [14986, 0]
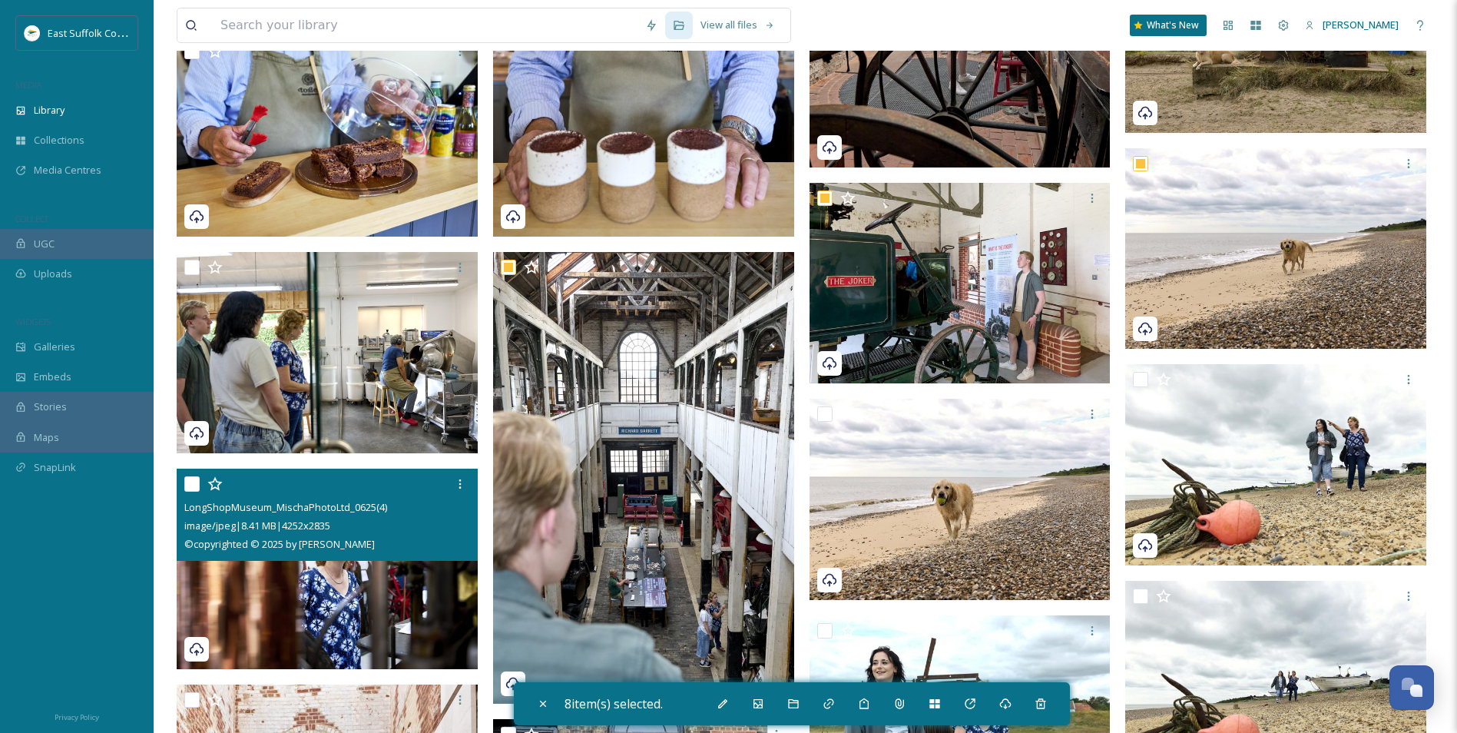
click at [333, 566] on img at bounding box center [327, 569] width 301 height 201
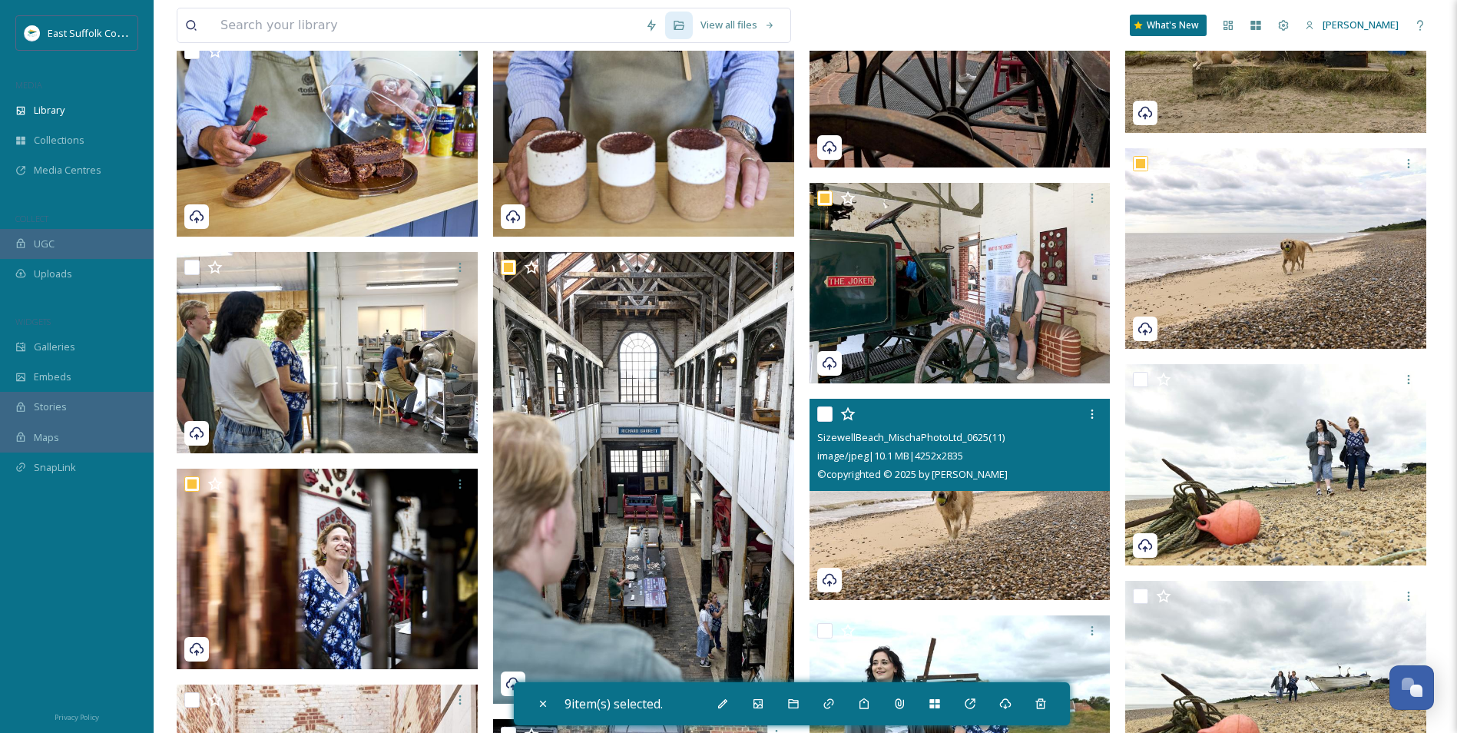
click at [909, 533] on img at bounding box center [960, 499] width 301 height 201
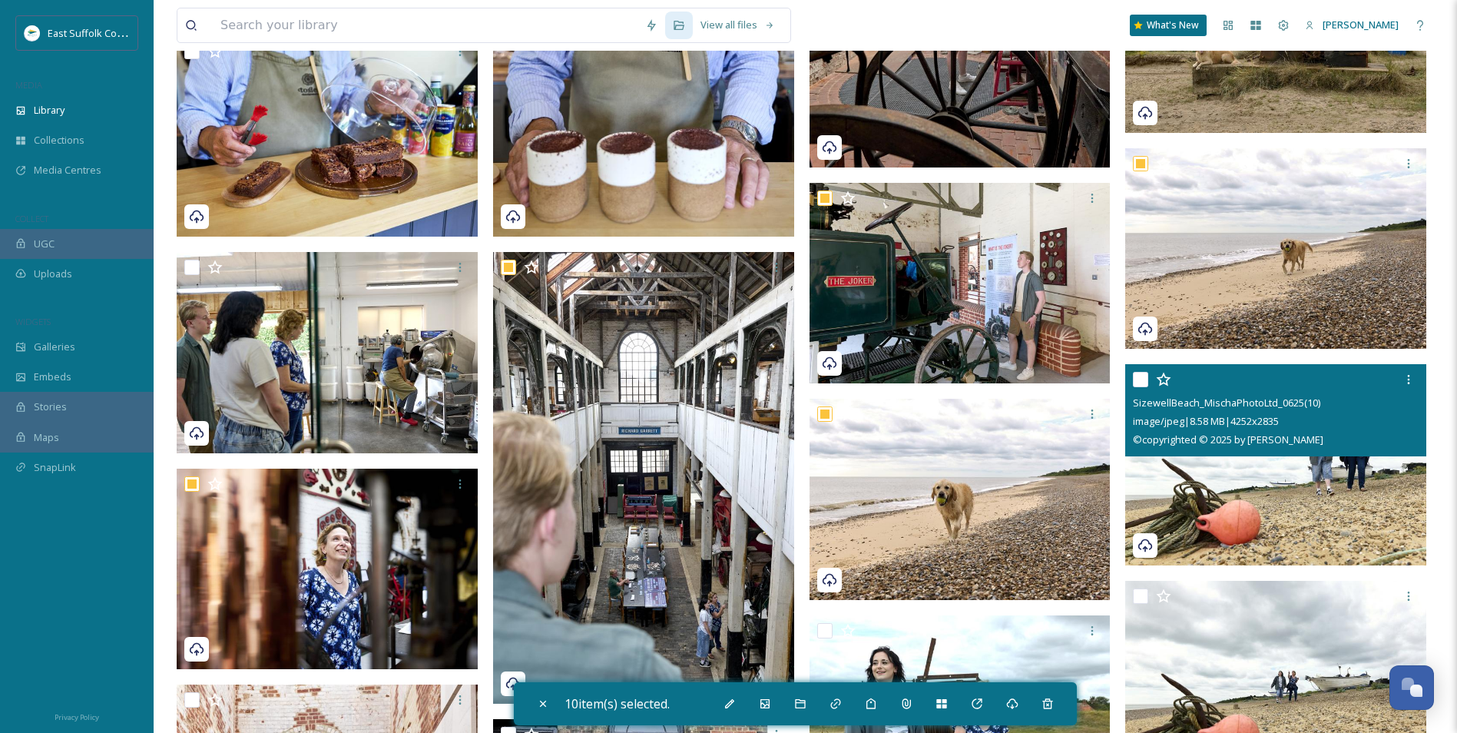
click at [1161, 456] on div "SizewellBeach_MischaPhotoLtd_0625(10) image/jpeg | 8.58 MB | 4252 x 2835 © copy…" at bounding box center [1275, 410] width 301 height 92
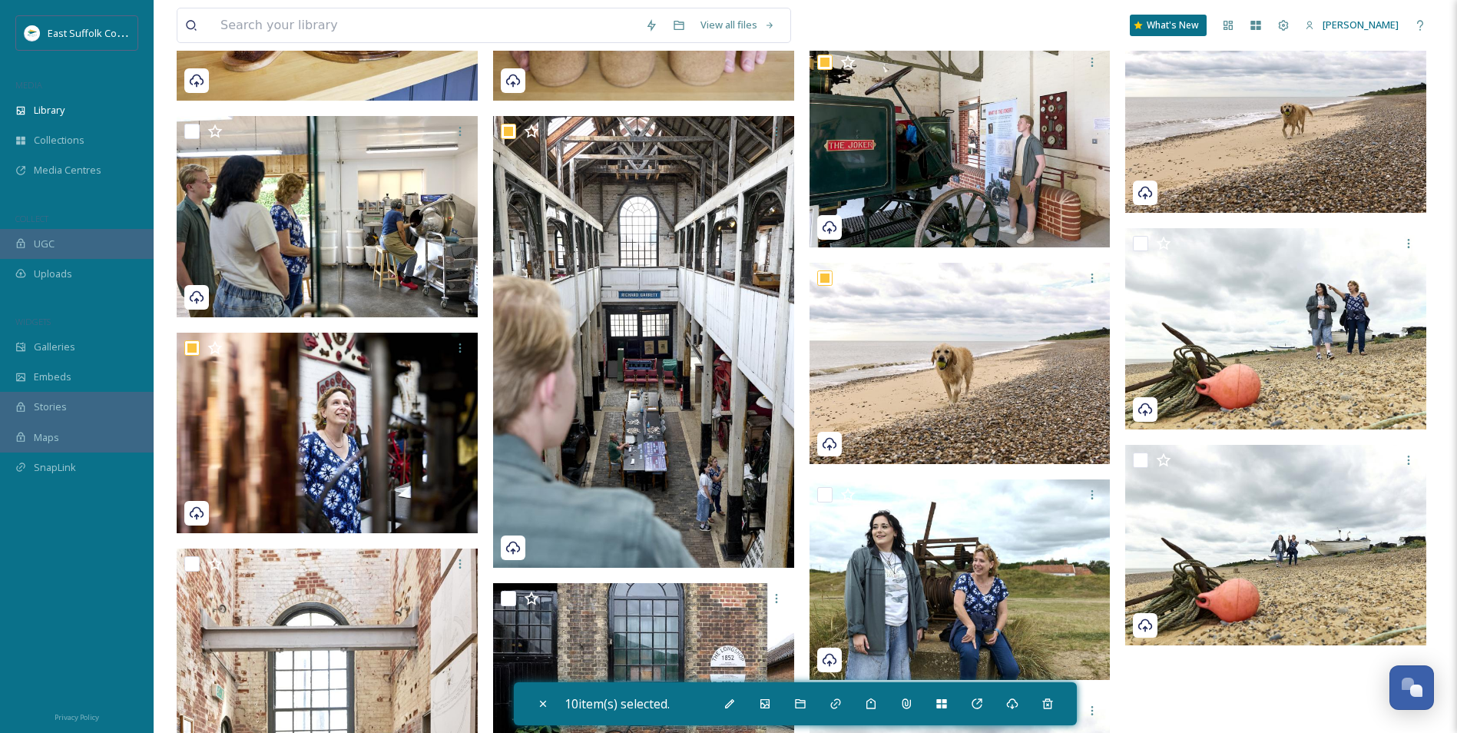
scroll to position [15140, 0]
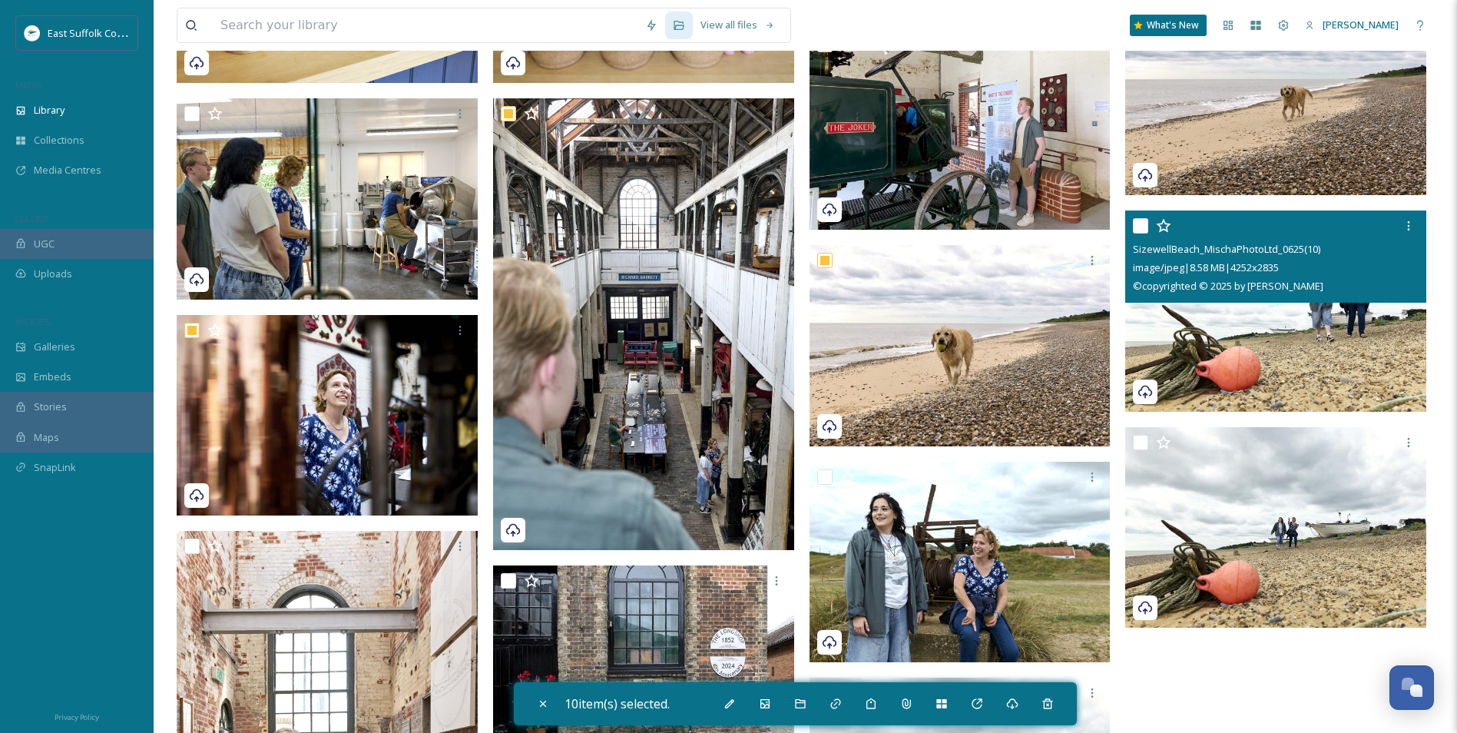
click at [1161, 365] on img at bounding box center [1275, 310] width 301 height 201
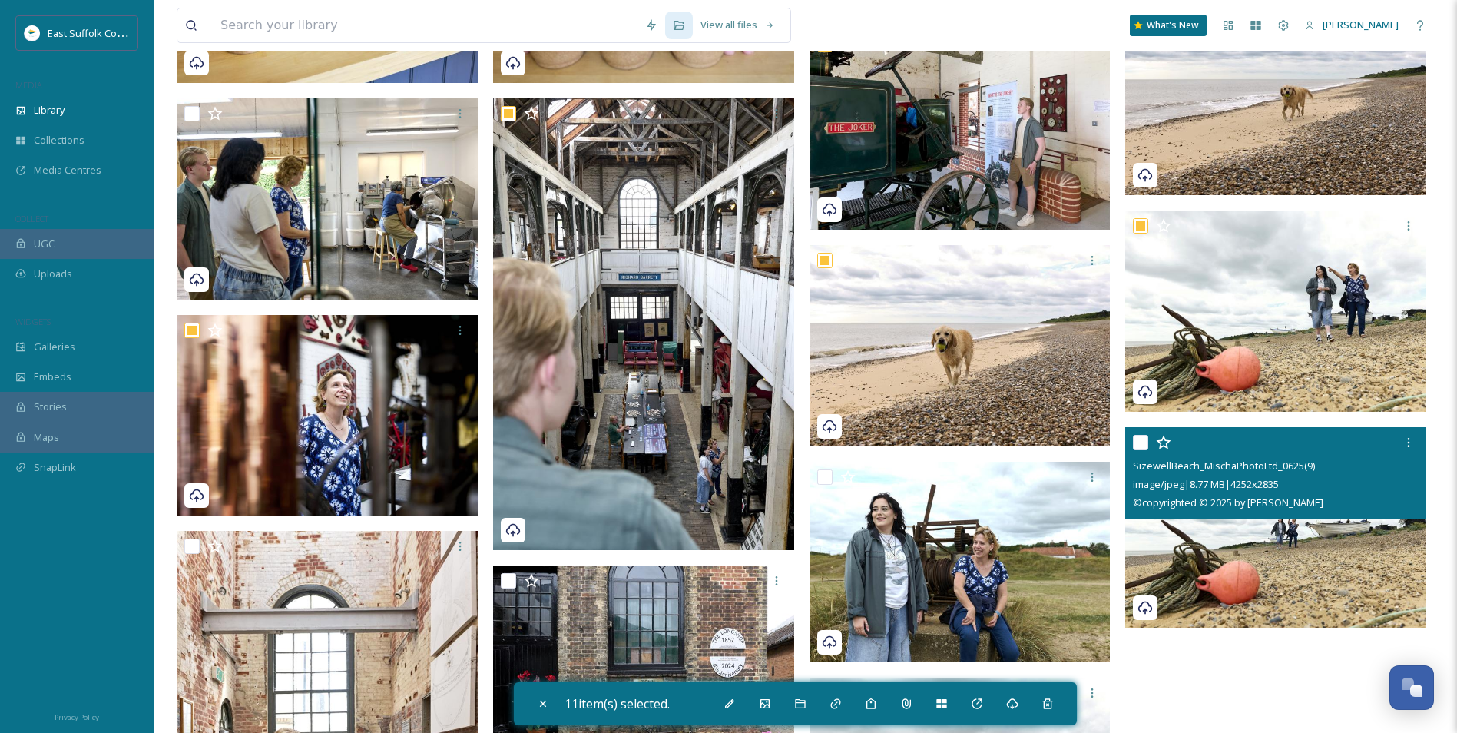
click at [1161, 558] on img at bounding box center [1275, 527] width 301 height 201
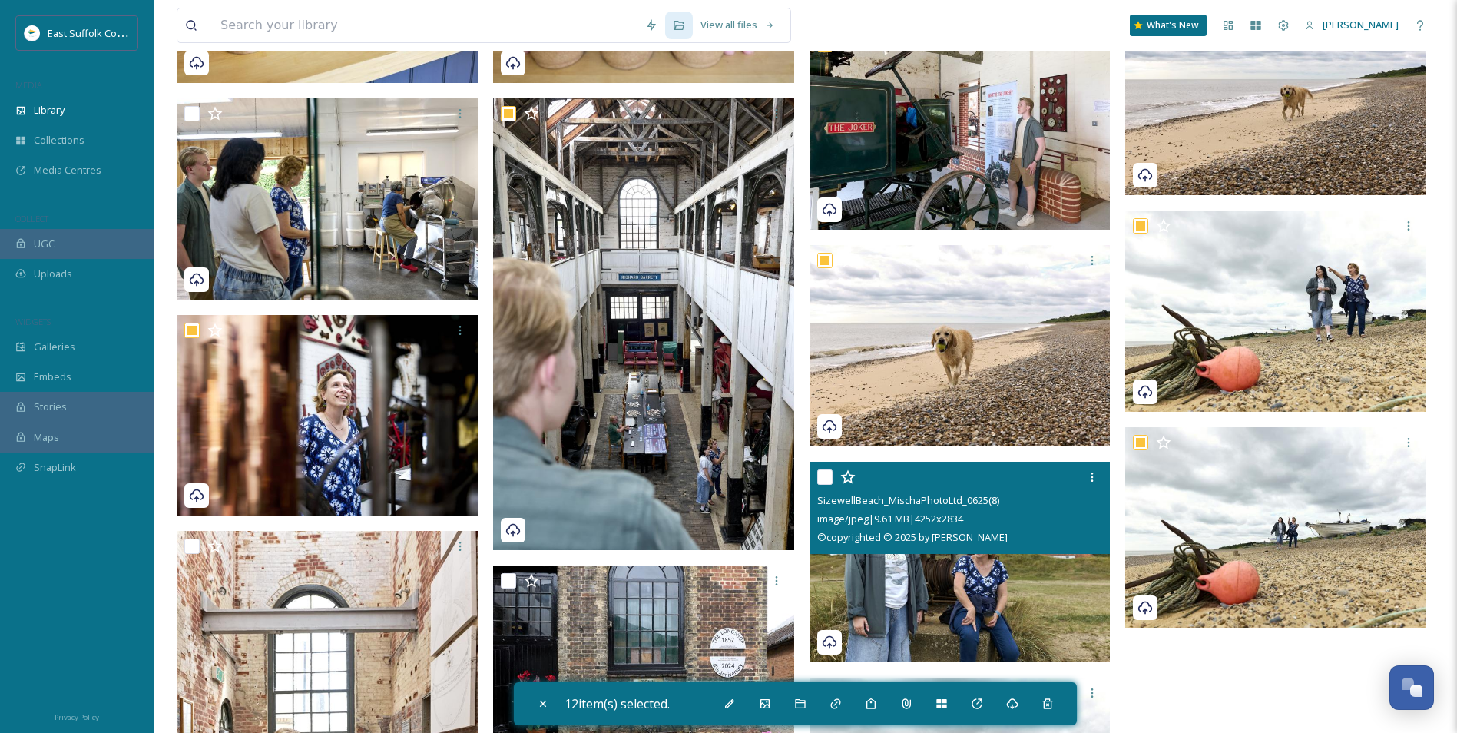
click at [962, 566] on img at bounding box center [960, 561] width 301 height 201
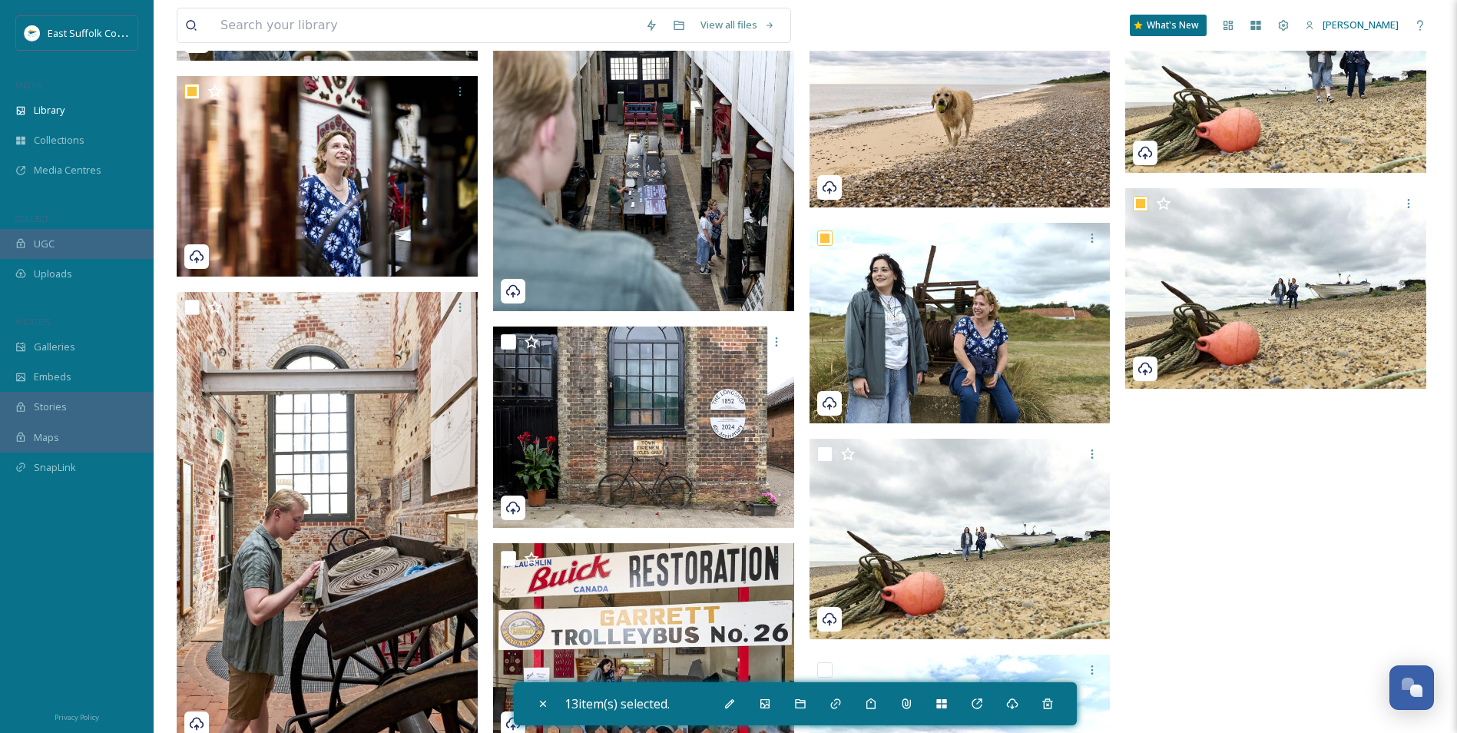
scroll to position [15524, 0]
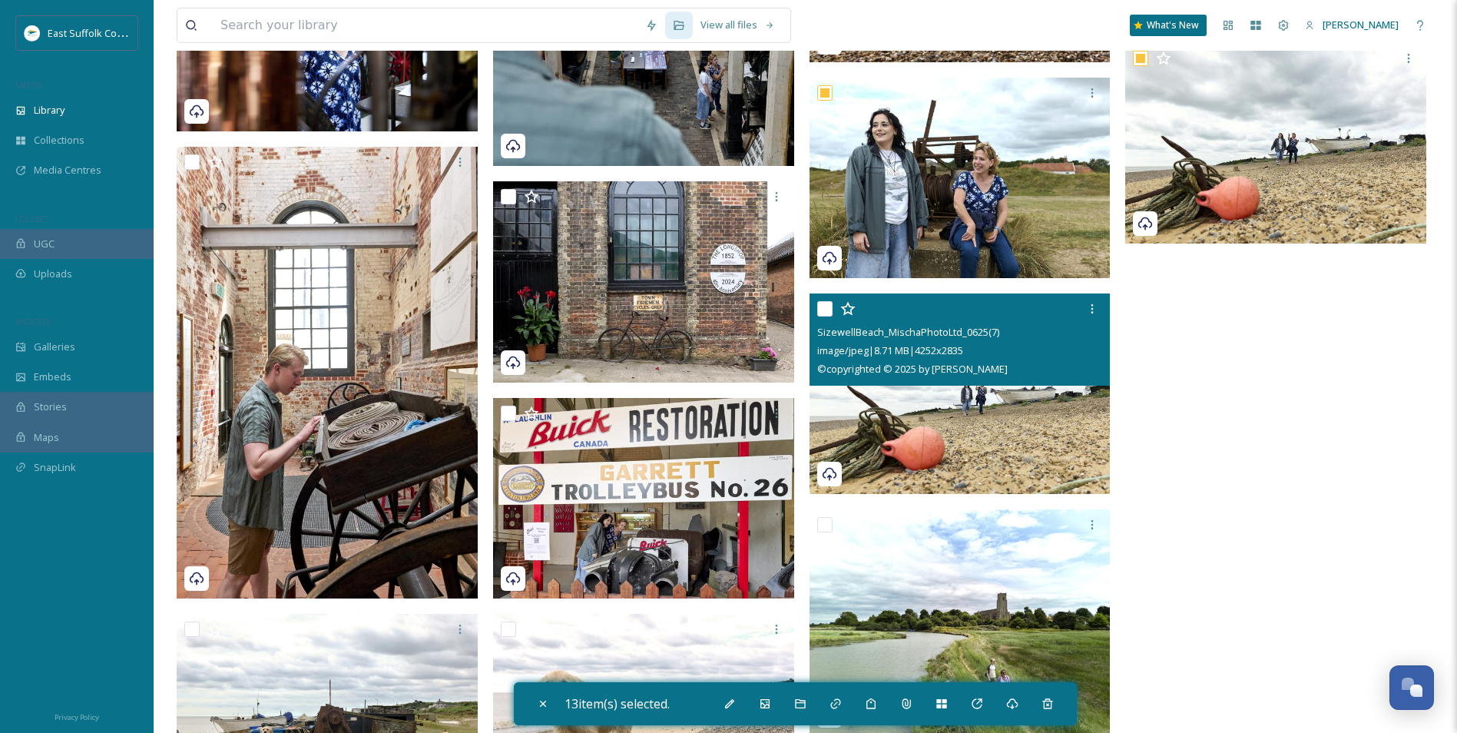
click at [925, 444] on img at bounding box center [960, 393] width 301 height 201
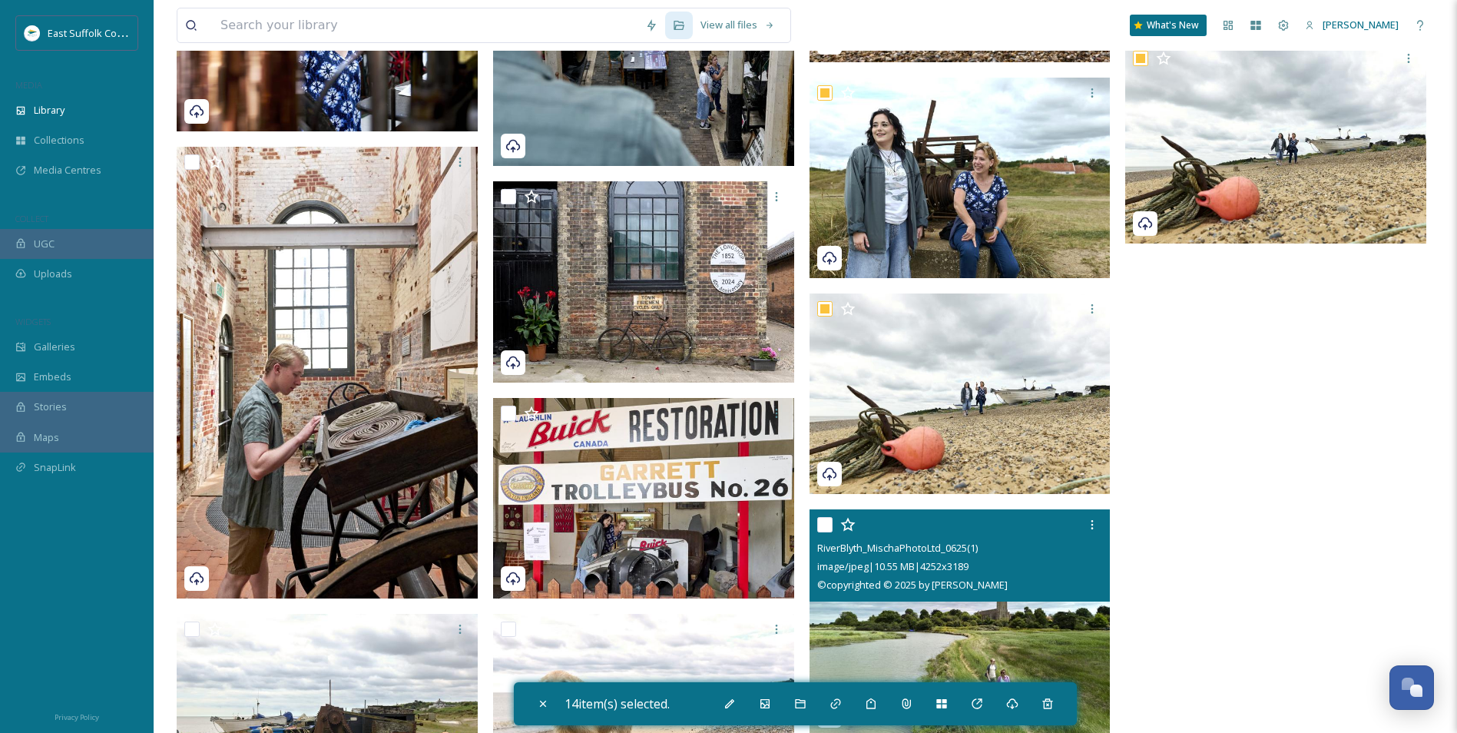
click at [917, 566] on img at bounding box center [960, 622] width 301 height 226
click at [913, 566] on img at bounding box center [960, 622] width 301 height 226
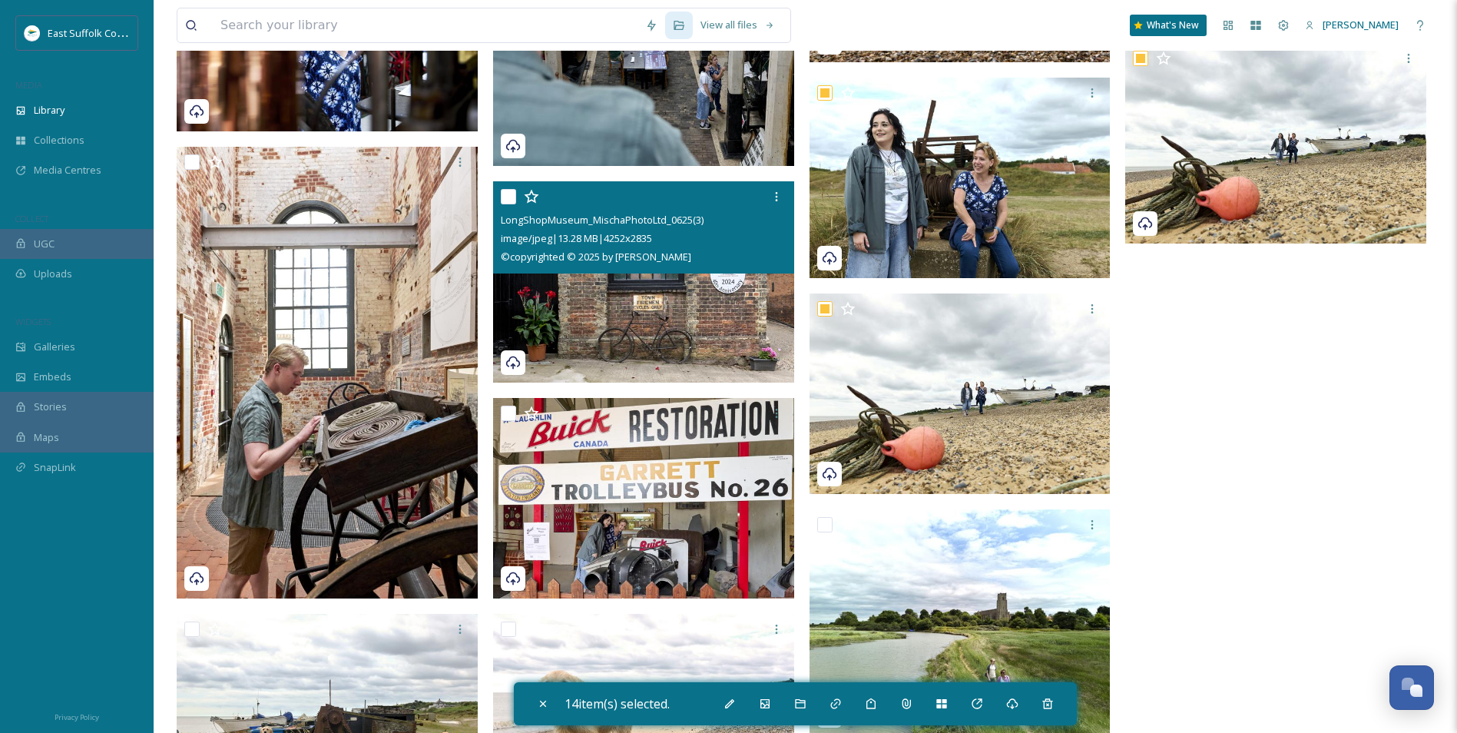
click at [644, 295] on img at bounding box center [643, 281] width 301 height 201
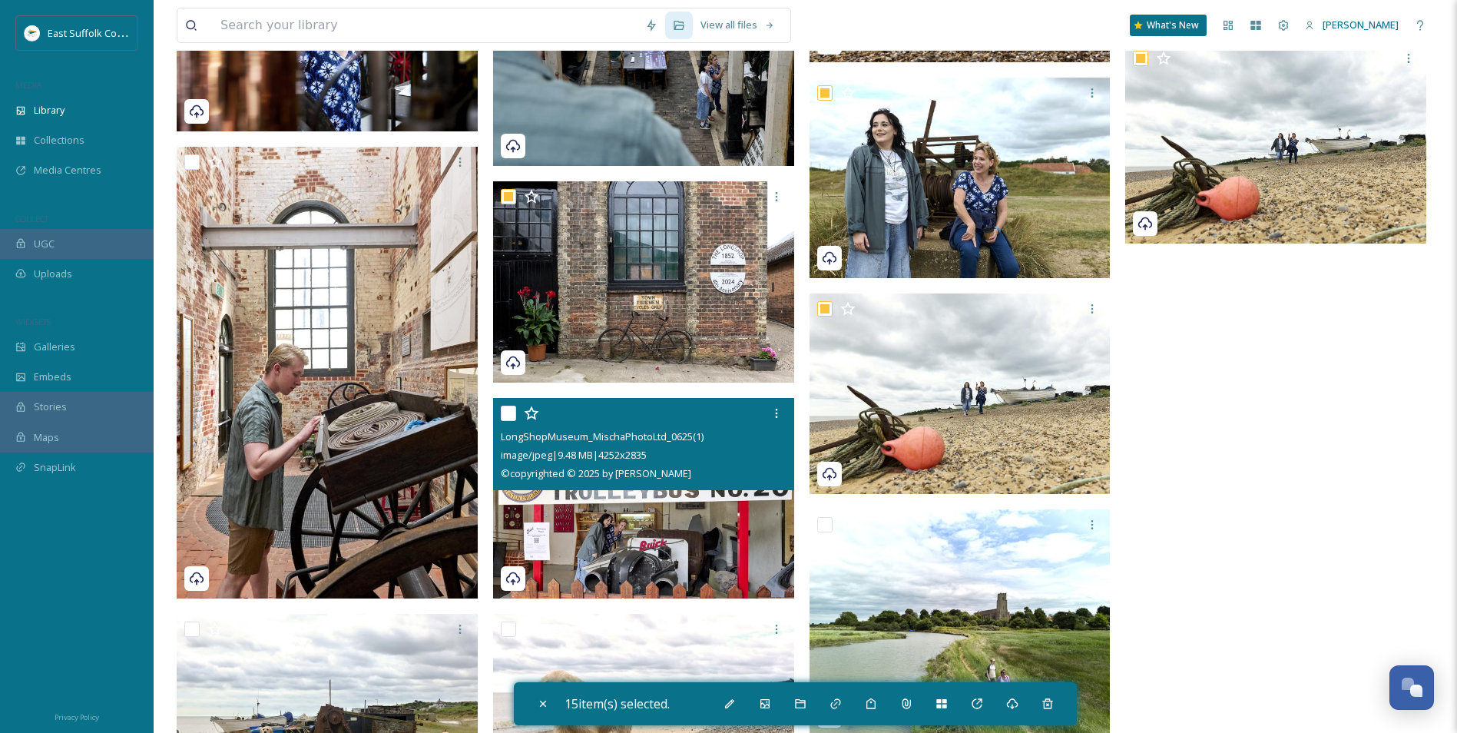
click at [616, 546] on img at bounding box center [643, 498] width 301 height 201
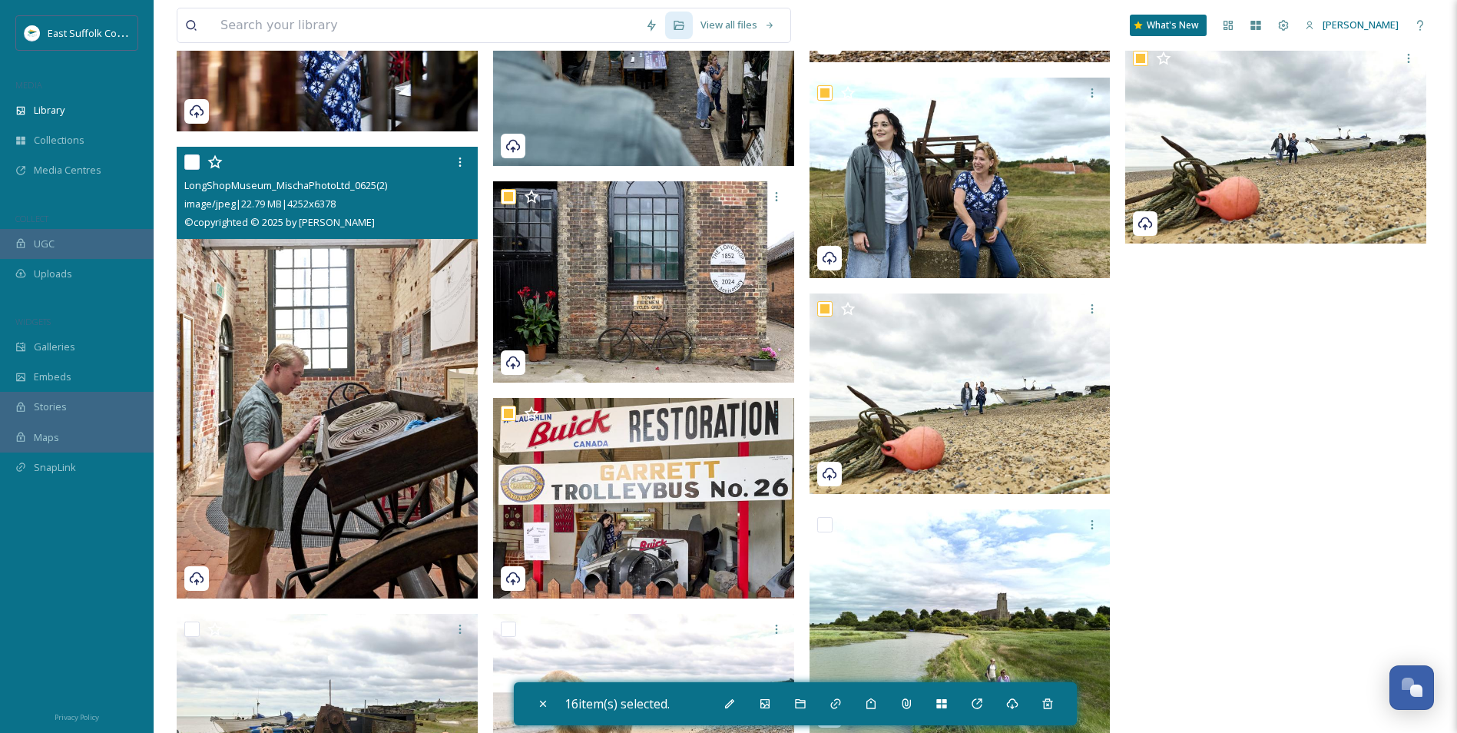
click at [324, 274] on img at bounding box center [327, 373] width 301 height 452
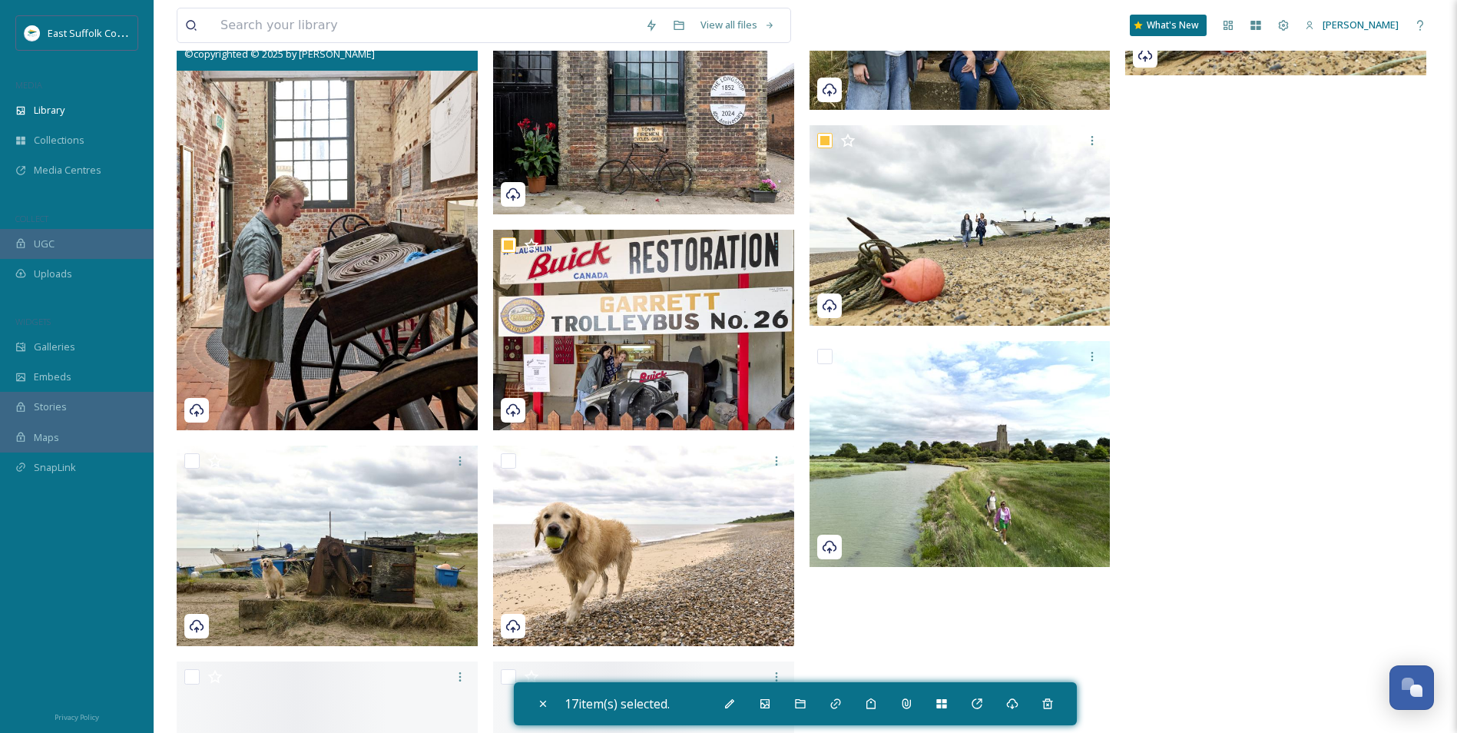
scroll to position [15831, 0]
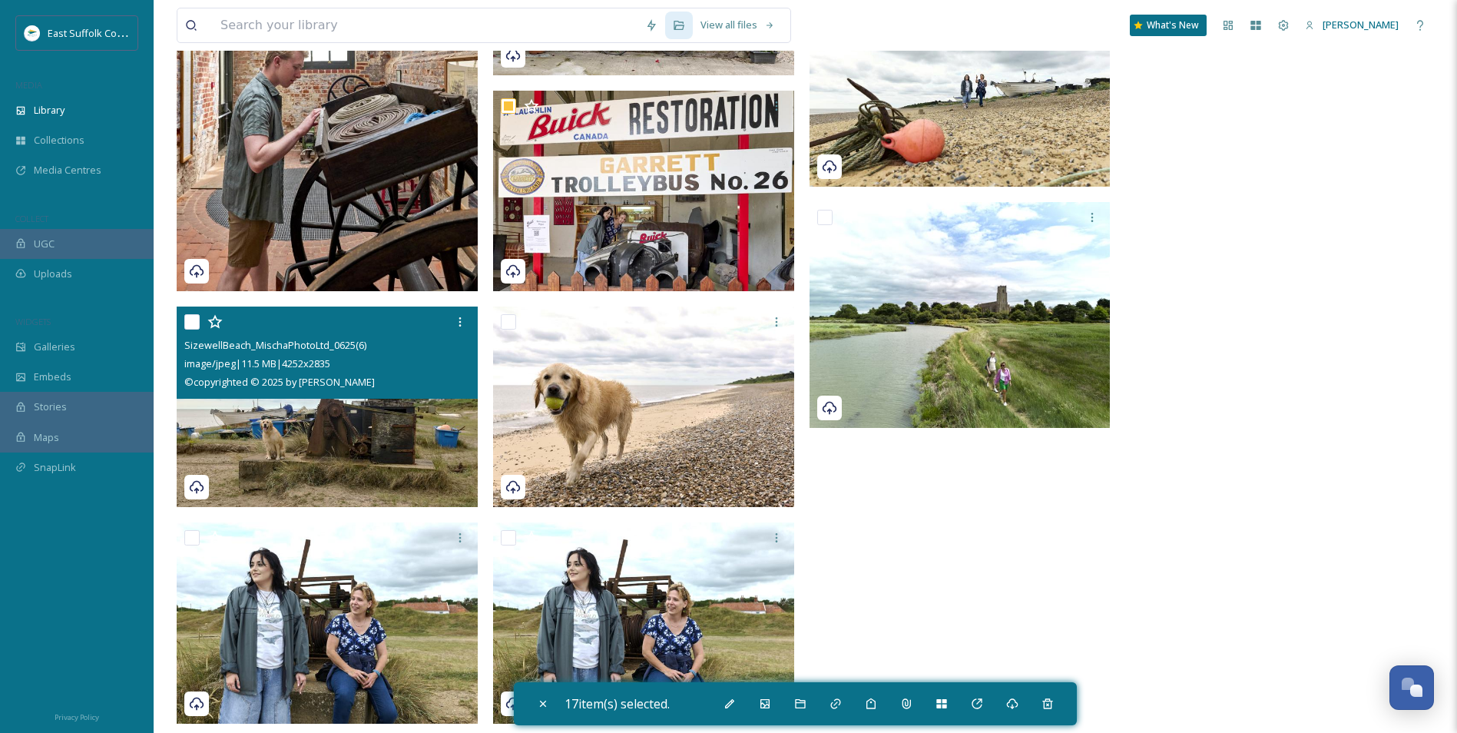
click at [332, 452] on img at bounding box center [327, 406] width 301 height 201
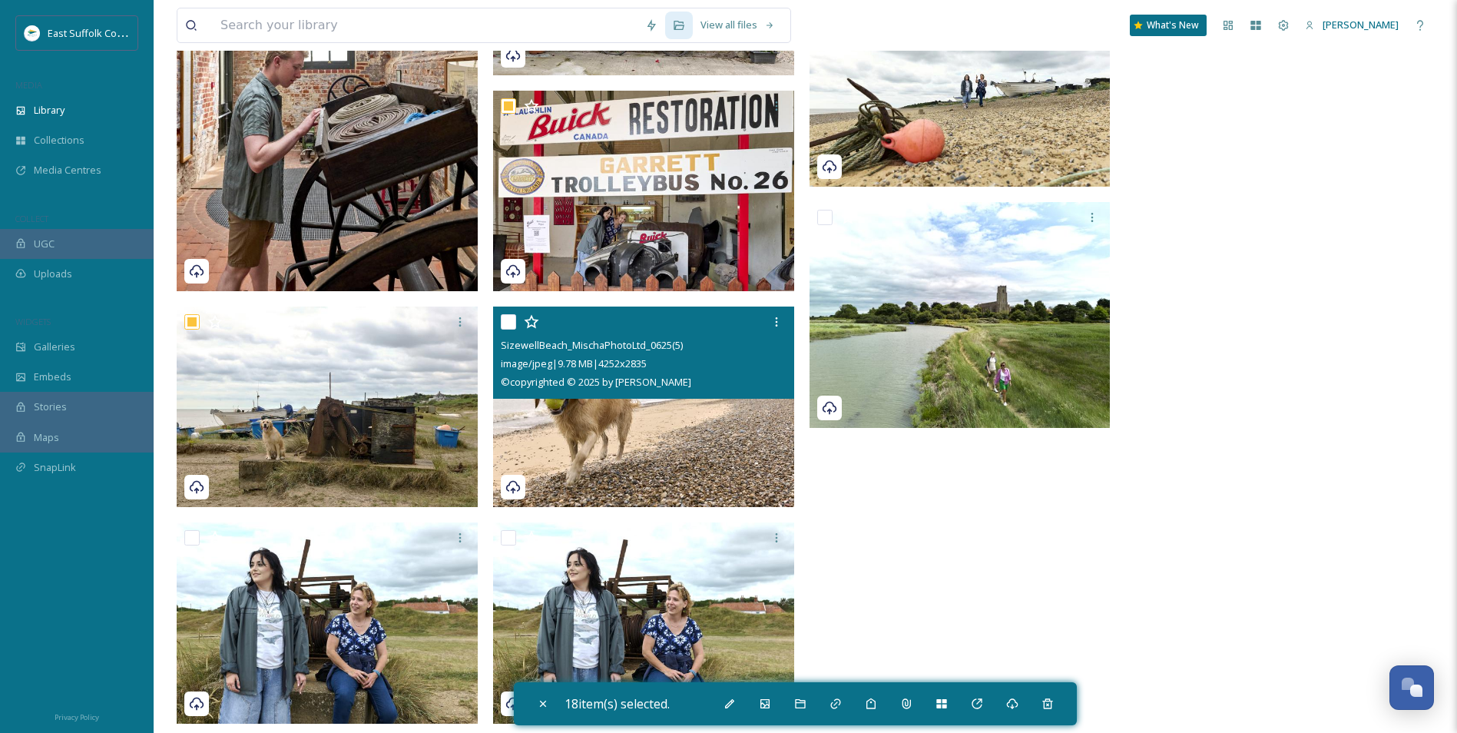
click at [623, 453] on img at bounding box center [643, 406] width 301 height 201
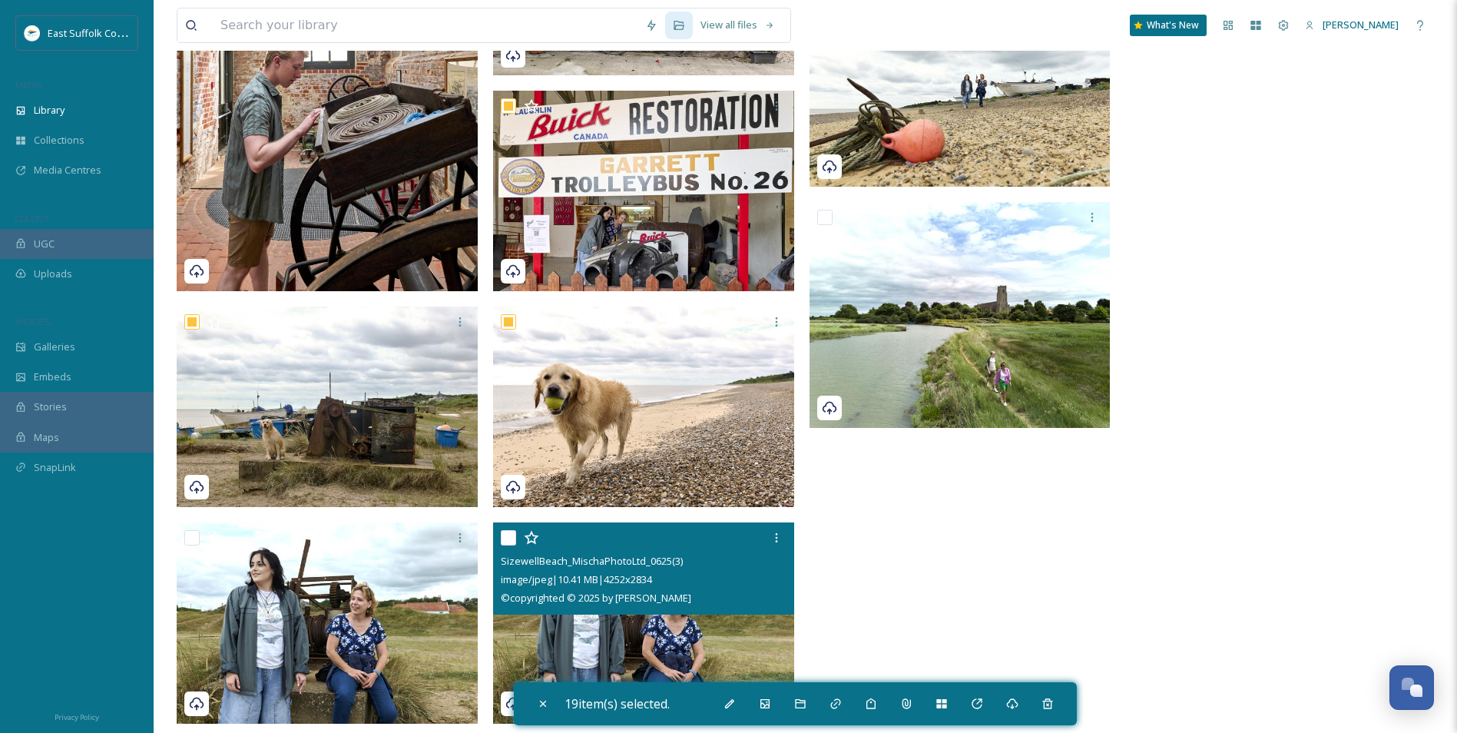
click at [633, 566] on img at bounding box center [643, 622] width 301 height 201
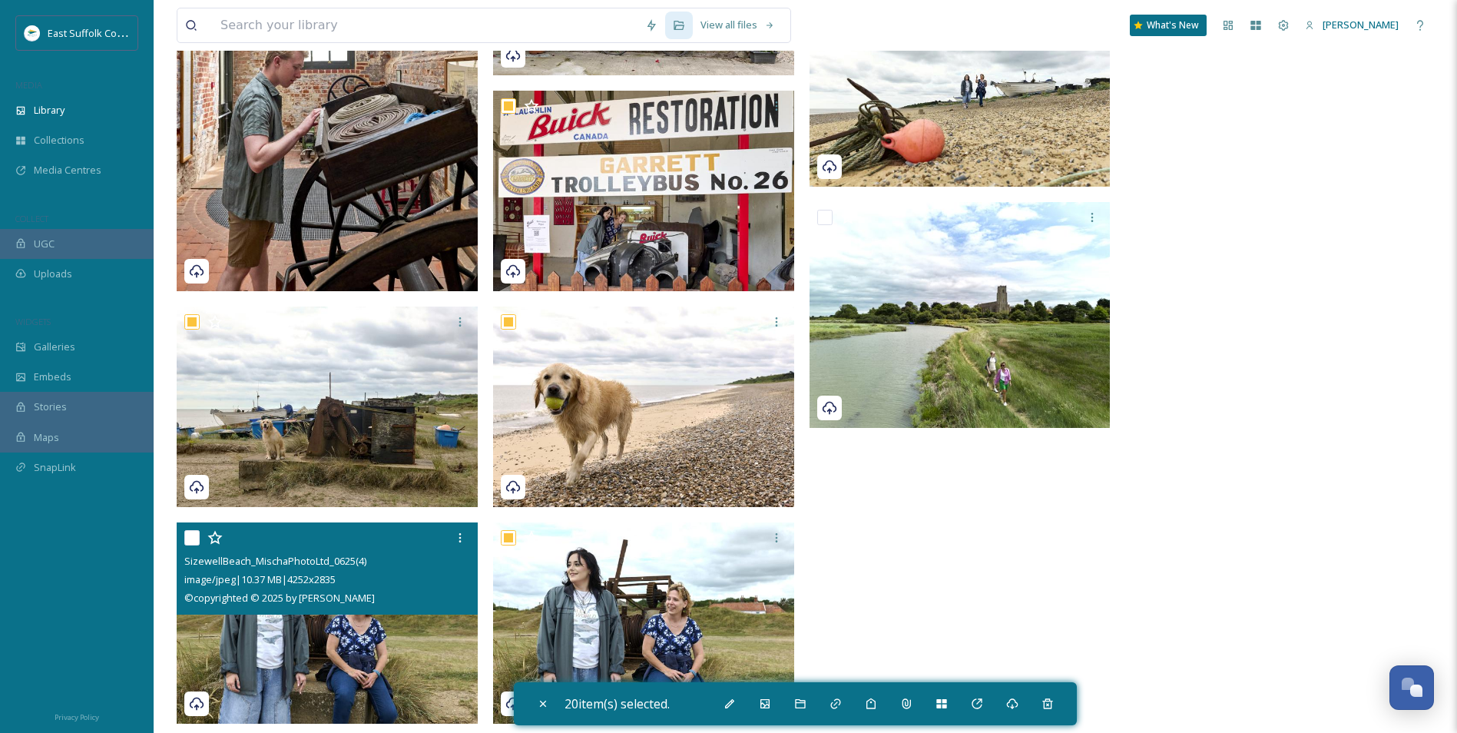
click at [353, 566] on img at bounding box center [327, 622] width 301 height 201
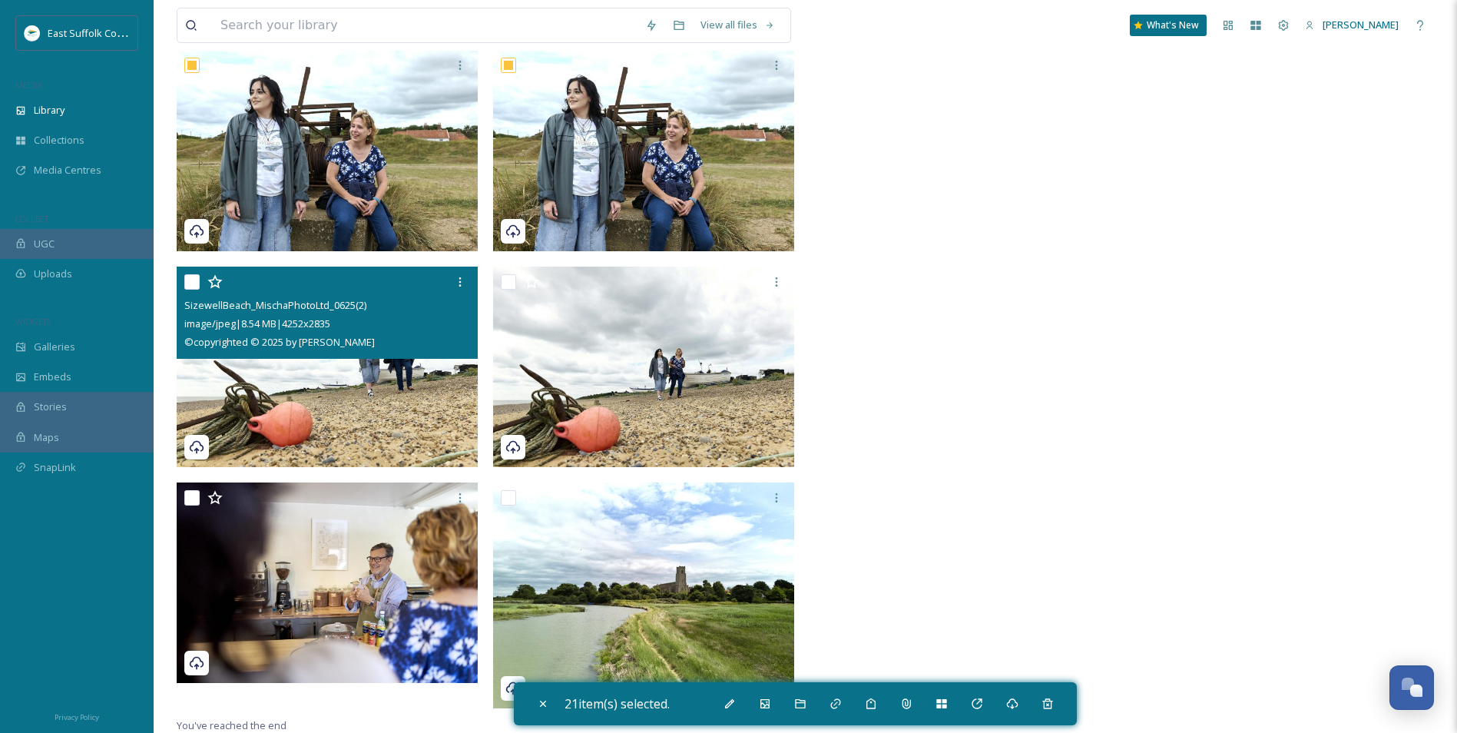
scroll to position [16305, 0]
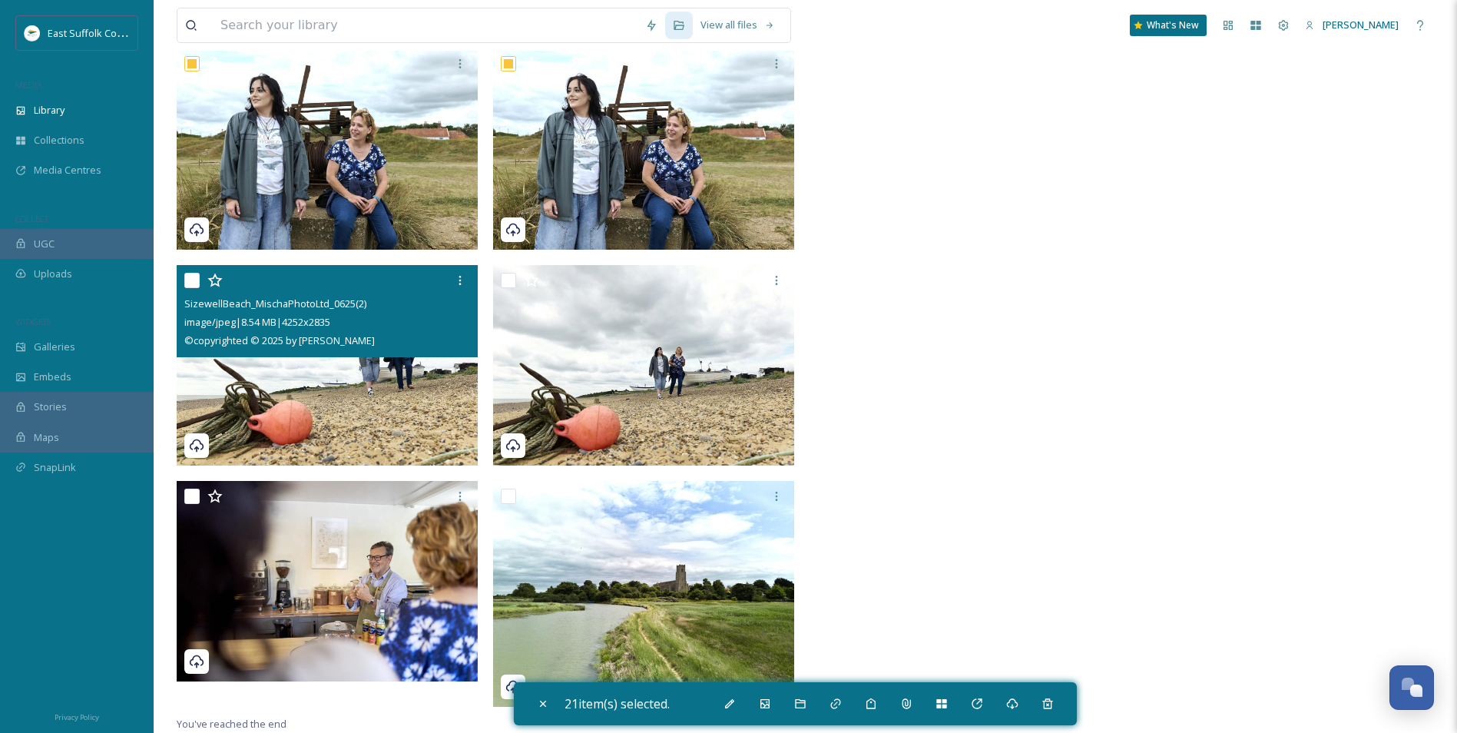
click at [344, 399] on img at bounding box center [327, 365] width 301 height 201
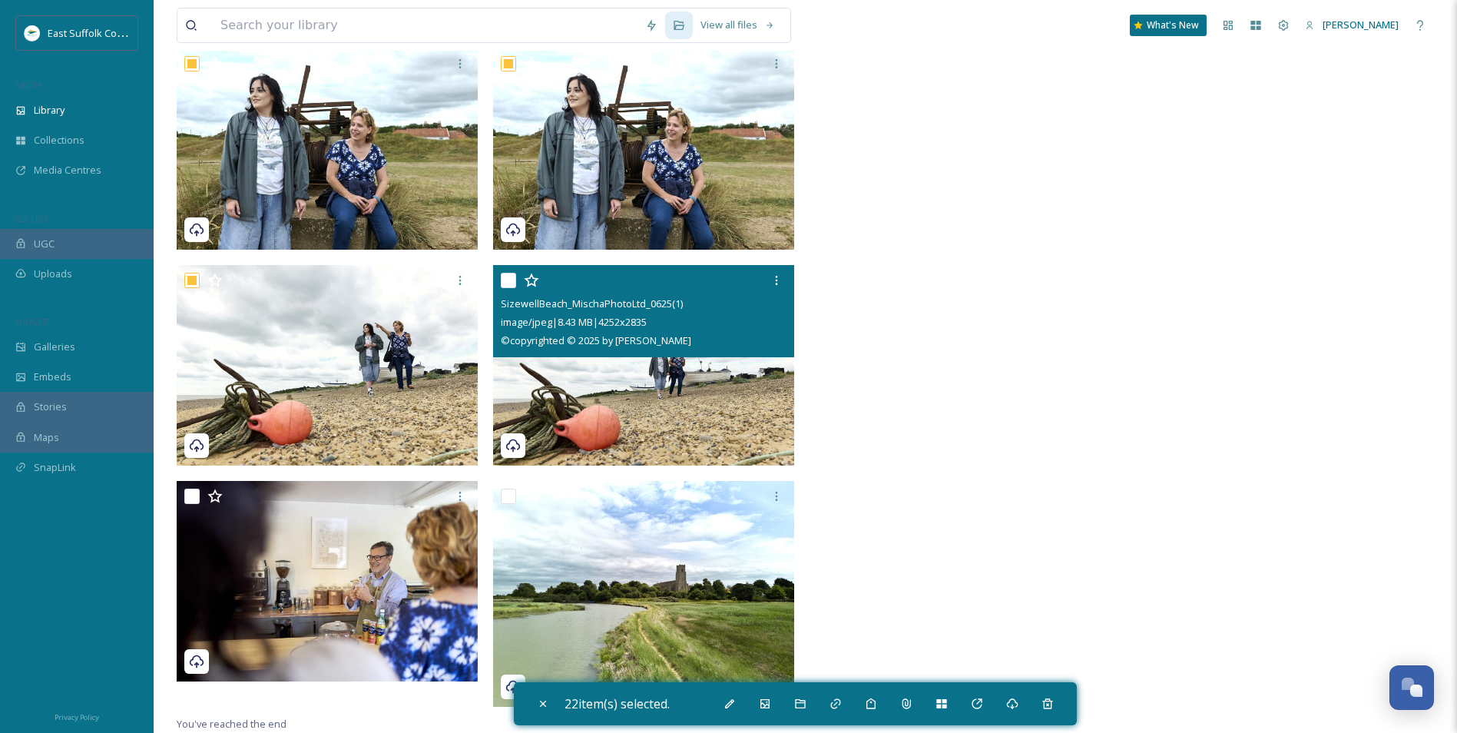
click at [622, 378] on img at bounding box center [643, 365] width 301 height 201
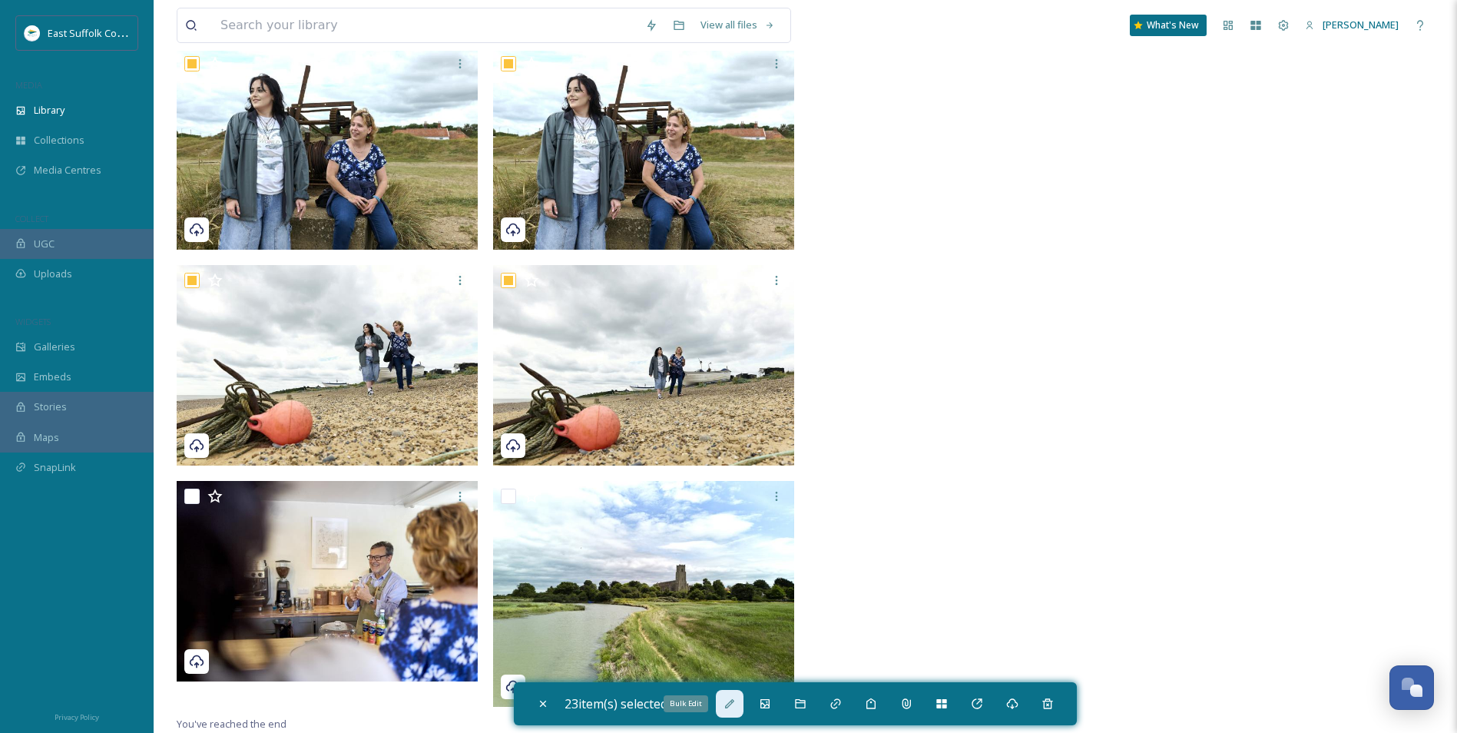
click at [743, 566] on div "Bulk Edit" at bounding box center [730, 704] width 28 height 28
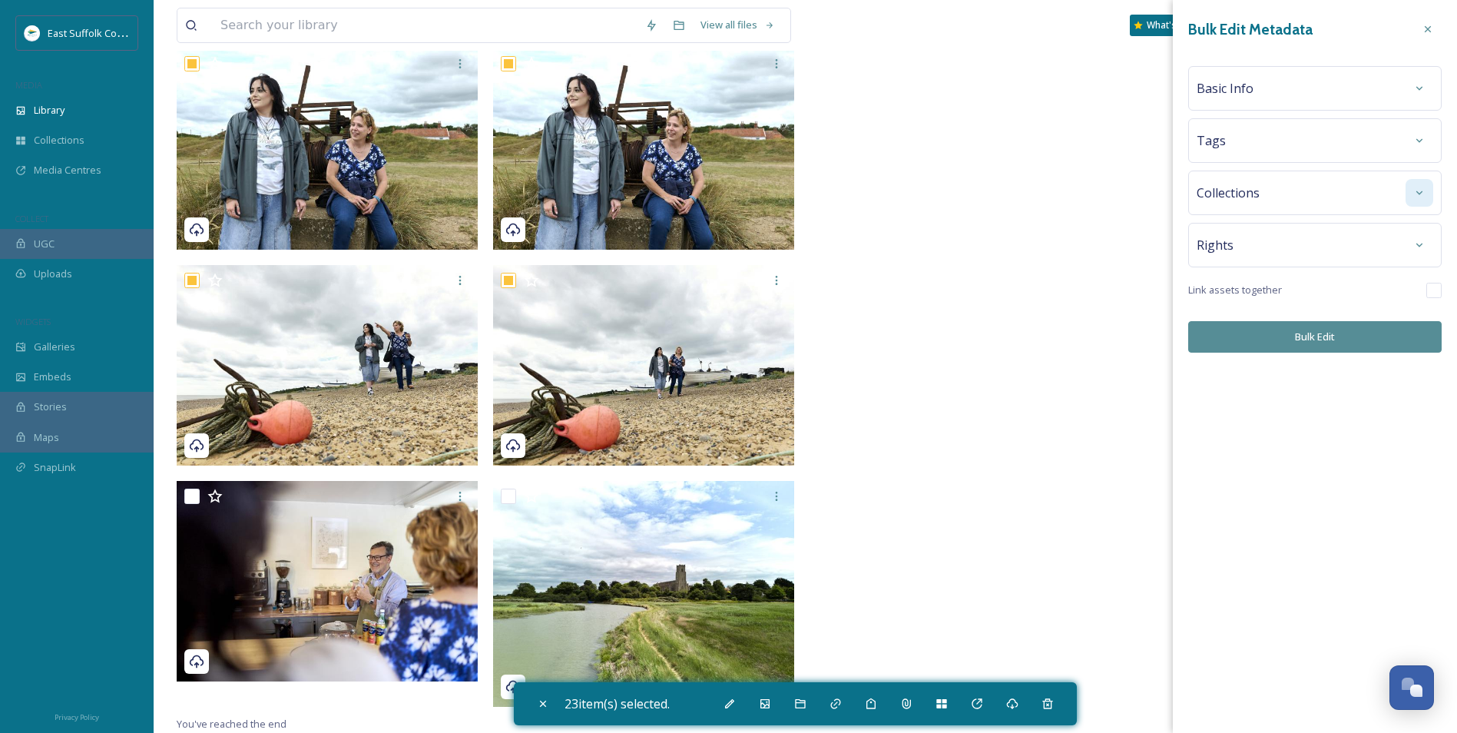
click at [1161, 187] on icon at bounding box center [1419, 193] width 12 height 12
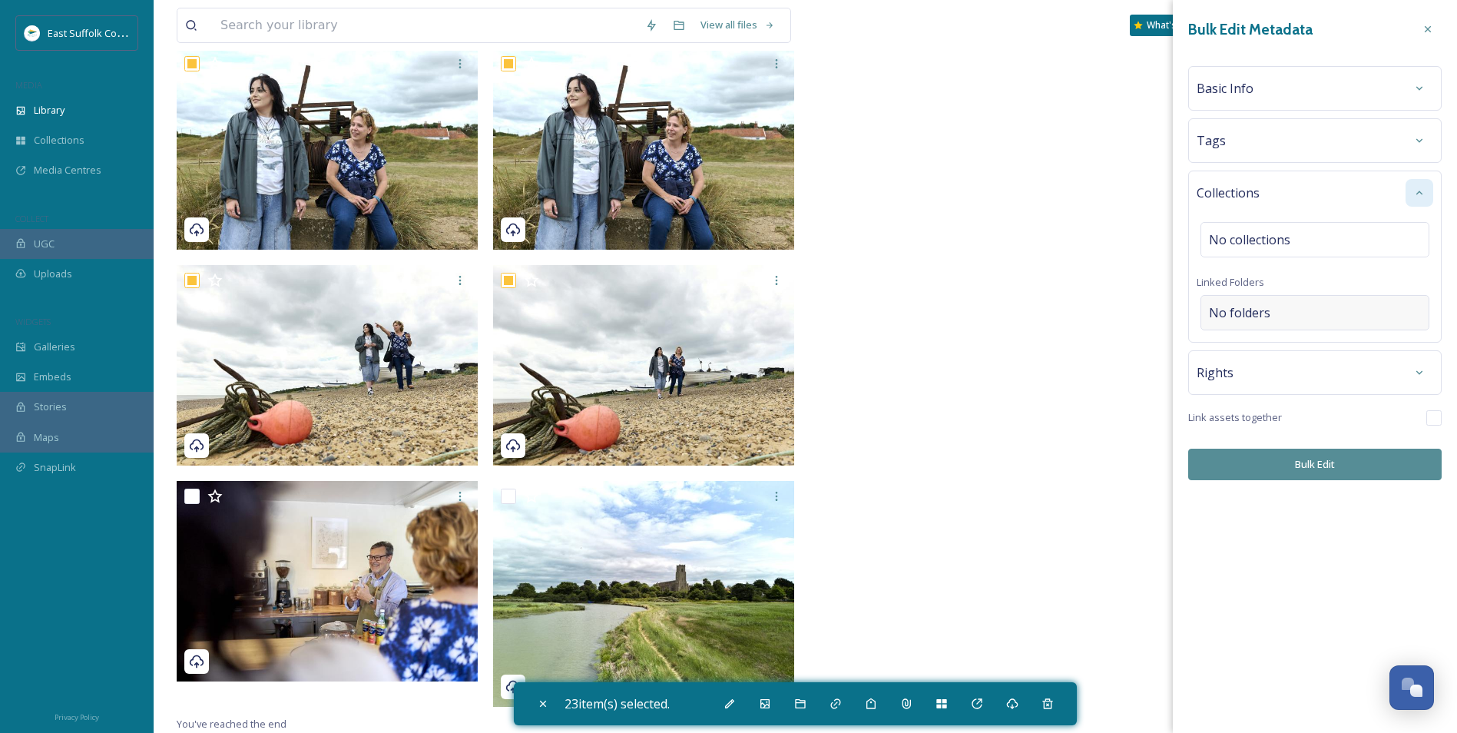
click at [1161, 306] on div "No folders" at bounding box center [1315, 312] width 229 height 35
click at [1161, 306] on input at bounding box center [1318, 313] width 235 height 34
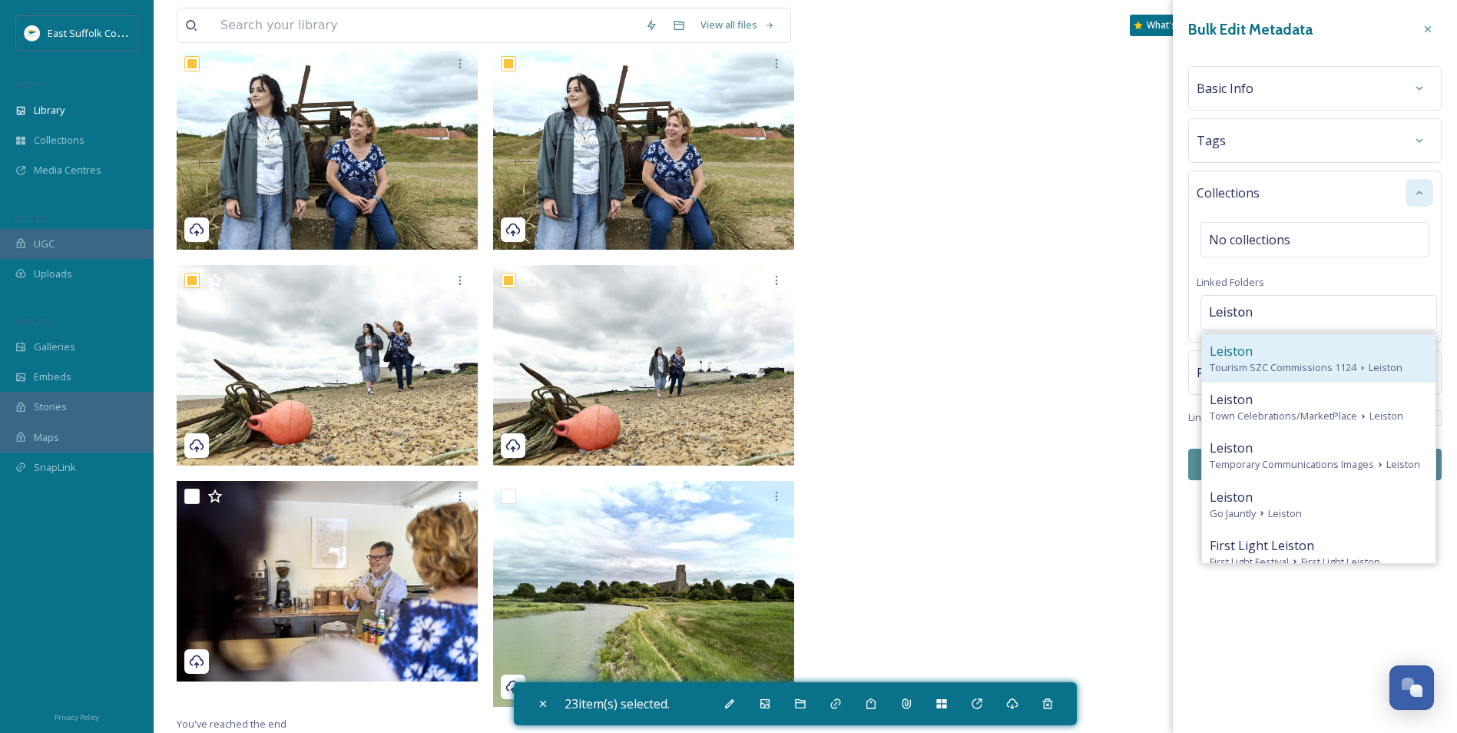
click at [1161, 369] on span "Tourism SZC Commissions 1124" at bounding box center [1283, 367] width 147 height 15
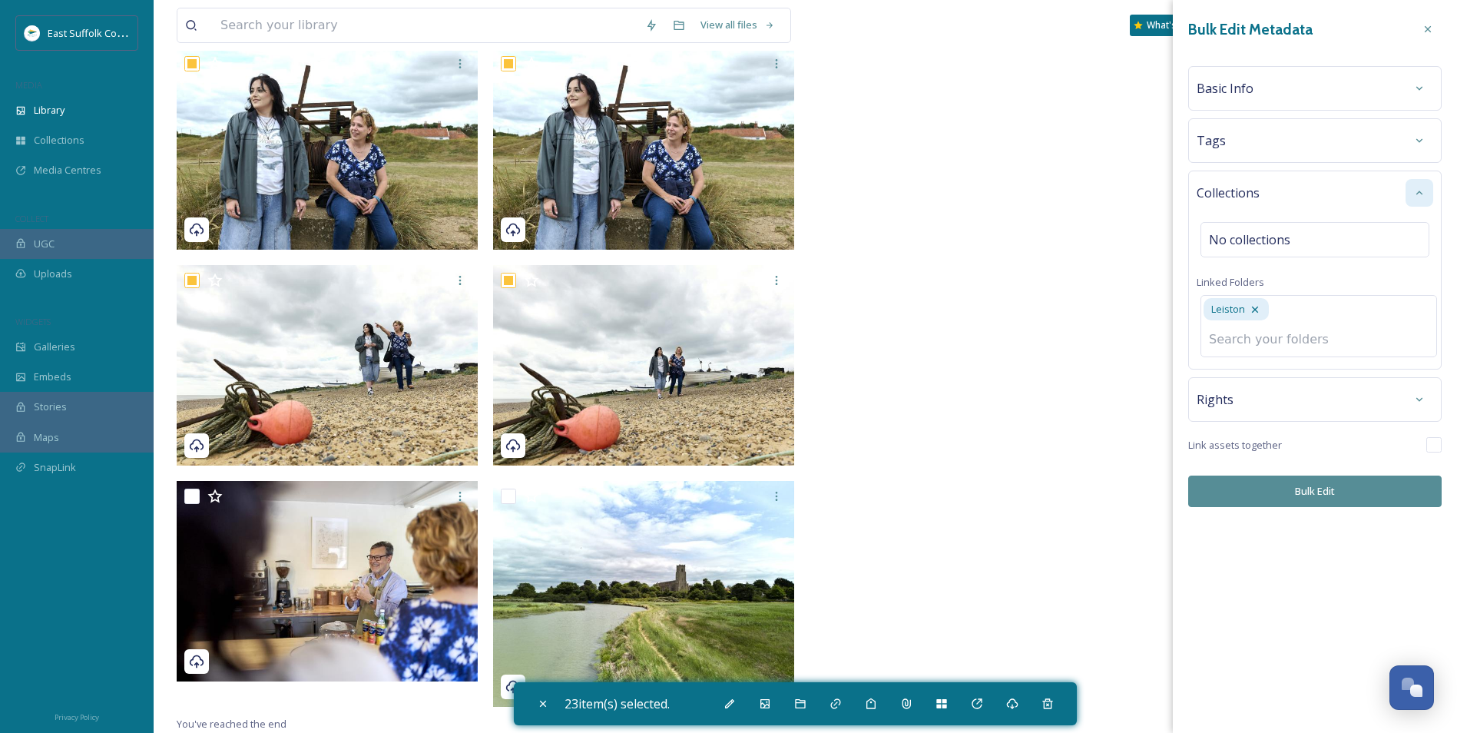
click at [1161, 500] on div "Bulk Edit Metadata Basic Info Tags Collections No collections Linked Folders Le…" at bounding box center [1315, 261] width 284 height 522
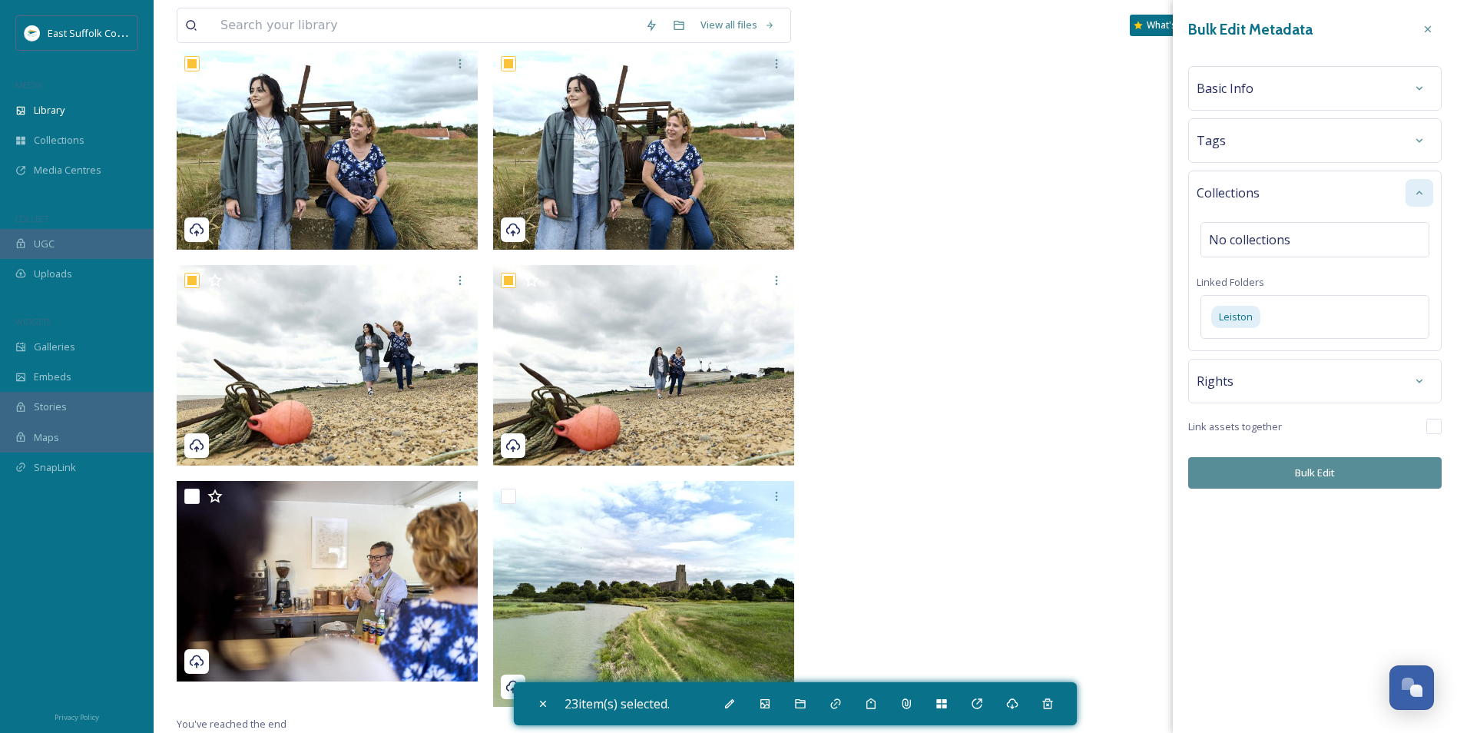
click at [1161, 475] on button "Bulk Edit" at bounding box center [1314, 472] width 253 height 31
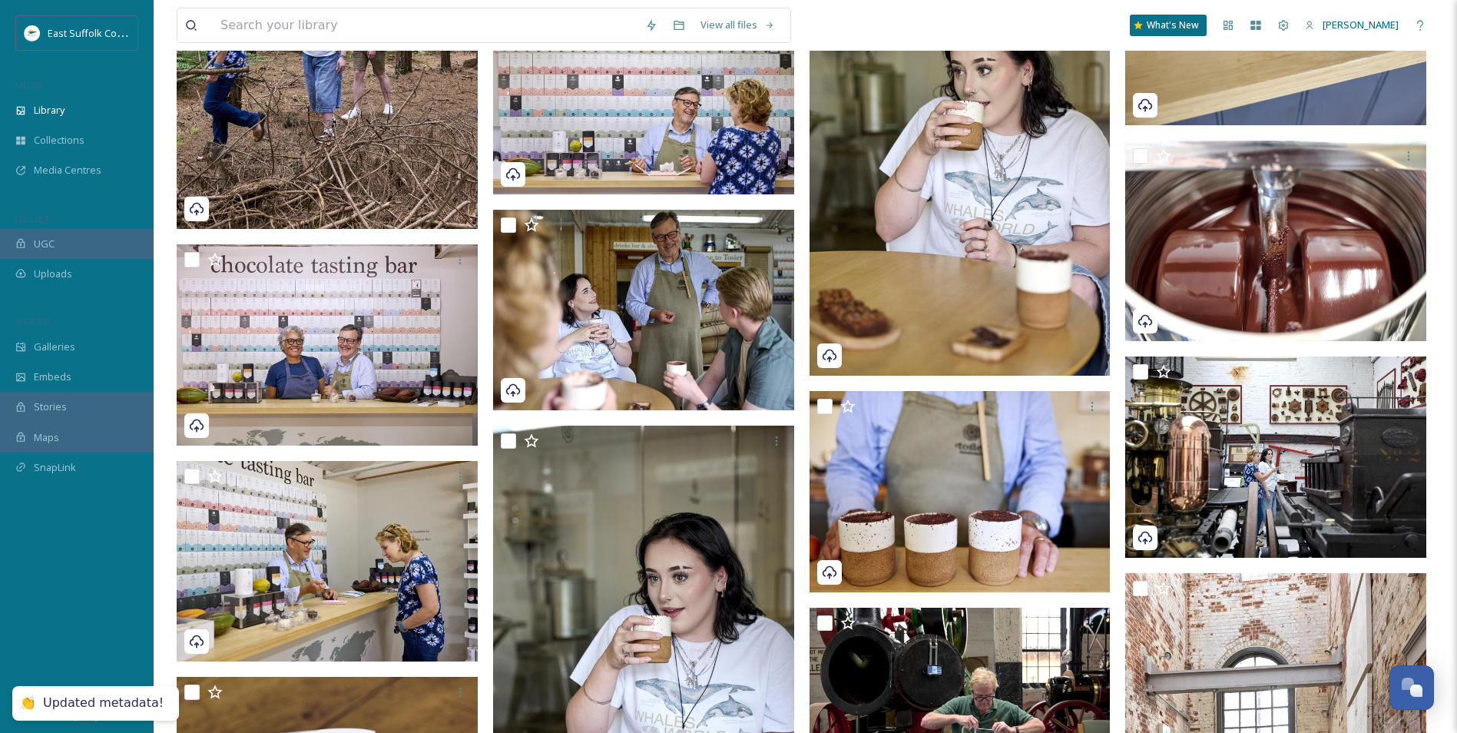
scroll to position [0, 0]
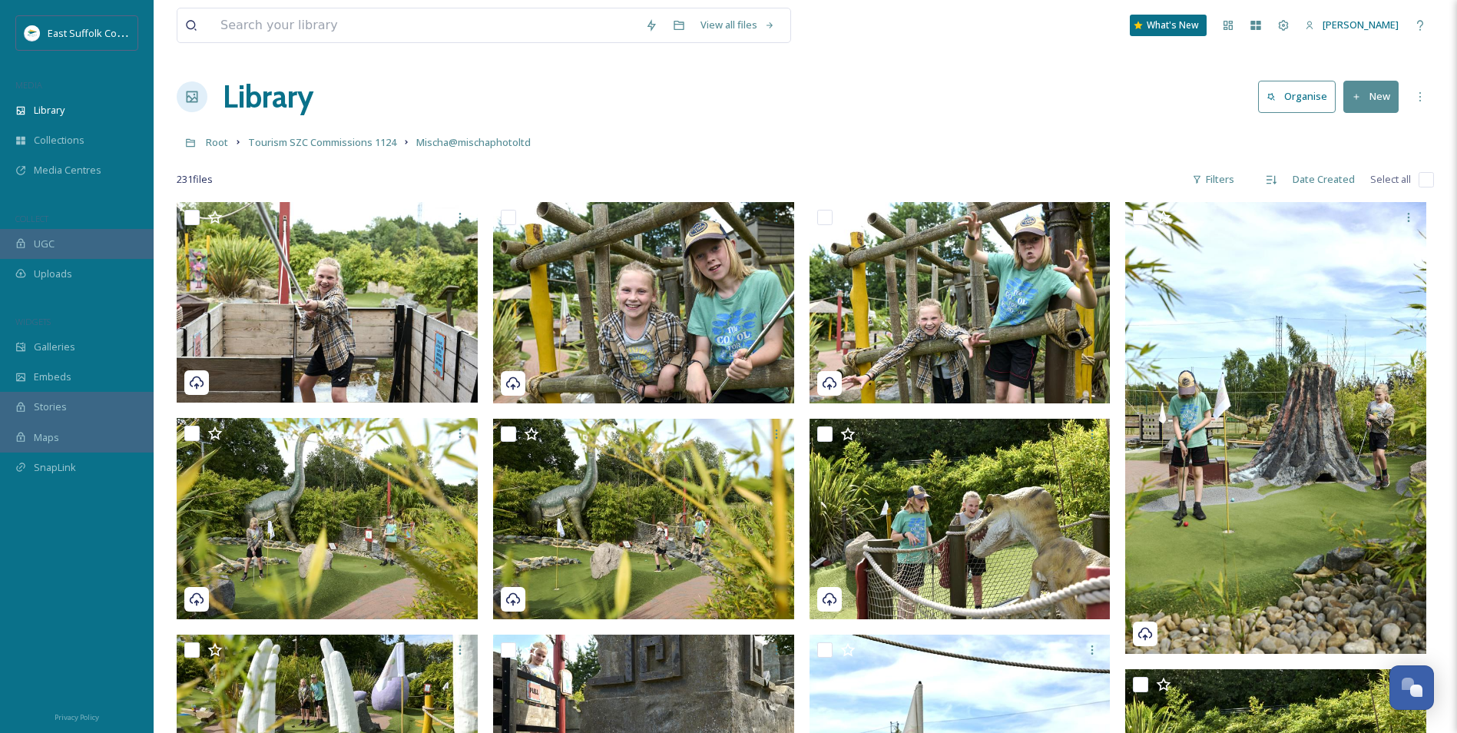
drag, startPoint x: 1032, startPoint y: 466, endPoint x: 940, endPoint y: 75, distance: 402.3
click at [224, 146] on span "Root" at bounding box center [217, 142] width 22 height 14
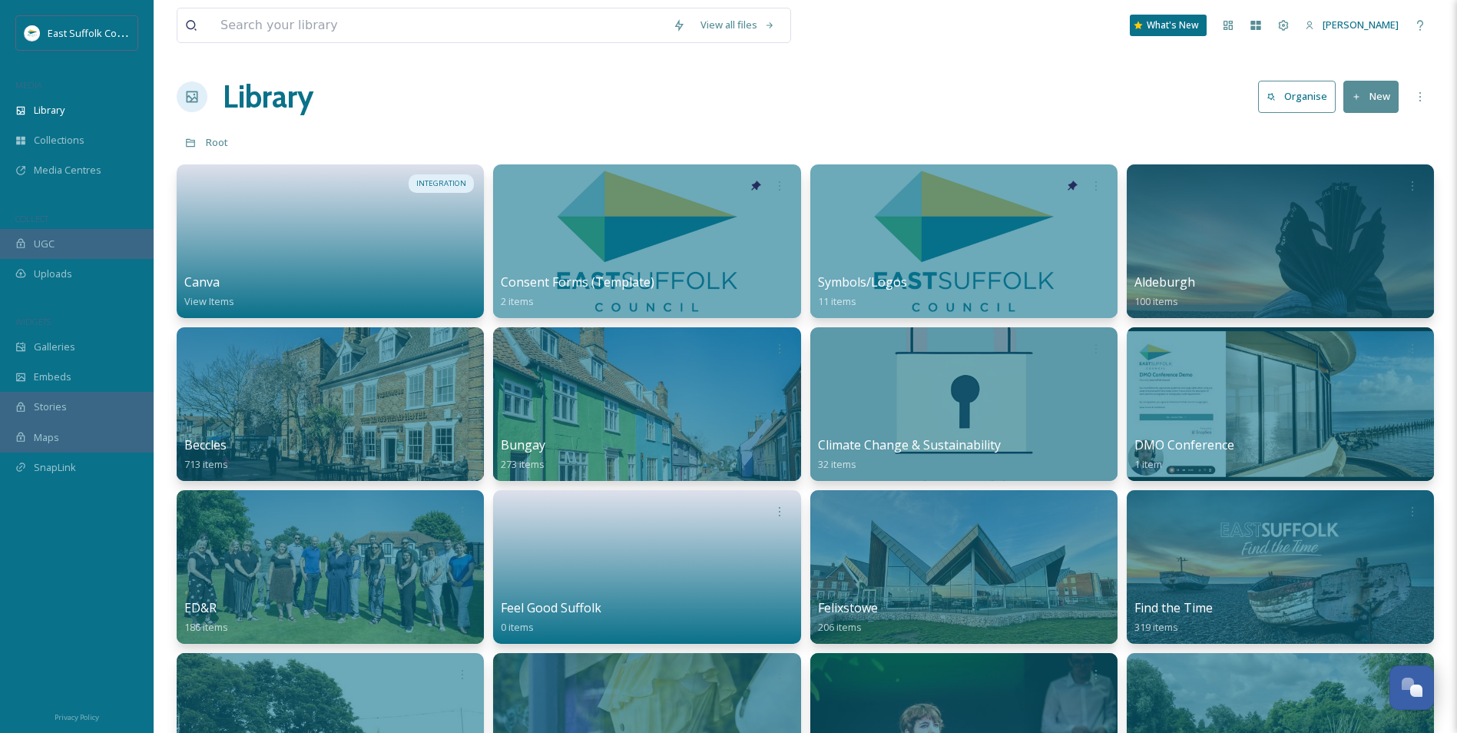
click at [945, 110] on div "Library Organise New" at bounding box center [805, 97] width 1257 height 46
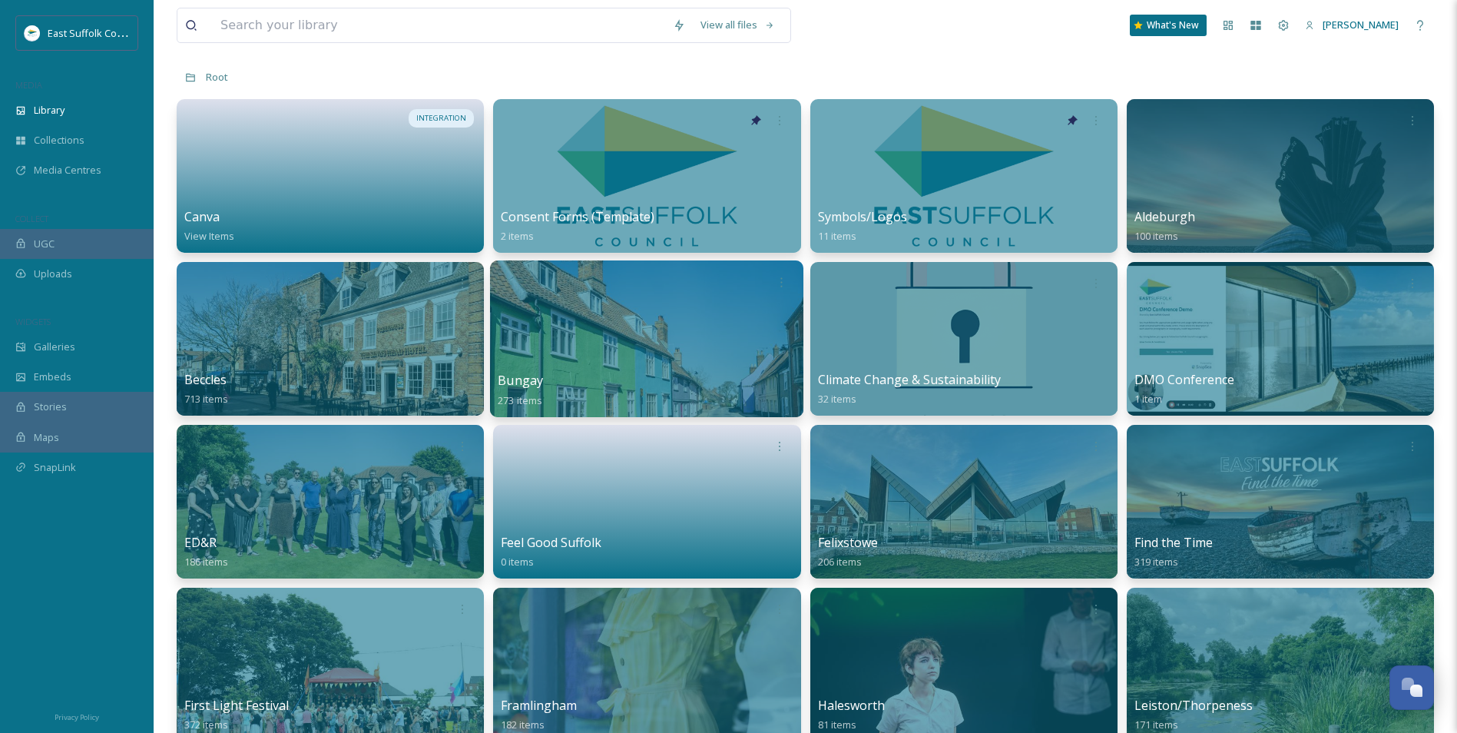
scroll to position [154, 0]
